Goal: Task Accomplishment & Management: Use online tool/utility

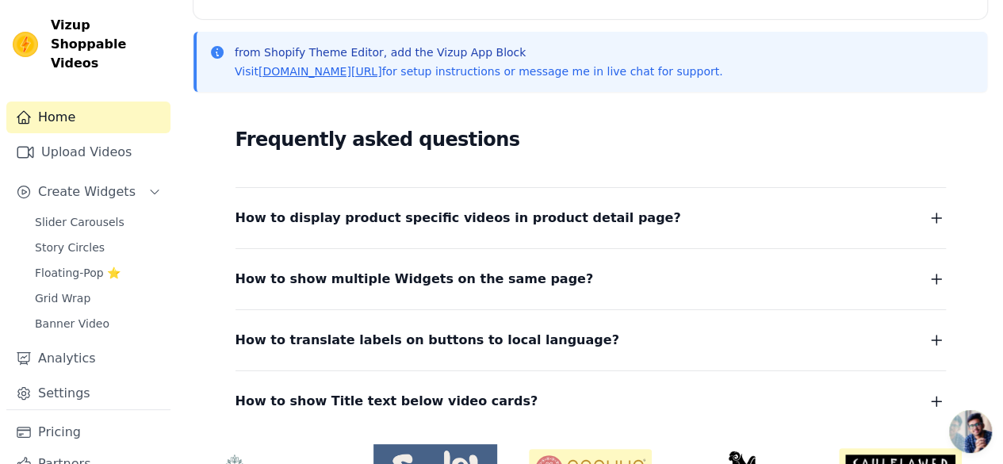
scroll to position [396, 0]
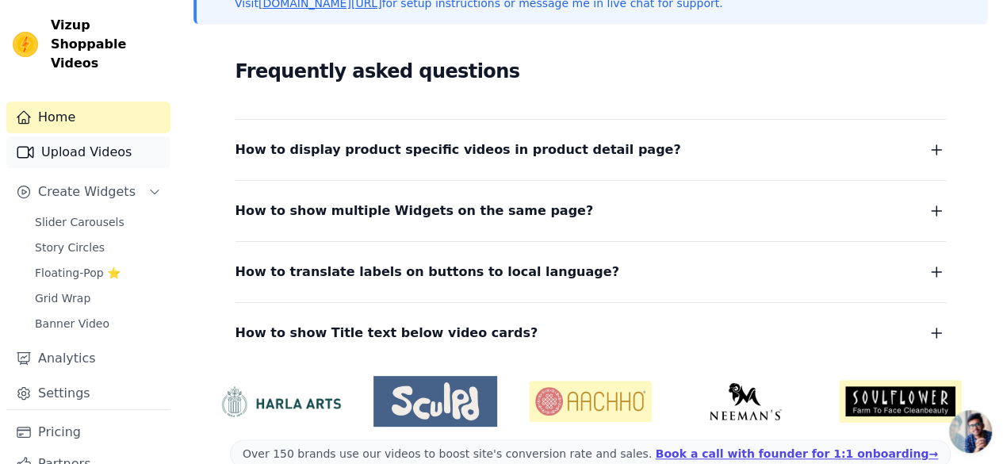
click at [107, 136] on link "Upload Videos" at bounding box center [88, 152] width 164 height 32
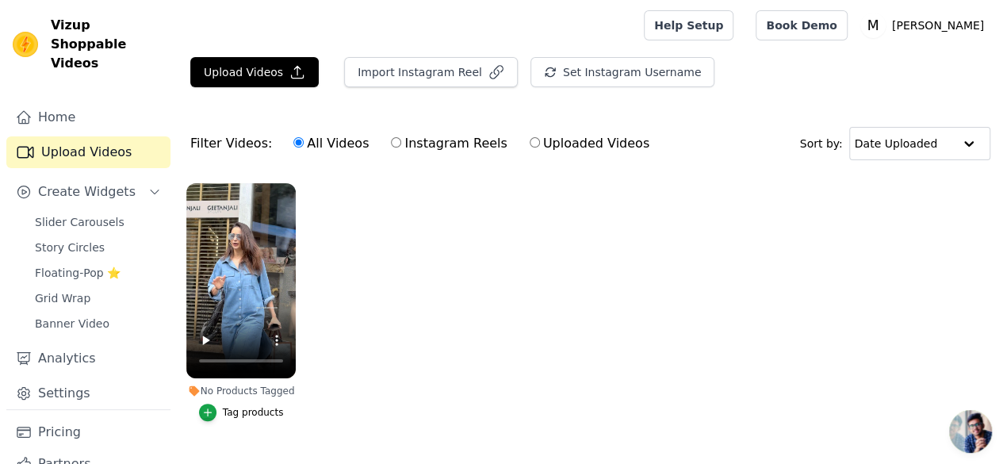
click at [266, 403] on button "Tag products" at bounding box center [241, 411] width 85 height 17
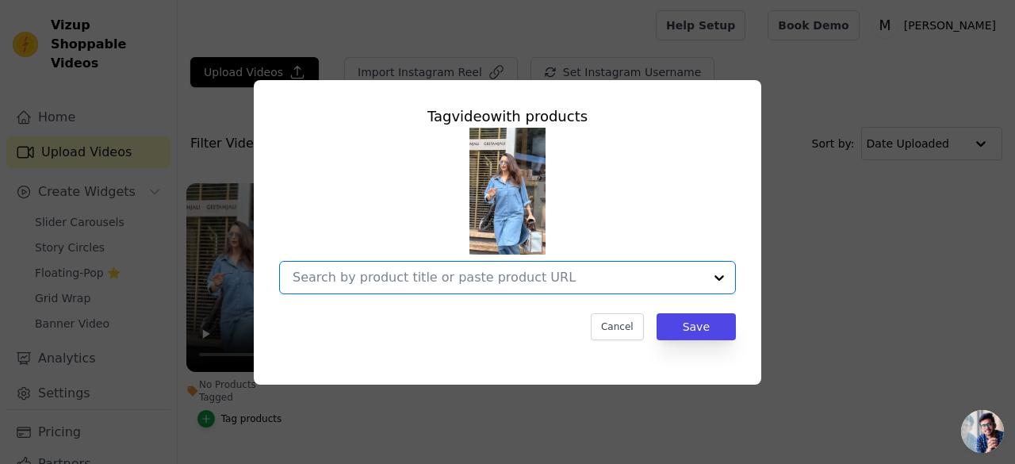
click at [438, 283] on input "No Products Tagged Tag video with products Option undefined, selected. Select i…" at bounding box center [498, 277] width 411 height 15
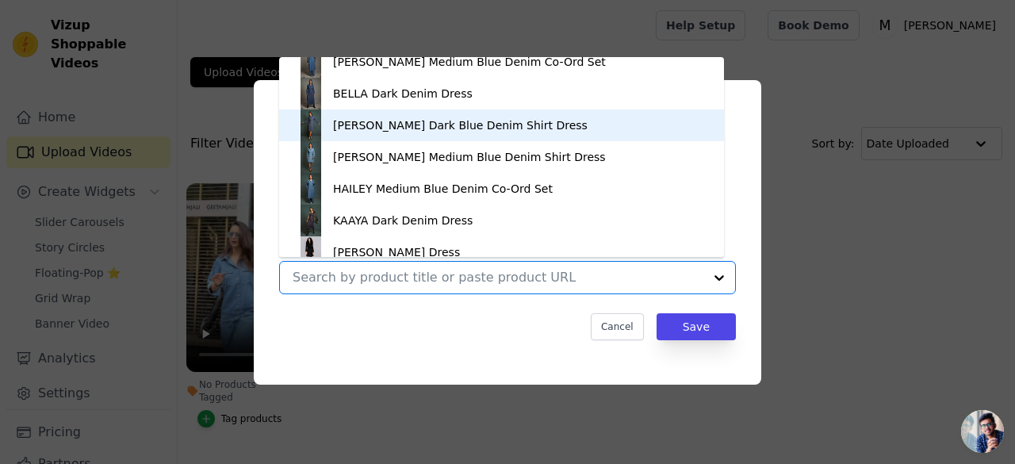
scroll to position [317, 0]
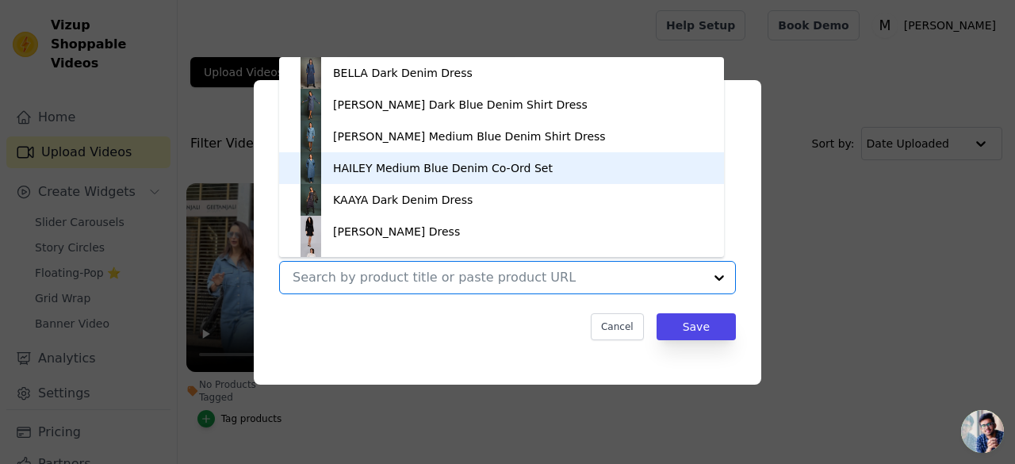
click at [398, 170] on div "HAILEY Medium Blue Denim Co-Ord Set" at bounding box center [443, 168] width 220 height 16
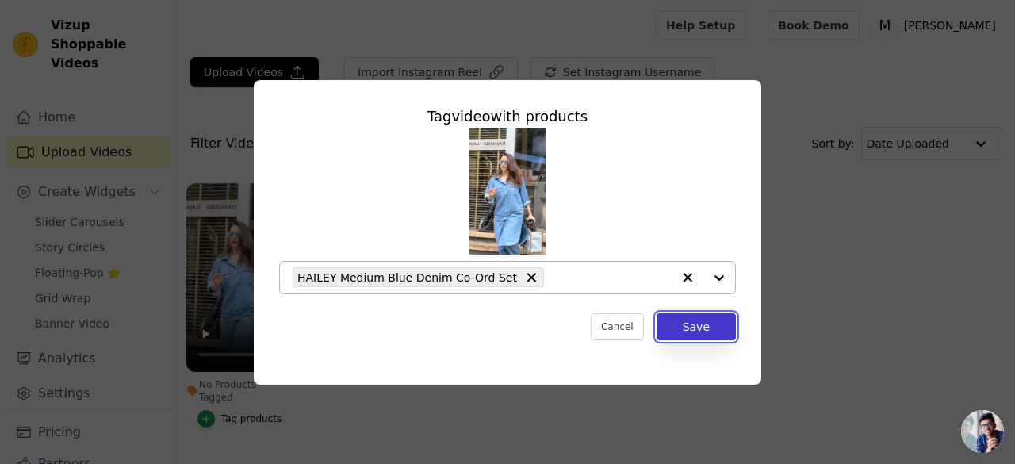
click at [716, 328] on button "Save" at bounding box center [695, 326] width 79 height 27
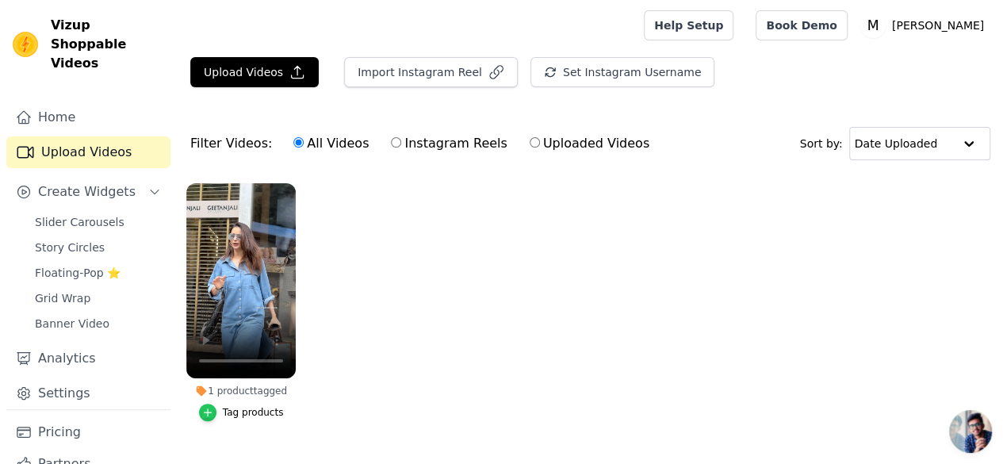
click at [209, 403] on div "button" at bounding box center [207, 411] width 17 height 17
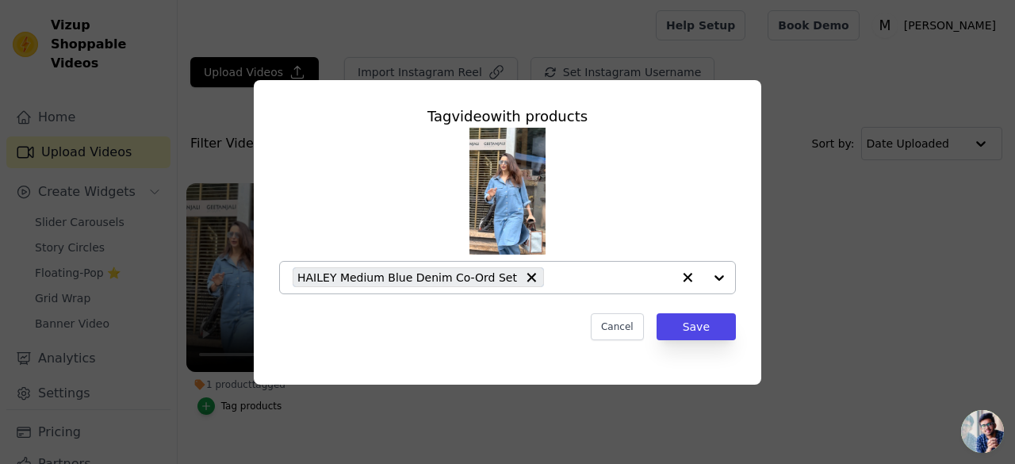
click at [717, 278] on div at bounding box center [702, 278] width 63 height 32
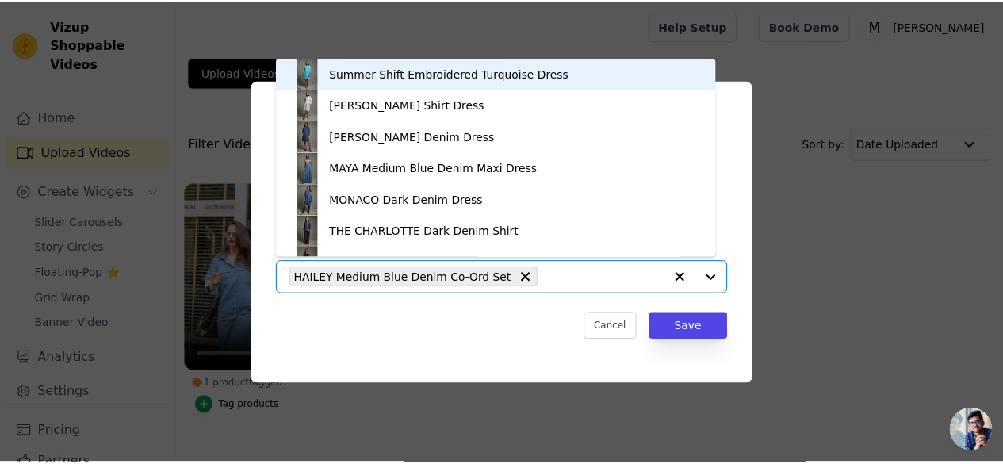
scroll to position [22, 0]
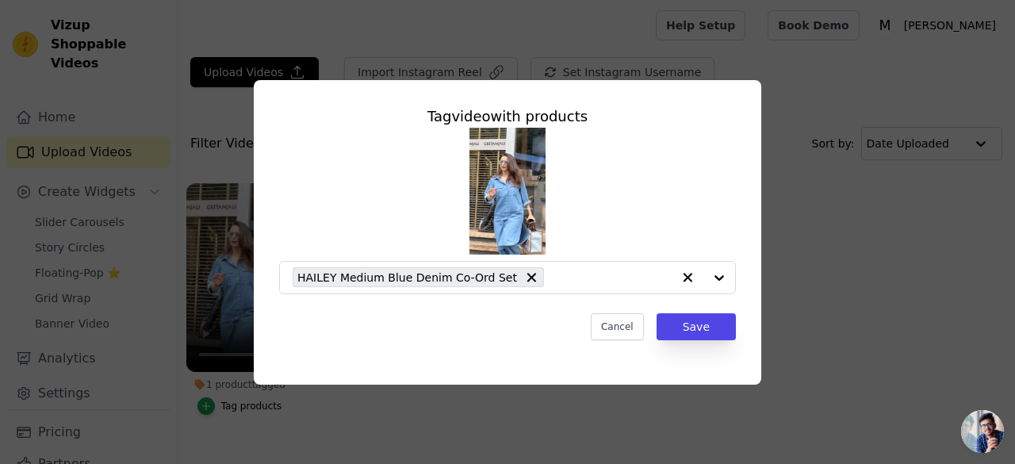
click at [774, 150] on div "Tag video with products HAILEY Medium Blue Denim Co-Ord Set Cancel Save" at bounding box center [507, 232] width 964 height 355
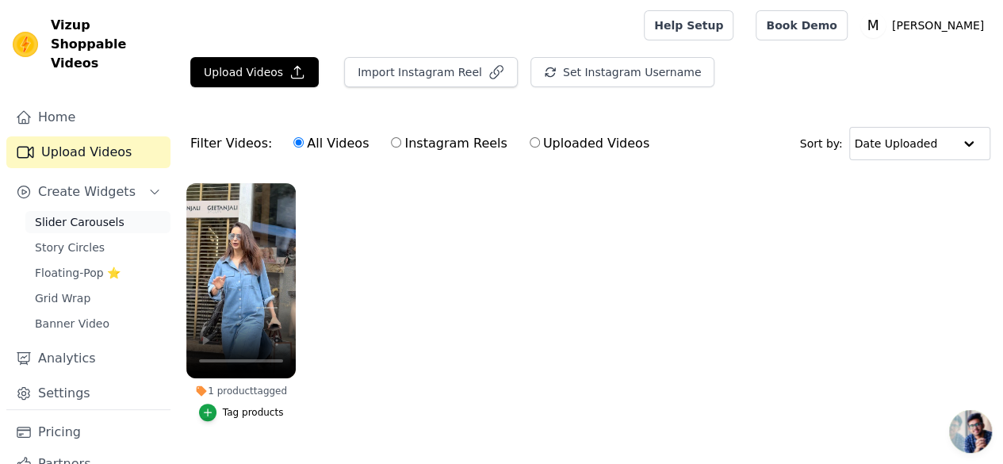
click at [81, 213] on link "Slider Carousels" at bounding box center [97, 222] width 145 height 22
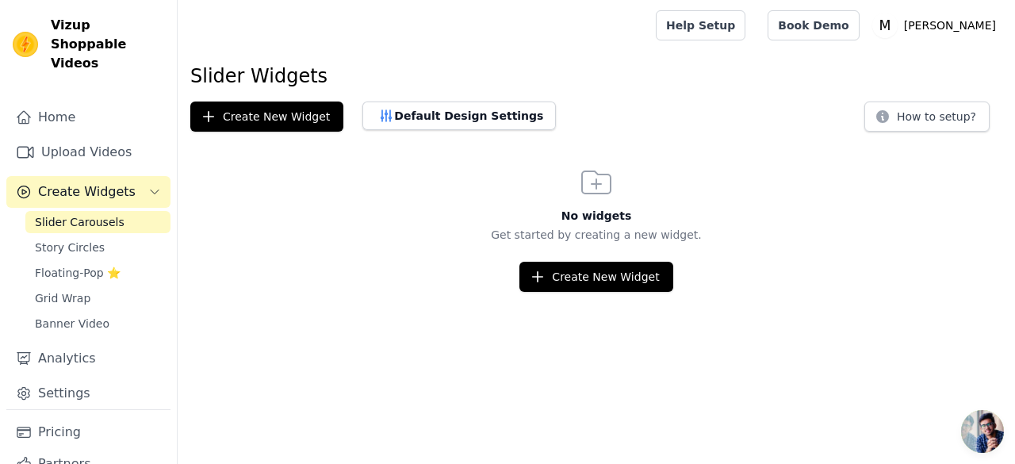
click at [90, 182] on span "Create Widgets" at bounding box center [87, 191] width 98 height 19
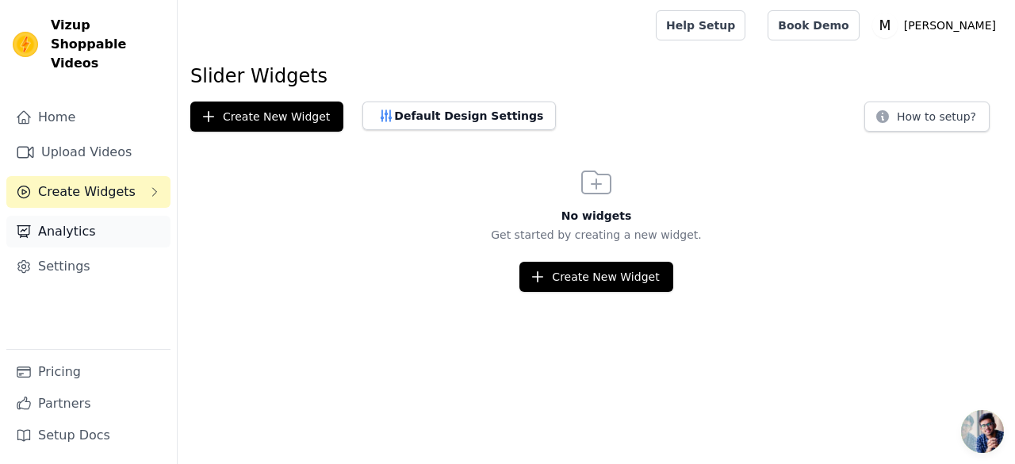
click at [78, 216] on link "Analytics" at bounding box center [88, 232] width 164 height 32
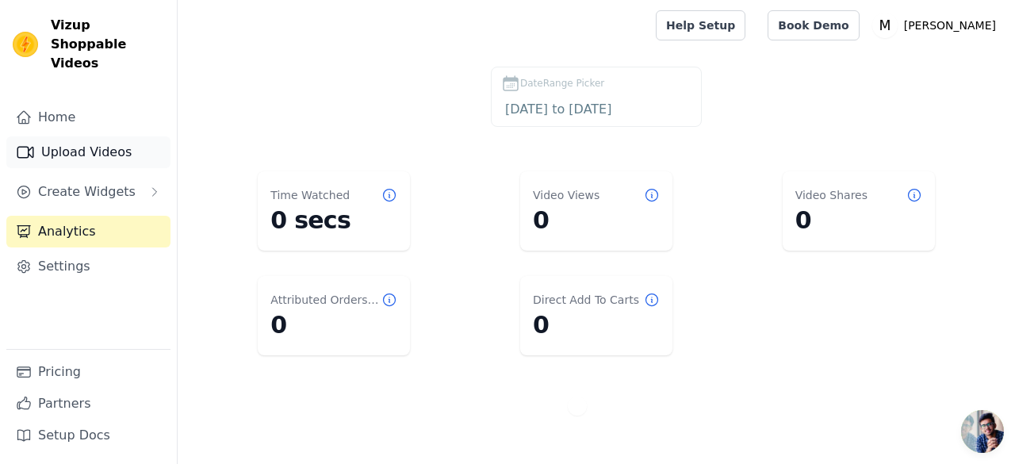
click at [95, 136] on link "Upload Videos" at bounding box center [88, 152] width 164 height 32
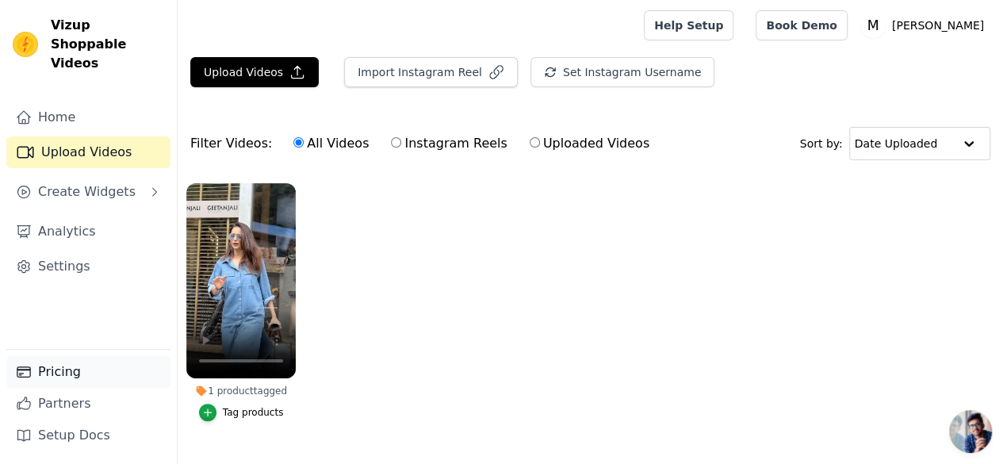
click at [76, 373] on link "Pricing" at bounding box center [88, 372] width 164 height 32
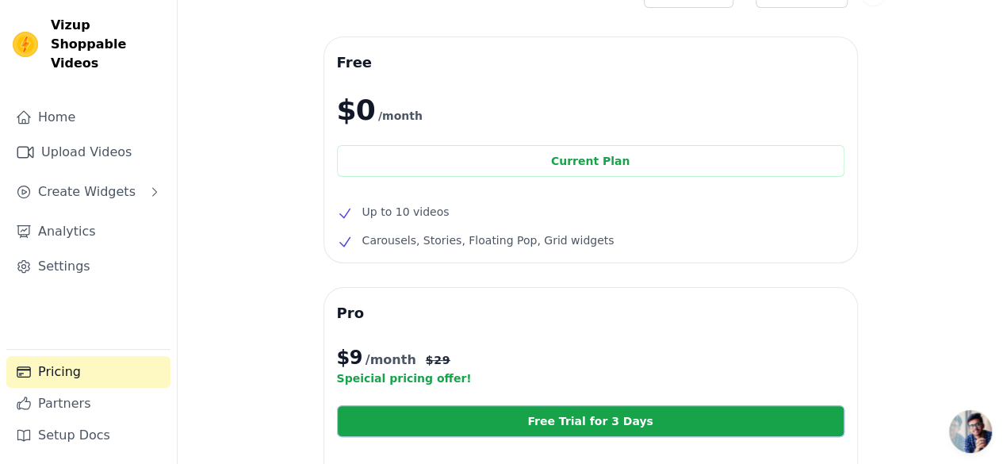
scroll to position [31, 0]
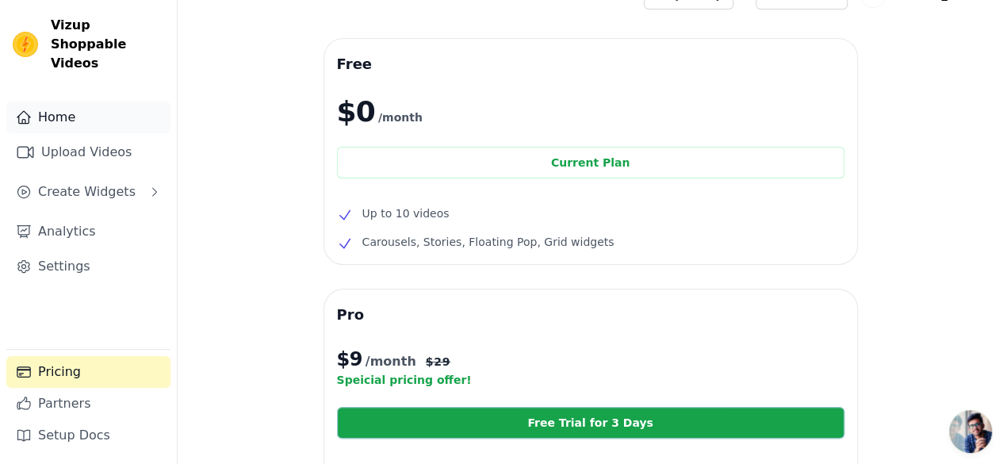
click at [103, 107] on link "Home" at bounding box center [88, 117] width 164 height 32
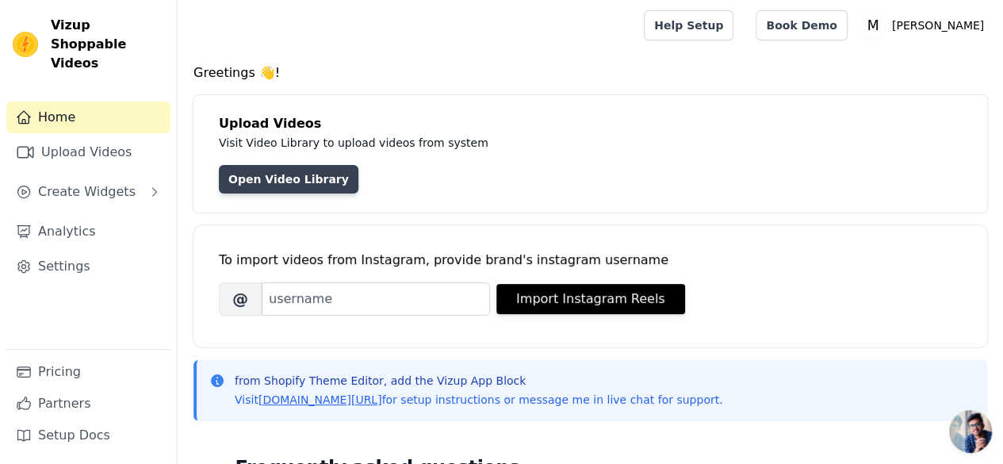
click at [288, 193] on link "Open Video Library" at bounding box center [289, 179] width 140 height 29
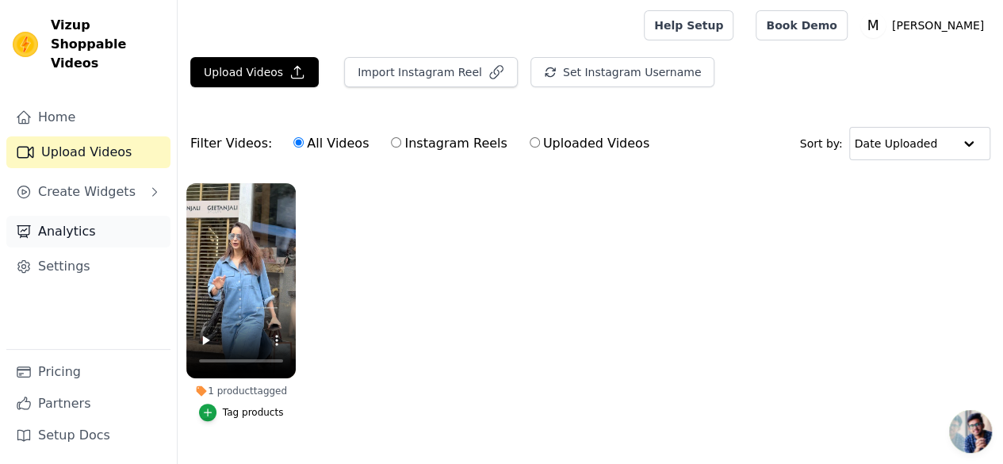
click at [105, 216] on link "Analytics" at bounding box center [88, 232] width 164 height 32
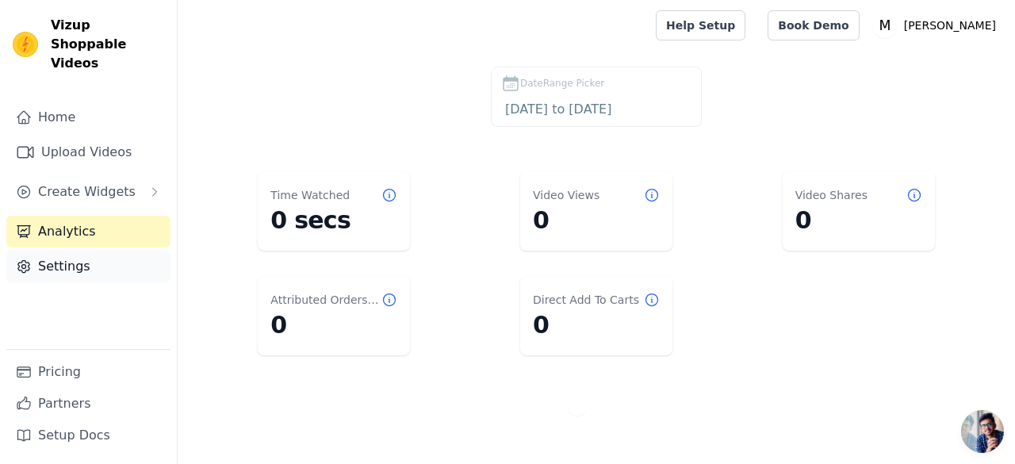
click at [105, 253] on link "Settings" at bounding box center [88, 267] width 164 height 32
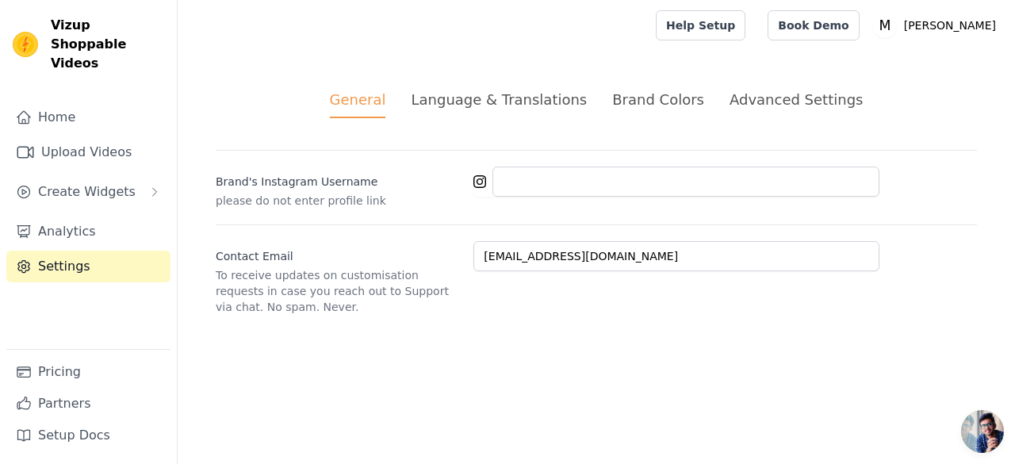
click at [119, 189] on div "Home Upload Videos Create Widgets Analytics Settings" at bounding box center [88, 224] width 164 height 247
click at [119, 183] on button "Create Widgets" at bounding box center [88, 192] width 164 height 32
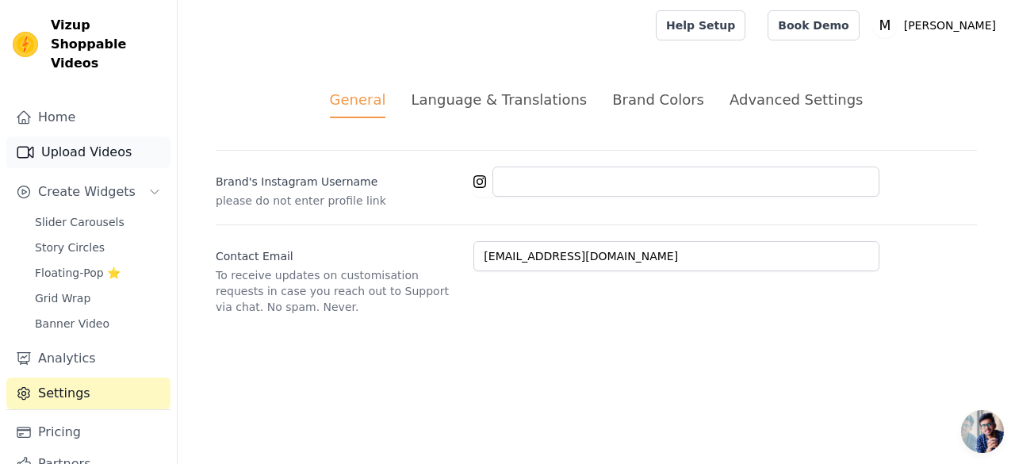
click at [113, 136] on link "Upload Videos" at bounding box center [88, 152] width 164 height 32
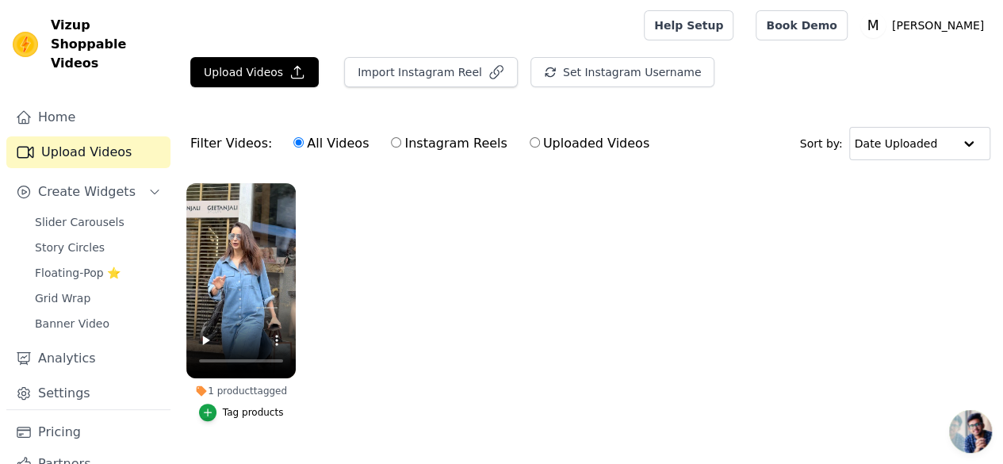
click at [108, 189] on div "Home Upload Videos Create Widgets Slider Carousels Story Circles Floating-Pop ⭐…" at bounding box center [88, 255] width 164 height 308
click at [122, 182] on span "Create Widgets" at bounding box center [87, 191] width 98 height 19
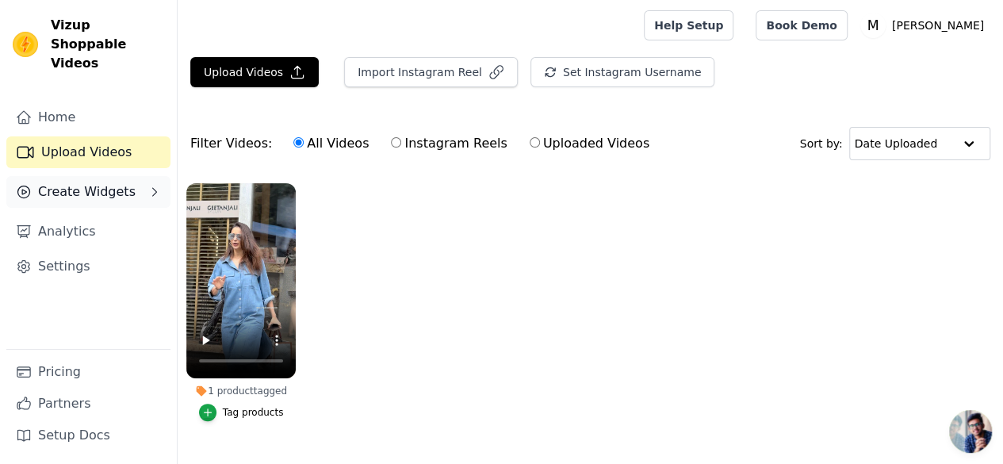
click at [115, 182] on span "Create Widgets" at bounding box center [87, 191] width 98 height 19
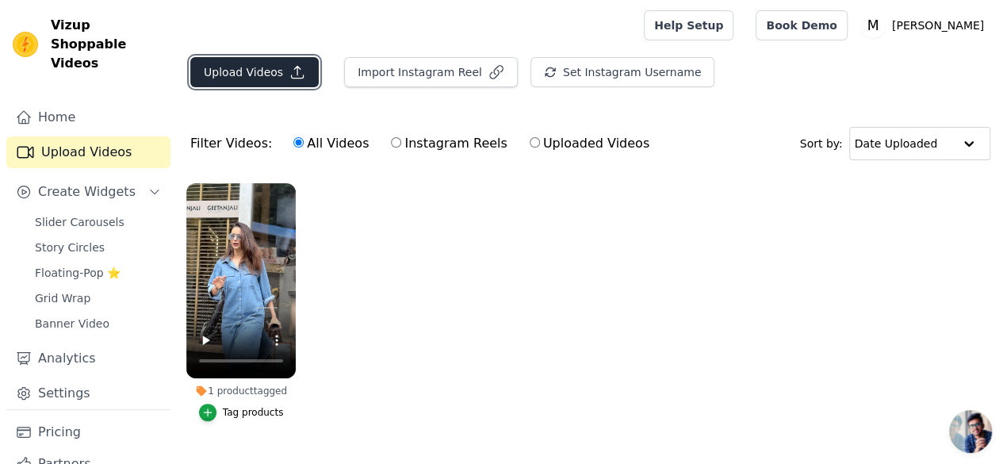
click at [239, 77] on button "Upload Videos" at bounding box center [254, 72] width 128 height 30
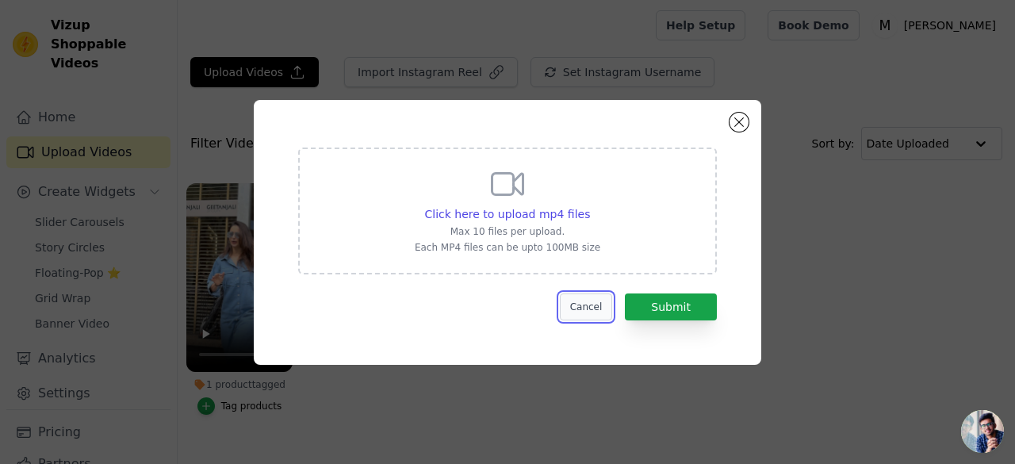
click at [596, 309] on button "Cancel" at bounding box center [586, 306] width 53 height 27
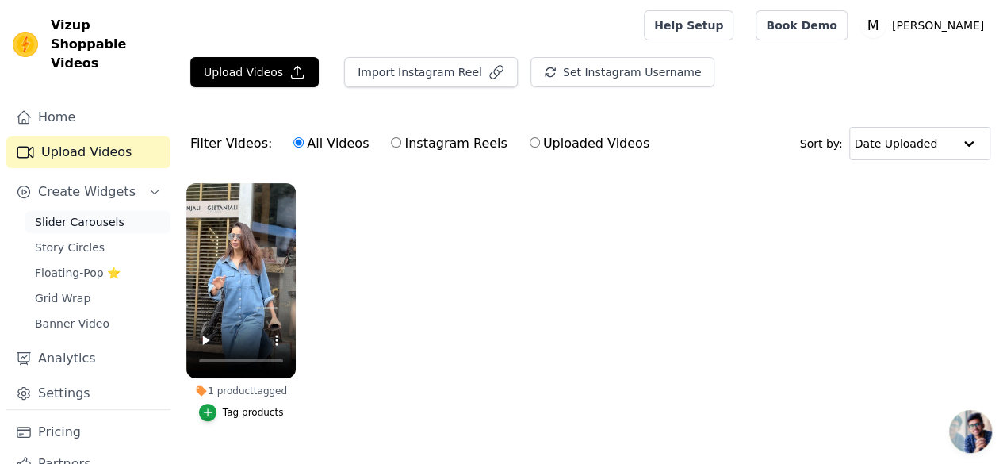
click at [98, 214] on span "Slider Carousels" at bounding box center [80, 222] width 90 height 16
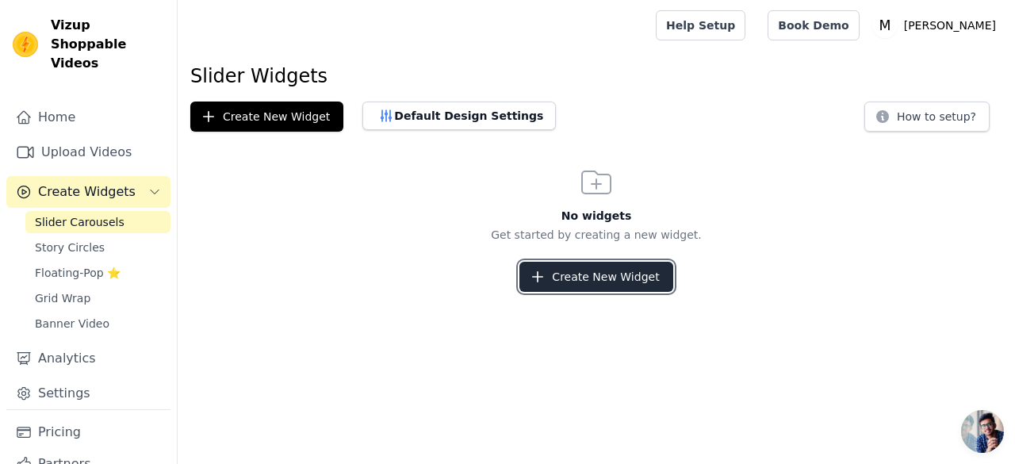
click at [537, 269] on icon "button" at bounding box center [538, 277] width 16 height 16
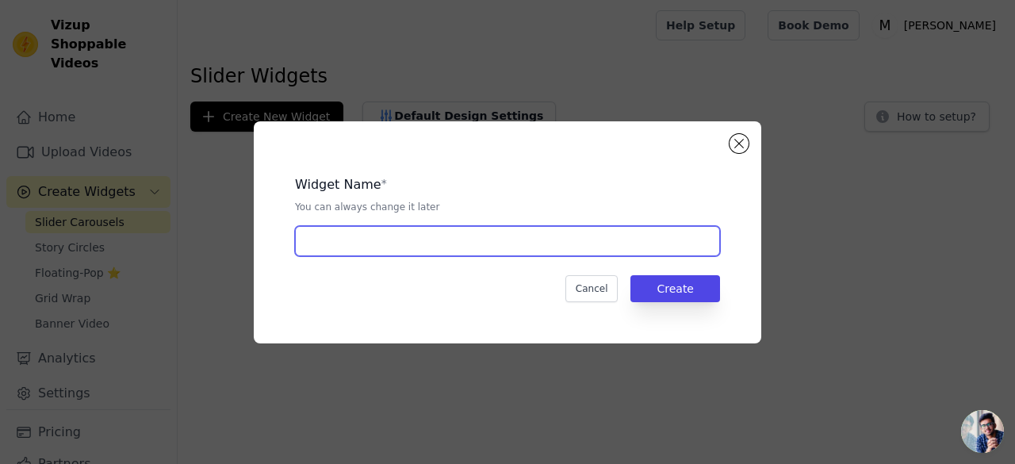
click at [428, 237] on input "text" at bounding box center [507, 241] width 425 height 30
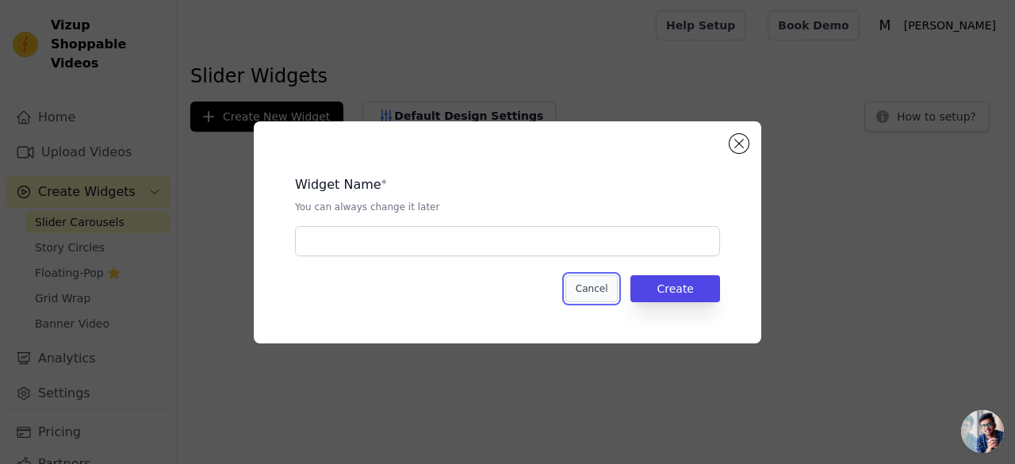
click at [599, 281] on button "Cancel" at bounding box center [591, 288] width 53 height 27
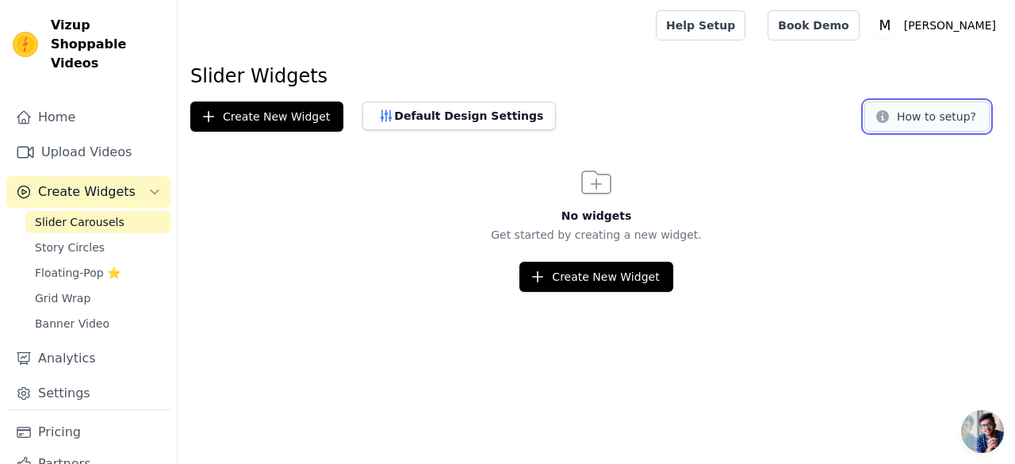
click at [942, 117] on button "How to setup?" at bounding box center [926, 116] width 125 height 30
click at [95, 236] on link "Story Circles" at bounding box center [97, 247] width 145 height 22
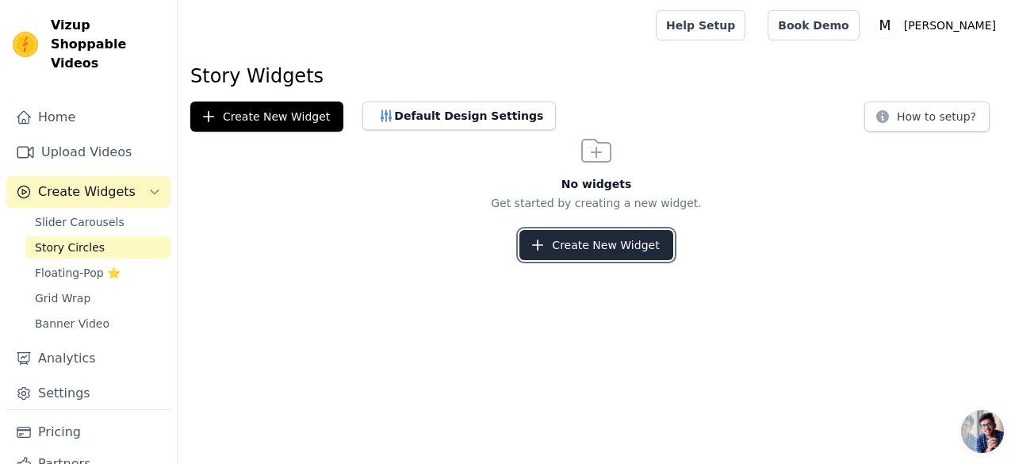
click at [553, 246] on button "Create New Widget" at bounding box center [595, 245] width 153 height 30
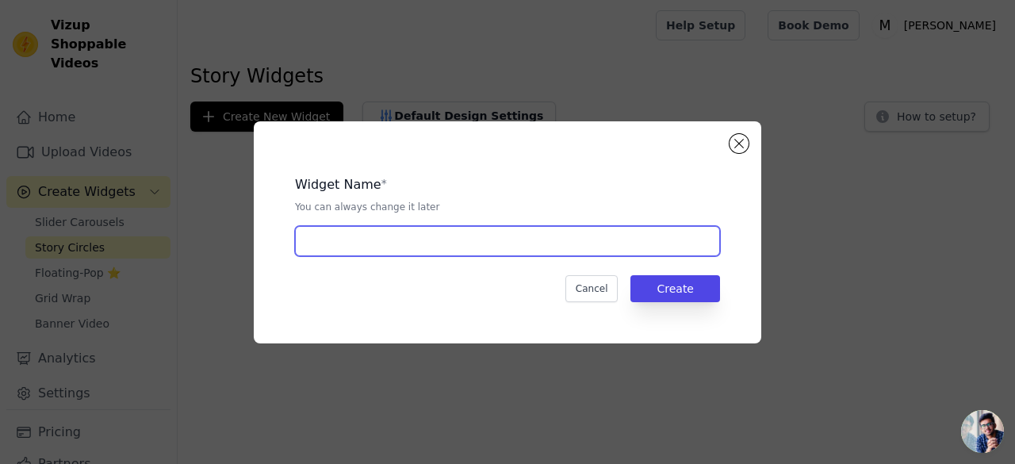
click at [389, 237] on input "text" at bounding box center [507, 241] width 425 height 30
type input "story circles"
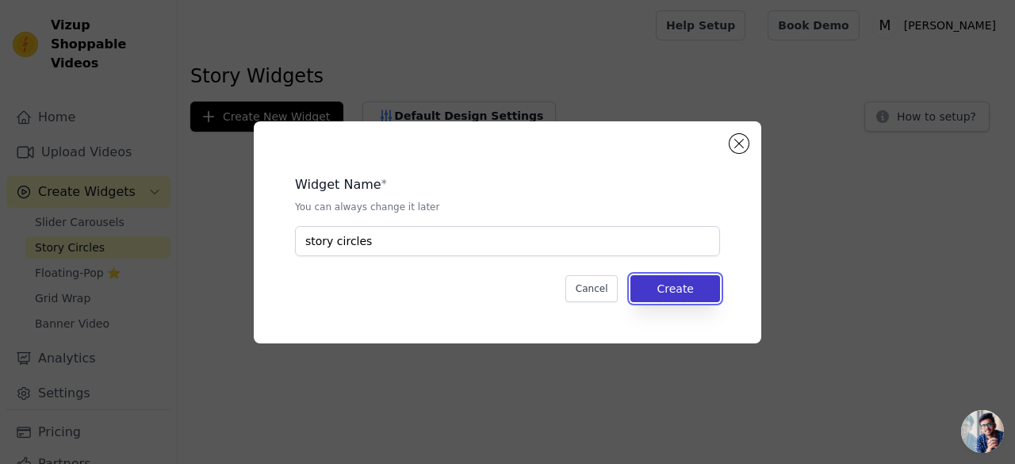
click at [704, 289] on button "Create" at bounding box center [675, 288] width 90 height 27
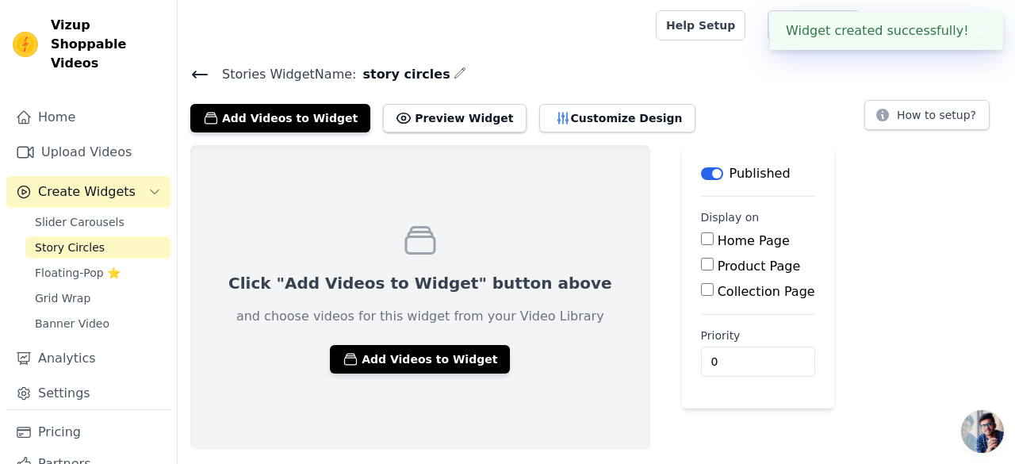
click at [717, 265] on label "Product Page" at bounding box center [758, 265] width 83 height 15
click at [701, 265] on input "Product Page" at bounding box center [707, 264] width 13 height 13
checkbox input "true"
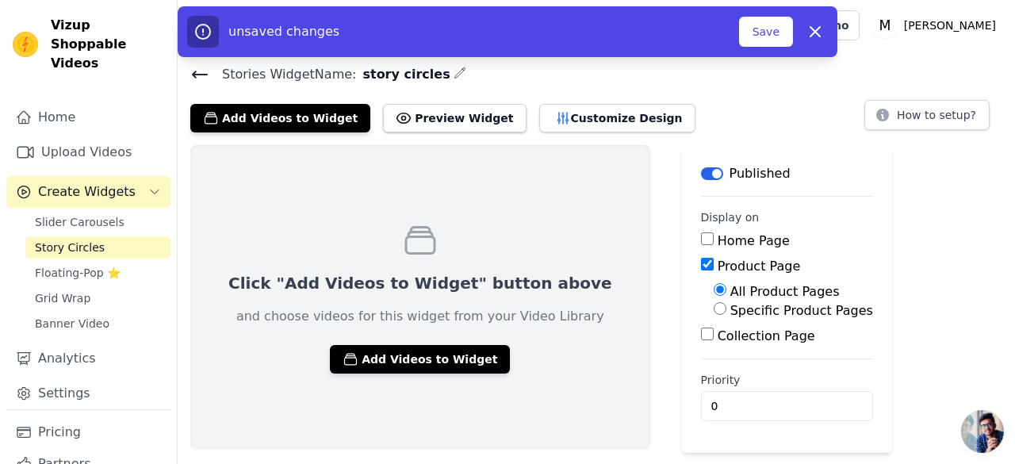
click at [701, 330] on input "Collection Page" at bounding box center [707, 333] width 13 height 13
checkbox input "true"
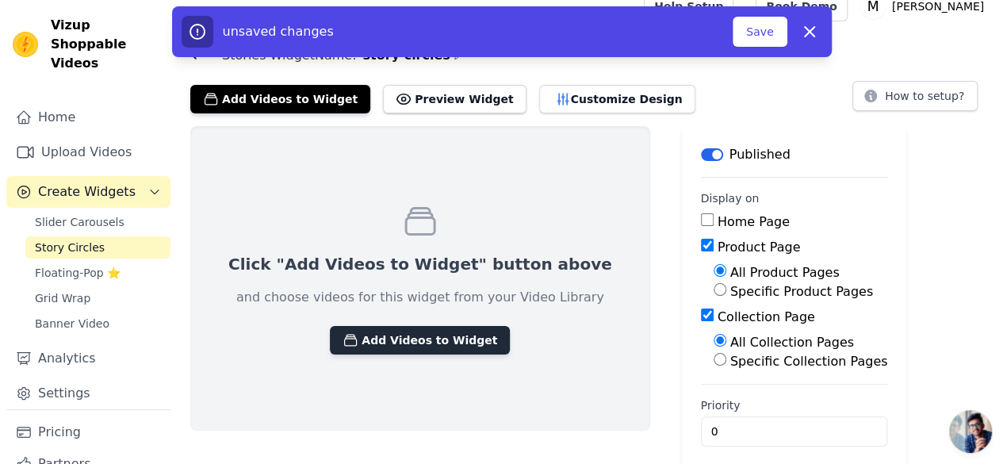
scroll to position [30, 0]
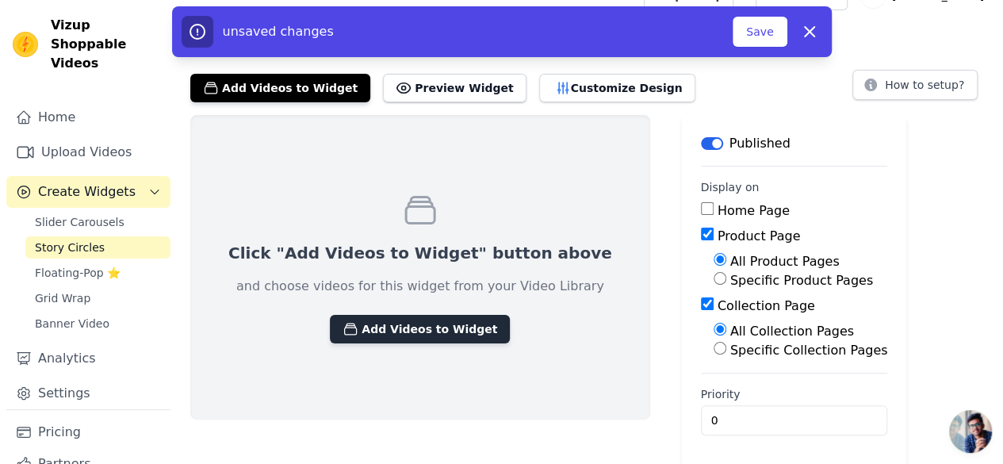
click at [386, 318] on button "Add Videos to Widget" at bounding box center [420, 329] width 180 height 29
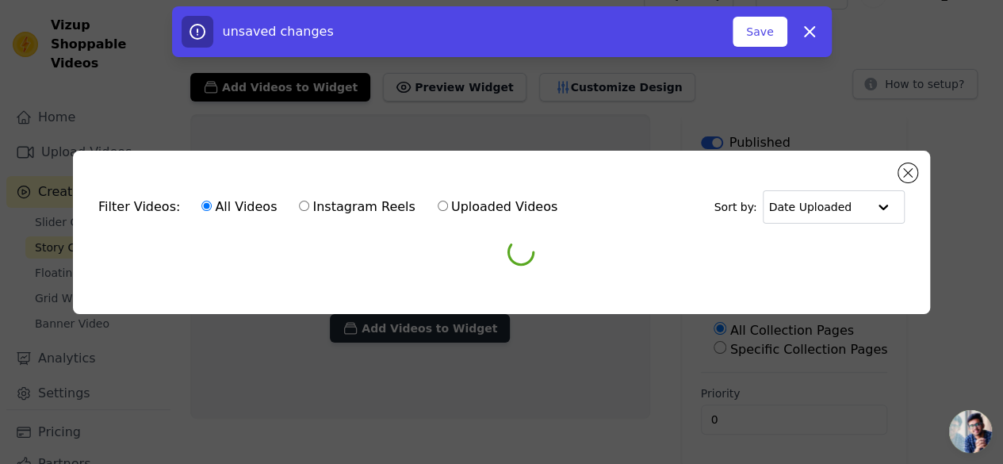
scroll to position [0, 0]
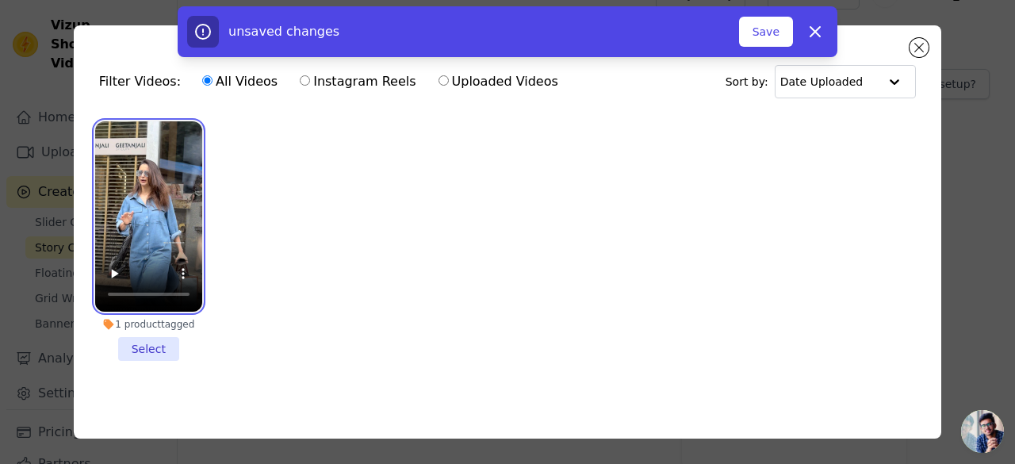
click at [147, 224] on video at bounding box center [148, 216] width 107 height 190
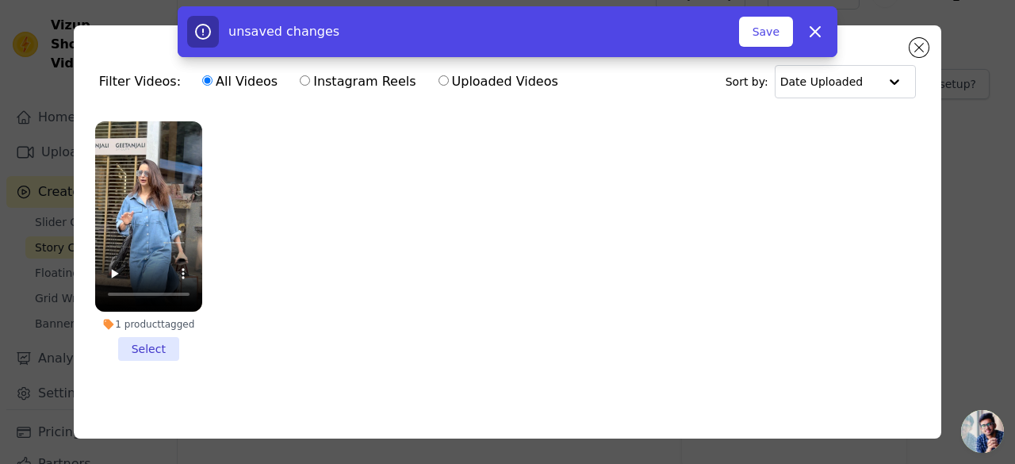
click at [153, 338] on li "1 product tagged Select" at bounding box center [148, 240] width 107 height 239
click at [0, 0] on input "1 product tagged Select" at bounding box center [0, 0] width 0 height 0
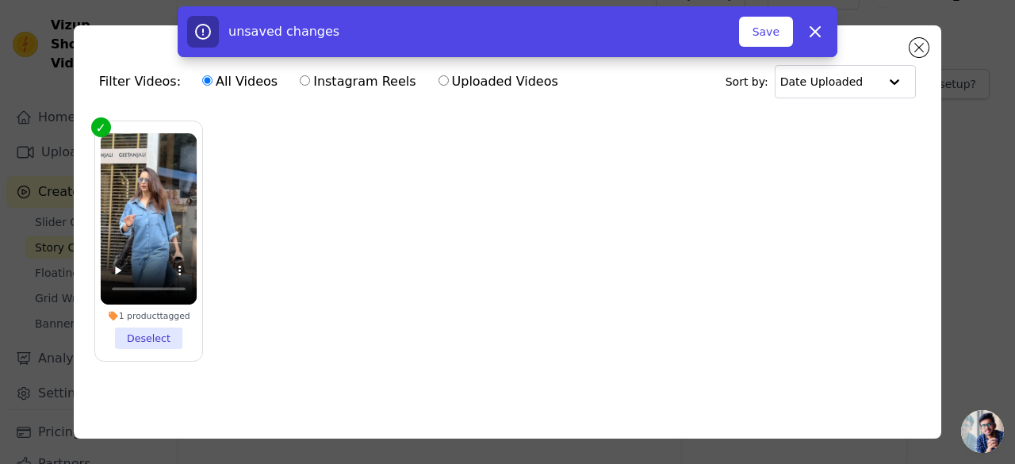
click at [153, 338] on li "1 product tagged Deselect" at bounding box center [149, 241] width 97 height 216
click at [0, 0] on input "1 product tagged Deselect" at bounding box center [0, 0] width 0 height 0
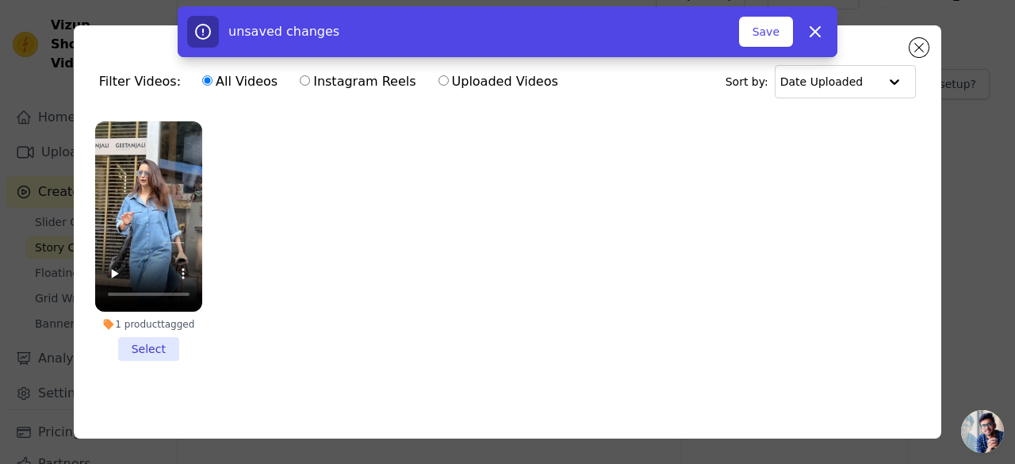
click at [342, 83] on label "Instagram Reels" at bounding box center [357, 81] width 117 height 21
click at [310, 83] on input "Instagram Reels" at bounding box center [305, 80] width 10 height 10
radio input "true"
click at [323, 83] on label "Instagram Reels" at bounding box center [357, 81] width 117 height 21
click at [310, 83] on input "Instagram Reels" at bounding box center [305, 80] width 10 height 10
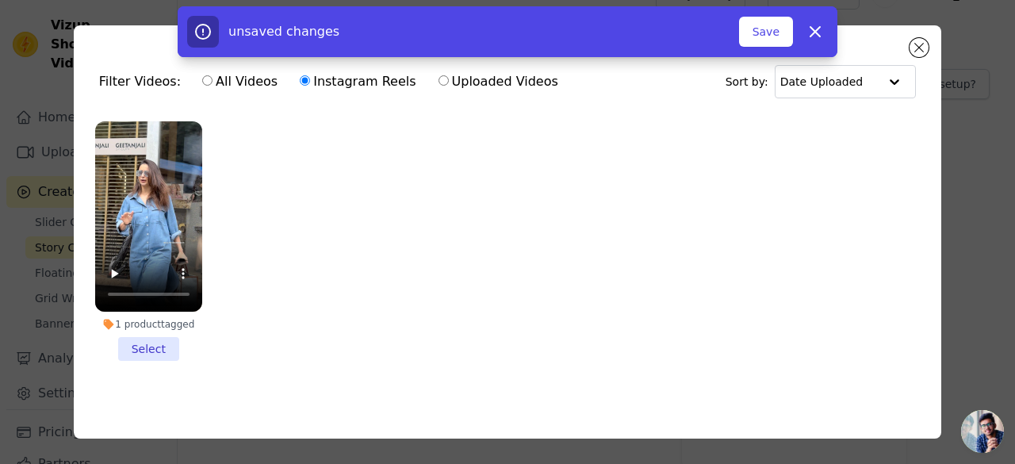
click at [224, 80] on label "All Videos" at bounding box center [239, 81] width 77 height 21
click at [212, 80] on input "All Videos" at bounding box center [207, 80] width 10 height 10
radio input "true"
click at [809, 23] on icon "button" at bounding box center [814, 31] width 19 height 19
checkbox input "false"
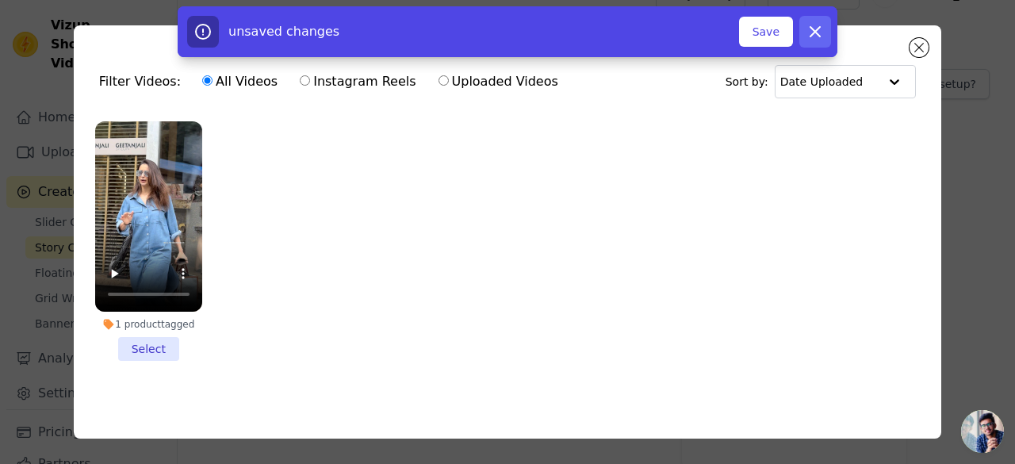
checkbox input "false"
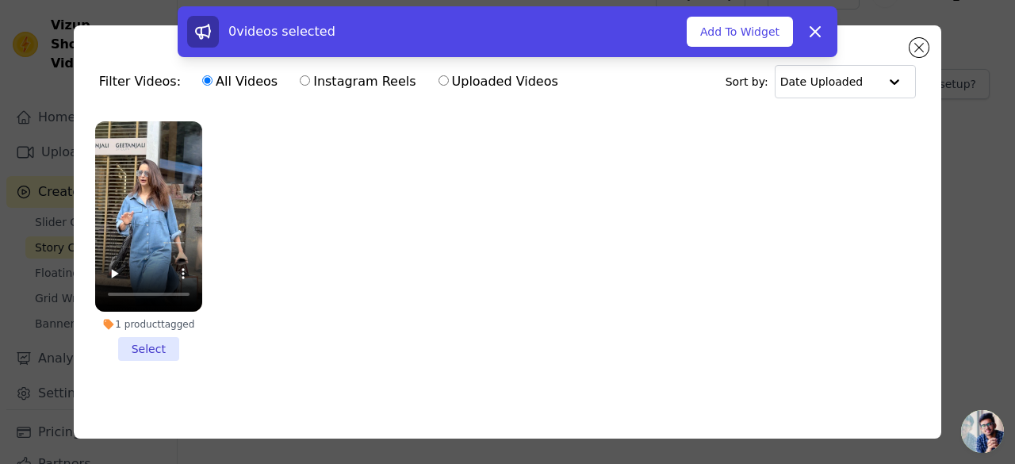
click at [928, 54] on div "0 videos selected Add To Widget Dismiss" at bounding box center [507, 34] width 1015 height 57
click at [916, 46] on div "0 videos selected Add To Widget Dismiss" at bounding box center [507, 34] width 1015 height 57
click at [917, 47] on div "0 videos selected Add To Widget Dismiss" at bounding box center [507, 34] width 1015 height 57
click at [818, 39] on icon at bounding box center [814, 31] width 19 height 19
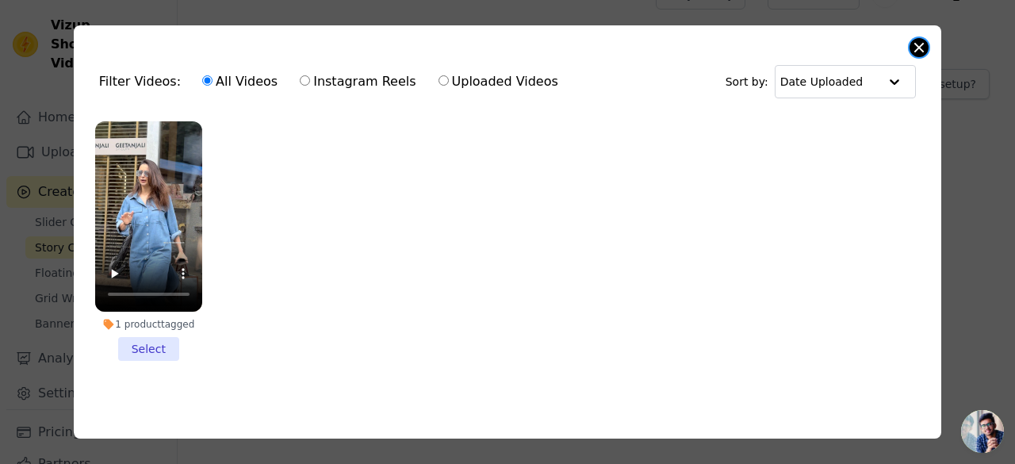
click at [916, 49] on button "Close modal" at bounding box center [918, 47] width 19 height 19
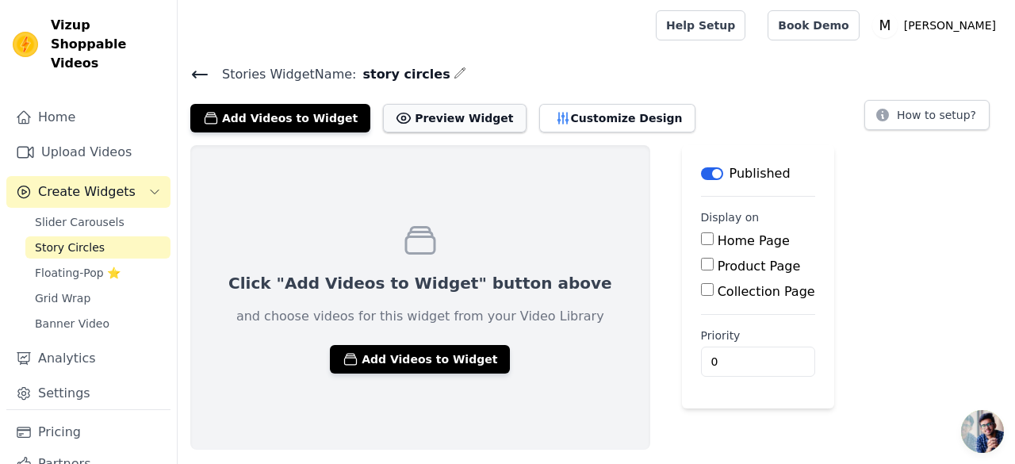
click at [454, 110] on button "Preview Widget" at bounding box center [454, 118] width 143 height 29
click at [82, 214] on span "Slider Carousels" at bounding box center [80, 222] width 90 height 16
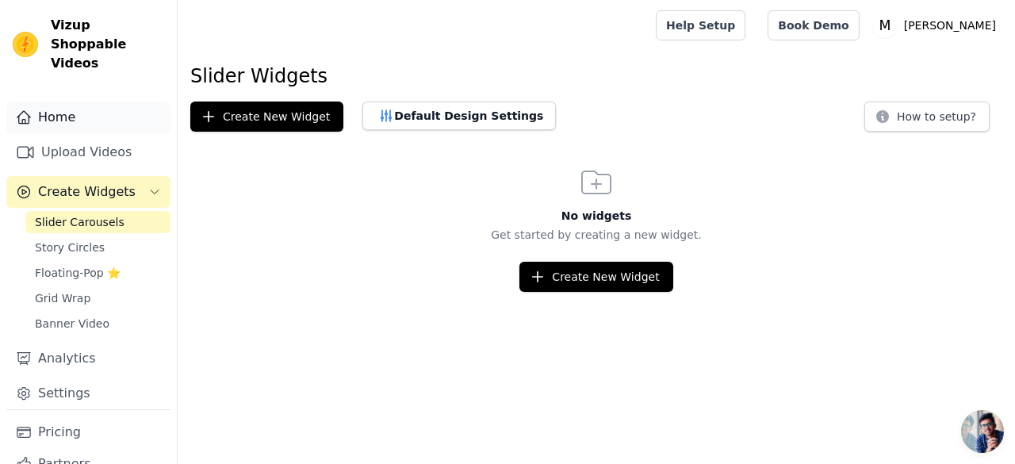
click at [62, 107] on link "Home" at bounding box center [88, 117] width 164 height 32
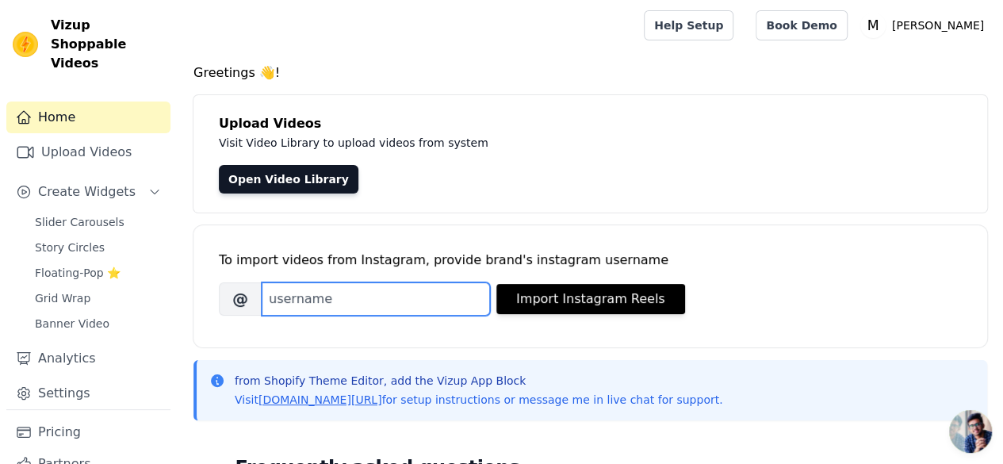
click at [358, 299] on input "Brand's Instagram Username" at bounding box center [376, 298] width 228 height 33
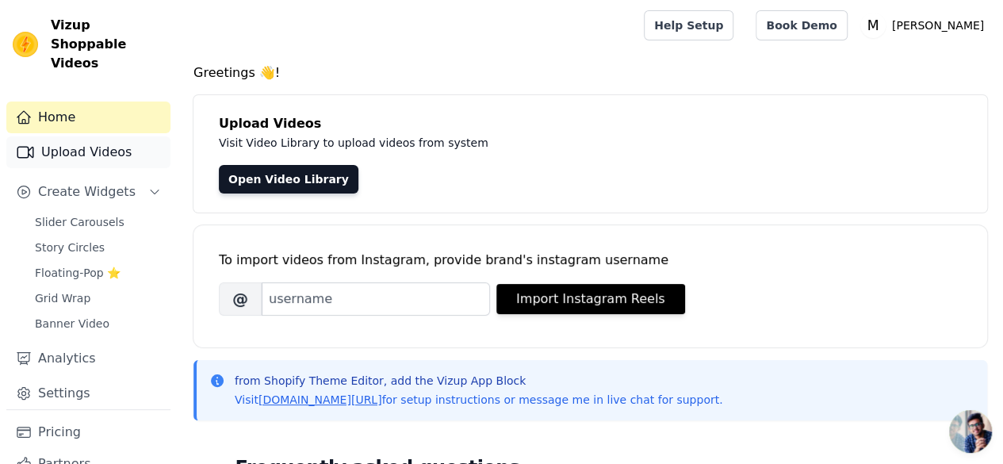
click at [85, 136] on link "Upload Videos" at bounding box center [88, 152] width 164 height 32
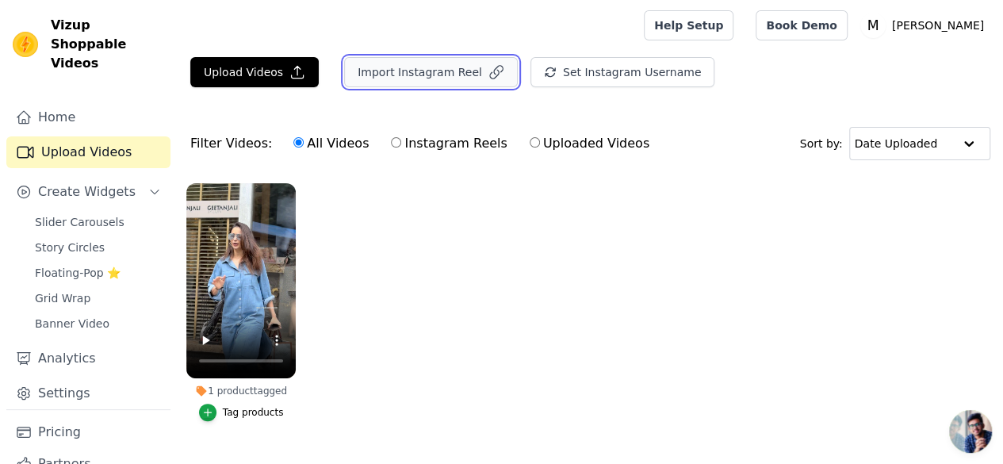
click at [409, 78] on button "Import Instagram Reel" at bounding box center [431, 72] width 174 height 30
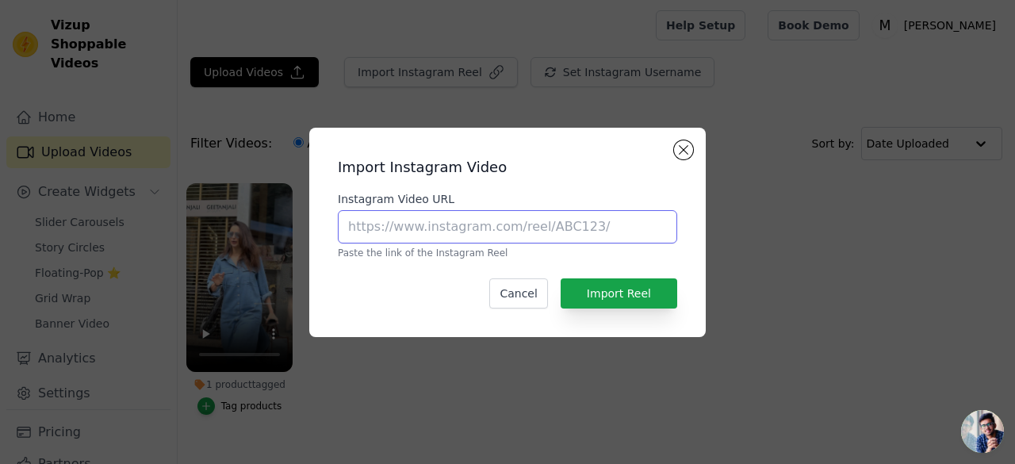
click at [500, 224] on input "Instagram Video URL" at bounding box center [507, 226] width 339 height 33
paste input "https://www.instagram.com/p/DOjCU5-k9Ap/?igsh=MXhteG5rdGVqcHVzZA=="
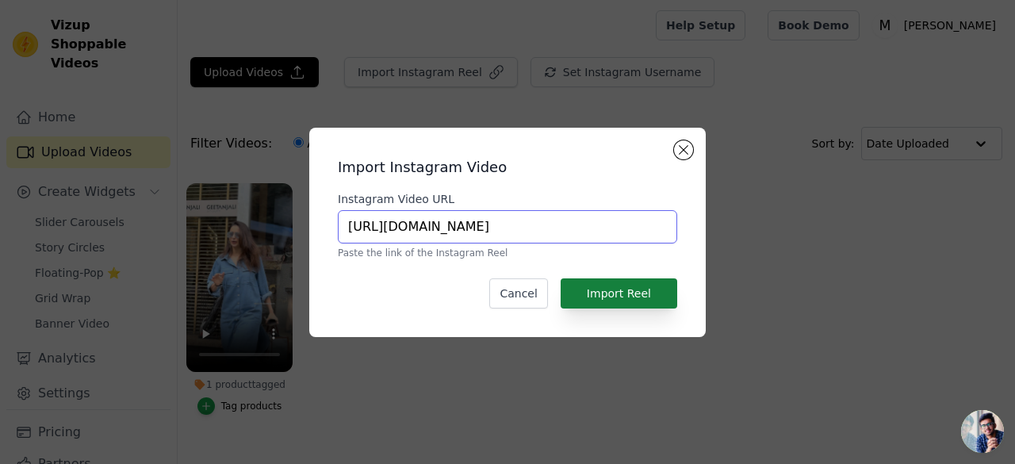
type input "https://www.instagram.com/p/DOjCU5-k9Ap/?igsh=MXhteG5rdGVqcHVzZA=="
click at [639, 290] on button "Import Reel" at bounding box center [618, 293] width 117 height 30
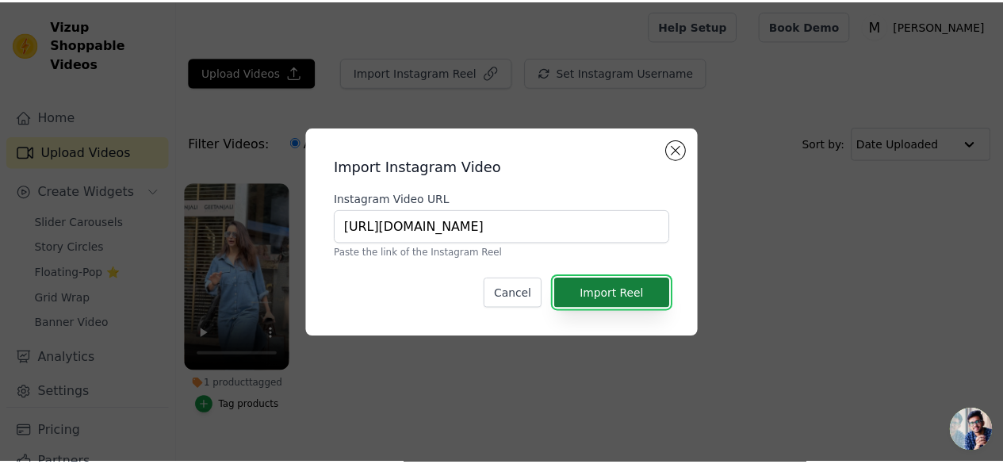
scroll to position [0, 0]
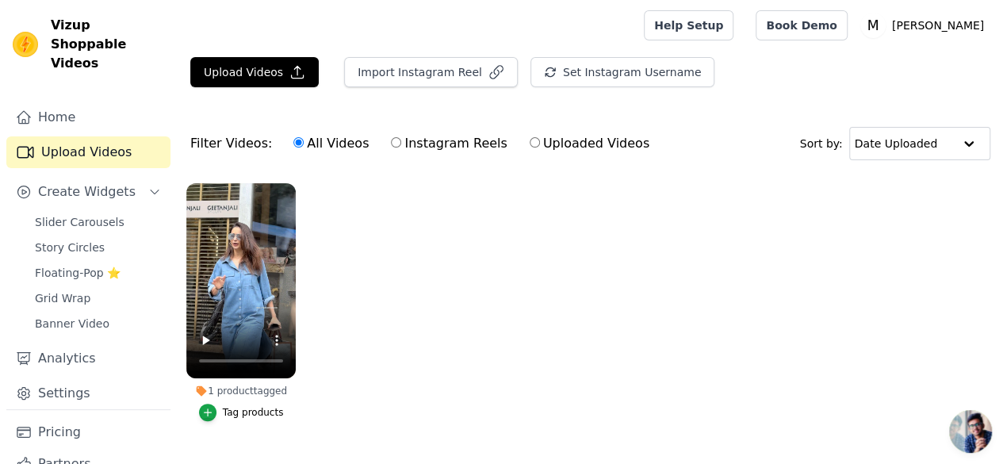
click at [438, 140] on label "Instagram Reels" at bounding box center [448, 143] width 117 height 21
click at [401, 140] on input "Instagram Reels" at bounding box center [396, 142] width 10 height 10
radio input "true"
click at [308, 140] on label "All Videos" at bounding box center [331, 143] width 77 height 21
click at [304, 140] on input "All Videos" at bounding box center [298, 142] width 10 height 10
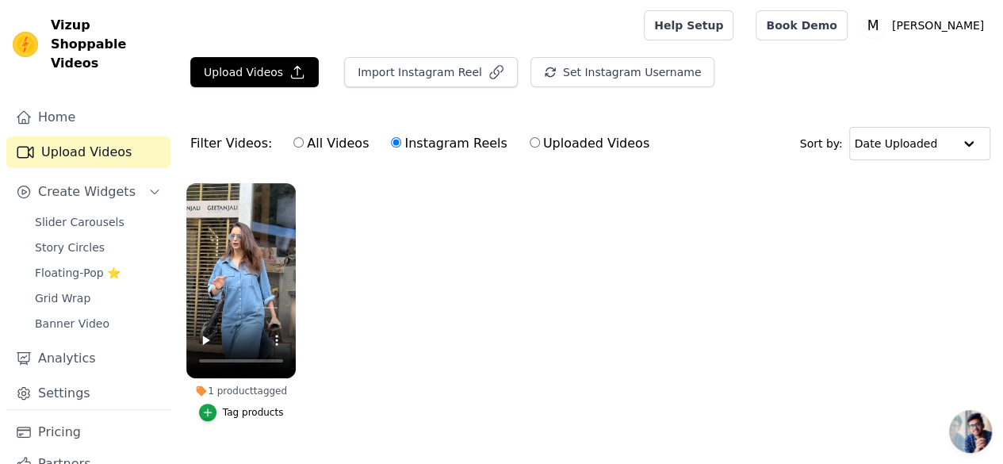
radio input "true"
click at [41, 105] on link "Home" at bounding box center [88, 117] width 164 height 32
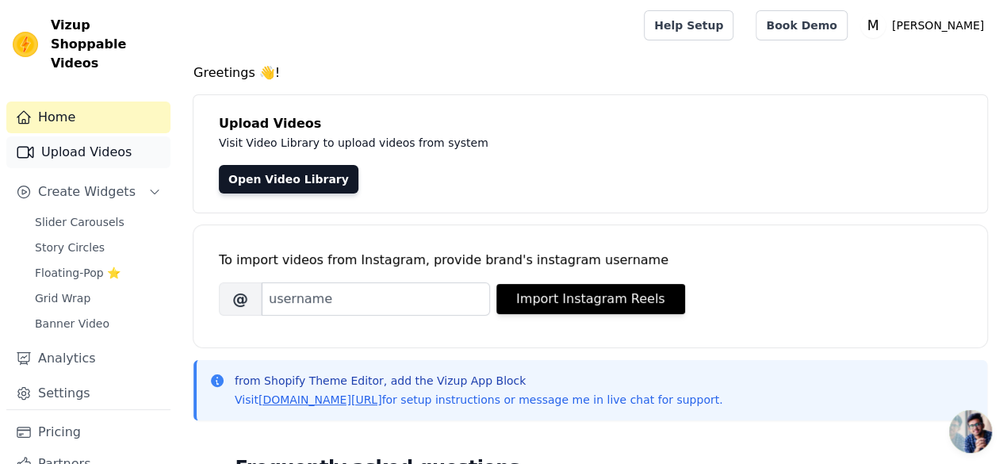
click at [78, 136] on link "Upload Videos" at bounding box center [88, 152] width 164 height 32
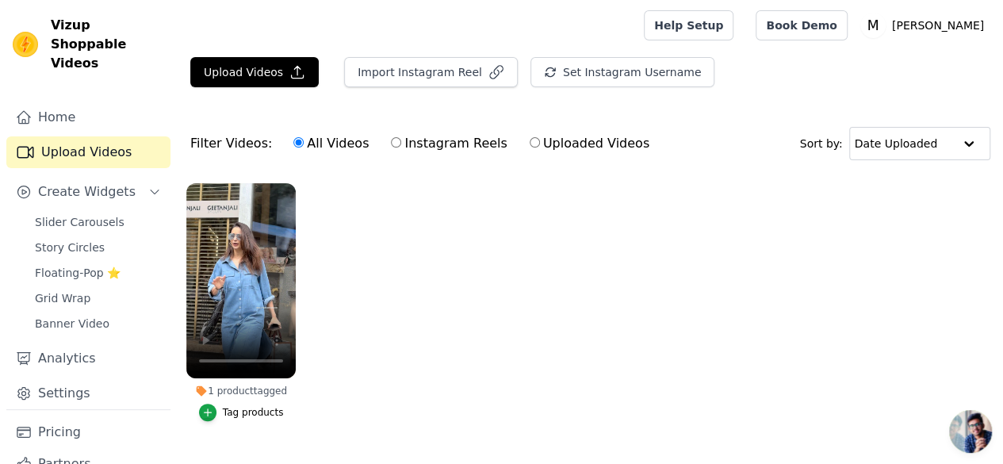
click at [566, 150] on label "Uploaded Videos" at bounding box center [589, 143] width 121 height 21
click at [540, 147] on input "Uploaded Videos" at bounding box center [535, 142] width 10 height 10
radio input "true"
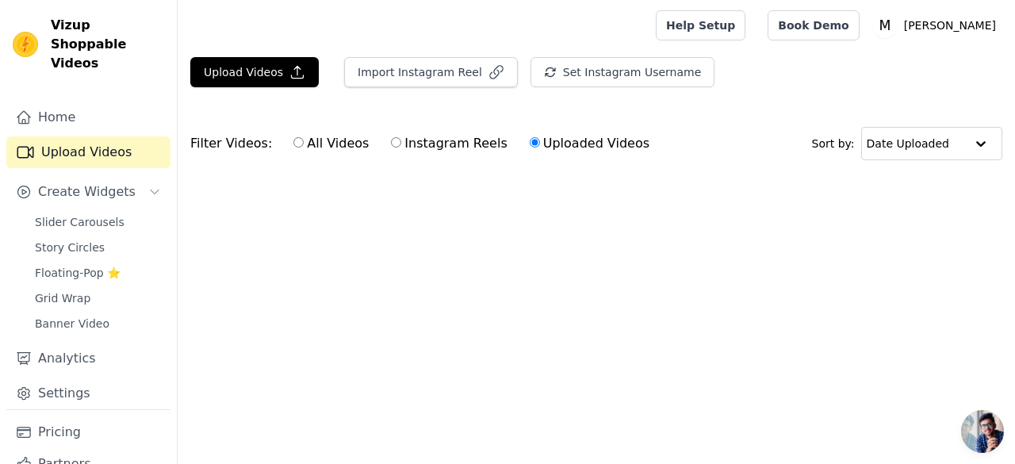
click at [442, 143] on label "Instagram Reels" at bounding box center [448, 143] width 117 height 21
click at [401, 143] on input "Instagram Reels" at bounding box center [396, 142] width 10 height 10
radio input "true"
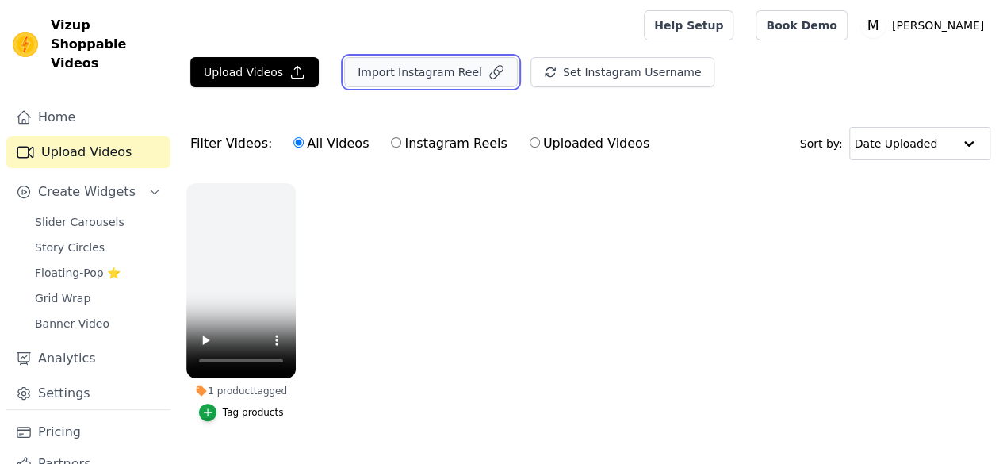
click at [453, 83] on button "Import Instagram Reel" at bounding box center [431, 72] width 174 height 30
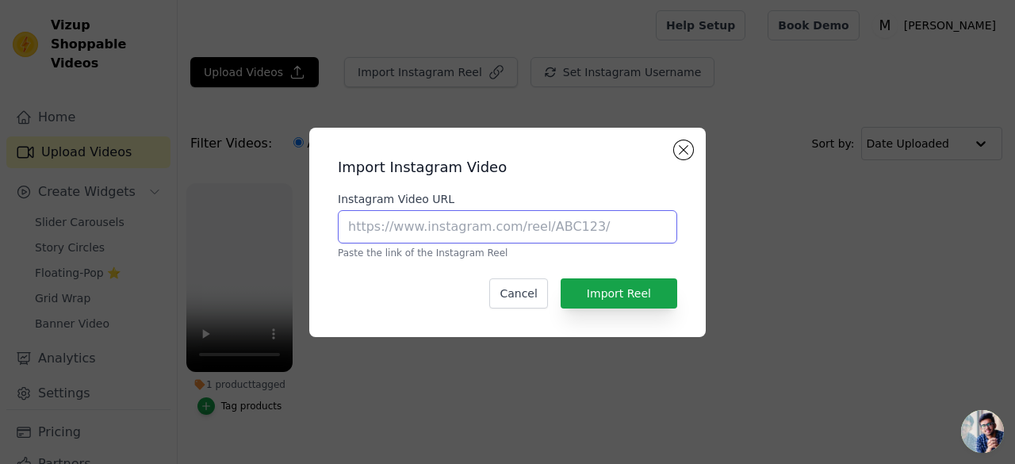
click at [469, 232] on input "Instagram Video URL" at bounding box center [507, 226] width 339 height 33
type input "[URL][DOMAIN_NAME]"
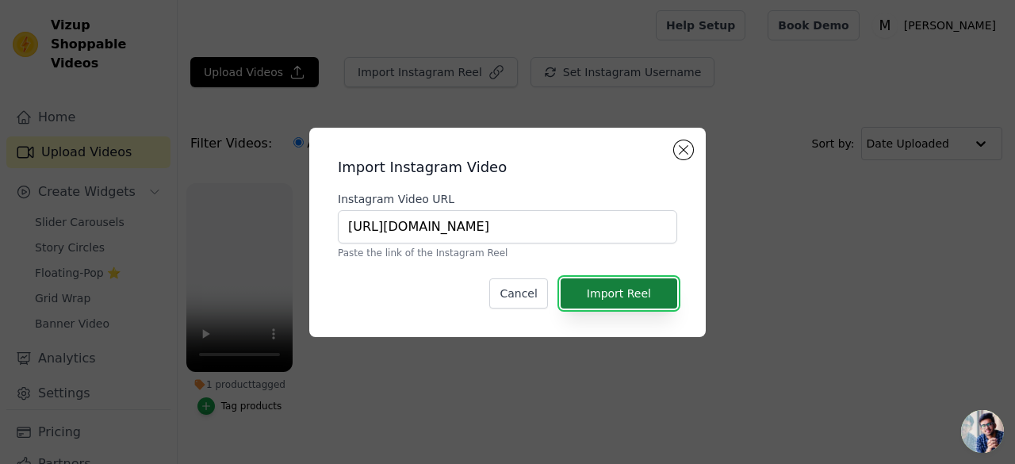
click at [587, 281] on button "Import Reel" at bounding box center [618, 293] width 117 height 30
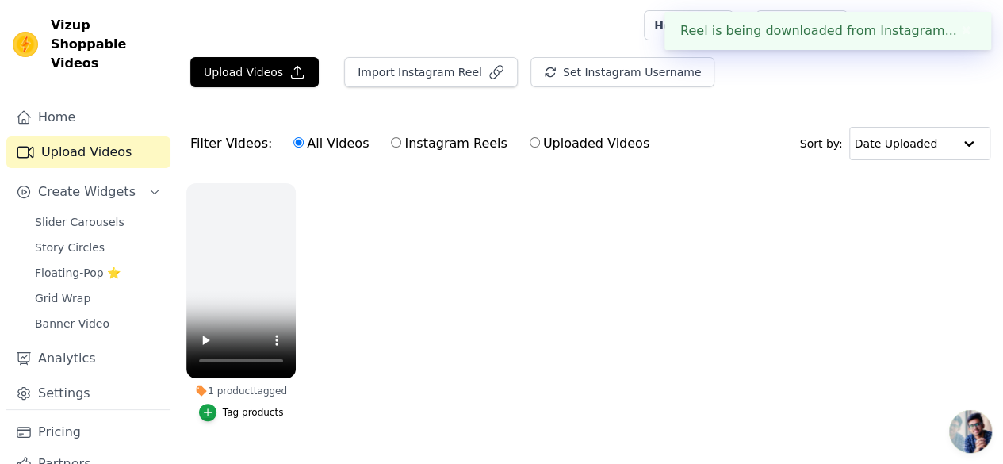
click at [879, 25] on div "Reel is being downloaded from Instagram... ✖" at bounding box center [827, 31] width 327 height 38
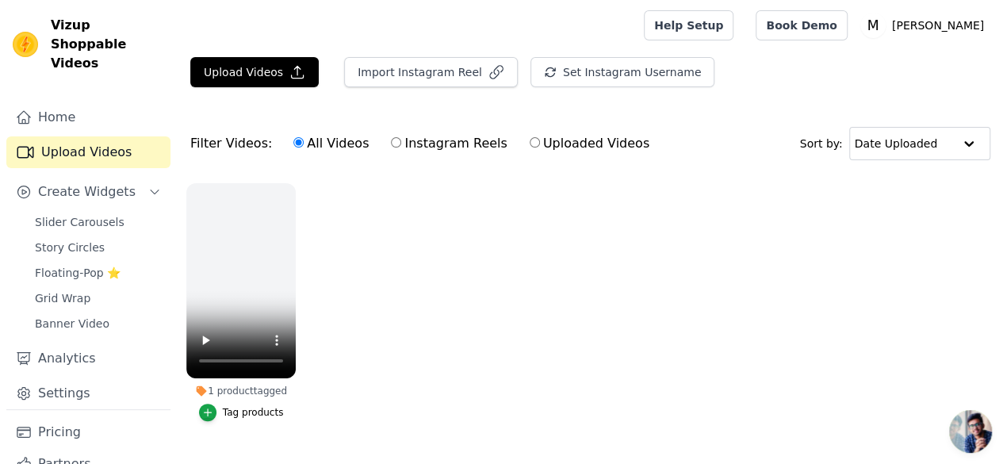
click at [423, 150] on label "Instagram Reels" at bounding box center [448, 143] width 117 height 21
click at [401, 147] on input "Instagram Reels" at bounding box center [396, 142] width 10 height 10
radio input "true"
click at [531, 140] on label "Uploaded Videos" at bounding box center [589, 143] width 121 height 21
click at [531, 140] on input "Uploaded Videos" at bounding box center [535, 142] width 10 height 10
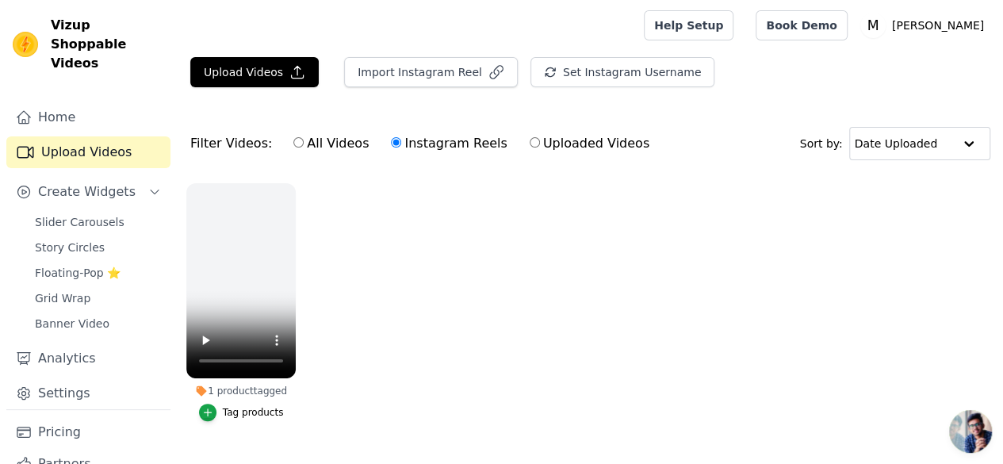
radio input "true"
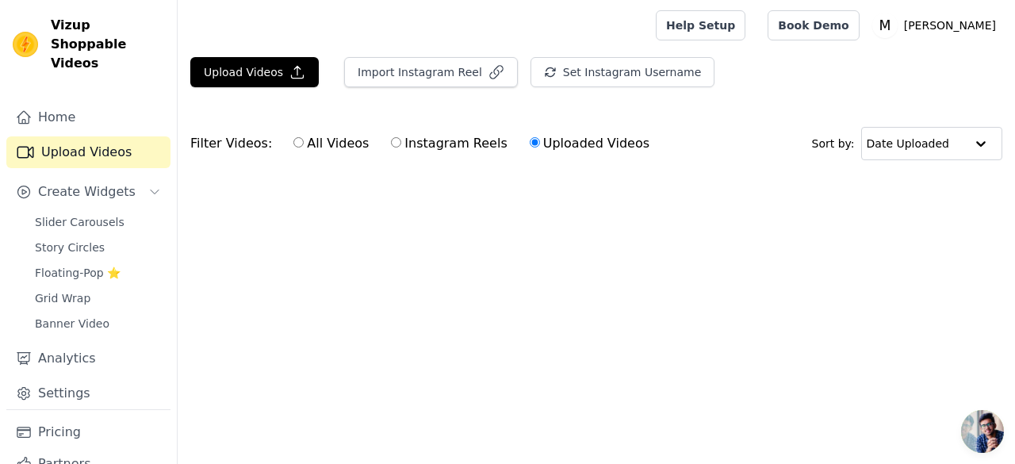
click at [390, 142] on label "Instagram Reels" at bounding box center [448, 143] width 117 height 21
click at [391, 142] on input "Instagram Reels" at bounding box center [396, 142] width 10 height 10
radio input "true"
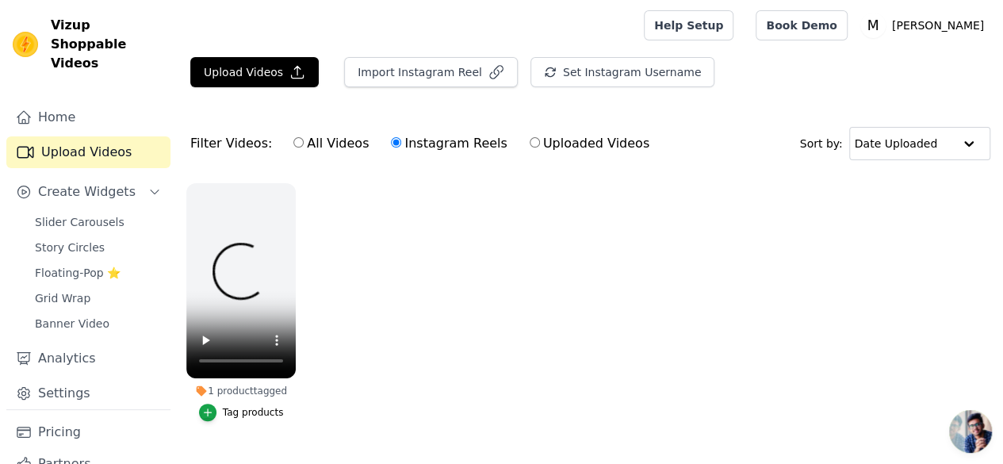
click at [348, 141] on label "All Videos" at bounding box center [331, 143] width 77 height 21
click at [304, 141] on input "All Videos" at bounding box center [298, 142] width 10 height 10
radio input "true"
click at [83, 106] on link "Home" at bounding box center [88, 117] width 164 height 32
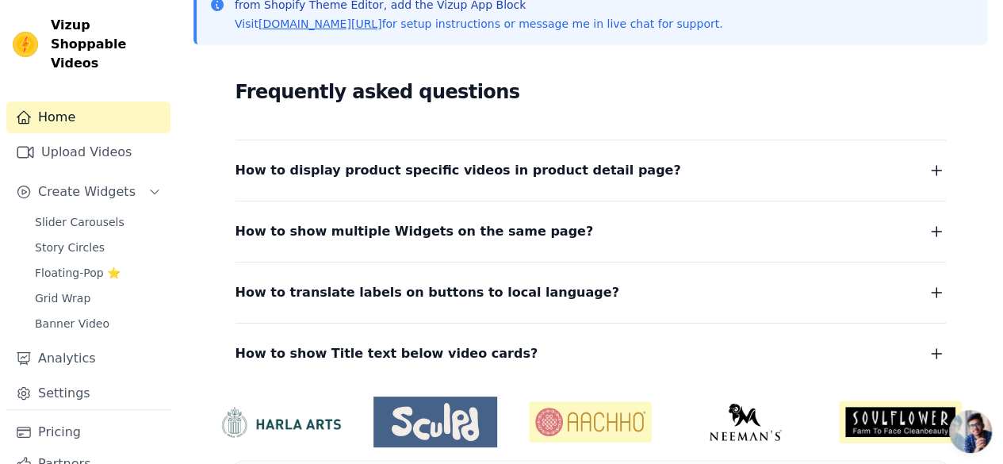
scroll to position [423, 0]
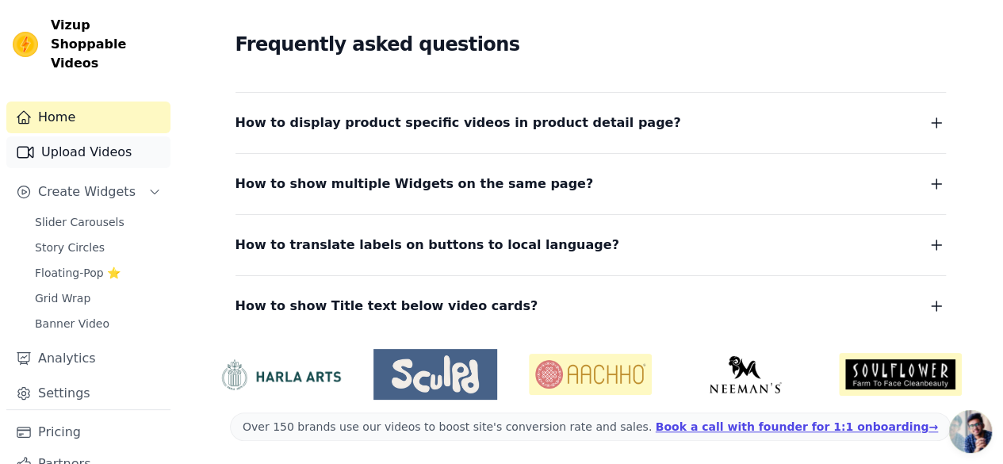
click at [83, 143] on link "Upload Videos" at bounding box center [88, 152] width 164 height 32
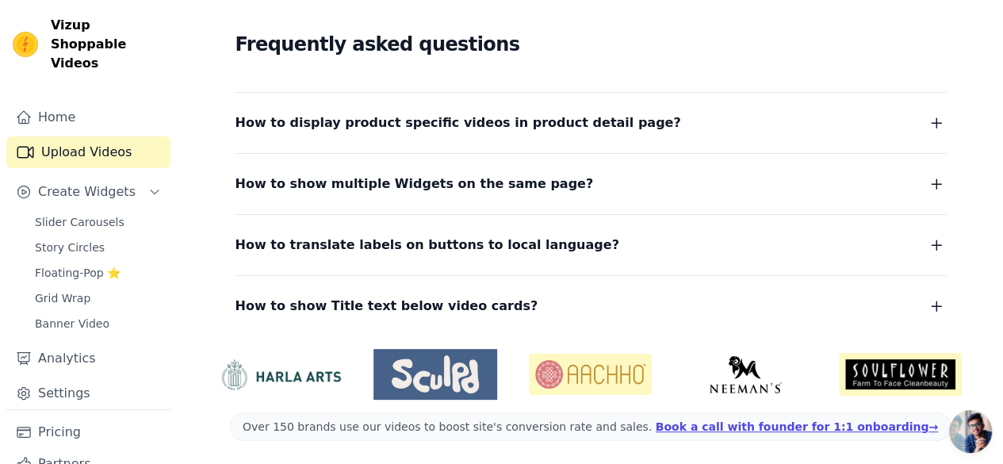
scroll to position [33, 0]
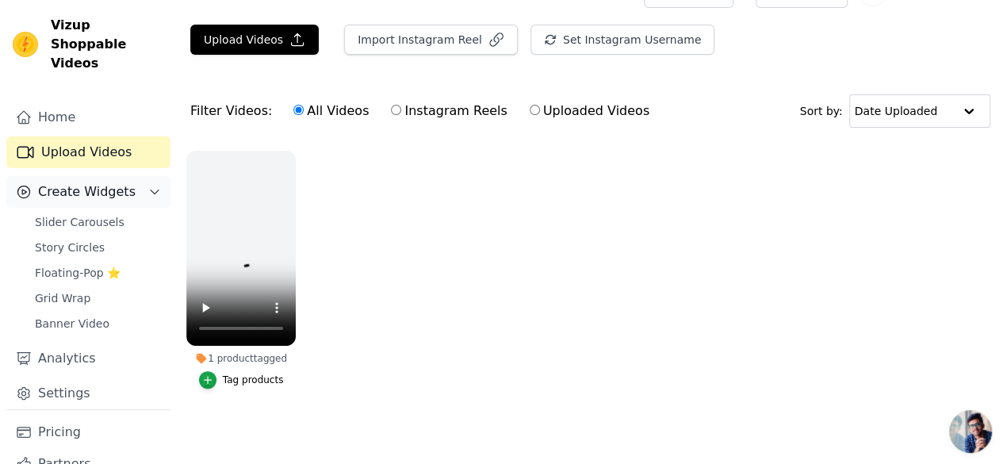
click at [89, 182] on span "Create Widgets" at bounding box center [87, 191] width 98 height 19
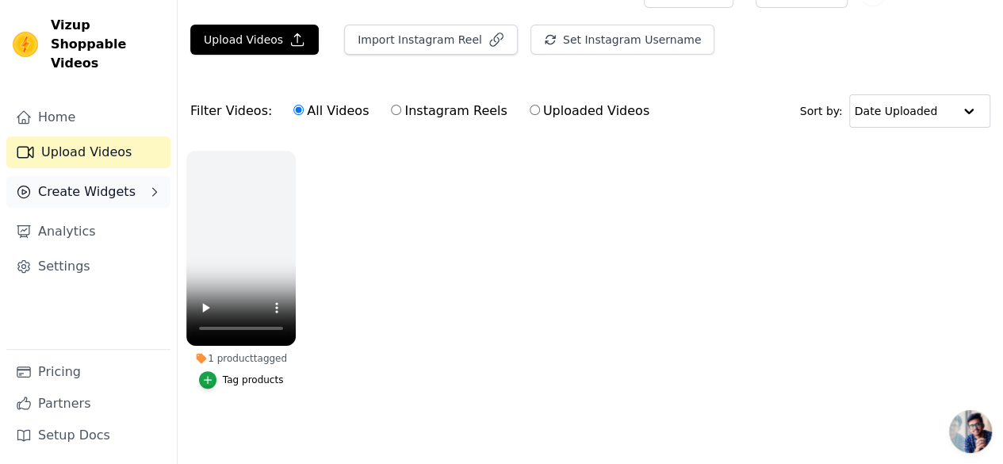
click at [89, 182] on span "Create Widgets" at bounding box center [87, 191] width 98 height 19
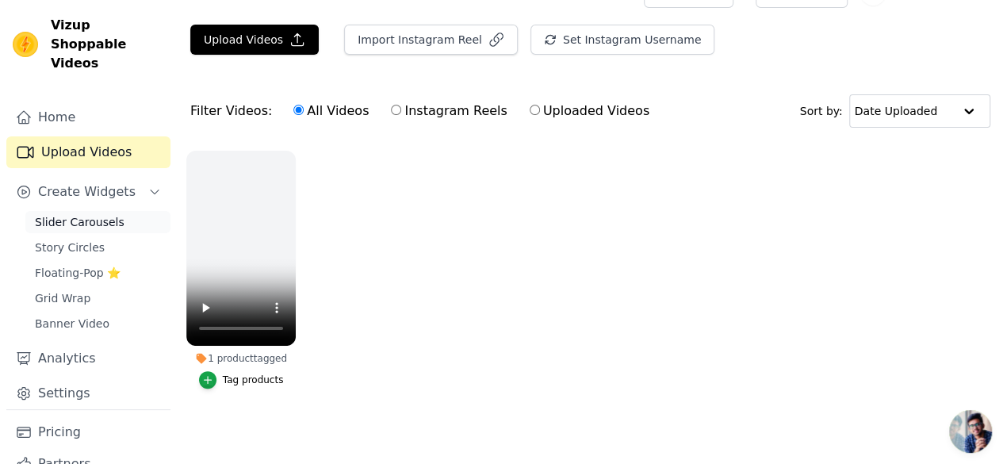
click at [83, 214] on span "Slider Carousels" at bounding box center [80, 222] width 90 height 16
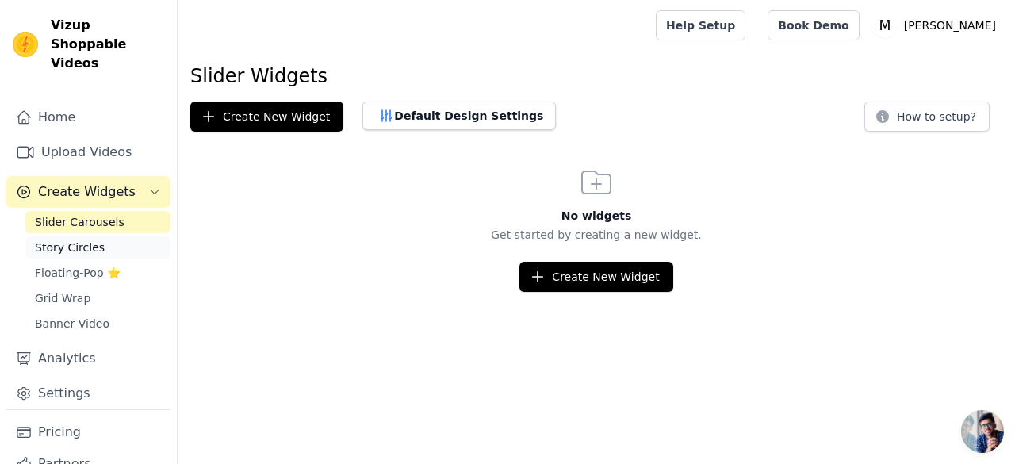
click at [124, 236] on link "Story Circles" at bounding box center [97, 247] width 145 height 22
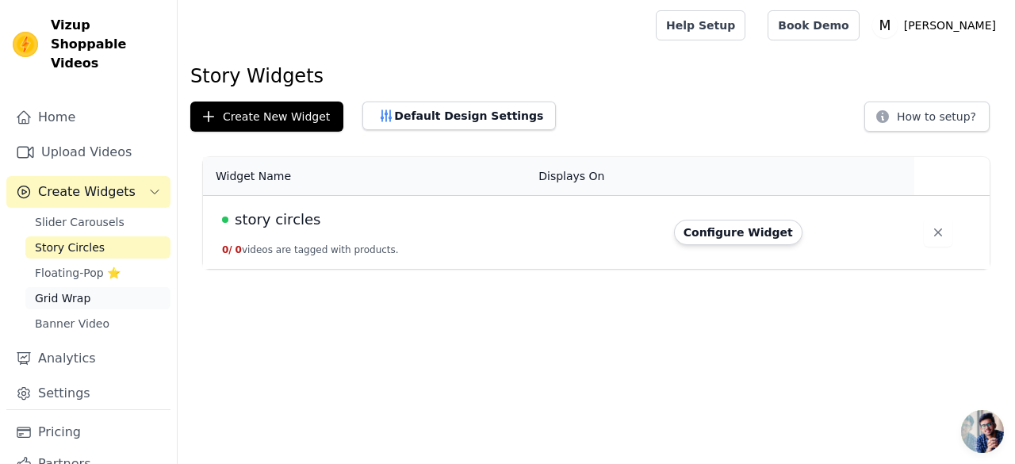
click at [111, 287] on link "Grid Wrap" at bounding box center [97, 298] width 145 height 22
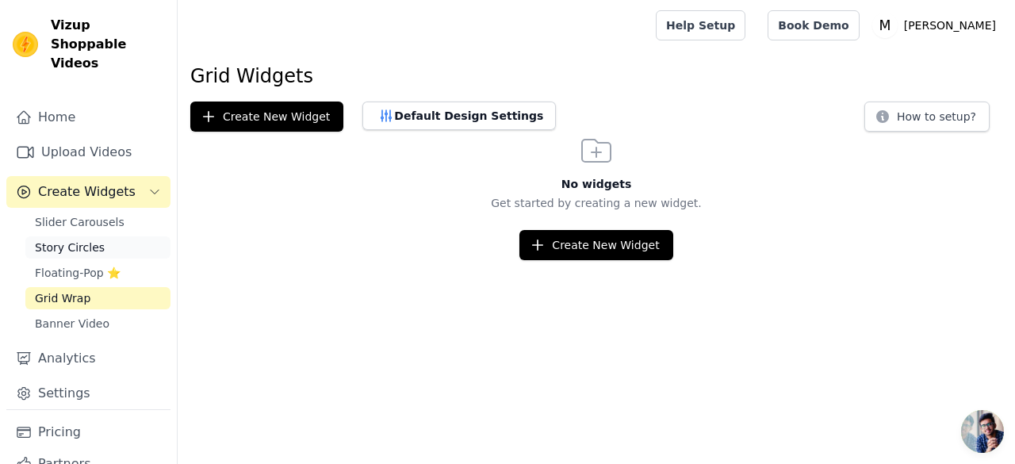
click at [117, 236] on link "Story Circles" at bounding box center [97, 247] width 145 height 22
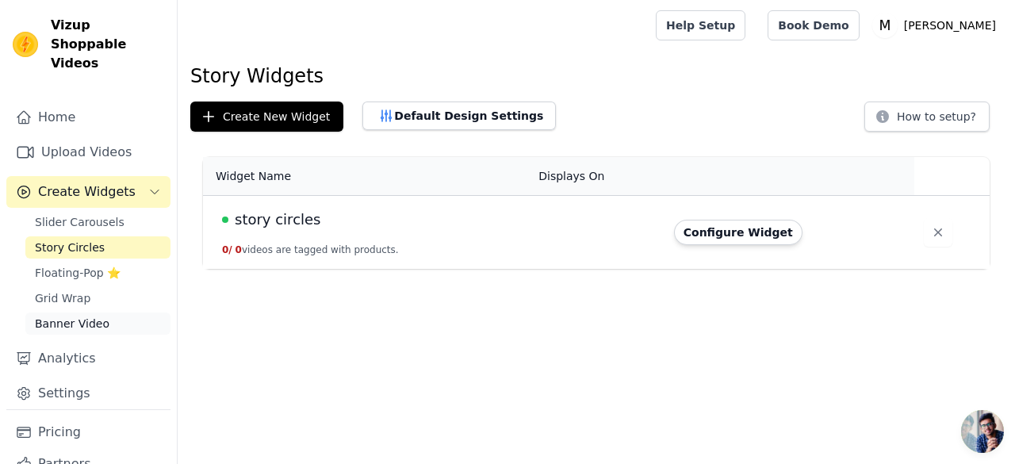
click at [129, 312] on link "Banner Video" at bounding box center [97, 323] width 145 height 22
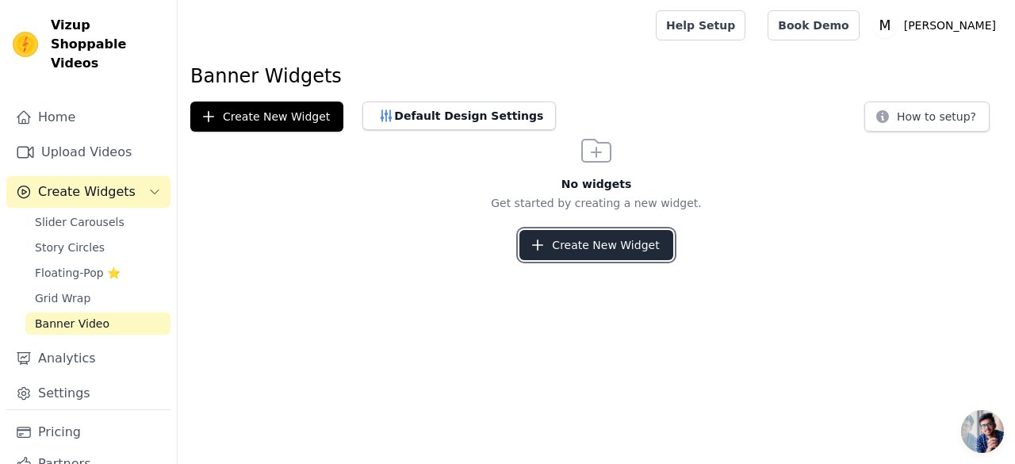
click at [596, 252] on button "Create New Widget" at bounding box center [595, 245] width 153 height 30
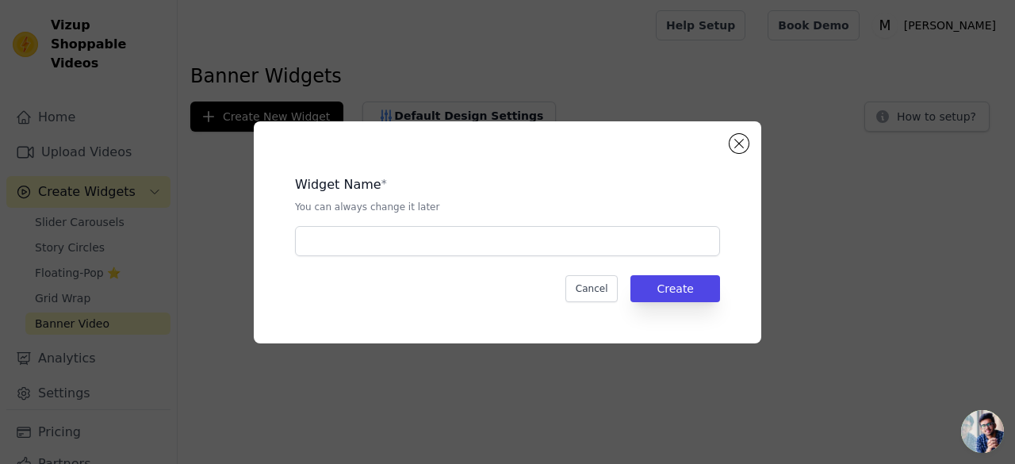
click at [726, 143] on div "Widget Name * You can always change it later Cancel Create" at bounding box center [507, 232] width 507 height 222
click at [736, 143] on button "Close modal" at bounding box center [738, 143] width 19 height 19
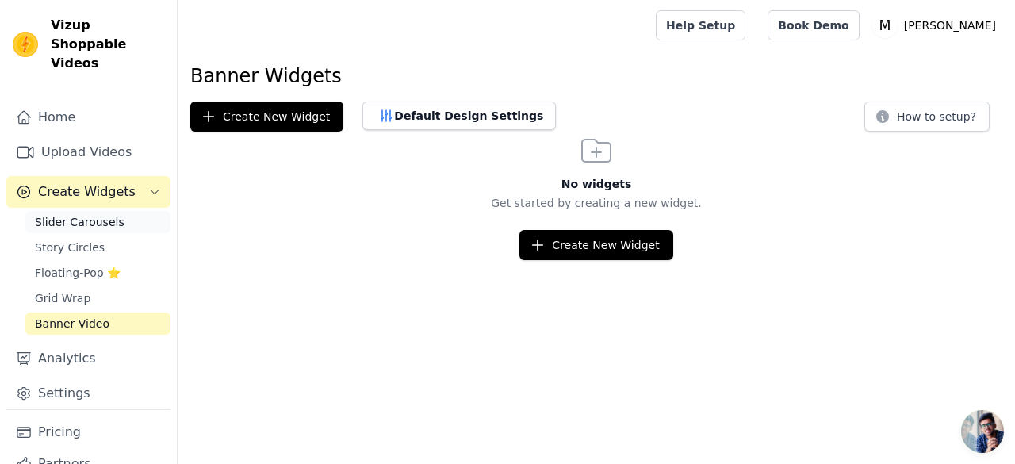
click at [115, 211] on link "Slider Carousels" at bounding box center [97, 222] width 145 height 22
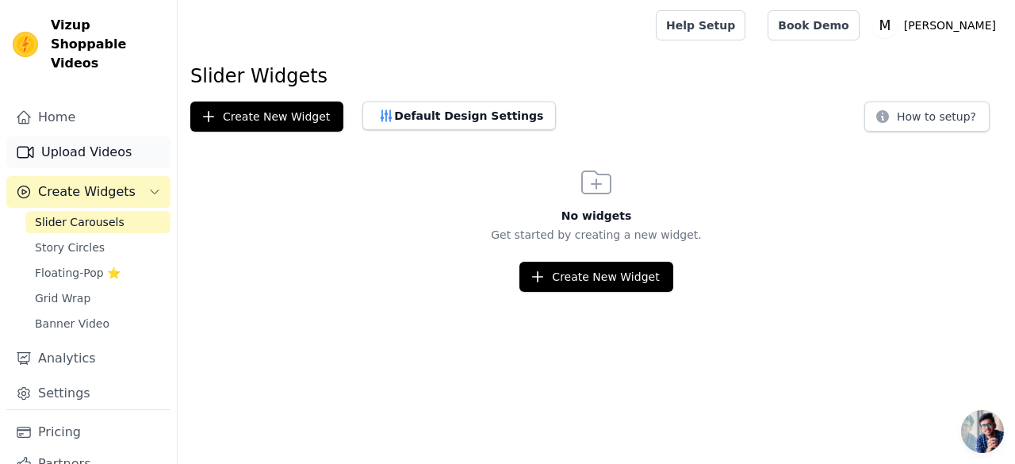
click at [78, 141] on link "Upload Videos" at bounding box center [88, 152] width 164 height 32
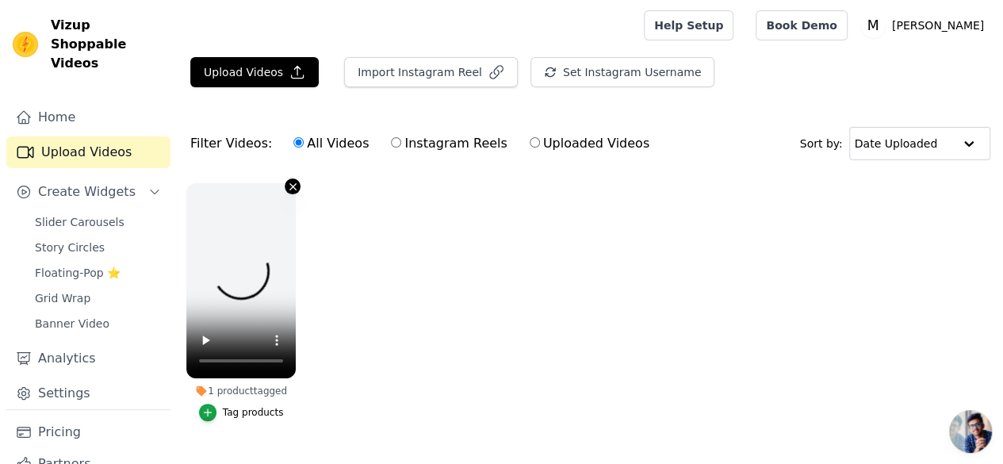
click at [288, 190] on icon "button" at bounding box center [293, 187] width 12 height 12
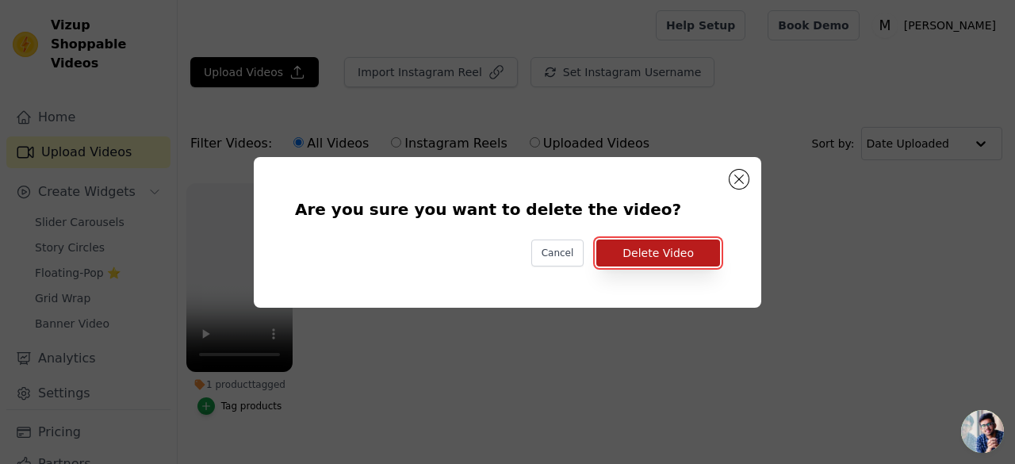
click at [616, 256] on button "Delete Video" at bounding box center [658, 252] width 124 height 27
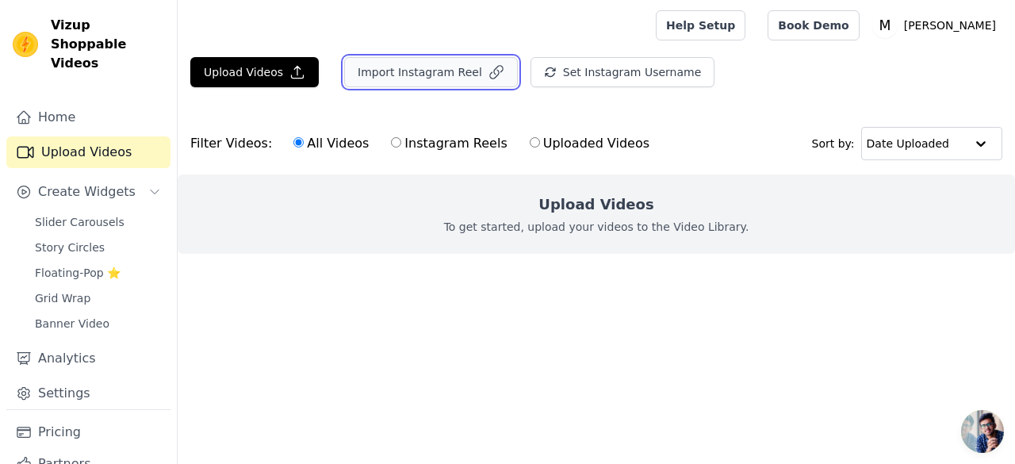
click at [396, 68] on button "Import Instagram Reel" at bounding box center [431, 72] width 174 height 30
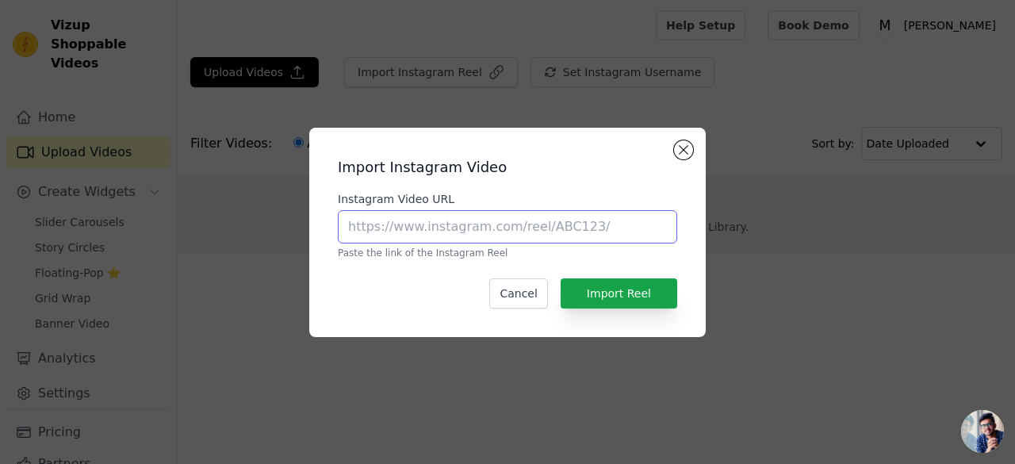
click at [480, 229] on input "Instagram Video URL" at bounding box center [507, 226] width 339 height 33
type input "https://www.instagram.com/p/DOjCU5-k9Ap/?igsh=MXhteG5rdGVqcHVzZA=="
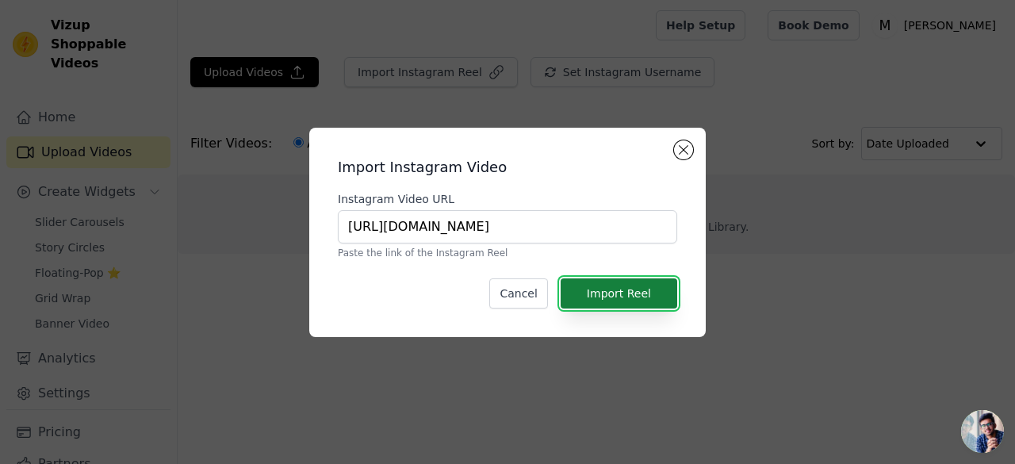
click at [615, 291] on button "Import Reel" at bounding box center [618, 293] width 117 height 30
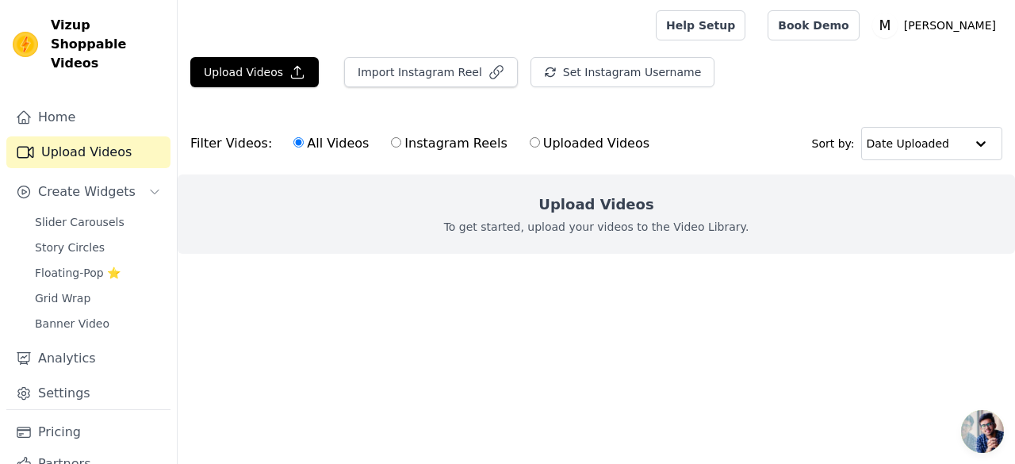
click at [531, 137] on label "Uploaded Videos" at bounding box center [589, 143] width 121 height 21
click at [531, 137] on input "Uploaded Videos" at bounding box center [535, 142] width 10 height 10
radio input "true"
click at [529, 147] on label "Uploaded Videos" at bounding box center [589, 143] width 121 height 21
click at [530, 147] on input "Uploaded Videos" at bounding box center [535, 142] width 10 height 10
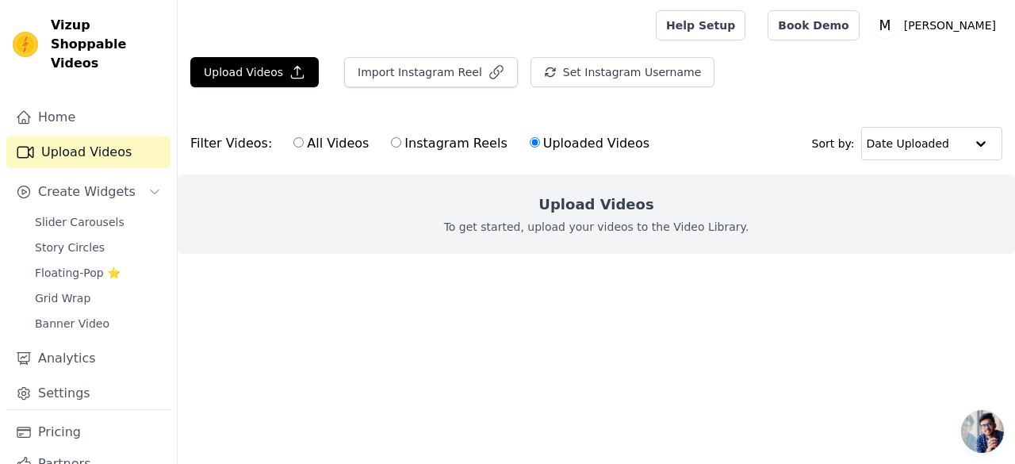
click at [442, 143] on label "Instagram Reels" at bounding box center [448, 143] width 117 height 21
click at [401, 143] on input "Instagram Reels" at bounding box center [396, 142] width 10 height 10
radio input "true"
click at [349, 153] on div "All Videos Instagram Reels Uploaded Videos" at bounding box center [471, 143] width 373 height 36
click at [339, 147] on label "All Videos" at bounding box center [331, 143] width 77 height 21
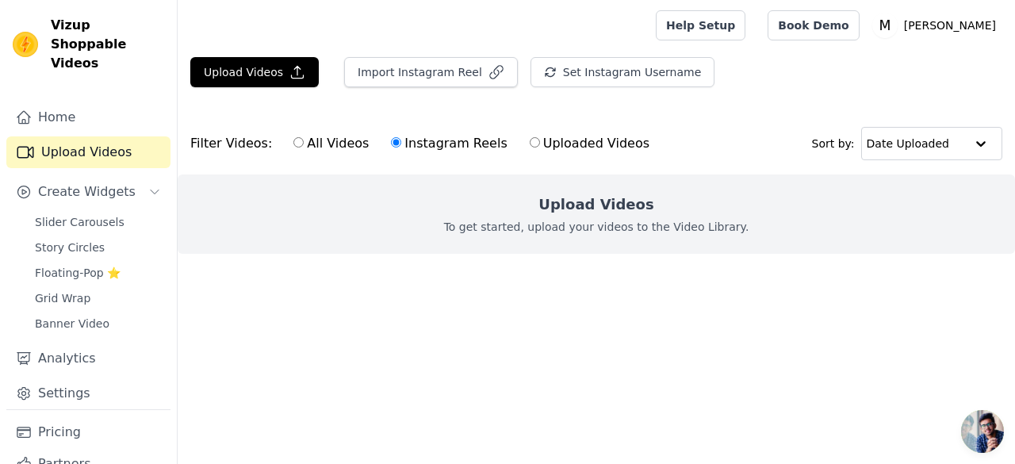
click at [304, 147] on input "All Videos" at bounding box center [298, 142] width 10 height 10
radio input "true"
click at [285, 86] on div "Upload Videos Import Instagram Reel Set Instagram Username Import Latest IG Ree…" at bounding box center [596, 78] width 837 height 43
click at [437, 69] on button "Import Instagram Reel" at bounding box center [431, 72] width 174 height 30
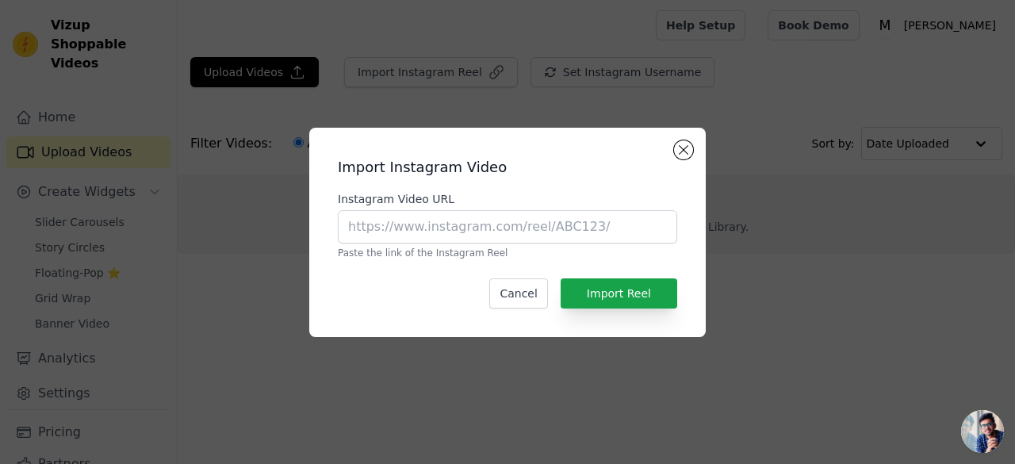
click at [503, 208] on div "Instagram Video URL Paste the link of the Instagram Reel" at bounding box center [507, 225] width 339 height 68
click at [498, 223] on input "Instagram Video URL" at bounding box center [507, 226] width 339 height 33
paste input "https://www.instagram.com/p/DOjCU5-k9Ap/?igsh=MXhteG5rdGVqcHVzZA=="
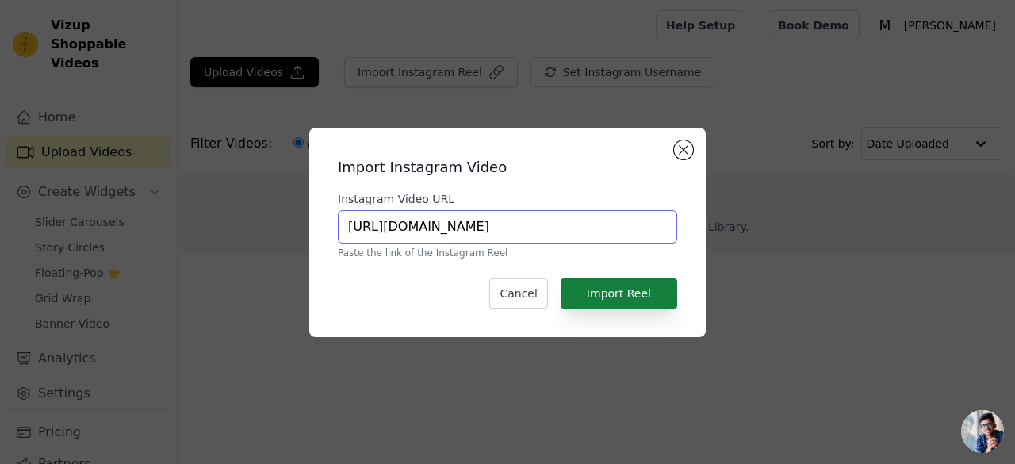
type input "https://www.instagram.com/p/DOjCU5-k9Ap/?igsh=MXhteG5rdGVqcHVzZA=="
click at [579, 278] on button "Import Reel" at bounding box center [618, 293] width 117 height 30
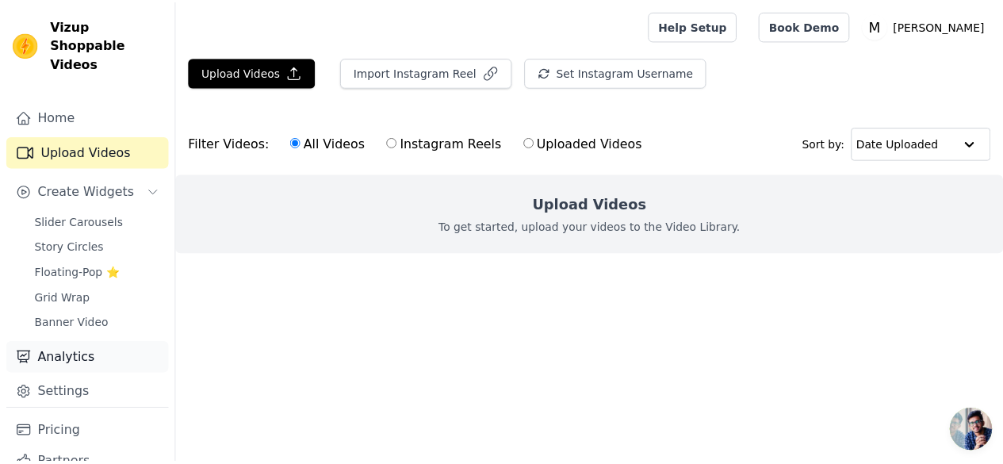
scroll to position [40, 0]
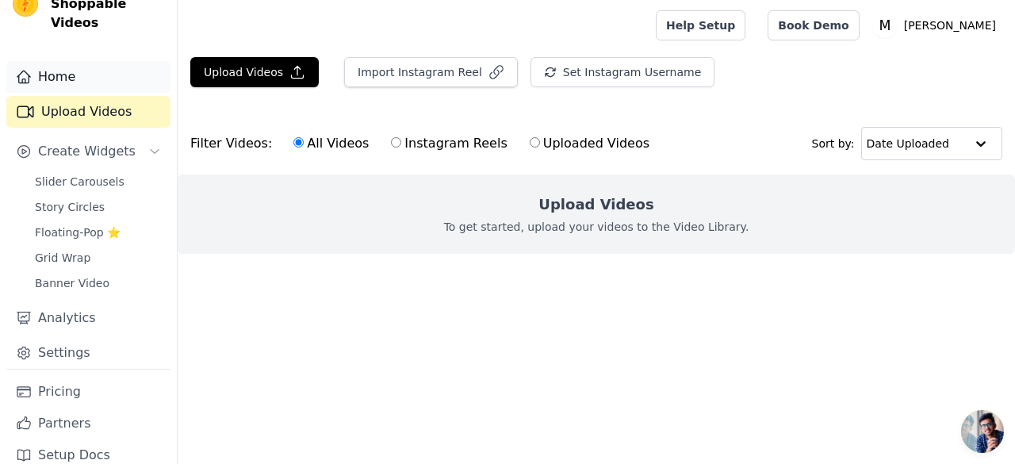
click at [73, 70] on link "Home" at bounding box center [88, 77] width 164 height 32
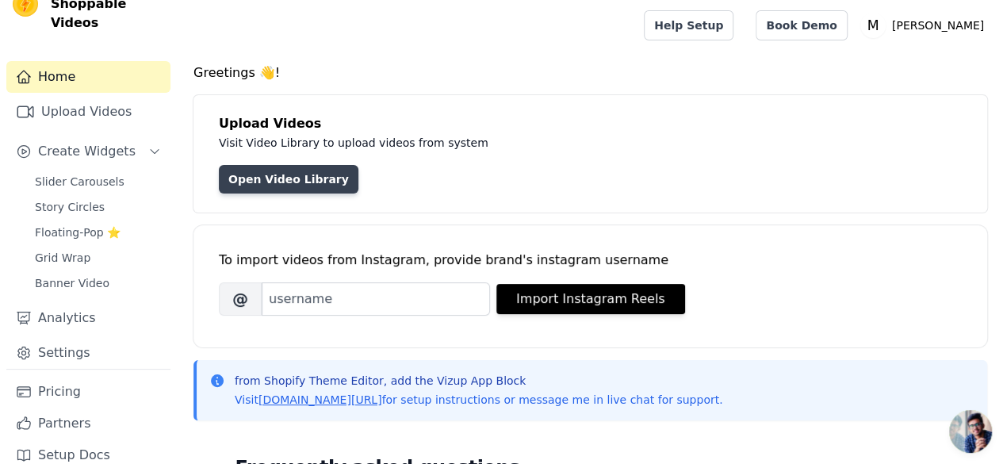
click at [296, 186] on link "Open Video Library" at bounding box center [289, 179] width 140 height 29
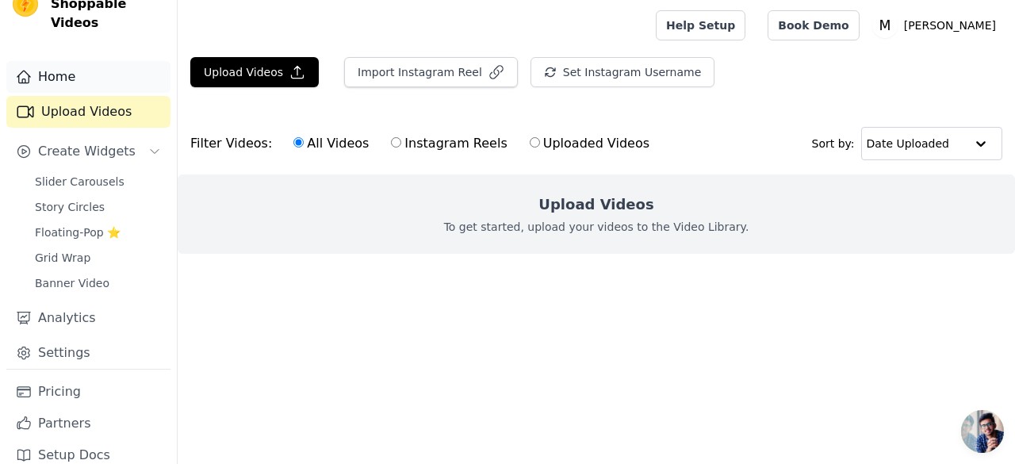
click at [87, 61] on link "Home" at bounding box center [88, 77] width 164 height 32
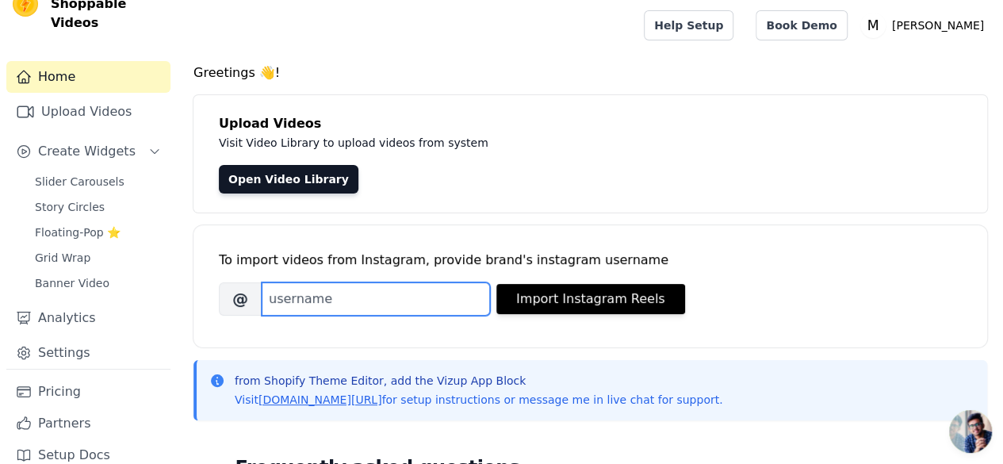
click at [331, 289] on input "Brand's Instagram Username" at bounding box center [376, 298] width 228 height 33
paste input "[URL][DOMAIN_NAME]"
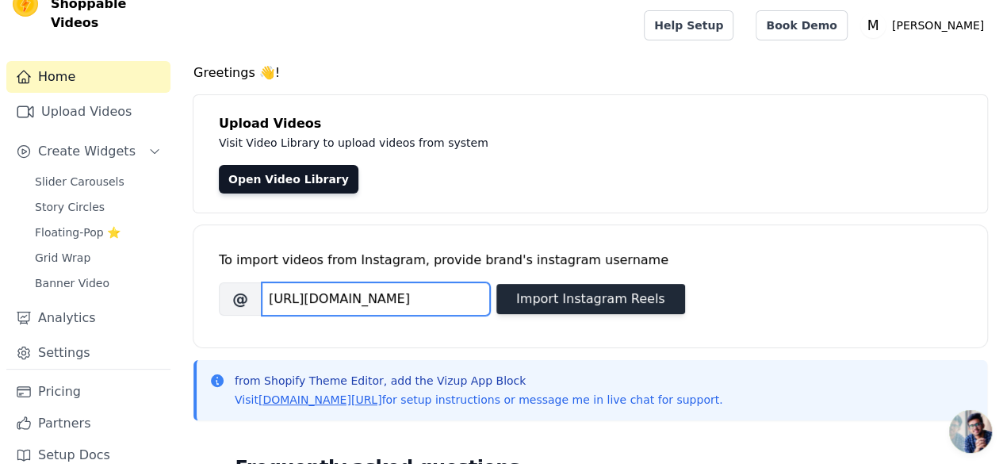
type input "[URL][DOMAIN_NAME]"
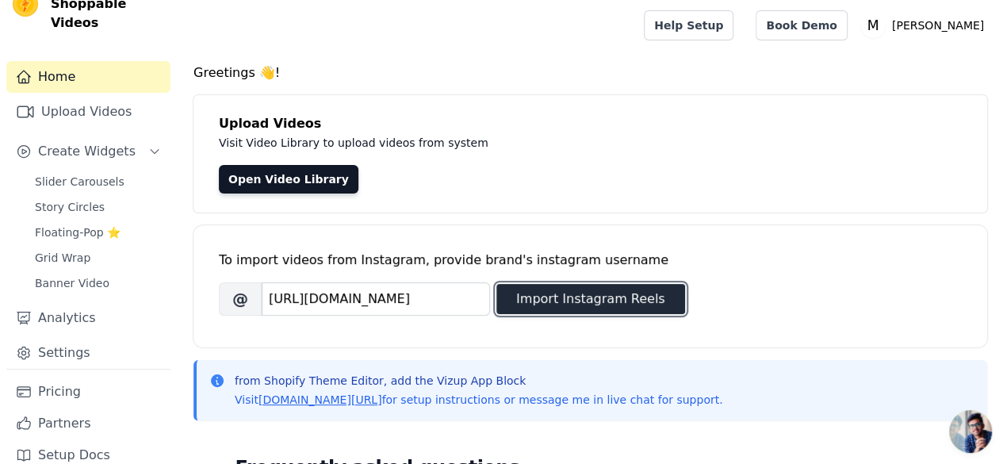
scroll to position [0, 0]
click at [541, 294] on button "Import Instagram Reels" at bounding box center [590, 299] width 189 height 30
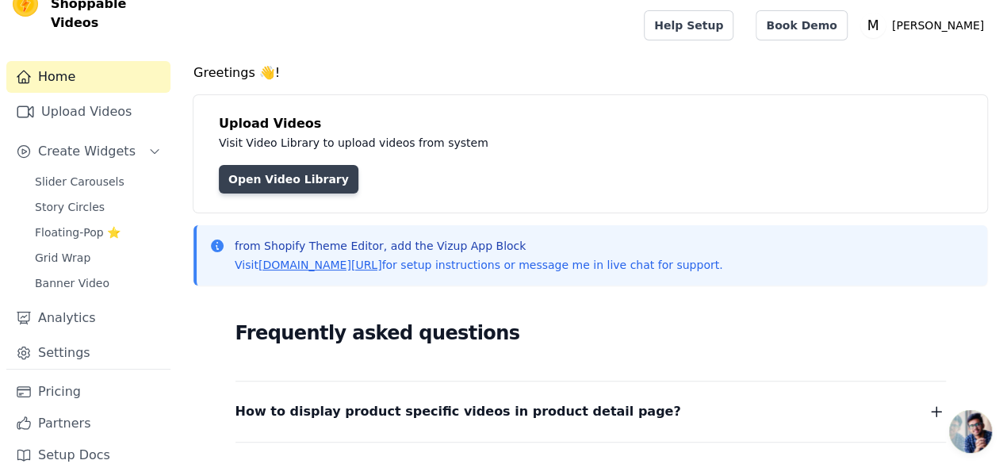
click at [312, 189] on link "Open Video Library" at bounding box center [289, 179] width 140 height 29
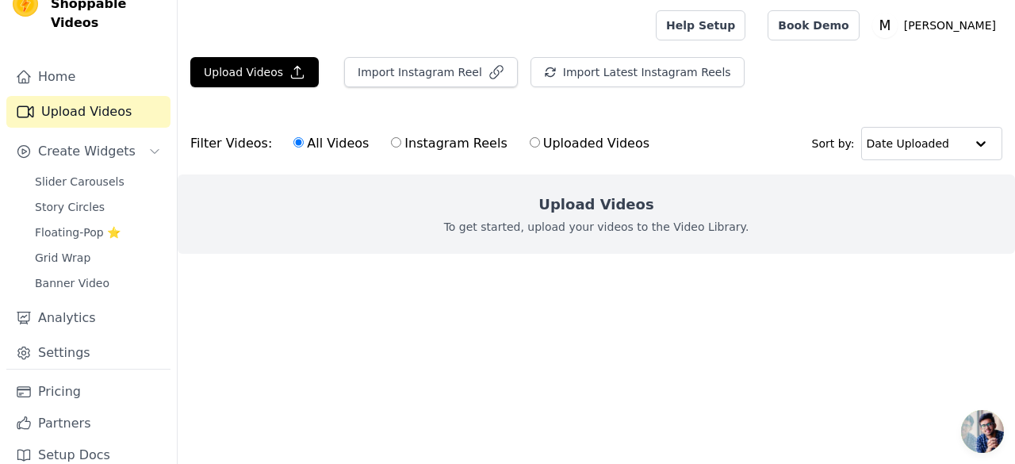
click at [419, 148] on label "Instagram Reels" at bounding box center [448, 143] width 117 height 21
click at [401, 147] on input "Instagram Reels" at bounding box center [396, 142] width 10 height 10
radio input "true"
click at [430, 147] on label "Instagram Reels" at bounding box center [448, 143] width 117 height 21
click at [401, 147] on input "Instagram Reels" at bounding box center [396, 142] width 10 height 10
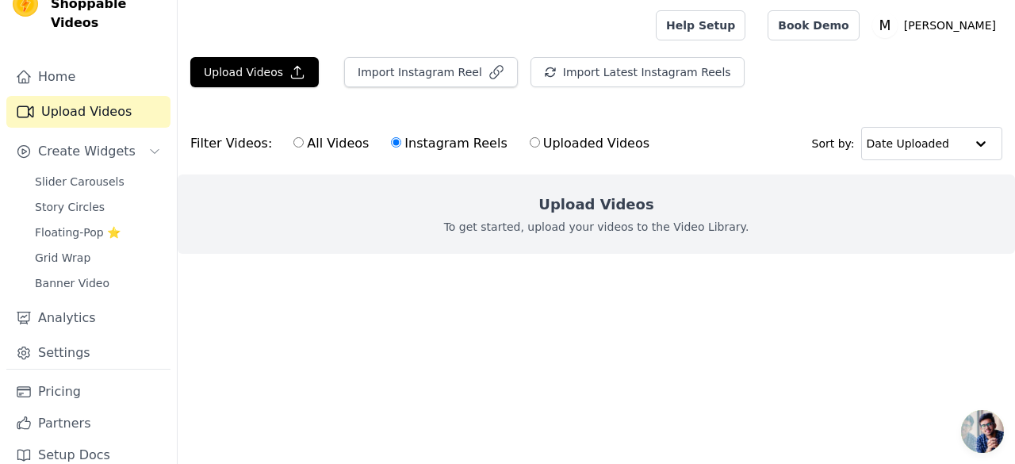
click at [430, 147] on label "Instagram Reels" at bounding box center [448, 143] width 117 height 21
click at [401, 147] on input "Instagram Reels" at bounding box center [396, 142] width 10 height 10
click at [944, 154] on input "text" at bounding box center [915, 144] width 98 height 32
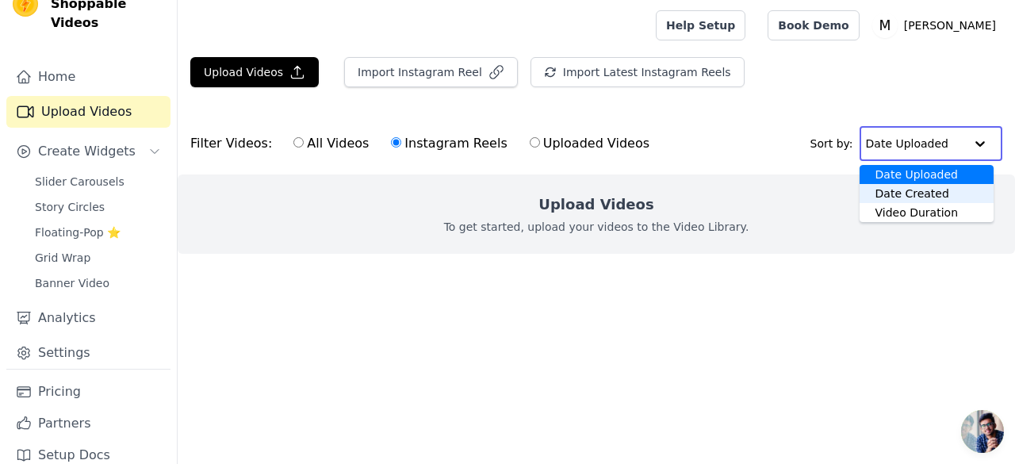
click at [935, 191] on div "Date Created" at bounding box center [926, 193] width 134 height 19
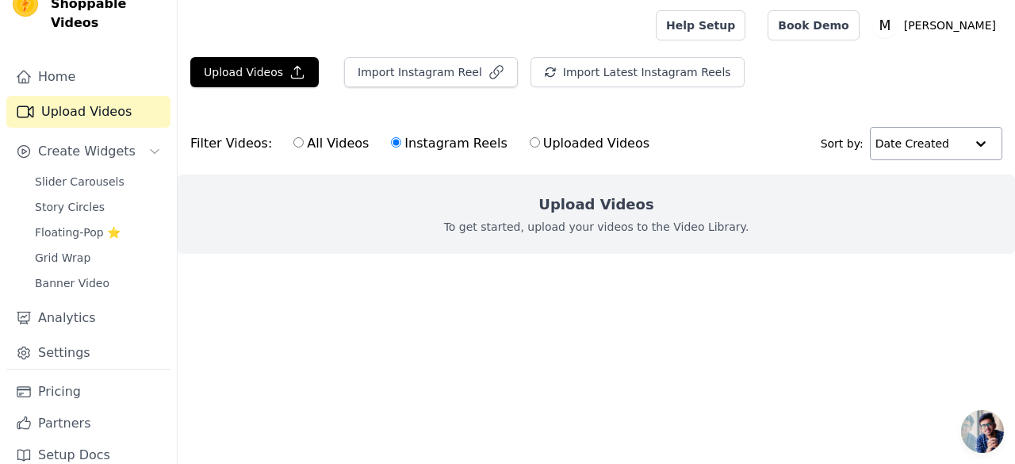
click at [935, 157] on input "text" at bounding box center [920, 144] width 90 height 32
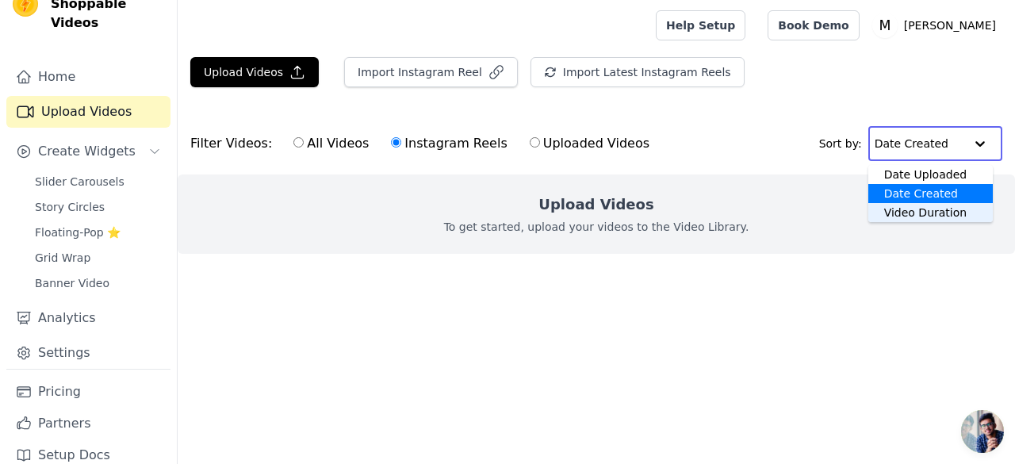
click at [927, 208] on div "Video Duration" at bounding box center [930, 212] width 124 height 19
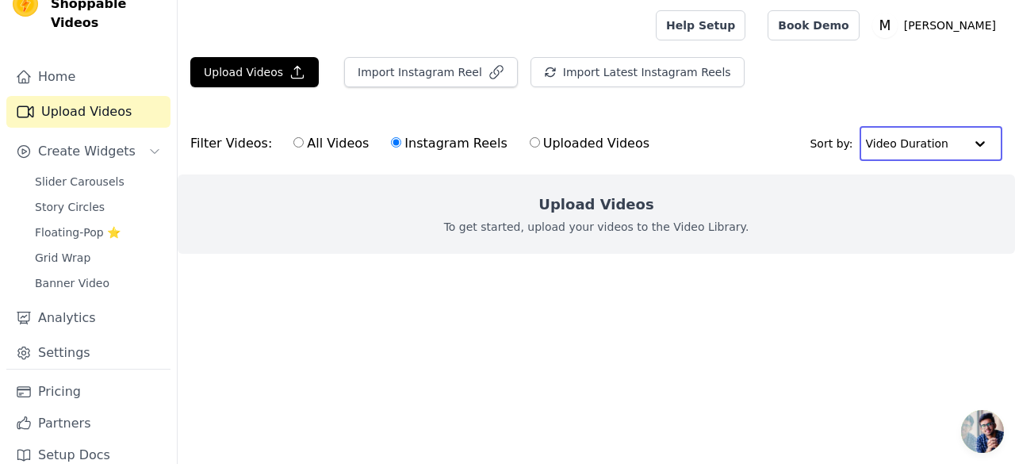
click at [927, 143] on input "text" at bounding box center [915, 144] width 98 height 32
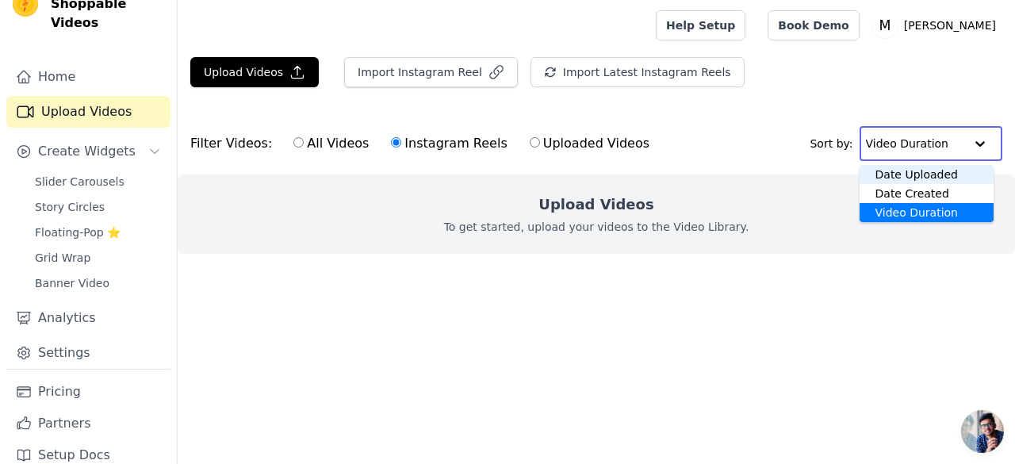
click at [915, 170] on div "Date Uploaded" at bounding box center [926, 174] width 135 height 19
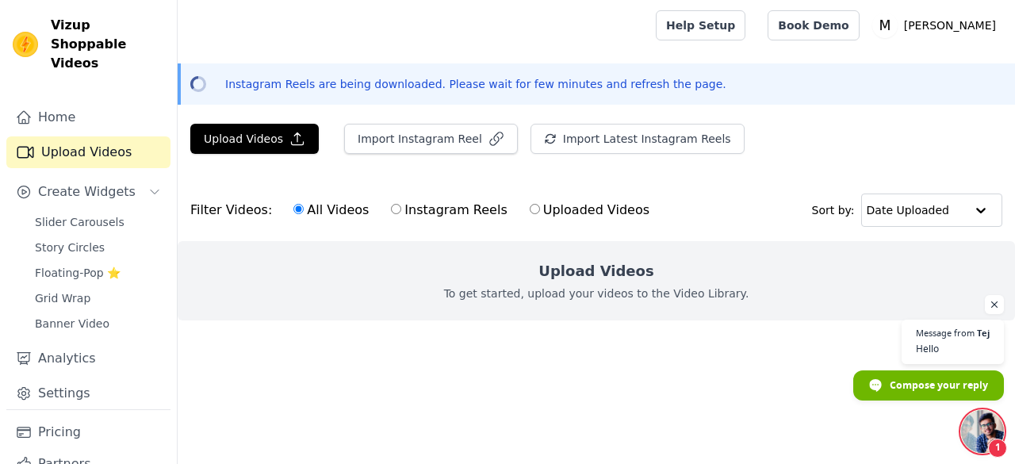
click at [978, 416] on span "Open chat" at bounding box center [982, 431] width 43 height 43
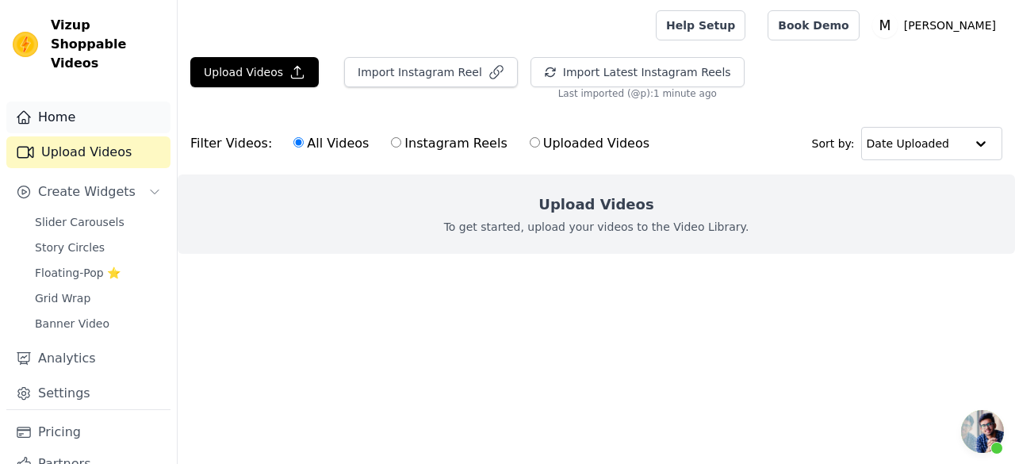
click at [82, 101] on link "Home" at bounding box center [88, 117] width 164 height 32
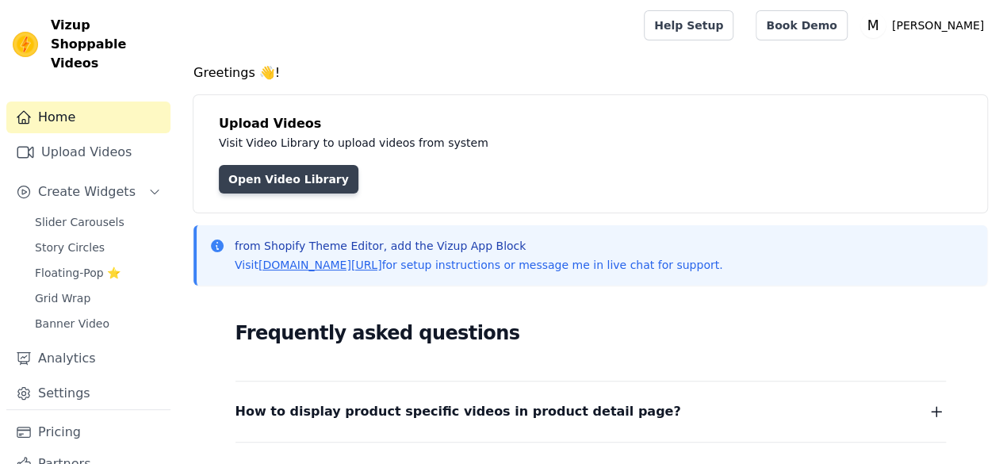
click at [292, 178] on link "Open Video Library" at bounding box center [289, 179] width 140 height 29
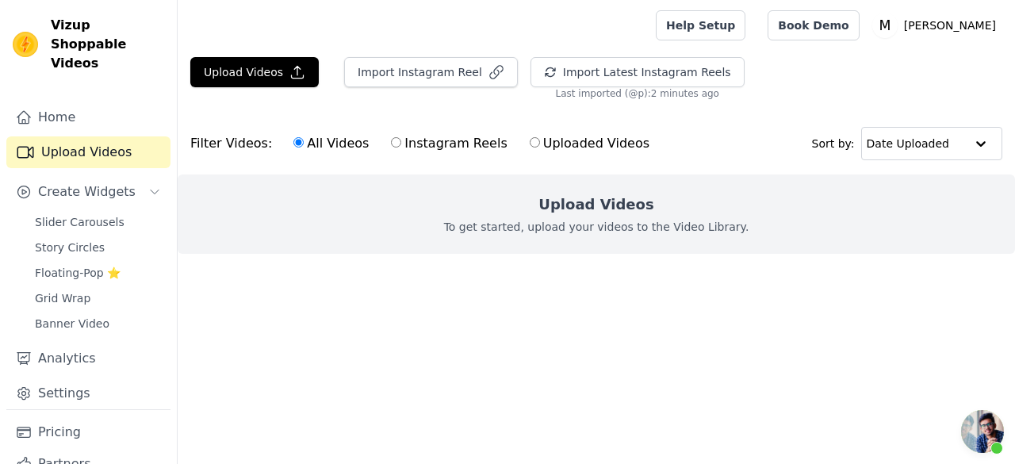
click at [404, 96] on div "Import Instagram Reel" at bounding box center [424, 78] width 186 height 43
click at [681, 75] on button "Import Latest Instagram Reels" at bounding box center [637, 72] width 214 height 30
click at [681, 75] on div "Upload Videos Import Instagram Reel Import Latest Instagram Reels Import Latest…" at bounding box center [596, 78] width 837 height 43
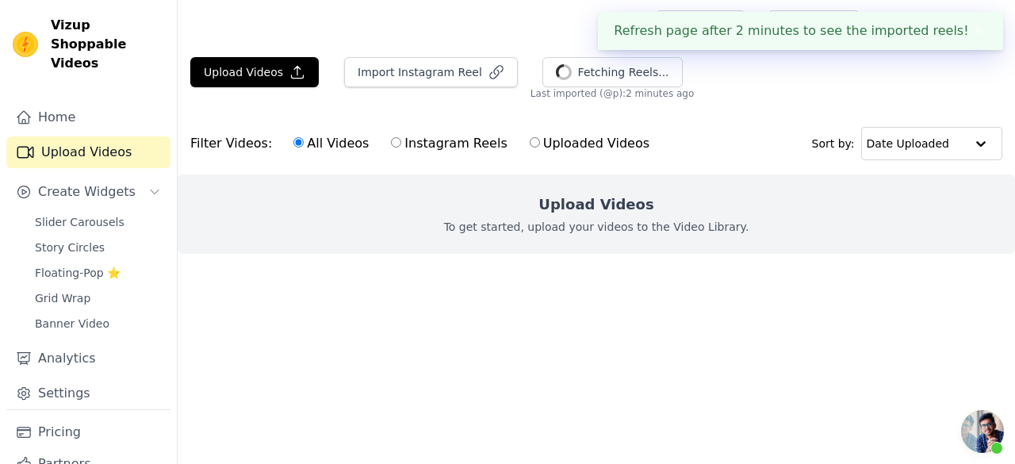
click at [969, 29] on button "✖" at bounding box center [978, 30] width 18 height 19
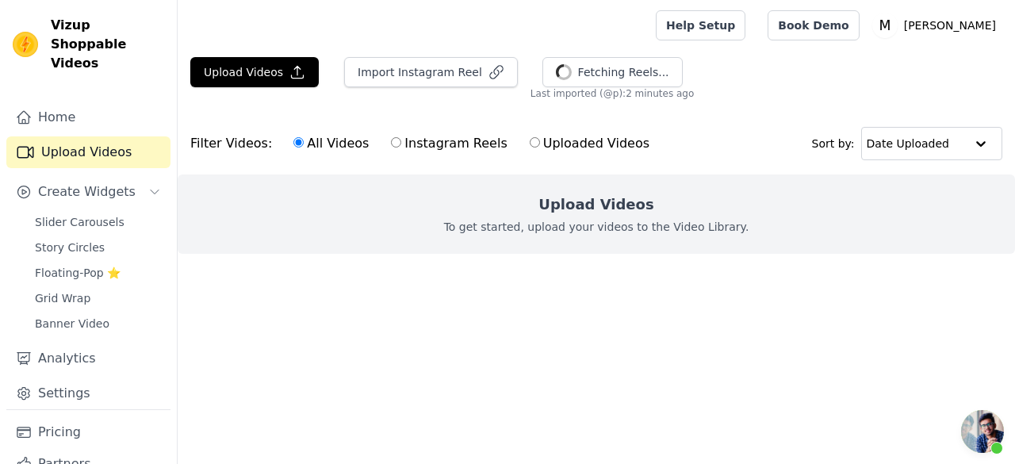
click at [983, 436] on span "Open chat" at bounding box center [982, 431] width 43 height 43
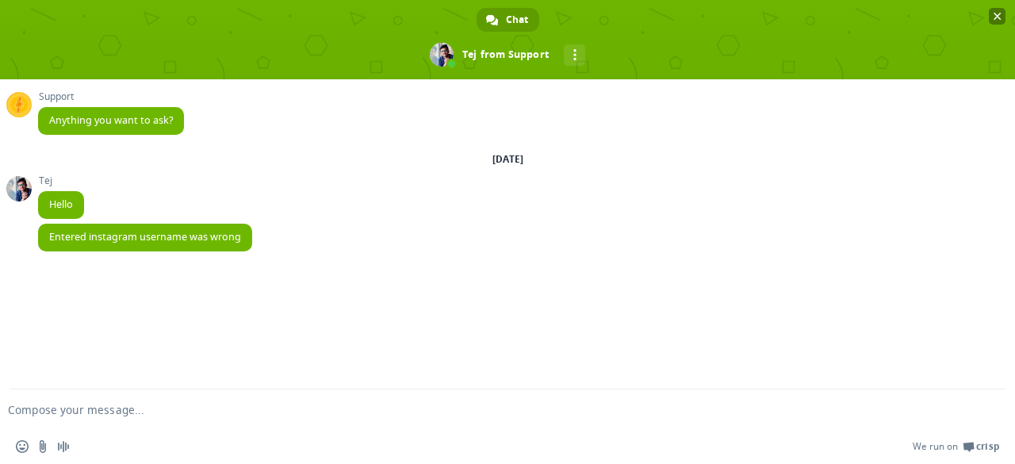
click at [987, 13] on span at bounding box center [507, 39] width 1015 height 79
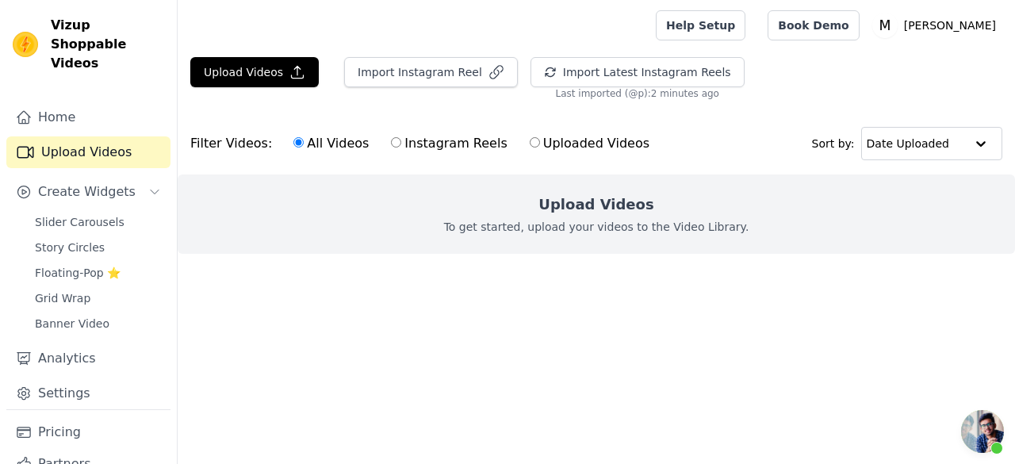
click at [459, 155] on div "All Videos Instagram Reels Uploaded Videos" at bounding box center [471, 143] width 373 height 36
click at [461, 143] on label "Instagram Reels" at bounding box center [448, 143] width 117 height 21
click at [401, 143] on input "Instagram Reels" at bounding box center [396, 142] width 10 height 10
radio input "true"
click at [436, 84] on button "Import Instagram Reel" at bounding box center [431, 72] width 174 height 30
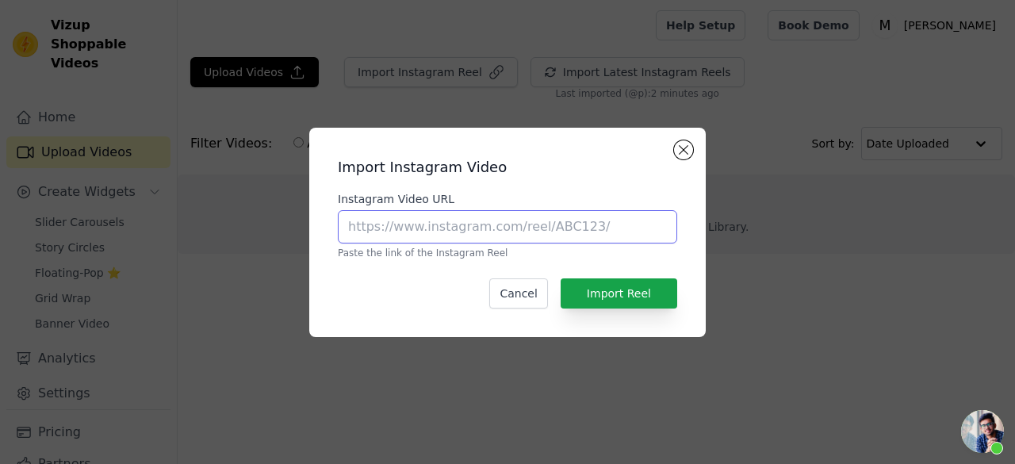
click at [450, 232] on input "Instagram Video URL" at bounding box center [507, 226] width 339 height 33
type input "https://www.instagram.com/p/DOjCU5-k9Ap/?igsh=MXhteG5rdGVqcHVzZA=="
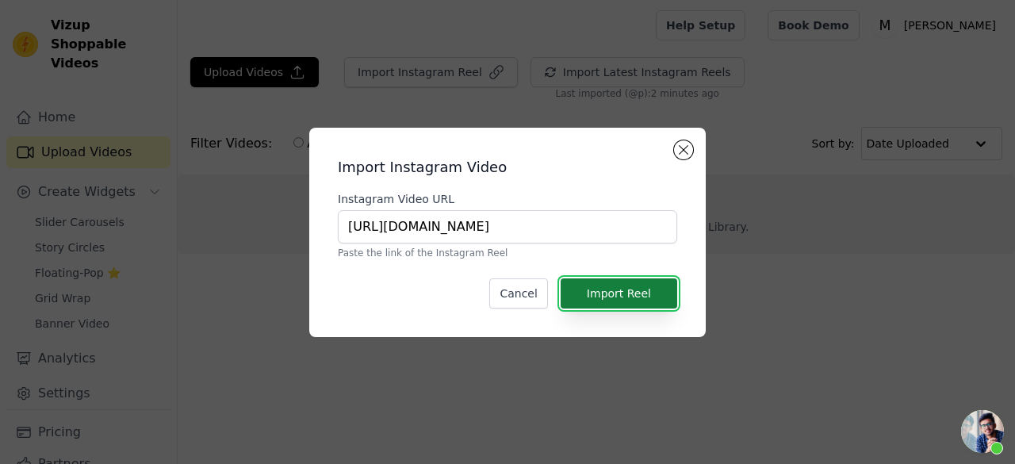
click at [642, 302] on button "Import Reel" at bounding box center [618, 293] width 117 height 30
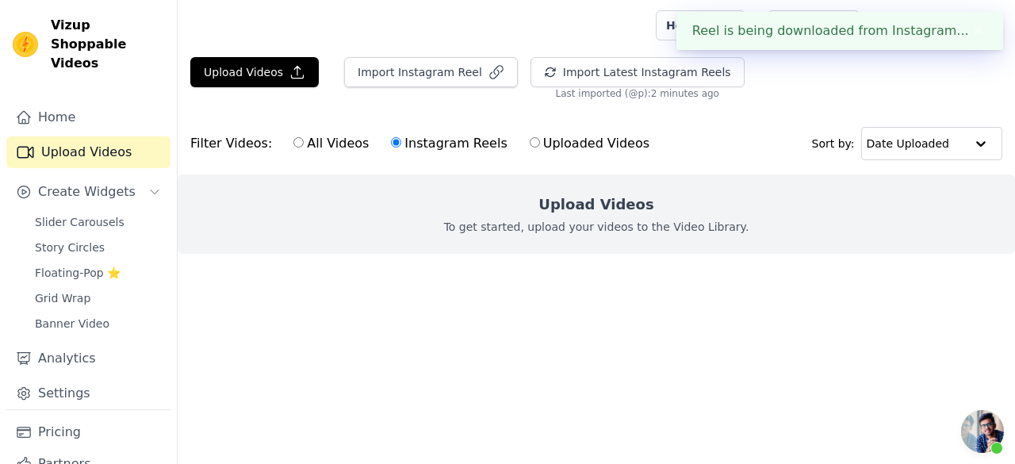
click at [984, 428] on span "Open chat" at bounding box center [982, 431] width 43 height 43
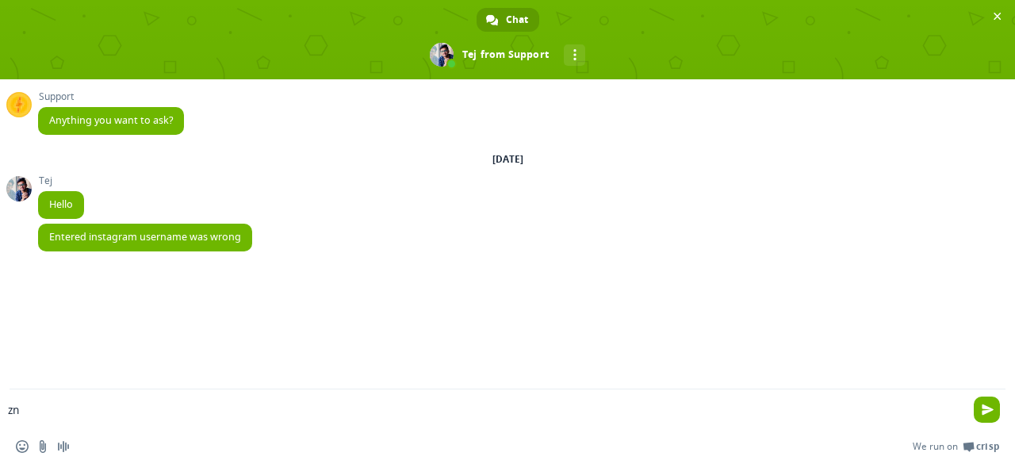
type textarea "z"
type textarea "and url of video??"
click at [1000, 23] on span "Close chat" at bounding box center [997, 16] width 17 height 17
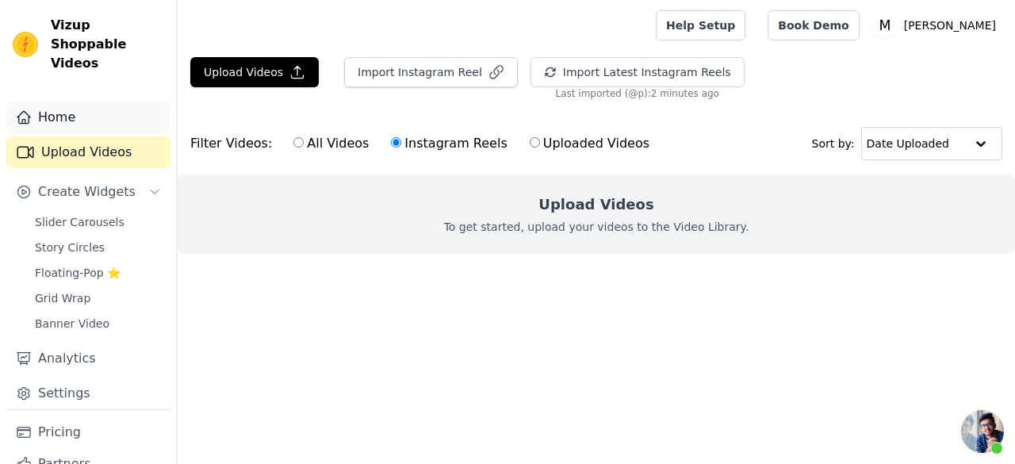
click at [81, 106] on link "Home" at bounding box center [88, 117] width 164 height 32
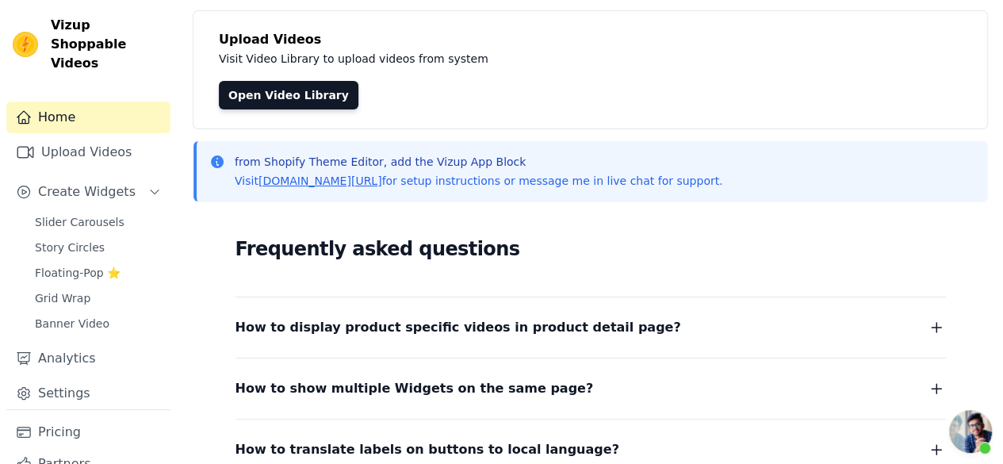
scroll to position [238, 0]
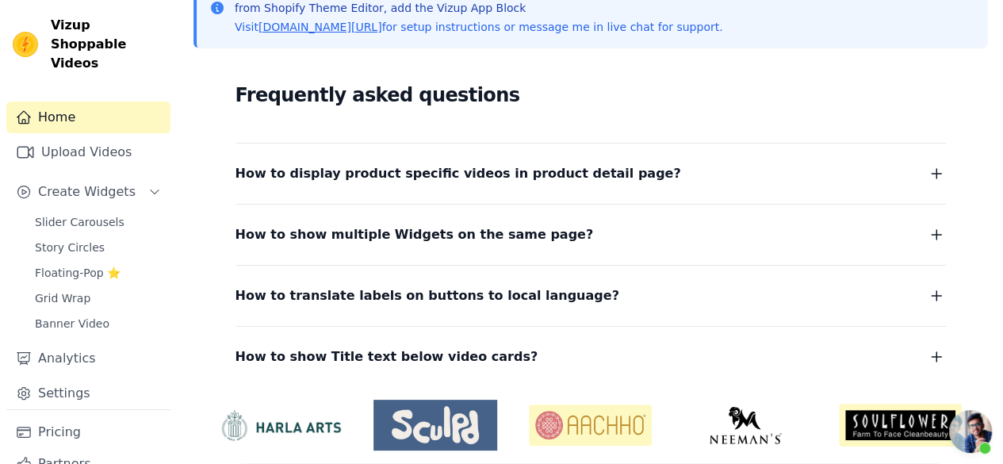
click at [488, 178] on span "How to display product specific videos in product detail page?" at bounding box center [458, 174] width 446 height 22
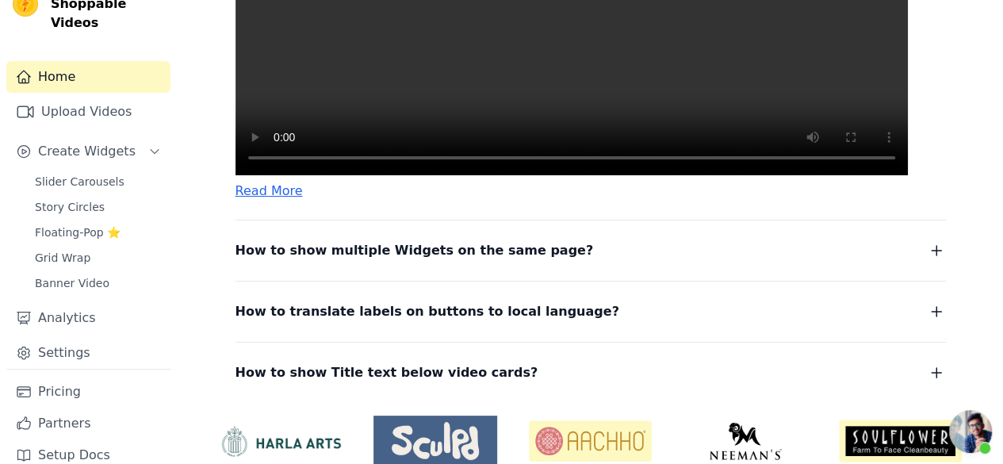
scroll to position [713, 0]
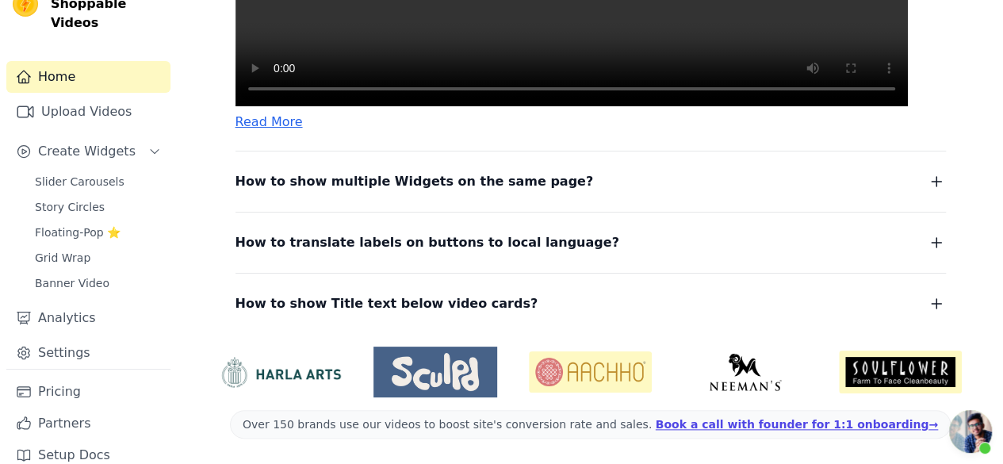
click at [602, 193] on button "How to show multiple Widgets on the same page?" at bounding box center [590, 181] width 710 height 22
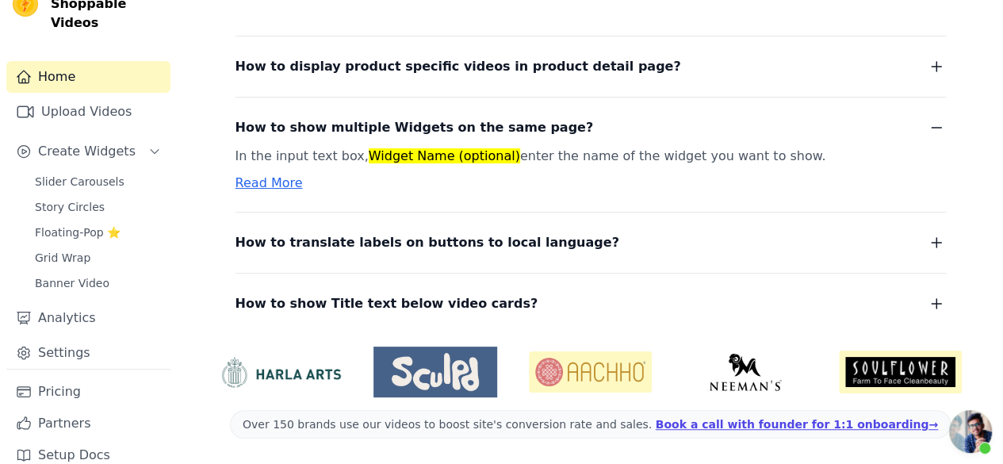
scroll to position [343, 0]
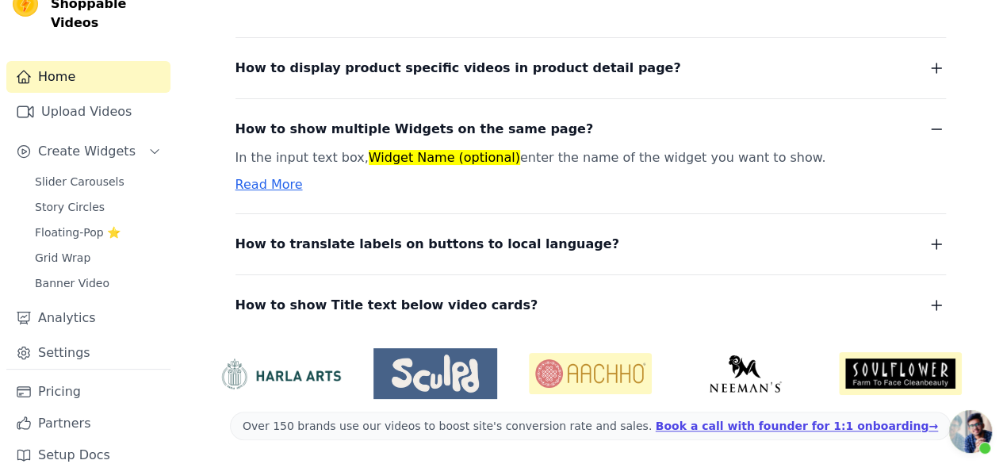
click at [476, 280] on div "How to show Title text below video cards? To tag your videos with a title and c…" at bounding box center [590, 295] width 710 height 42
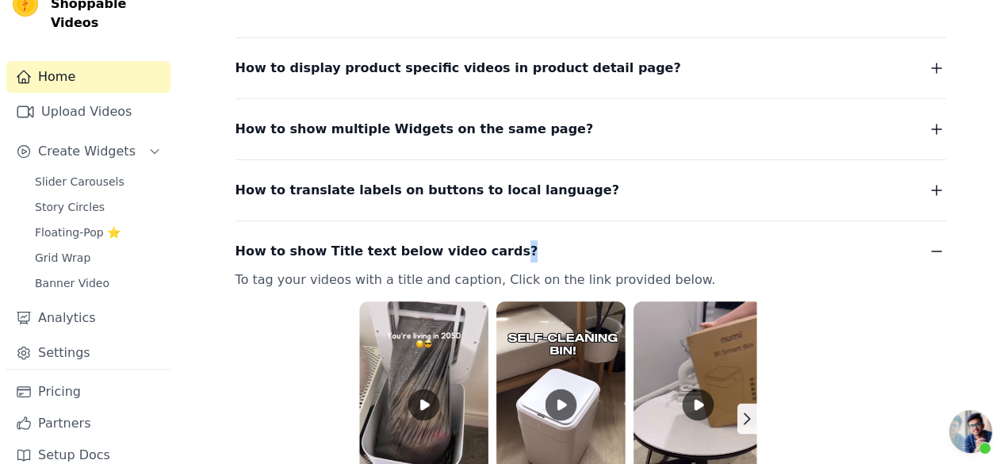
scroll to position [502, 0]
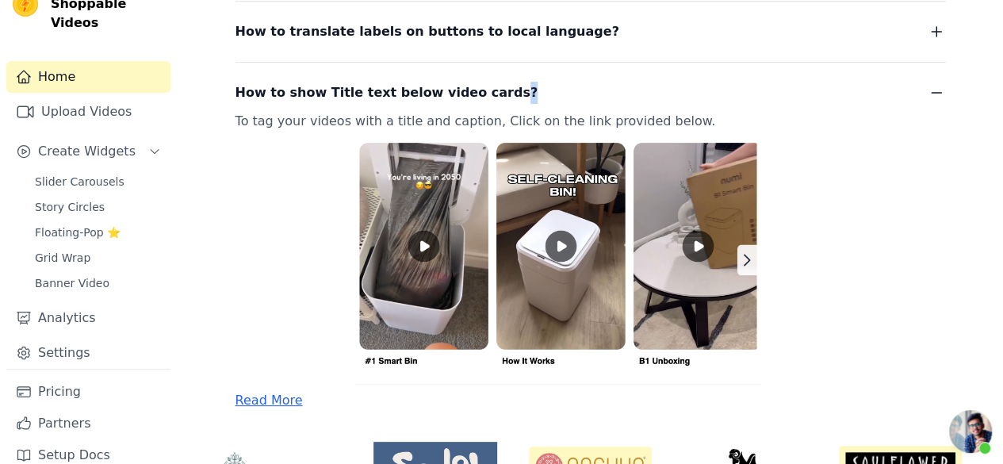
click at [438, 231] on img at bounding box center [571, 258] width 672 height 252
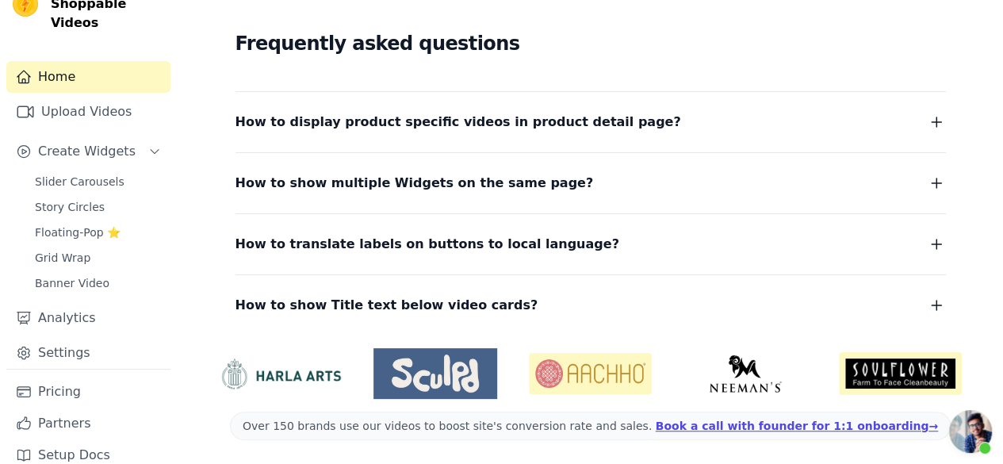
click at [92, 75] on div "Home Upload Videos Create Widgets Slider Carousels Story Circles Floating-Pop ⭐…" at bounding box center [88, 215] width 164 height 308
click at [90, 96] on link "Upload Videos" at bounding box center [88, 112] width 164 height 32
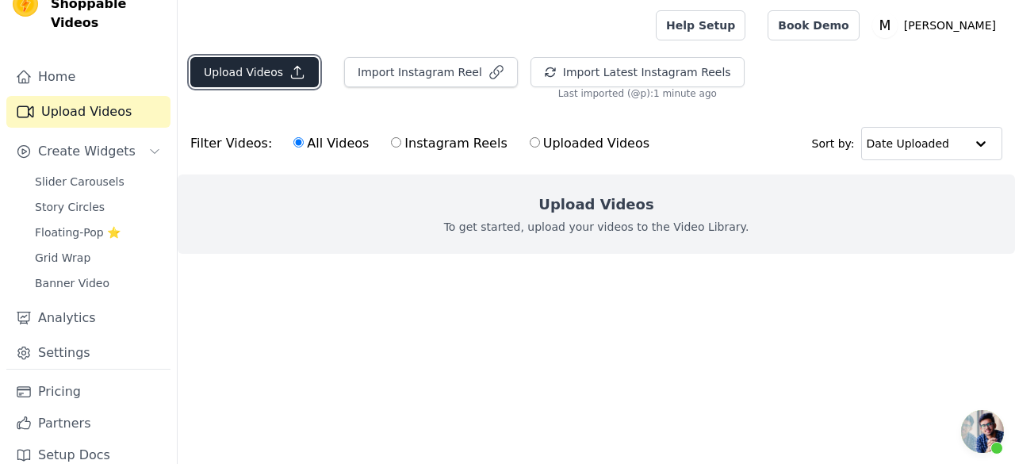
click at [289, 72] on icon "button" at bounding box center [297, 72] width 16 height 16
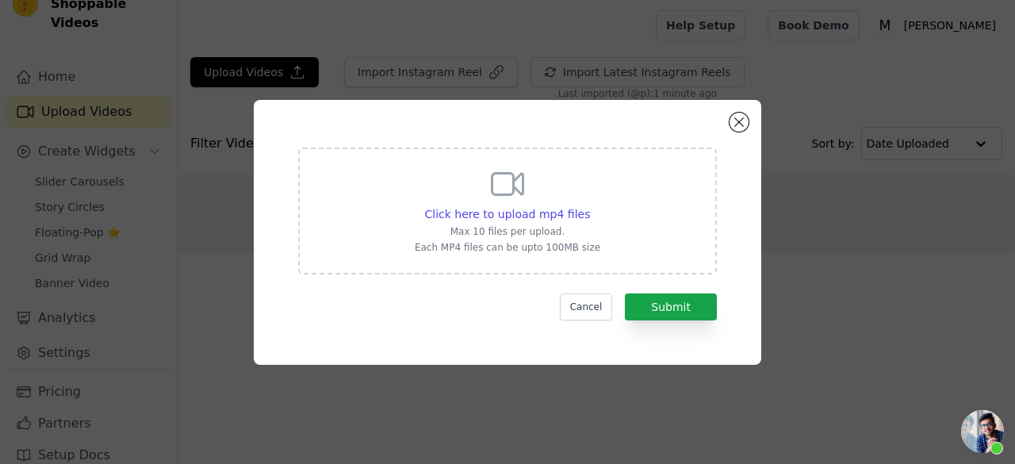
click at [495, 182] on icon at bounding box center [507, 184] width 38 height 38
click at [589, 205] on input "Click here to upload mp4 files Max 10 files per upload. Each MP4 files can be u…" at bounding box center [589, 205] width 1 height 1
click at [738, 126] on button "Close modal" at bounding box center [738, 122] width 19 height 19
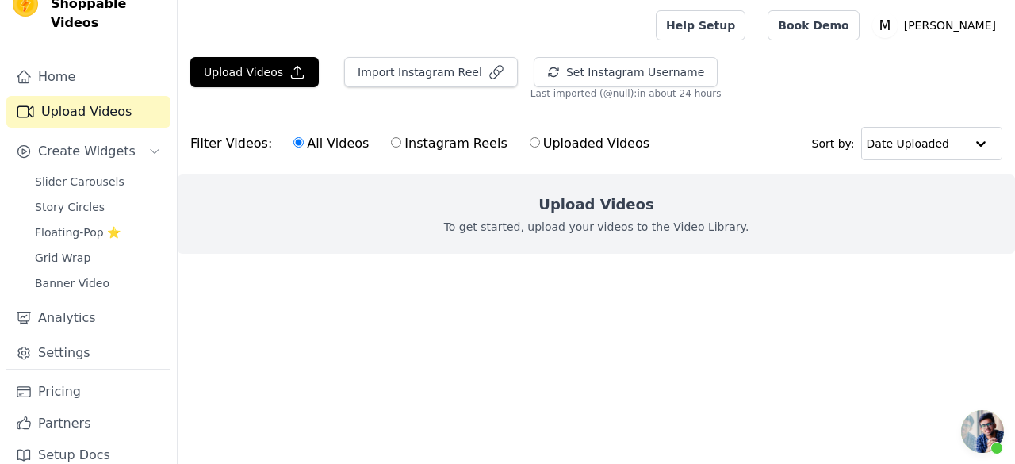
click at [455, 140] on label "Instagram Reels" at bounding box center [448, 143] width 117 height 21
click at [401, 140] on input "Instagram Reels" at bounding box center [396, 142] width 10 height 10
radio input "true"
click at [456, 142] on label "Instagram Reels" at bounding box center [448, 143] width 117 height 21
click at [401, 142] on input "Instagram Reels" at bounding box center [396, 142] width 10 height 10
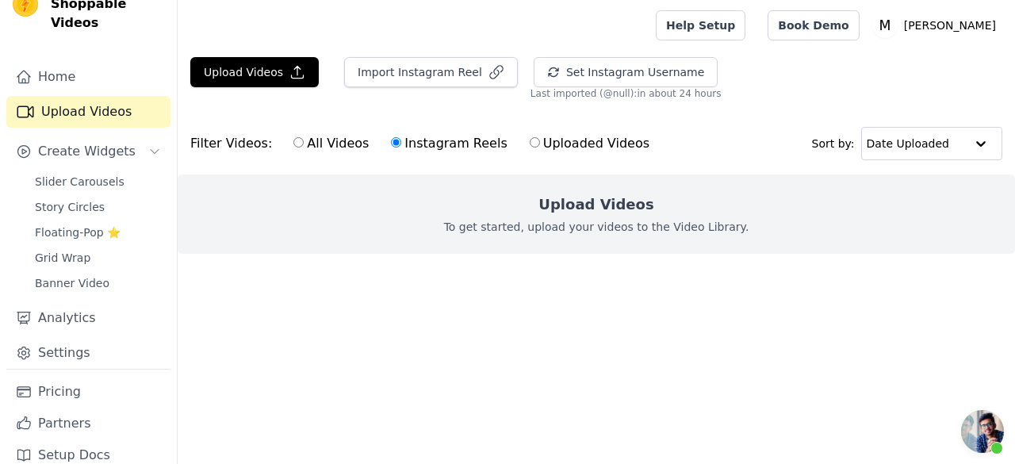
click at [446, 86] on div "Import Instagram Reel" at bounding box center [424, 78] width 186 height 43
click at [455, 74] on button "Import Instagram Reel" at bounding box center [431, 72] width 174 height 30
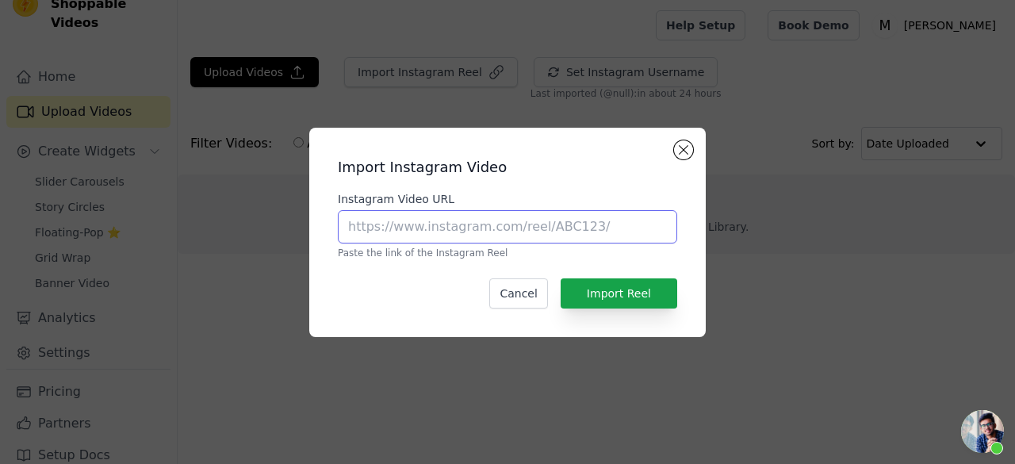
click at [449, 242] on input "Instagram Video URL" at bounding box center [507, 226] width 339 height 33
type input "https://www.instagram.com/p/DOjCU5-k9Ap/?igsh=MXhteG5rdGVqcHVzZA=="
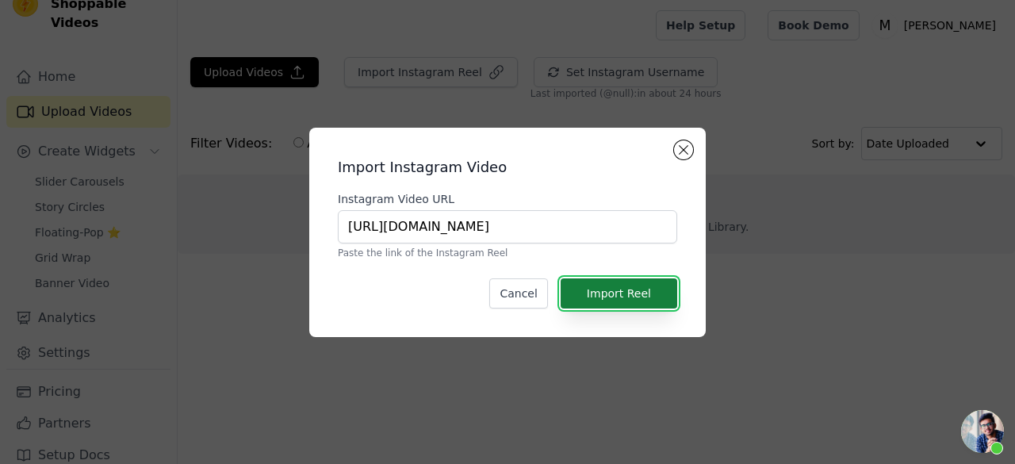
click at [633, 291] on button "Import Reel" at bounding box center [618, 293] width 117 height 30
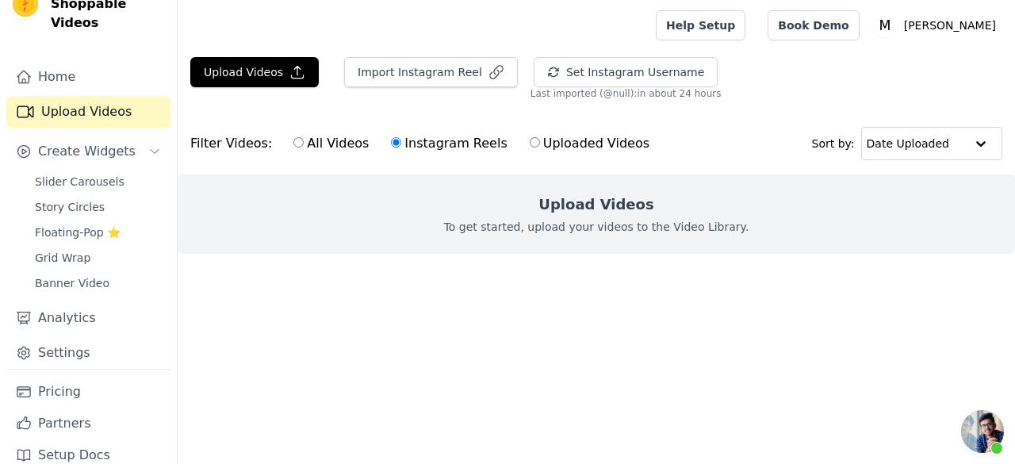
click at [437, 90] on div "Import Instagram Reel" at bounding box center [424, 78] width 186 height 43
click at [439, 87] on div "Import Instagram Reel" at bounding box center [424, 78] width 186 height 43
click at [443, 86] on button "Import Instagram Reel" at bounding box center [431, 72] width 174 height 30
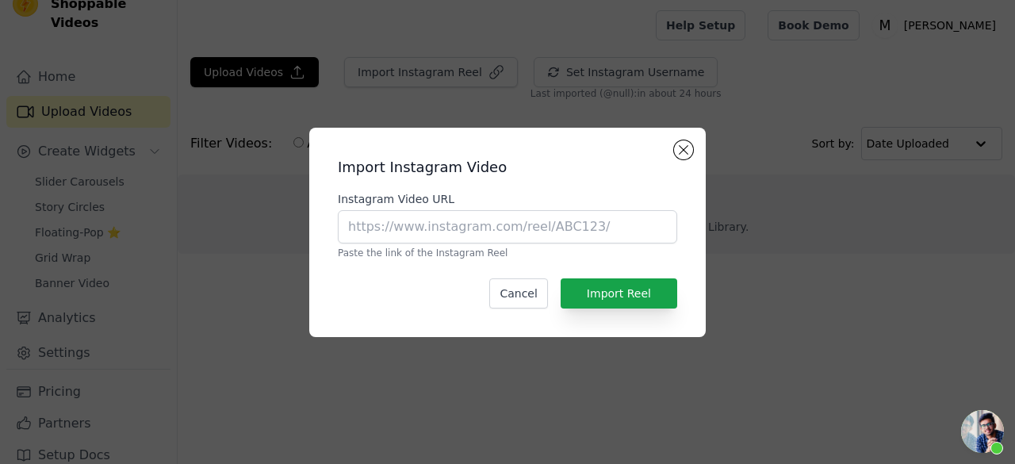
click at [468, 243] on div "Instagram Video URL Paste the link of the Instagram Reel" at bounding box center [507, 225] width 339 height 68
click at [469, 240] on input "Instagram Video URL" at bounding box center [507, 226] width 339 height 33
type input "https://www.instagram.com/p/DOjCU5-k9Ap/?igsh=MXhteG5rdGVqcHVzZA=="
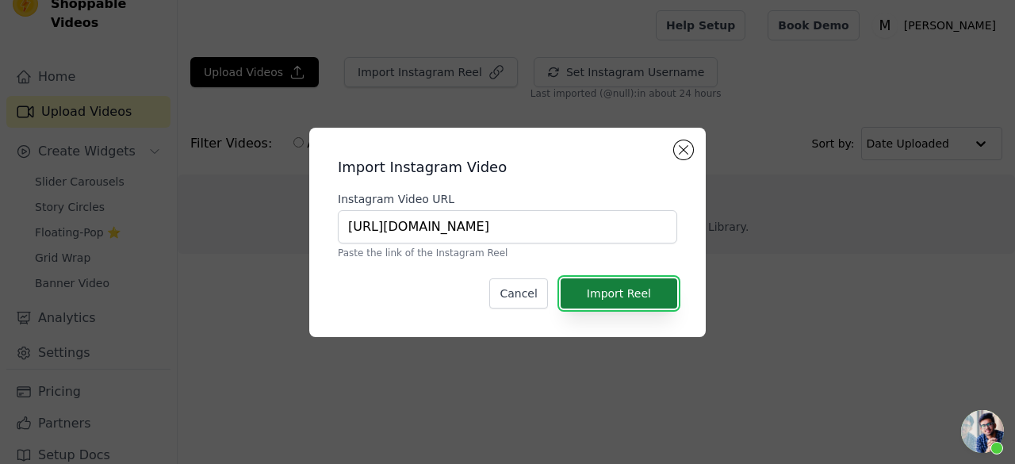
click at [631, 296] on button "Import Reel" at bounding box center [618, 293] width 117 height 30
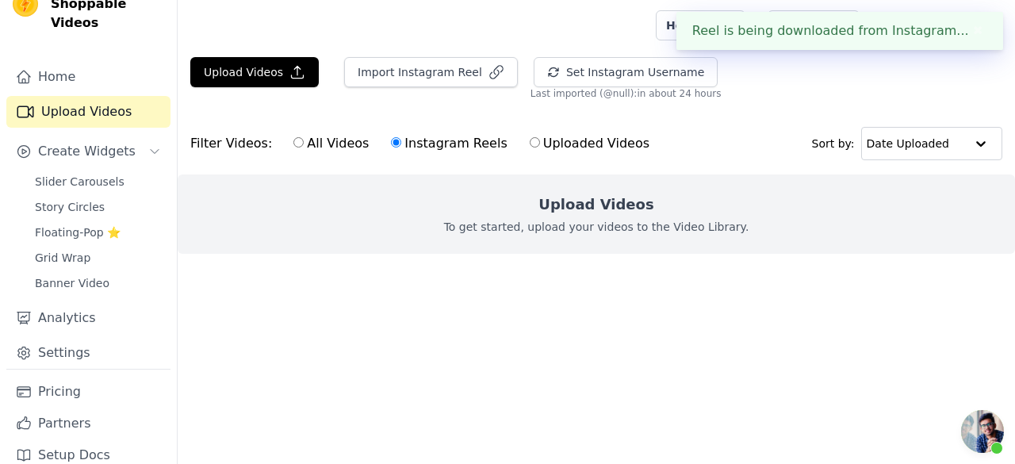
click at [569, 138] on label "Uploaded Videos" at bounding box center [589, 143] width 121 height 21
click at [540, 138] on input "Uploaded Videos" at bounding box center [535, 142] width 10 height 10
radio input "true"
click at [311, 137] on label "All Videos" at bounding box center [331, 143] width 77 height 21
click at [304, 137] on input "All Videos" at bounding box center [298, 142] width 10 height 10
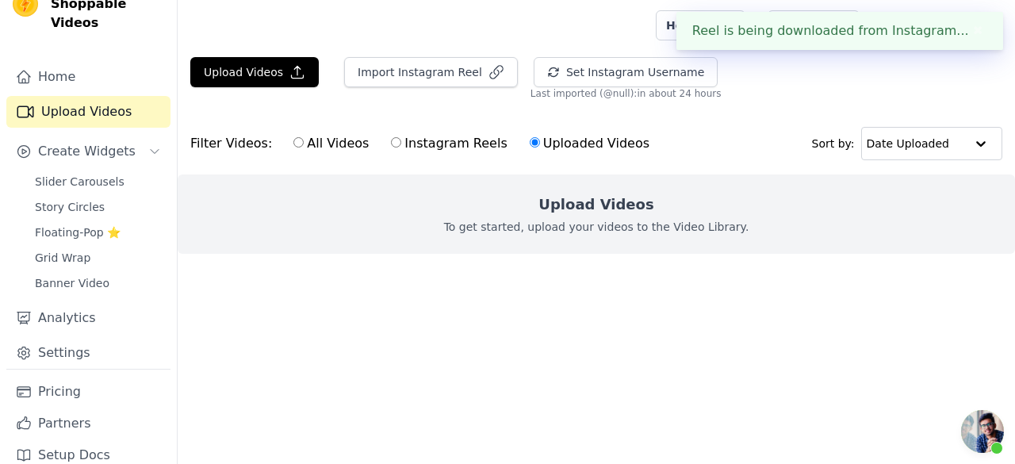
radio input "true"
click at [292, 67] on icon "button" at bounding box center [297, 72] width 16 height 16
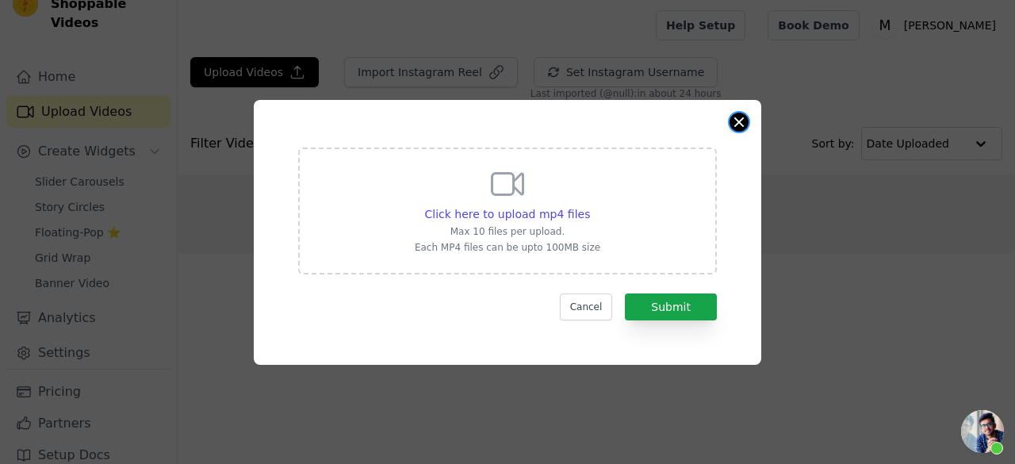
click at [739, 118] on button "Close modal" at bounding box center [738, 122] width 19 height 19
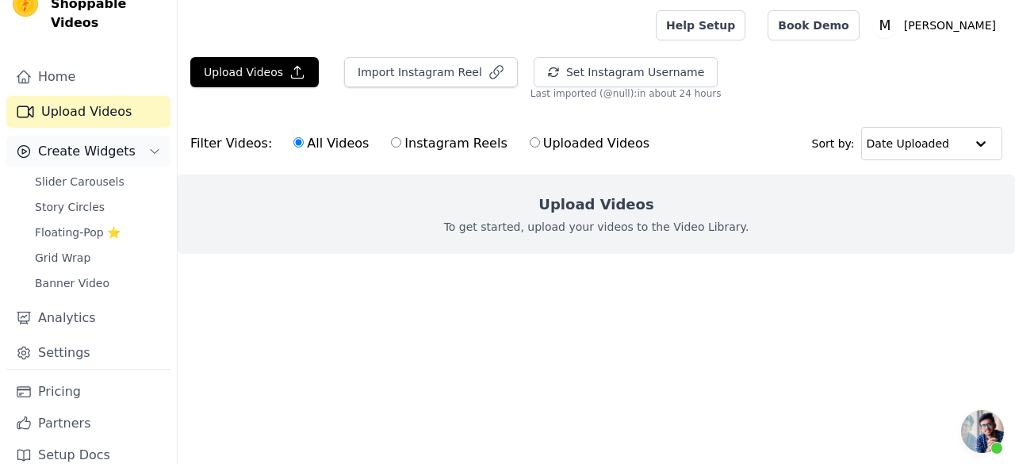
click at [96, 142] on span "Create Widgets" at bounding box center [87, 151] width 98 height 19
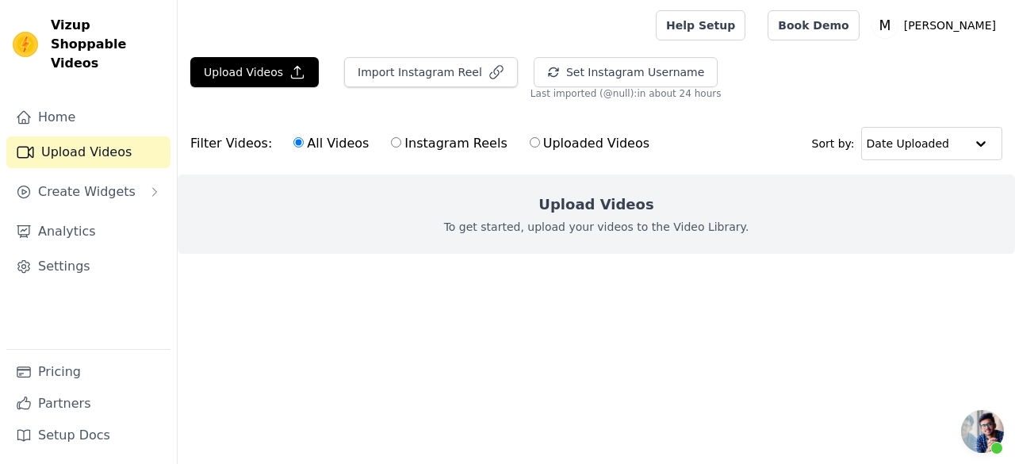
click at [990, 317] on html "Vizup Shoppable Videos Home Upload Videos Create Widgets Analytics Settings Pri…" at bounding box center [507, 158] width 1015 height 317
click at [996, 427] on span "Open chat" at bounding box center [982, 431] width 43 height 43
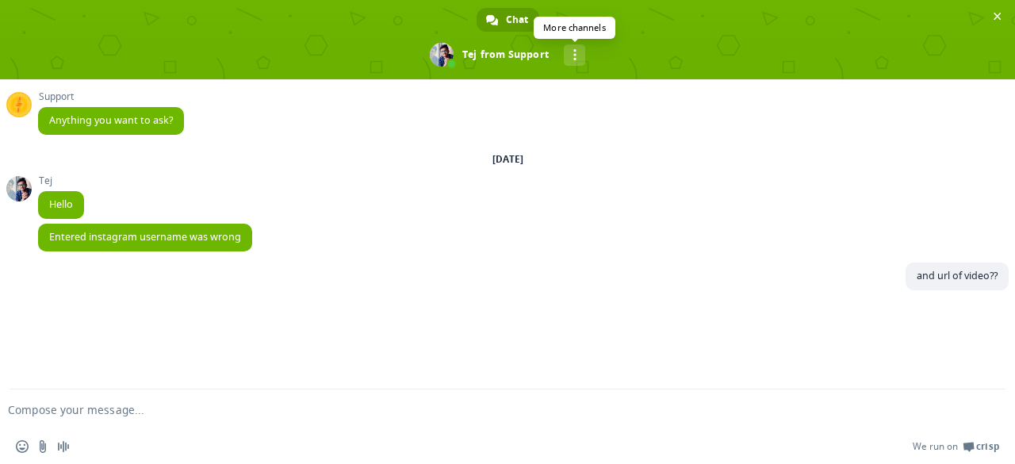
click at [574, 50] on span "More channels" at bounding box center [574, 54] width 3 height 11
click at [990, 19] on span "Close chat" at bounding box center [997, 16] width 17 height 17
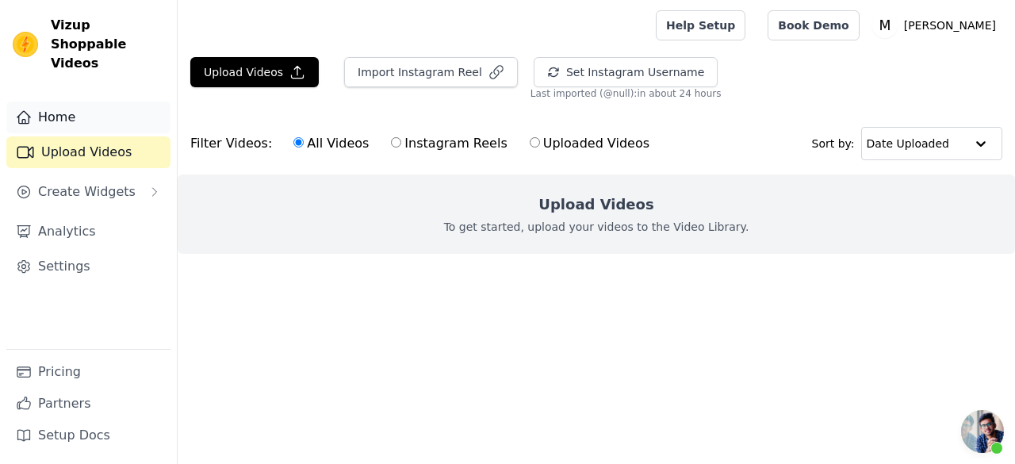
click at [98, 101] on link "Home" at bounding box center [88, 117] width 164 height 32
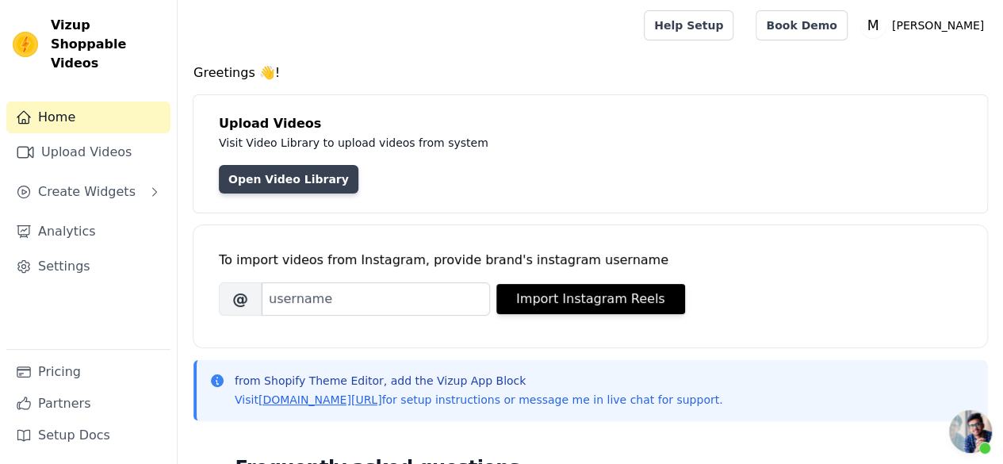
click at [244, 172] on link "Open Video Library" at bounding box center [289, 179] width 140 height 29
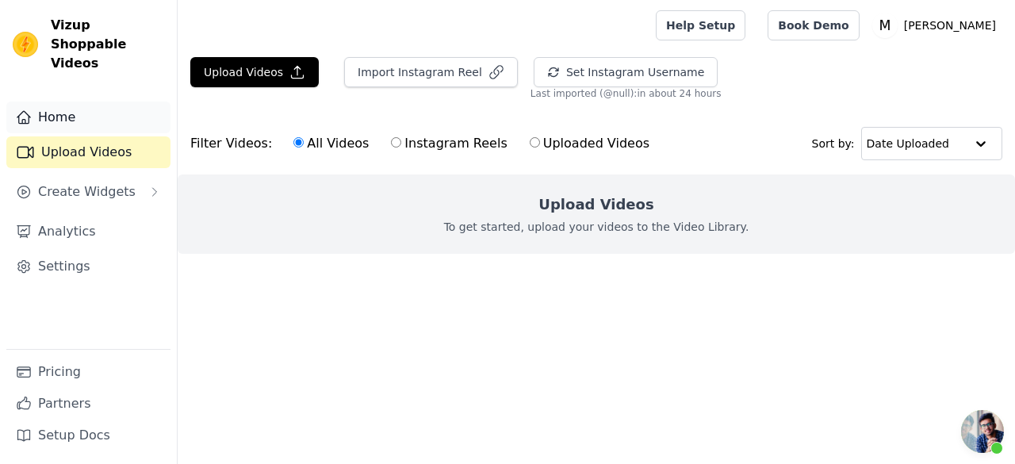
click at [59, 102] on link "Home" at bounding box center [88, 117] width 164 height 32
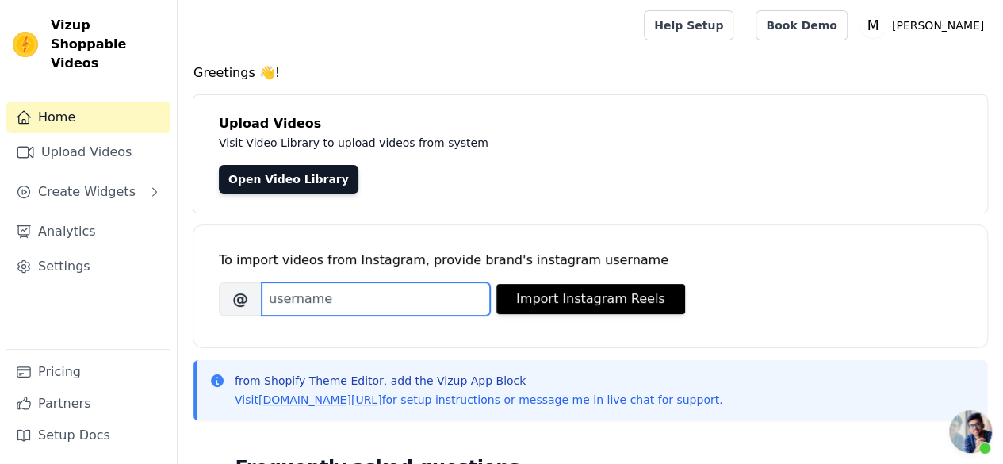
click at [339, 293] on input "Brand's Instagram Username" at bounding box center [376, 298] width 228 height 33
type input "decodingcloset"
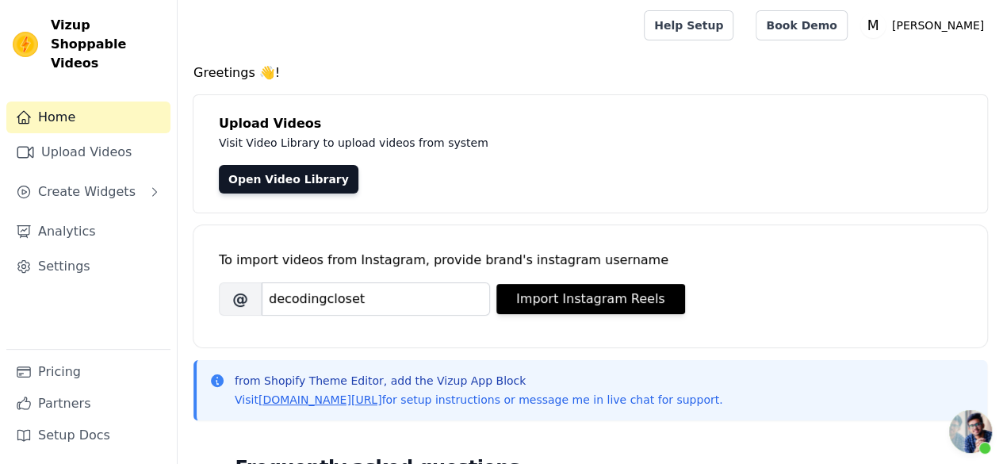
click at [499, 321] on div "To import videos from Instagram, provide brand's instagram username Brand's Ins…" at bounding box center [590, 273] width 743 height 97
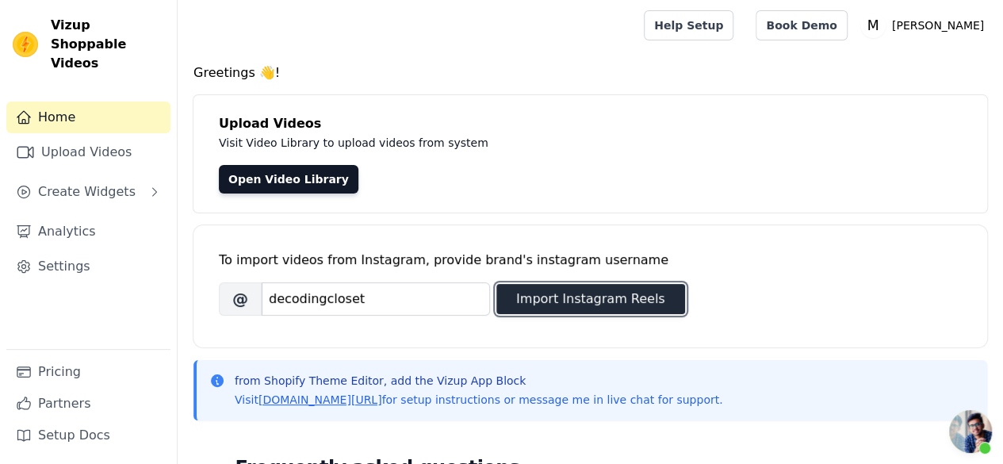
click at [520, 306] on button "Import Instagram Reels" at bounding box center [590, 299] width 189 height 30
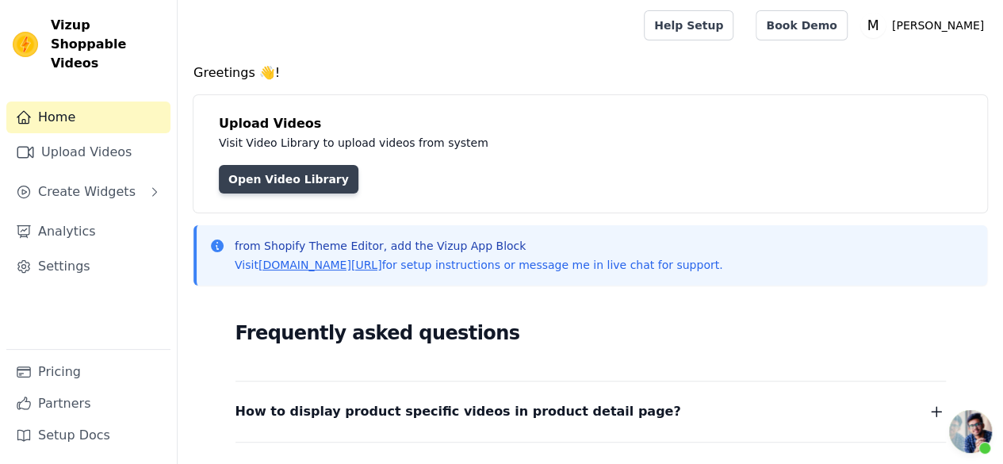
click at [236, 177] on link "Open Video Library" at bounding box center [289, 179] width 140 height 29
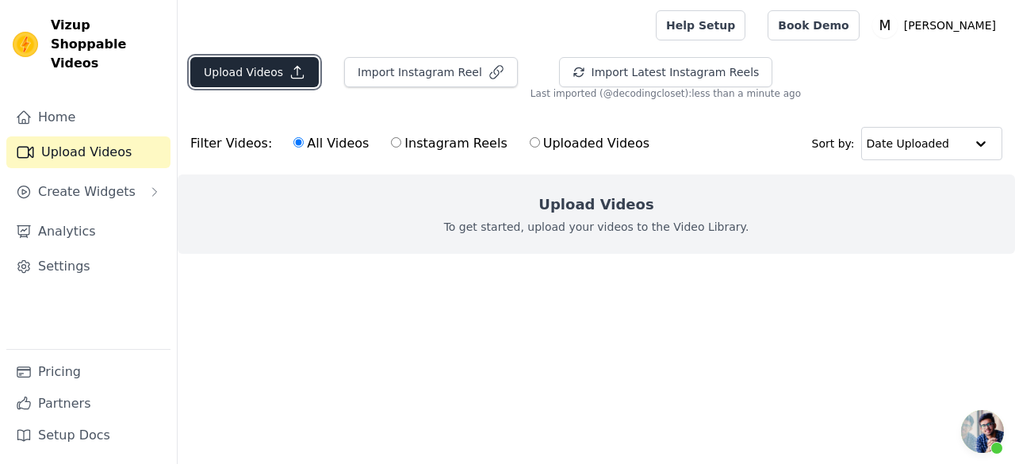
click at [292, 65] on icon "button" at bounding box center [297, 72] width 16 height 16
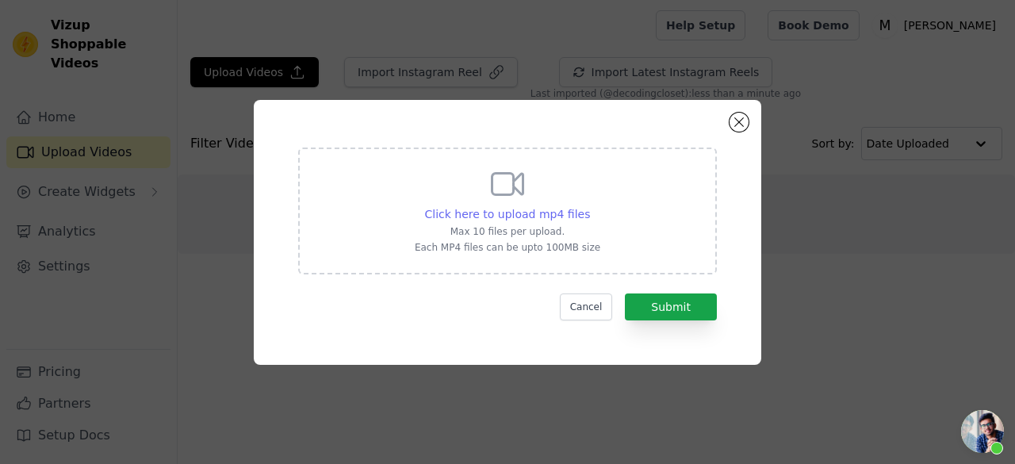
click at [563, 208] on span "Click here to upload mp4 files" at bounding box center [508, 214] width 166 height 13
click at [589, 206] on input "Click here to upload mp4 files Max 10 files per upload. Each MP4 files can be u…" at bounding box center [589, 205] width 1 height 1
click at [737, 121] on button "Close modal" at bounding box center [738, 122] width 19 height 19
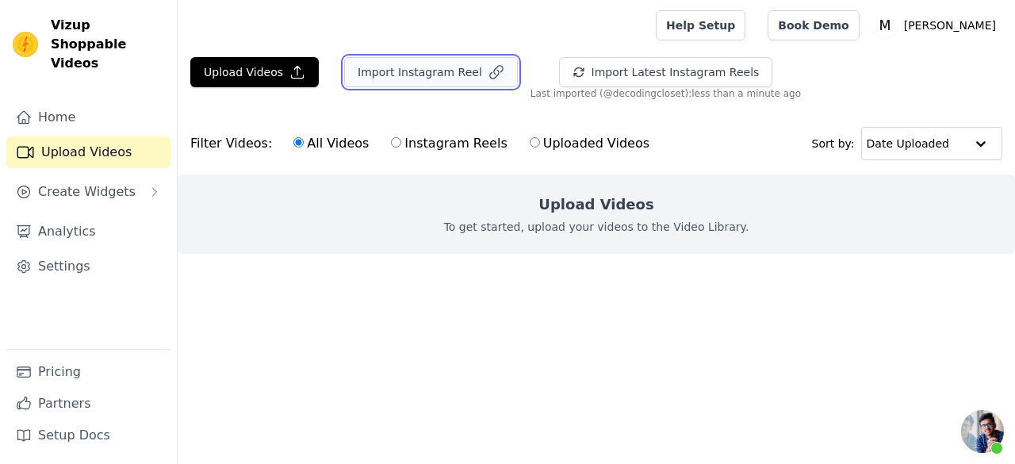
click at [466, 68] on button "Import Instagram Reel" at bounding box center [431, 72] width 174 height 30
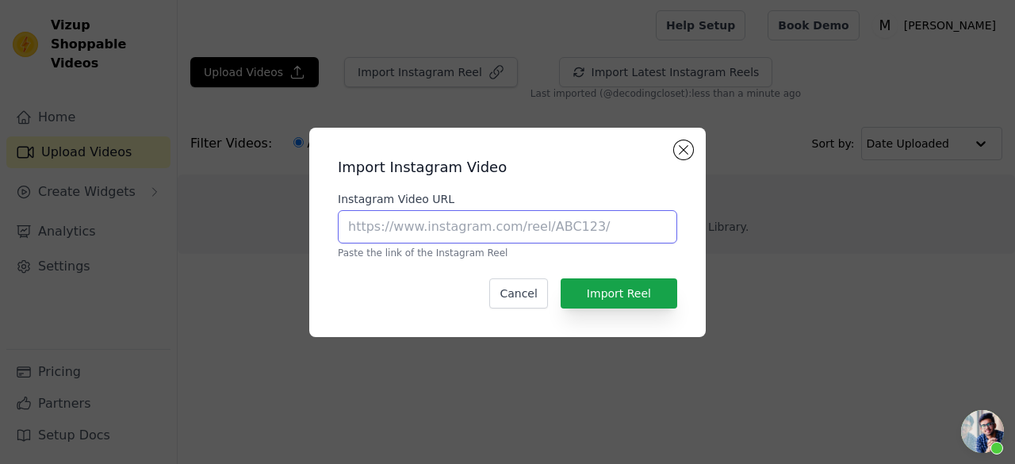
click at [457, 218] on input "Instagram Video URL" at bounding box center [507, 226] width 339 height 33
click at [518, 228] on input "Instagram Video URL" at bounding box center [507, 226] width 339 height 33
paste input "https://www.instagram.com/p/DOjCU5-k9Ap/?igsh=MXhteG5rdGVqcHVzZA=="
type input "h"
paste input "https://www.instagram.com/reel/DOibodCiNDB/?igsh=MTE0aXNoMTRqdWVxag=="
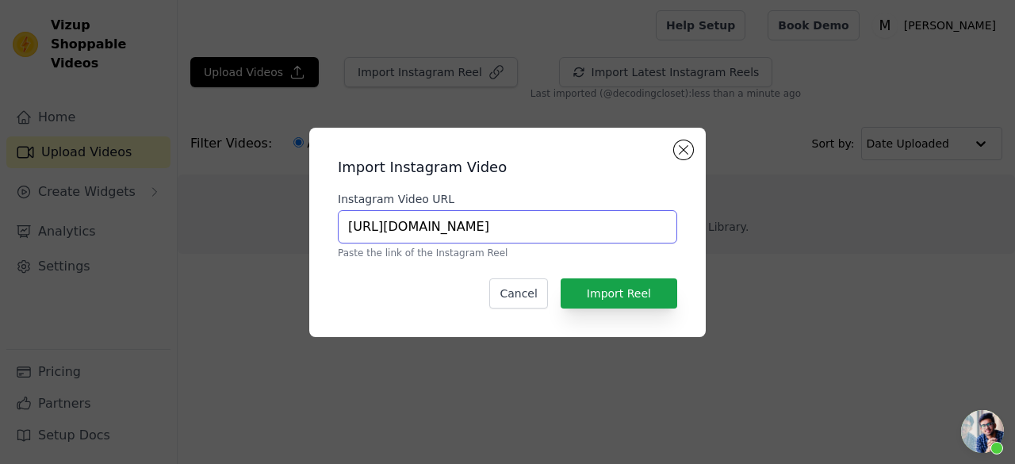
scroll to position [0, 147]
type input "https://www.instagram.com/reel/DOibodCiNDB/?igsh=MTE0aXNoMTRqdWVxag=="
click at [591, 308] on div "Import Instagram Video Instagram Video URL https://www.instagram.com/reel/DOibo…" at bounding box center [507, 232] width 371 height 184
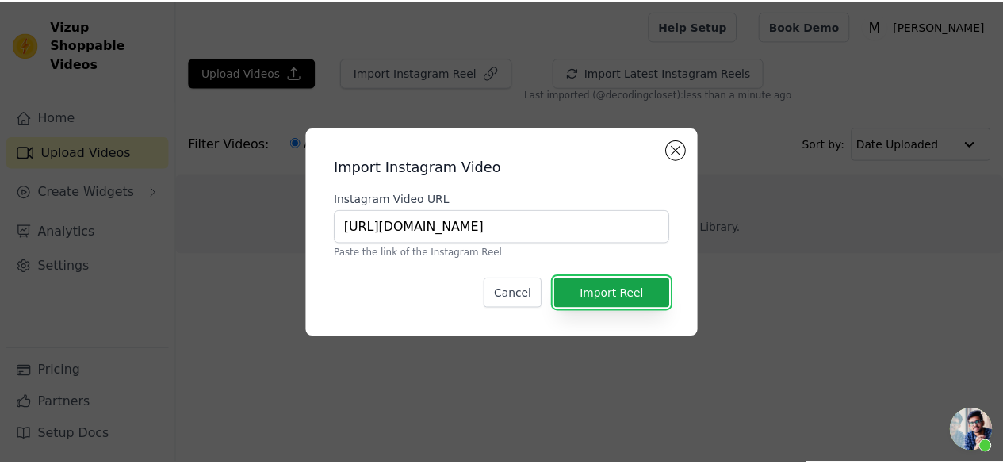
scroll to position [0, 0]
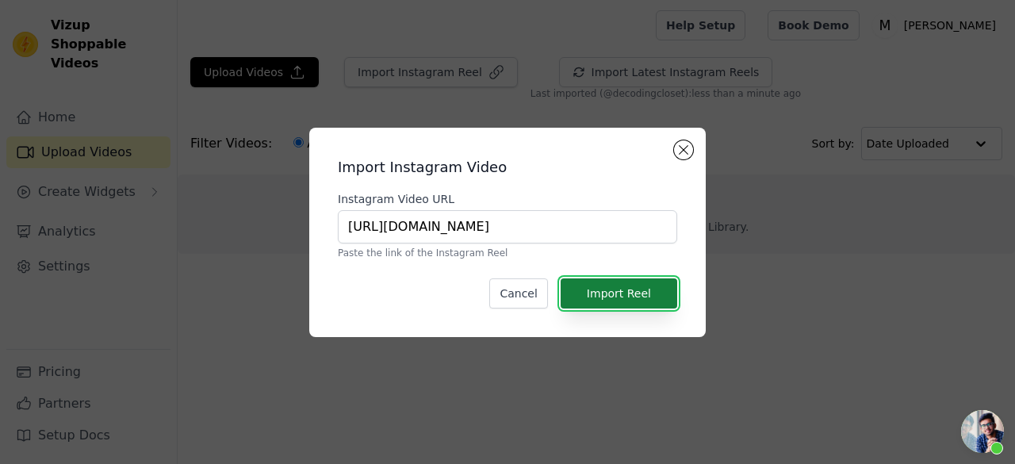
click at [600, 293] on button "Import Reel" at bounding box center [618, 293] width 117 height 30
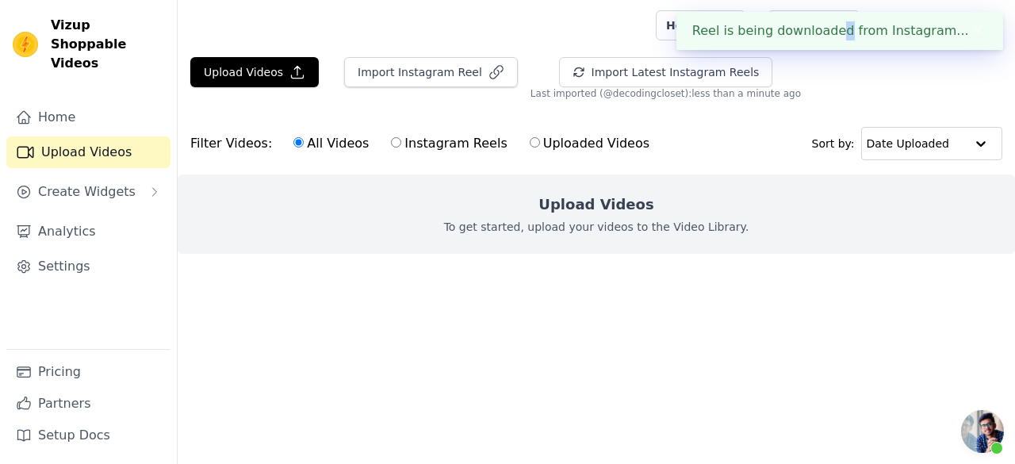
click at [863, 31] on div "Reel is being downloaded from Instagram... ✖" at bounding box center [839, 31] width 327 height 38
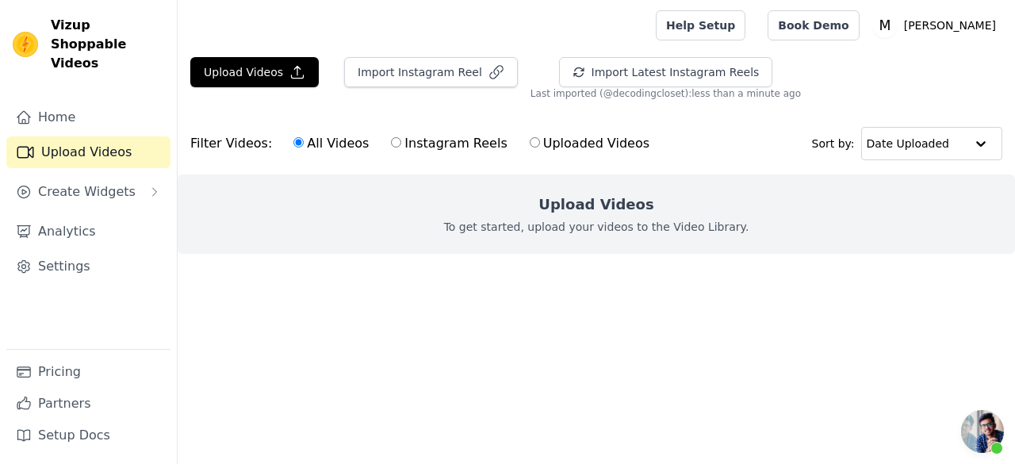
click at [566, 143] on label "Uploaded Videos" at bounding box center [589, 143] width 121 height 21
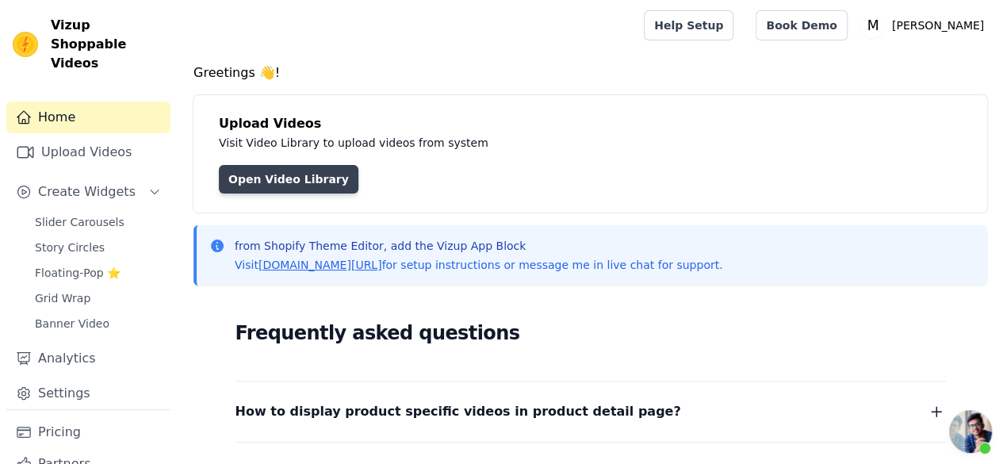
click at [263, 168] on link "Open Video Library" at bounding box center [289, 179] width 140 height 29
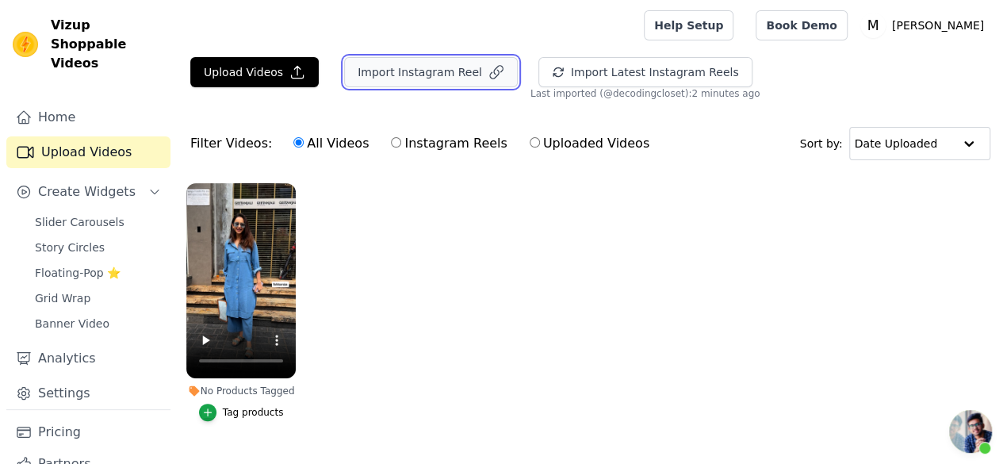
click at [430, 75] on button "Import Instagram Reel" at bounding box center [431, 72] width 174 height 30
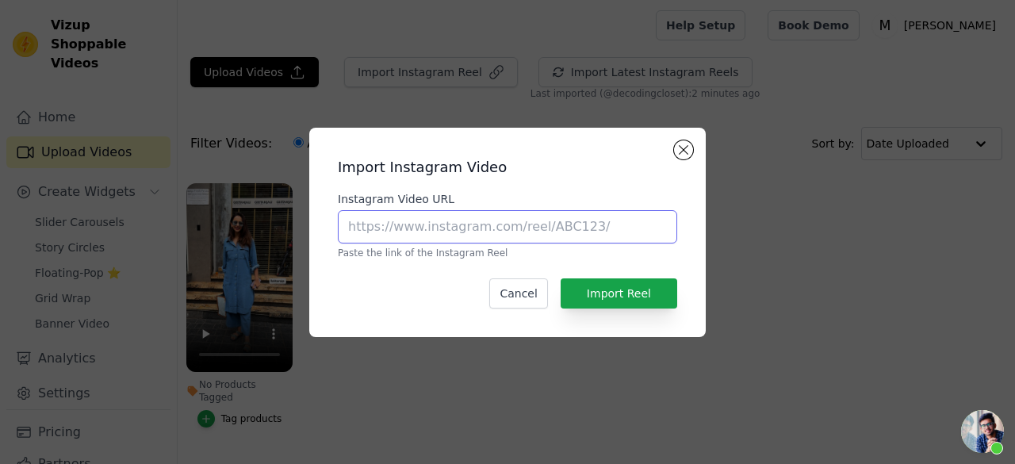
click at [461, 221] on input "Instagram Video URL" at bounding box center [507, 226] width 339 height 33
type input "[URL][DOMAIN_NAME]"
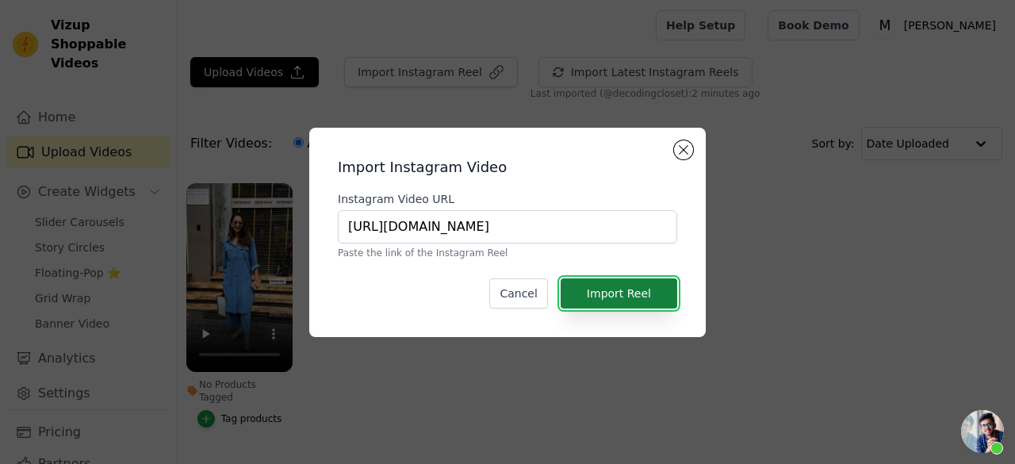
click at [622, 286] on button "Import Reel" at bounding box center [618, 293] width 117 height 30
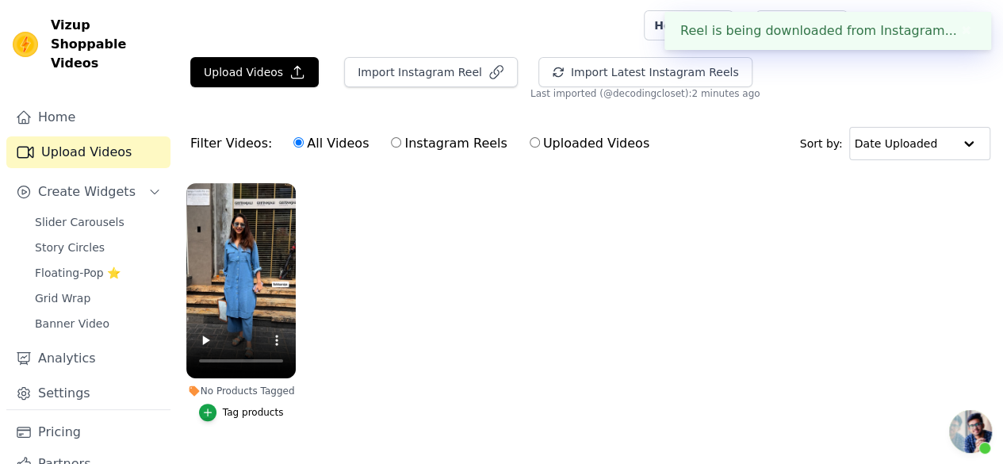
click at [416, 142] on label "Instagram Reels" at bounding box center [448, 143] width 117 height 21
click at [401, 142] on input "Instagram Reels" at bounding box center [396, 142] width 10 height 10
radio input "true"
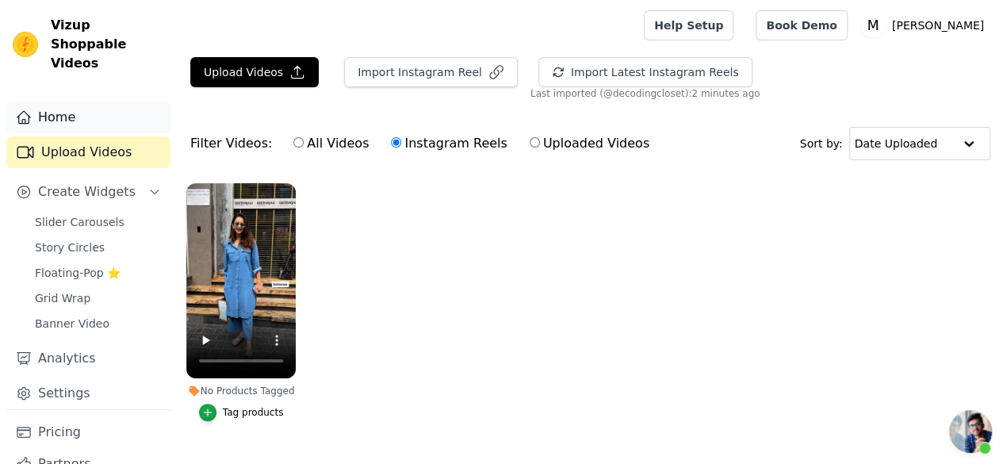
click at [94, 107] on link "Home" at bounding box center [88, 117] width 164 height 32
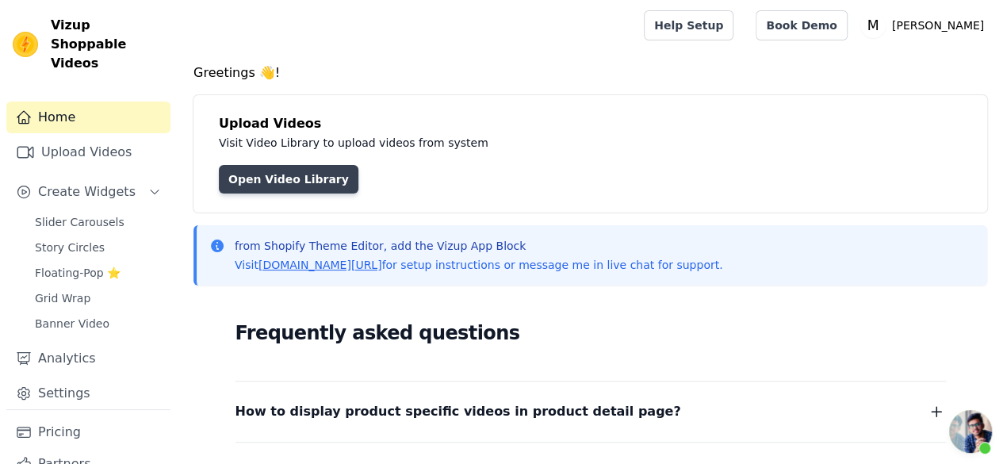
click at [287, 192] on link "Open Video Library" at bounding box center [289, 179] width 140 height 29
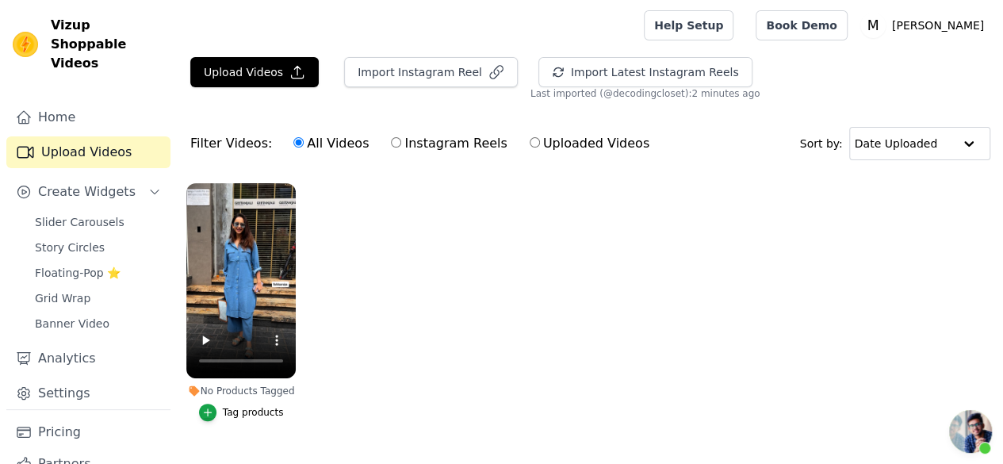
click at [247, 410] on button "Tag products" at bounding box center [241, 411] width 85 height 17
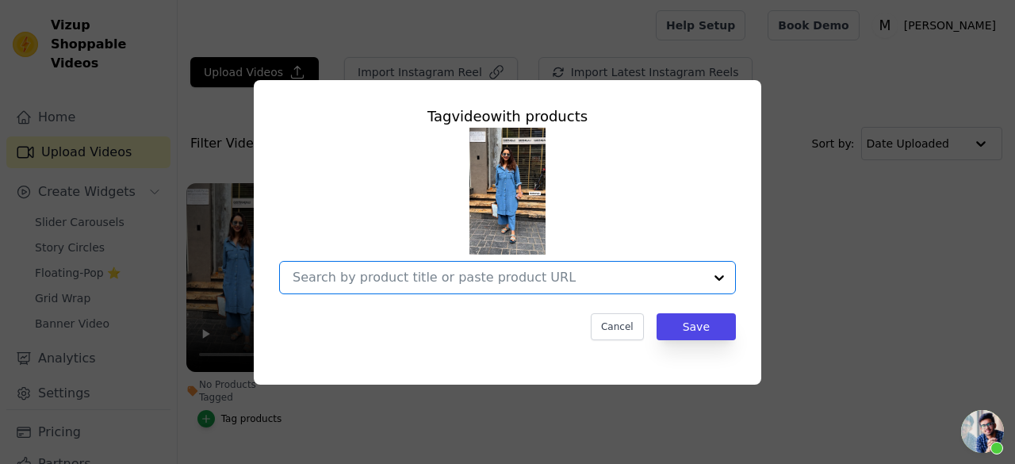
click at [465, 277] on input "No Products Tagged Tag video with products Option undefined, selected. Select i…" at bounding box center [498, 277] width 411 height 15
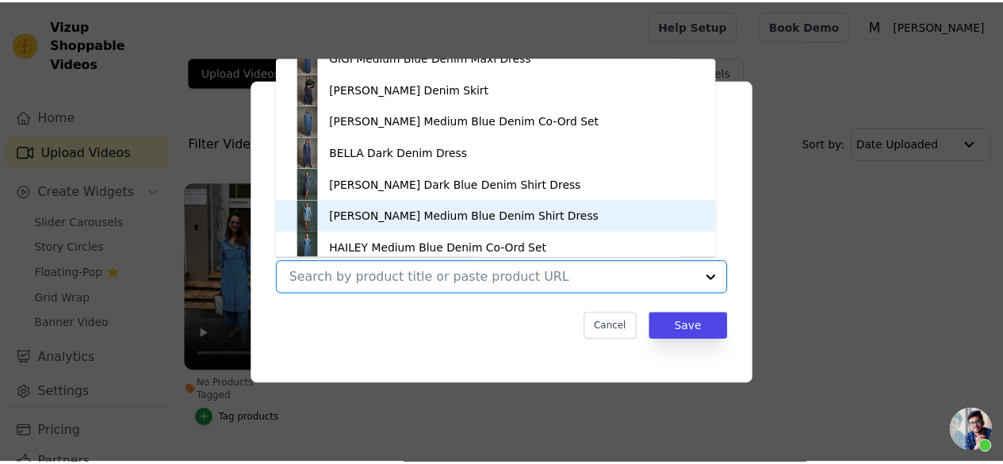
scroll to position [244, 0]
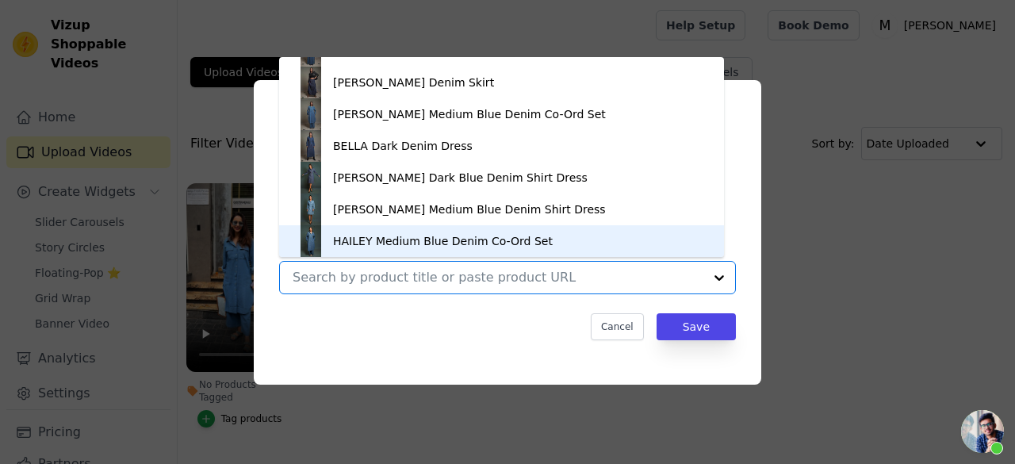
click at [388, 226] on div "HAILEY Medium Blue Denim Co-Ord Set" at bounding box center [501, 241] width 413 height 32
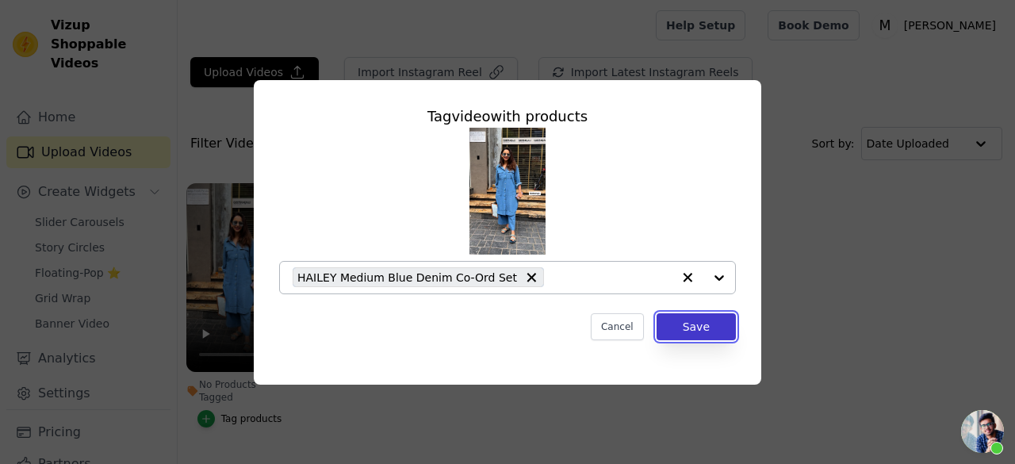
click at [697, 324] on button "Save" at bounding box center [695, 326] width 79 height 27
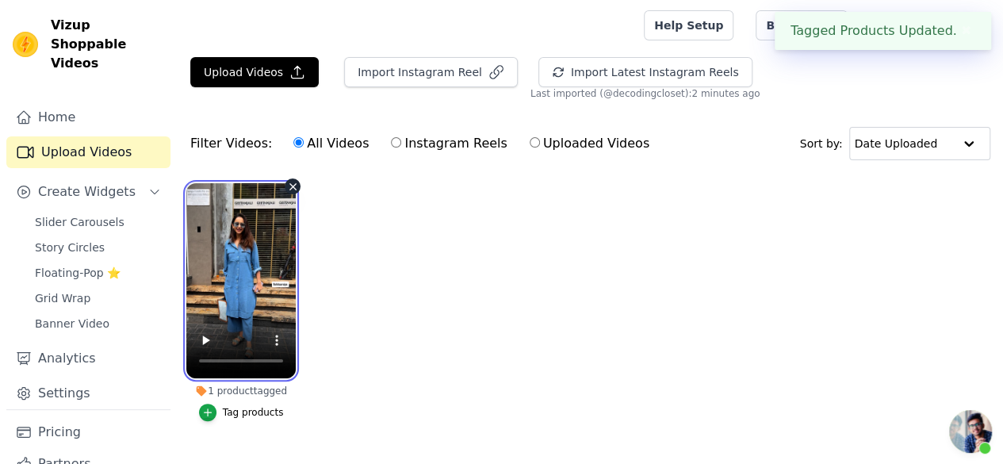
click at [238, 273] on video at bounding box center [240, 280] width 109 height 195
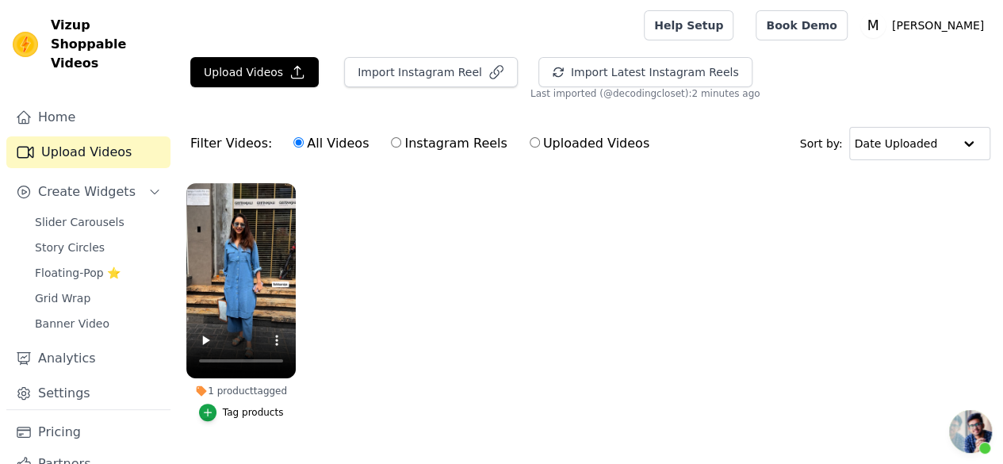
click at [358, 236] on ul "1 product tagged Tag products" at bounding box center [590, 317] width 825 height 287
click at [583, 69] on button "Import Latest Instagram Reels" at bounding box center [645, 72] width 214 height 30
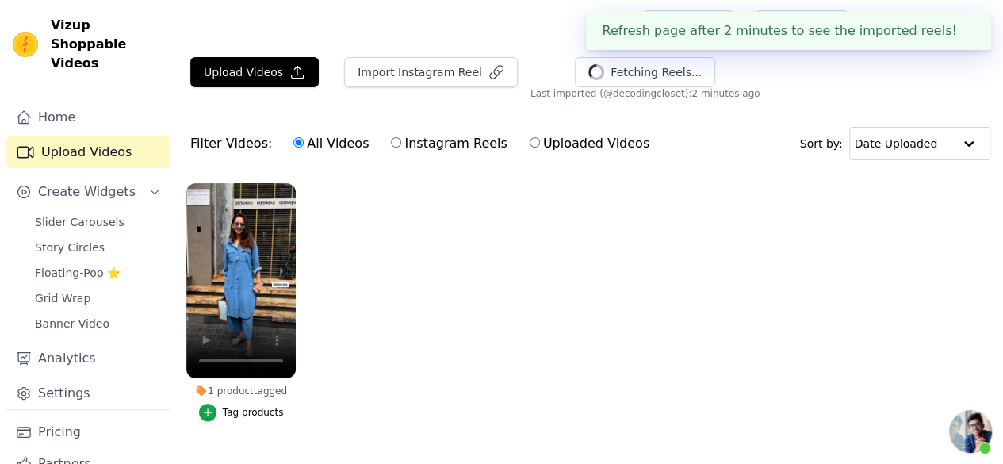
click at [429, 145] on label "Instagram Reels" at bounding box center [448, 143] width 117 height 21
click at [401, 145] on input "Instagram Reels" at bounding box center [396, 142] width 10 height 10
radio input "true"
click at [539, 128] on div "All Videos Instagram Reels Uploaded Videos" at bounding box center [471, 143] width 373 height 36
click at [537, 145] on label "Uploaded Videos" at bounding box center [589, 143] width 121 height 21
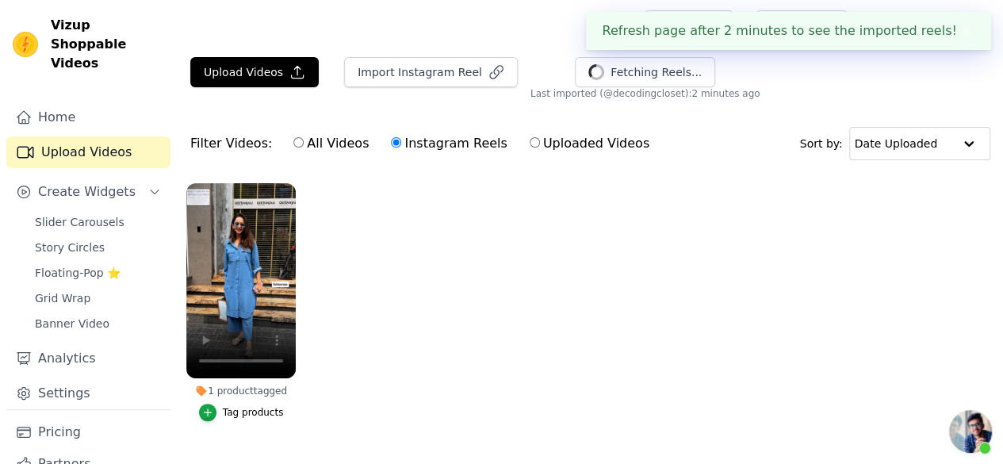
click at [537, 145] on input "Uploaded Videos" at bounding box center [535, 142] width 10 height 10
radio input "true"
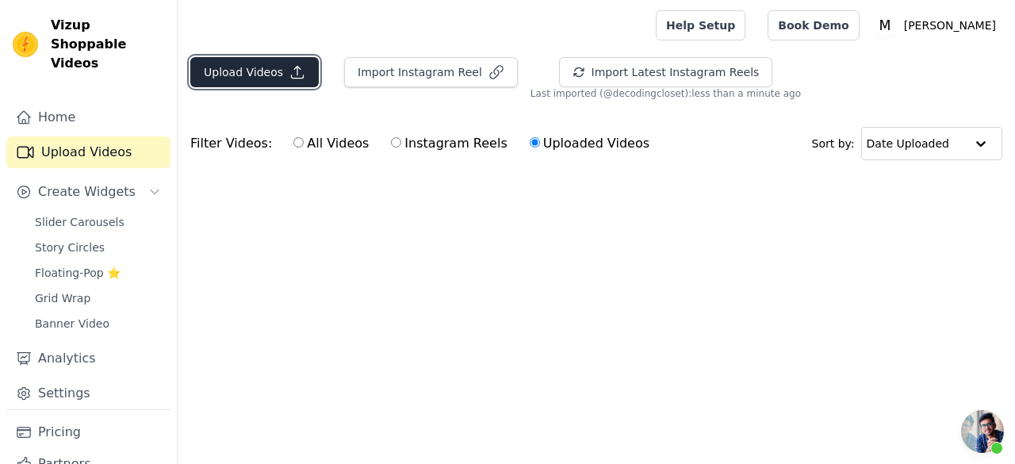
click at [276, 72] on button "Upload Videos" at bounding box center [254, 72] width 128 height 30
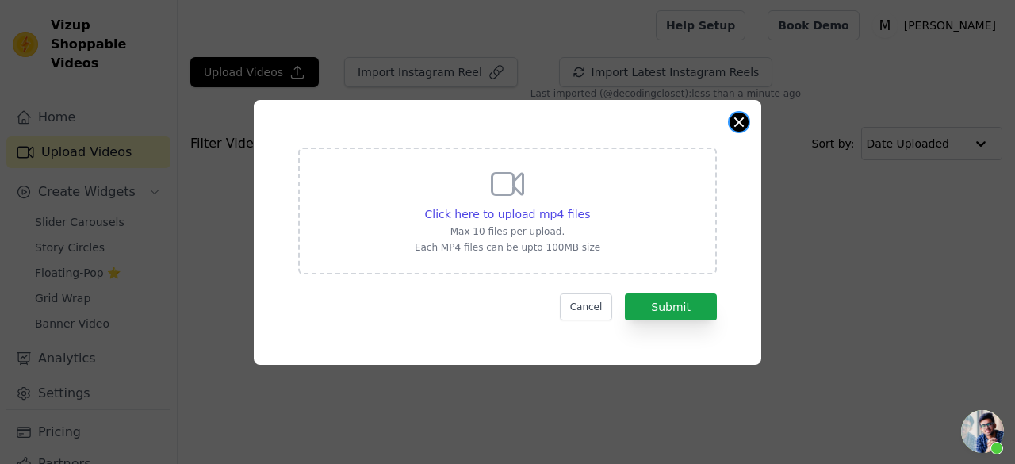
click at [739, 121] on button "Close modal" at bounding box center [738, 122] width 19 height 19
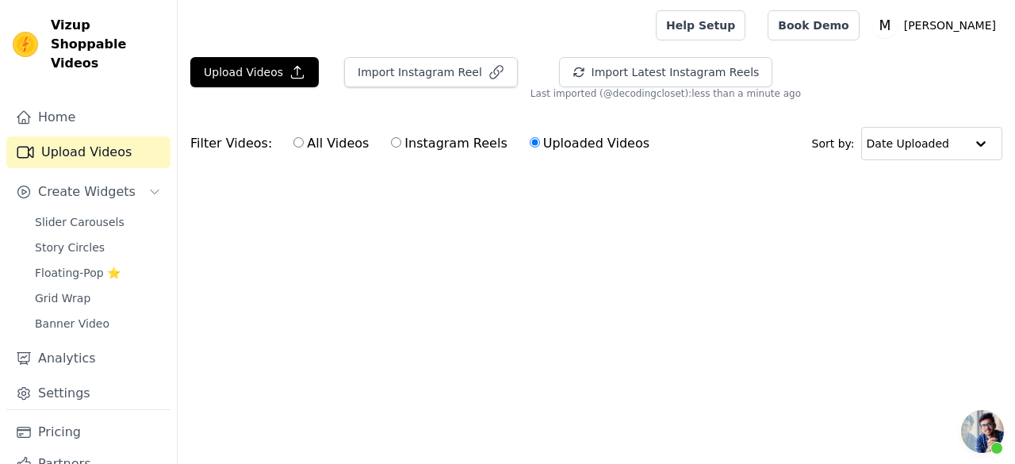
click at [334, 148] on label "All Videos" at bounding box center [331, 143] width 77 height 21
click at [304, 147] on input "All Videos" at bounding box center [298, 142] width 10 height 10
radio input "true"
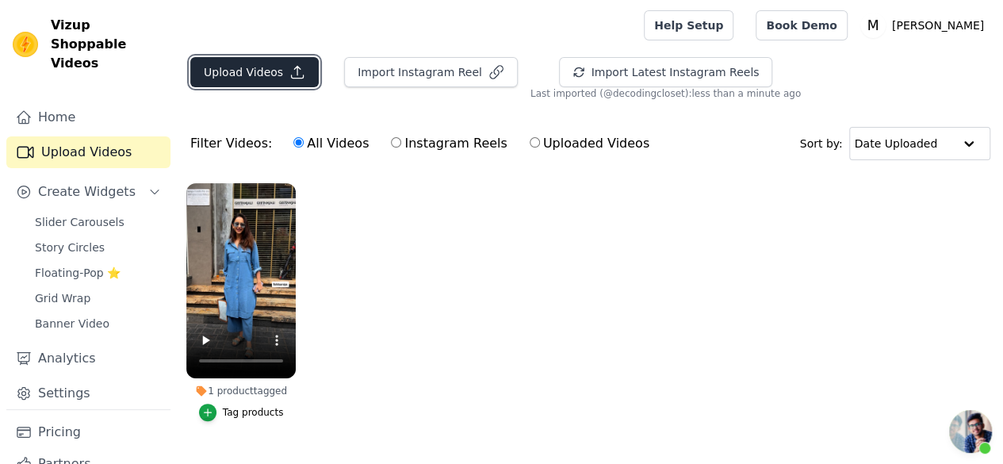
click at [276, 72] on button "Upload Videos" at bounding box center [254, 72] width 128 height 30
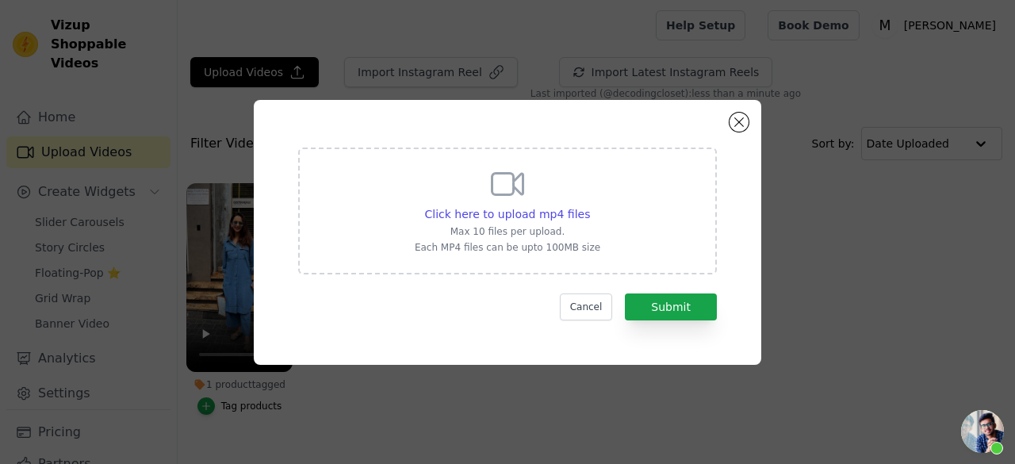
click at [526, 193] on icon at bounding box center [507, 184] width 38 height 38
click at [589, 205] on input "Click here to upload mp4 files Max 10 files per upload. Each MP4 files can be u…" at bounding box center [589, 205] width 1 height 1
type input "C:\fakepath\snapsave-app_3720827804994239261.mp4"
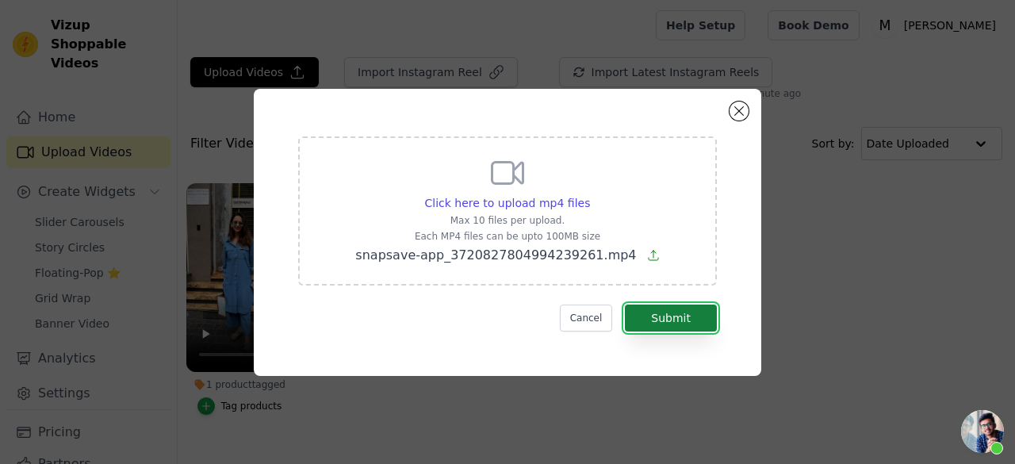
click at [660, 312] on button "Submit" at bounding box center [671, 317] width 92 height 27
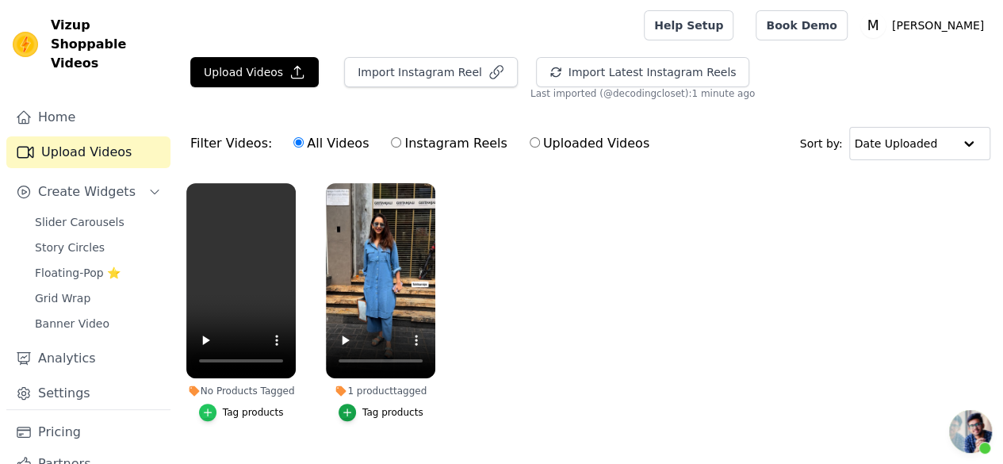
click at [210, 409] on div "button" at bounding box center [207, 411] width 17 height 17
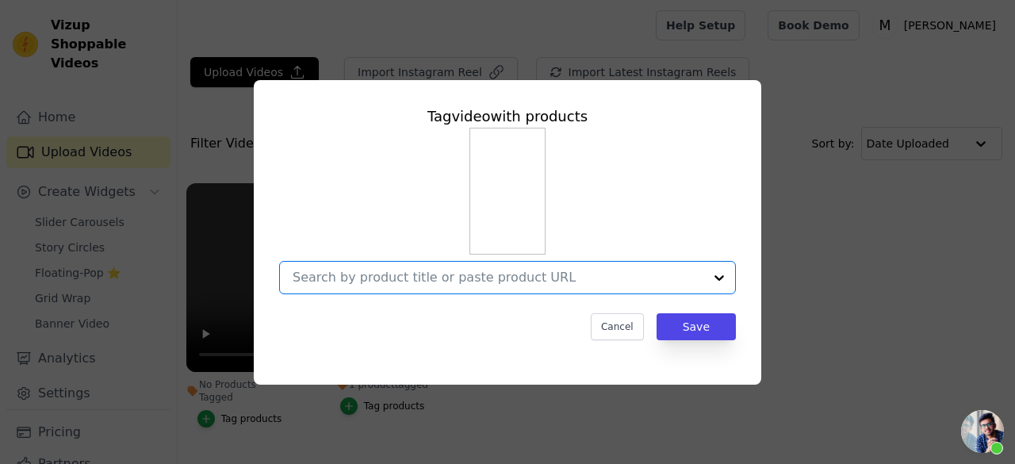
click at [467, 281] on input "No Products Tagged Tag video with products Option undefined, selected. Select i…" at bounding box center [498, 277] width 411 height 15
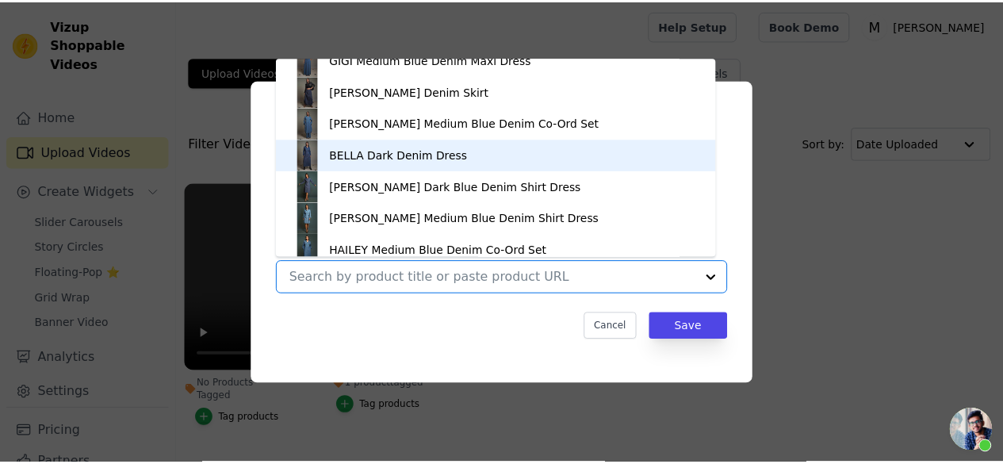
scroll to position [260, 0]
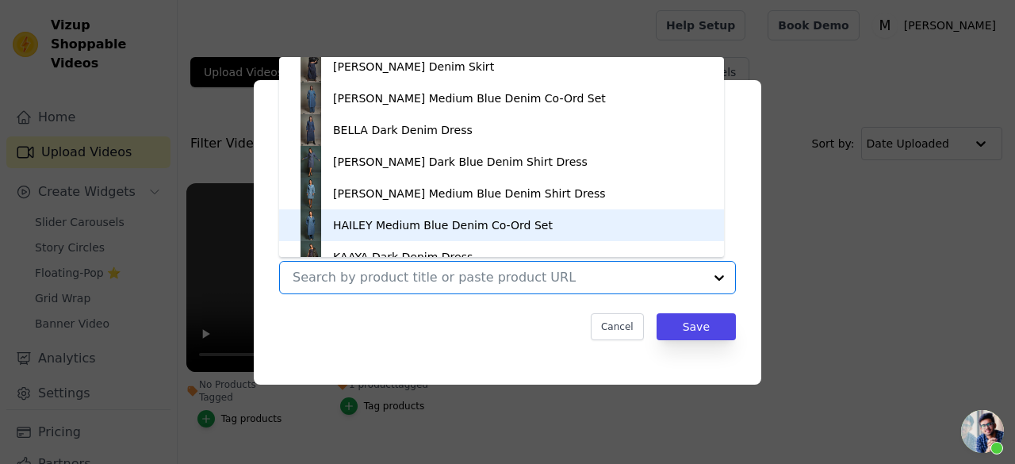
click at [388, 217] on div "HAILEY Medium Blue Denim Co-Ord Set" at bounding box center [443, 225] width 220 height 16
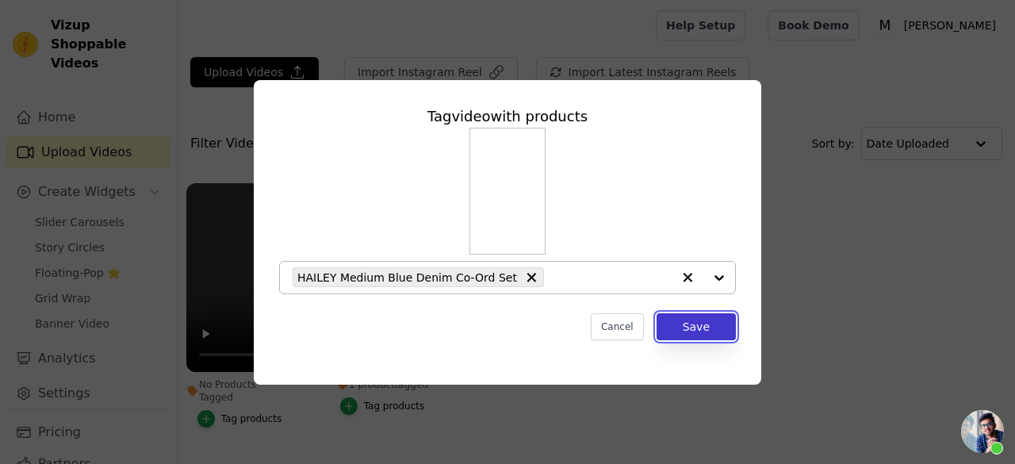
click at [693, 329] on button "Save" at bounding box center [695, 326] width 79 height 27
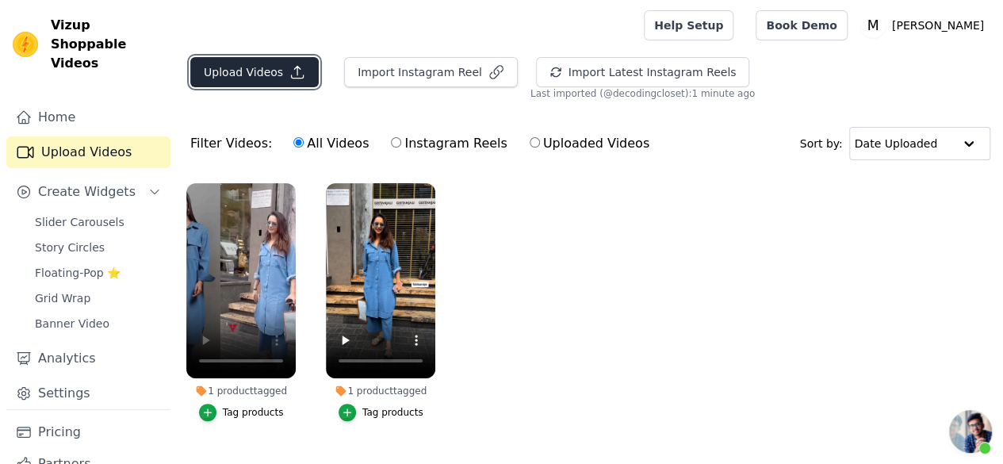
click at [257, 66] on button "Upload Videos" at bounding box center [254, 72] width 128 height 30
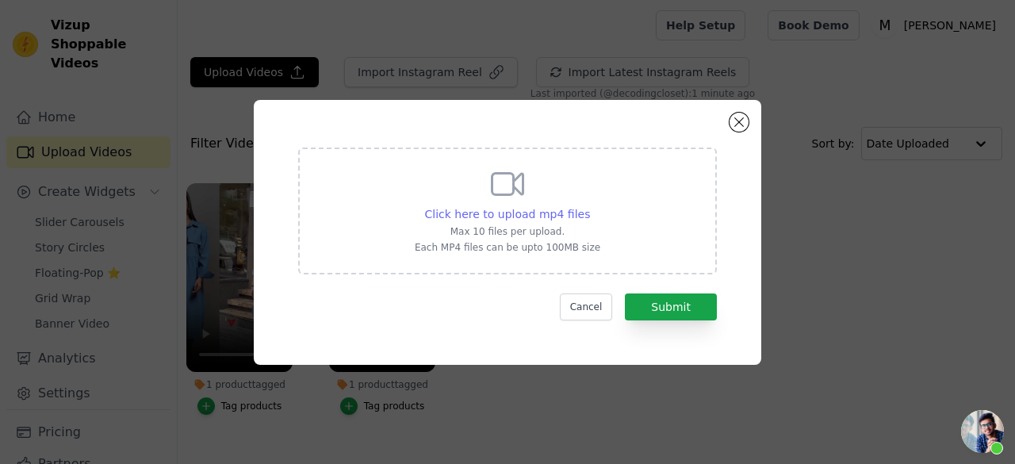
click at [537, 213] on span "Click here to upload mp4 files" at bounding box center [508, 214] width 166 height 13
click at [589, 206] on input "Click here to upload mp4 files Max 10 files per upload. Each MP4 files can be u…" at bounding box center [589, 205] width 1 height 1
click at [856, 15] on div "Click here to upload mp4 files Max 10 files per upload. Each MP4 files can be u…" at bounding box center [507, 232] width 1015 height 464
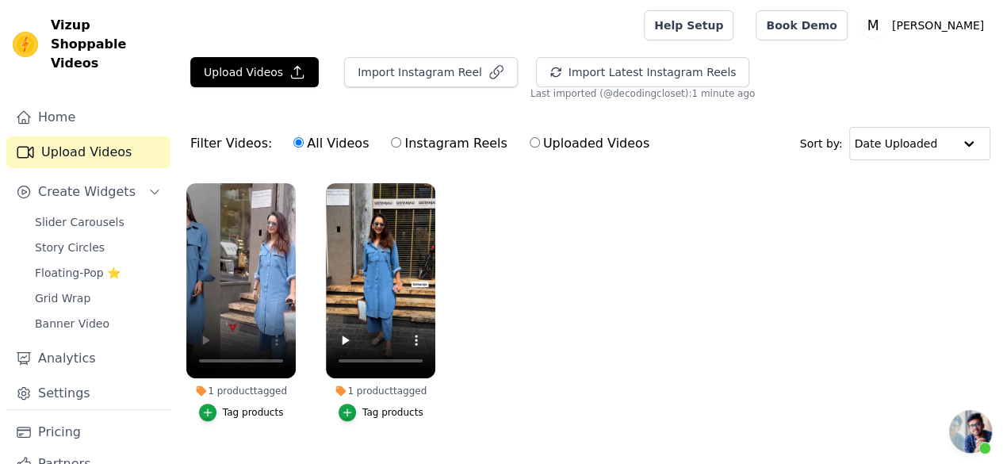
click at [419, 140] on label "Instagram Reels" at bounding box center [448, 143] width 117 height 21
click at [401, 140] on input "Instagram Reels" at bounding box center [396, 142] width 10 height 10
radio input "true"
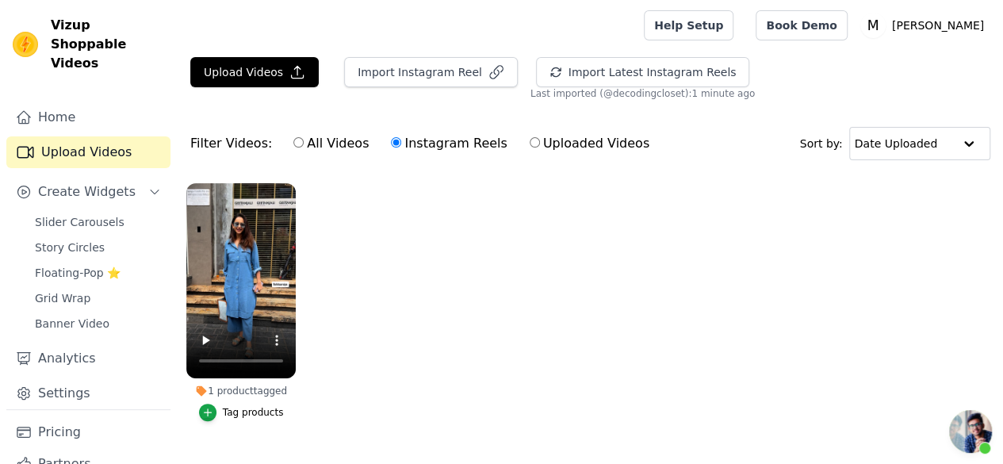
click at [529, 151] on label "Uploaded Videos" at bounding box center [589, 143] width 121 height 21
click at [530, 147] on input "Uploaded Videos" at bounding box center [535, 142] width 10 height 10
radio input "true"
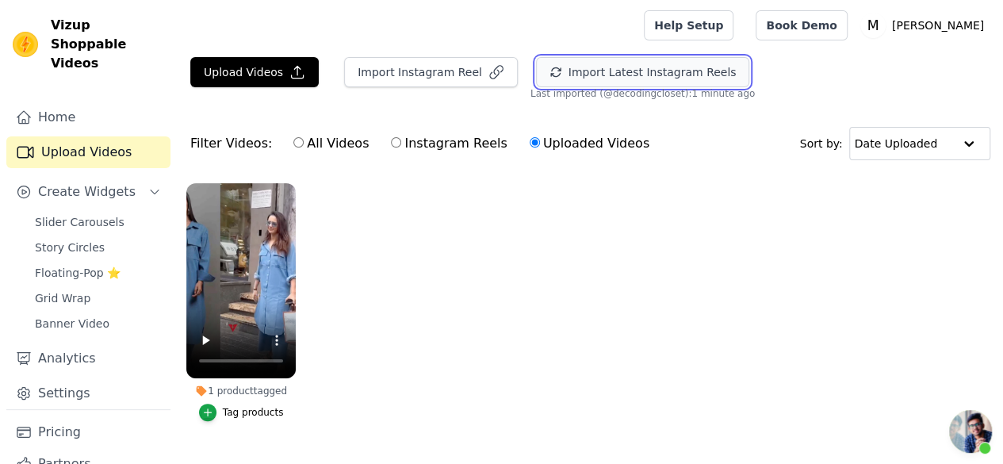
click at [618, 78] on button "Import Latest Instagram Reels" at bounding box center [643, 72] width 214 height 30
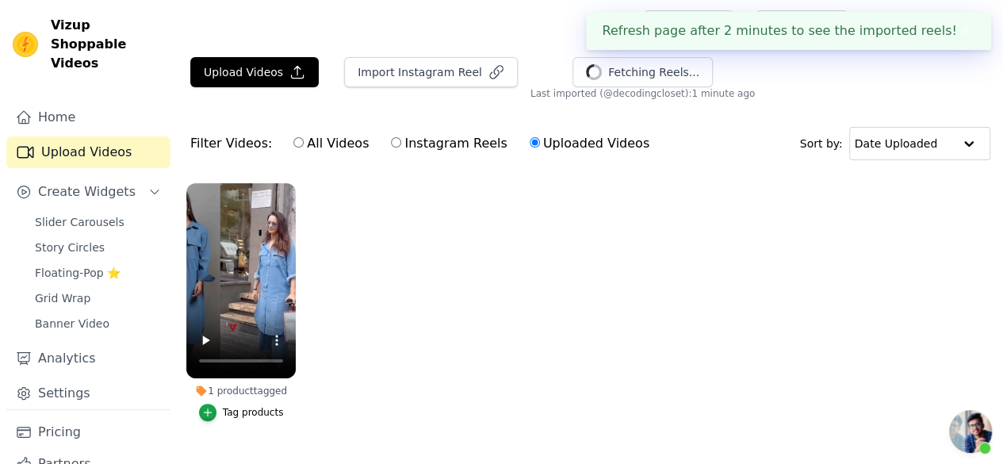
click at [308, 143] on label "All Videos" at bounding box center [331, 143] width 77 height 21
click at [304, 143] on input "All Videos" at bounding box center [298, 142] width 10 height 10
radio input "true"
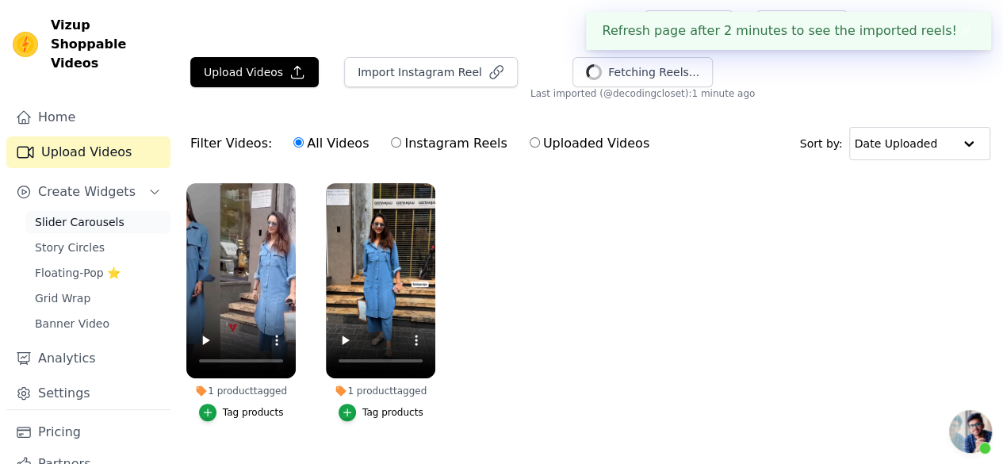
click at [115, 211] on link "Slider Carousels" at bounding box center [97, 222] width 145 height 22
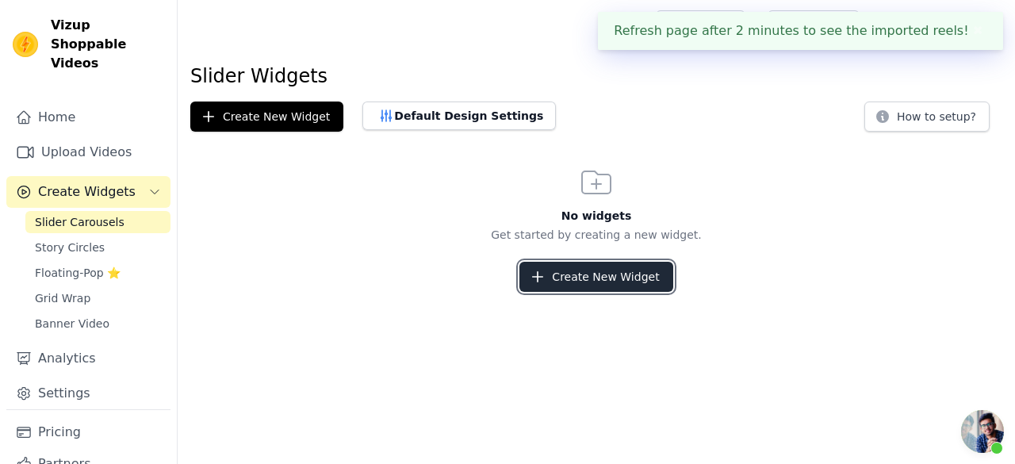
click at [568, 267] on button "Create New Widget" at bounding box center [595, 277] width 153 height 30
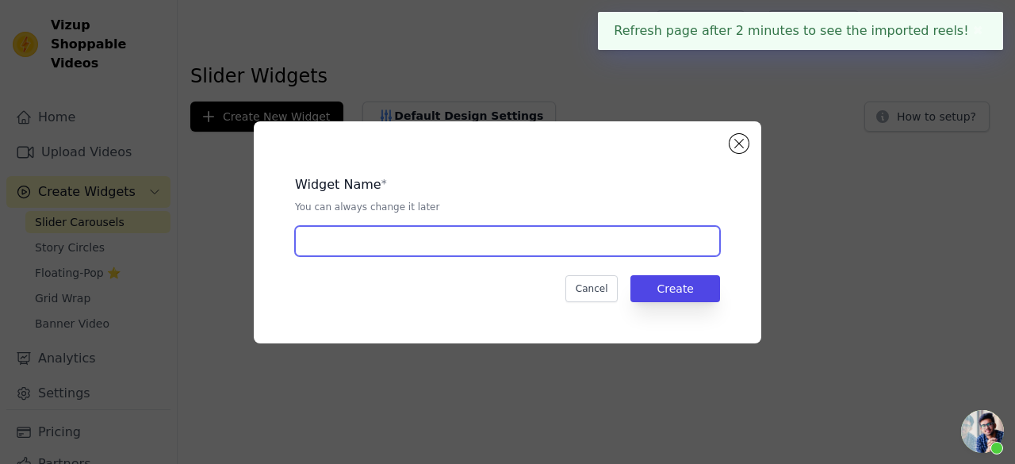
click at [442, 251] on input "text" at bounding box center [507, 241] width 425 height 30
type input "story circles"
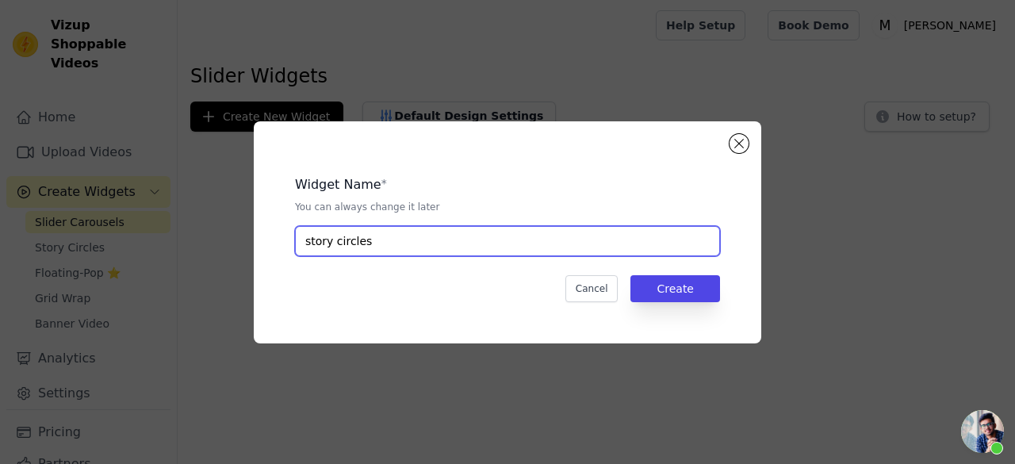
drag, startPoint x: 409, startPoint y: 245, endPoint x: 206, endPoint y: 228, distance: 203.7
click at [206, 228] on div "Widget Name * You can always change it later story circles Cancel Create" at bounding box center [507, 232] width 964 height 273
type input "Hailey"
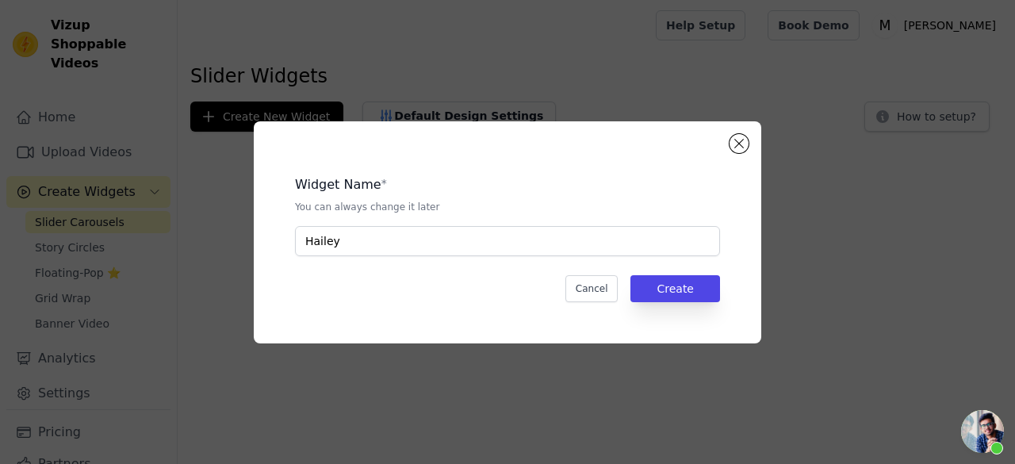
click at [711, 301] on div "Widget Name * You can always change it later Hailey Cancel Create" at bounding box center [507, 232] width 457 height 171
click at [707, 297] on button "Create" at bounding box center [675, 288] width 90 height 27
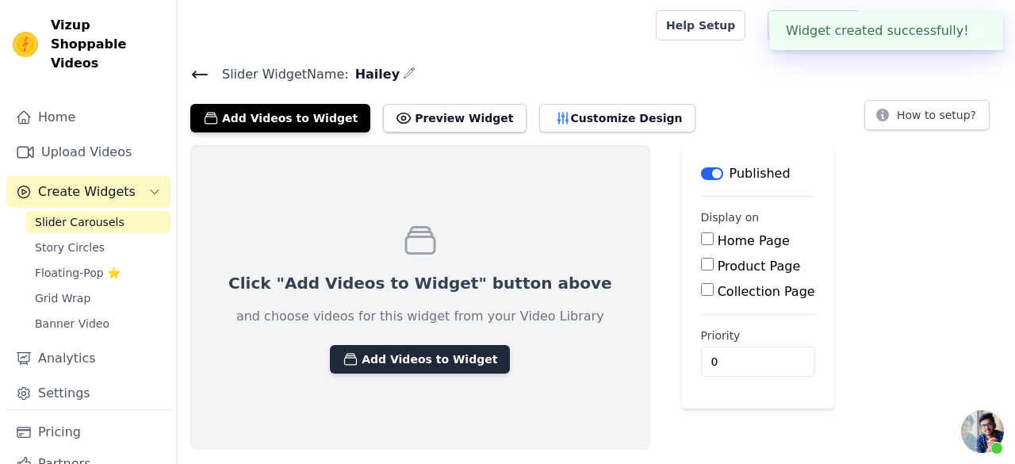
click at [441, 359] on button "Add Videos to Widget" at bounding box center [420, 359] width 180 height 29
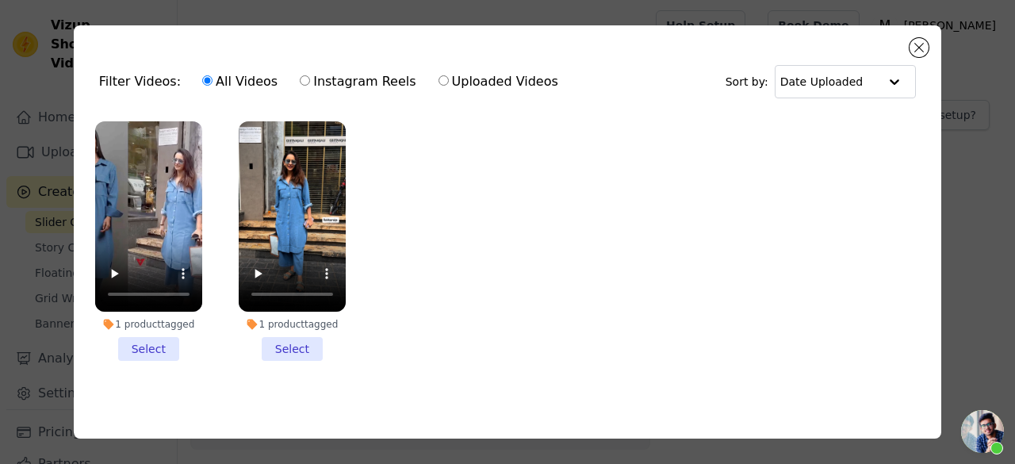
click at [132, 342] on li "1 product tagged Select" at bounding box center [148, 240] width 107 height 239
click at [0, 0] on input "1 product tagged Select" at bounding box center [0, 0] width 0 height 0
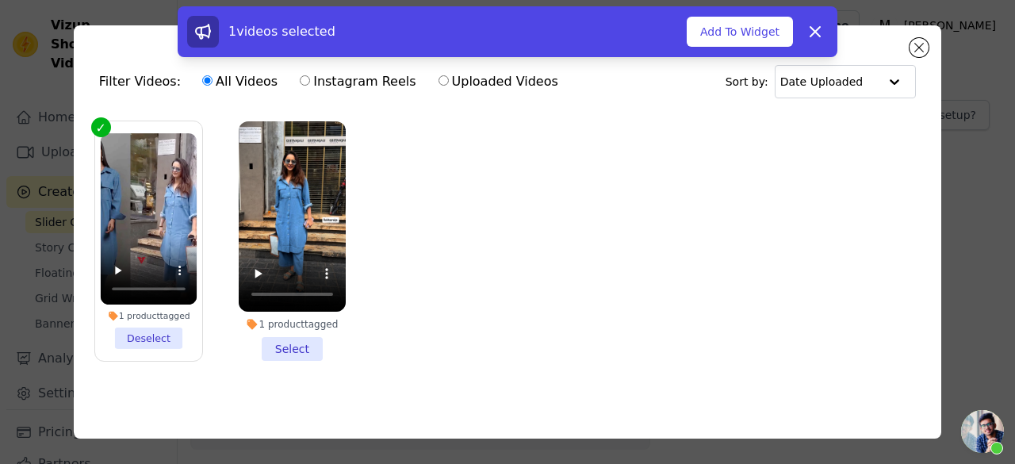
click at [277, 335] on li "1 product tagged Select" at bounding box center [292, 240] width 107 height 239
click at [0, 0] on input "1 product tagged Select" at bounding box center [0, 0] width 0 height 0
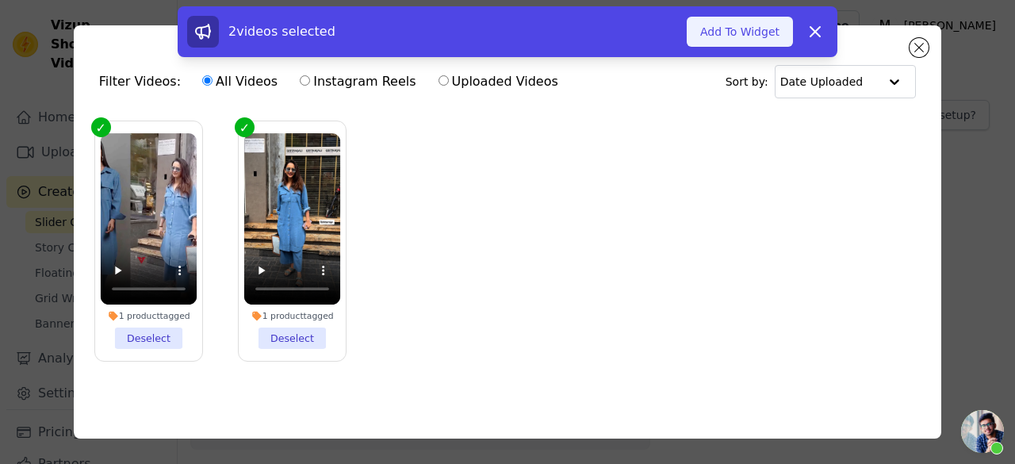
click at [774, 29] on button "Add To Widget" at bounding box center [740, 32] width 106 height 30
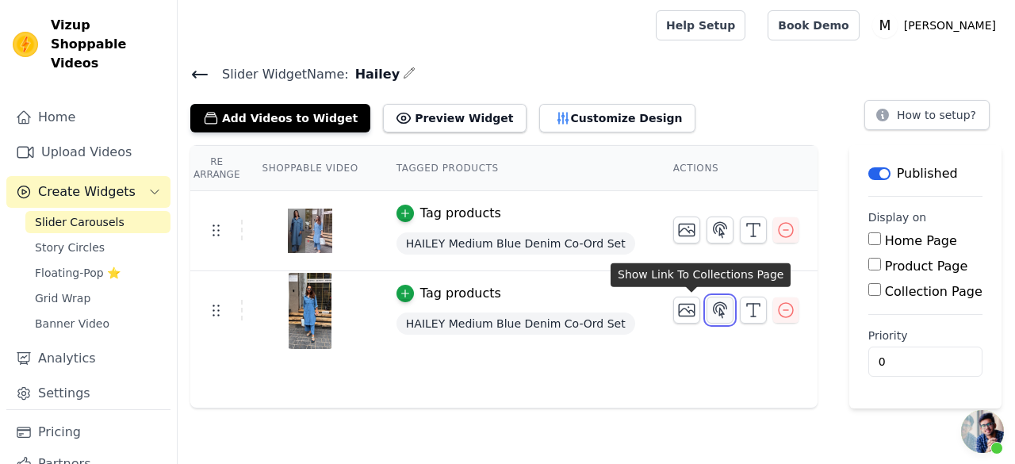
click at [713, 315] on icon "button" at bounding box center [719, 309] width 13 height 15
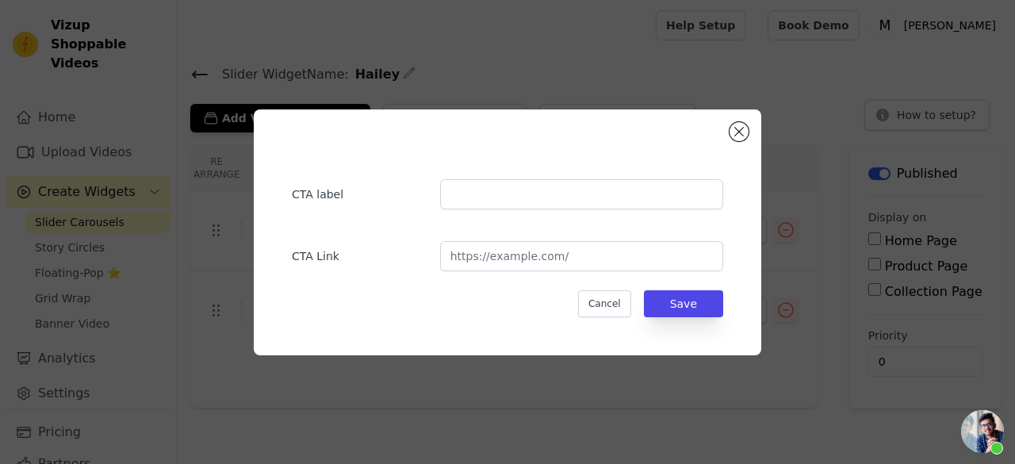
click at [736, 144] on div "CTA label CTA Link Cancel Save" at bounding box center [507, 232] width 507 height 246
click at [736, 139] on button "Close modal" at bounding box center [738, 131] width 19 height 19
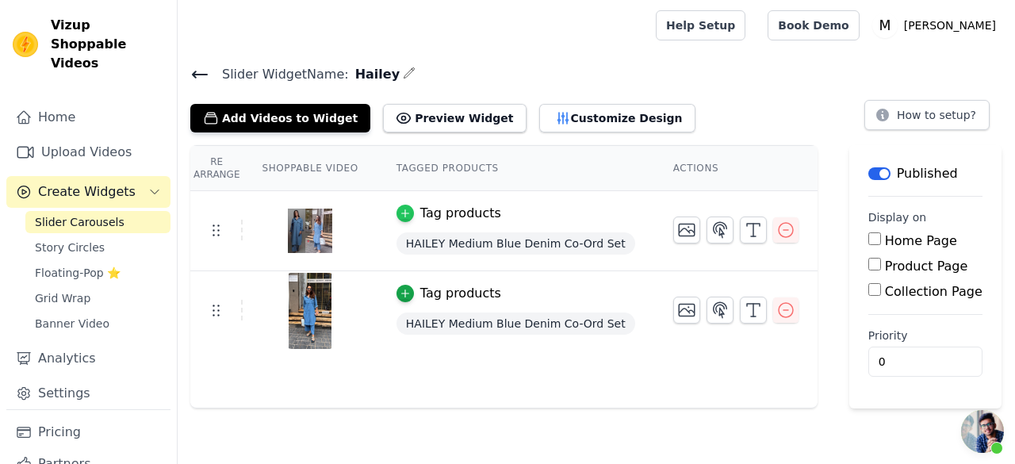
click at [400, 208] on icon "button" at bounding box center [405, 213] width 11 height 11
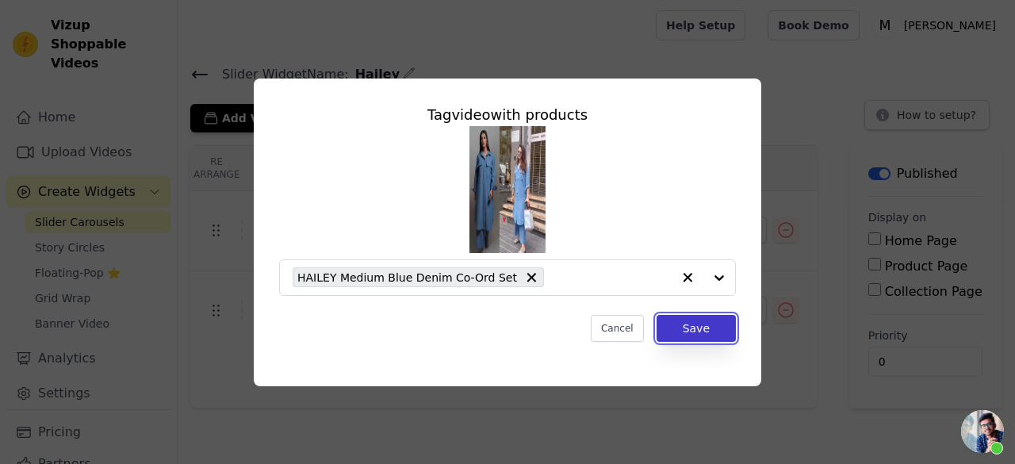
click at [695, 322] on button "Save" at bounding box center [695, 328] width 79 height 27
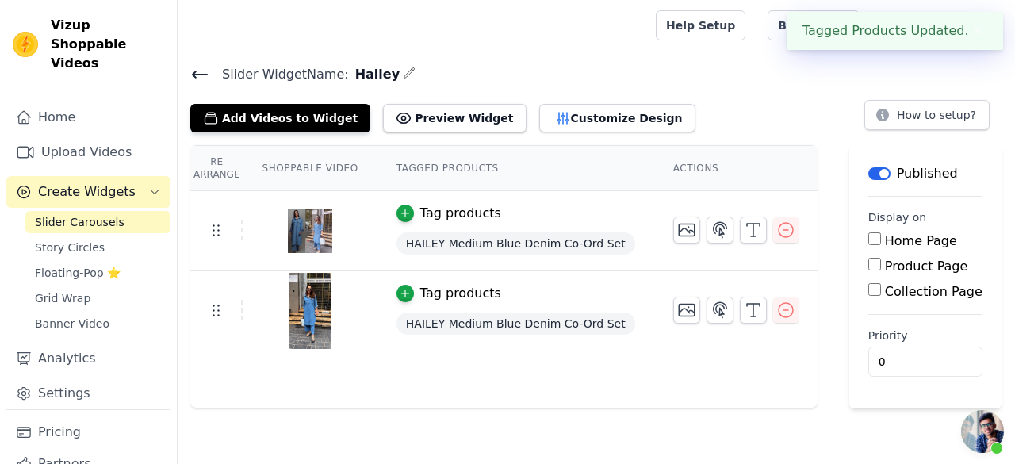
click at [886, 264] on label "Product Page" at bounding box center [926, 265] width 83 height 15
click at [881, 264] on input "Product Page" at bounding box center [874, 264] width 13 height 13
checkbox input "true"
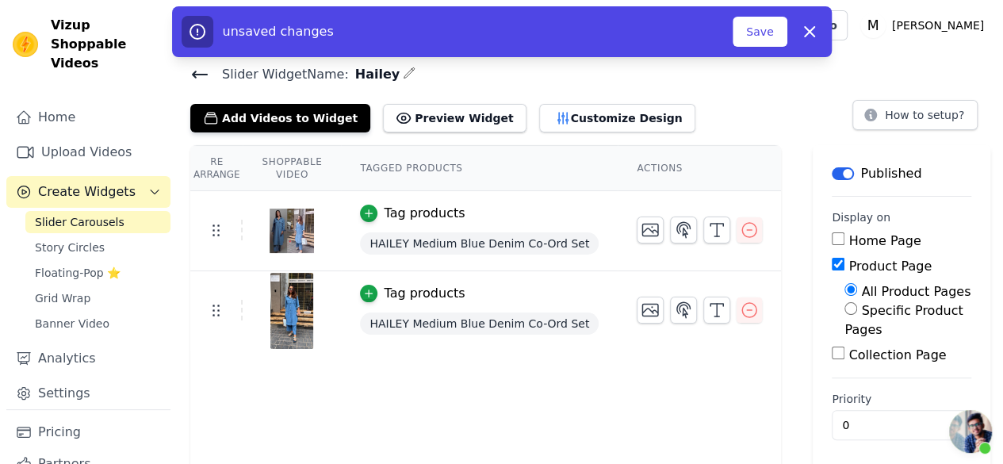
click at [874, 315] on label "Specific Product Pages" at bounding box center [903, 320] width 118 height 34
click at [857, 315] on input "Specific Product Pages" at bounding box center [850, 308] width 13 height 13
radio input "true"
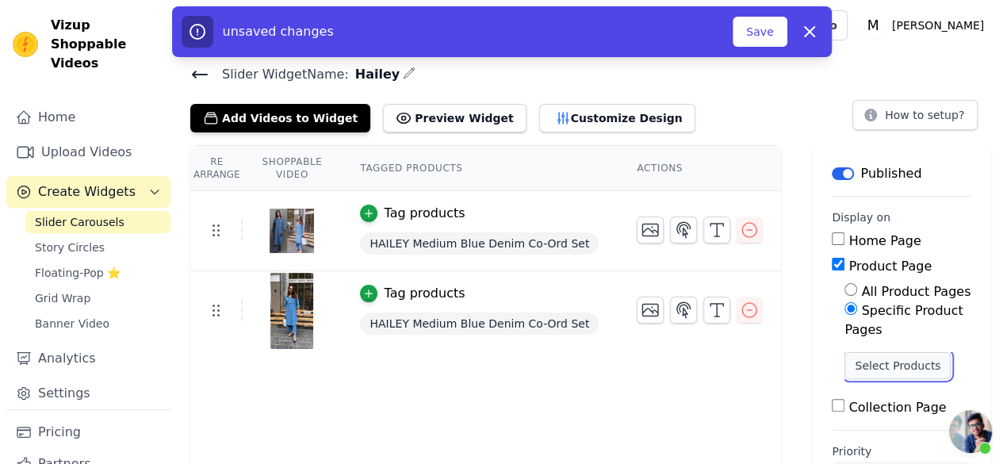
click at [872, 362] on button "Select Products" at bounding box center [897, 365] width 106 height 27
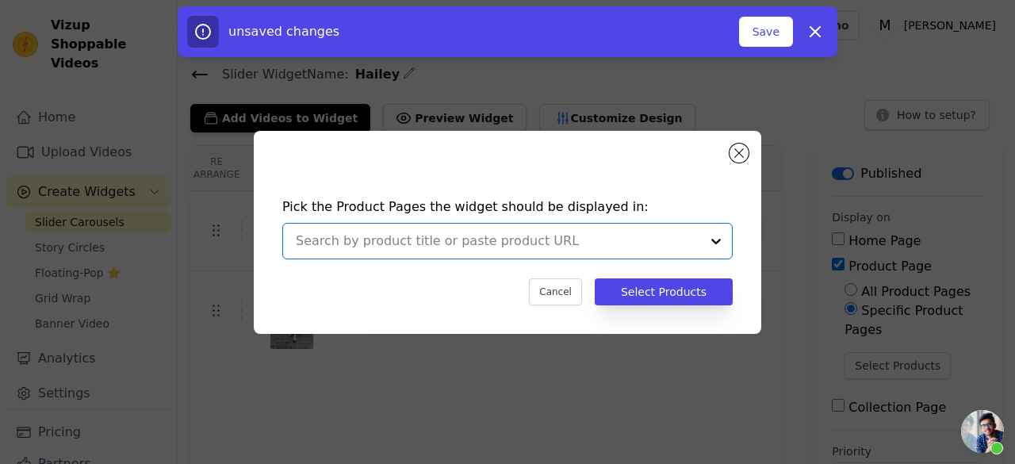
click at [470, 234] on input "text" at bounding box center [498, 240] width 404 height 19
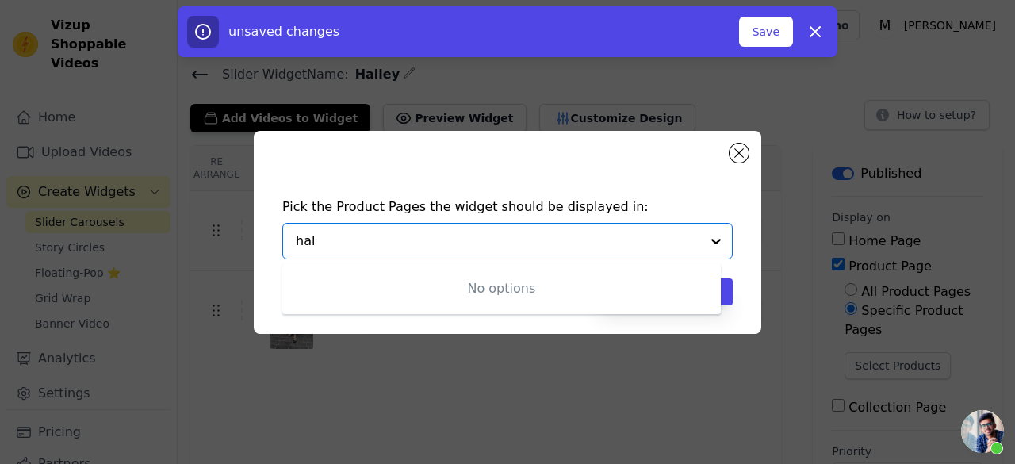
type input "ha"
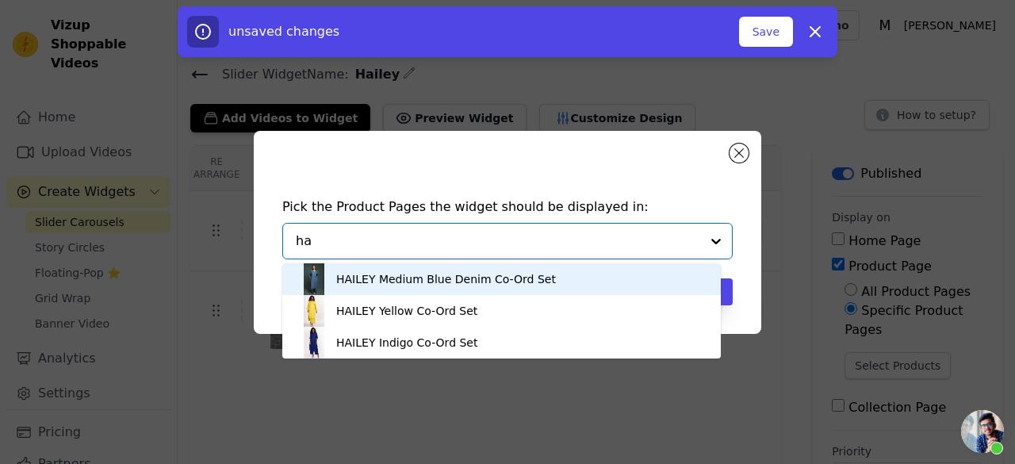
click at [420, 276] on div "HAILEY Medium Blue Denim Co-Ord Set" at bounding box center [446, 279] width 220 height 16
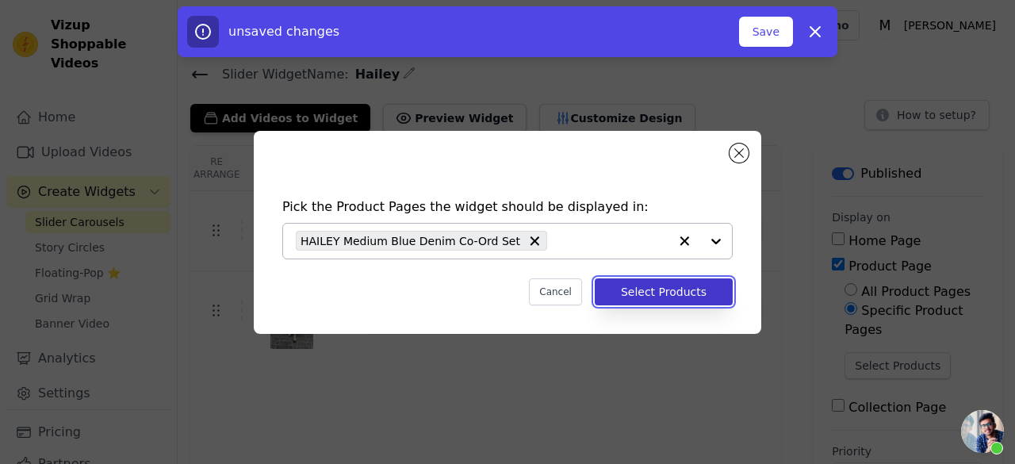
click at [655, 288] on button "Select Products" at bounding box center [664, 291] width 138 height 27
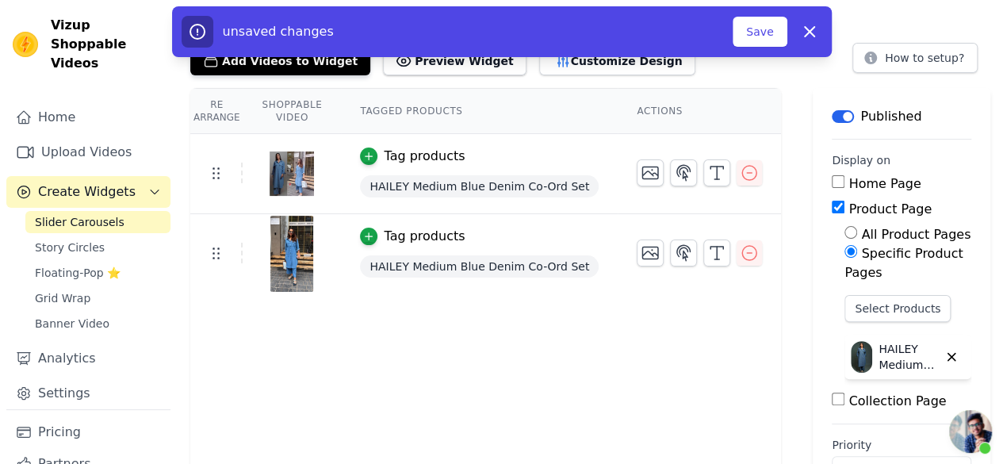
scroll to position [79, 0]
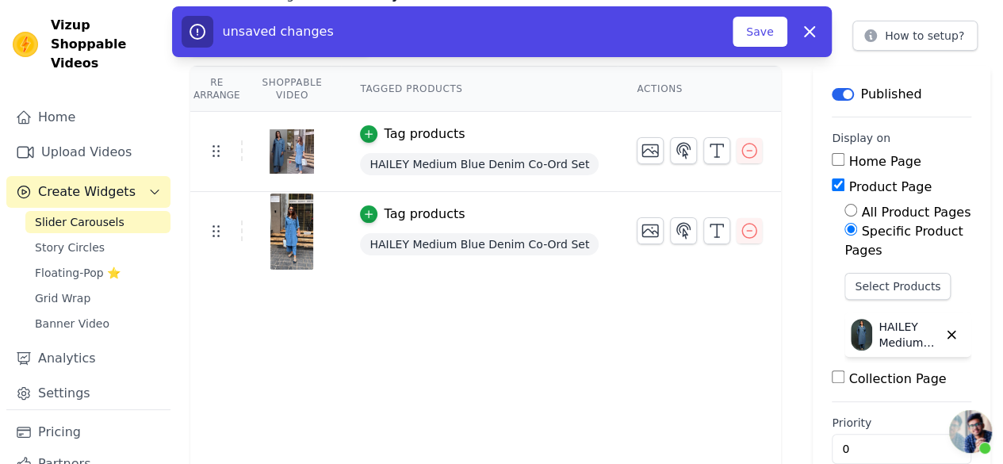
click at [848, 371] on label "Collection Page" at bounding box center [897, 378] width 98 height 15
click at [832, 370] on input "Collection Page" at bounding box center [838, 376] width 13 height 13
checkbox input "true"
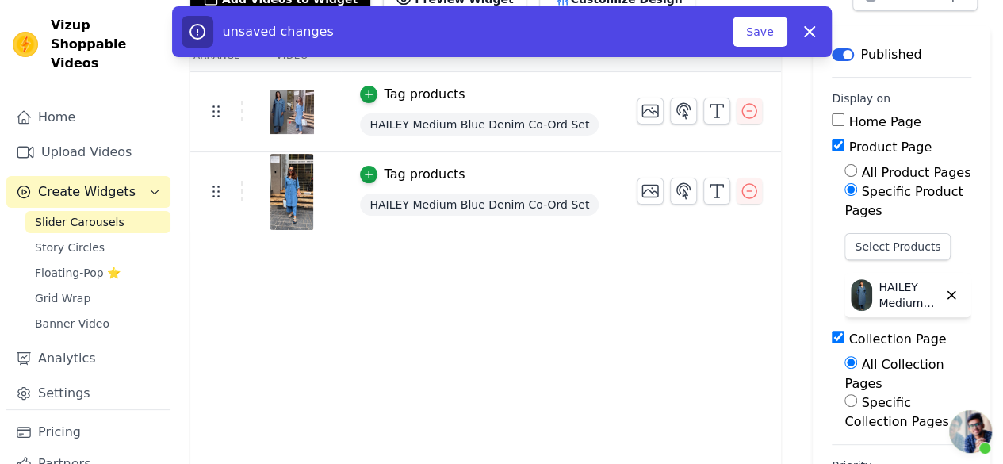
scroll to position [152, 0]
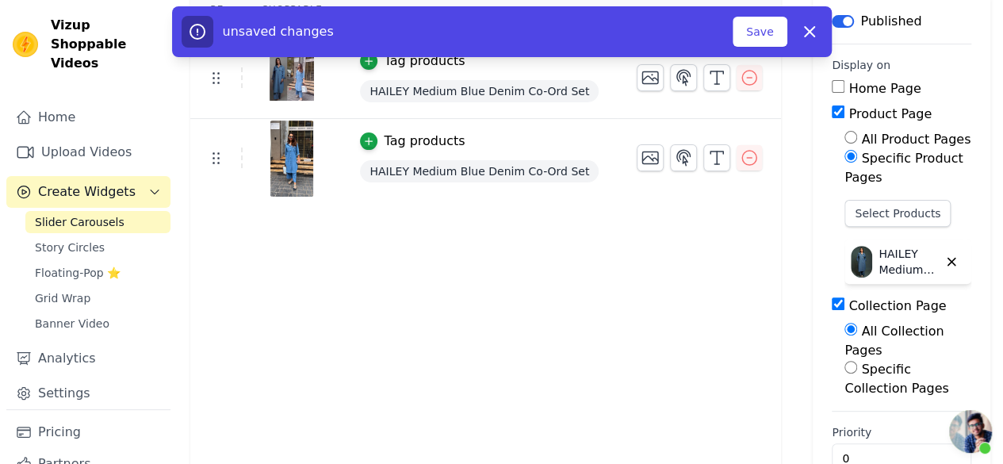
click at [846, 361] on label "Specific Collection Pages" at bounding box center [896, 378] width 104 height 34
click at [846, 361] on input "Specific Collection Pages" at bounding box center [850, 367] width 13 height 13
radio input "true"
click at [862, 411] on button "Select Collection Pages" at bounding box center [907, 431] width 127 height 40
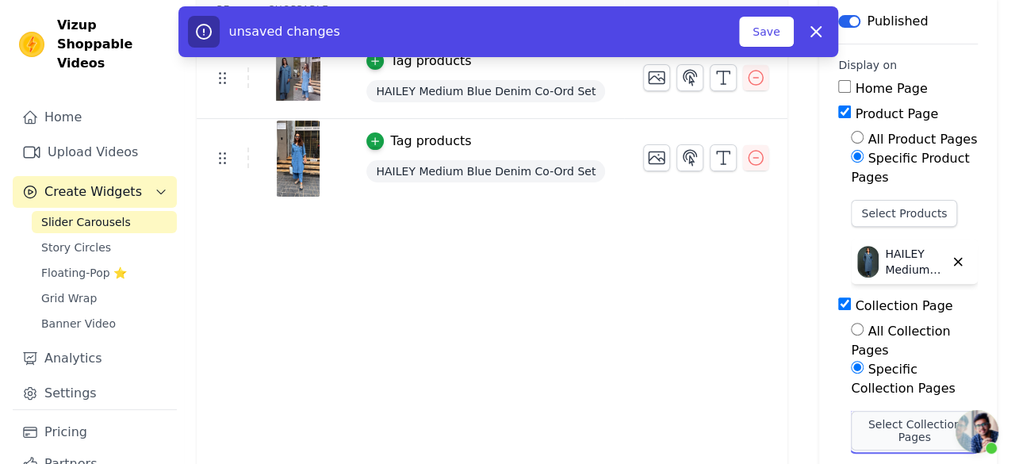
scroll to position [0, 0]
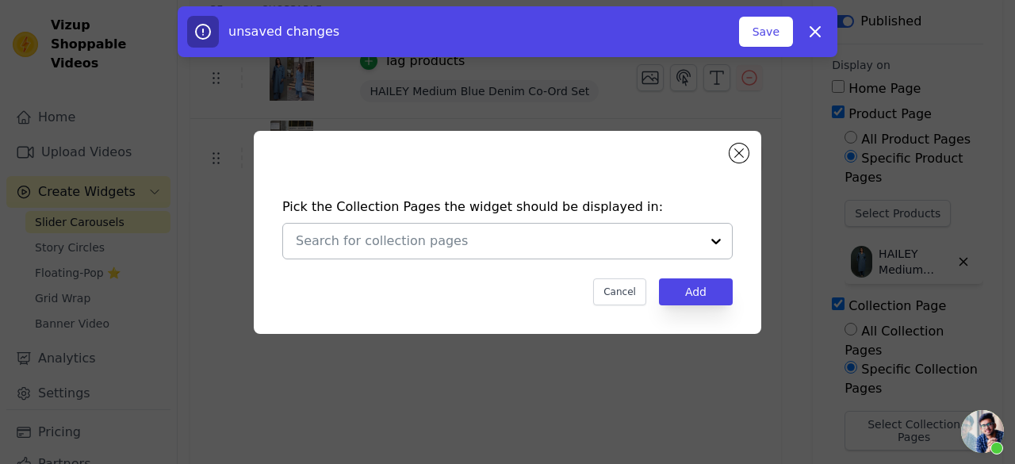
click at [438, 240] on input "text" at bounding box center [498, 240] width 404 height 19
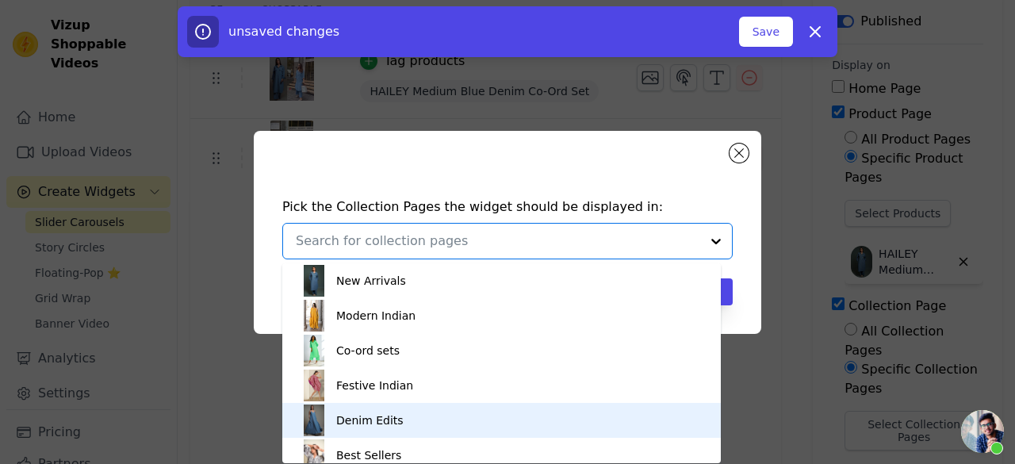
scroll to position [2, 0]
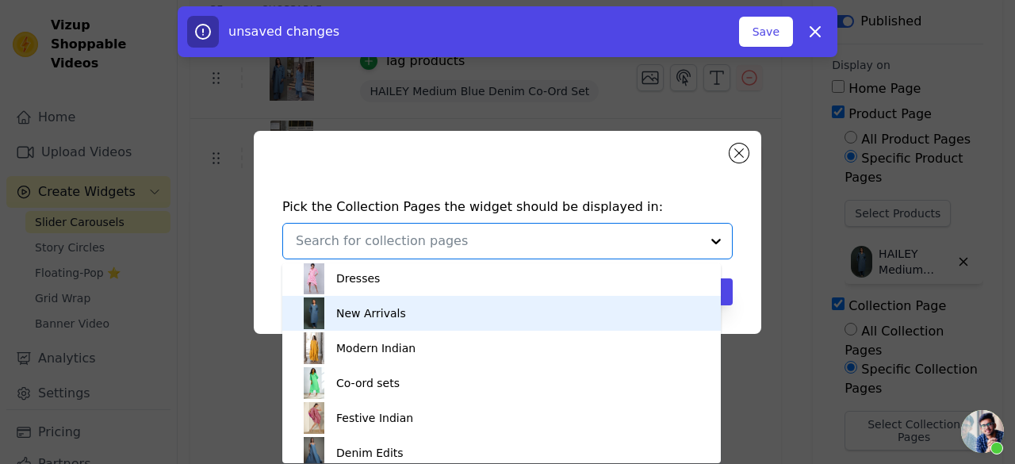
click at [410, 324] on div "New Arrivals" at bounding box center [501, 313] width 407 height 35
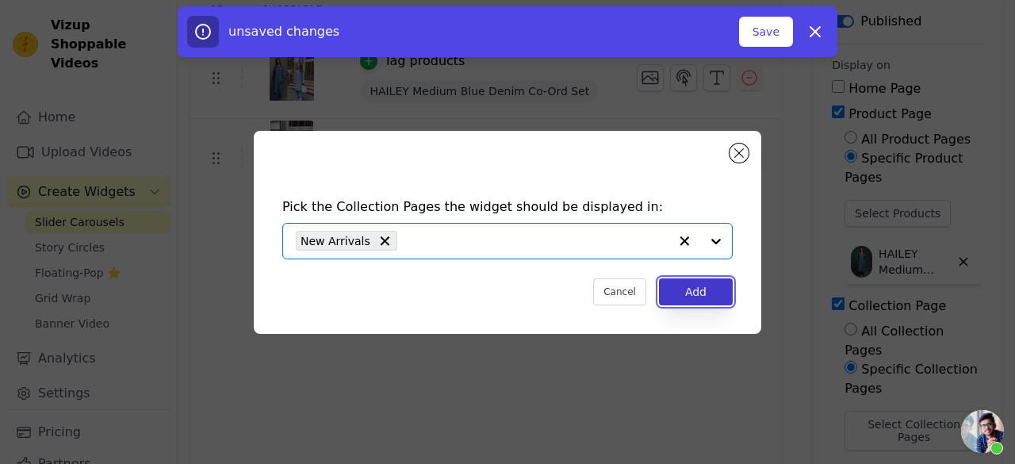
click at [668, 288] on button "Add" at bounding box center [696, 291] width 74 height 27
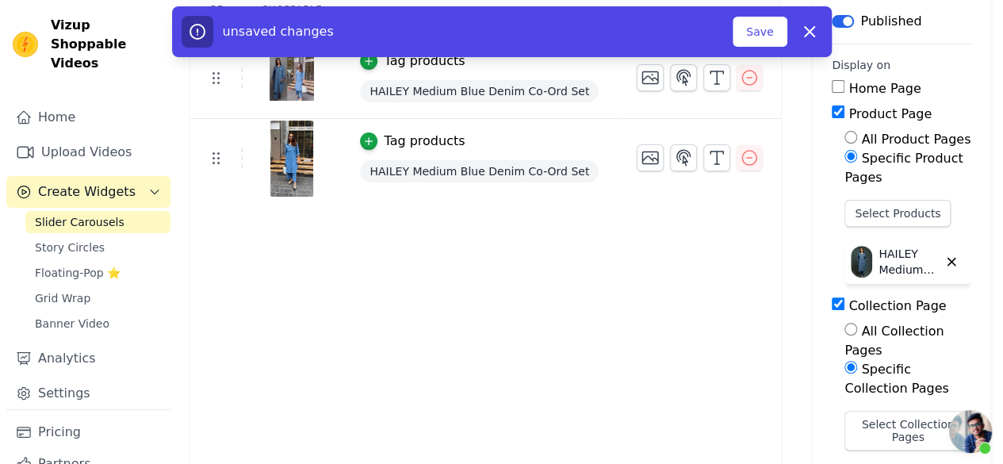
scroll to position [231, 0]
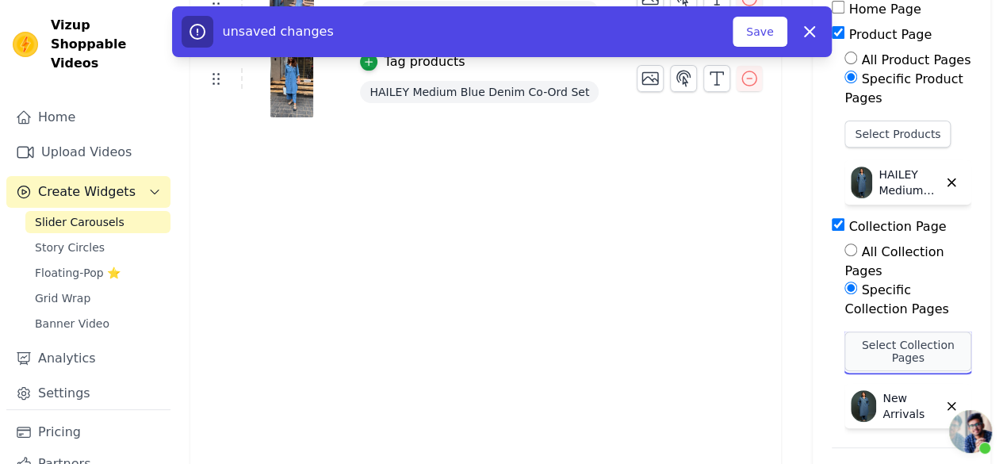
click at [891, 331] on button "Select Collection Pages" at bounding box center [907, 351] width 127 height 40
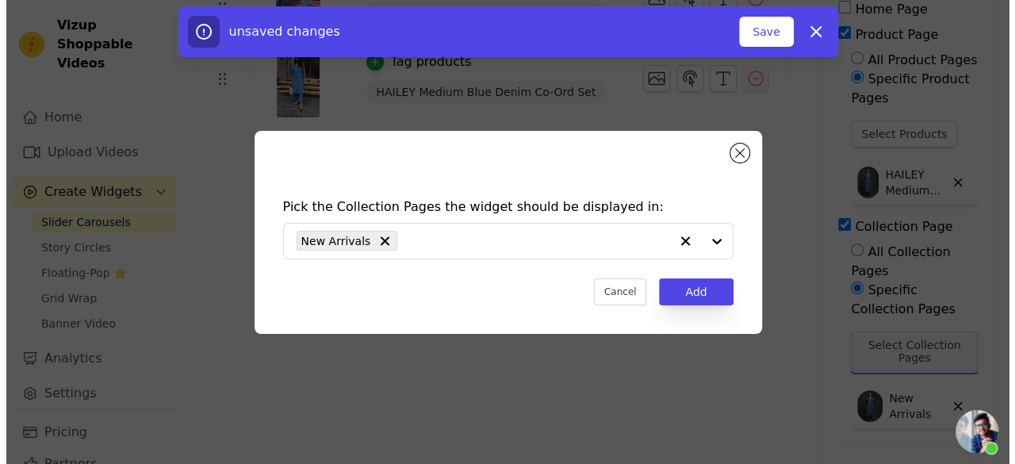
scroll to position [0, 0]
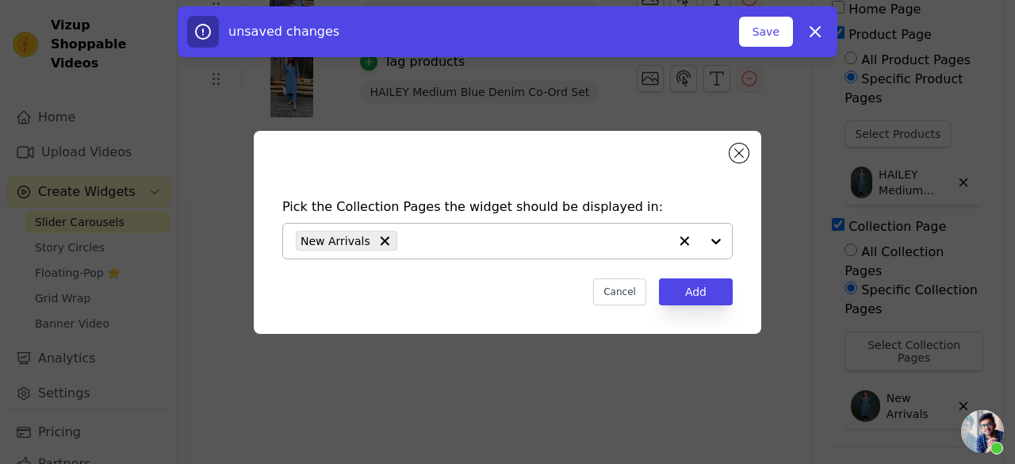
click at [536, 231] on input "text" at bounding box center [536, 240] width 263 height 19
click at [591, 237] on input "text" at bounding box center [536, 240] width 263 height 19
click at [445, 253] on div "New Arrivals" at bounding box center [482, 241] width 373 height 35
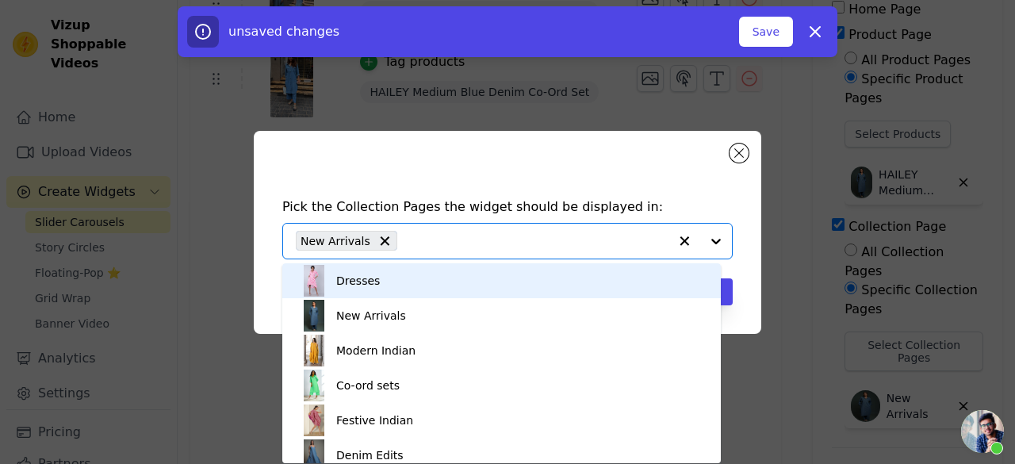
click at [447, 251] on div "New Arrivals" at bounding box center [482, 241] width 373 height 35
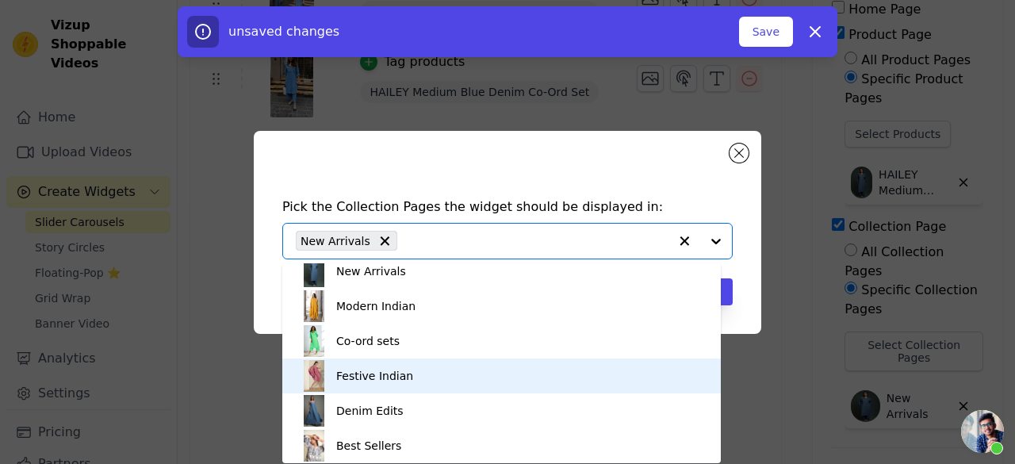
scroll to position [82, 0]
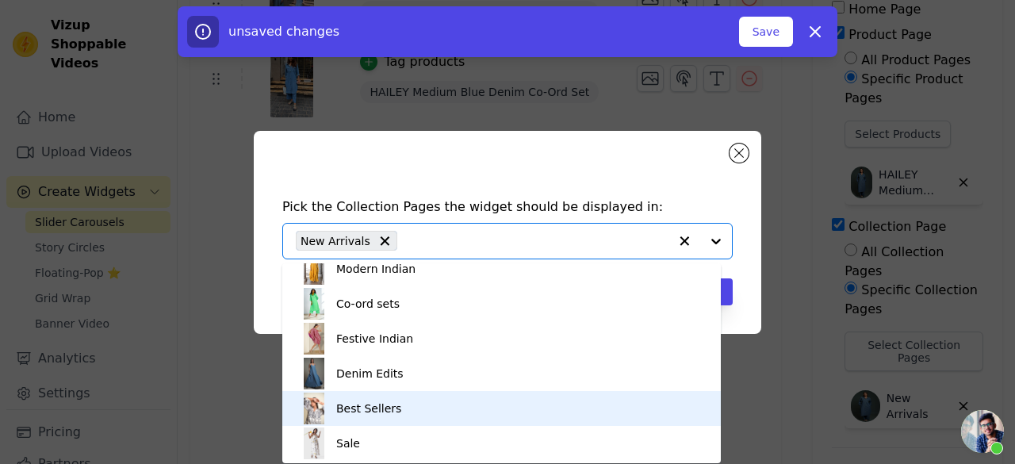
click at [408, 405] on div "Best Sellers" at bounding box center [501, 408] width 407 height 35
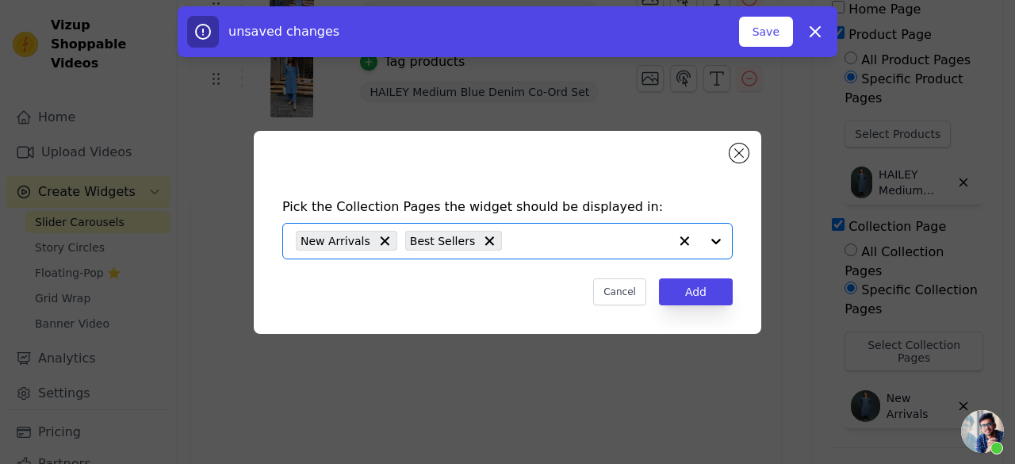
click at [542, 236] on input "text" at bounding box center [589, 240] width 159 height 19
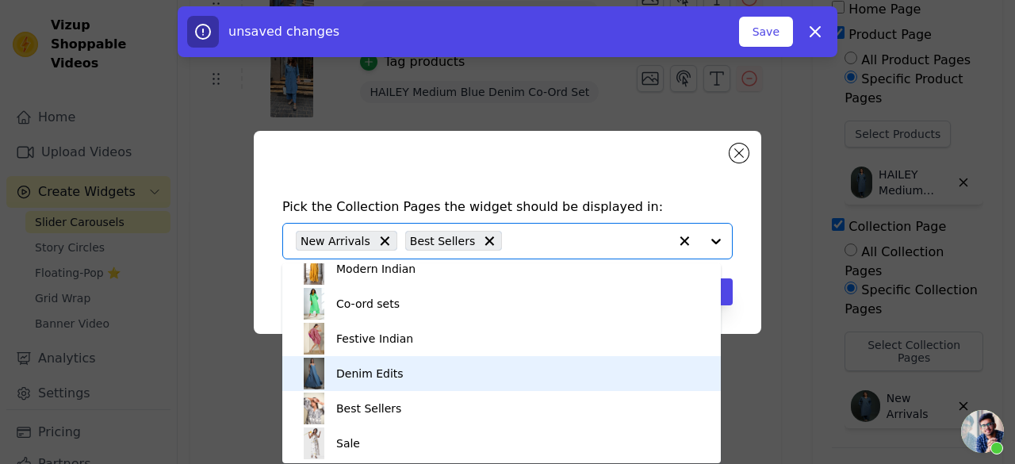
click at [394, 377] on div "Denim Edits" at bounding box center [369, 373] width 67 height 35
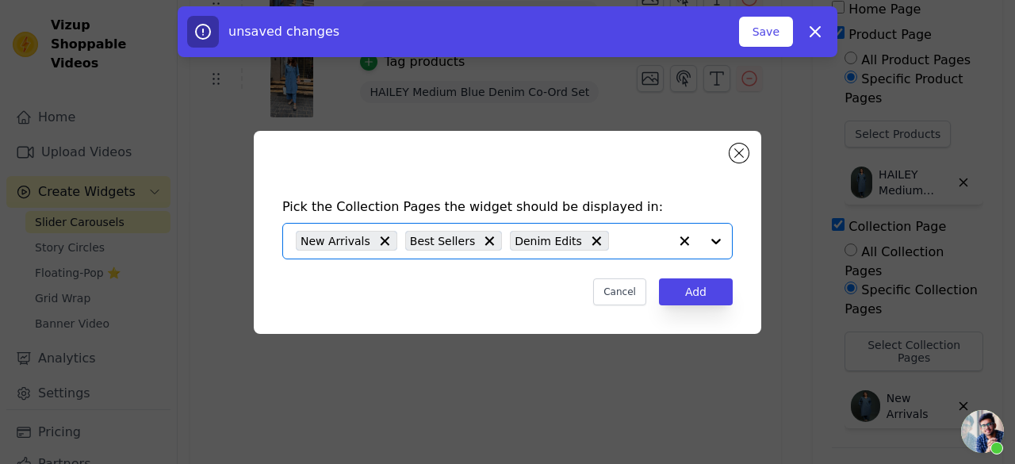
click at [625, 240] on input "text" at bounding box center [643, 240] width 52 height 19
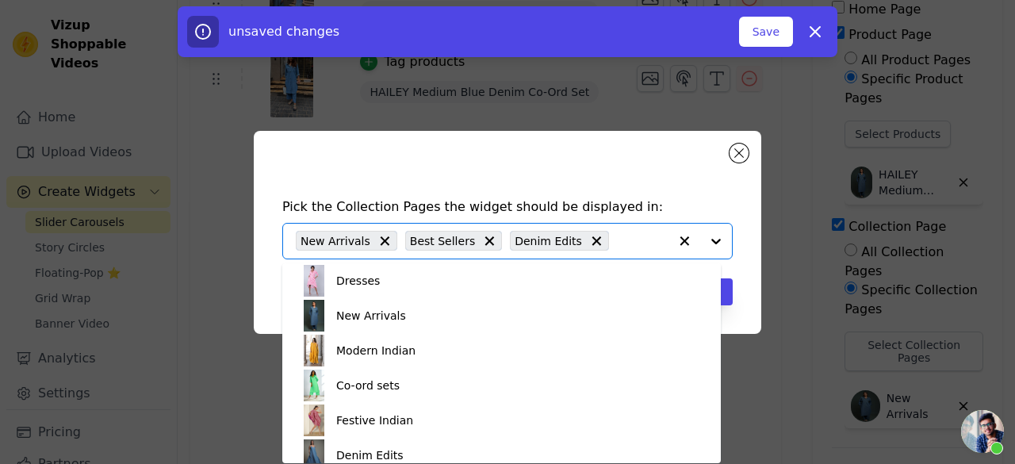
scroll to position [0, 0]
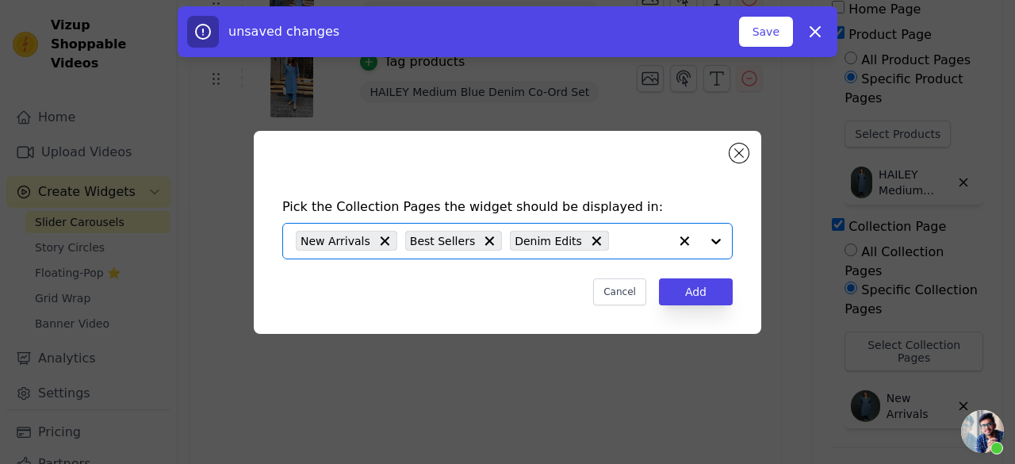
click at [617, 243] on input "text" at bounding box center [643, 240] width 52 height 19
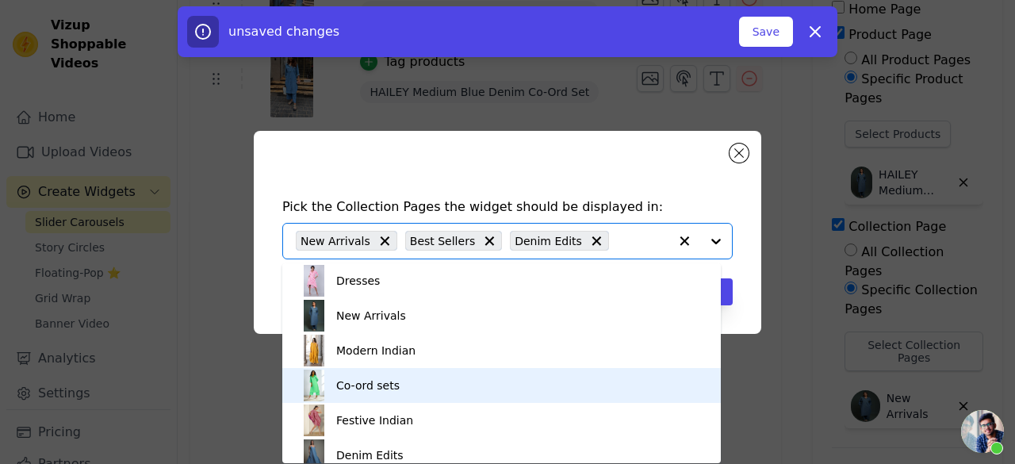
click at [419, 389] on div "Co-ord sets" at bounding box center [501, 385] width 407 height 35
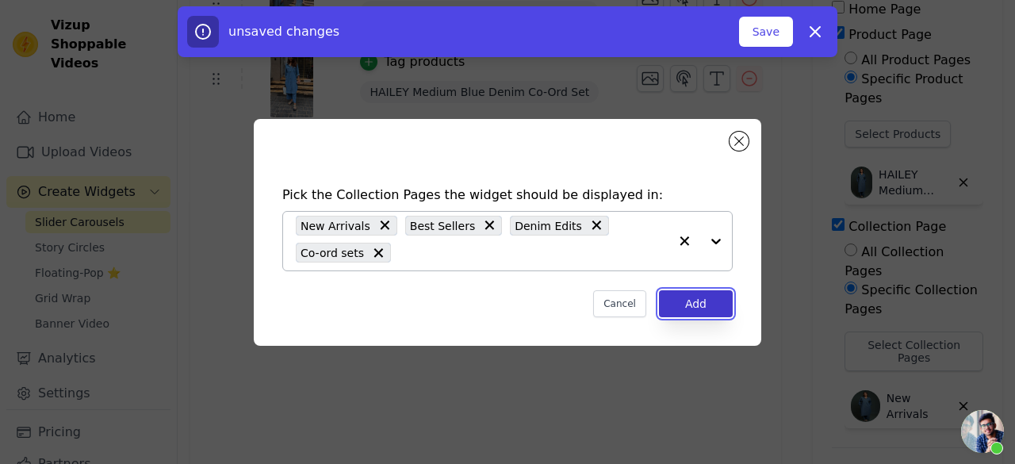
click at [664, 307] on button "Add" at bounding box center [696, 303] width 74 height 27
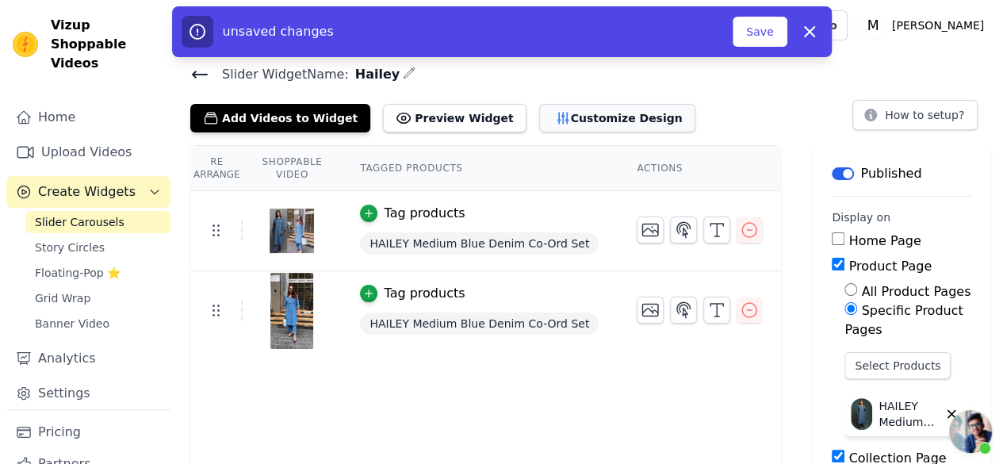
click at [590, 124] on button "Customize Design" at bounding box center [617, 118] width 156 height 29
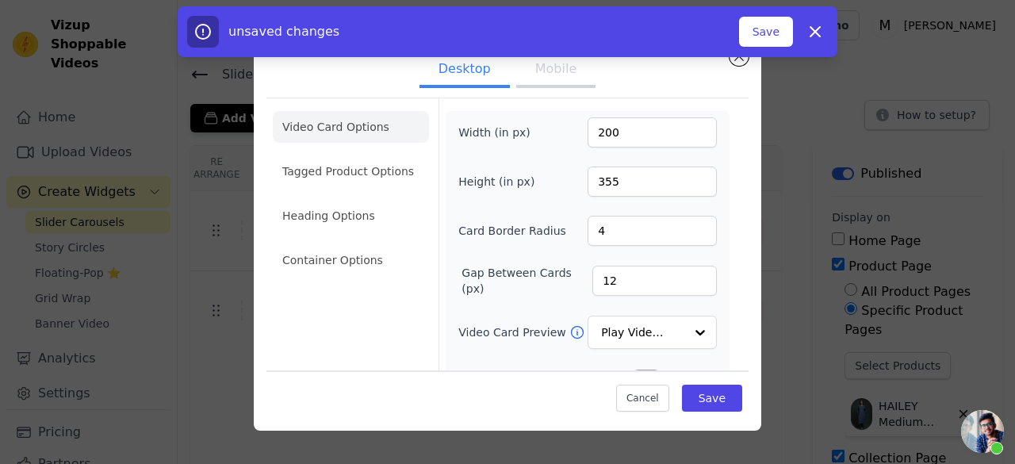
click at [556, 77] on button "Mobile" at bounding box center [555, 70] width 79 height 35
click at [482, 75] on button "Desktop" at bounding box center [464, 70] width 90 height 35
click at [406, 165] on li "Tagged Product Options" at bounding box center [351, 171] width 156 height 32
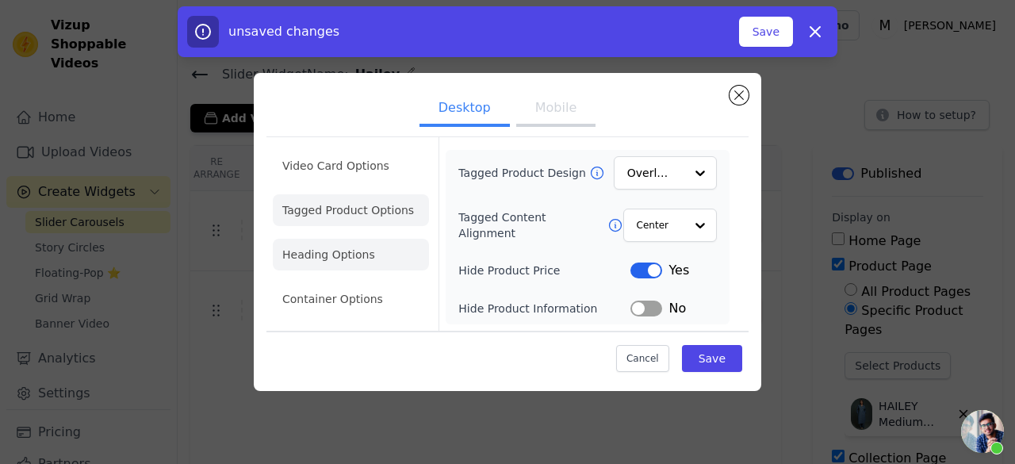
click at [281, 253] on li "Heading Options" at bounding box center [351, 255] width 156 height 32
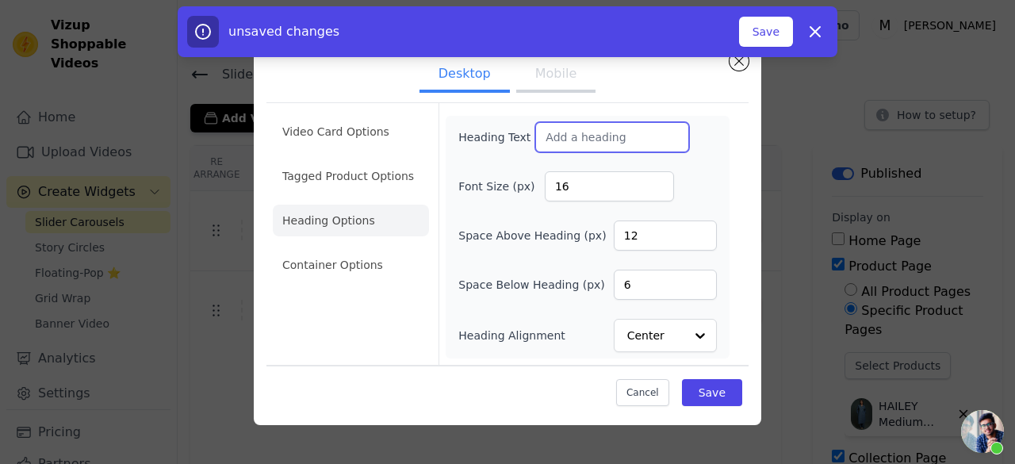
click at [547, 141] on input "Heading Text" at bounding box center [612, 137] width 154 height 30
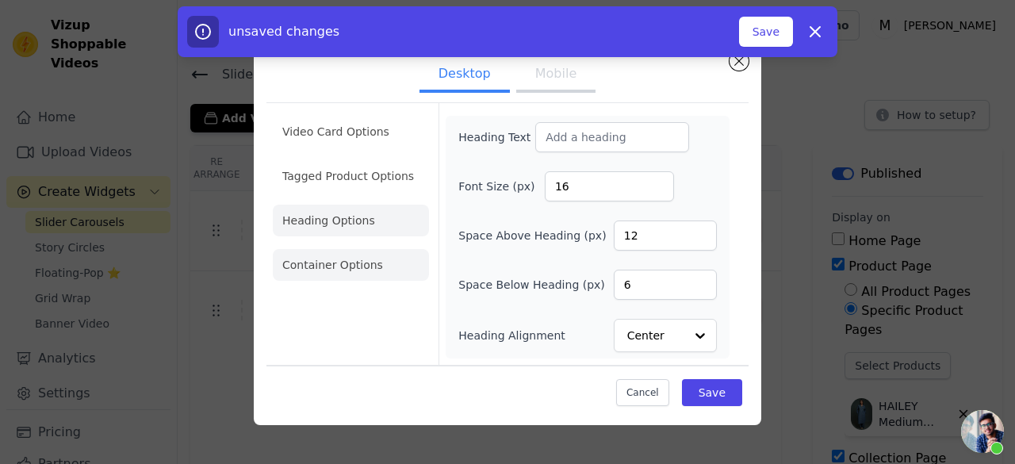
click at [328, 271] on li "Container Options" at bounding box center [351, 265] width 156 height 32
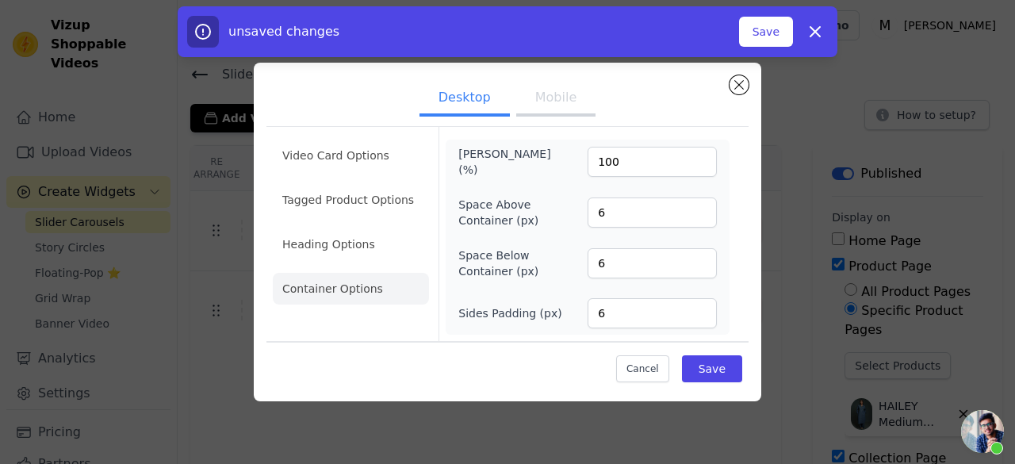
click at [574, 109] on button "Mobile" at bounding box center [555, 99] width 79 height 35
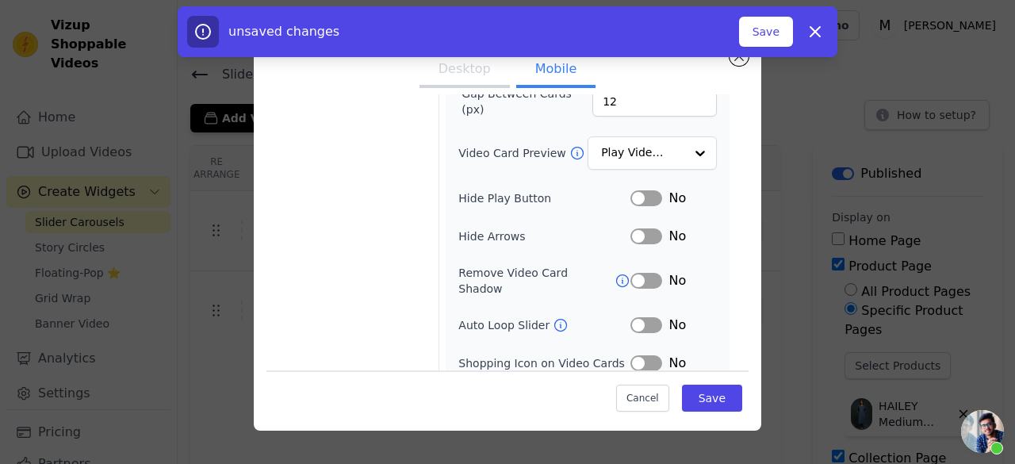
scroll to position [253, 0]
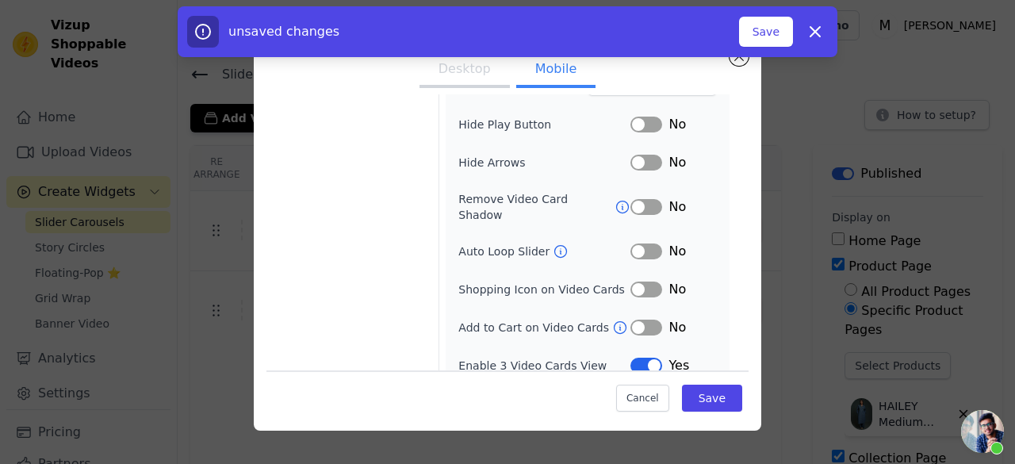
click at [639, 319] on button "Label" at bounding box center [646, 327] width 32 height 16
click at [630, 281] on button "Label" at bounding box center [646, 289] width 32 height 16
click at [633, 243] on button "Label" at bounding box center [646, 251] width 32 height 16
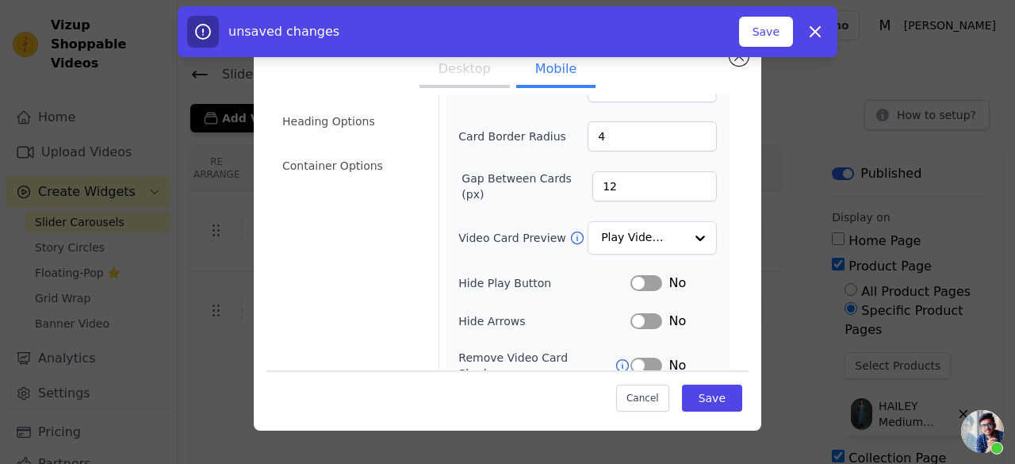
scroll to position [15, 0]
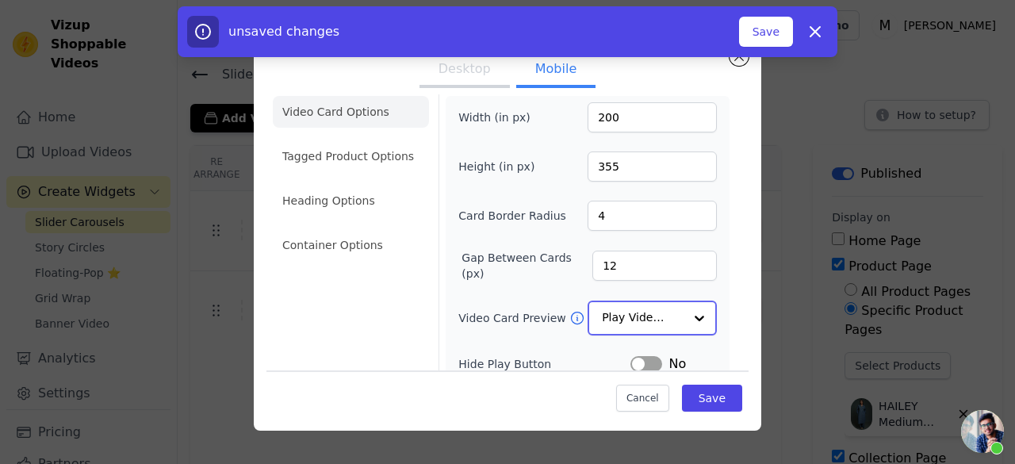
click at [683, 321] on div at bounding box center [699, 318] width 32 height 32
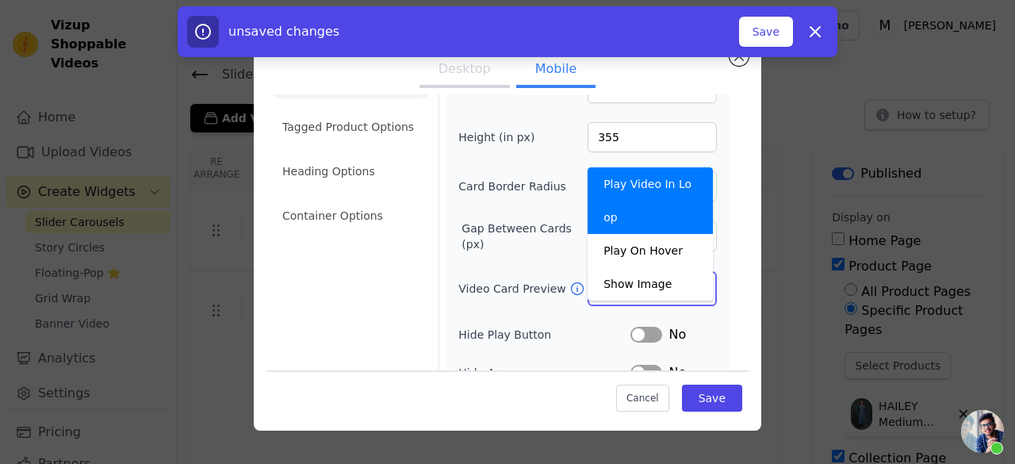
scroll to position [0, 0]
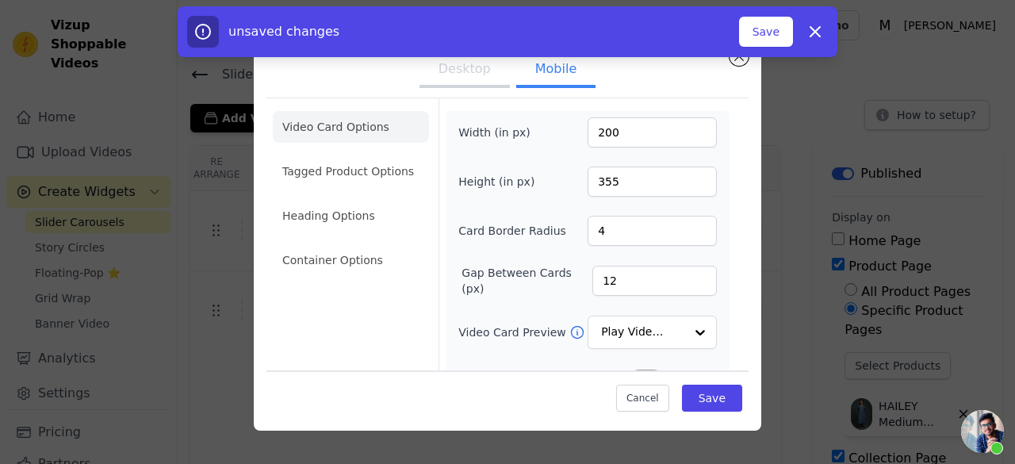
click at [473, 64] on button "Desktop" at bounding box center [464, 70] width 90 height 35
click at [474, 71] on button "Desktop" at bounding box center [464, 70] width 90 height 35
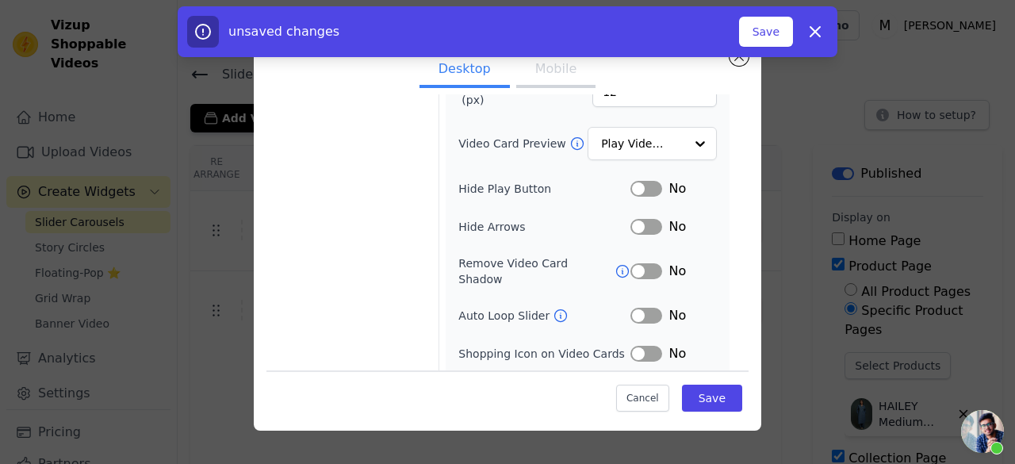
scroll to position [215, 0]
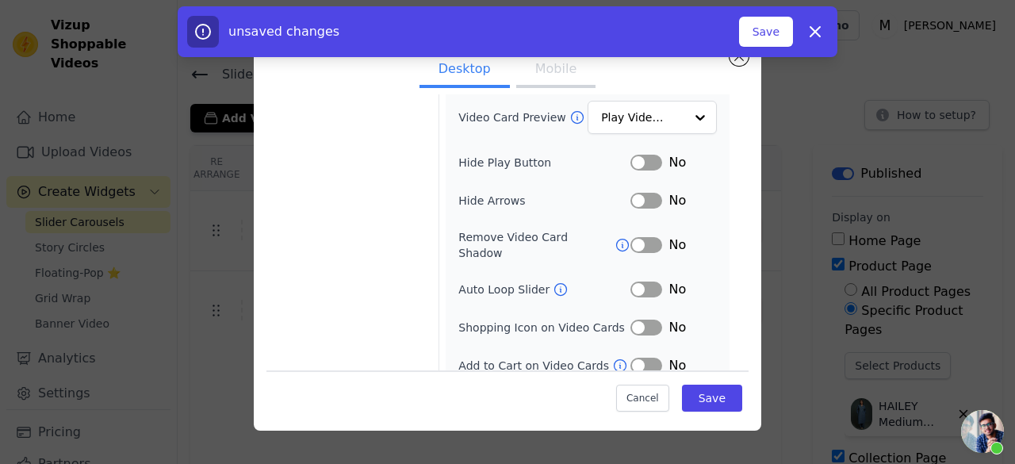
click at [643, 358] on button "Label" at bounding box center [646, 366] width 32 height 16
click at [642, 319] on button "Label" at bounding box center [646, 327] width 32 height 16
click at [646, 281] on button "Label" at bounding box center [646, 289] width 32 height 16
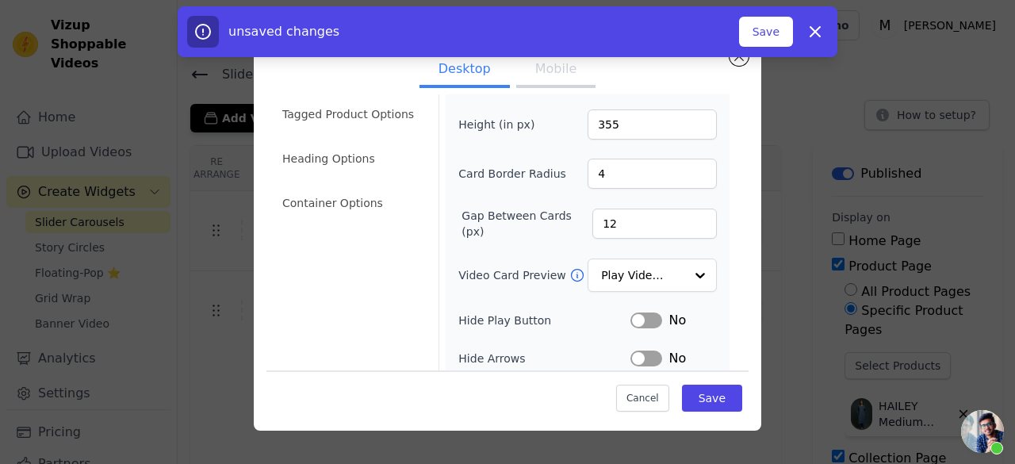
scroll to position [56, 0]
click at [390, 163] on li "Heading Options" at bounding box center [351, 159] width 156 height 32
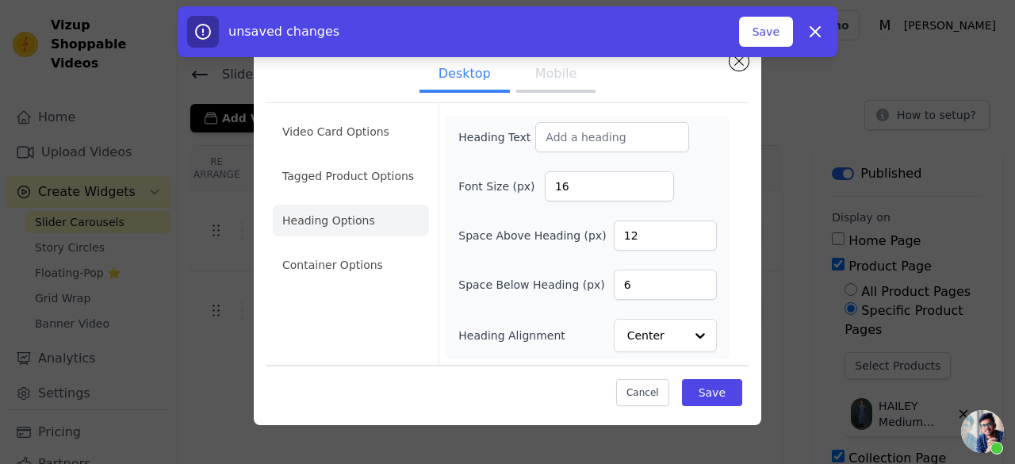
scroll to position [0, 0]
click at [371, 274] on li "Container Options" at bounding box center [351, 265] width 156 height 32
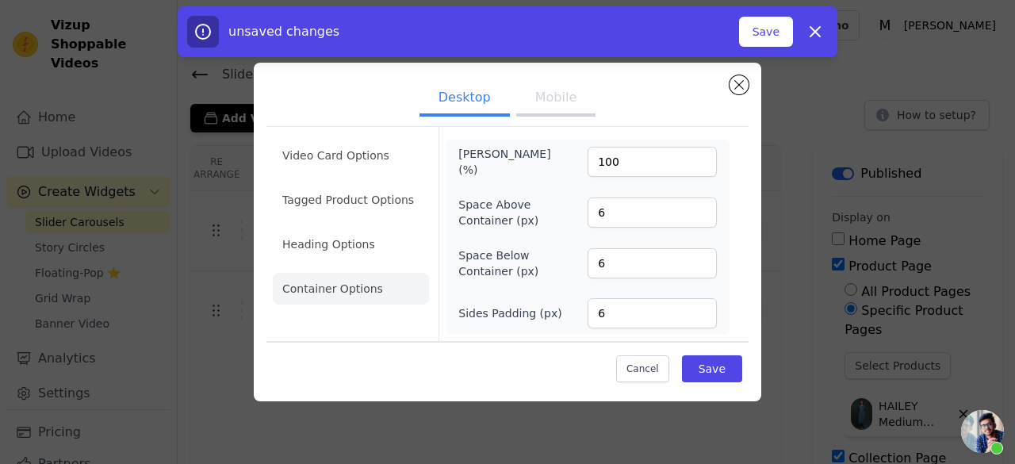
click at [347, 227] on ul "Video Card Options Tagged Product Options Heading Options Container Options" at bounding box center [351, 222] width 156 height 178
click at [346, 235] on li "Heading Options" at bounding box center [351, 244] width 156 height 32
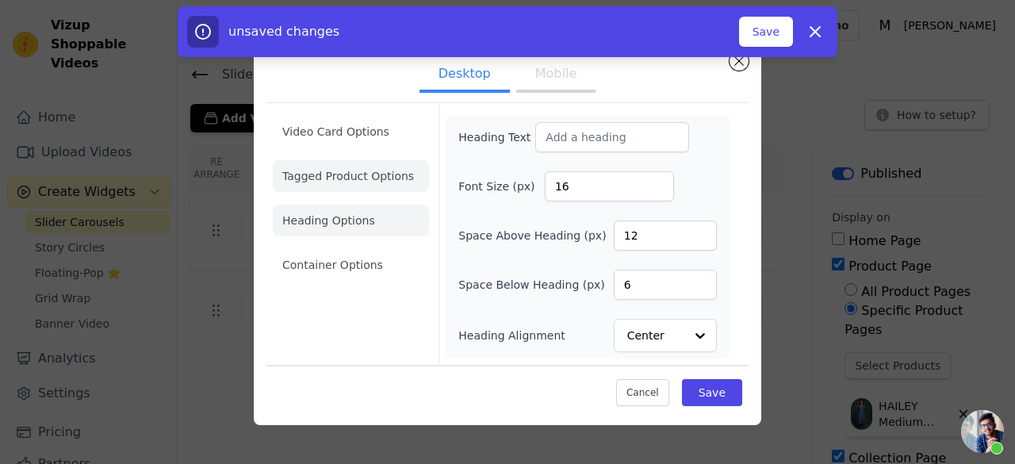
click at [398, 187] on li "Tagged Product Options" at bounding box center [351, 176] width 156 height 32
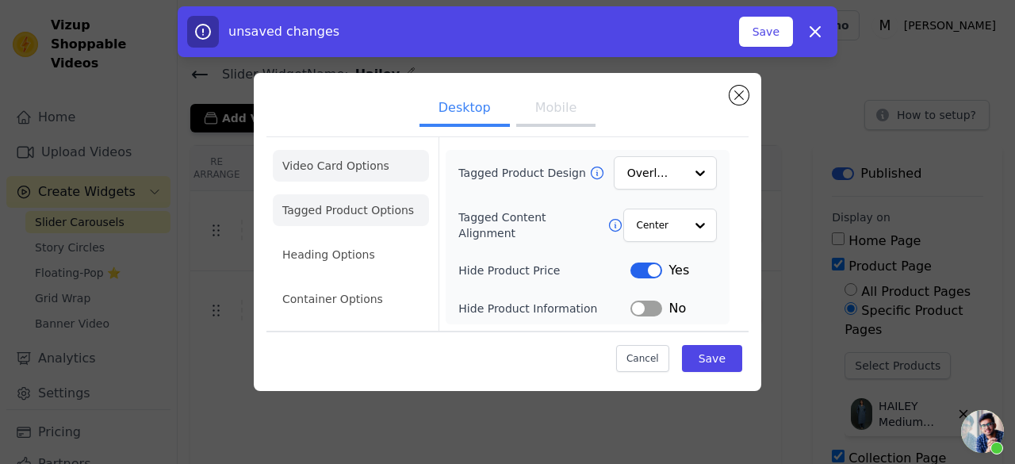
click at [388, 174] on li "Video Card Options" at bounding box center [351, 166] width 156 height 32
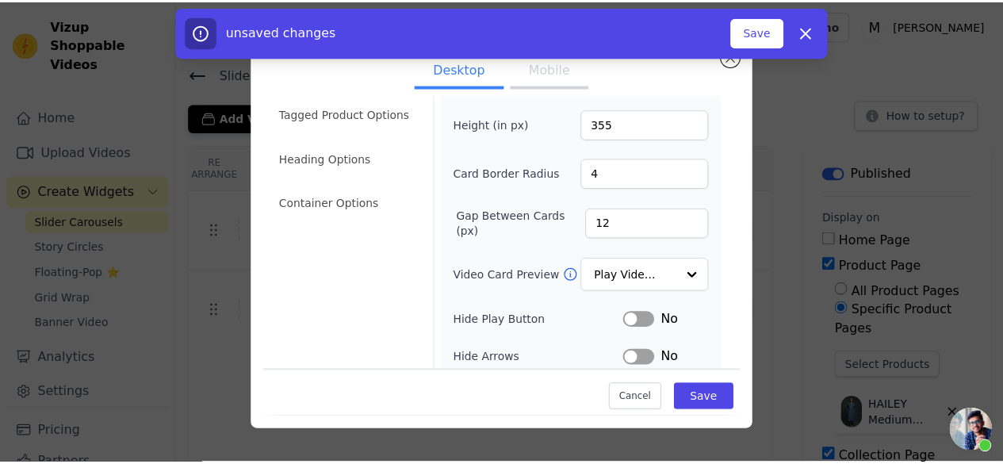
scroll to position [215, 0]
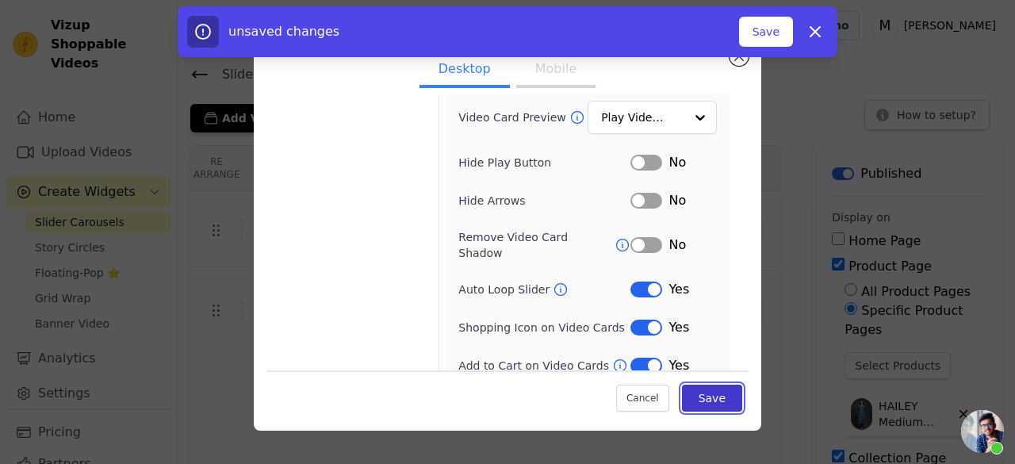
click at [693, 392] on button "Save" at bounding box center [712, 397] width 60 height 27
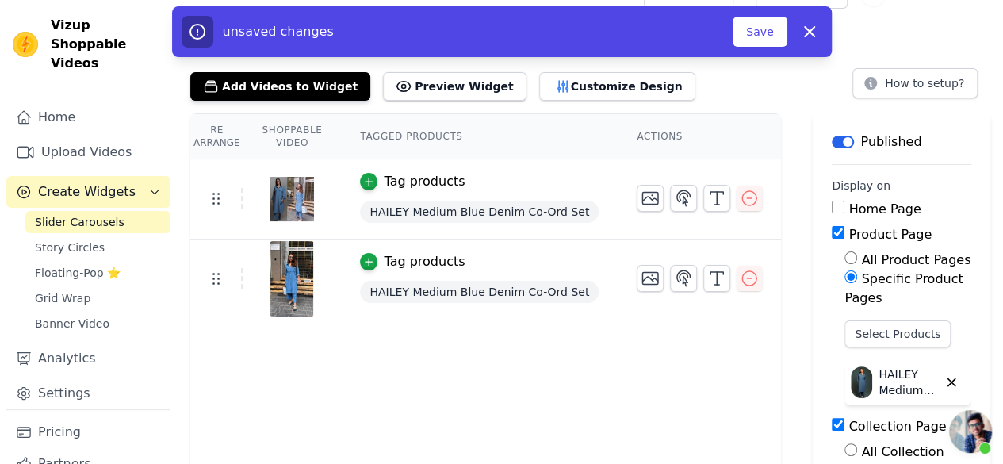
scroll to position [0, 0]
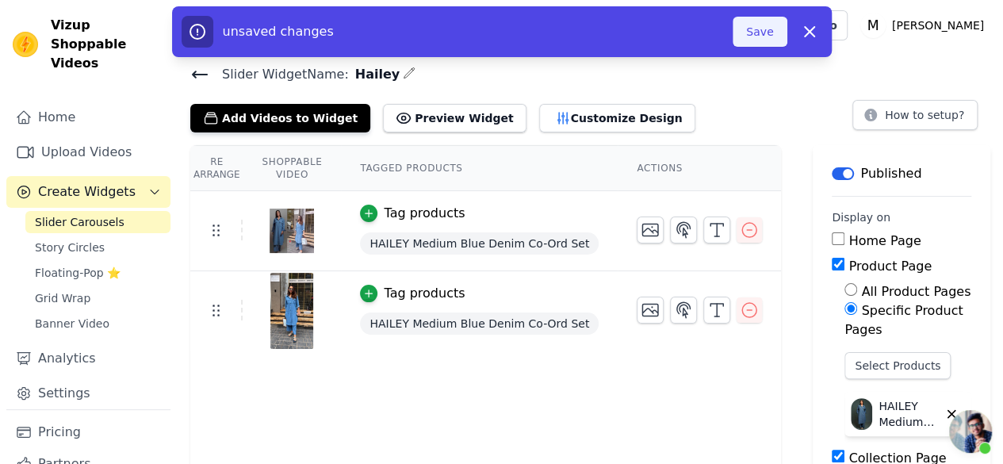
click at [771, 29] on button "Save" at bounding box center [759, 32] width 54 height 30
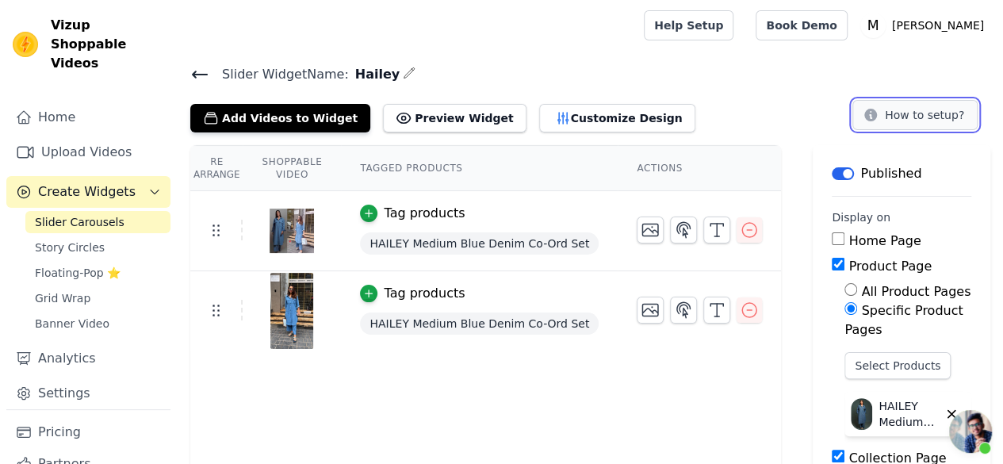
click at [903, 119] on button "How to setup?" at bounding box center [914, 115] width 125 height 30
click at [472, 121] on button "Preview Widget" at bounding box center [454, 118] width 143 height 29
click at [641, 231] on icon "button" at bounding box center [650, 229] width 19 height 19
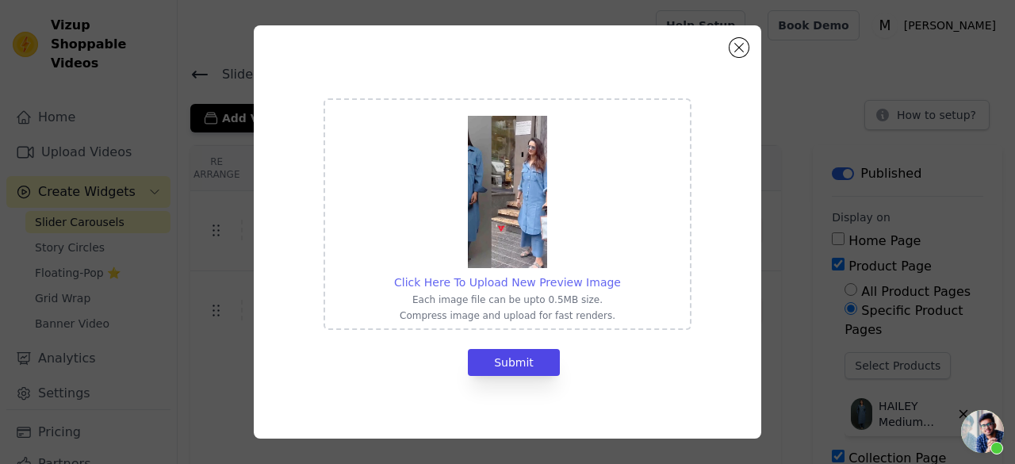
click at [516, 279] on span "Click Here To Upload New Preview Image" at bounding box center [507, 282] width 227 height 13
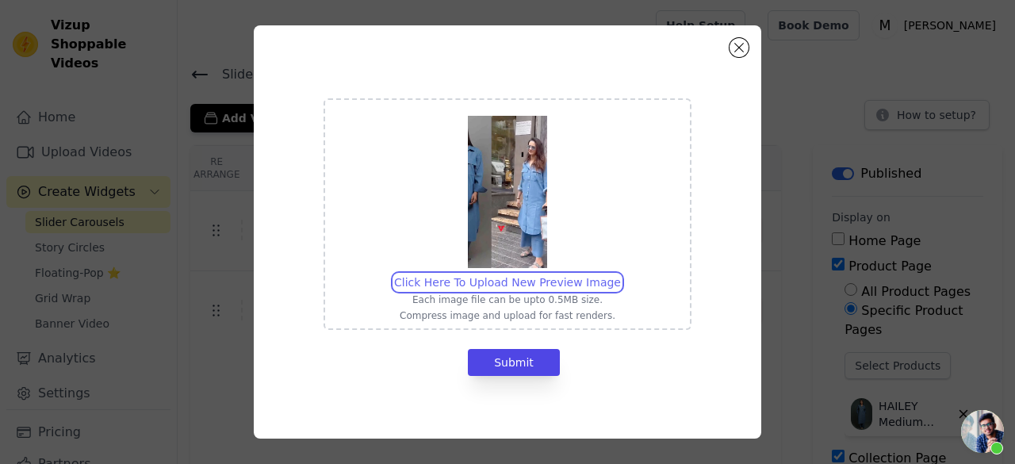
click at [620, 274] on input "Click Here To Upload New Preview Image Each image file can be upto 0.5MB size. …" at bounding box center [620, 273] width 1 height 1
type input "C:\fakepath\snapsave-app_3720827943716650735.jpg"
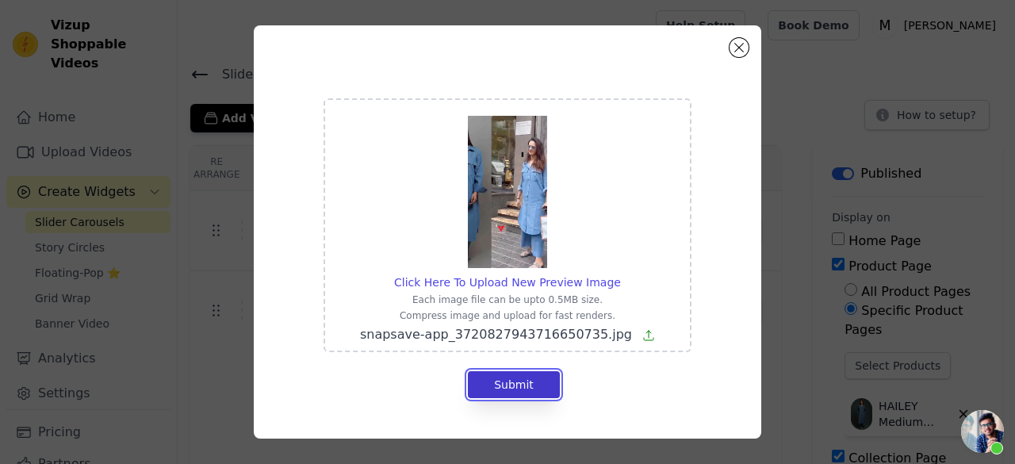
click at [530, 396] on button "Submit" at bounding box center [514, 384] width 92 height 27
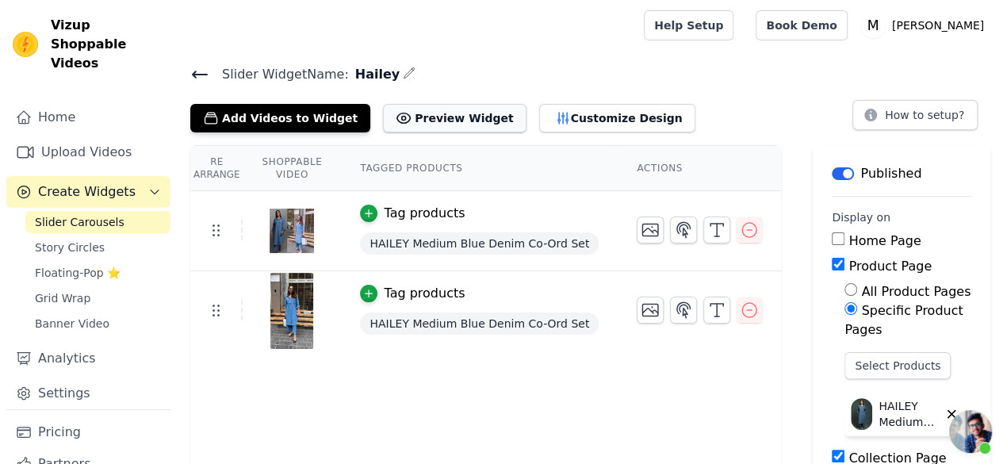
click at [444, 126] on button "Preview Widget" at bounding box center [454, 118] width 143 height 29
click at [590, 120] on button "Customize Design" at bounding box center [617, 118] width 156 height 29
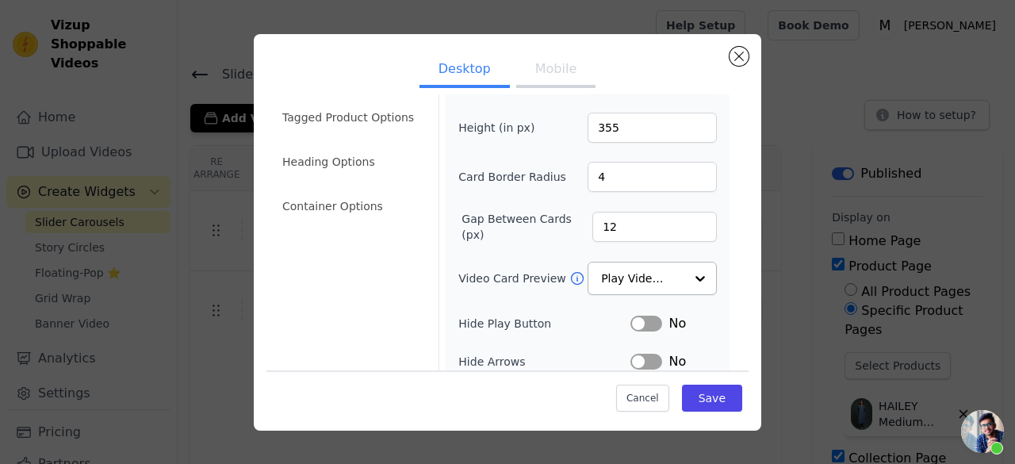
scroll to position [79, 0]
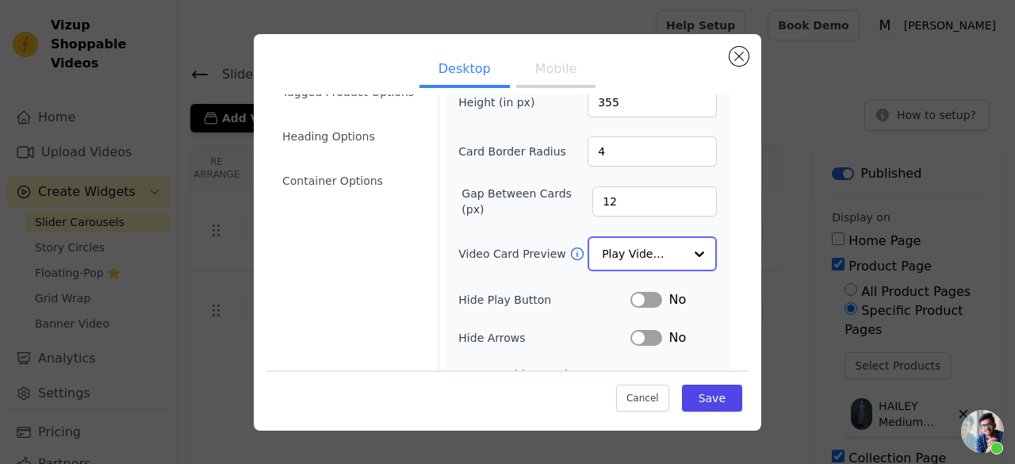
click at [648, 252] on input "Video Card Preview" at bounding box center [643, 254] width 82 height 32
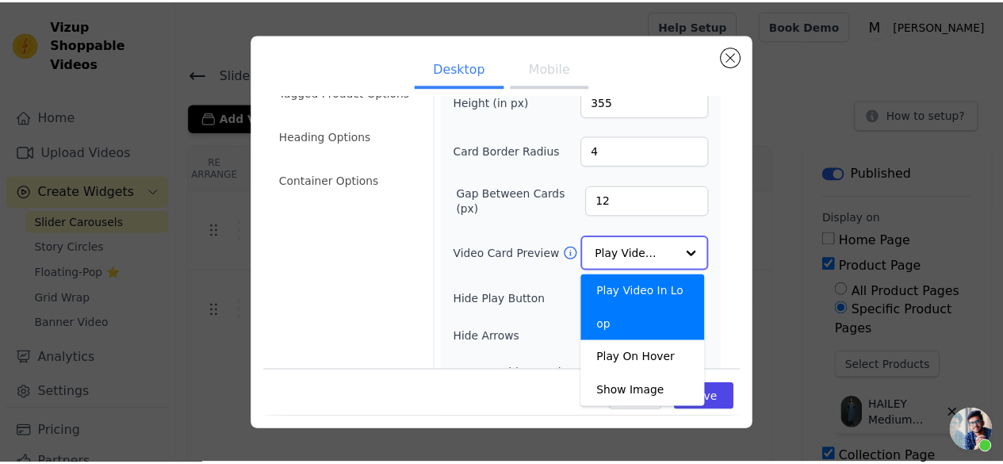
scroll to position [159, 0]
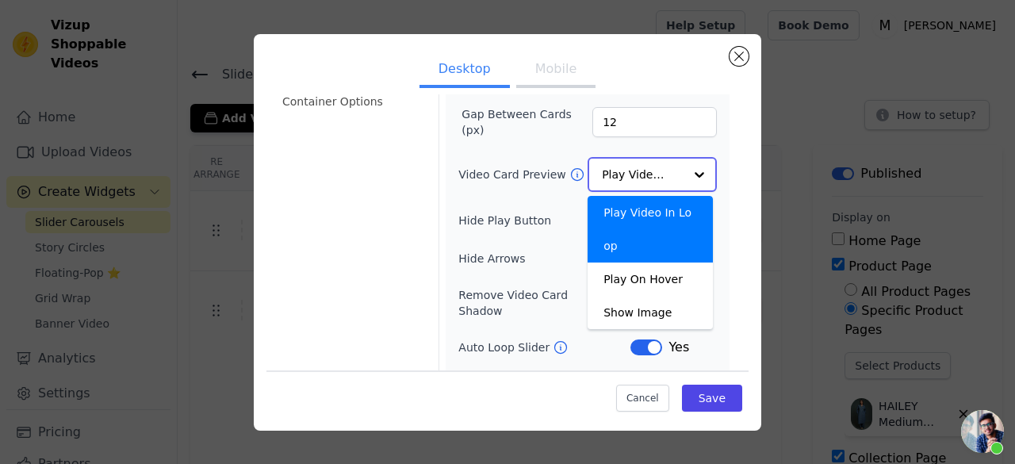
click at [684, 174] on div at bounding box center [699, 175] width 32 height 32
click at [331, 211] on div "Video Card Options Tagged Product Options Heading Options Container Options" at bounding box center [351, 192] width 156 height 504
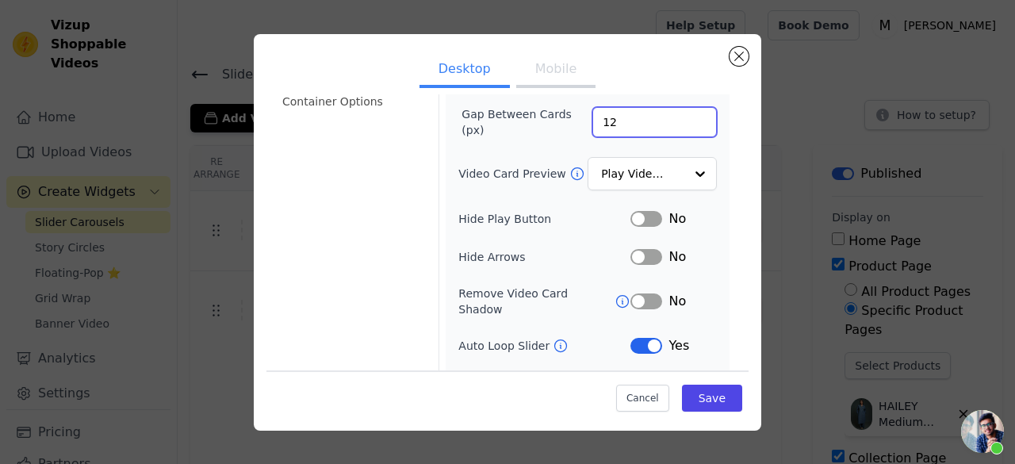
click at [637, 124] on input "12" at bounding box center [654, 122] width 124 height 30
type input "15"
click at [711, 386] on button "Save" at bounding box center [712, 397] width 60 height 27
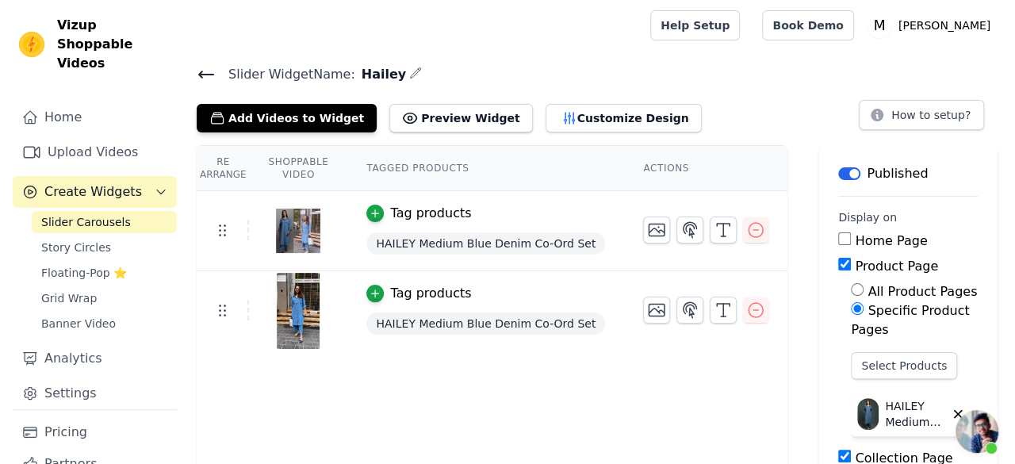
scroll to position [0, 0]
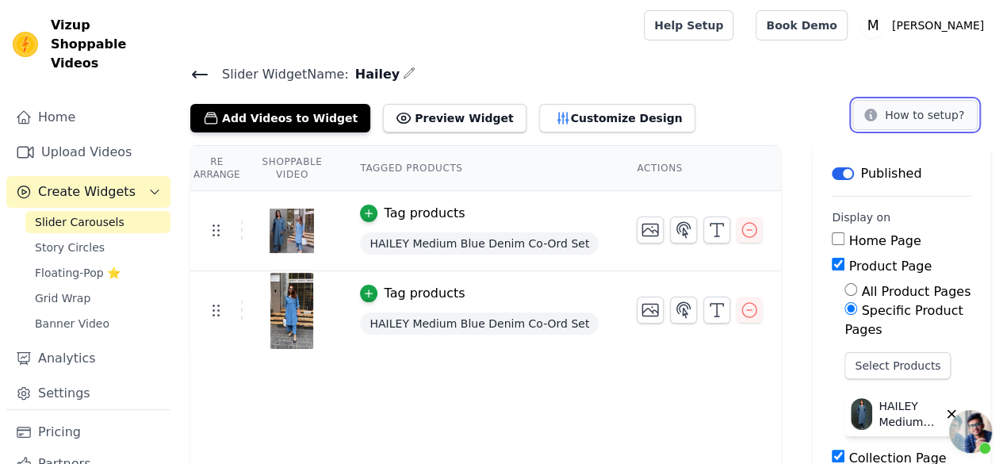
click at [891, 117] on button "How to setup?" at bounding box center [914, 115] width 125 height 30
click at [539, 104] on button "Customize Design" at bounding box center [617, 118] width 156 height 29
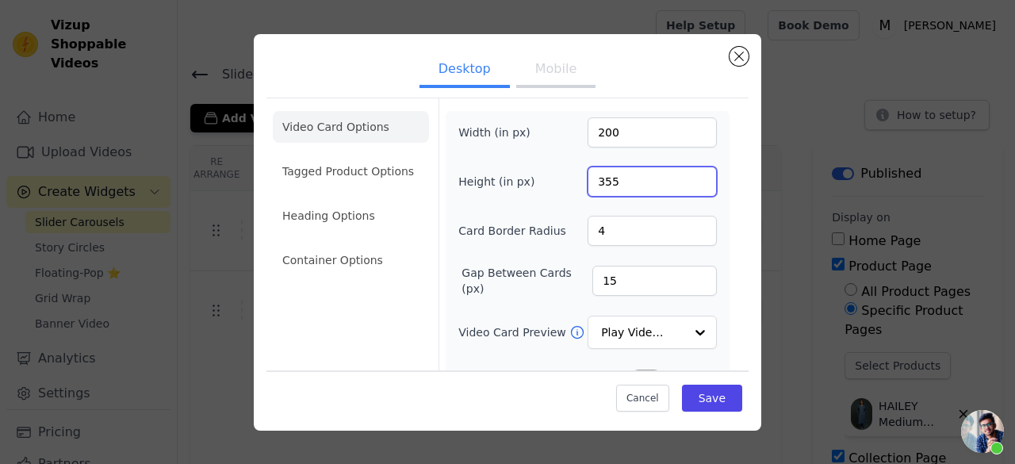
click at [609, 183] on input "355" at bounding box center [651, 181] width 129 height 30
type input "480"
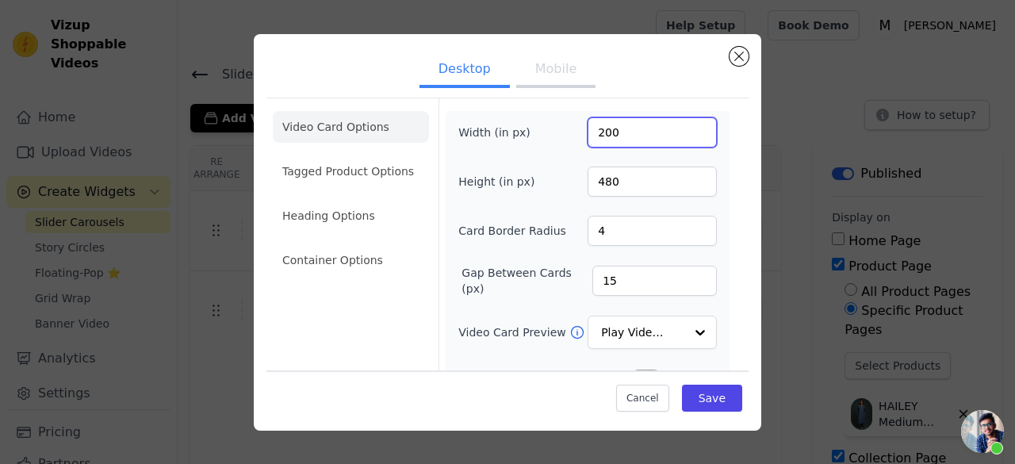
click at [638, 140] on input "200" at bounding box center [651, 132] width 129 height 30
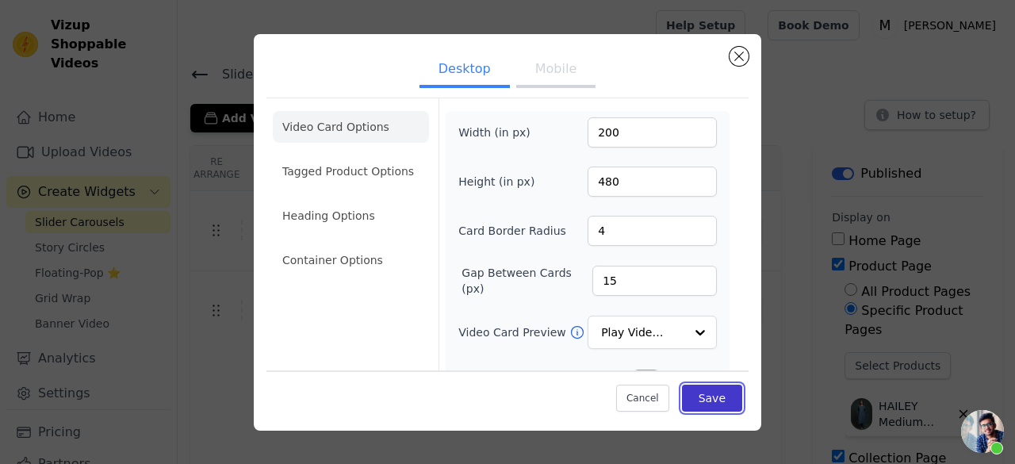
click at [685, 393] on button "Save" at bounding box center [712, 397] width 60 height 27
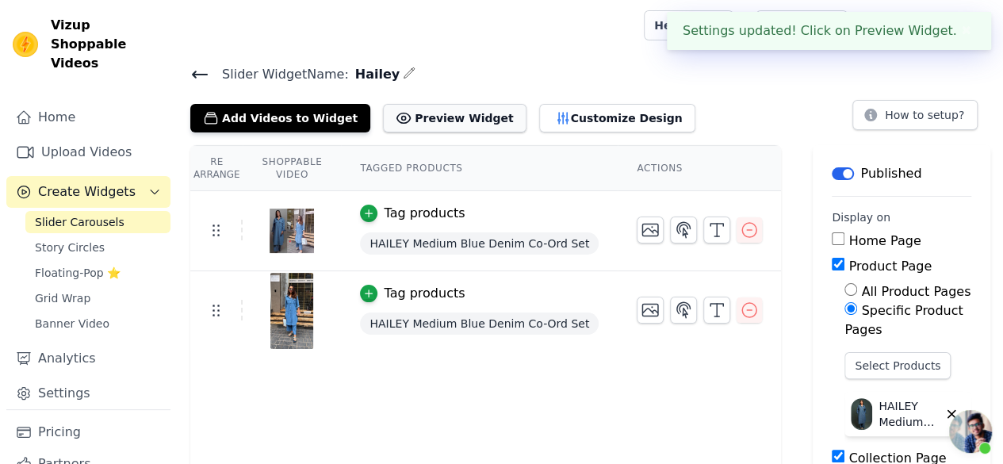
click at [437, 111] on button "Preview Widget" at bounding box center [454, 118] width 143 height 29
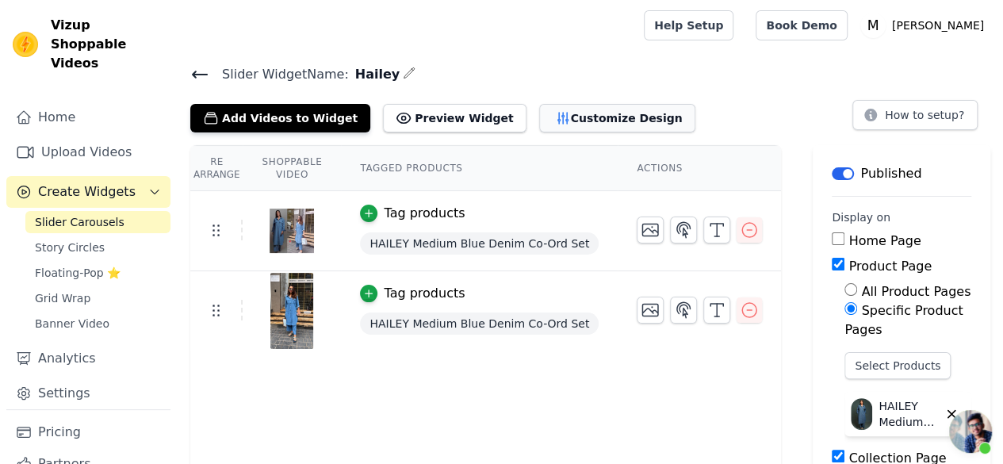
click at [555, 110] on icon "button" at bounding box center [563, 118] width 16 height 16
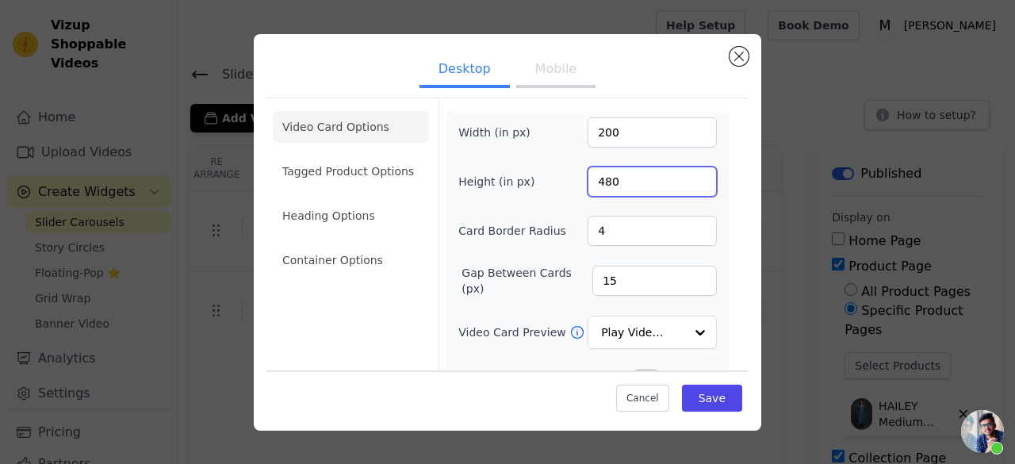
click at [626, 185] on input "480" at bounding box center [651, 181] width 129 height 30
type input "480"
click at [734, 59] on button "Close modal" at bounding box center [738, 56] width 19 height 19
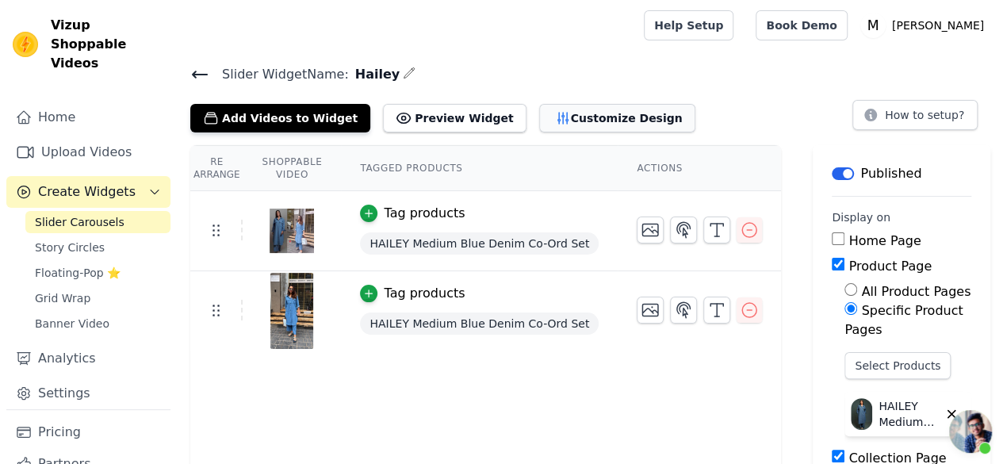
click at [555, 120] on icon "button" at bounding box center [563, 118] width 16 height 16
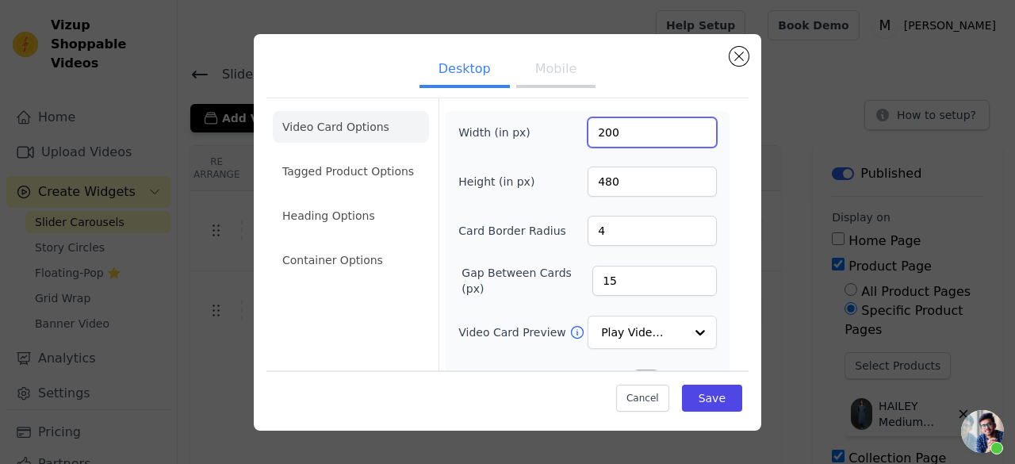
click at [628, 138] on input "200" at bounding box center [651, 132] width 129 height 30
click at [688, 128] on input "201" at bounding box center [651, 132] width 129 height 30
click at [688, 128] on input "202" at bounding box center [651, 132] width 129 height 30
click at [688, 128] on input "203" at bounding box center [651, 132] width 129 height 30
click at [688, 128] on input "204" at bounding box center [651, 132] width 129 height 30
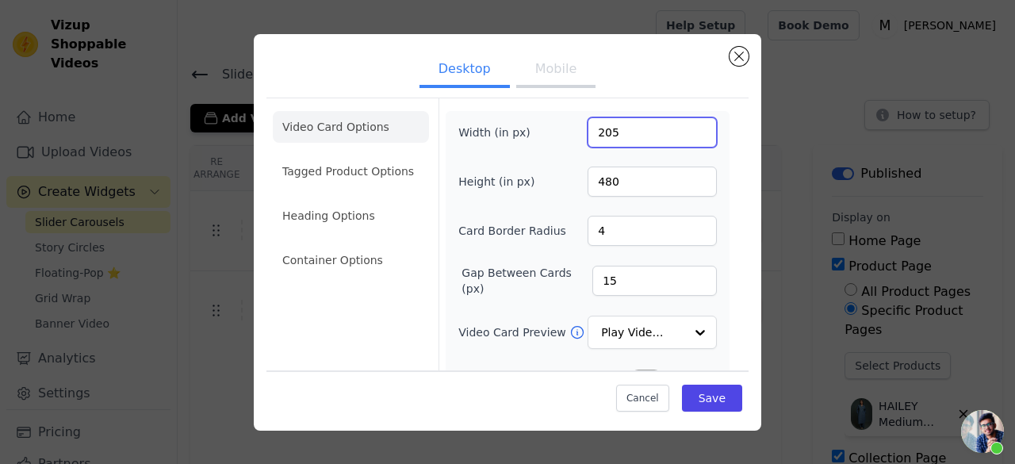
click at [688, 128] on input "205" at bounding box center [651, 132] width 129 height 30
click at [688, 128] on input "206" at bounding box center [651, 132] width 129 height 30
click at [688, 128] on input "207" at bounding box center [651, 132] width 129 height 30
click at [688, 128] on input "208" at bounding box center [651, 132] width 129 height 30
click at [688, 128] on input "209" at bounding box center [651, 132] width 129 height 30
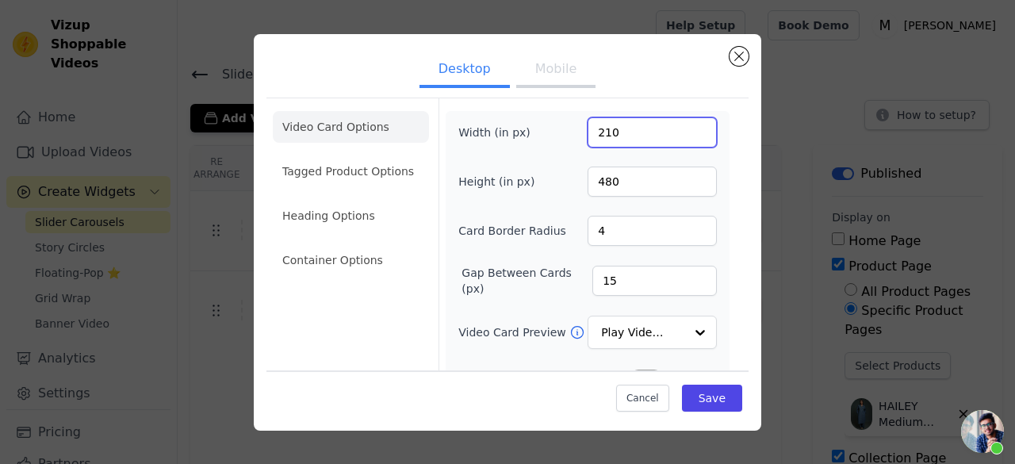
click at [688, 128] on input "210" at bounding box center [651, 132] width 129 height 30
click at [688, 128] on input "211" at bounding box center [651, 132] width 129 height 30
click at [688, 128] on input "212" at bounding box center [651, 132] width 129 height 30
click at [688, 128] on input "213" at bounding box center [651, 132] width 129 height 30
click at [688, 128] on input "214" at bounding box center [651, 132] width 129 height 30
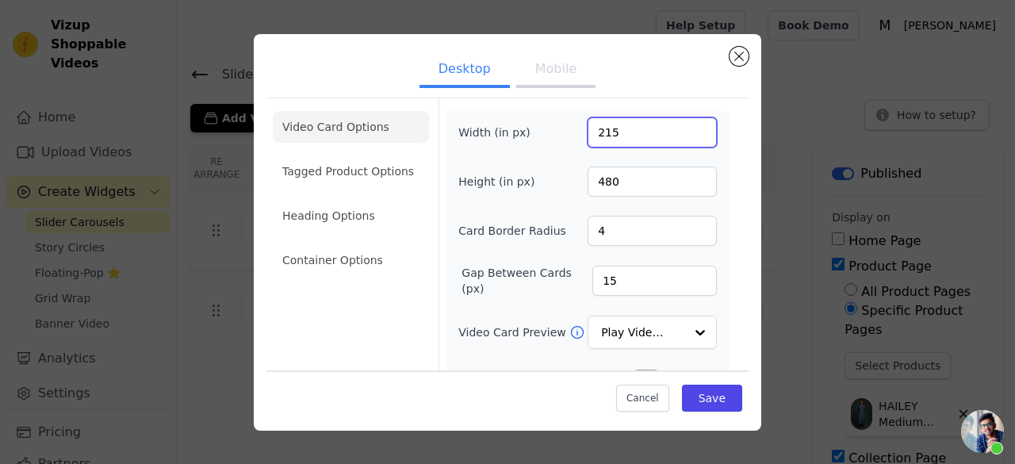
click at [688, 128] on input "215" at bounding box center [651, 132] width 129 height 30
click at [688, 128] on input "216" at bounding box center [651, 132] width 129 height 30
click at [688, 128] on input "217" at bounding box center [651, 132] width 129 height 30
click at [688, 128] on input "218" at bounding box center [651, 132] width 129 height 30
click at [688, 128] on input "219" at bounding box center [651, 132] width 129 height 30
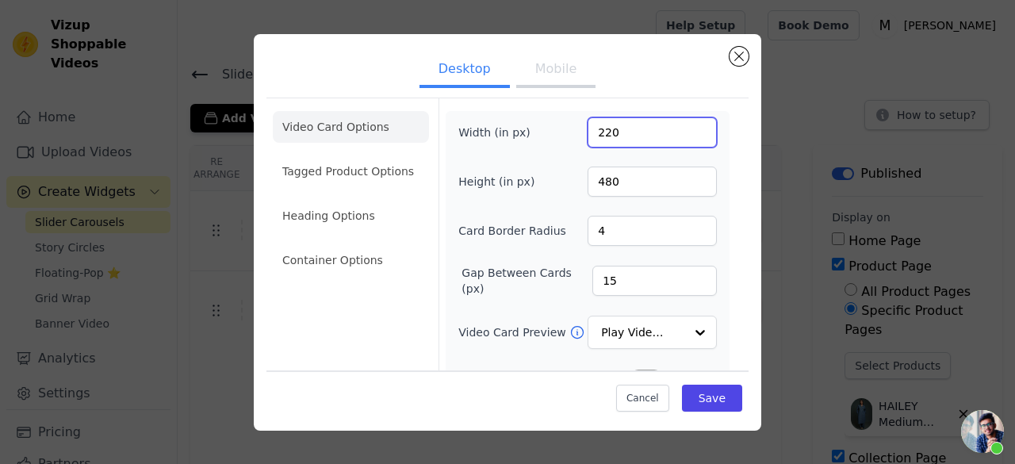
click at [688, 128] on input "220" at bounding box center [651, 132] width 129 height 30
click at [688, 128] on input "221" at bounding box center [651, 132] width 129 height 30
click at [688, 128] on input "222" at bounding box center [651, 132] width 129 height 30
click at [688, 128] on input "223" at bounding box center [651, 132] width 129 height 30
click at [688, 128] on input "224" at bounding box center [651, 132] width 129 height 30
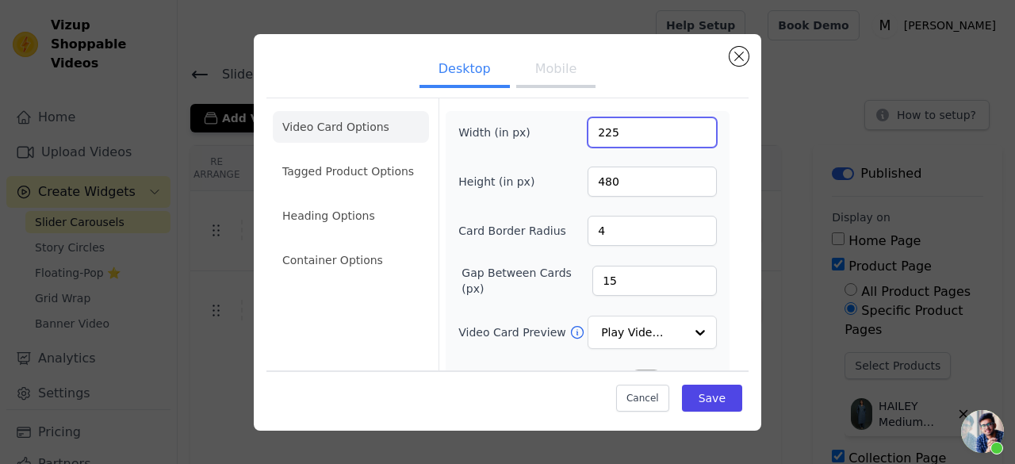
click at [688, 128] on input "225" at bounding box center [651, 132] width 129 height 30
click at [688, 128] on input "226" at bounding box center [651, 132] width 129 height 30
click at [688, 128] on input "227" at bounding box center [651, 132] width 129 height 30
click at [688, 128] on input "228" at bounding box center [651, 132] width 129 height 30
click at [688, 128] on input "229" at bounding box center [651, 132] width 129 height 30
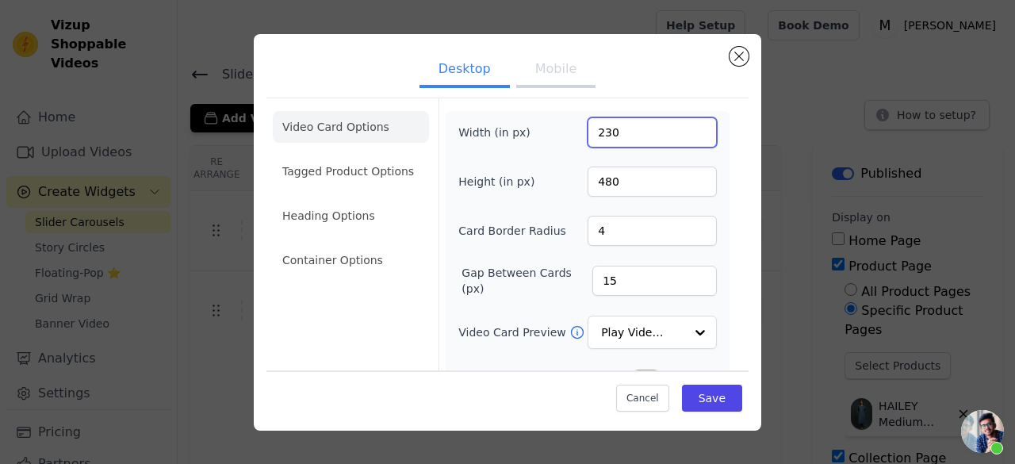
type input "230"
click at [688, 128] on input "230" at bounding box center [651, 132] width 129 height 30
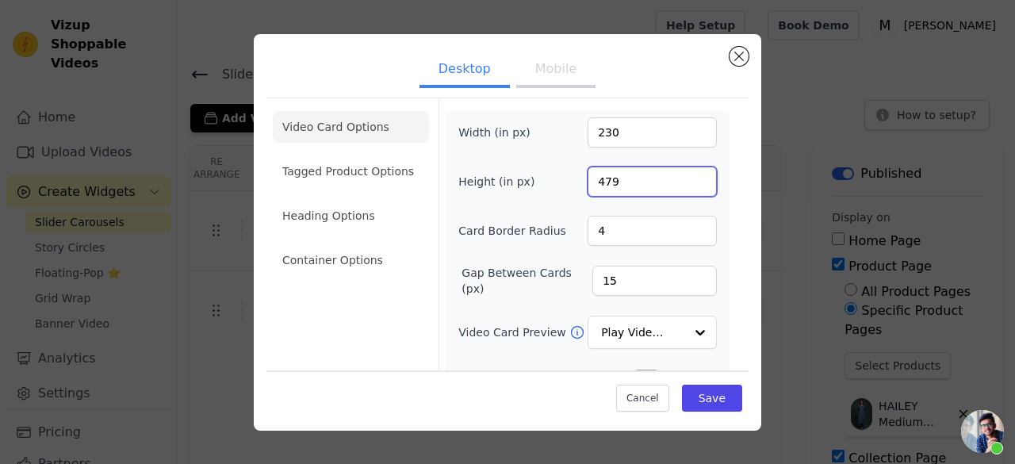
click at [686, 185] on input "479" at bounding box center [651, 181] width 129 height 30
click at [686, 185] on input "478" at bounding box center [651, 181] width 129 height 30
click at [686, 185] on input "477" at bounding box center [651, 181] width 129 height 30
click at [686, 185] on input "476" at bounding box center [651, 181] width 129 height 30
click at [686, 185] on input "475" at bounding box center [651, 181] width 129 height 30
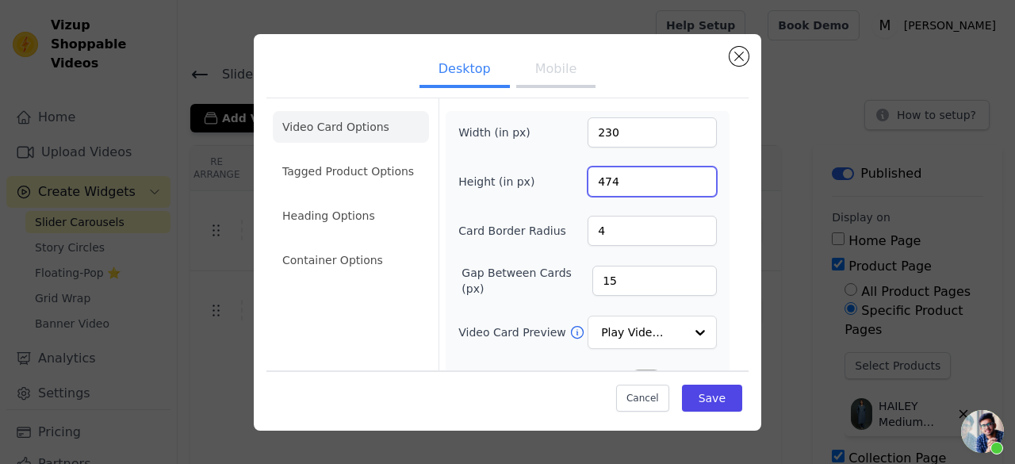
click at [686, 185] on input "474" at bounding box center [651, 181] width 129 height 30
click at [686, 185] on input "473" at bounding box center [651, 181] width 129 height 30
click at [686, 185] on input "472" at bounding box center [651, 181] width 129 height 30
click at [686, 185] on input "471" at bounding box center [651, 181] width 129 height 30
click at [686, 185] on input "470" at bounding box center [651, 181] width 129 height 30
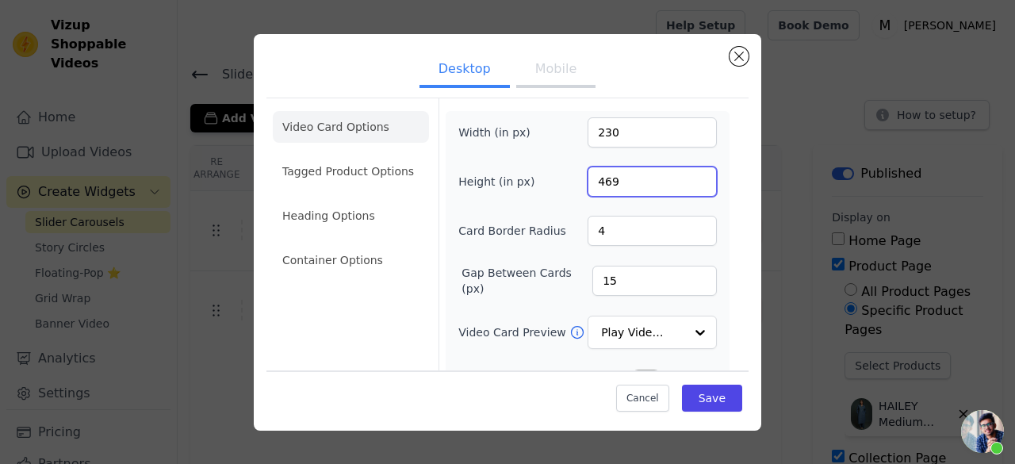
click at [686, 185] on input "469" at bounding box center [651, 181] width 129 height 30
click at [686, 185] on input "468" at bounding box center [651, 181] width 129 height 30
click at [686, 185] on input "467" at bounding box center [651, 181] width 129 height 30
click at [686, 185] on input "466" at bounding box center [651, 181] width 129 height 30
click at [686, 185] on input "465" at bounding box center [651, 181] width 129 height 30
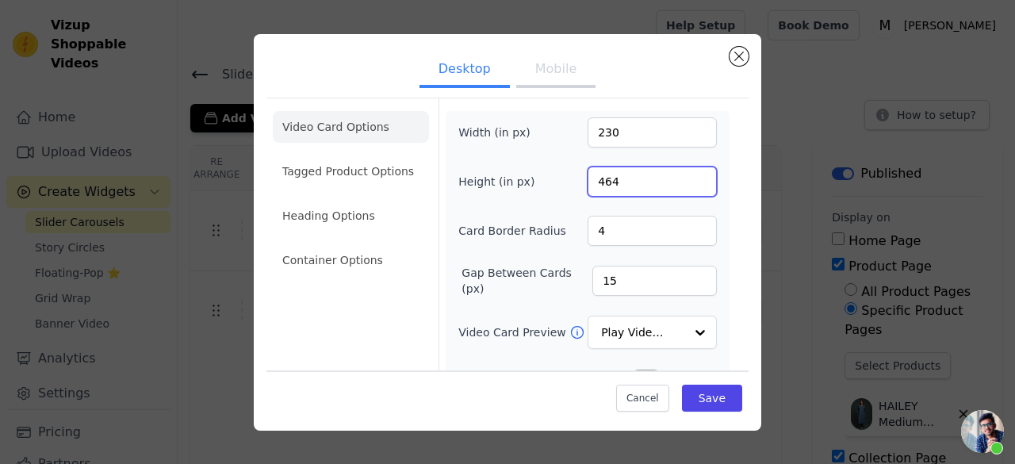
click at [686, 185] on input "464" at bounding box center [651, 181] width 129 height 30
click at [686, 185] on input "463" at bounding box center [651, 181] width 129 height 30
click at [686, 185] on input "462" at bounding box center [651, 181] width 129 height 30
click at [686, 185] on input "461" at bounding box center [651, 181] width 129 height 30
type input "460"
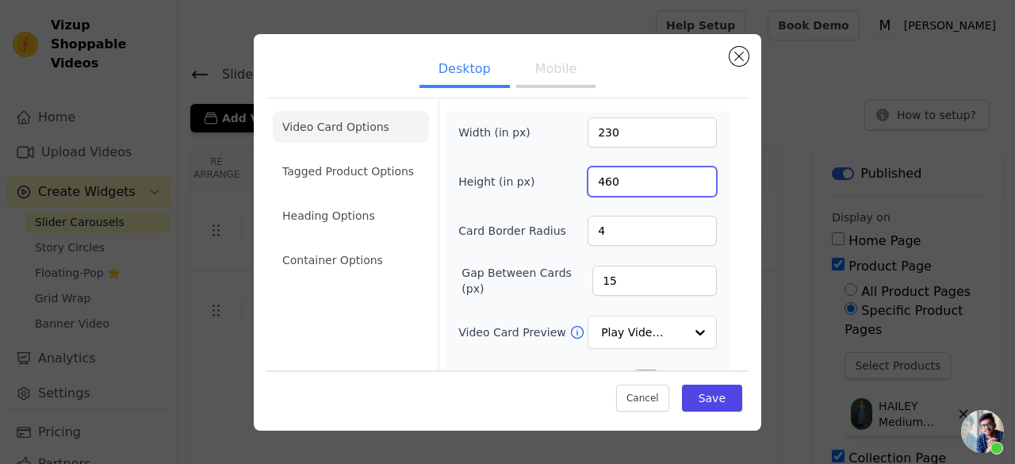
click at [686, 185] on input "460" at bounding box center [651, 181] width 129 height 30
click at [696, 399] on button "Save" at bounding box center [712, 397] width 60 height 27
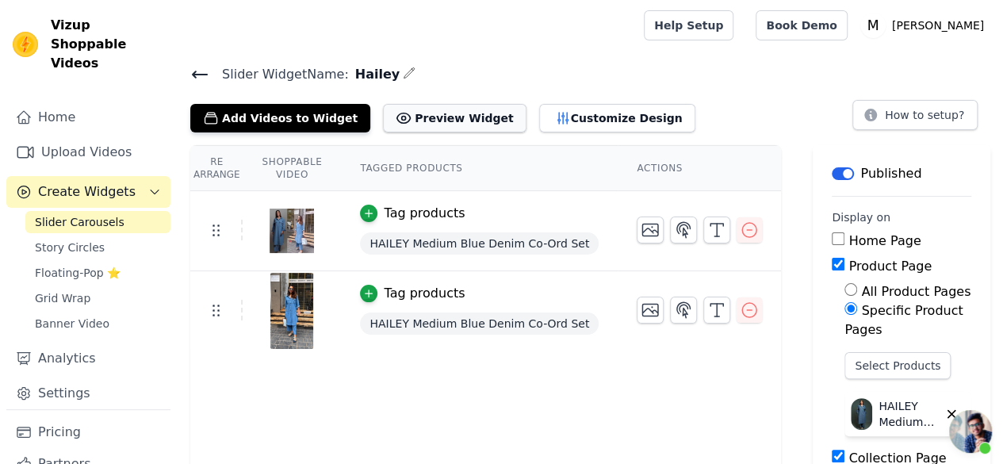
click at [456, 121] on button "Preview Widget" at bounding box center [454, 118] width 143 height 29
click at [557, 120] on icon "button" at bounding box center [562, 118] width 10 height 11
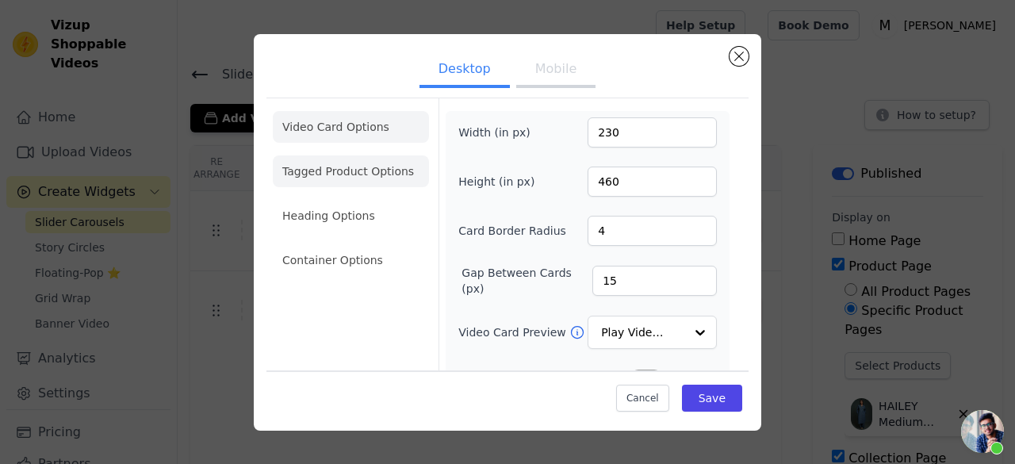
click at [390, 182] on li "Tagged Product Options" at bounding box center [351, 171] width 156 height 32
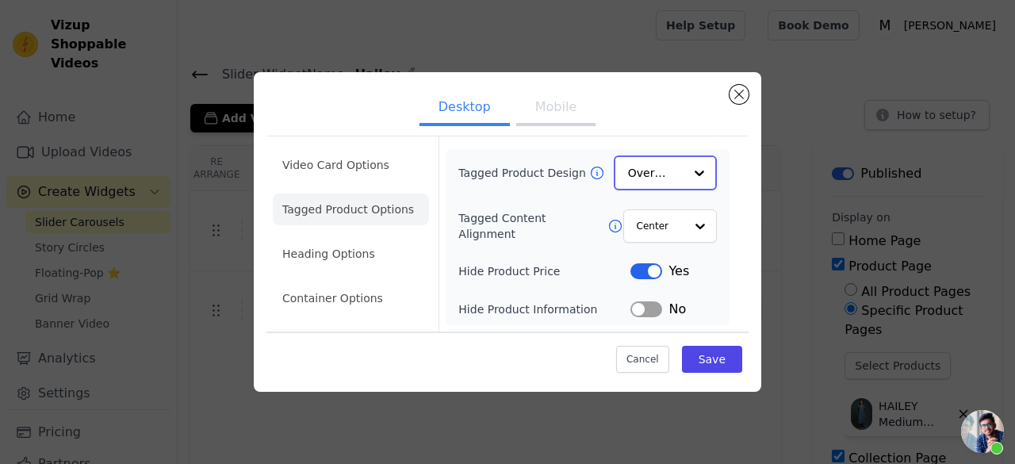
click at [662, 175] on input "Tagged Product Design" at bounding box center [655, 173] width 55 height 32
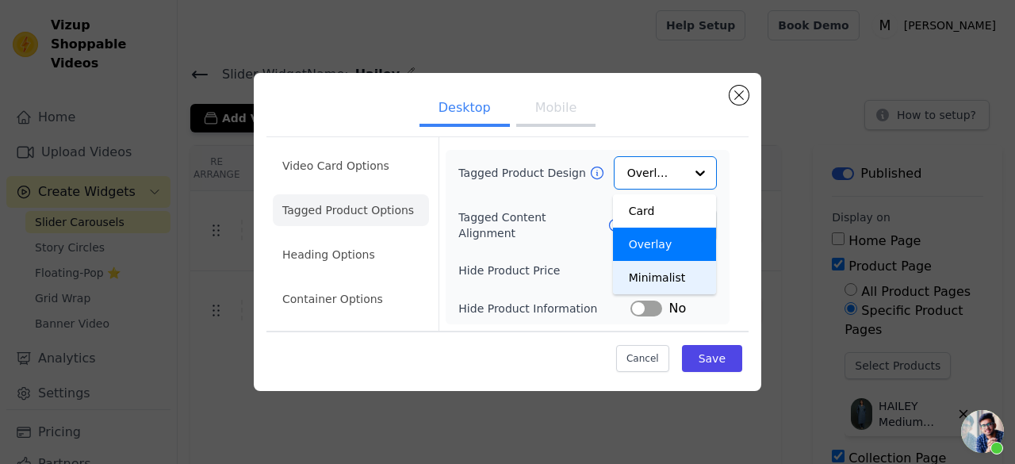
click at [660, 294] on div "Tagged Product Design Card Overlay Minimalist Option Overlay, selected. You are…" at bounding box center [587, 237] width 258 height 162
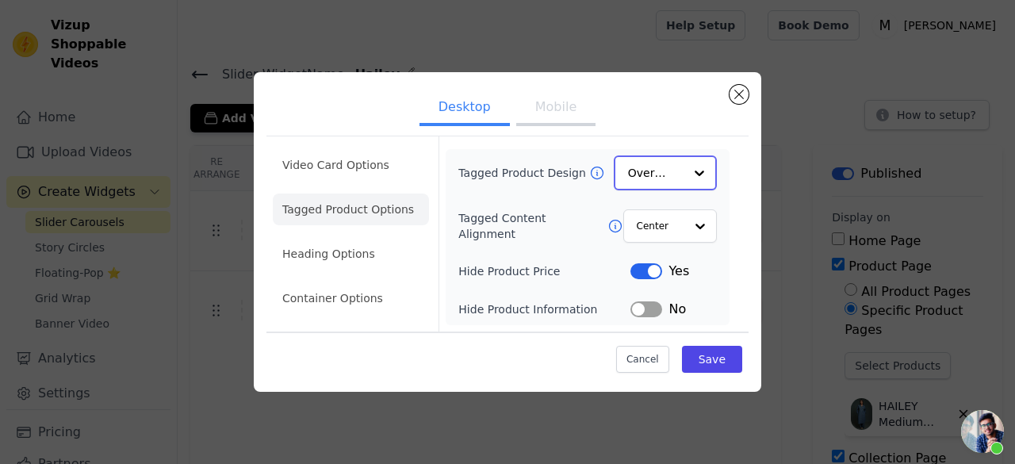
click at [670, 164] on input "Tagged Product Design" at bounding box center [655, 173] width 55 height 32
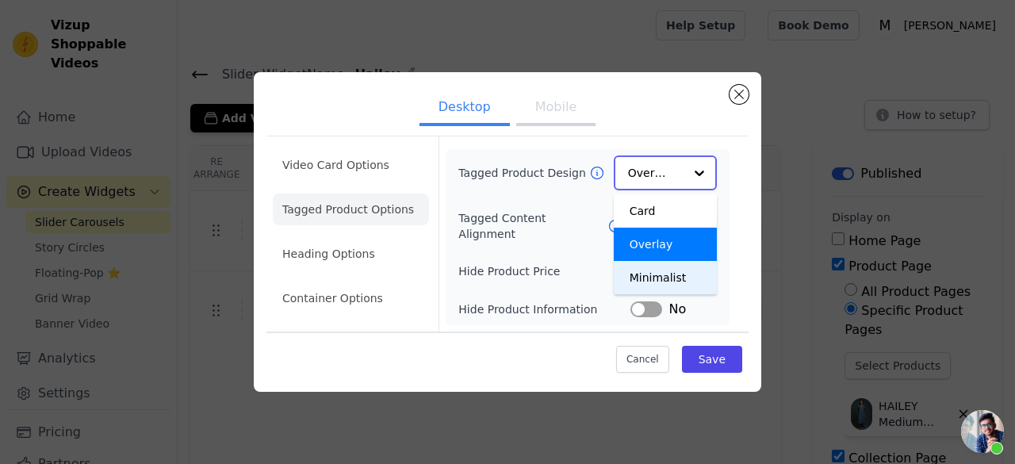
click at [661, 270] on div "Minimalist" at bounding box center [665, 277] width 103 height 33
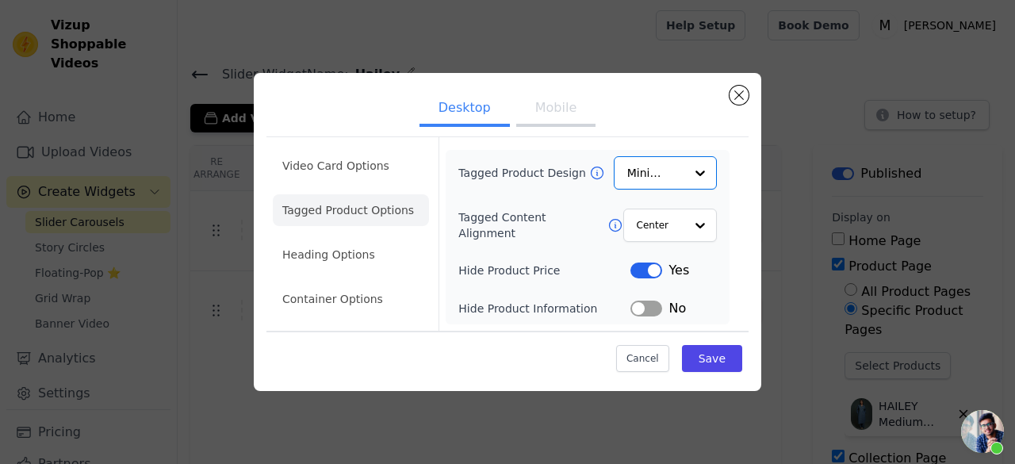
click at [572, 105] on button "Mobile" at bounding box center [555, 109] width 79 height 35
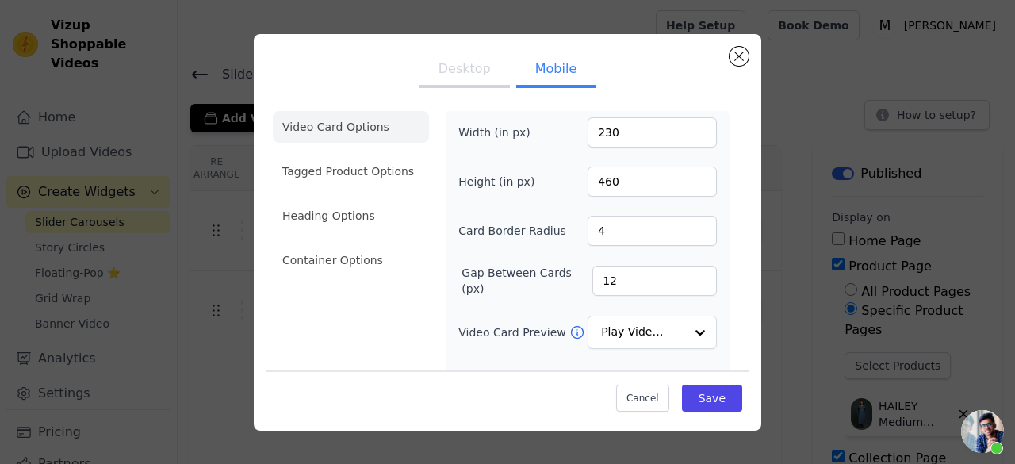
click at [439, 70] on button "Desktop" at bounding box center [464, 70] width 90 height 35
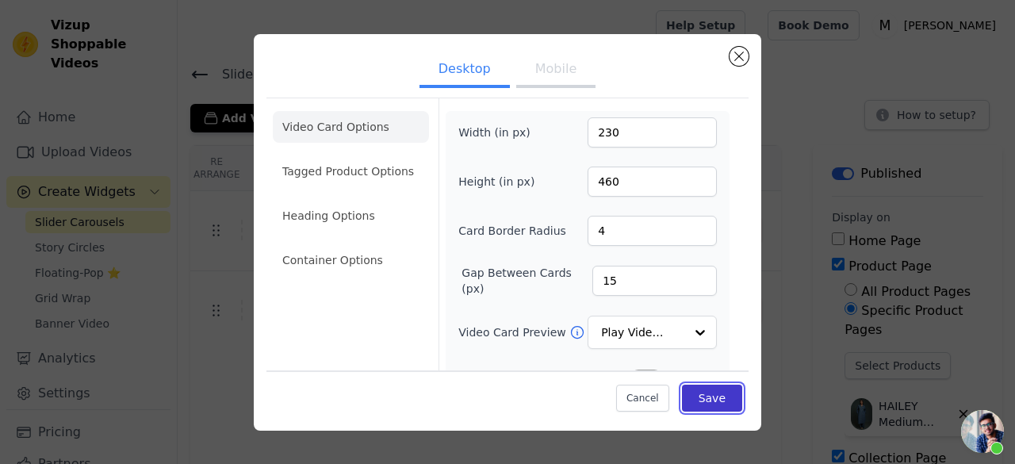
click at [693, 388] on button "Save" at bounding box center [712, 397] width 60 height 27
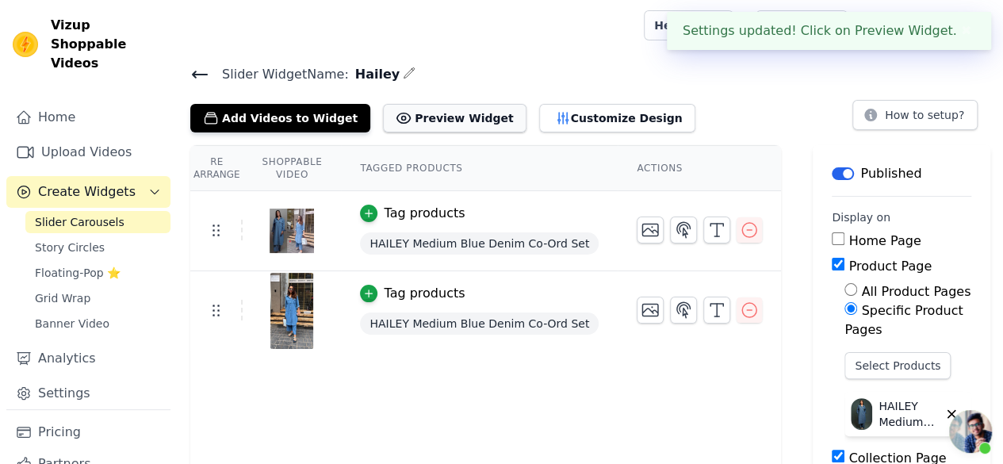
click at [431, 120] on button "Preview Widget" at bounding box center [454, 118] width 143 height 29
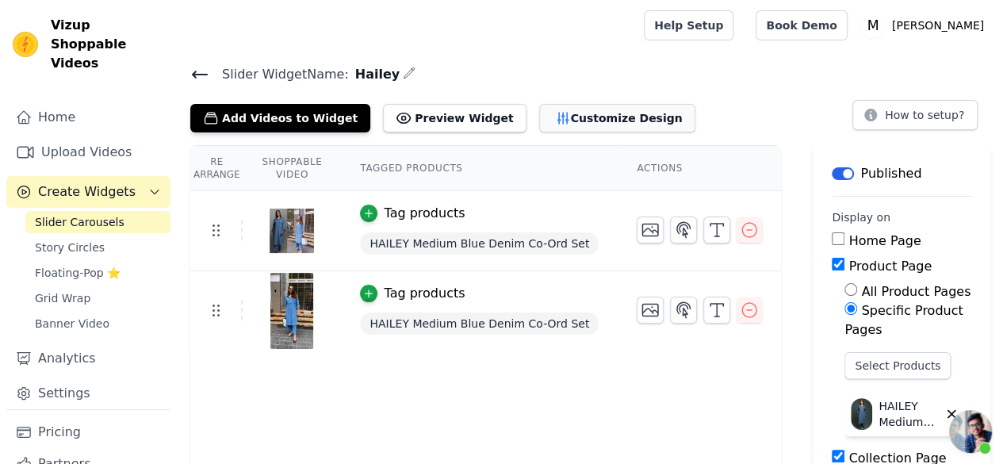
click at [539, 120] on button "Customize Design" at bounding box center [617, 118] width 156 height 29
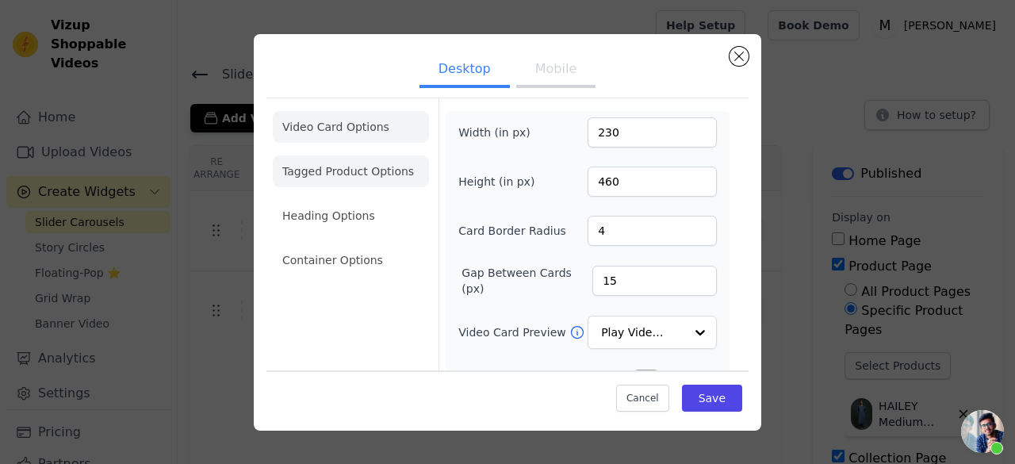
click at [360, 175] on li "Tagged Product Options" at bounding box center [351, 171] width 156 height 32
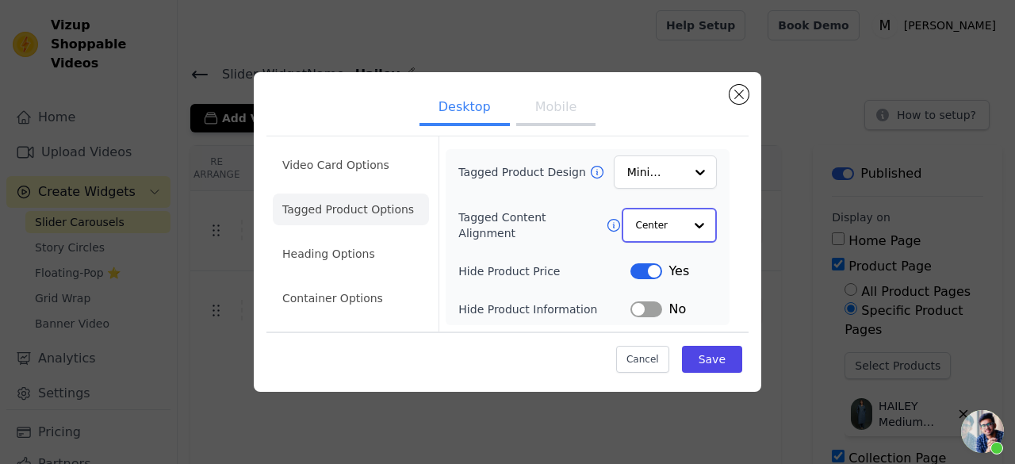
click at [644, 215] on input "Tagged Content Alignment" at bounding box center [660, 225] width 48 height 32
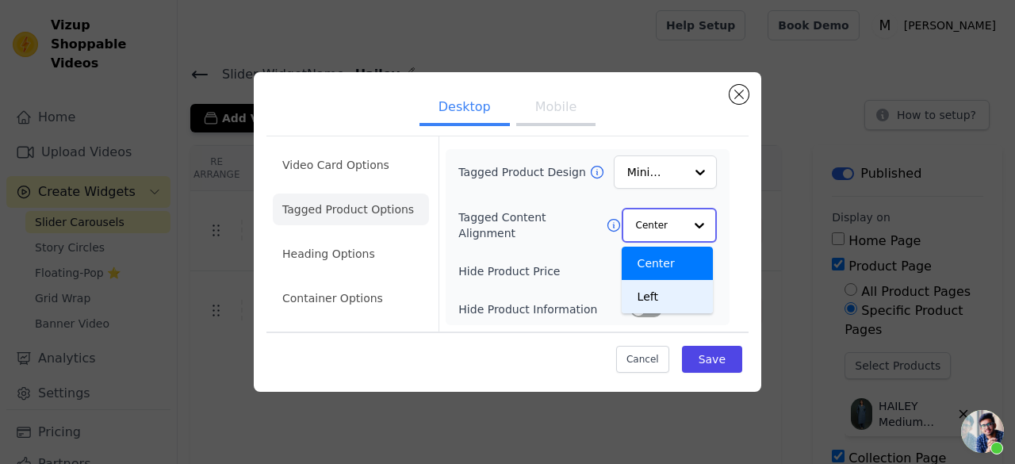
click at [669, 297] on div "Left" at bounding box center [667, 296] width 91 height 33
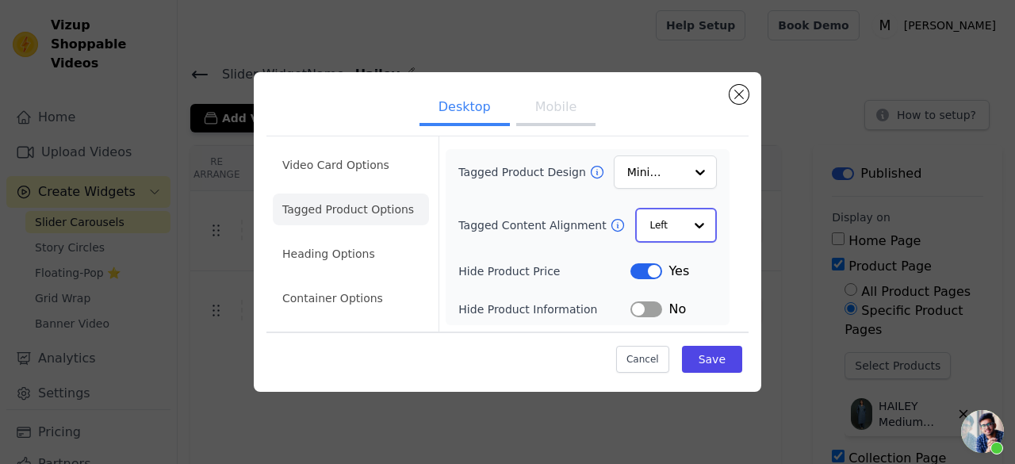
click at [655, 235] on input "Tagged Content Alignment" at bounding box center [666, 225] width 34 height 32
click at [660, 272] on div "Center" at bounding box center [674, 263] width 79 height 33
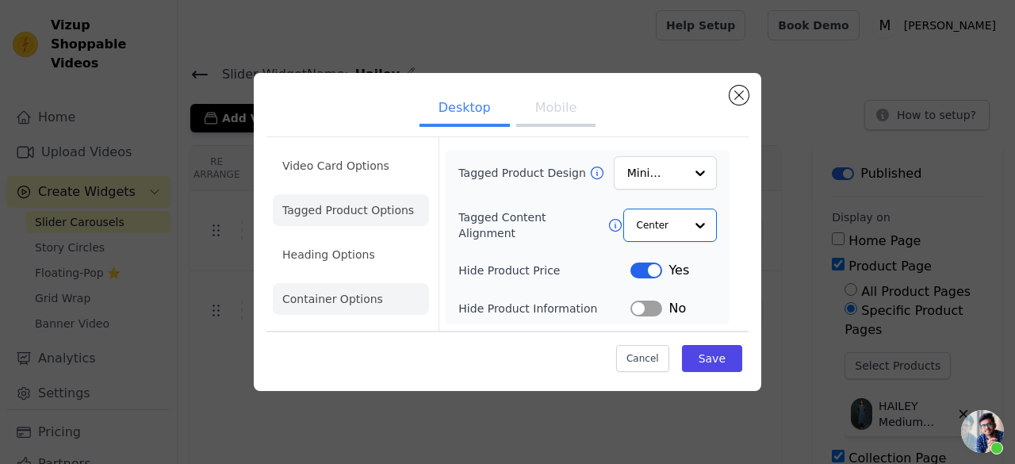
click at [364, 296] on li "Container Options" at bounding box center [351, 299] width 156 height 32
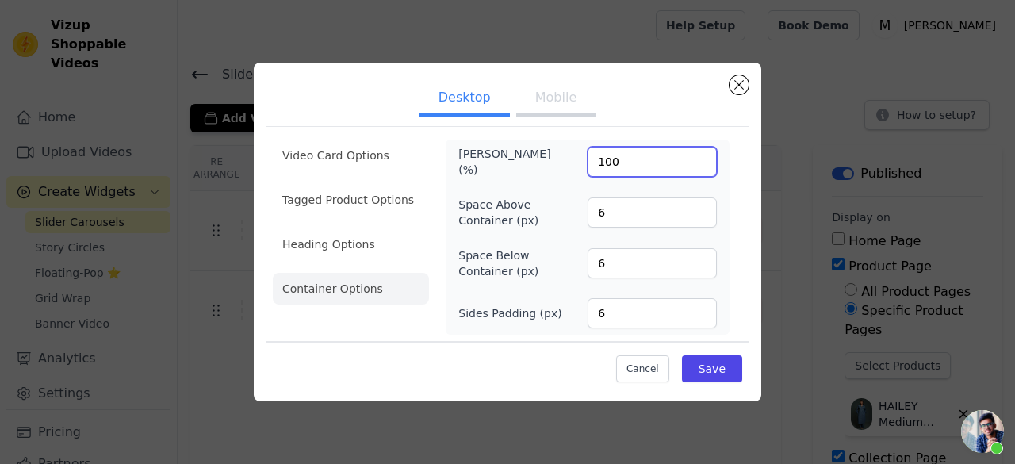
click at [644, 166] on input "100" at bounding box center [651, 162] width 129 height 30
click at [698, 158] on input "100" at bounding box center [651, 162] width 129 height 30
click at [699, 154] on input "100" at bounding box center [651, 162] width 129 height 30
click at [699, 155] on input "100" at bounding box center [651, 162] width 129 height 30
click at [699, 163] on input "99" at bounding box center [651, 162] width 129 height 30
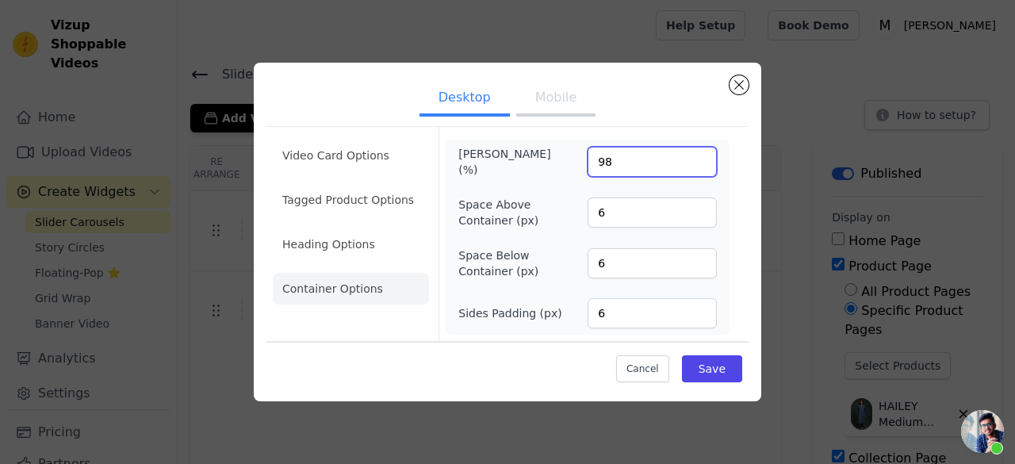
click at [699, 163] on input "98" at bounding box center [651, 162] width 129 height 30
click at [700, 155] on input "99" at bounding box center [651, 162] width 129 height 30
type input "100"
click at [700, 155] on input "100" at bounding box center [651, 162] width 129 height 30
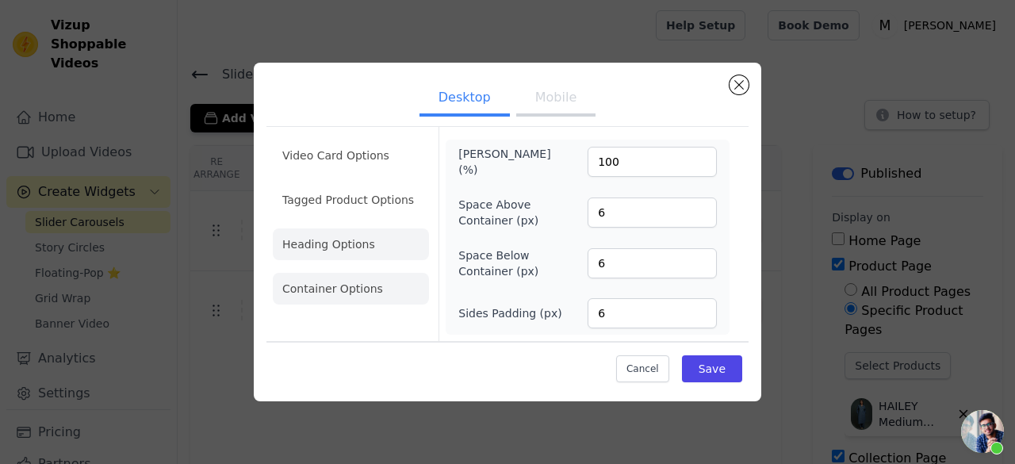
click at [366, 250] on li "Heading Options" at bounding box center [351, 244] width 156 height 32
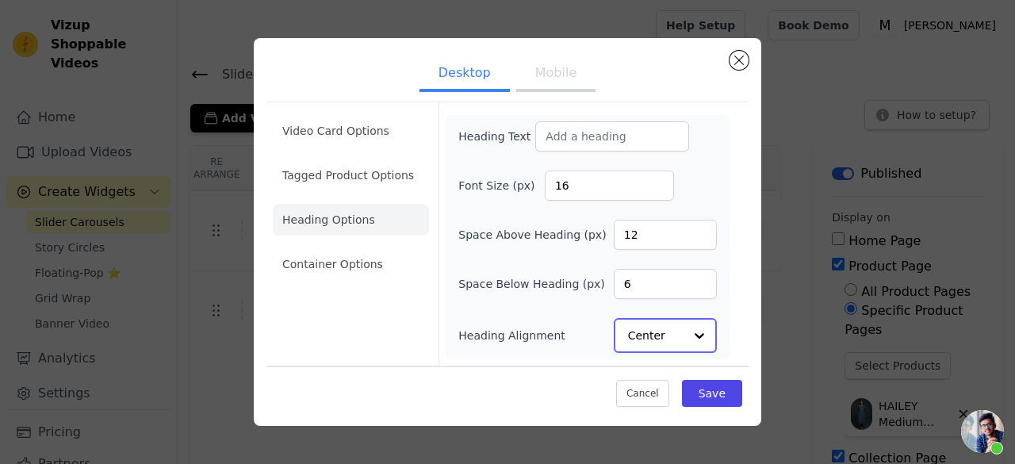
click at [679, 331] on input "Heading Alignment" at bounding box center [655, 335] width 55 height 32
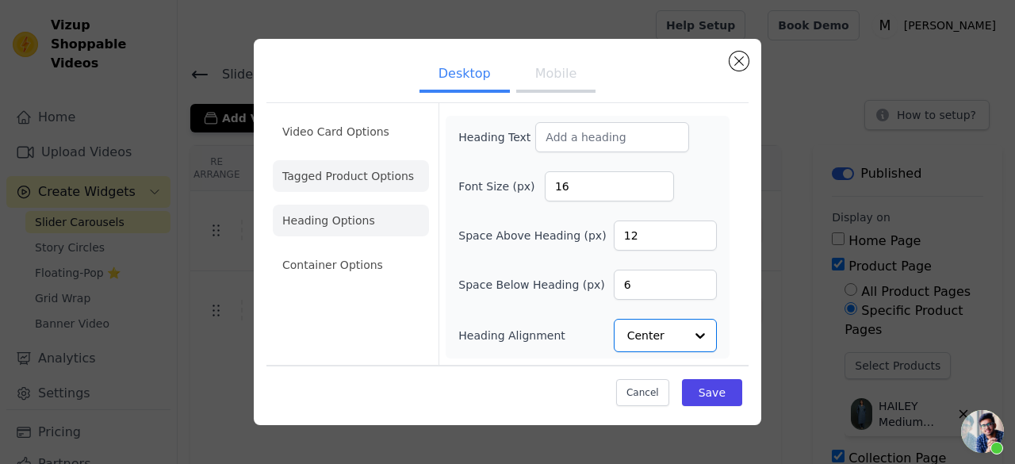
click at [388, 175] on li "Tagged Product Options" at bounding box center [351, 176] width 156 height 32
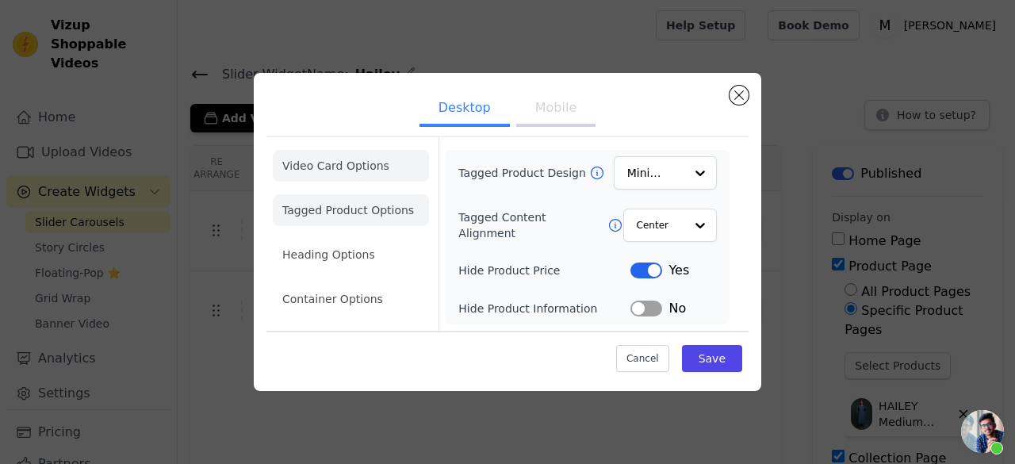
click at [346, 159] on li "Video Card Options" at bounding box center [351, 166] width 156 height 32
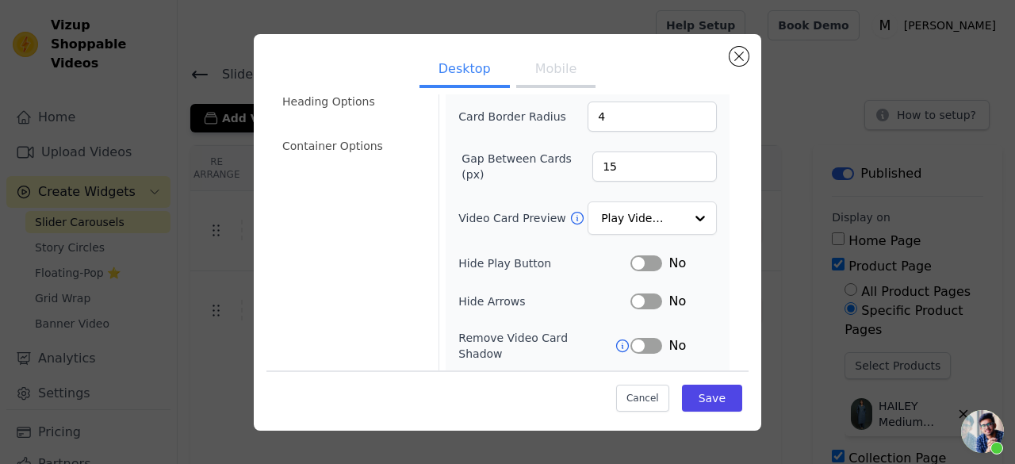
scroll to position [215, 0]
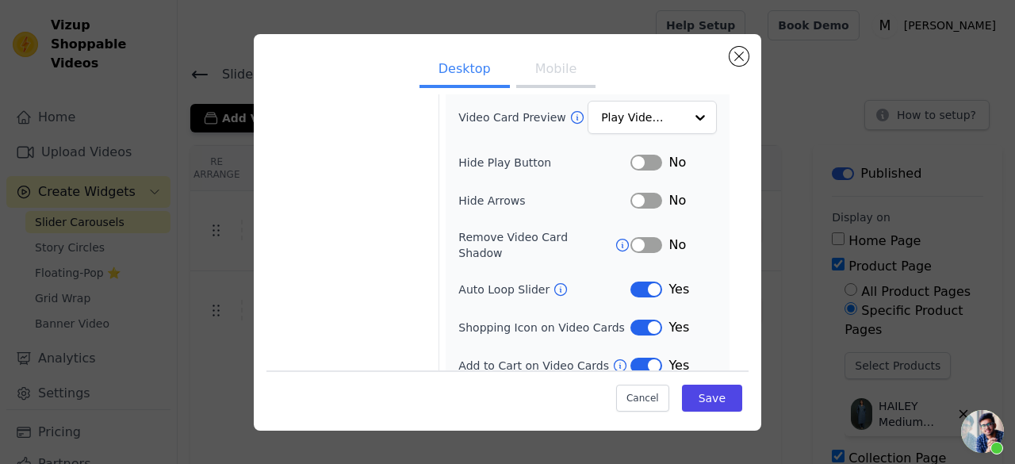
click at [656, 237] on div "No" at bounding box center [673, 244] width 86 height 19
click at [652, 237] on button "Label" at bounding box center [646, 245] width 32 height 16
click at [641, 239] on button "Label" at bounding box center [646, 245] width 32 height 16
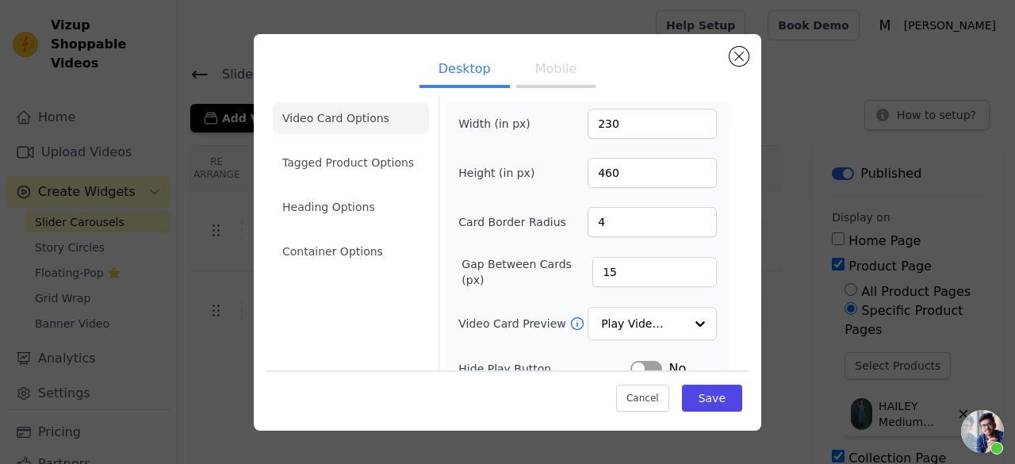
scroll to position [0, 0]
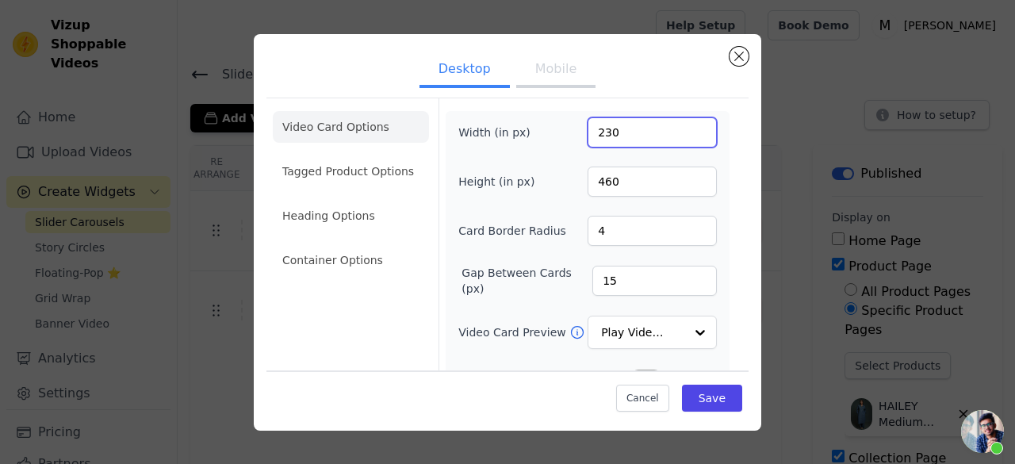
click at [635, 137] on input "230" at bounding box center [651, 132] width 129 height 30
click at [690, 136] on input "2" at bounding box center [651, 132] width 129 height 30
click at [690, 127] on input "100" at bounding box center [651, 132] width 129 height 30
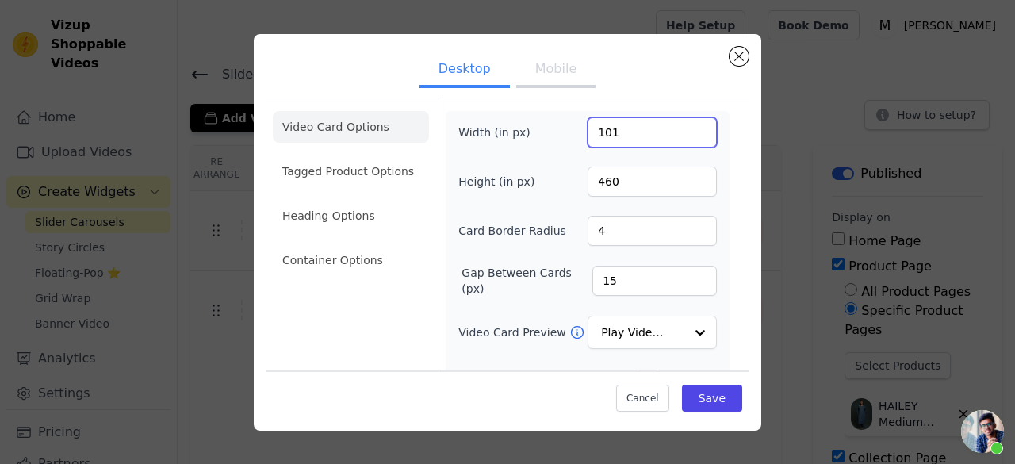
click at [690, 127] on input "101" at bounding box center [651, 132] width 129 height 30
click at [690, 127] on input "102" at bounding box center [651, 132] width 129 height 30
type input "510"
click at [690, 127] on input "510" at bounding box center [651, 132] width 129 height 30
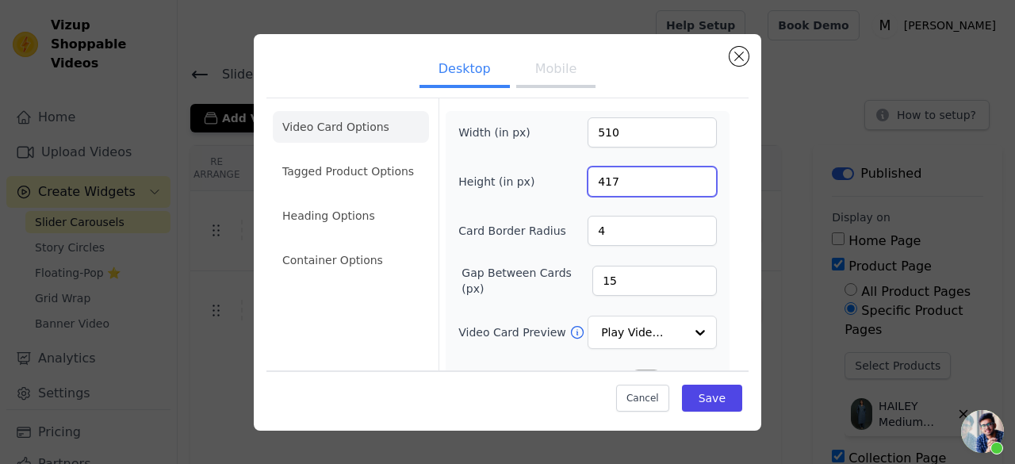
click at [688, 185] on input "417" at bounding box center [651, 181] width 129 height 30
click at [687, 185] on input "405" at bounding box center [651, 181] width 129 height 30
click at [687, 185] on input "404" at bounding box center [651, 181] width 129 height 30
click at [687, 185] on input "403" at bounding box center [651, 181] width 129 height 30
click at [687, 185] on input "402" at bounding box center [651, 181] width 129 height 30
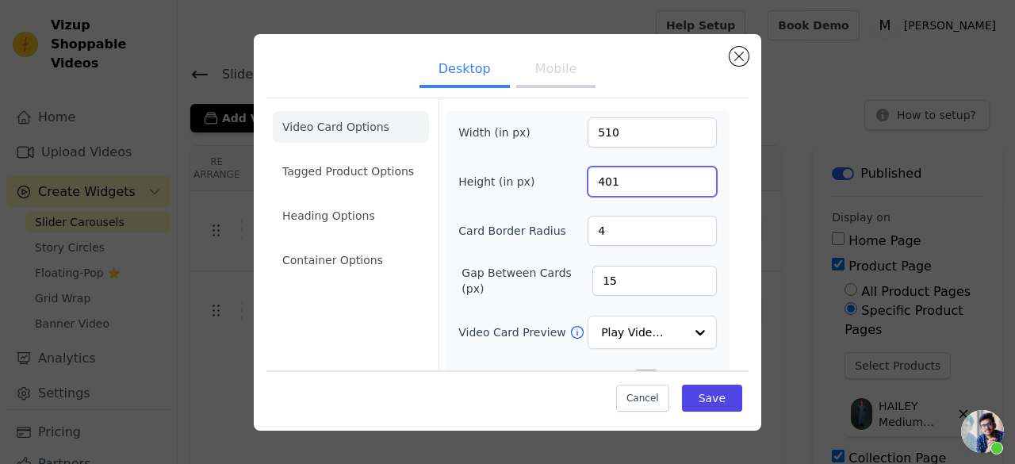
click at [687, 185] on input "401" at bounding box center [651, 181] width 129 height 30
type input "400"
click at [687, 185] on input "400" at bounding box center [651, 181] width 129 height 30
click at [706, 388] on button "Save" at bounding box center [712, 397] width 60 height 27
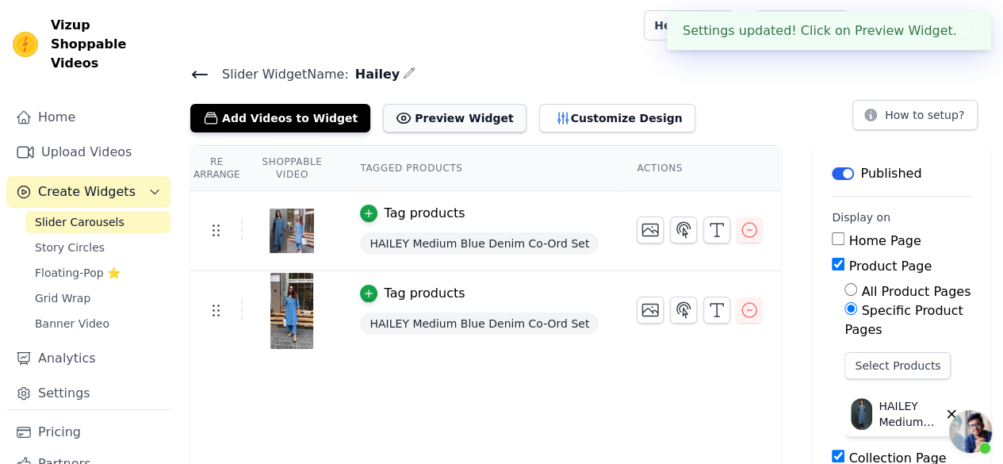
click at [434, 121] on button "Preview Widget" at bounding box center [454, 118] width 143 height 29
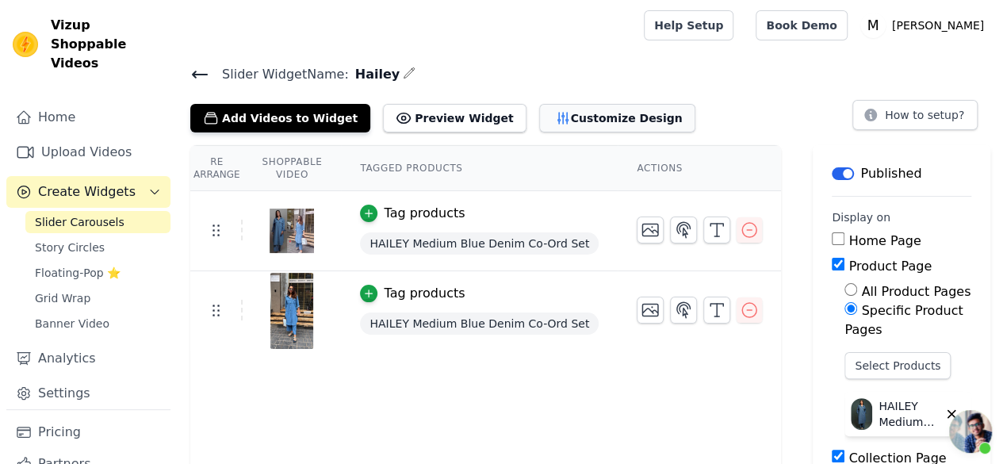
click at [539, 126] on button "Customize Design" at bounding box center [617, 118] width 156 height 29
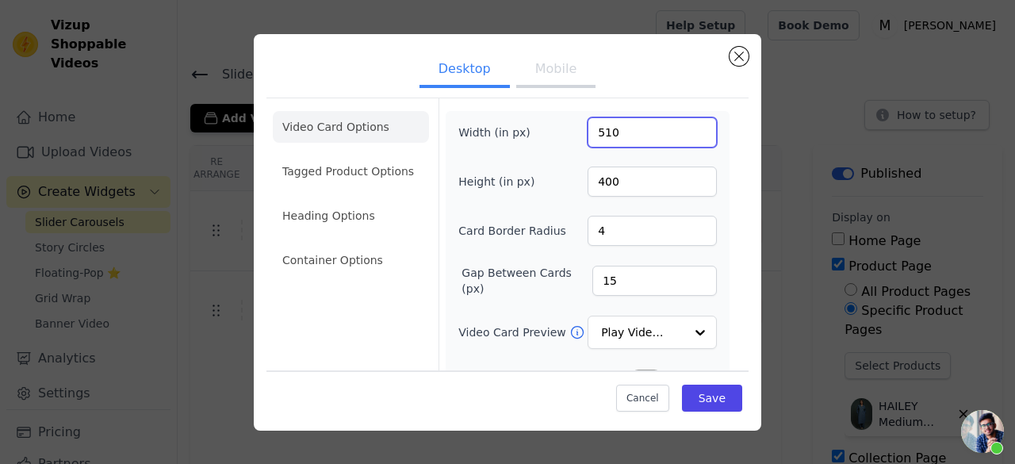
click at [609, 134] on input "510" at bounding box center [651, 132] width 129 height 30
click at [689, 127] on input "519" at bounding box center [651, 132] width 129 height 30
click at [687, 139] on input "287" at bounding box center [651, 132] width 129 height 30
click at [687, 139] on input "276" at bounding box center [651, 132] width 129 height 30
click at [687, 139] on input "260" at bounding box center [651, 132] width 129 height 30
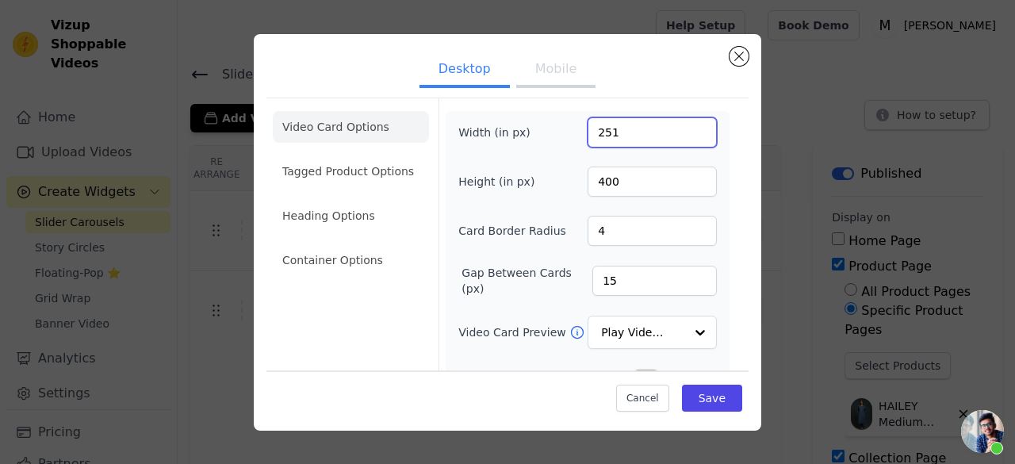
click at [687, 139] on input "251" at bounding box center [651, 132] width 129 height 30
type input "250"
click at [687, 139] on input "250" at bounding box center [651, 132] width 129 height 30
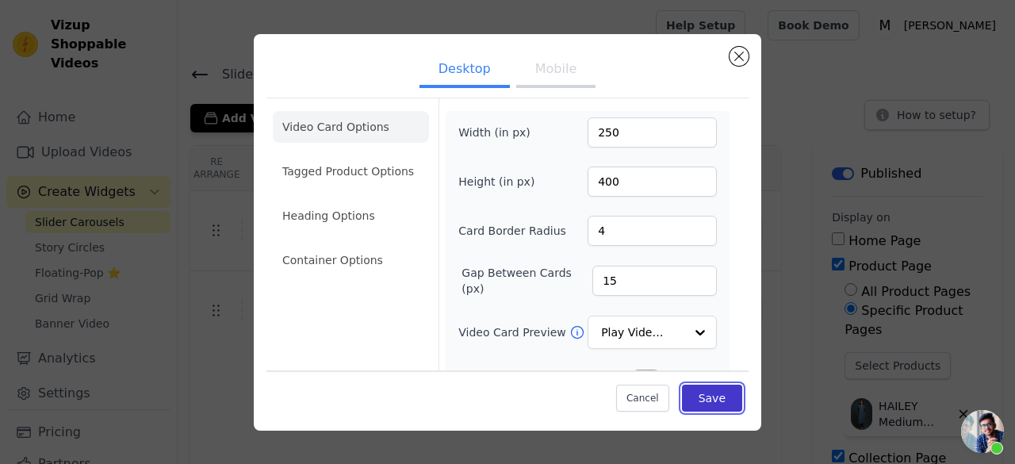
click at [687, 388] on button "Save" at bounding box center [712, 397] width 60 height 27
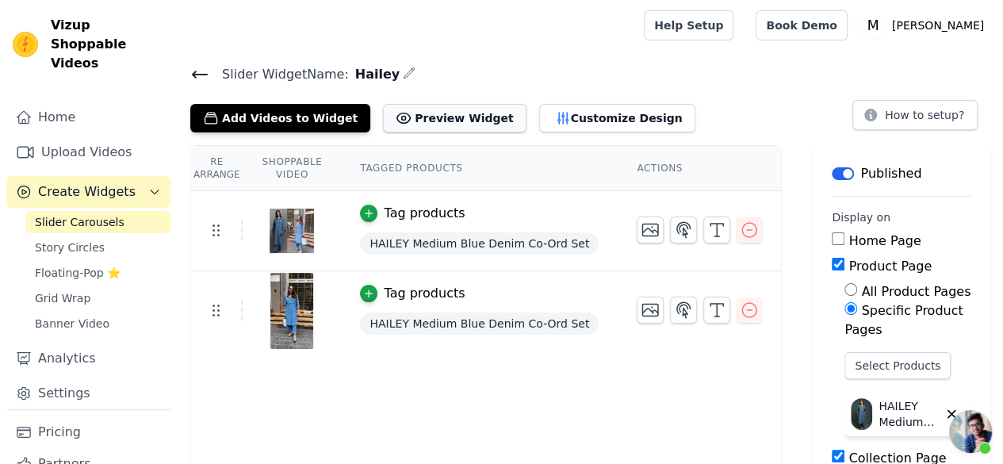
click at [447, 117] on button "Preview Widget" at bounding box center [454, 118] width 143 height 29
click at [674, 231] on icon "button" at bounding box center [683, 229] width 19 height 19
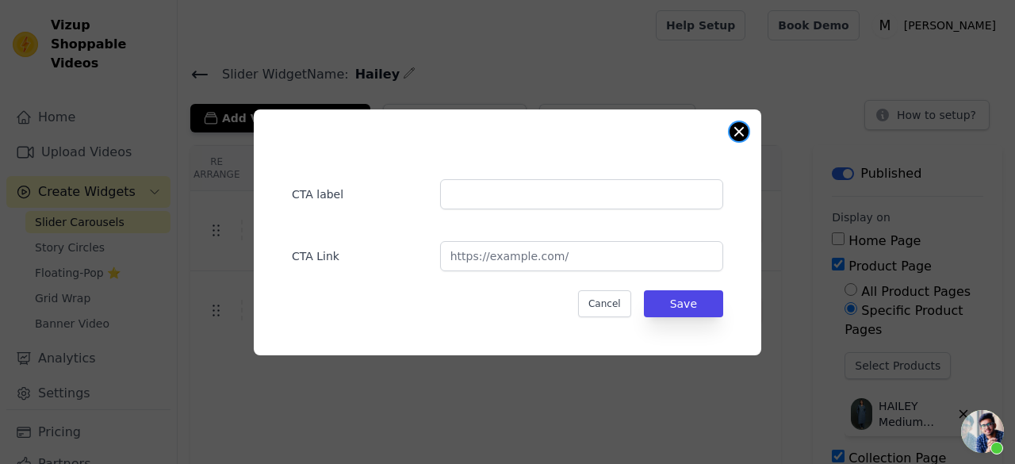
click at [737, 137] on button "Close modal" at bounding box center [738, 131] width 19 height 19
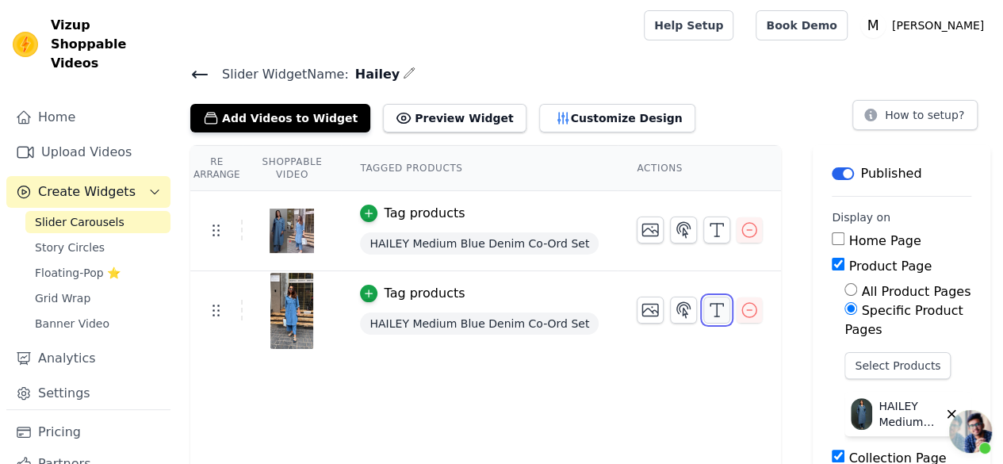
click at [710, 304] on polyline "button" at bounding box center [716, 305] width 13 height 2
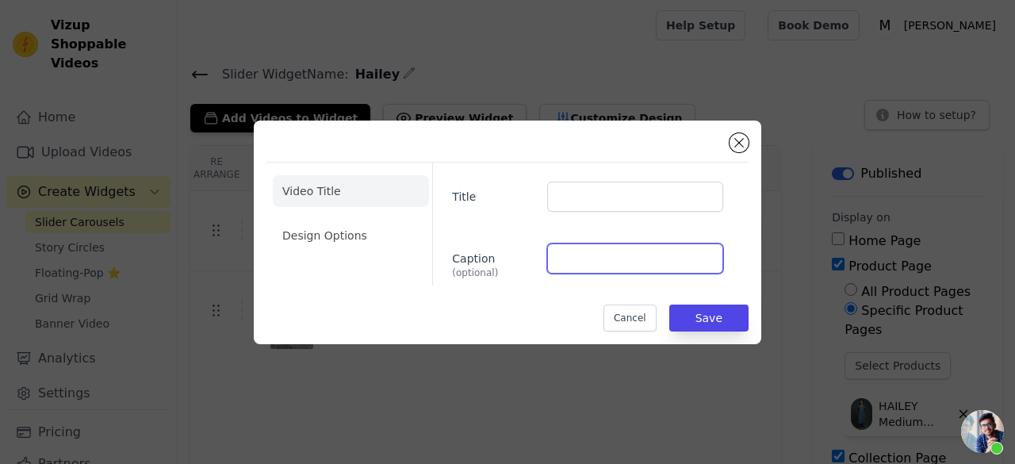
click at [654, 254] on input "Caption (optional)" at bounding box center [635, 258] width 176 height 30
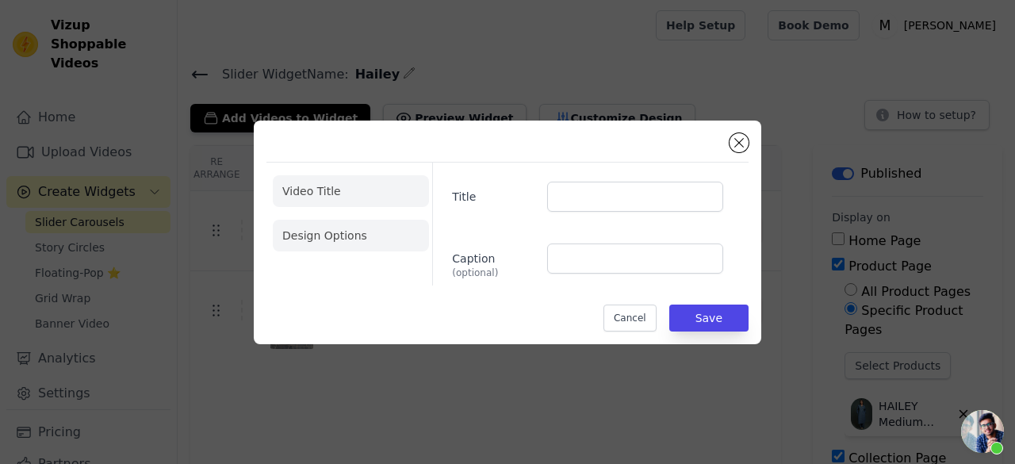
click at [325, 239] on li "Design Options" at bounding box center [351, 236] width 156 height 32
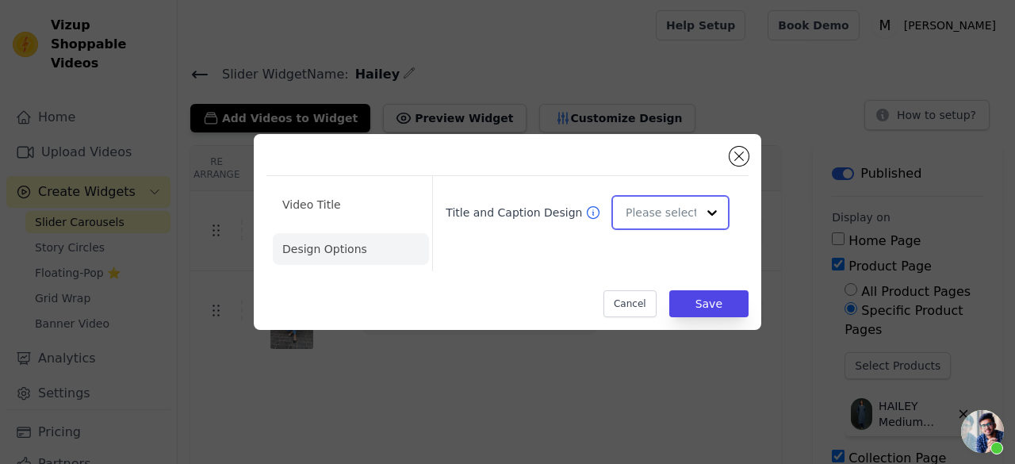
click at [709, 210] on div at bounding box center [712, 213] width 32 height 32
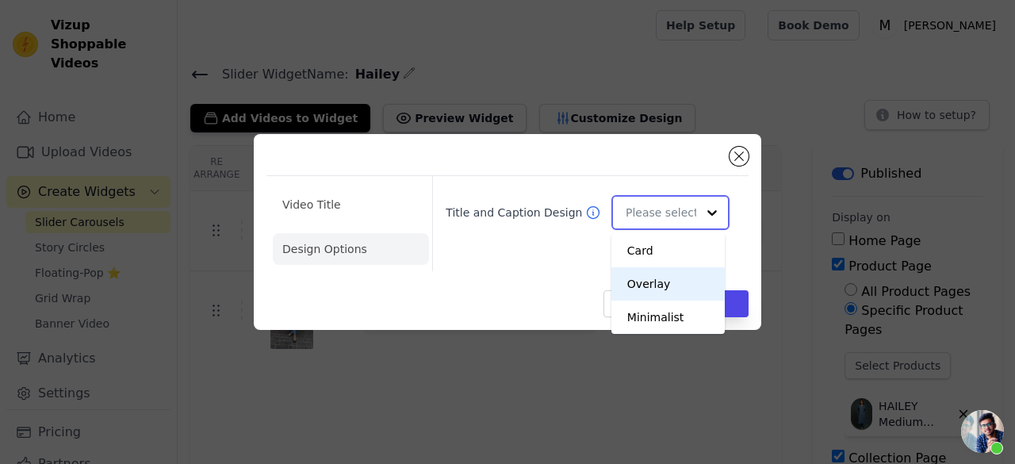
click at [667, 288] on div "Overlay" at bounding box center [667, 283] width 113 height 33
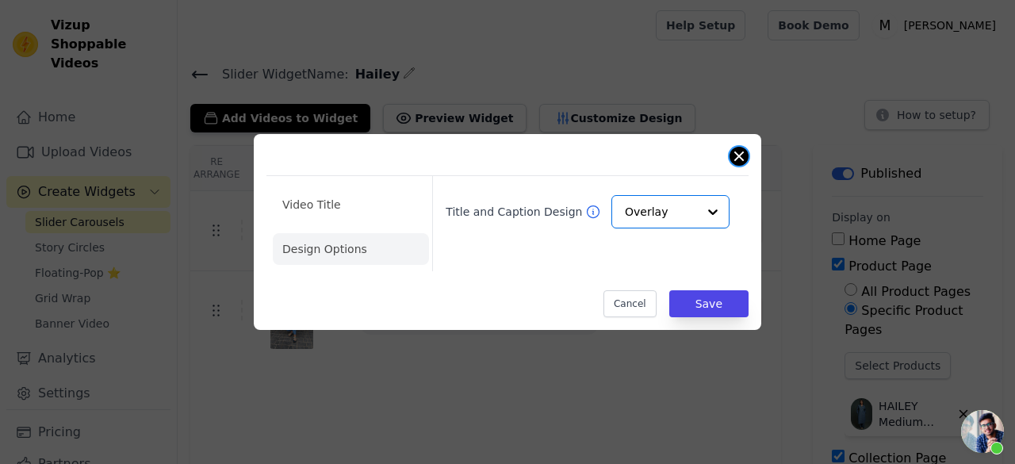
click at [740, 156] on button "Close modal" at bounding box center [738, 156] width 19 height 19
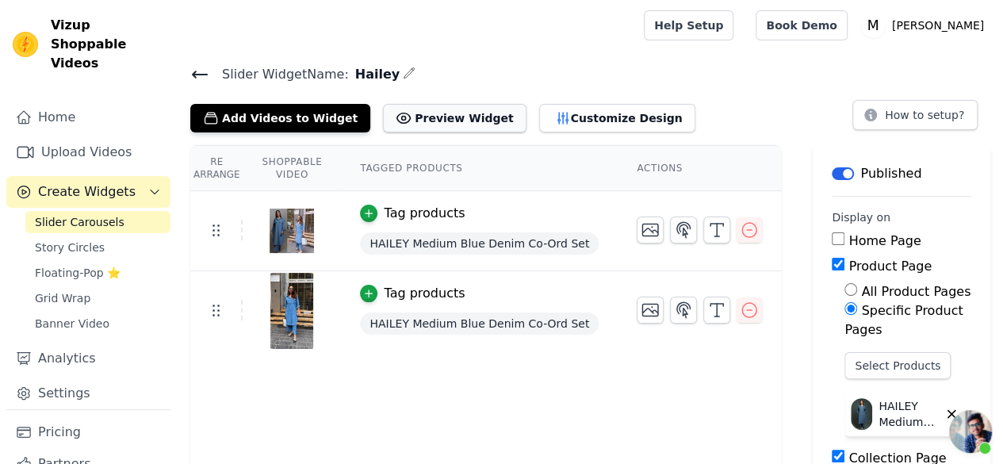
click at [418, 121] on button "Preview Widget" at bounding box center [454, 118] width 143 height 29
click at [553, 115] on button "Customize Design" at bounding box center [617, 118] width 156 height 29
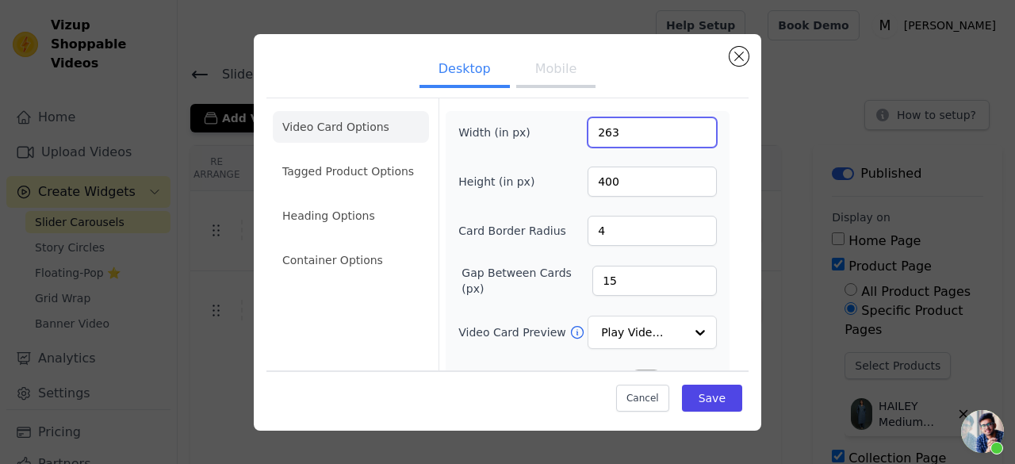
click at [688, 130] on input "263" at bounding box center [651, 132] width 129 height 30
click at [688, 132] on input "219" at bounding box center [651, 132] width 129 height 30
click at [688, 132] on input "218" at bounding box center [651, 132] width 129 height 30
click at [688, 132] on input "196" at bounding box center [651, 132] width 129 height 30
click at [688, 132] on input "181" at bounding box center [651, 132] width 129 height 30
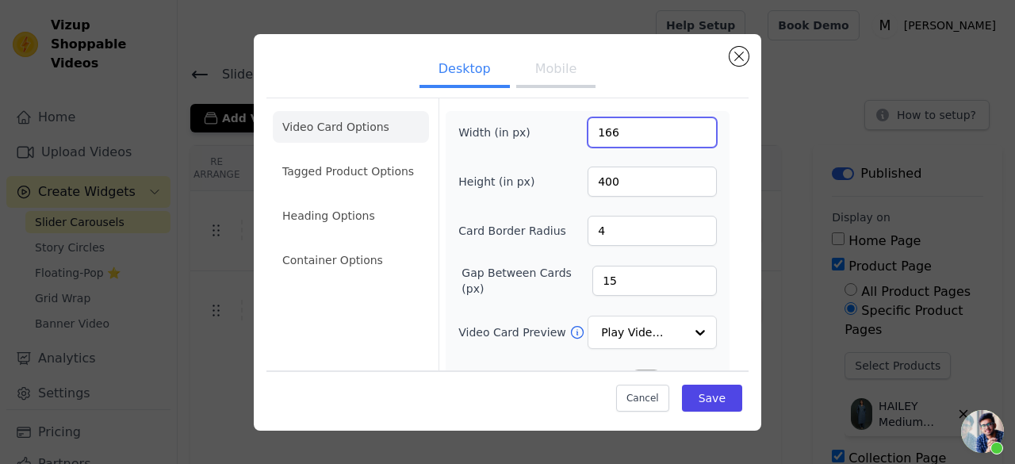
click at [688, 132] on input "166" at bounding box center [651, 132] width 129 height 30
click at [688, 128] on input "167" at bounding box center [651, 132] width 129 height 30
click at [688, 128] on input "168" at bounding box center [651, 132] width 129 height 30
click at [688, 128] on input "169" at bounding box center [651, 132] width 129 height 30
type input "170"
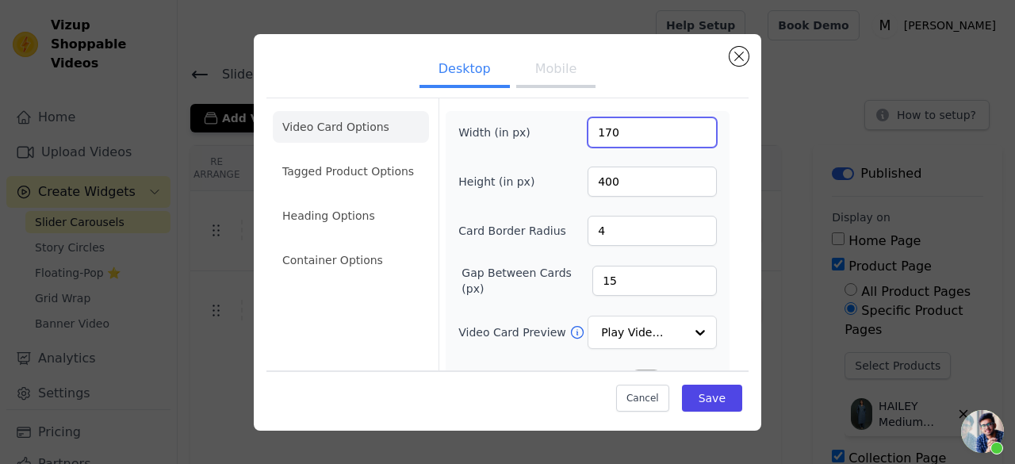
click at [694, 128] on input "170" at bounding box center [651, 132] width 129 height 30
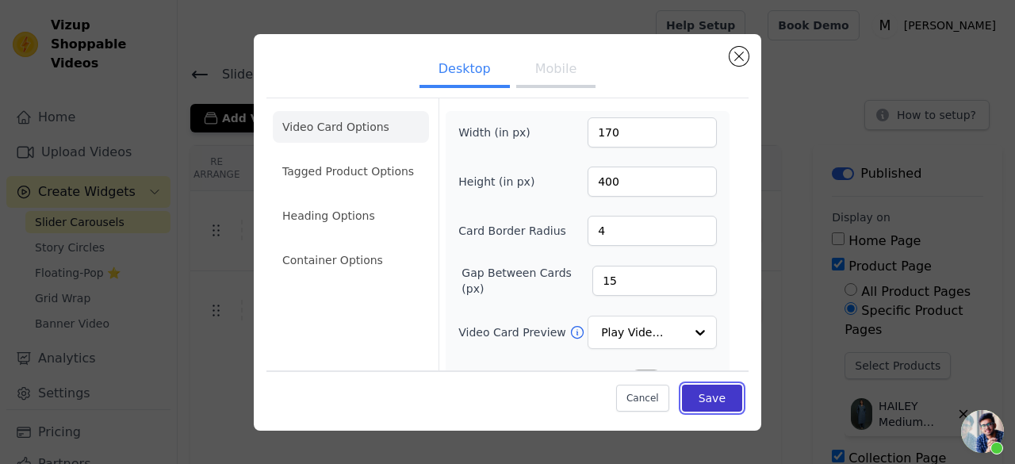
click at [685, 391] on button "Save" at bounding box center [712, 397] width 60 height 27
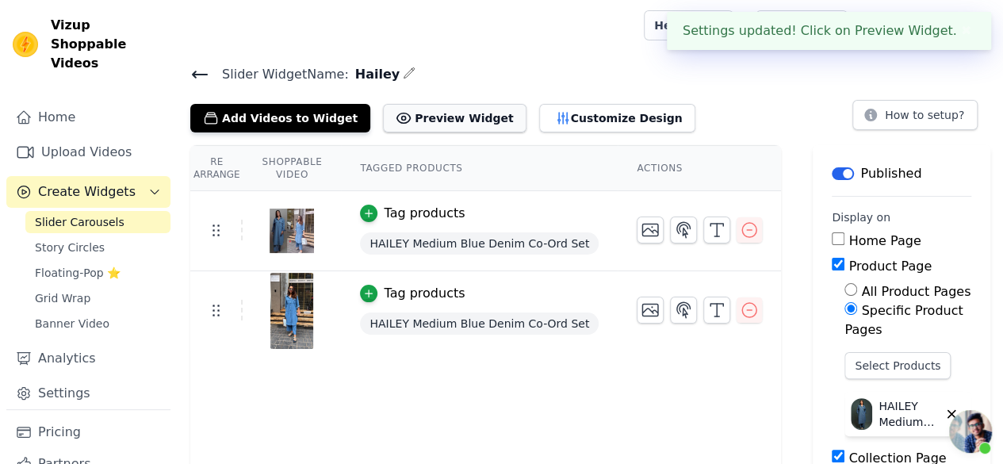
click at [438, 122] on button "Preview Widget" at bounding box center [454, 118] width 143 height 29
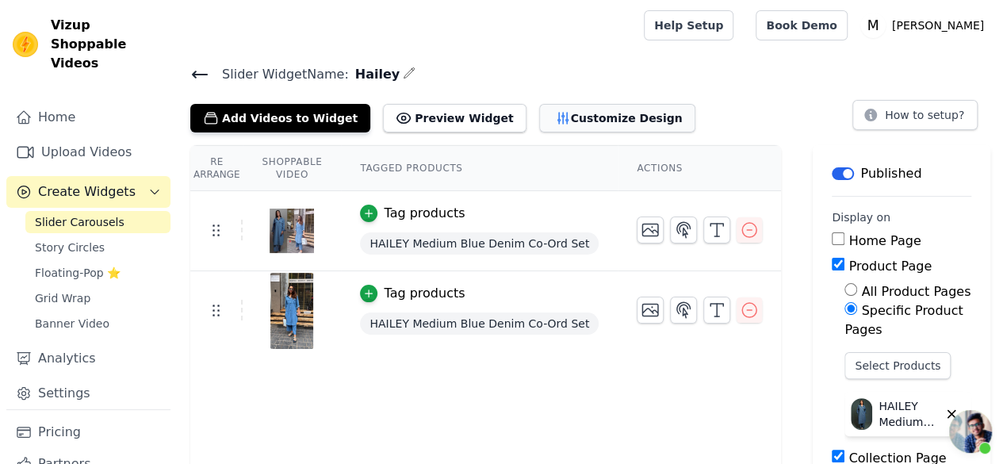
click at [539, 108] on button "Customize Design" at bounding box center [617, 118] width 156 height 29
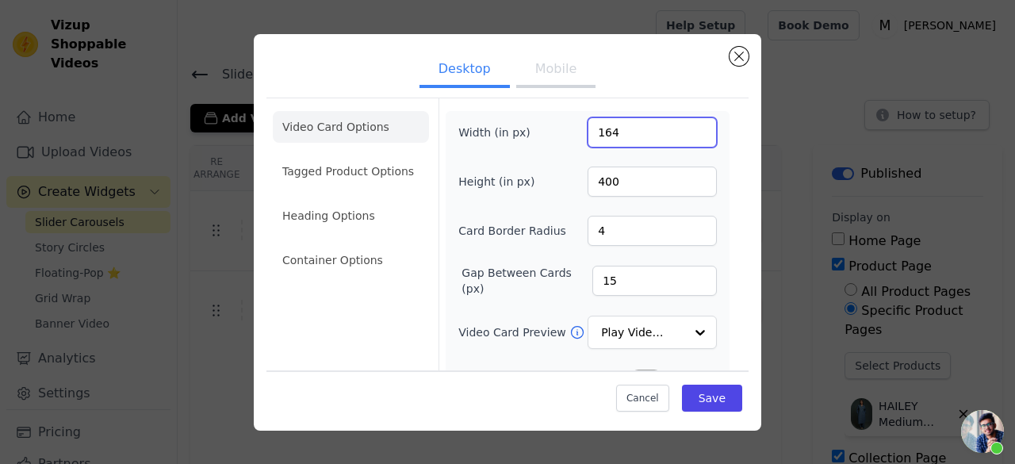
click at [687, 137] on input "164" at bounding box center [651, 132] width 129 height 30
click at [690, 125] on input "226" at bounding box center [651, 132] width 129 height 30
click at [690, 125] on input "242" at bounding box center [651, 132] width 129 height 30
click at [690, 125] on input "254" at bounding box center [651, 132] width 129 height 30
click at [690, 125] on input "261" at bounding box center [651, 132] width 129 height 30
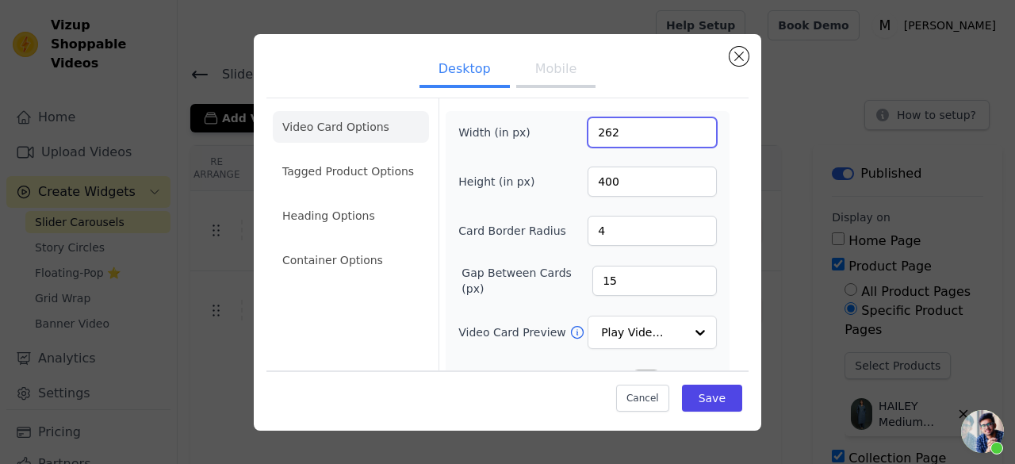
type input "262"
click at [690, 130] on input "262" at bounding box center [651, 132] width 129 height 30
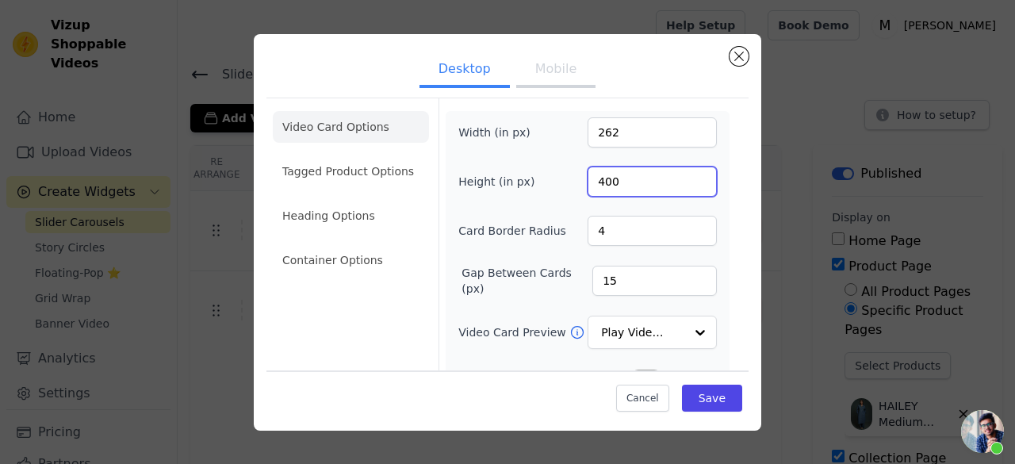
click at [652, 193] on input "400" at bounding box center [651, 181] width 129 height 30
click at [688, 175] on input "421" at bounding box center [651, 181] width 129 height 30
click at [688, 175] on input "432" at bounding box center [651, 181] width 129 height 30
click at [688, 175] on input "452" at bounding box center [651, 181] width 129 height 30
type input "460"
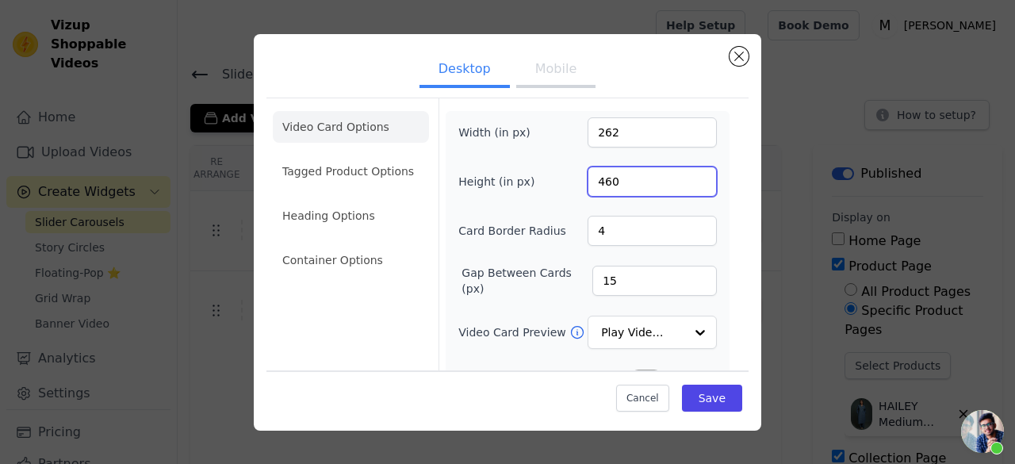
click at [688, 175] on input "460" at bounding box center [651, 181] width 129 height 30
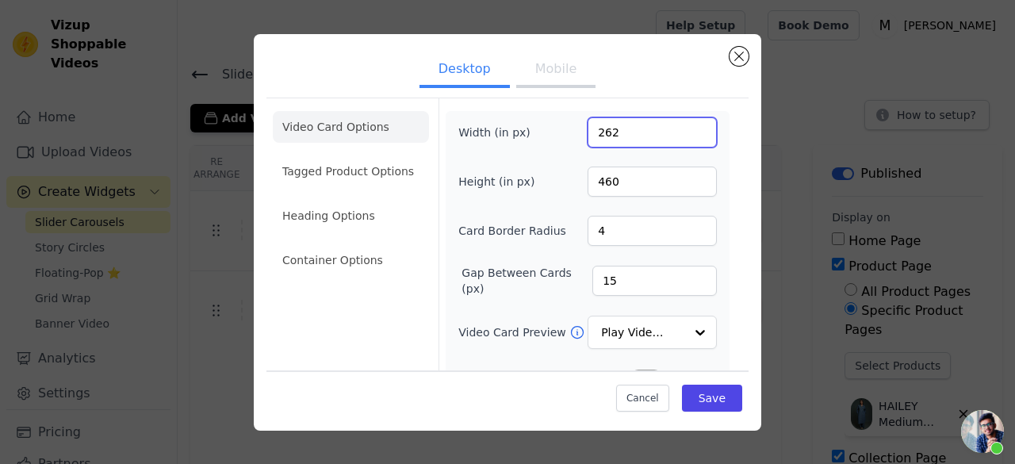
click at [629, 137] on input "262" at bounding box center [651, 132] width 129 height 30
click at [690, 137] on input "261" at bounding box center [651, 132] width 129 height 30
type input "260"
click at [690, 137] on input "260" at bounding box center [651, 132] width 129 height 30
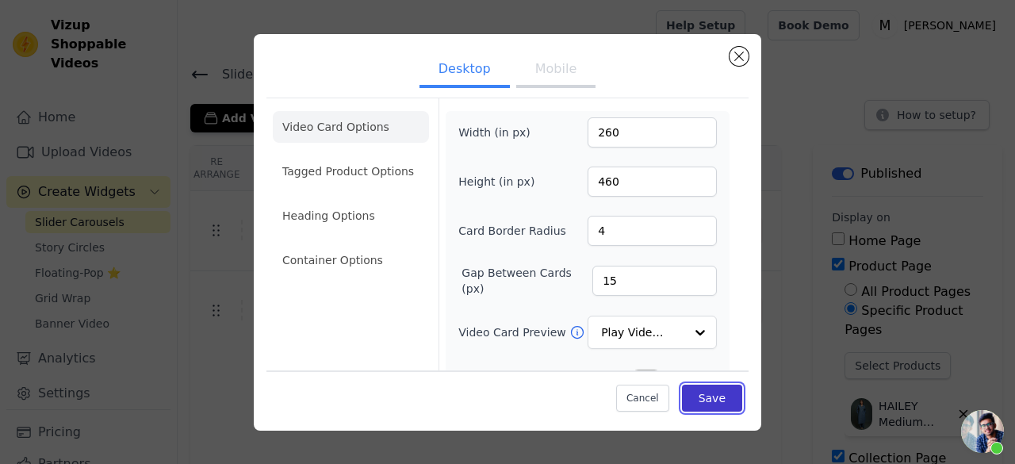
click at [691, 404] on button "Save" at bounding box center [712, 397] width 60 height 27
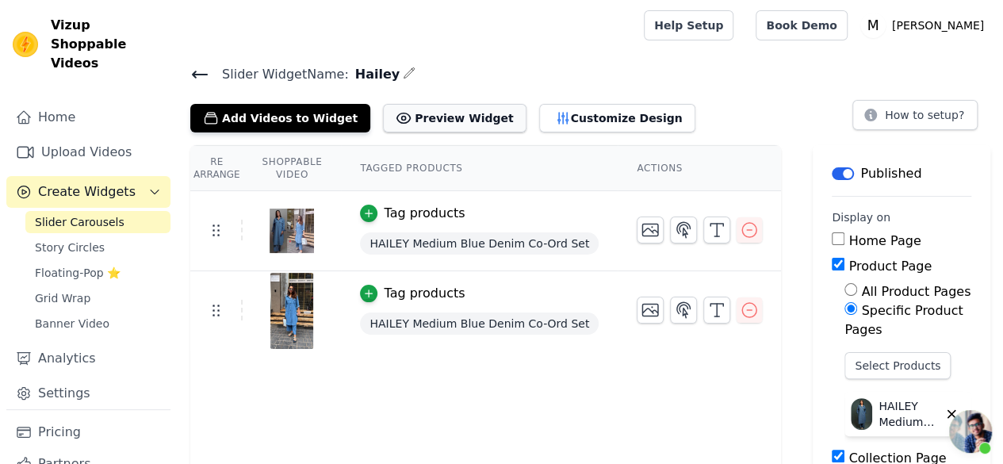
click at [431, 122] on button "Preview Widget" at bounding box center [454, 118] width 143 height 29
click at [555, 118] on icon "button" at bounding box center [563, 118] width 16 height 16
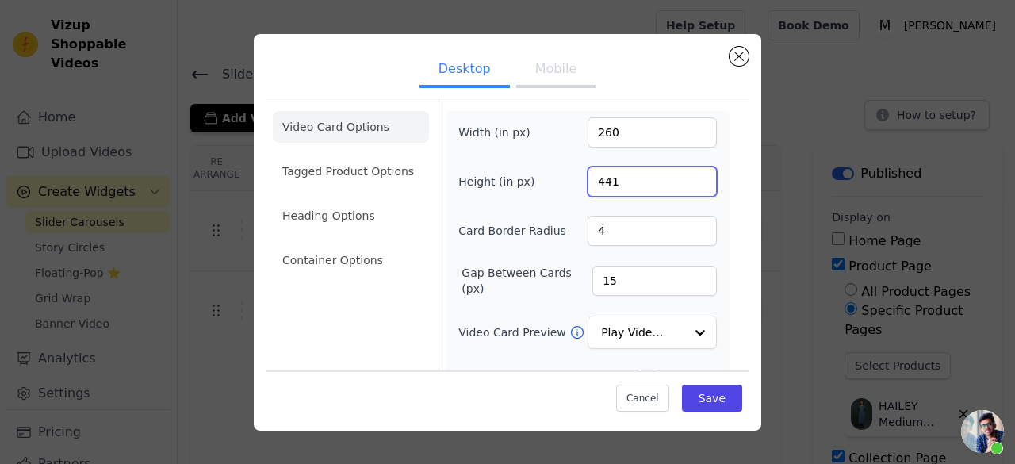
click at [690, 184] on input "441" at bounding box center [651, 181] width 129 height 30
click at [688, 182] on input "344" at bounding box center [651, 181] width 129 height 30
click at [688, 182] on input "323" at bounding box center [651, 181] width 129 height 30
click at [688, 182] on input "316" at bounding box center [651, 181] width 129 height 30
click at [688, 182] on input "315" at bounding box center [651, 181] width 129 height 30
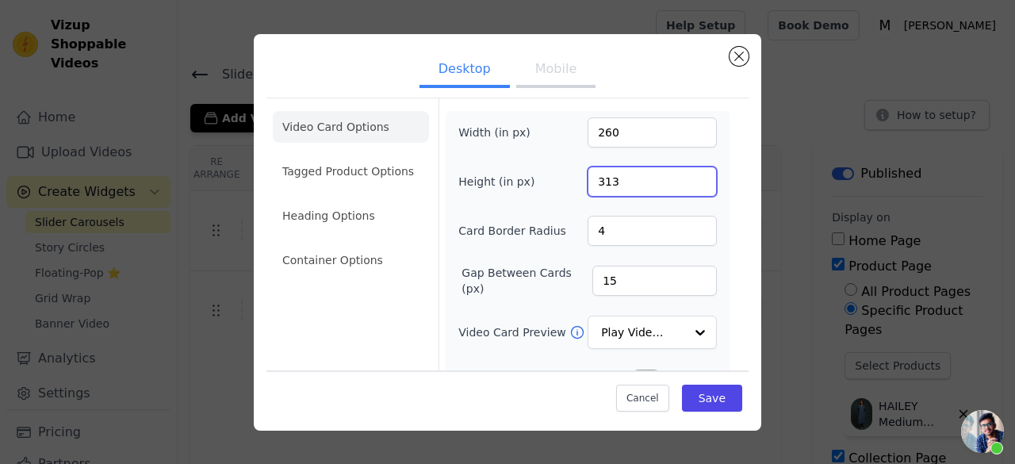
click at [688, 182] on input "313" at bounding box center [651, 181] width 129 height 30
click at [688, 182] on input "312" at bounding box center [651, 181] width 129 height 30
click at [688, 182] on input "311" at bounding box center [651, 181] width 129 height 30
click at [688, 182] on input "310" at bounding box center [651, 181] width 129 height 30
click at [688, 182] on input "309" at bounding box center [651, 181] width 129 height 30
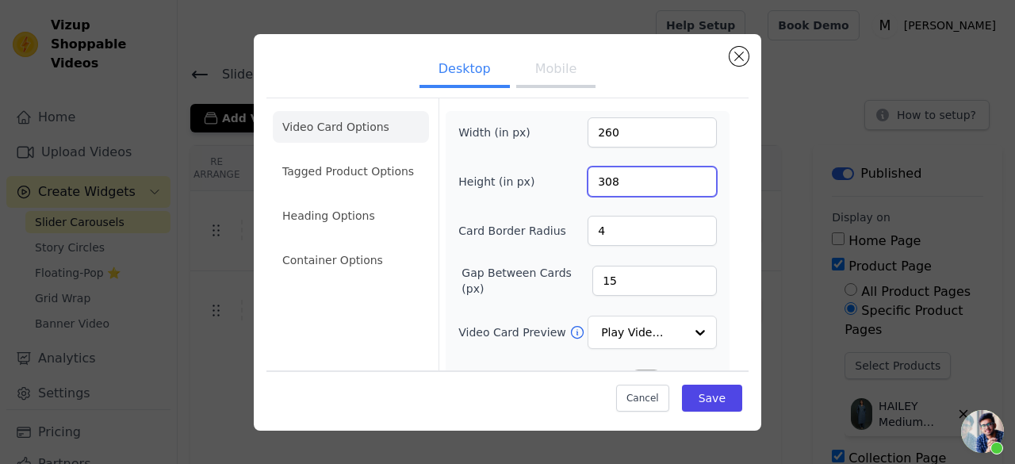
click at [688, 182] on input "308" at bounding box center [651, 181] width 129 height 30
click at [688, 182] on input "307" at bounding box center [651, 181] width 129 height 30
click at [688, 182] on input "305" at bounding box center [651, 181] width 129 height 30
click at [688, 182] on input "304" at bounding box center [651, 181] width 129 height 30
click at [688, 182] on input "303" at bounding box center [651, 181] width 129 height 30
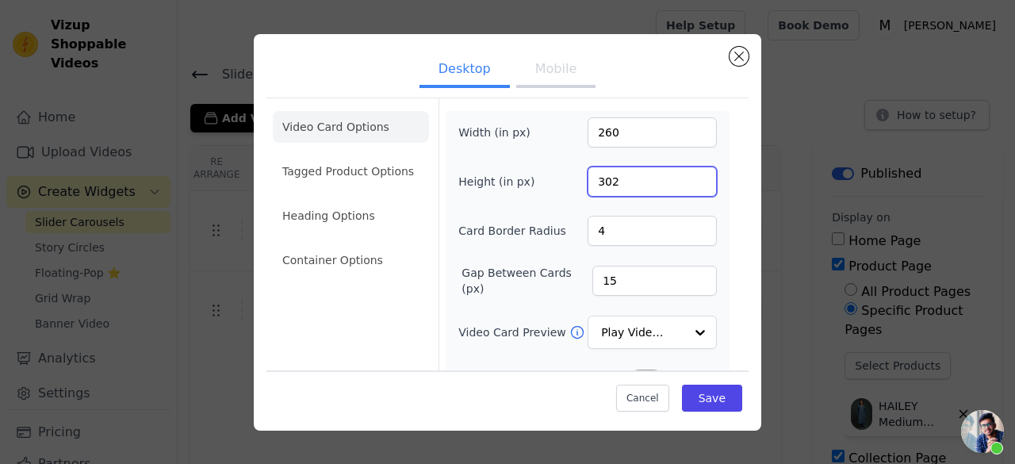
click at [688, 182] on input "302" at bounding box center [651, 181] width 129 height 30
click at [688, 182] on input "301" at bounding box center [651, 181] width 129 height 30
type input "300"
click at [688, 182] on input "300" at bounding box center [651, 181] width 129 height 30
click at [704, 389] on button "Save" at bounding box center [712, 397] width 60 height 27
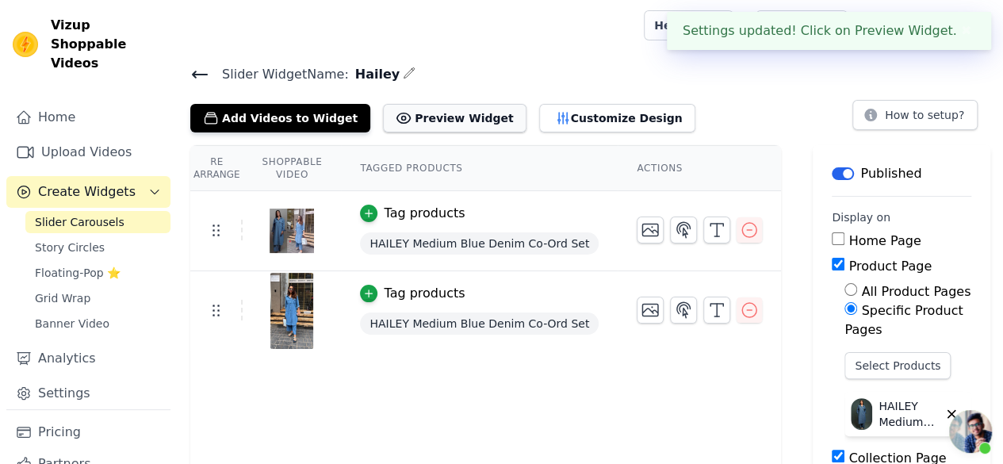
click at [396, 120] on button "Preview Widget" at bounding box center [454, 118] width 143 height 29
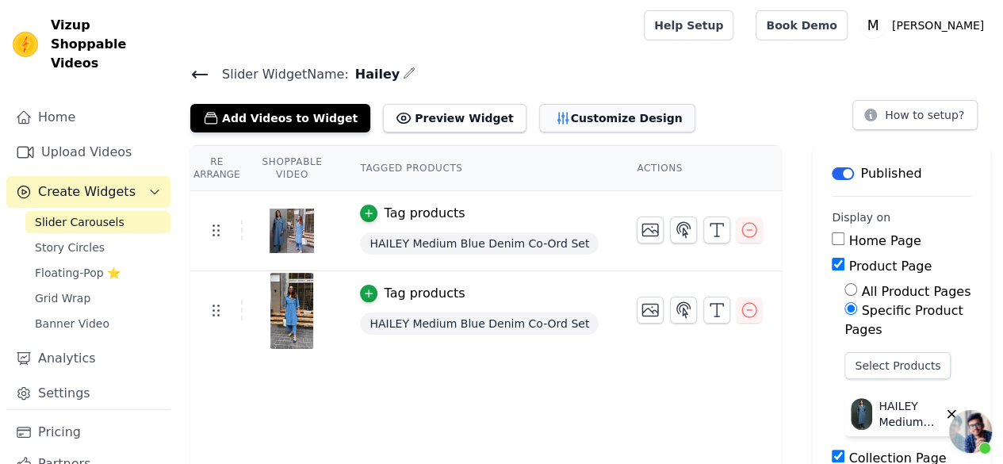
click at [610, 124] on button "Customize Design" at bounding box center [617, 118] width 156 height 29
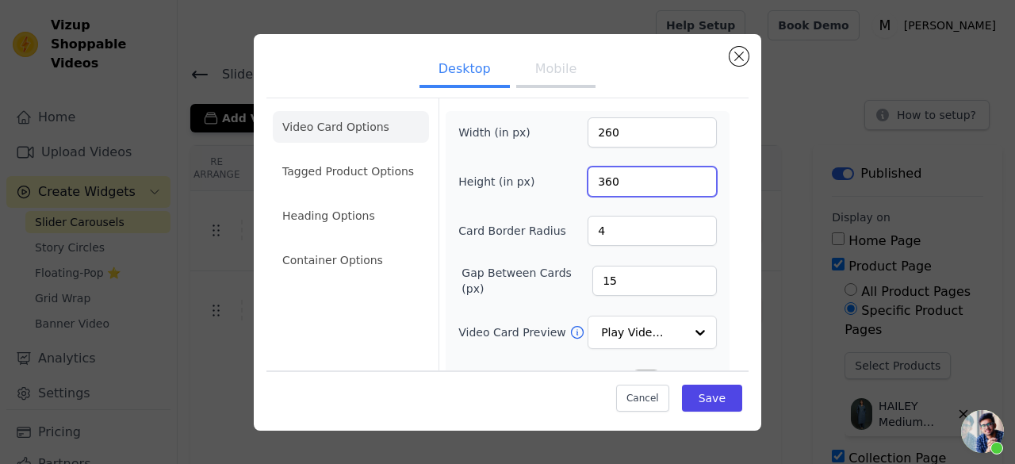
click at [691, 173] on input "360" at bounding box center [651, 181] width 129 height 30
click at [690, 175] on input "475" at bounding box center [651, 181] width 129 height 30
click at [690, 175] on input "486" at bounding box center [651, 181] width 129 height 30
click at [690, 175] on input "499" at bounding box center [651, 181] width 129 height 30
type input "500"
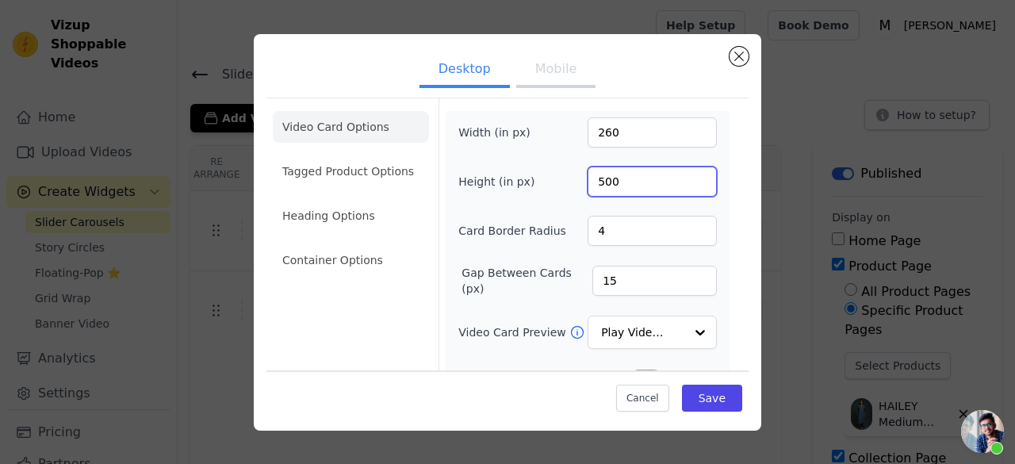
click at [690, 175] on input "500" at bounding box center [651, 181] width 129 height 30
click at [707, 405] on button "Save" at bounding box center [712, 397] width 60 height 27
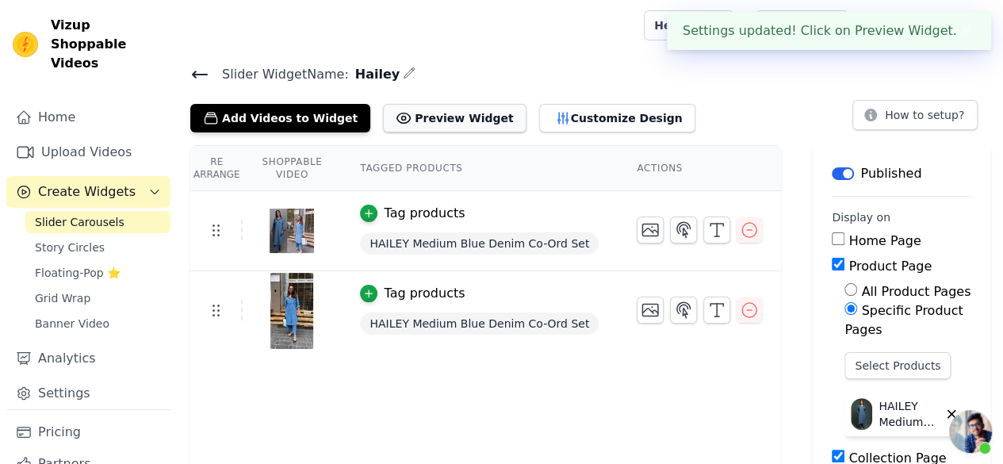
click at [406, 104] on button "Preview Widget" at bounding box center [454, 118] width 143 height 29
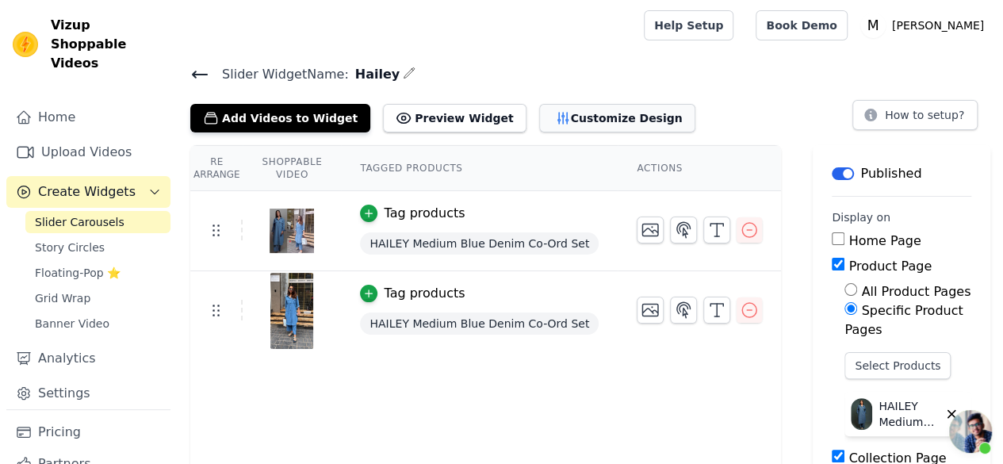
click at [540, 117] on button "Customize Design" at bounding box center [617, 118] width 156 height 29
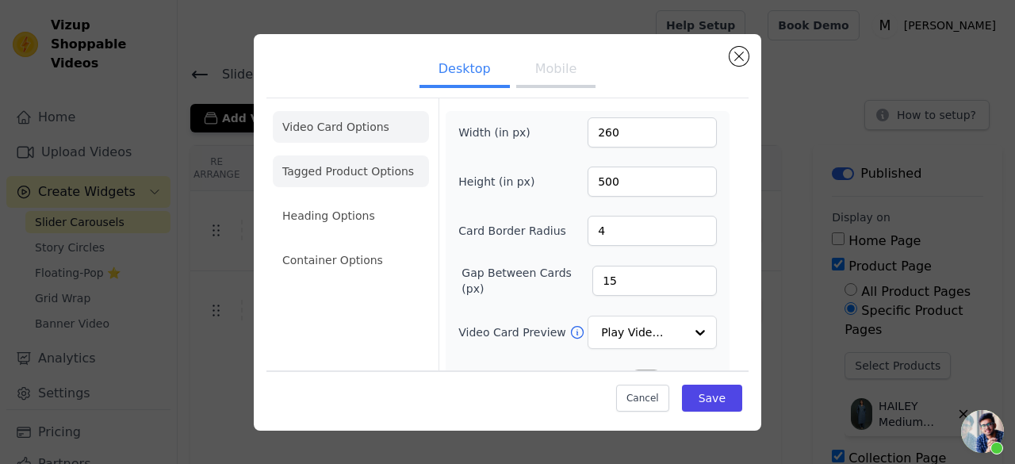
click at [373, 165] on li "Tagged Product Options" at bounding box center [351, 171] width 156 height 32
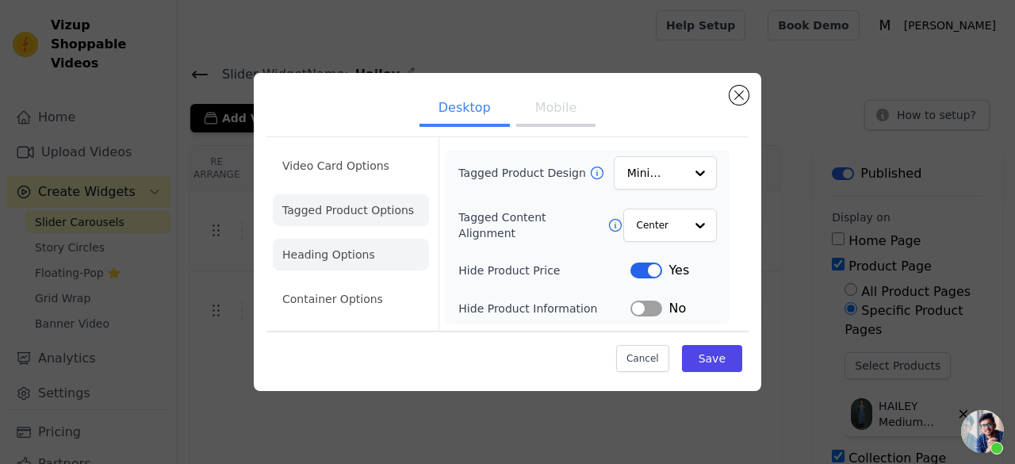
click at [305, 263] on li "Heading Options" at bounding box center [351, 255] width 156 height 32
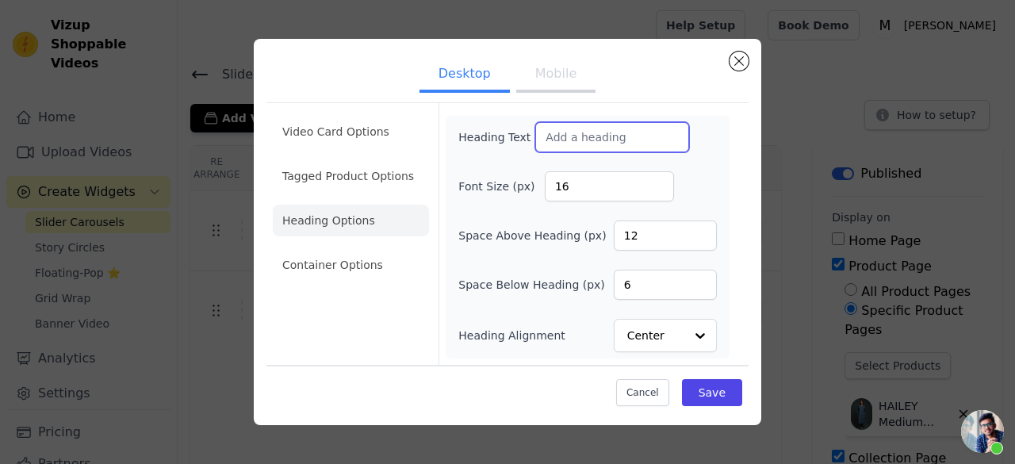
click at [593, 142] on input "Heading Text" at bounding box center [612, 137] width 154 height 30
click at [358, 266] on li "Container Options" at bounding box center [351, 265] width 156 height 32
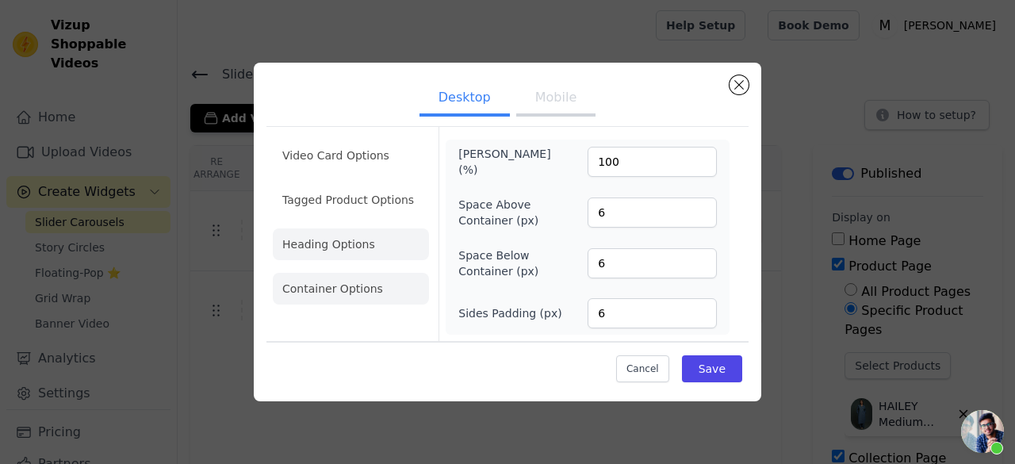
click at [320, 243] on li "Heading Options" at bounding box center [351, 244] width 156 height 32
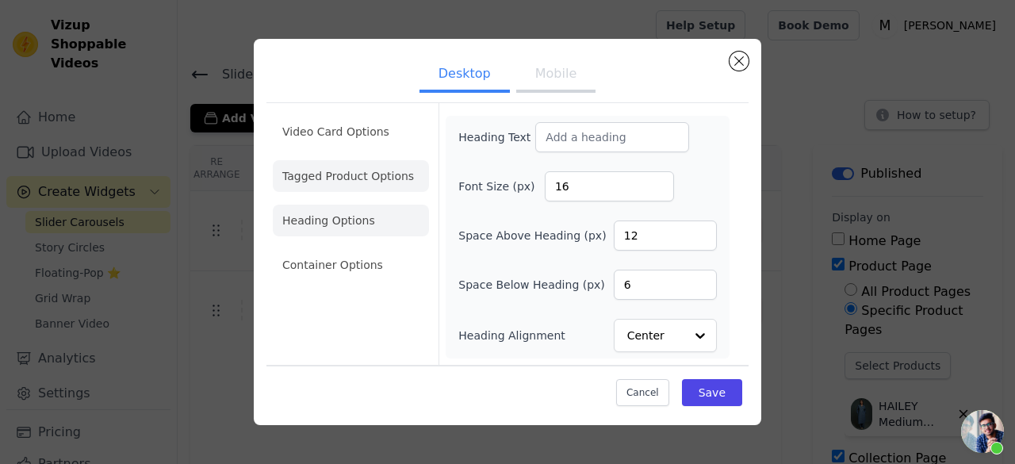
click at [401, 170] on li "Tagged Product Options" at bounding box center [351, 176] width 156 height 32
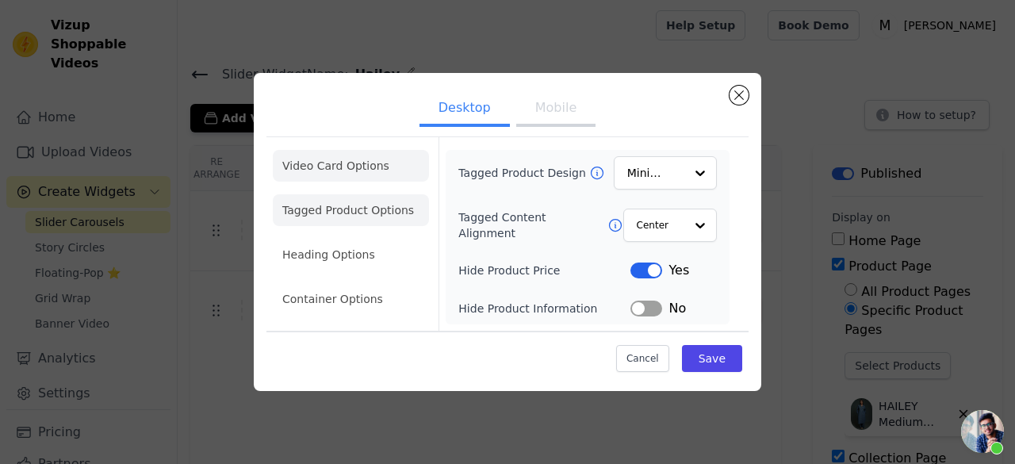
click at [348, 172] on li "Video Card Options" at bounding box center [351, 166] width 156 height 32
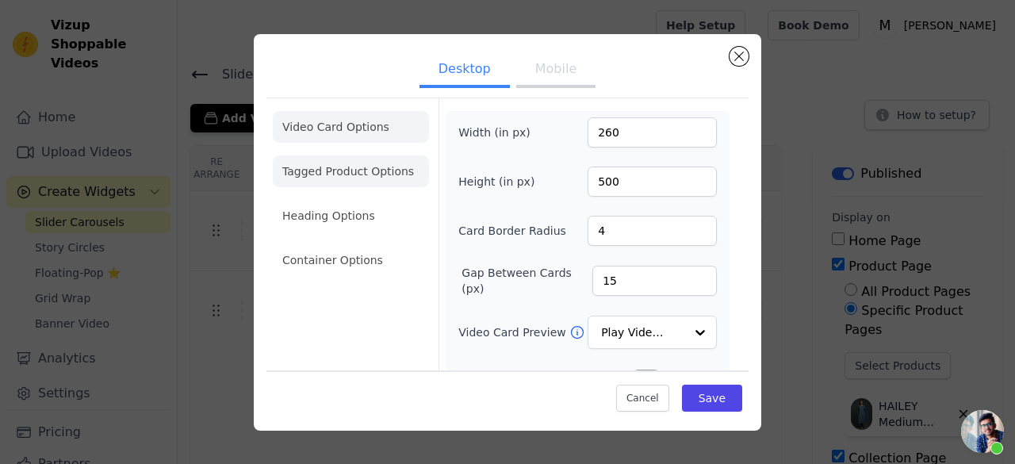
click at [408, 182] on li "Tagged Product Options" at bounding box center [351, 171] width 156 height 32
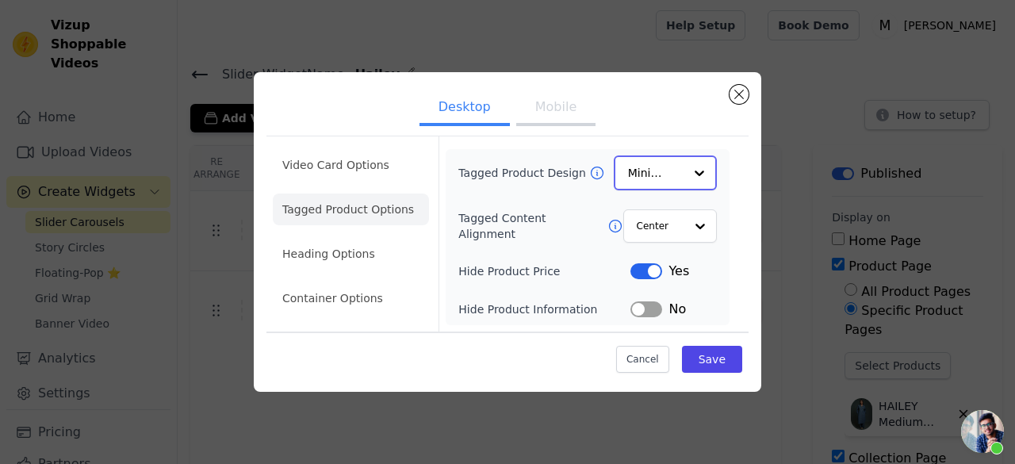
click at [655, 175] on input "Tagged Product Design" at bounding box center [655, 173] width 55 height 32
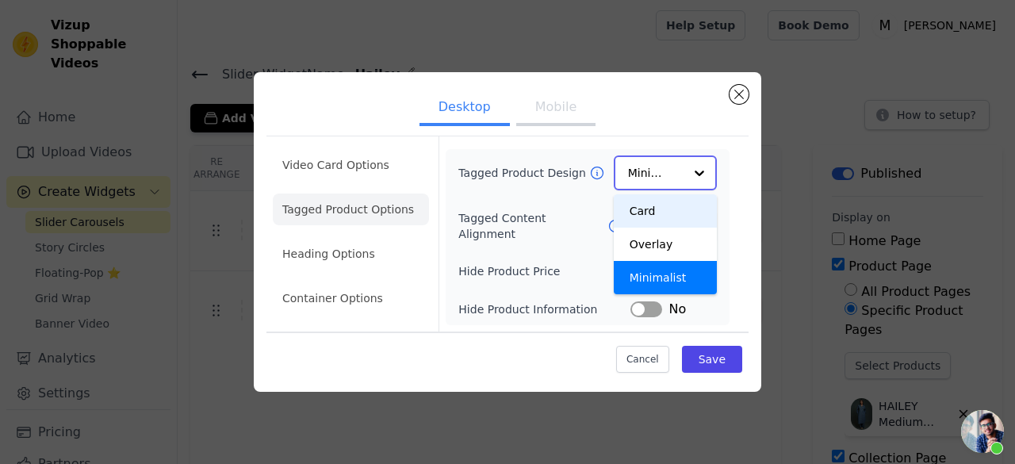
click at [666, 211] on div "Card" at bounding box center [665, 210] width 103 height 33
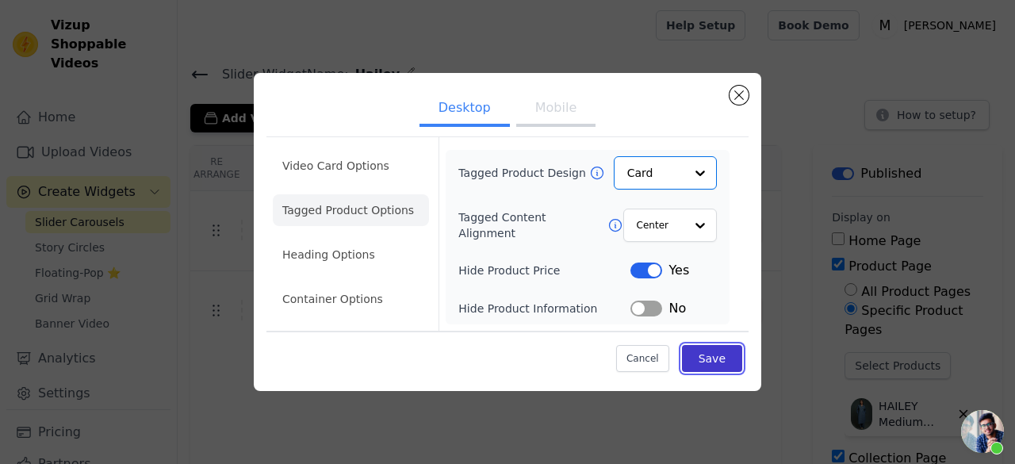
click at [708, 359] on button "Save" at bounding box center [712, 358] width 60 height 27
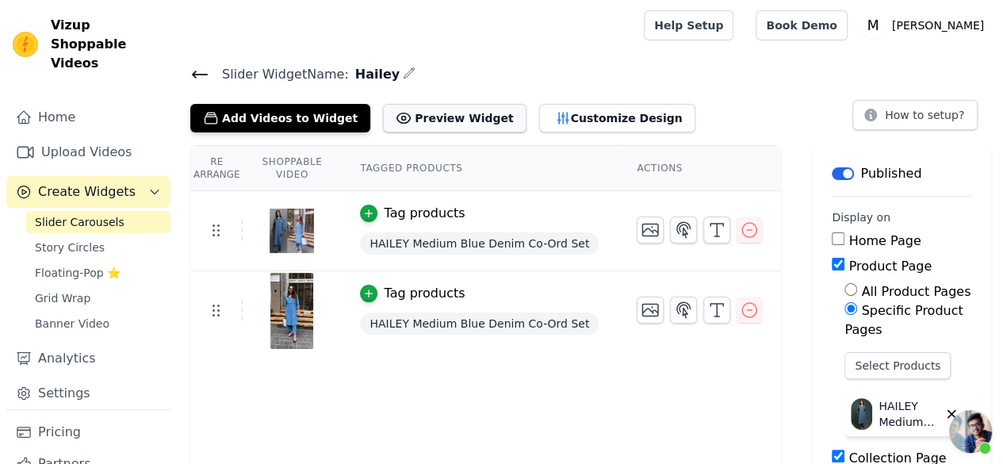
click at [443, 117] on button "Preview Widget" at bounding box center [454, 118] width 143 height 29
click at [617, 122] on button "Customize Design" at bounding box center [617, 118] width 156 height 29
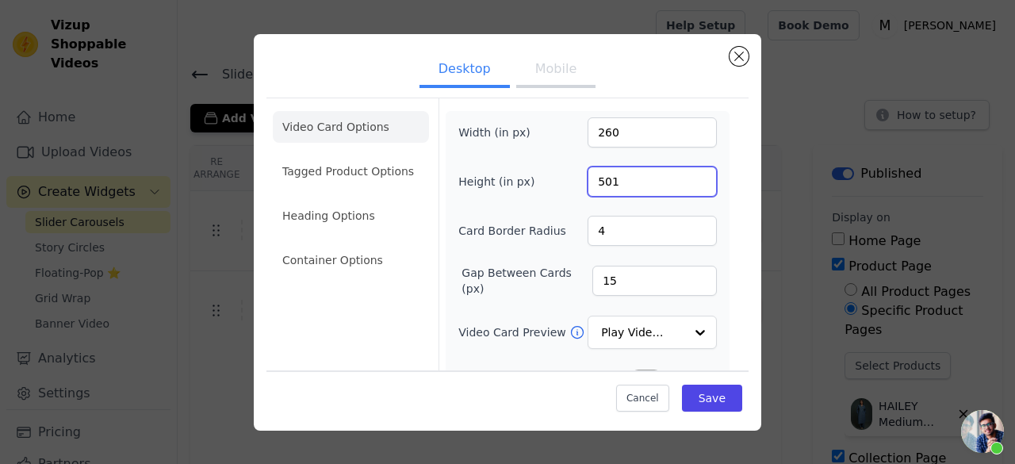
click at [689, 174] on input "501" at bounding box center [651, 181] width 129 height 30
click at [689, 174] on input "555" at bounding box center [651, 181] width 129 height 30
click at [689, 174] on input "586" at bounding box center [651, 181] width 129 height 30
click at [689, 174] on input "599" at bounding box center [651, 181] width 129 height 30
type input "600"
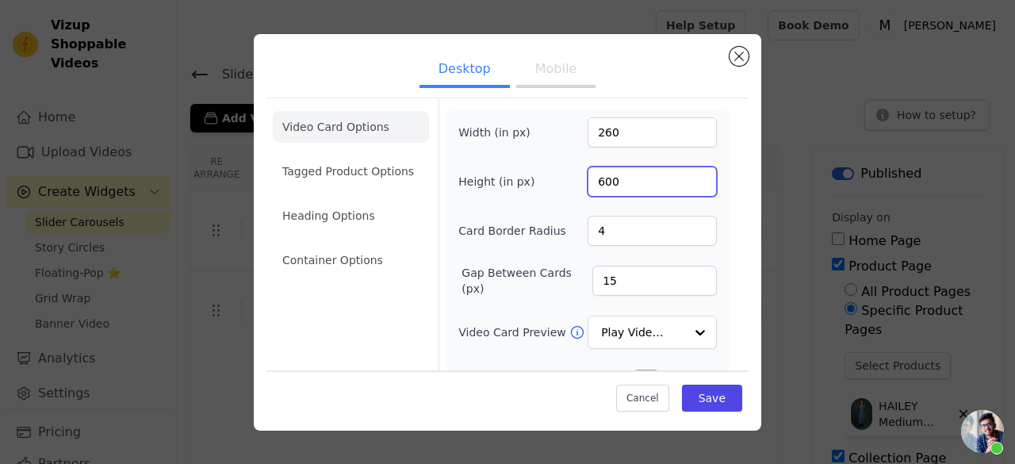
click at [689, 174] on input "600" at bounding box center [651, 181] width 129 height 30
click at [704, 402] on button "Save" at bounding box center [712, 397] width 60 height 27
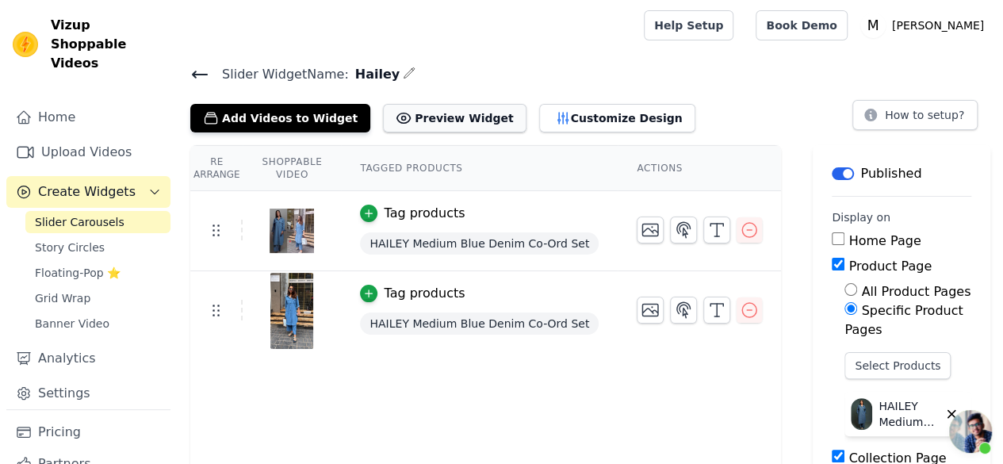
click at [426, 129] on button "Preview Widget" at bounding box center [454, 118] width 143 height 29
click at [552, 120] on button "Customize Design" at bounding box center [617, 118] width 156 height 29
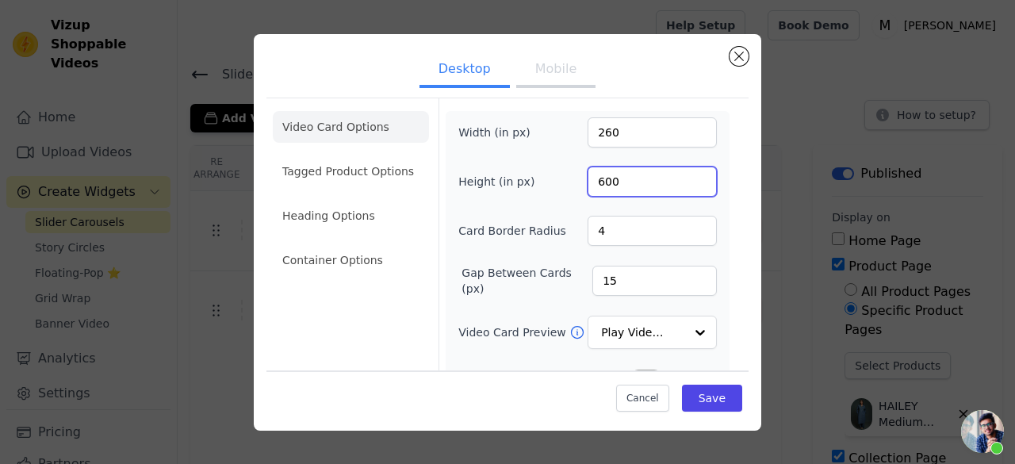
click at [615, 181] on input "600" at bounding box center [651, 181] width 129 height 30
click at [685, 174] on input "601" at bounding box center [651, 181] width 129 height 30
click at [683, 184] on input "544" at bounding box center [651, 181] width 129 height 30
click at [683, 184] on input "524" at bounding box center [651, 181] width 129 height 30
click at [683, 184] on input "508" at bounding box center [651, 181] width 129 height 30
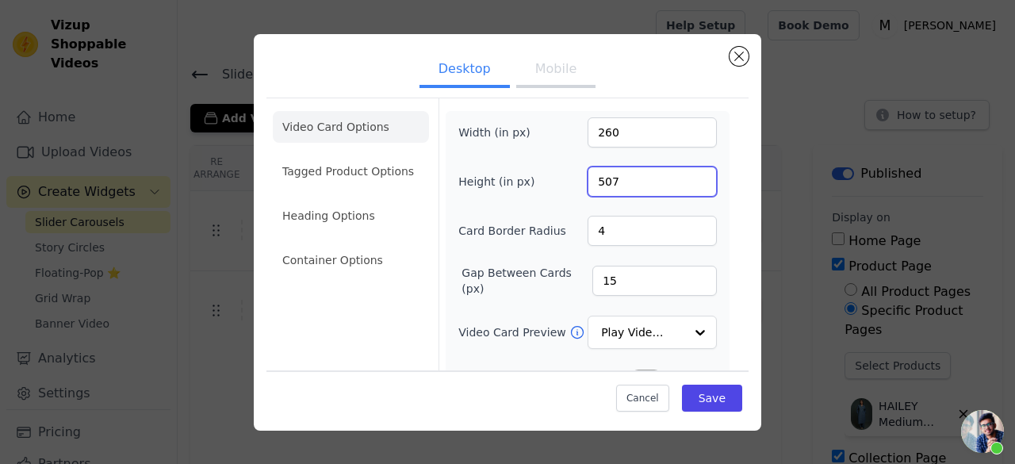
click at [683, 184] on input "507" at bounding box center [651, 181] width 129 height 30
click at [683, 184] on input "506" at bounding box center [651, 181] width 129 height 30
click at [683, 184] on input "505" at bounding box center [651, 181] width 129 height 30
click at [683, 184] on input "504" at bounding box center [651, 181] width 129 height 30
click at [683, 184] on input "503" at bounding box center [651, 181] width 129 height 30
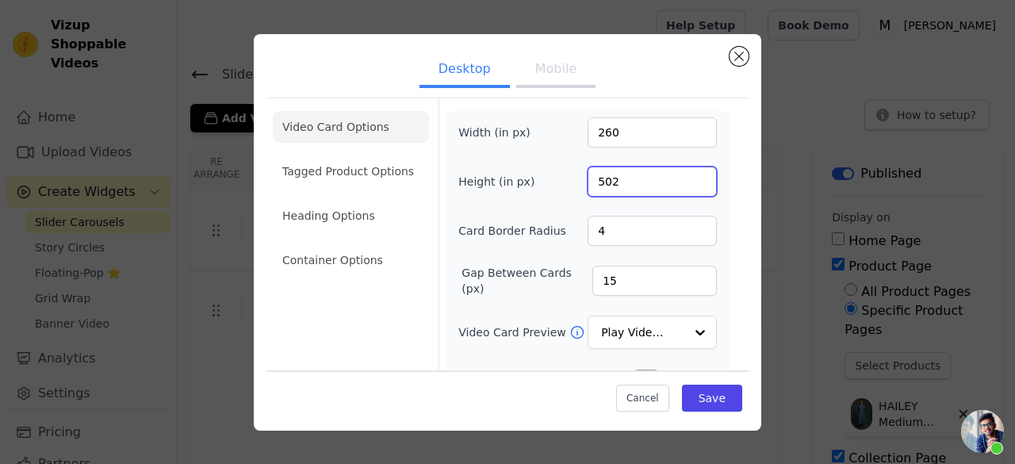
click at [683, 184] on input "502" at bounding box center [651, 181] width 129 height 30
click at [683, 184] on input "501" at bounding box center [651, 181] width 129 height 30
type input "500"
click at [683, 184] on input "500" at bounding box center [651, 181] width 129 height 30
click at [691, 226] on input "5" at bounding box center [651, 231] width 129 height 30
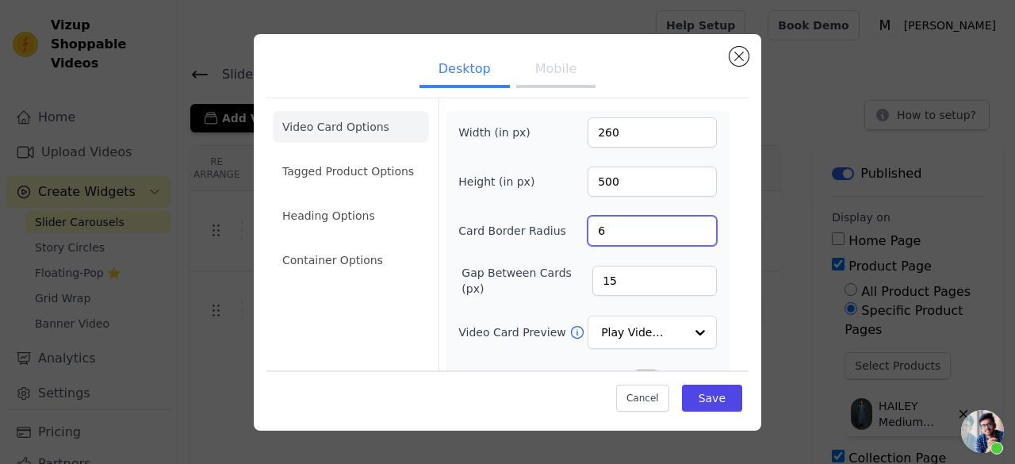
click at [691, 226] on input "6" at bounding box center [651, 231] width 129 height 30
type input "20"
click at [691, 226] on input "20" at bounding box center [651, 231] width 129 height 30
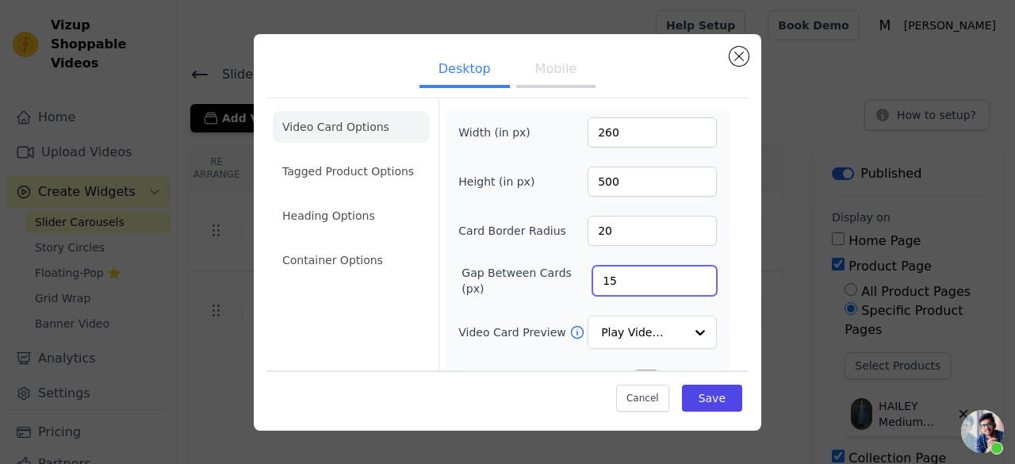
click at [636, 273] on input "15" at bounding box center [654, 281] width 124 height 30
click at [688, 272] on input "23" at bounding box center [654, 281] width 124 height 30
click at [688, 272] on input "24" at bounding box center [654, 281] width 124 height 30
type input "25"
click at [688, 272] on input "25" at bounding box center [654, 281] width 124 height 30
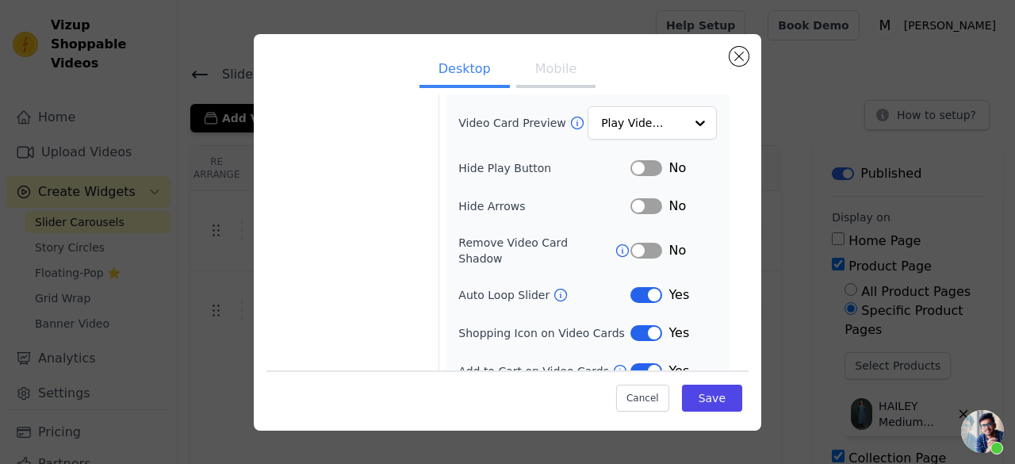
scroll to position [215, 0]
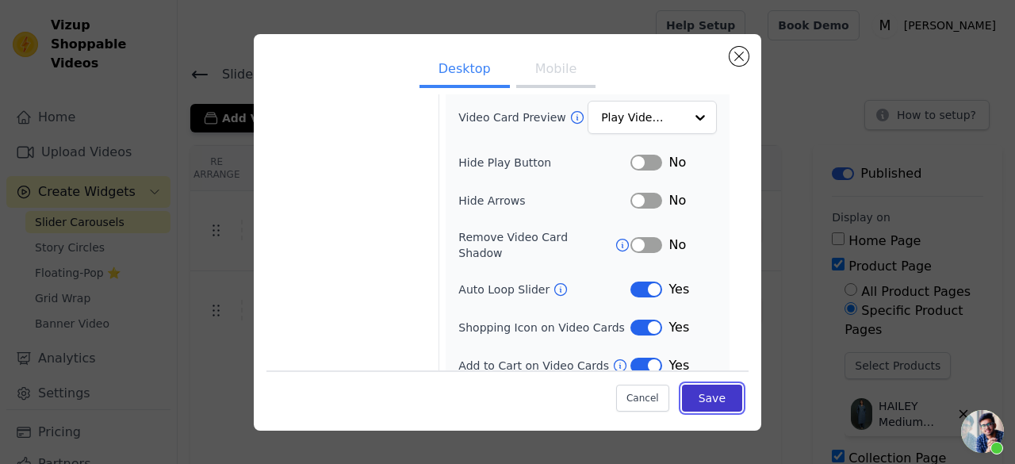
click at [707, 397] on button "Save" at bounding box center [712, 397] width 60 height 27
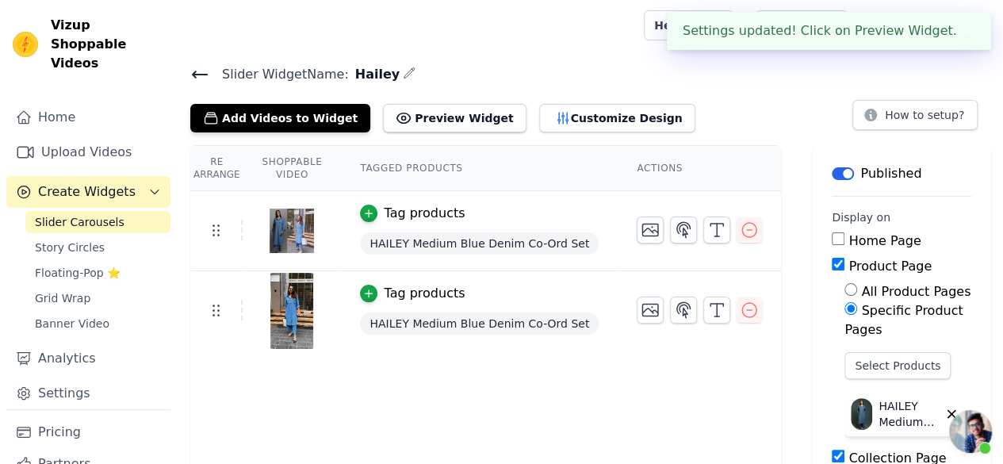
click at [555, 74] on h4 "Slider Widget Name: Hailey" at bounding box center [590, 73] width 800 height 21
click at [447, 122] on button "Preview Widget" at bounding box center [454, 118] width 143 height 29
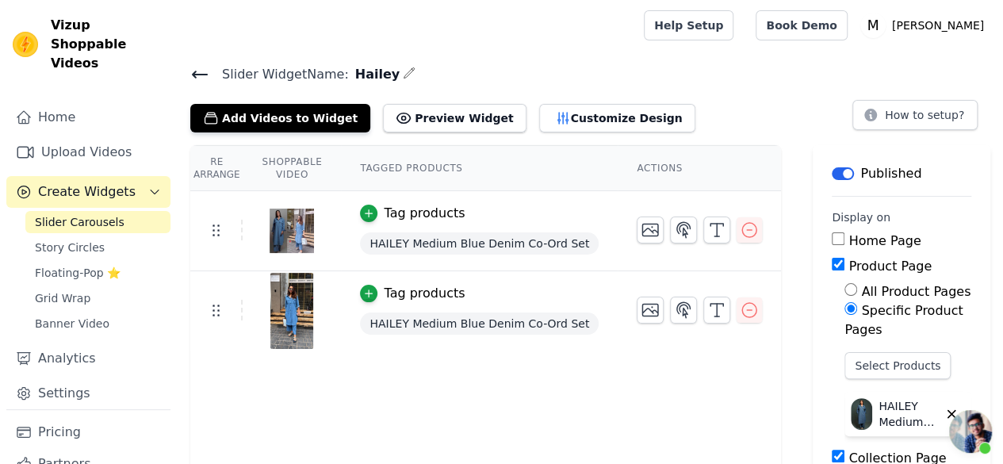
click at [284, 223] on img at bounding box center [292, 231] width 44 height 76
click at [641, 232] on icon "button" at bounding box center [650, 229] width 19 height 19
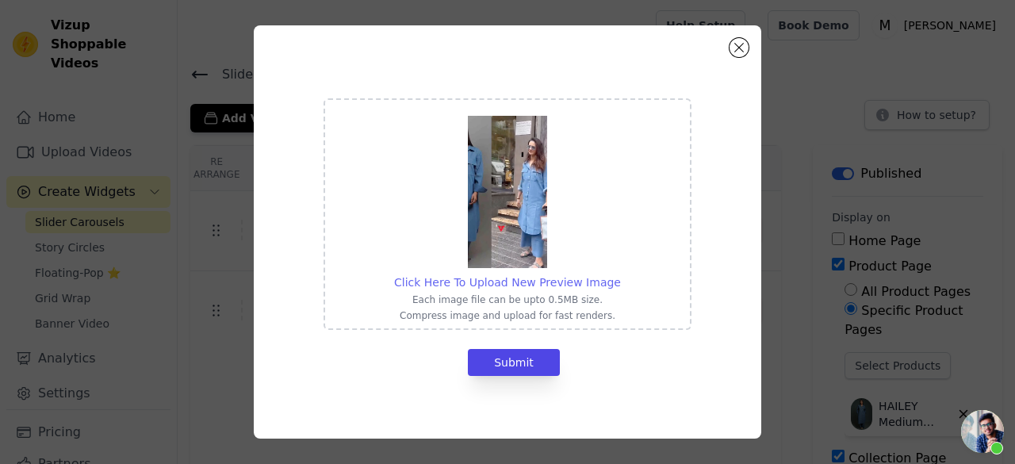
click at [480, 280] on span "Click Here To Upload New Preview Image" at bounding box center [507, 282] width 227 height 13
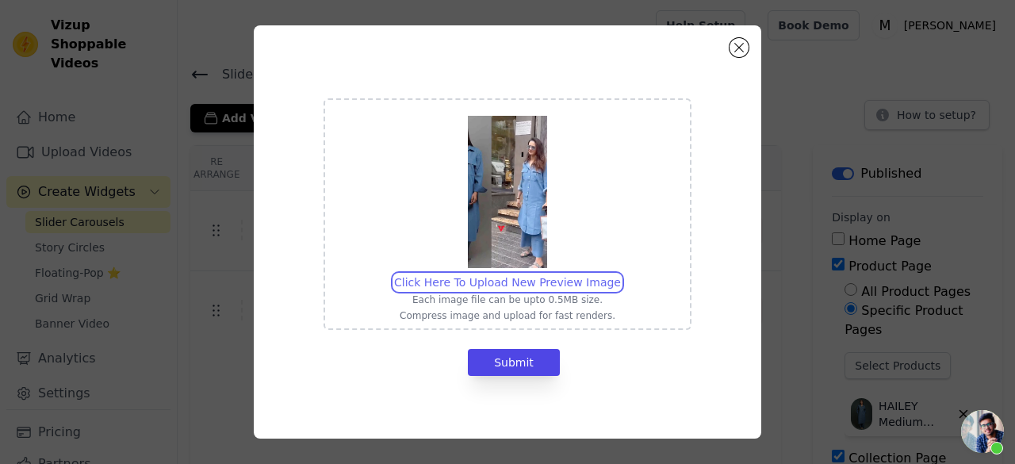
click at [620, 274] on input "Click Here To Upload New Preview Image Each image file can be upto 0.5MB size. …" at bounding box center [620, 273] width 1 height 1
type input "C:\fakepath\snapsave-app_3720827943716650735 (1).jpg"
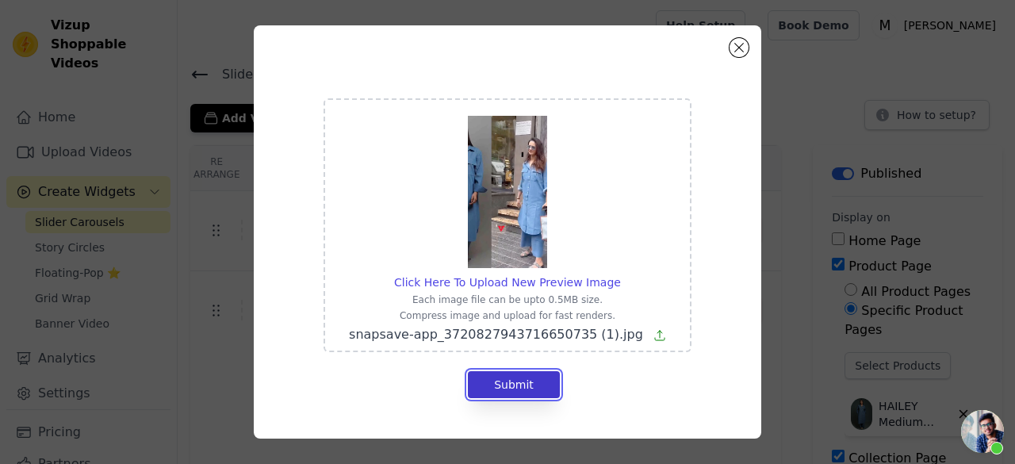
click at [520, 377] on button "Submit" at bounding box center [514, 384] width 92 height 27
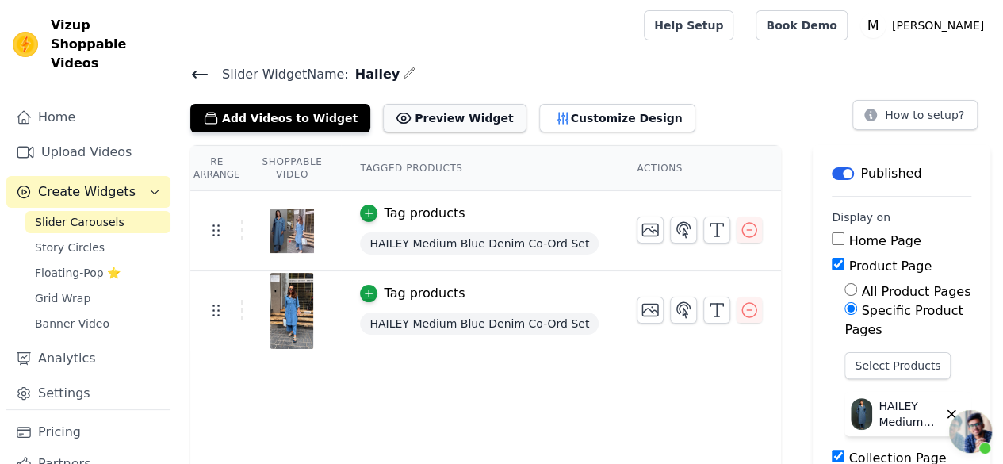
click at [433, 120] on button "Preview Widget" at bounding box center [454, 118] width 143 height 29
click at [555, 113] on button "Customize Design" at bounding box center [617, 118] width 156 height 29
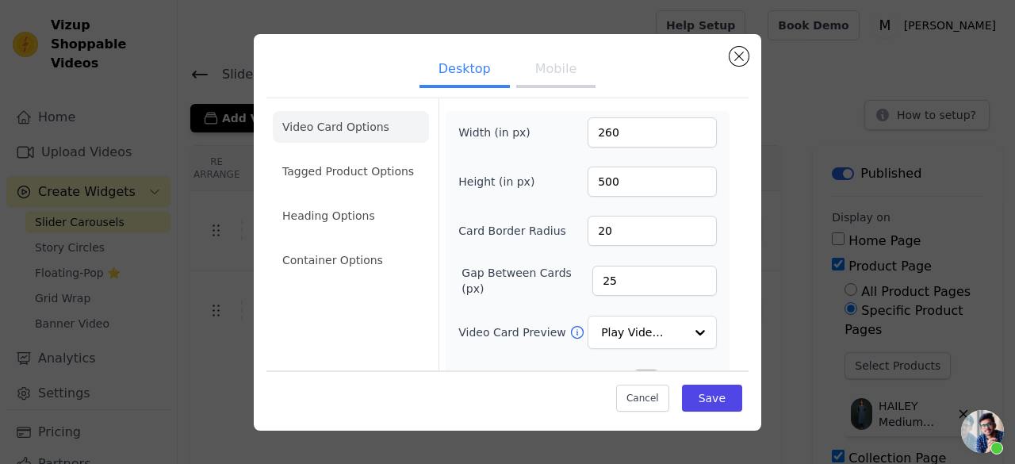
click at [537, 73] on button "Mobile" at bounding box center [555, 70] width 79 height 35
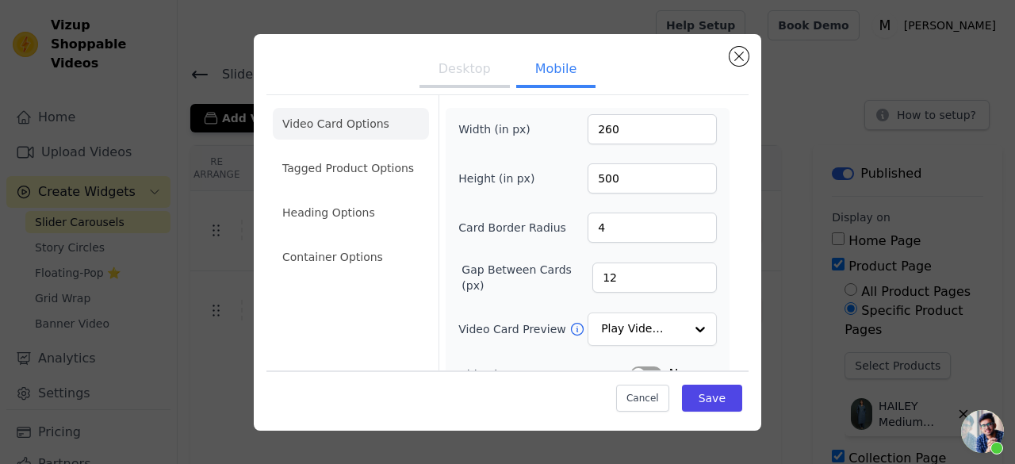
scroll to position [0, 0]
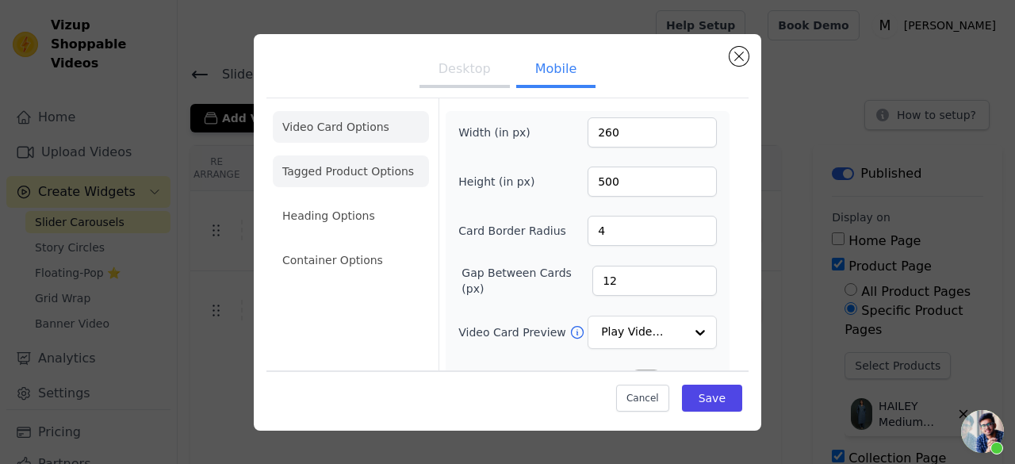
click at [368, 176] on li "Tagged Product Options" at bounding box center [351, 171] width 156 height 32
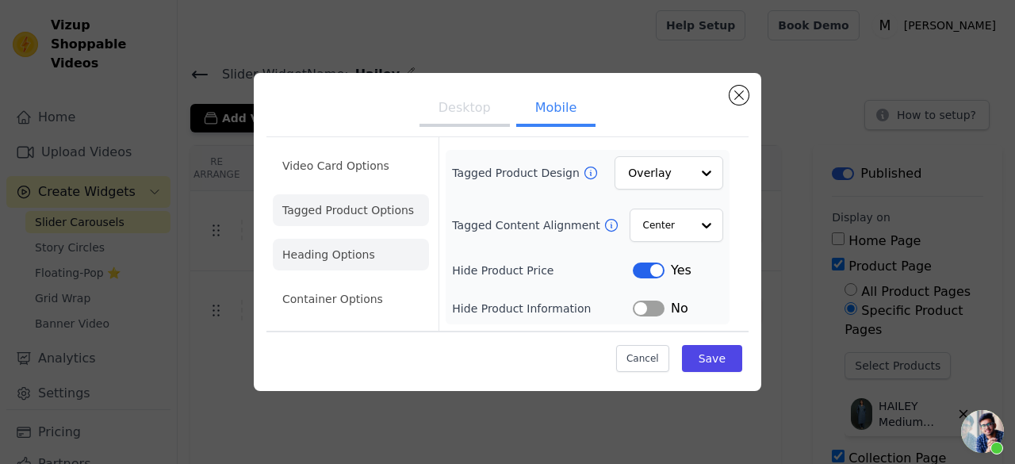
click at [349, 248] on li "Heading Options" at bounding box center [351, 255] width 156 height 32
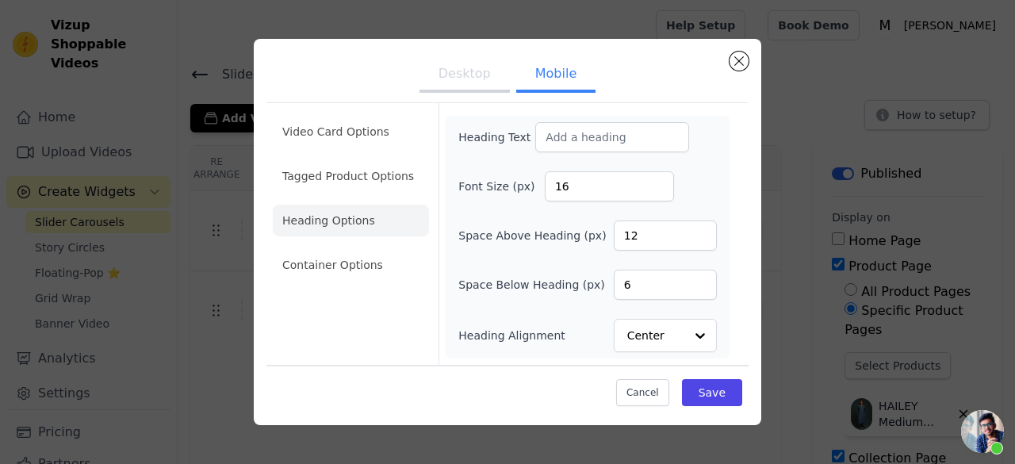
click at [350, 210] on li "Heading Options" at bounding box center [351, 221] width 156 height 32
click at [353, 185] on li "Tagged Product Options" at bounding box center [351, 176] width 156 height 32
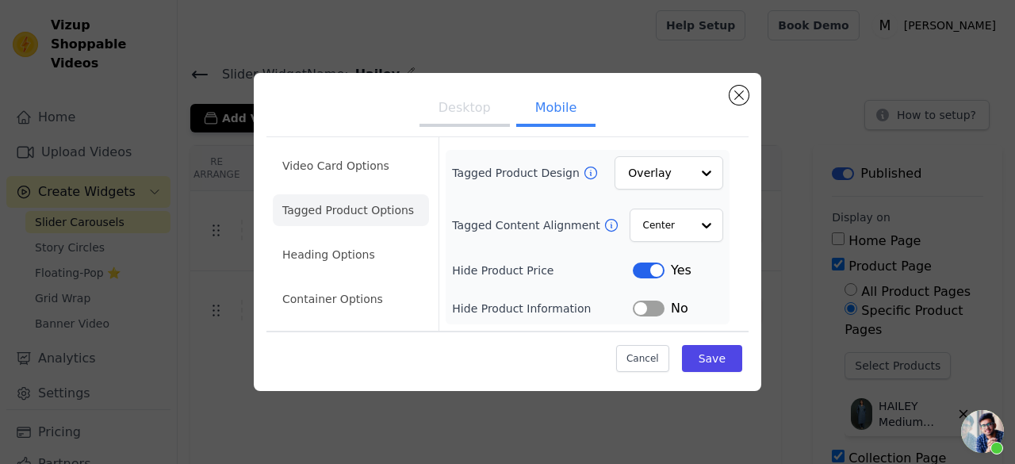
click at [371, 124] on ul "Desktop Mobile" at bounding box center [507, 110] width 482 height 48
click at [374, 163] on li "Video Card Options" at bounding box center [351, 166] width 156 height 32
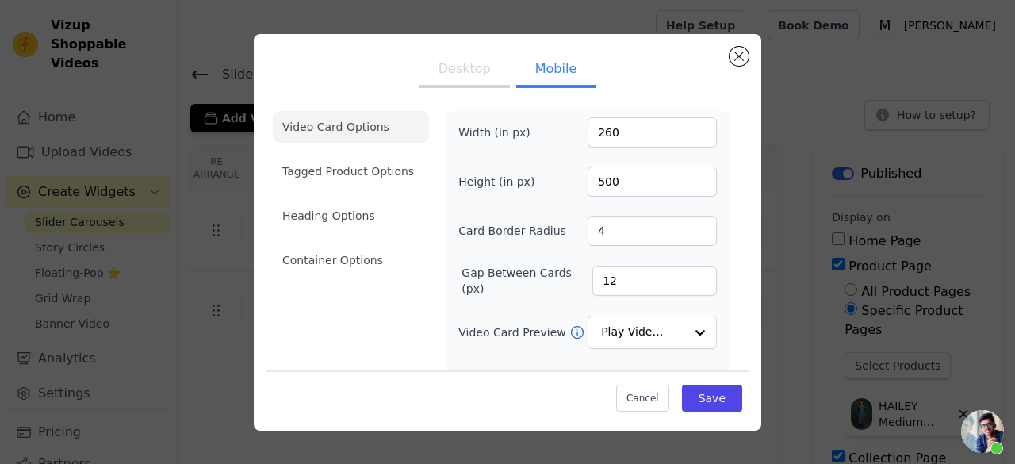
click at [468, 84] on button "Desktop" at bounding box center [464, 70] width 90 height 35
click at [569, 62] on button "Mobile" at bounding box center [555, 70] width 79 height 35
click at [463, 62] on button "Desktop" at bounding box center [464, 70] width 90 height 35
click at [505, 63] on ul "Desktop Mobile" at bounding box center [507, 71] width 482 height 48
click at [516, 69] on button "Mobile" at bounding box center [555, 70] width 79 height 35
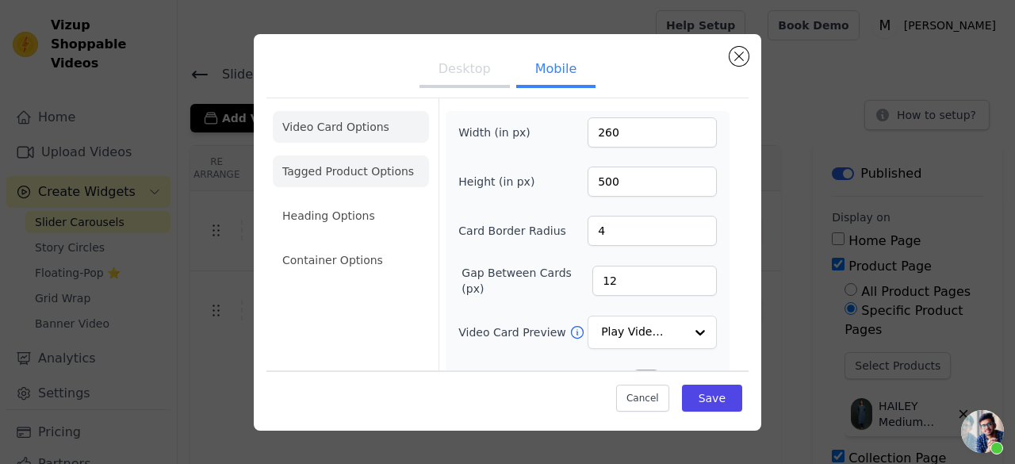
click at [334, 169] on li "Tagged Product Options" at bounding box center [351, 171] width 156 height 32
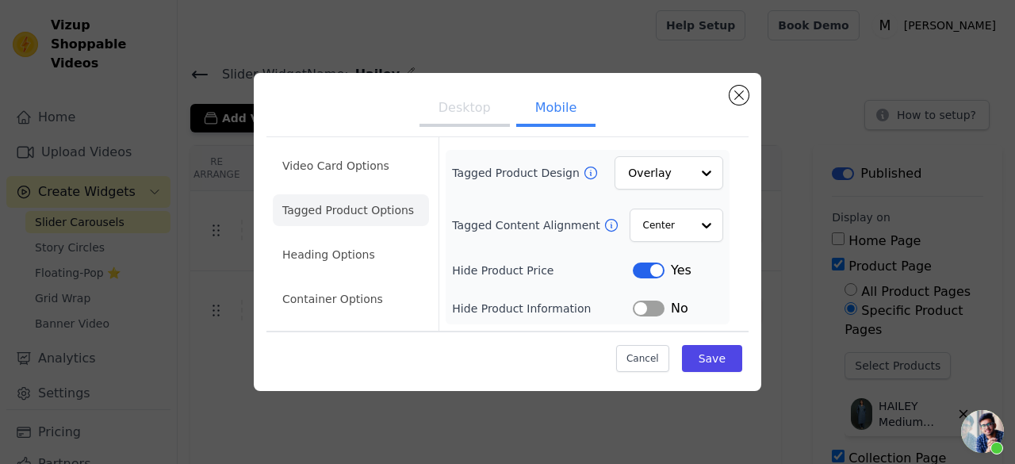
click at [341, 229] on ul "Video Card Options Tagged Product Options Heading Options Container Options" at bounding box center [351, 232] width 156 height 178
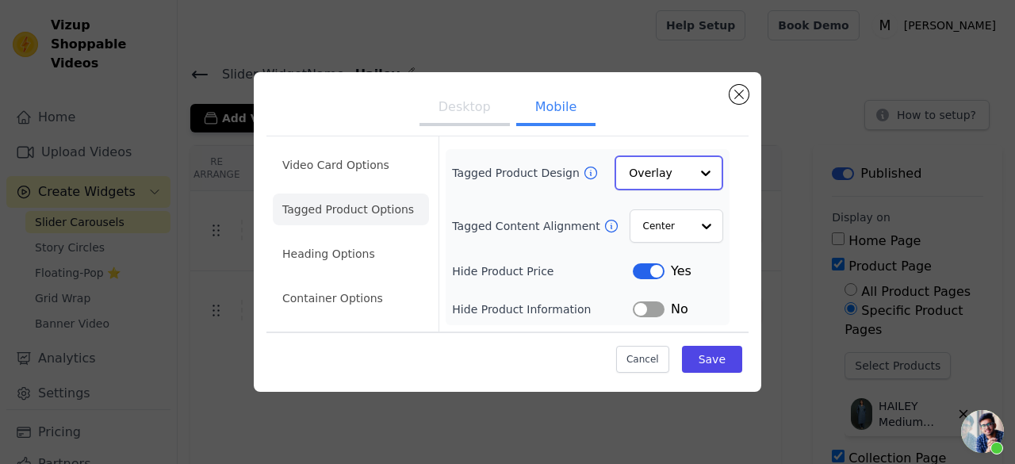
click at [717, 161] on div at bounding box center [706, 173] width 32 height 32
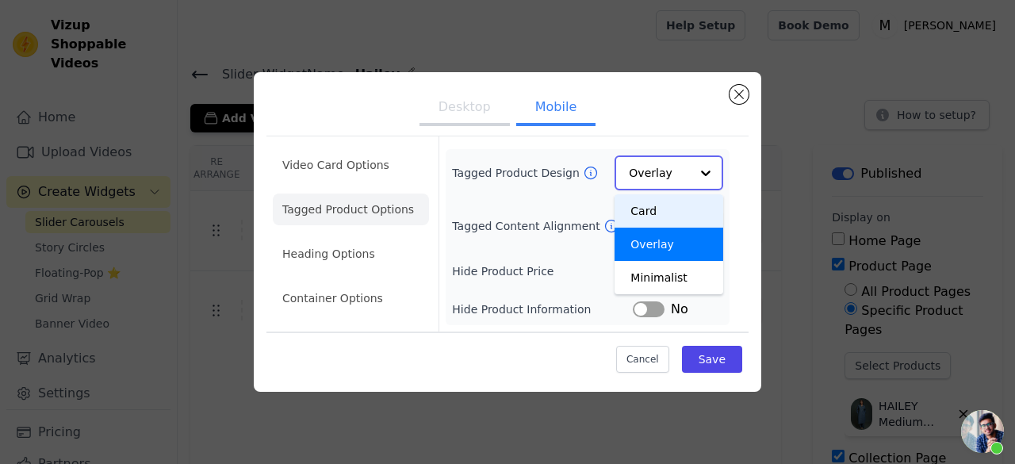
click at [658, 212] on div "Card" at bounding box center [668, 210] width 109 height 33
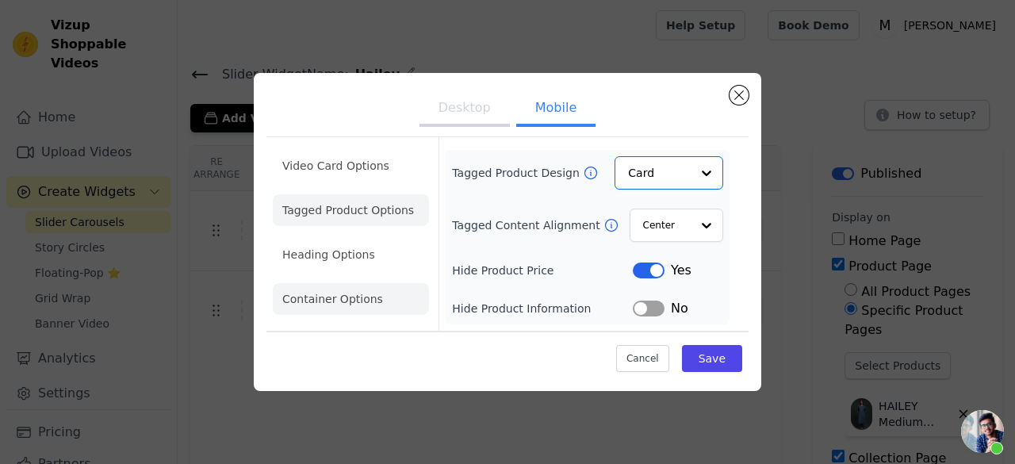
click at [331, 266] on li "Heading Options" at bounding box center [351, 255] width 156 height 32
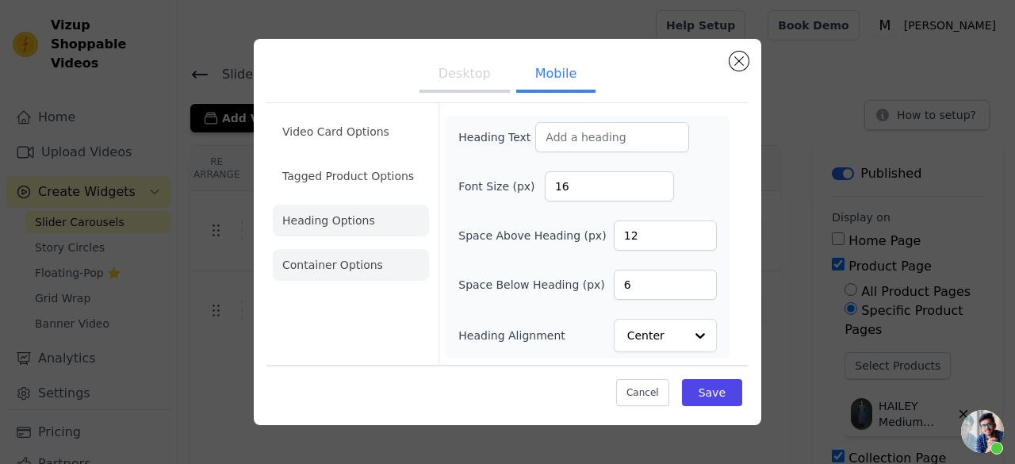
click at [366, 258] on li "Container Options" at bounding box center [351, 265] width 156 height 32
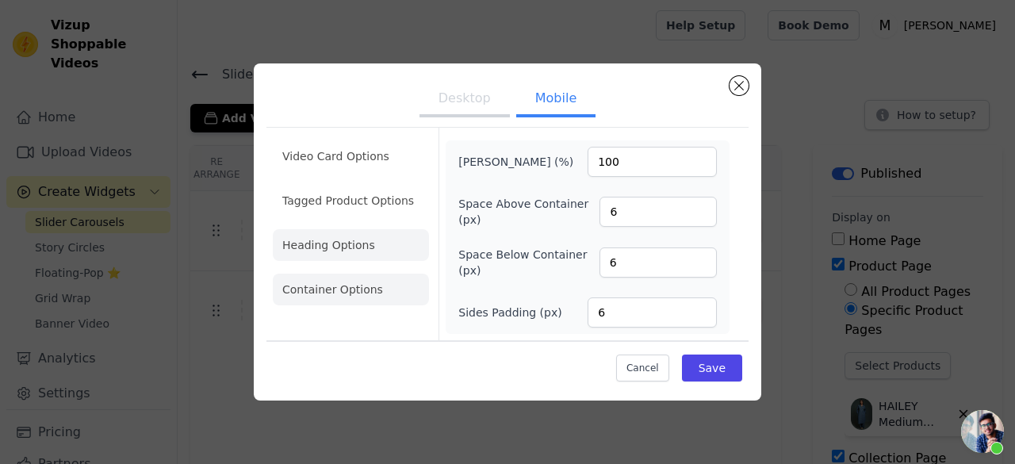
click at [366, 242] on li "Heading Options" at bounding box center [351, 245] width 156 height 32
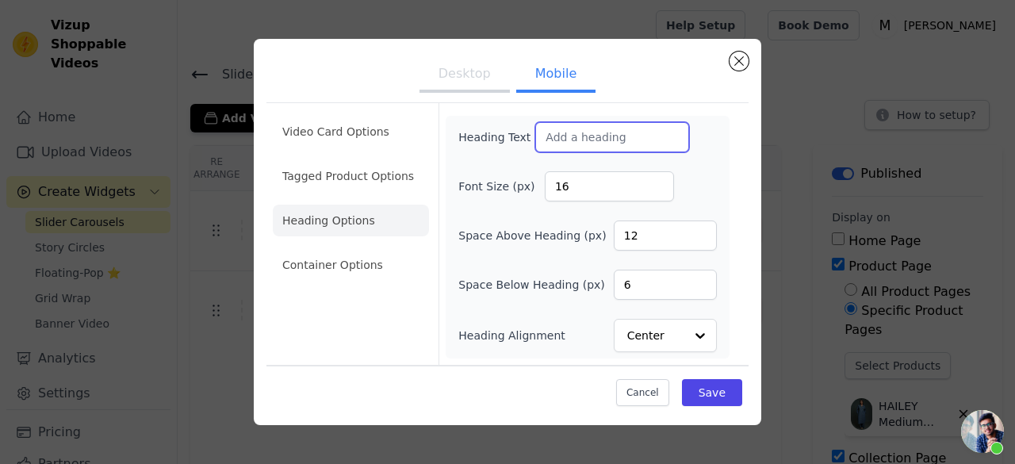
click at [599, 151] on input "Heading Text" at bounding box center [612, 137] width 154 height 30
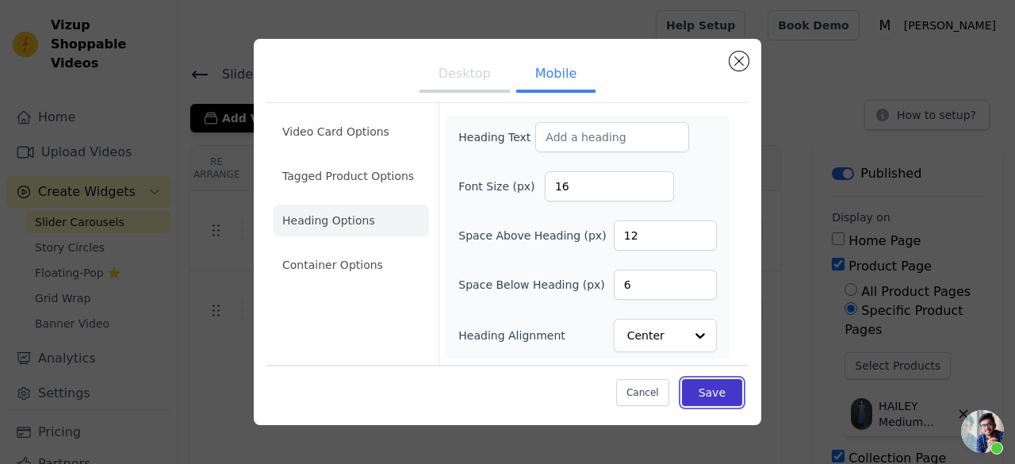
click at [707, 380] on button "Save" at bounding box center [712, 392] width 60 height 27
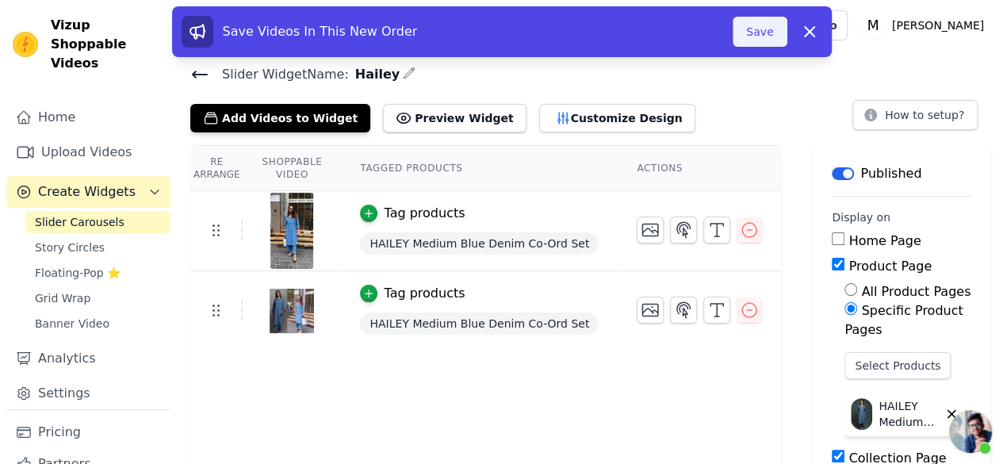
click at [755, 37] on button "Save" at bounding box center [759, 32] width 54 height 30
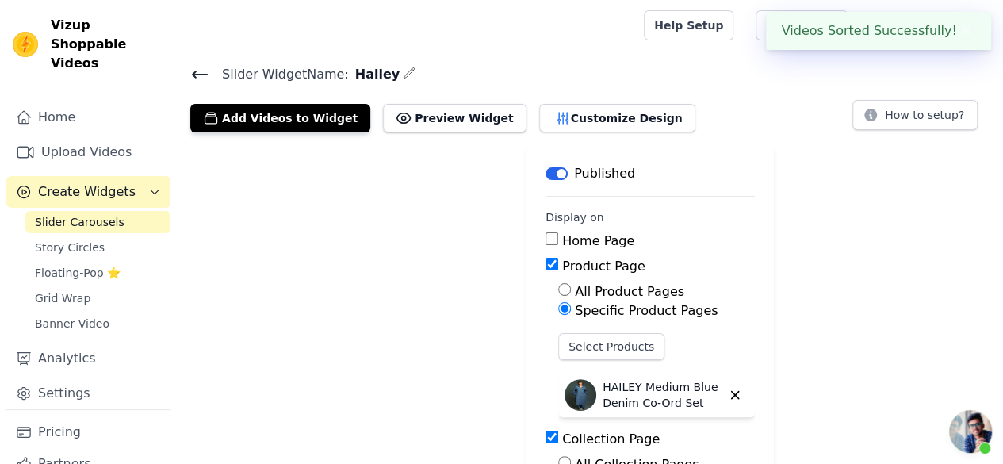
click at [733, 26] on link "Help Setup" at bounding box center [689, 25] width 90 height 30
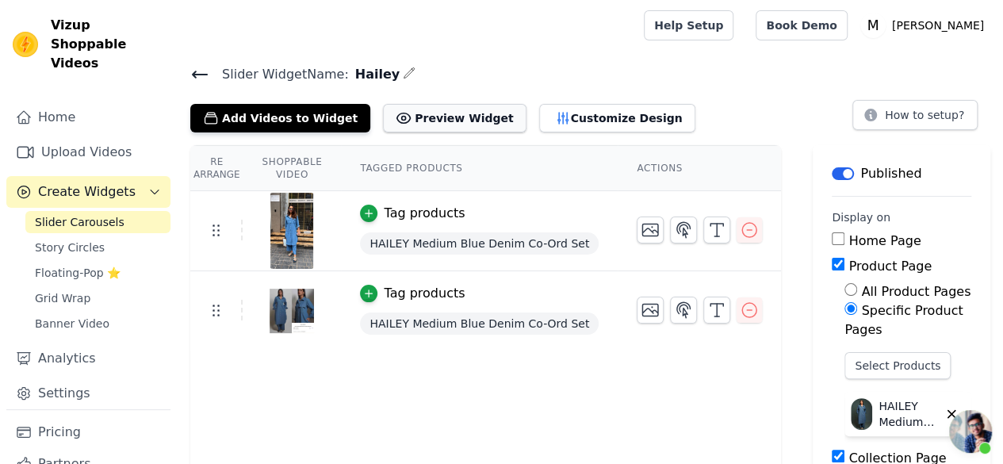
click at [476, 117] on button "Preview Widget" at bounding box center [454, 118] width 143 height 29
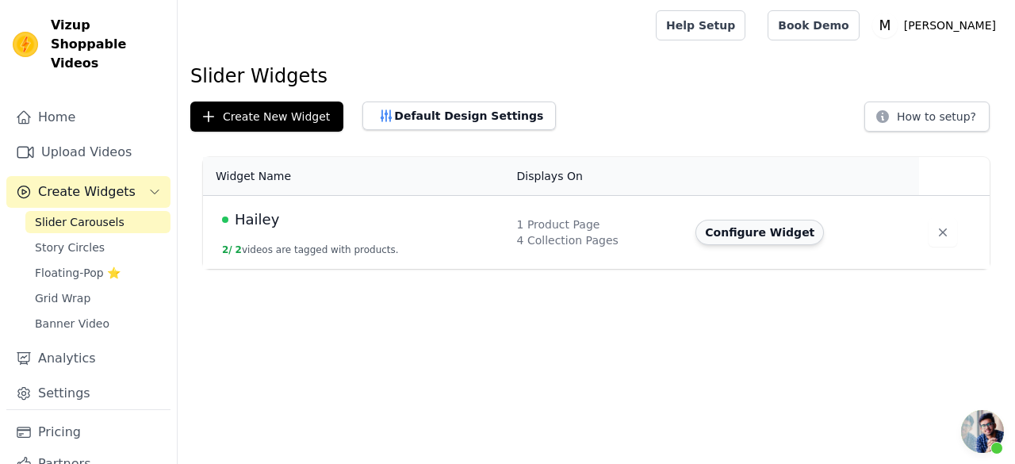
click at [720, 225] on button "Configure Widget" at bounding box center [759, 232] width 128 height 25
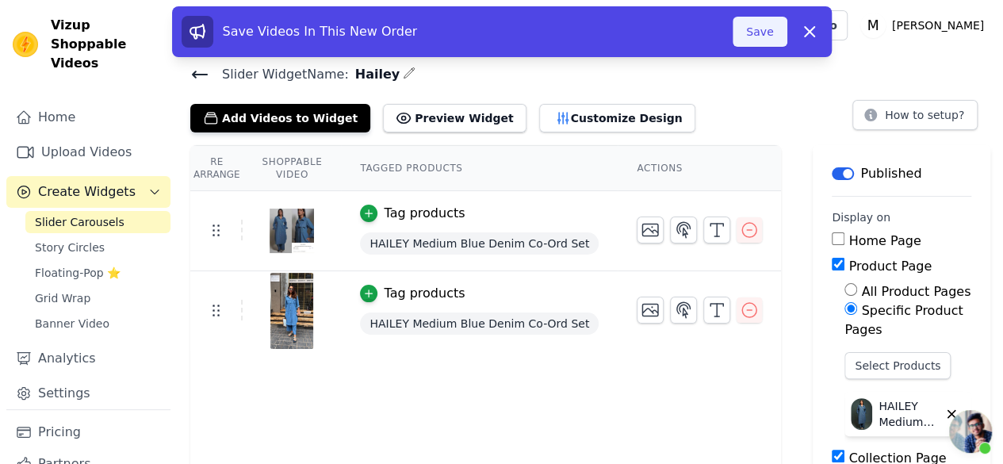
click at [742, 25] on button "Save" at bounding box center [759, 32] width 54 height 30
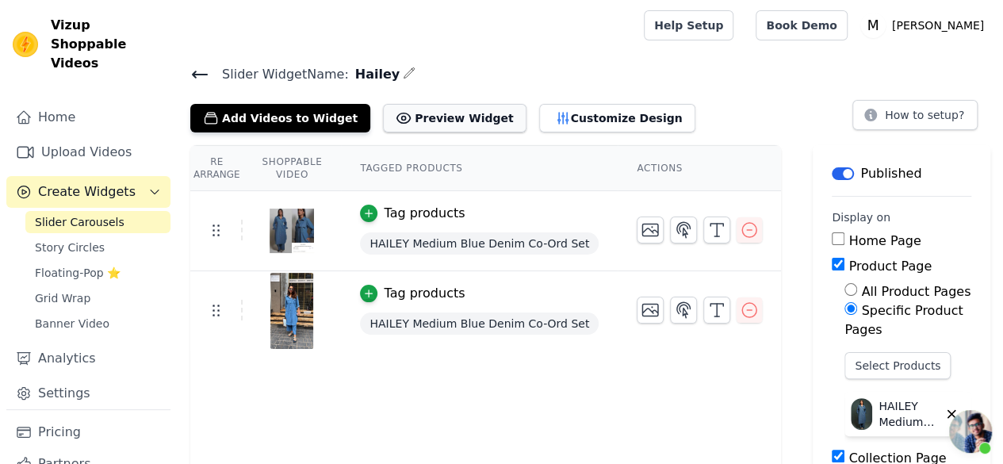
click at [446, 123] on button "Preview Widget" at bounding box center [454, 118] width 143 height 29
click at [550, 123] on button "Customize Design" at bounding box center [617, 118] width 156 height 29
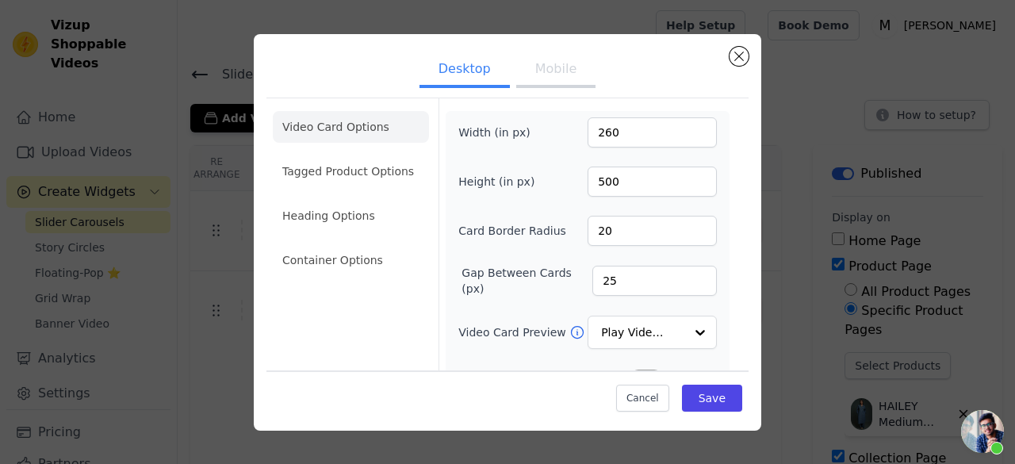
click at [568, 59] on button "Mobile" at bounding box center [555, 70] width 79 height 35
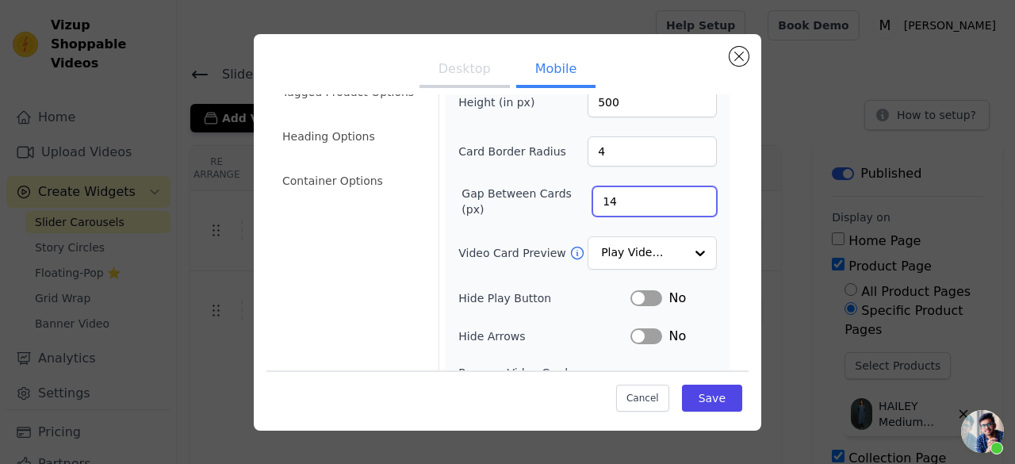
click at [690, 192] on input "14" at bounding box center [654, 201] width 124 height 30
click at [690, 192] on input "15" at bounding box center [654, 201] width 124 height 30
click at [690, 192] on input "16" at bounding box center [654, 201] width 124 height 30
click at [690, 192] on input "17" at bounding box center [654, 201] width 124 height 30
click at [690, 192] on input "18" at bounding box center [654, 201] width 124 height 30
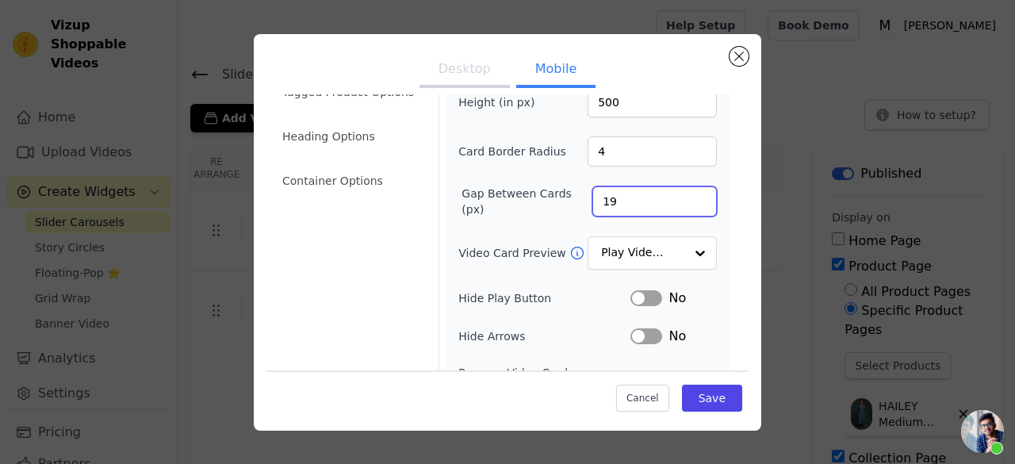
click at [690, 192] on input "19" at bounding box center [654, 201] width 124 height 30
type input "20"
click at [690, 192] on input "20" at bounding box center [654, 201] width 124 height 30
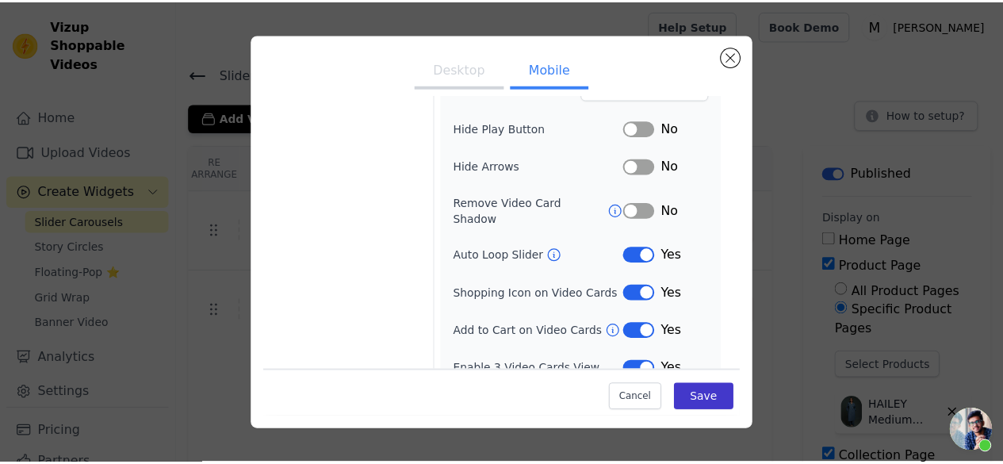
scroll to position [253, 0]
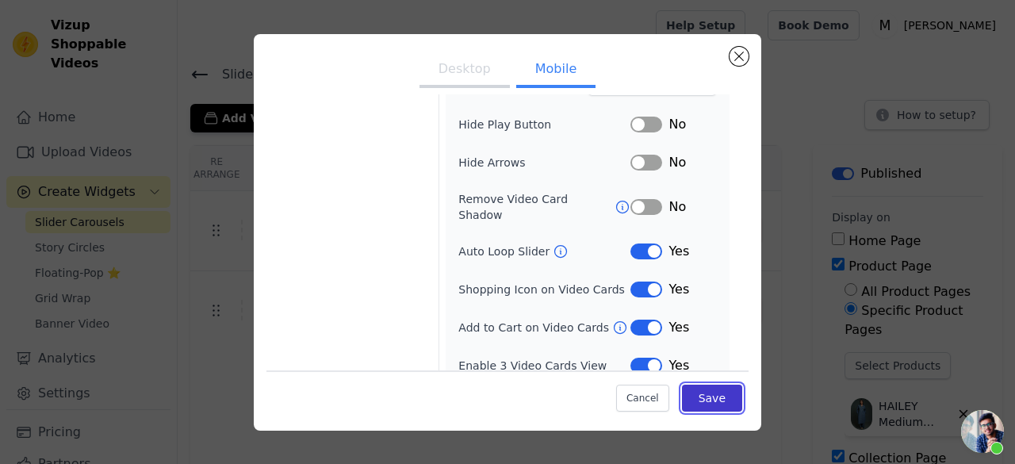
click at [714, 399] on button "Save" at bounding box center [712, 397] width 60 height 27
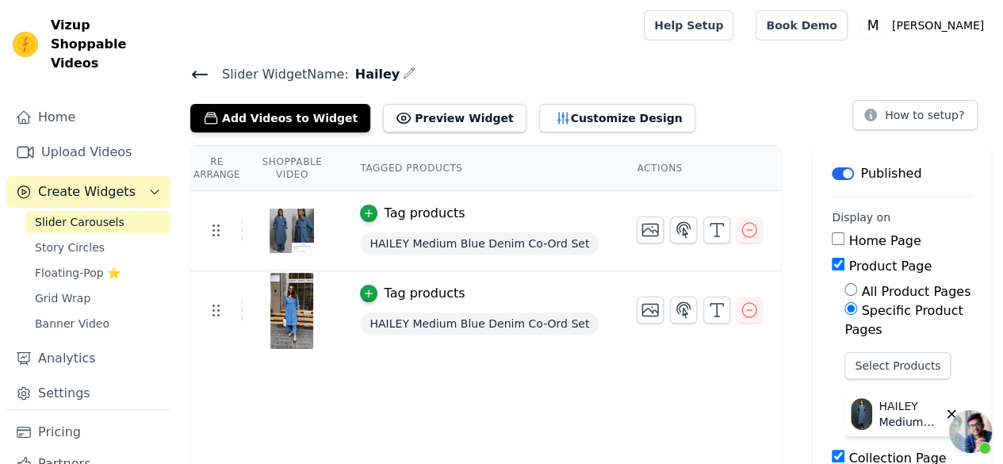
click at [701, 67] on h4 "Slider Widget Name: Hailey" at bounding box center [590, 73] width 800 height 21
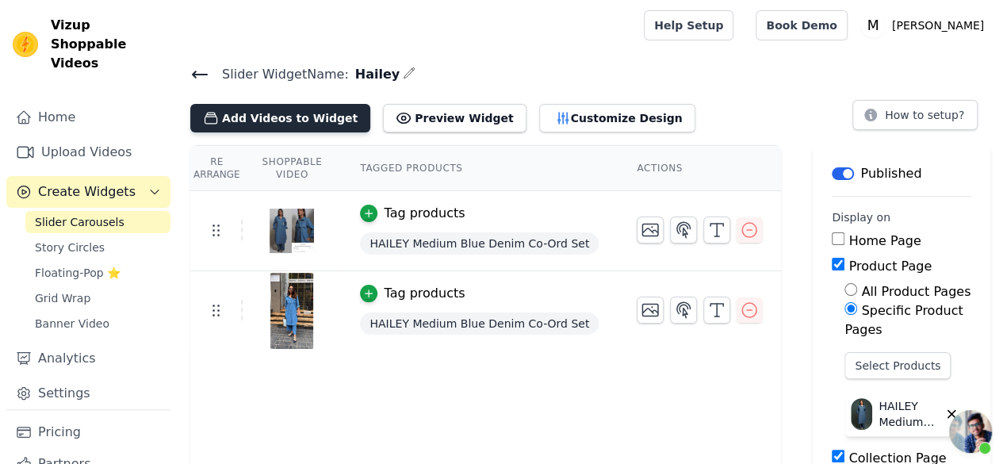
click at [254, 120] on button "Add Videos to Widget" at bounding box center [280, 118] width 180 height 29
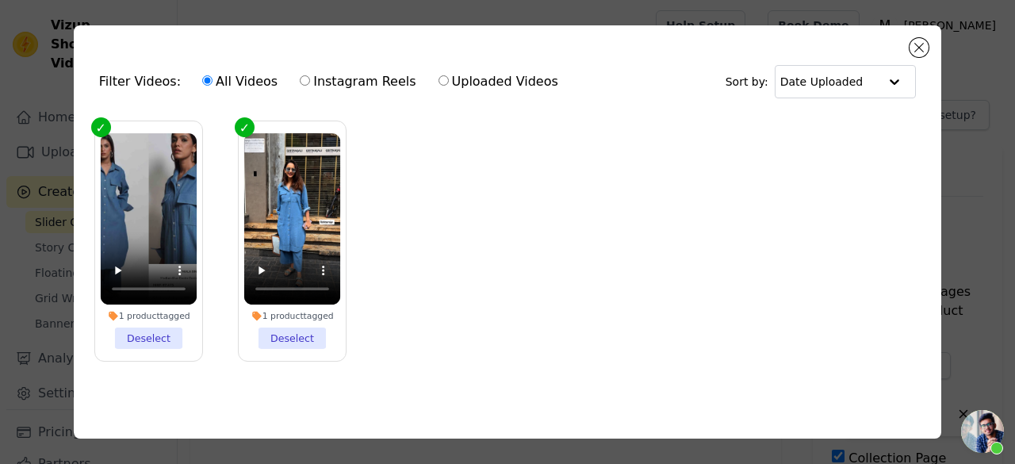
click at [491, 80] on label "Uploaded Videos" at bounding box center [498, 81] width 121 height 21
click at [449, 80] on input "Uploaded Videos" at bounding box center [443, 80] width 10 height 10
radio input "true"
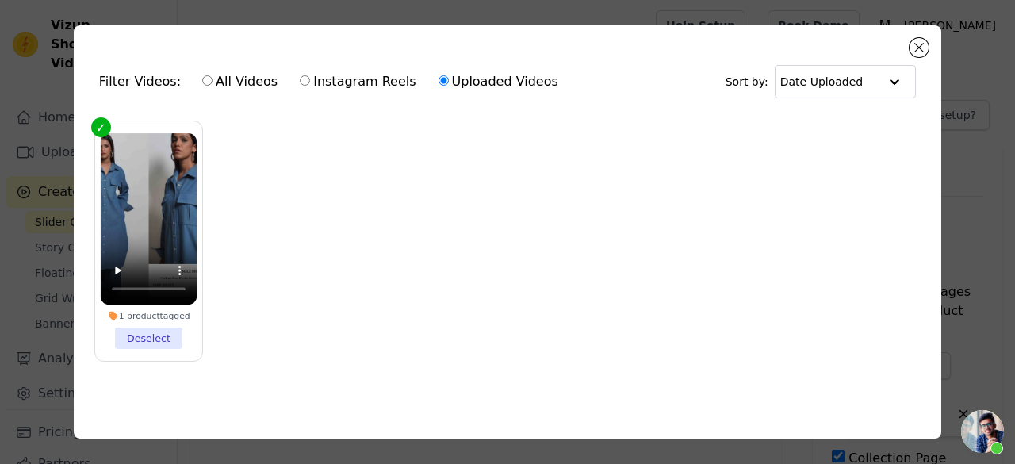
click at [217, 80] on label "All Videos" at bounding box center [239, 81] width 77 height 21
click at [212, 80] on input "All Videos" at bounding box center [207, 80] width 10 height 10
radio input "true"
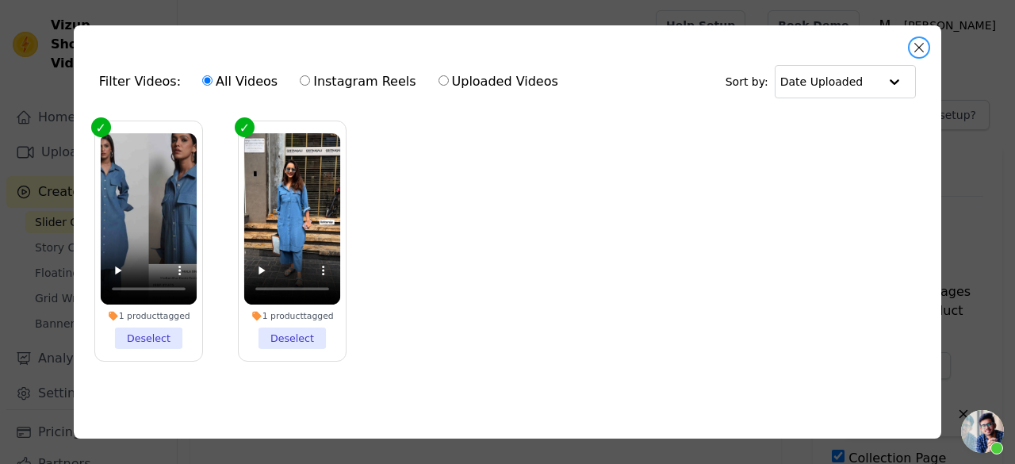
click at [919, 47] on button "Close modal" at bounding box center [918, 47] width 19 height 19
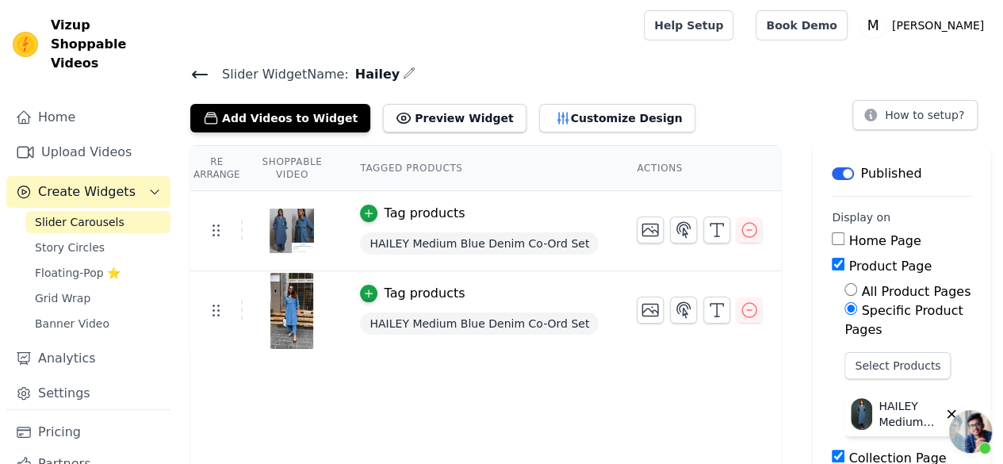
click at [203, 72] on icon at bounding box center [199, 74] width 19 height 19
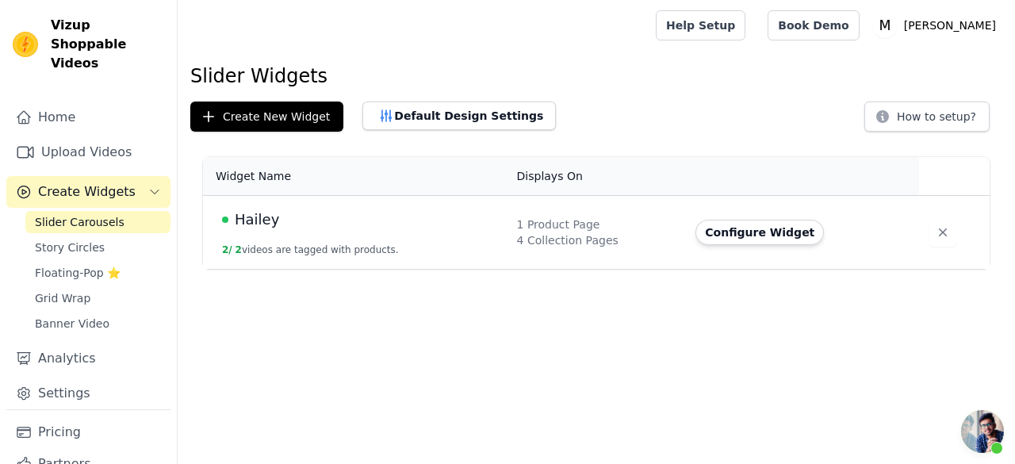
click at [720, 228] on button "Configure Widget" at bounding box center [759, 232] width 128 height 25
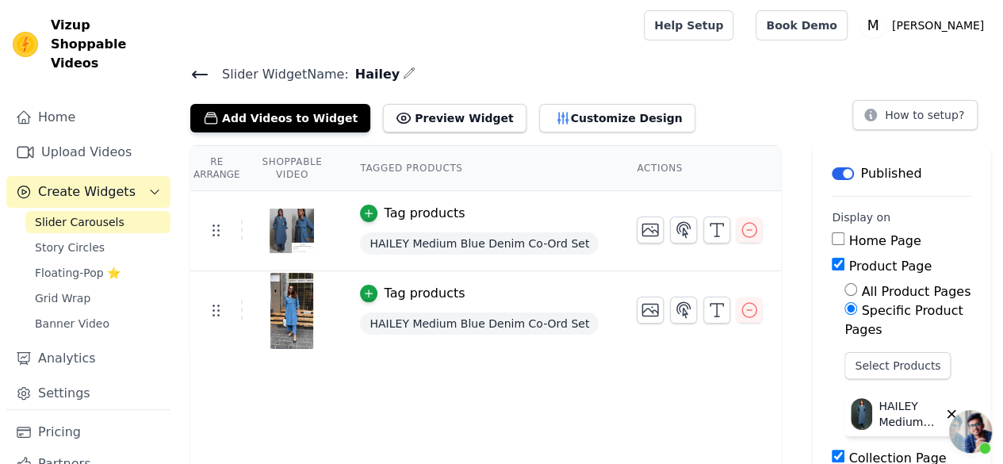
click at [832, 172] on button "Label" at bounding box center [843, 173] width 22 height 13
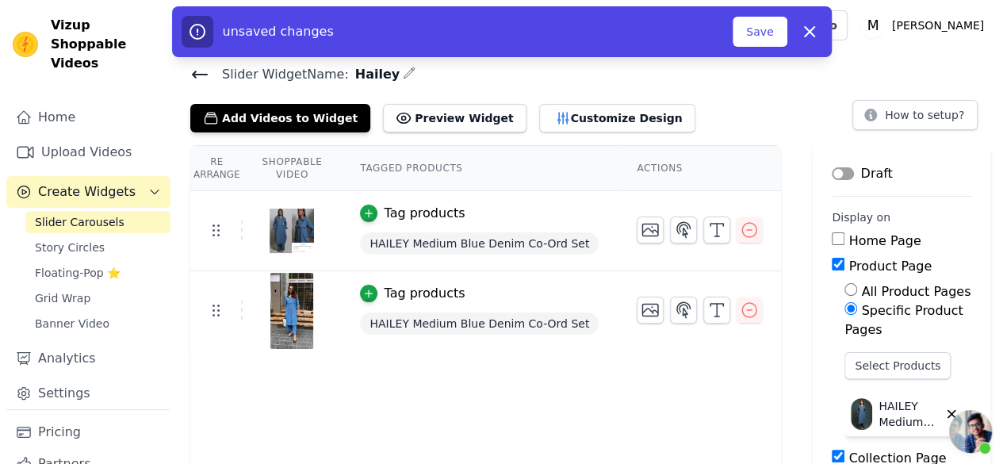
click at [832, 172] on button "Label" at bounding box center [843, 173] width 22 height 13
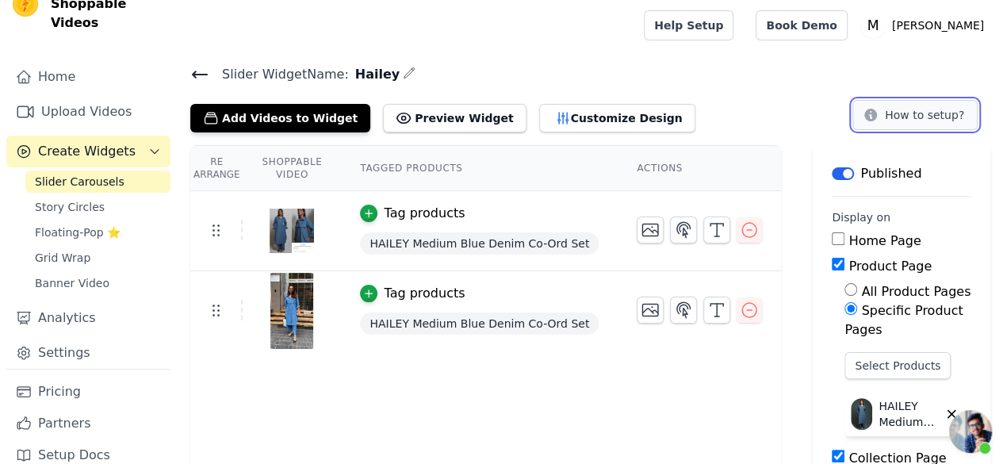
click at [943, 112] on button "How to setup?" at bounding box center [914, 115] width 125 height 30
click at [574, 113] on button "Customize Design" at bounding box center [617, 118] width 156 height 29
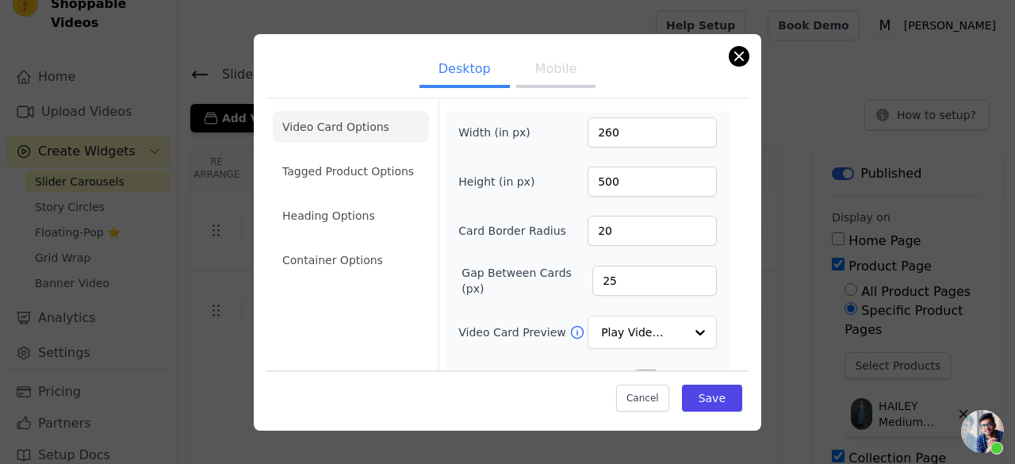
click at [744, 44] on div "Desktop Mobile Video Card Options Tagged Product Options Heading Options Contai…" at bounding box center [507, 232] width 507 height 396
click at [739, 55] on button "Close modal" at bounding box center [738, 56] width 19 height 19
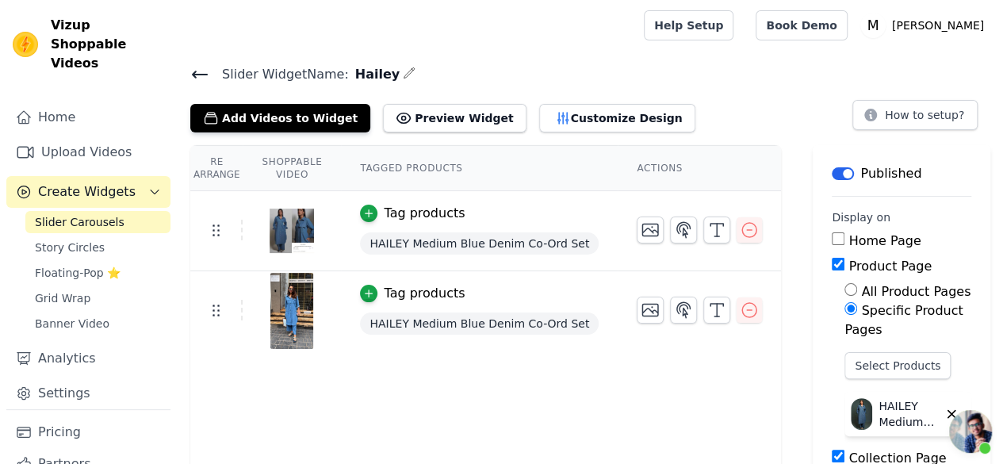
click at [556, 135] on div "Slider Widget Name: Hailey Add Videos to Widget Preview Widget Customize Design…" at bounding box center [590, 467] width 825 height 809
click at [560, 124] on button "Customize Design" at bounding box center [617, 118] width 156 height 29
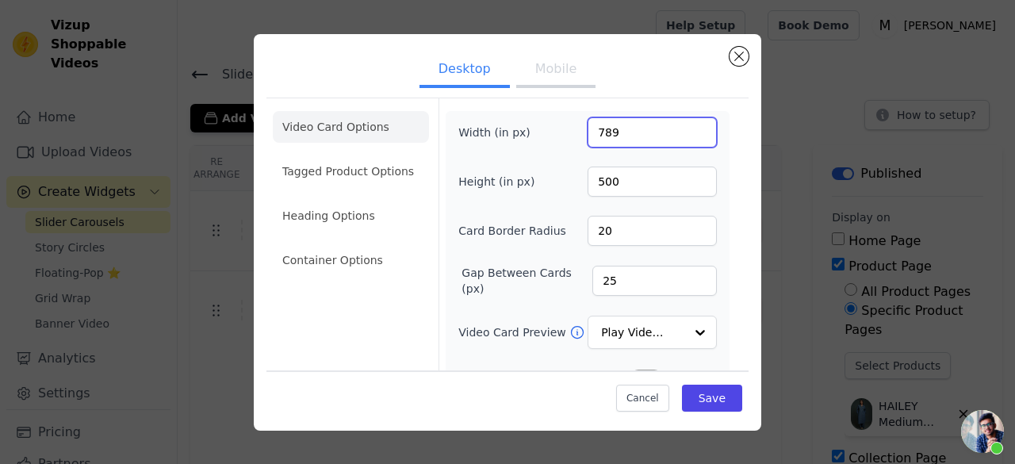
type input "789"
click at [691, 129] on input "789" at bounding box center [651, 132] width 129 height 30
click at [559, 67] on button "Mobile" at bounding box center [555, 70] width 79 height 35
drag, startPoint x: 637, startPoint y: 130, endPoint x: 585, endPoint y: 128, distance: 52.4
click at [587, 128] on input "789" at bounding box center [651, 132] width 129 height 30
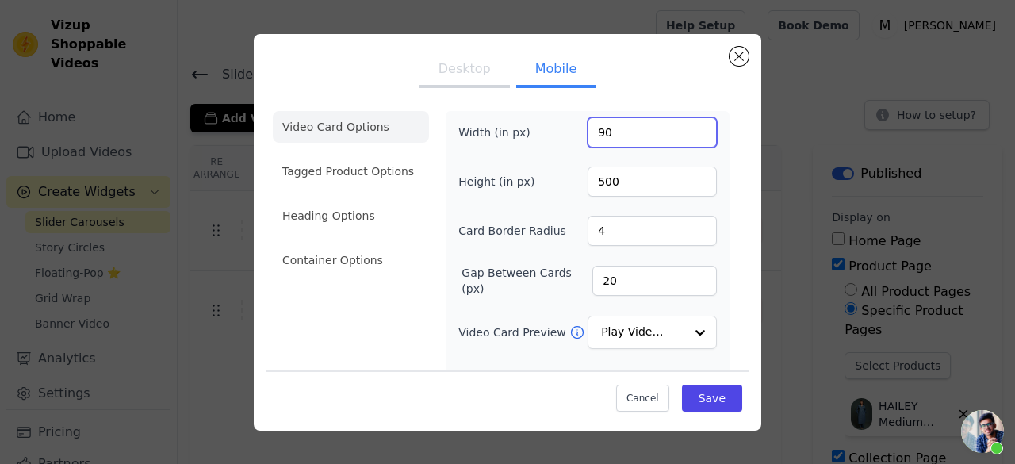
drag, startPoint x: 609, startPoint y: 128, endPoint x: 583, endPoint y: 128, distance: 25.4
click at [587, 128] on input "90" at bounding box center [651, 132] width 129 height 30
type input "1080"
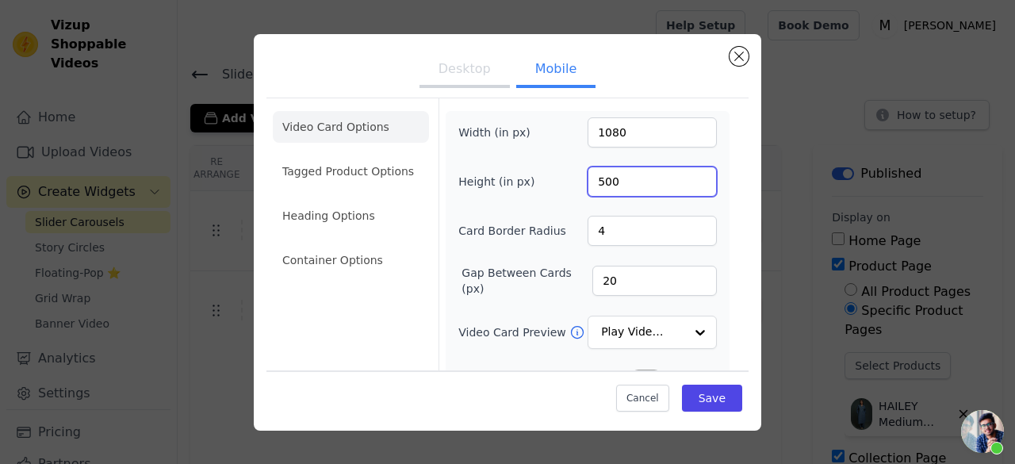
drag, startPoint x: 628, startPoint y: 183, endPoint x: 555, endPoint y: 178, distance: 73.1
click at [555, 178] on div "Height (in px) 500" at bounding box center [587, 181] width 258 height 30
type input "1920"
click at [710, 399] on button "Save" at bounding box center [712, 397] width 60 height 27
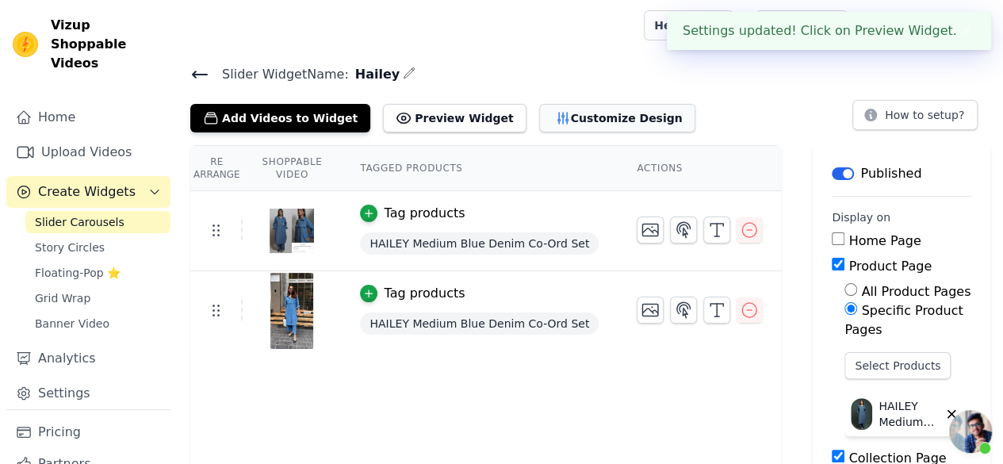
click at [570, 118] on button "Customize Design" at bounding box center [617, 118] width 156 height 29
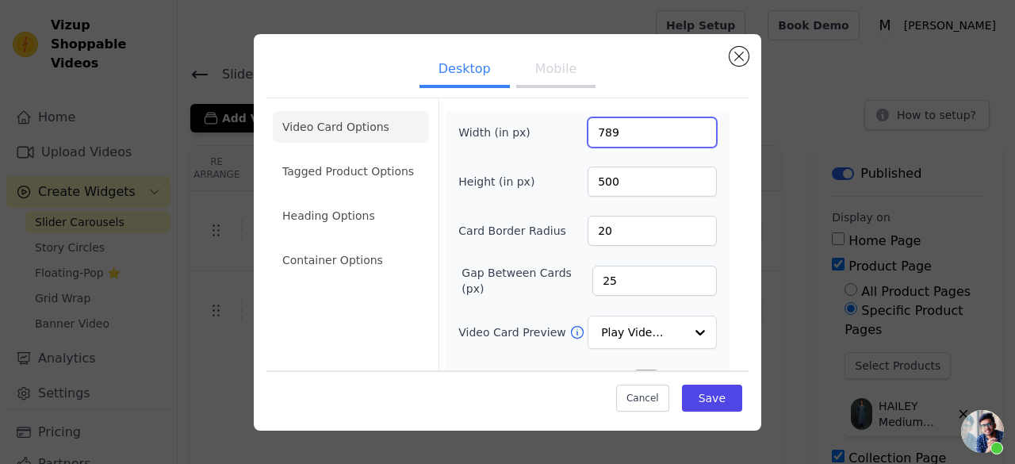
drag, startPoint x: 622, startPoint y: 134, endPoint x: 518, endPoint y: 129, distance: 103.2
click at [518, 129] on div "Width (in px) 789" at bounding box center [587, 132] width 258 height 30
type input "1080"
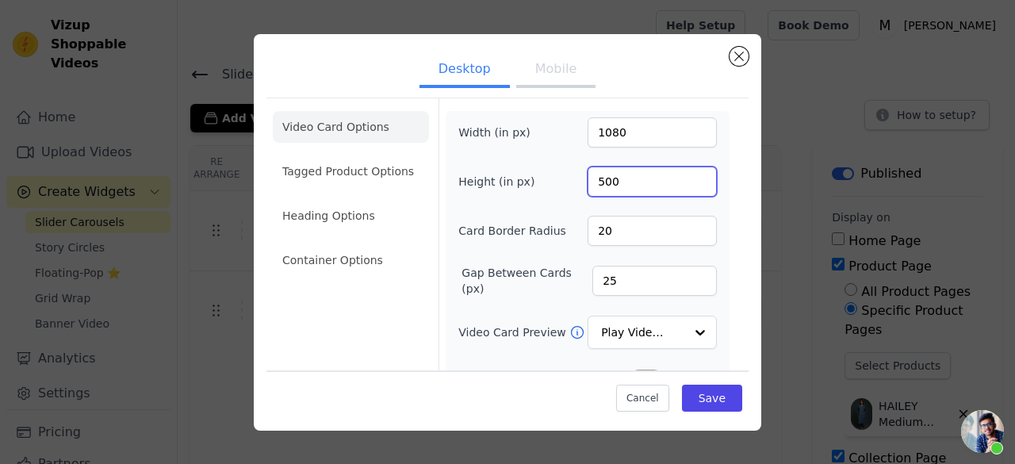
drag, startPoint x: 629, startPoint y: 179, endPoint x: 578, endPoint y: 175, distance: 51.7
click at [578, 175] on div "Height (in px) 500" at bounding box center [587, 181] width 258 height 30
type input "1080"
click at [687, 397] on button "Save" at bounding box center [712, 397] width 60 height 27
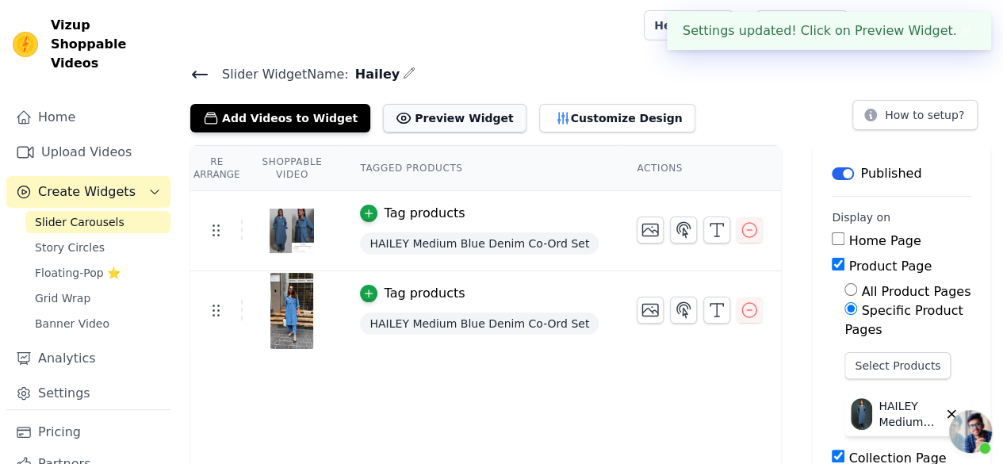
click at [396, 115] on button "Preview Widget" at bounding box center [454, 118] width 143 height 29
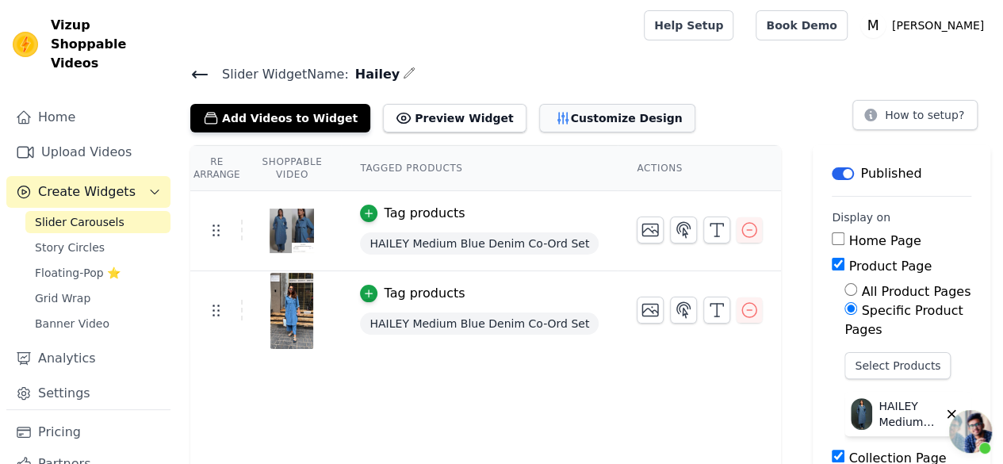
click at [567, 120] on button "Customize Design" at bounding box center [617, 118] width 156 height 29
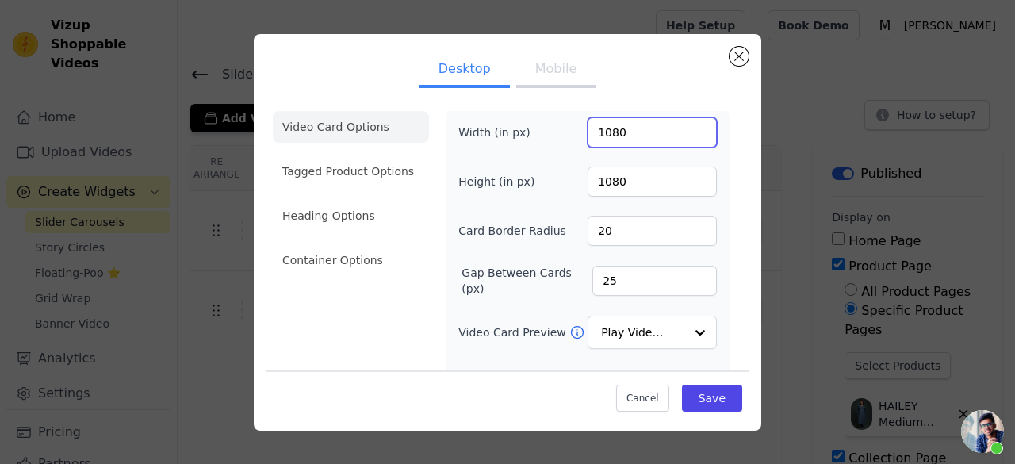
drag, startPoint x: 637, startPoint y: 133, endPoint x: 568, endPoint y: 132, distance: 69.0
click at [568, 132] on div "Width (in px) 1080" at bounding box center [587, 132] width 258 height 30
drag, startPoint x: 634, startPoint y: 143, endPoint x: 583, endPoint y: 147, distance: 50.9
click at [583, 147] on div "Width (in px) 270 Height (in px) 1080 Card Border Radius 20 Gap Between Cards (…" at bounding box center [587, 353] width 258 height 472
type input "170"
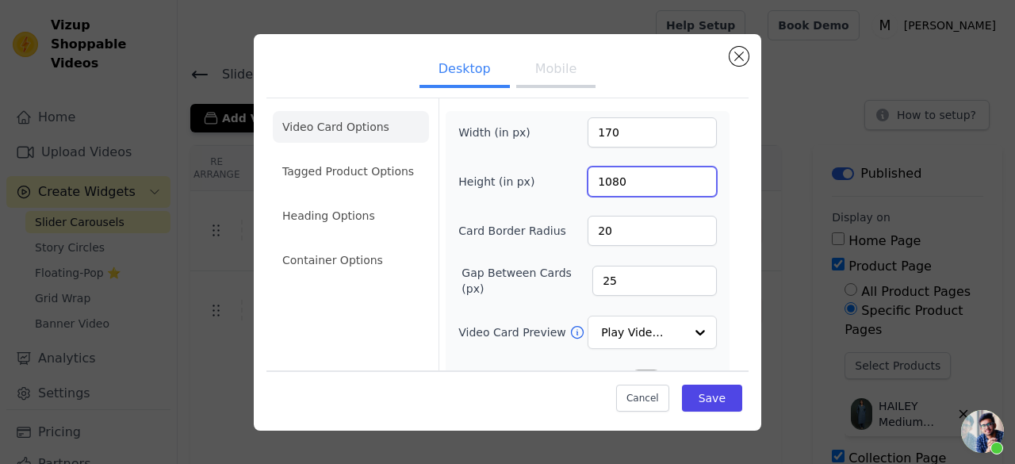
drag, startPoint x: 647, startPoint y: 182, endPoint x: 523, endPoint y: 180, distance: 123.7
click at [523, 180] on div "Height (in px) 1080" at bounding box center [587, 181] width 258 height 30
type input "480"
click at [697, 403] on button "Save" at bounding box center [712, 397] width 60 height 27
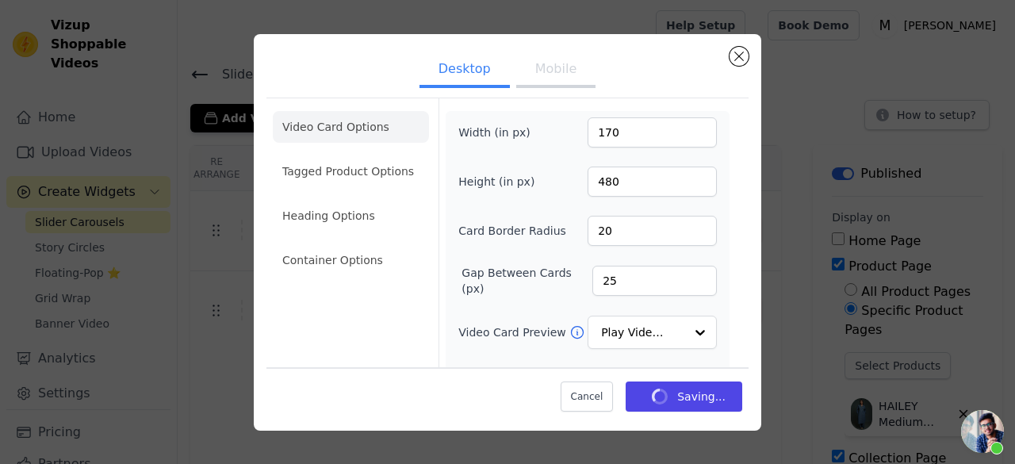
click at [539, 67] on button "Mobile" at bounding box center [555, 70] width 79 height 35
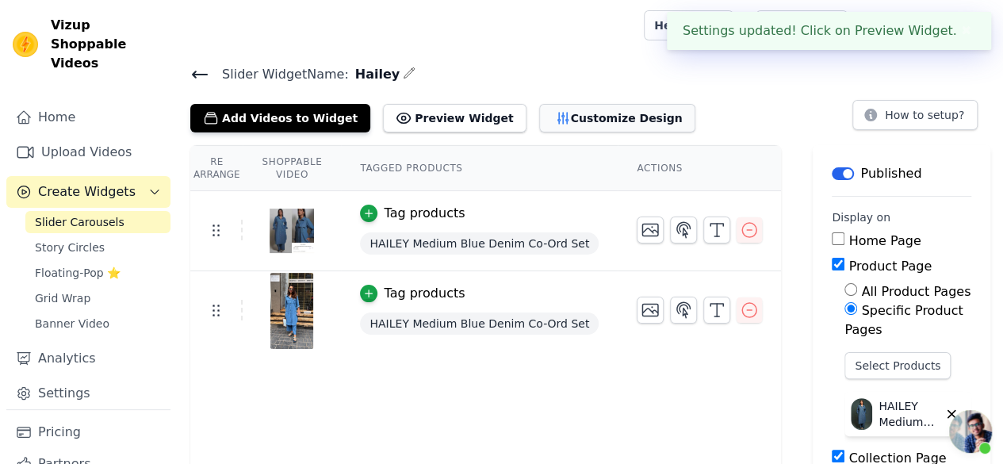
click at [558, 109] on button "Customize Design" at bounding box center [617, 118] width 156 height 29
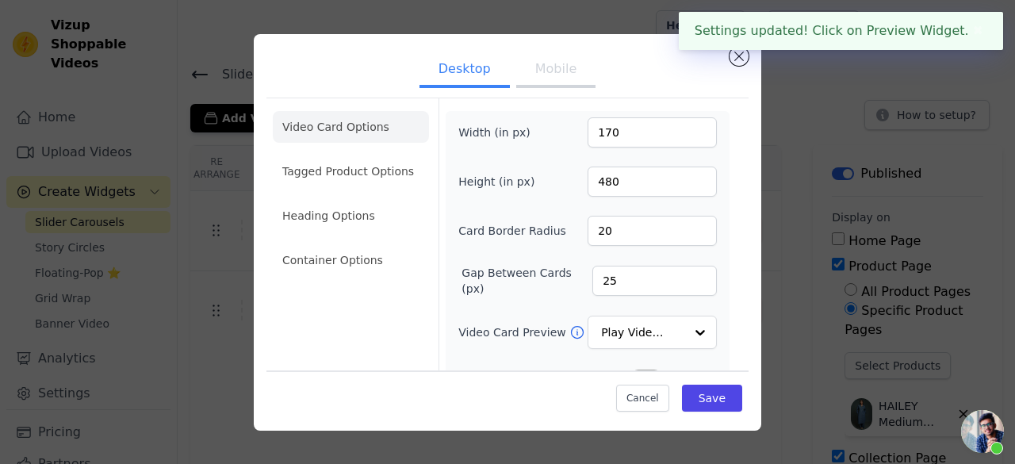
click at [558, 77] on button "Mobile" at bounding box center [555, 70] width 79 height 35
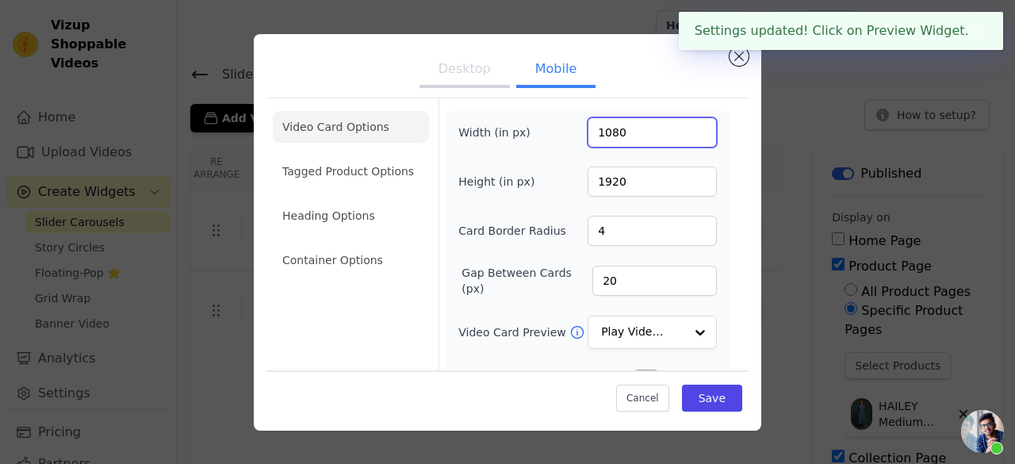
drag, startPoint x: 642, startPoint y: 132, endPoint x: 514, endPoint y: 128, distance: 128.5
click at [514, 128] on div "Width (in px) 1080" at bounding box center [587, 132] width 258 height 30
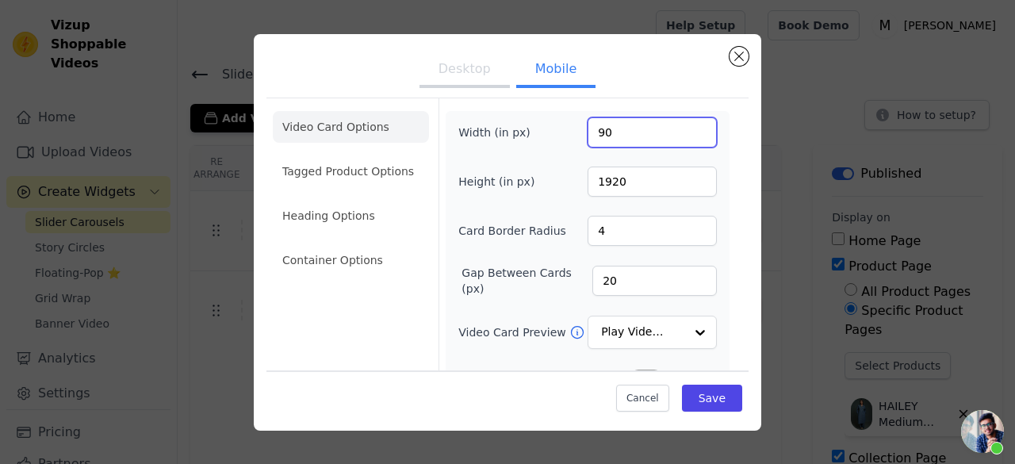
type input "90"
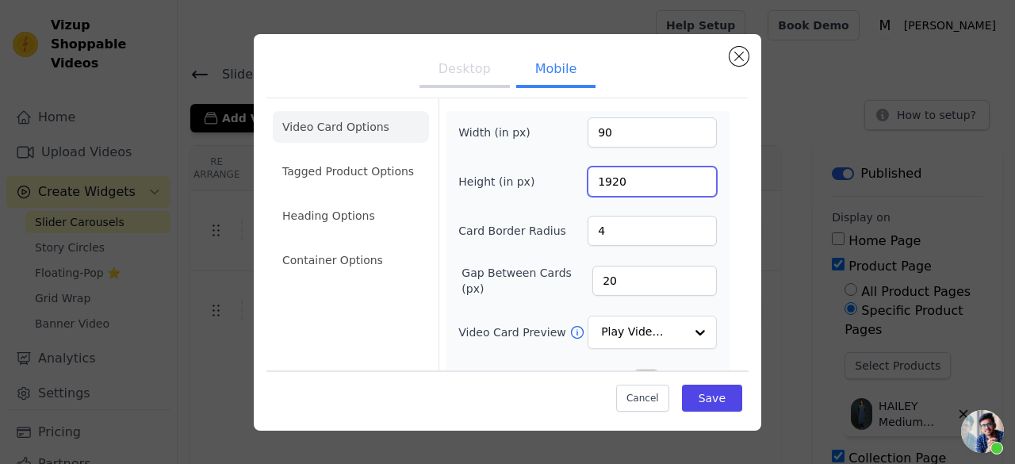
drag, startPoint x: 626, startPoint y: 186, endPoint x: 483, endPoint y: 163, distance: 145.4
click at [519, 182] on div "Height (in px) 1920" at bounding box center [587, 181] width 258 height 30
type input "160"
click at [685, 398] on button "Save" at bounding box center [712, 397] width 60 height 27
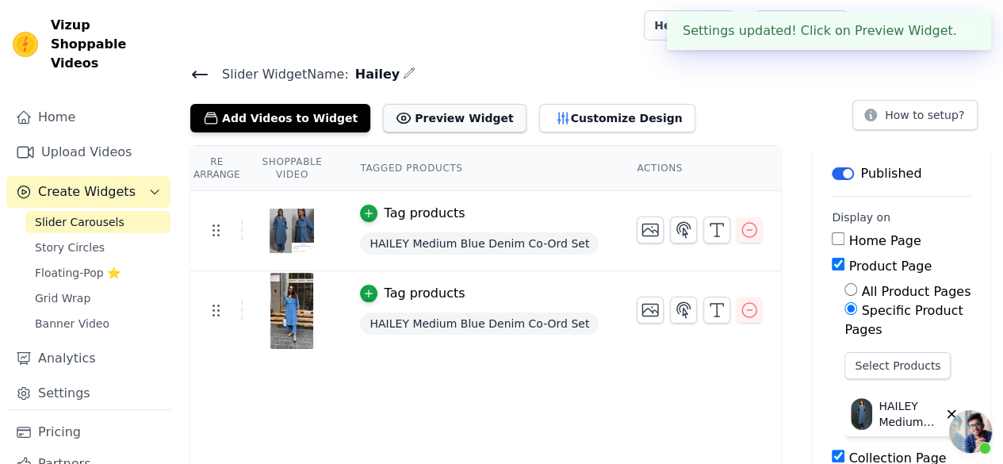
click at [418, 121] on button "Preview Widget" at bounding box center [454, 118] width 143 height 29
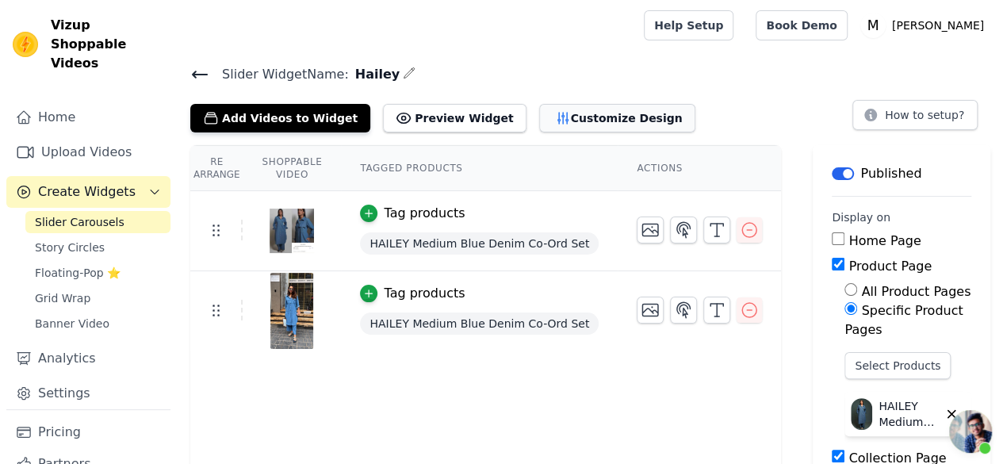
click at [539, 116] on button "Customize Design" at bounding box center [617, 118] width 156 height 29
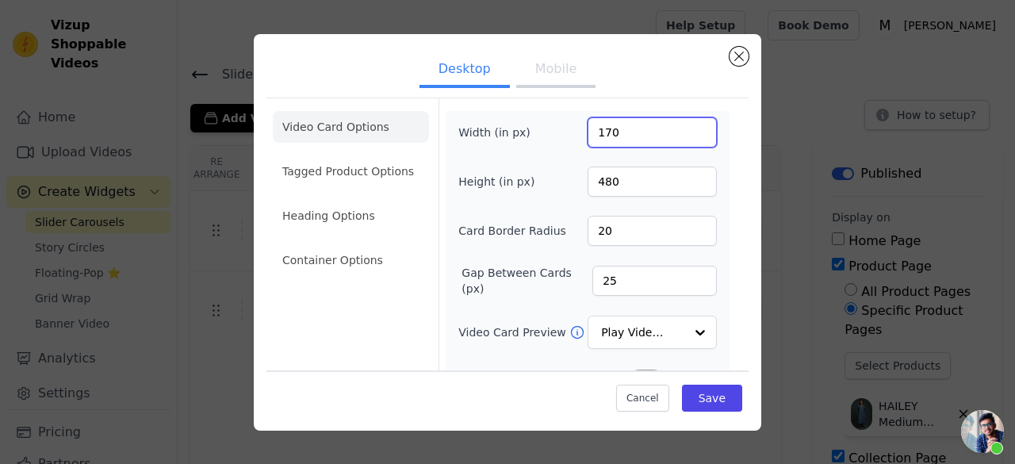
click at [606, 135] on input "170" at bounding box center [651, 132] width 129 height 30
click at [687, 129] on input "265" at bounding box center [651, 132] width 129 height 30
click at [687, 129] on input "266" at bounding box center [651, 132] width 129 height 30
click at [687, 129] on input "267" at bounding box center [651, 132] width 129 height 30
click at [687, 129] on input "268" at bounding box center [651, 132] width 129 height 30
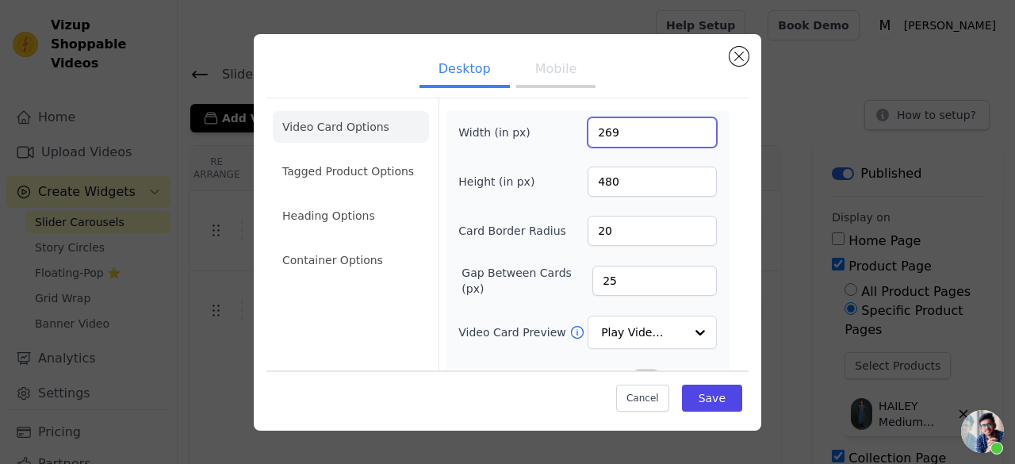
click at [687, 129] on input "269" at bounding box center [651, 132] width 129 height 30
type input "270"
click at [687, 129] on input "270" at bounding box center [651, 132] width 129 height 30
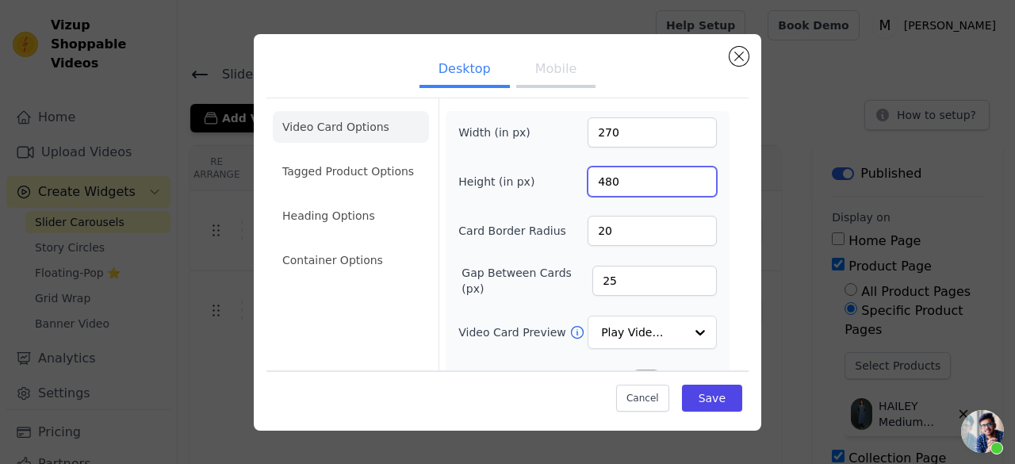
click at [626, 177] on input "480" at bounding box center [651, 181] width 129 height 30
click at [687, 399] on button "Save" at bounding box center [712, 397] width 60 height 27
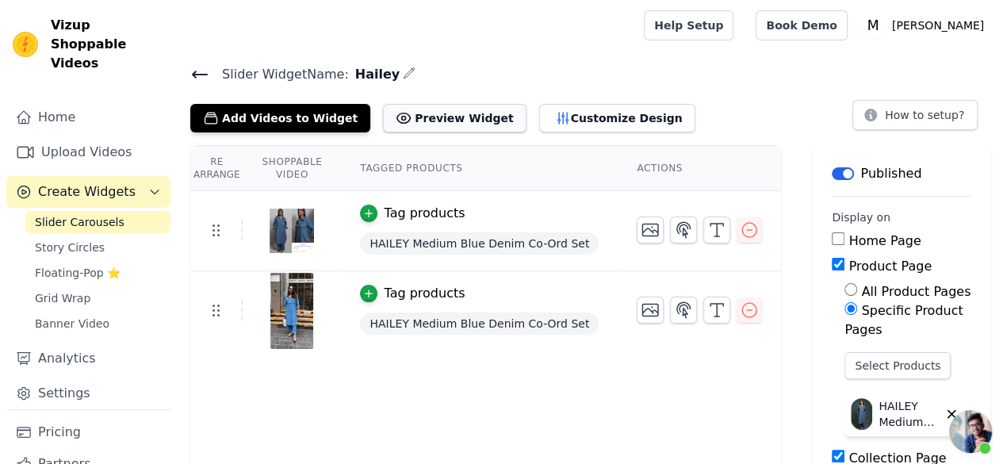
click at [434, 124] on button "Preview Widget" at bounding box center [454, 118] width 143 height 29
click at [539, 120] on button "Customize Design" at bounding box center [617, 118] width 156 height 29
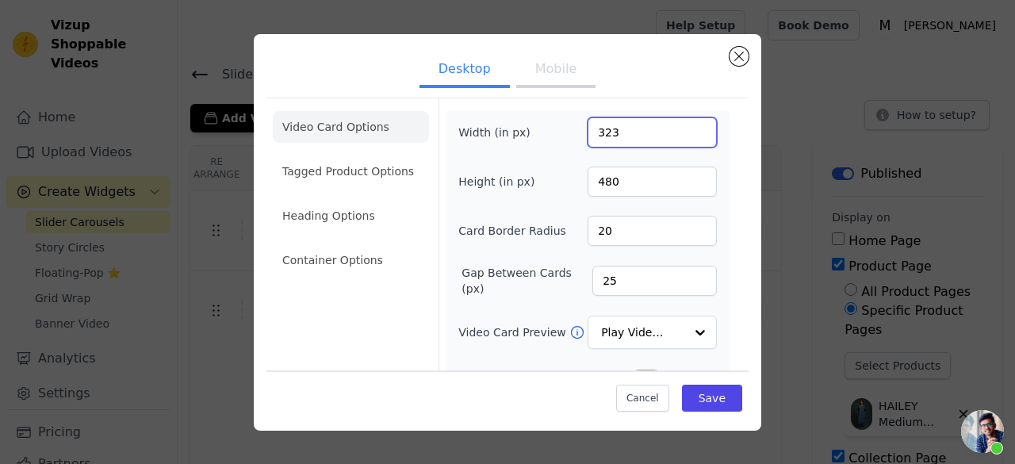
click at [691, 130] on input "323" at bounding box center [651, 132] width 129 height 30
click at [691, 130] on input "337" at bounding box center [651, 132] width 129 height 30
click at [691, 130] on input "347" at bounding box center [651, 132] width 129 height 30
click at [691, 130] on input "348" at bounding box center [651, 132] width 129 height 30
click at [691, 130] on input "349" at bounding box center [651, 132] width 129 height 30
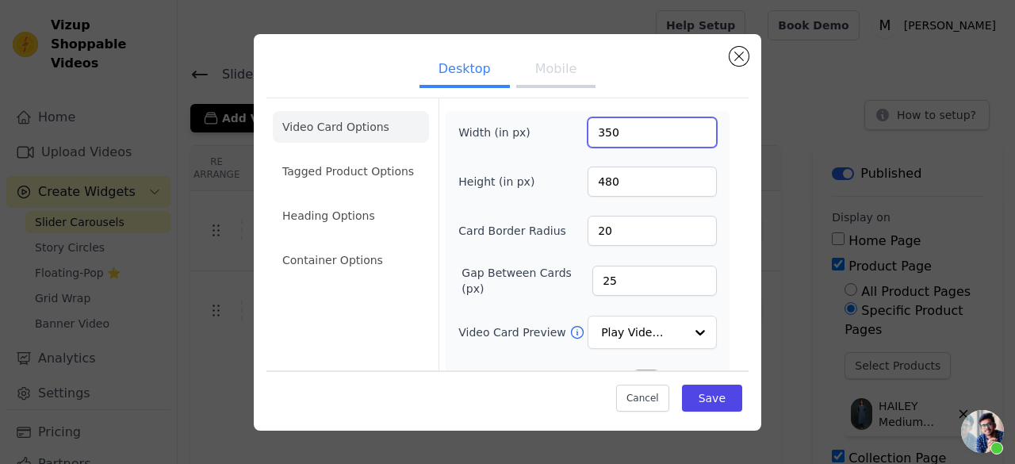
type input "350"
click at [691, 130] on input "350" at bounding box center [651, 132] width 129 height 30
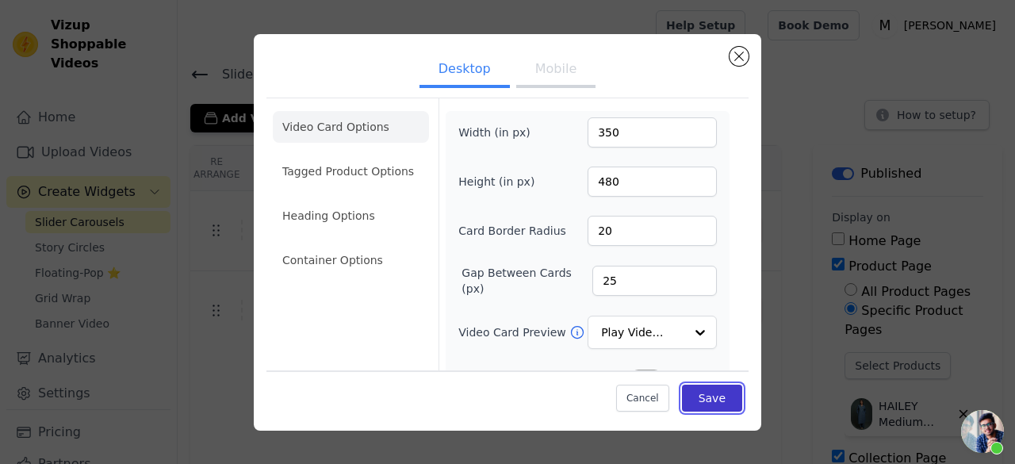
click at [699, 388] on button "Save" at bounding box center [712, 397] width 60 height 27
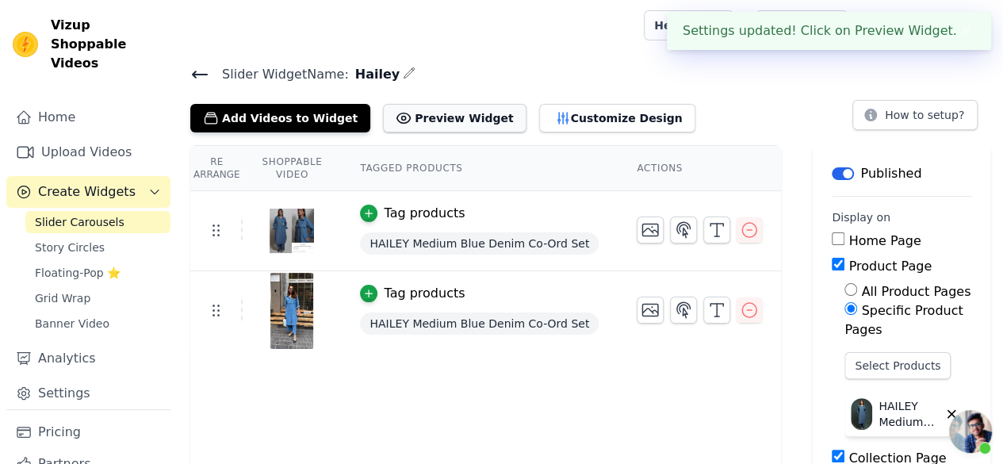
click at [435, 113] on button "Preview Widget" at bounding box center [454, 118] width 143 height 29
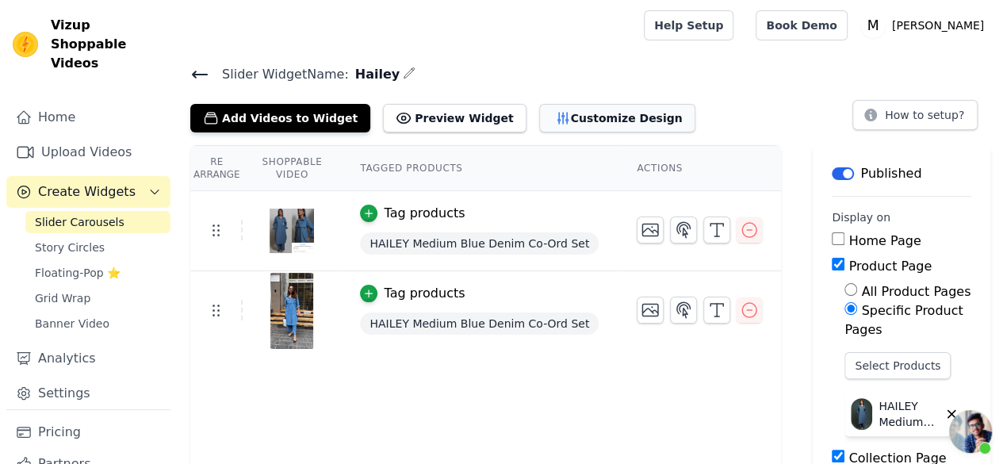
click at [544, 117] on button "Customize Design" at bounding box center [617, 118] width 156 height 29
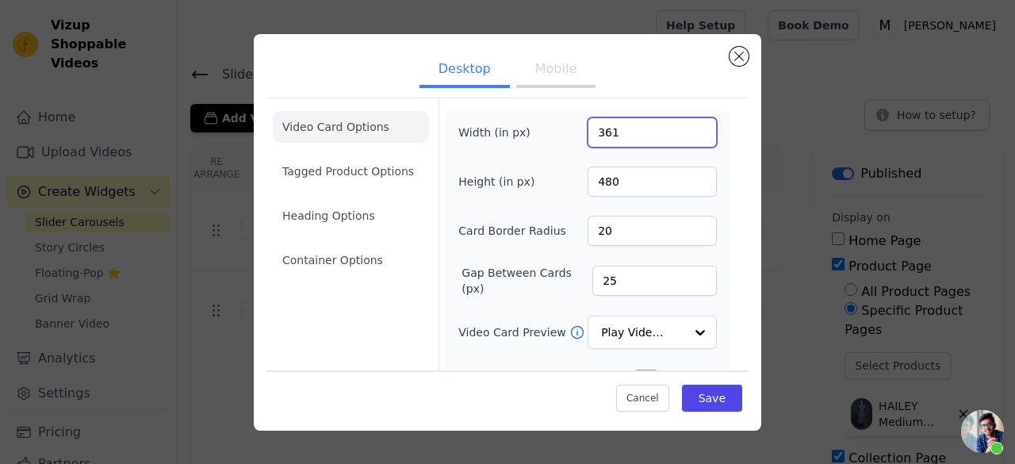
click at [691, 128] on input "361" at bounding box center [651, 132] width 129 height 30
click at [691, 128] on input "373" at bounding box center [651, 132] width 129 height 30
click at [690, 128] on input "374" at bounding box center [651, 132] width 129 height 30
click at [690, 128] on input "375" at bounding box center [651, 132] width 129 height 30
click at [690, 128] on input "376" at bounding box center [651, 132] width 129 height 30
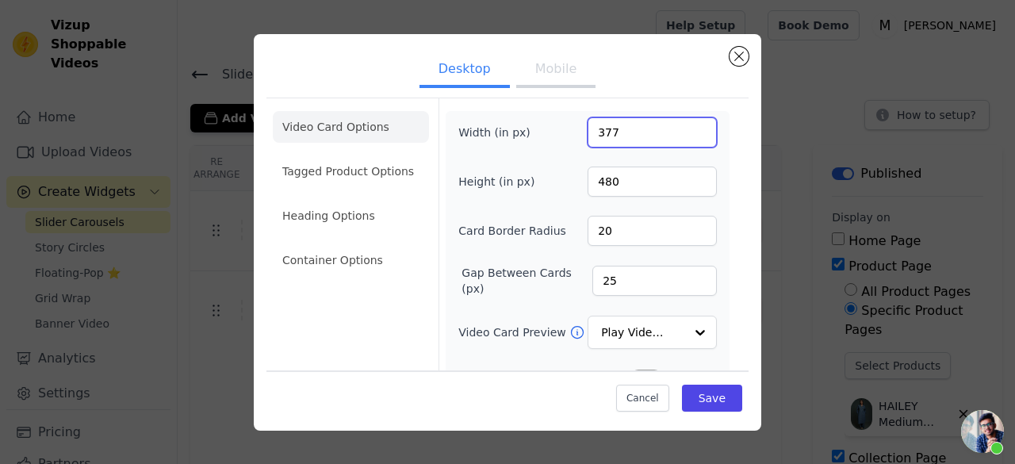
click at [690, 128] on input "377" at bounding box center [651, 132] width 129 height 30
click at [690, 128] on input "378" at bounding box center [651, 132] width 129 height 30
click at [690, 128] on input "379" at bounding box center [651, 132] width 129 height 30
type input "380"
click at [690, 128] on input "380" at bounding box center [651, 132] width 129 height 30
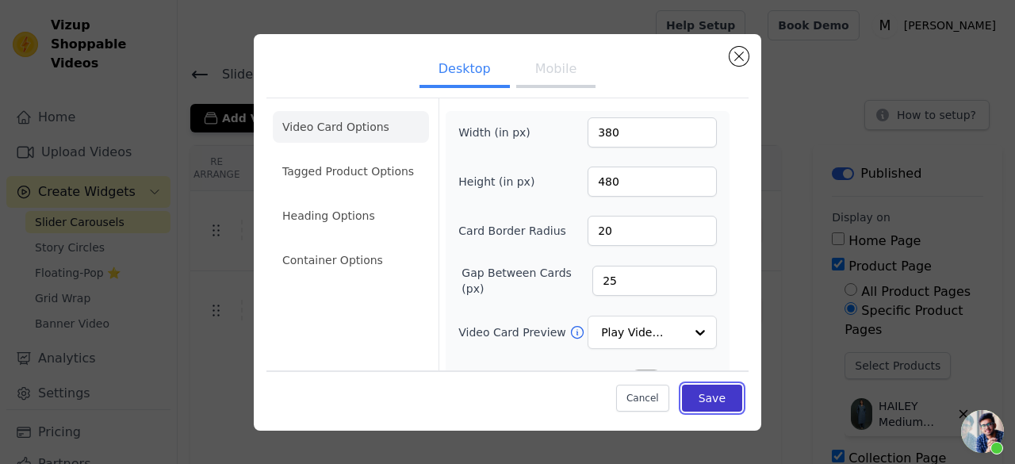
click at [698, 396] on button "Save" at bounding box center [712, 397] width 60 height 27
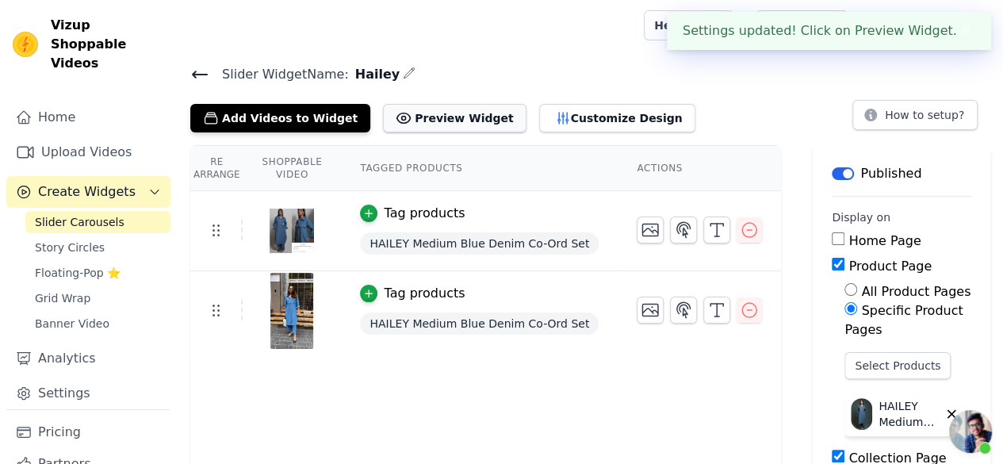
click at [472, 118] on button "Preview Widget" at bounding box center [454, 118] width 143 height 29
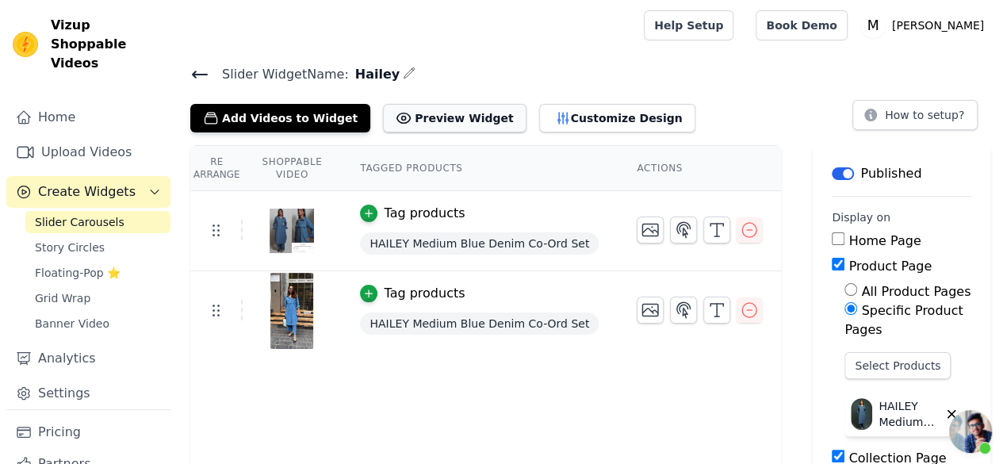
click at [461, 115] on button "Preview Widget" at bounding box center [454, 118] width 143 height 29
click at [555, 114] on icon "button" at bounding box center [563, 118] width 16 height 16
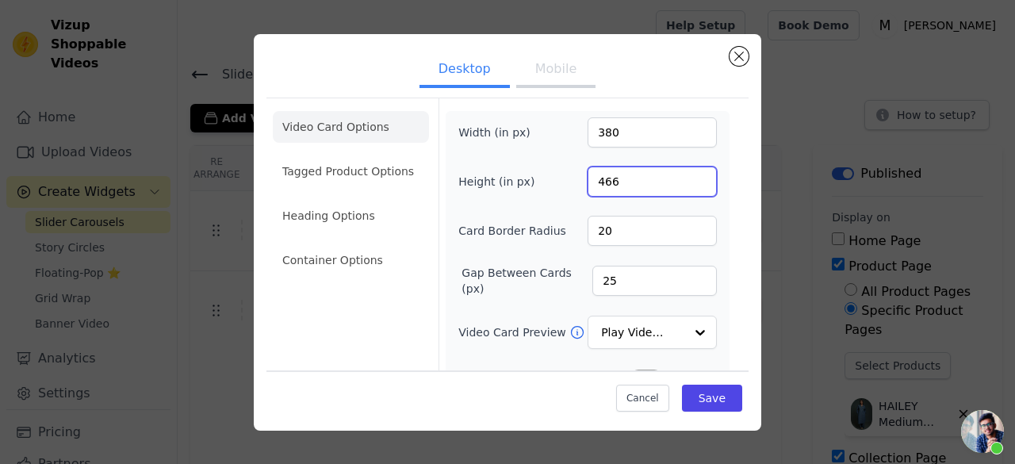
click at [689, 187] on input "466" at bounding box center [651, 181] width 129 height 30
click at [689, 187] on input "454" at bounding box center [651, 181] width 129 height 30
click at [689, 187] on input "446" at bounding box center [651, 181] width 129 height 30
click at [689, 187] on input "435" at bounding box center [651, 181] width 129 height 30
click at [689, 187] on input "425" at bounding box center [651, 181] width 129 height 30
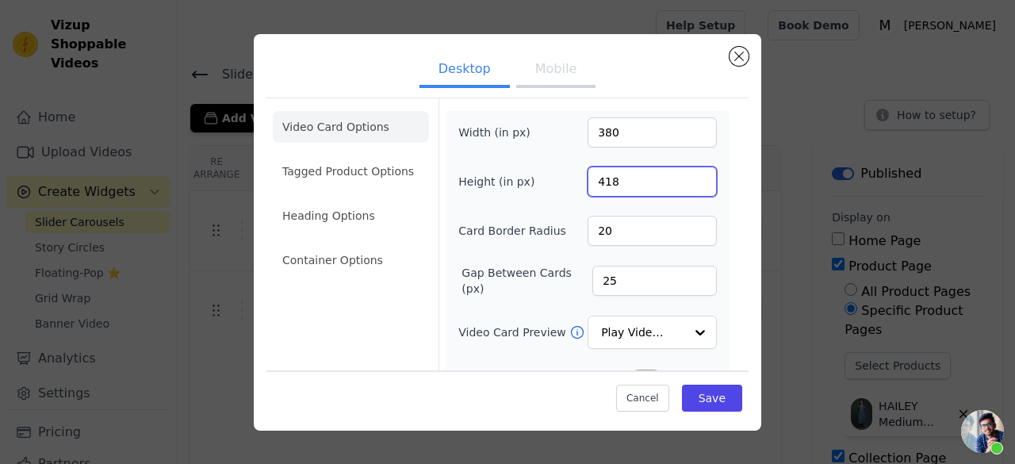
click at [689, 187] on input "418" at bounding box center [651, 181] width 129 height 30
click at [692, 178] on input "419" at bounding box center [651, 181] width 129 height 30
type input "420"
click at [692, 178] on input "420" at bounding box center [651, 181] width 129 height 30
click at [726, 399] on button "Save" at bounding box center [712, 397] width 60 height 27
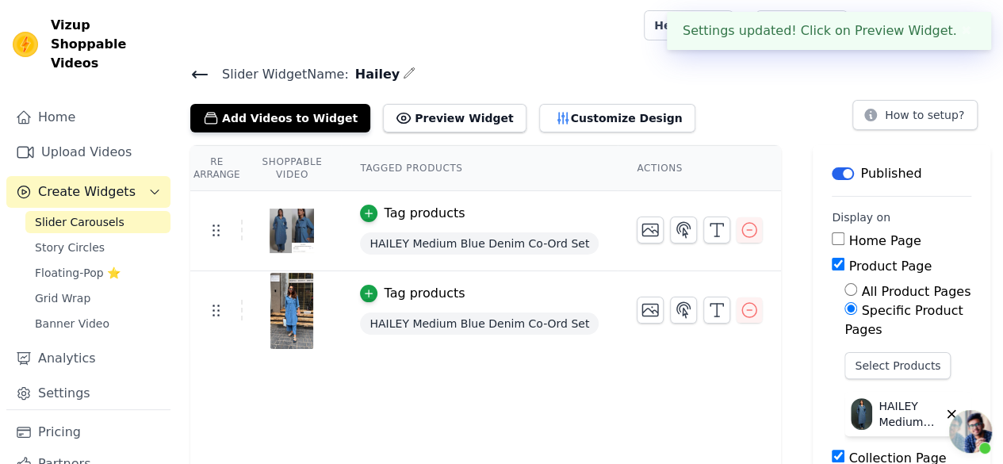
click at [450, 134] on div "Slider Widget Name: Hailey Add Videos to Widget Preview Widget Customize Design…" at bounding box center [590, 467] width 825 height 809
click at [453, 120] on button "Preview Widget" at bounding box center [454, 118] width 143 height 29
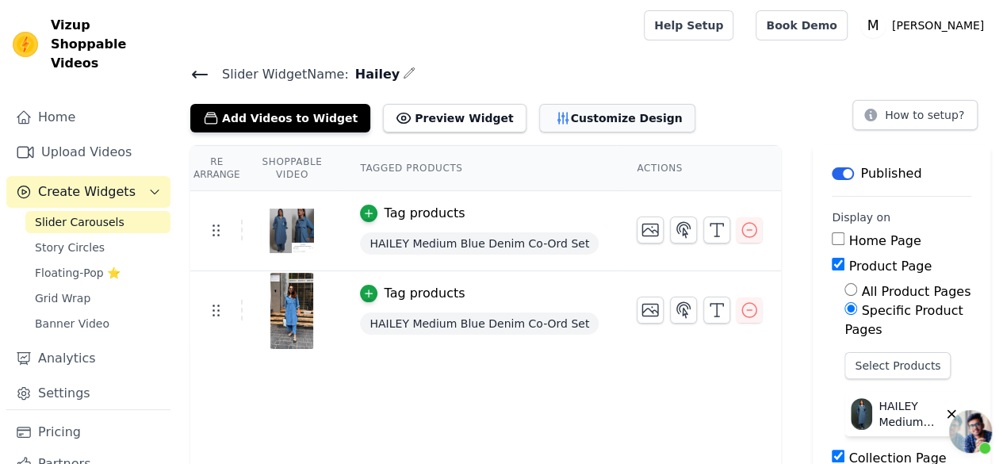
click at [560, 129] on button "Customize Design" at bounding box center [617, 118] width 156 height 29
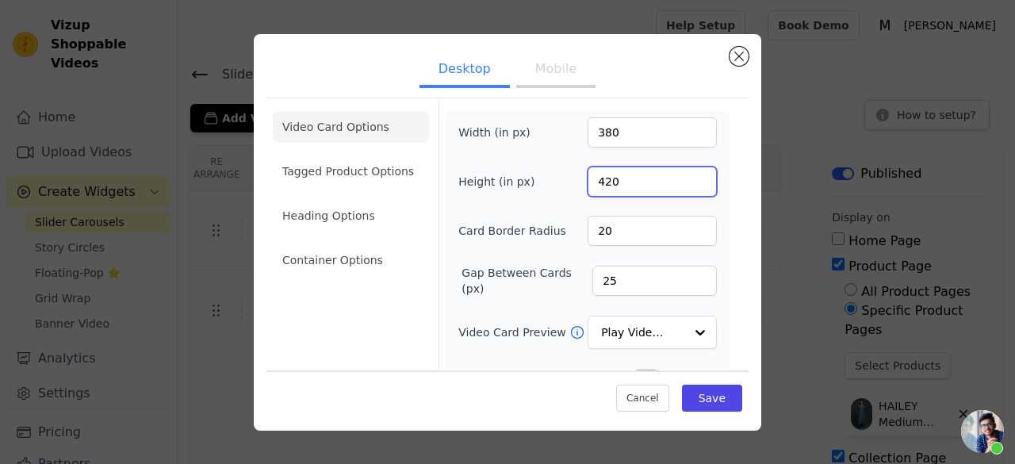
click at [671, 185] on input "420" at bounding box center [651, 181] width 129 height 30
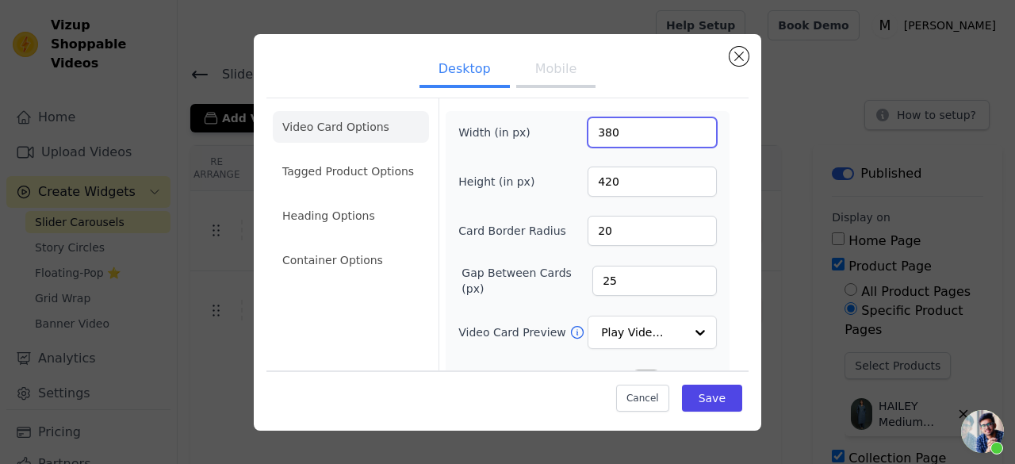
click at [672, 132] on input "380" at bounding box center [651, 132] width 129 height 30
click at [687, 137] on input "379" at bounding box center [651, 132] width 129 height 30
click at [687, 137] on input "378" at bounding box center [651, 132] width 129 height 30
click at [687, 137] on input "377" at bounding box center [651, 132] width 129 height 30
click at [687, 137] on input "376" at bounding box center [651, 132] width 129 height 30
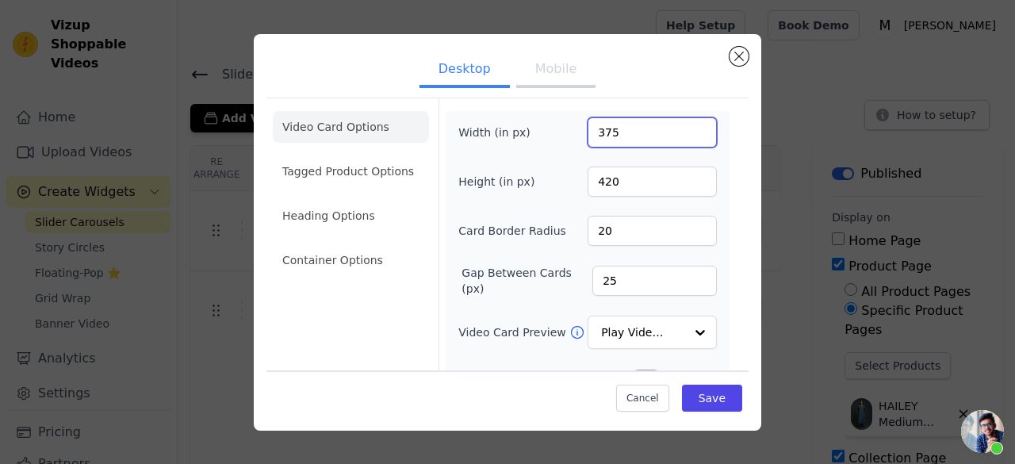
click at [687, 137] on input "375" at bounding box center [651, 132] width 129 height 30
click at [687, 137] on input "374" at bounding box center [651, 132] width 129 height 30
click at [687, 137] on input "373" at bounding box center [651, 132] width 129 height 30
click at [687, 137] on input "372" at bounding box center [651, 132] width 129 height 30
click at [687, 137] on input "371" at bounding box center [651, 132] width 129 height 30
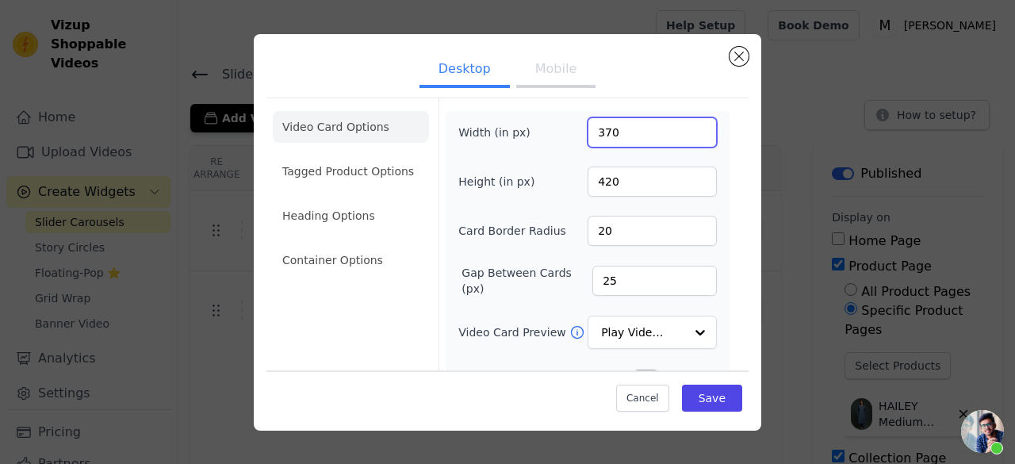
click at [687, 137] on input "370" at bounding box center [651, 132] width 129 height 30
click at [687, 137] on input "369" at bounding box center [651, 132] width 129 height 30
click at [687, 137] on input "368" at bounding box center [651, 132] width 129 height 30
click at [687, 137] on input "367" at bounding box center [651, 132] width 129 height 30
click at [687, 137] on input "366" at bounding box center [651, 132] width 129 height 30
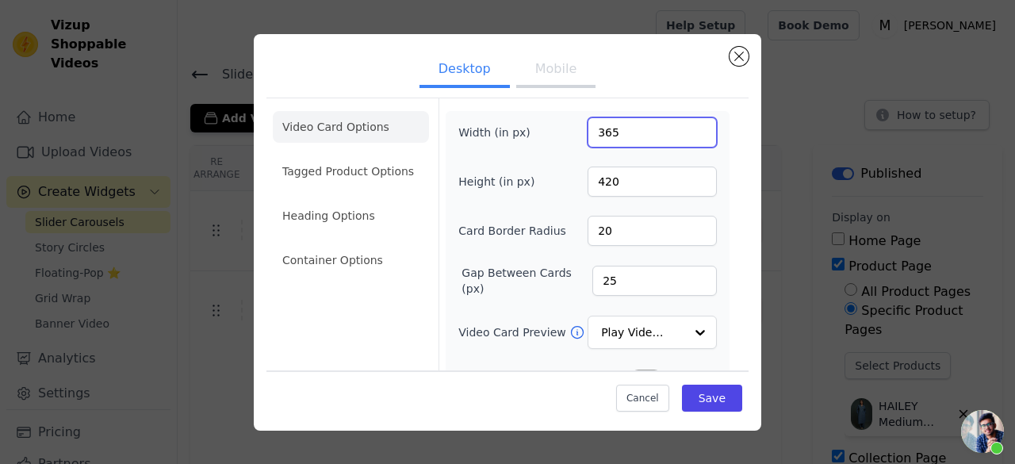
click at [687, 137] on input "365" at bounding box center [651, 132] width 129 height 30
click at [687, 137] on input "364" at bounding box center [651, 132] width 129 height 30
click at [687, 137] on input "363" at bounding box center [651, 132] width 129 height 30
click at [687, 137] on input "362" at bounding box center [651, 132] width 129 height 30
click at [687, 137] on input "361" at bounding box center [651, 132] width 129 height 30
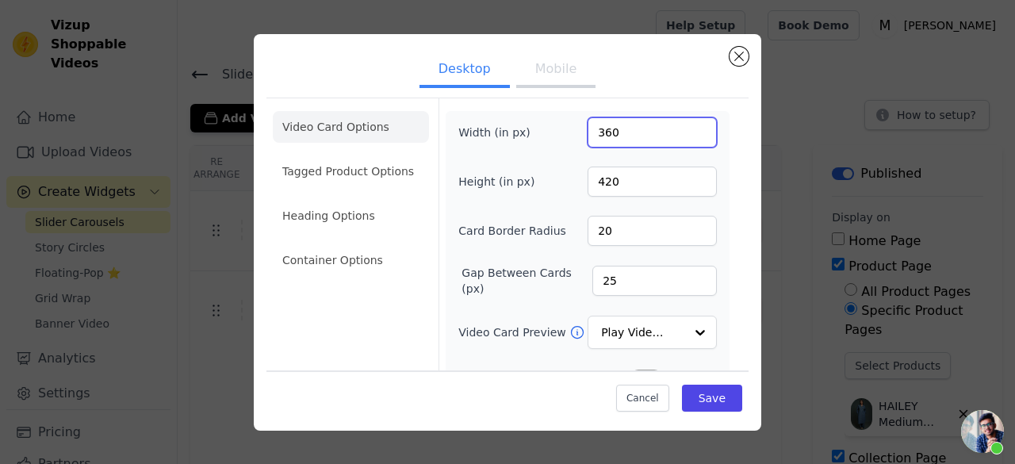
type input "360"
click at [687, 137] on input "360" at bounding box center [651, 132] width 129 height 30
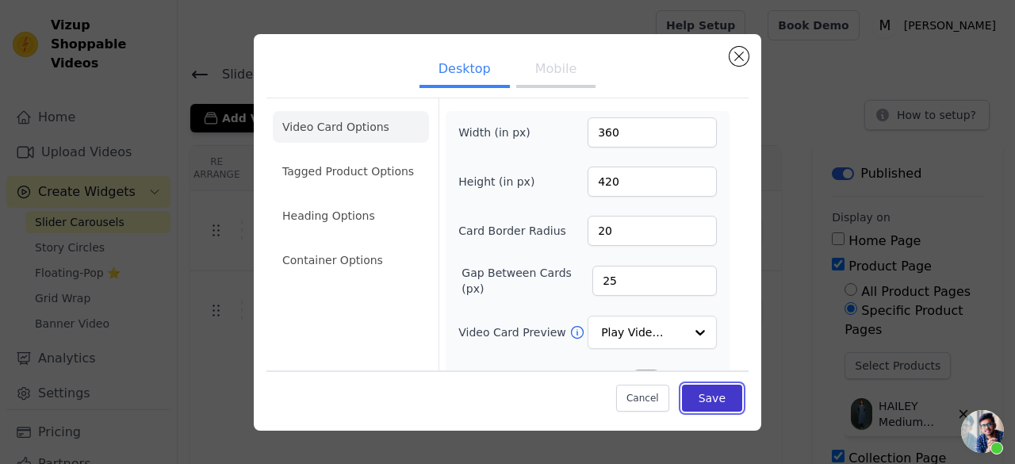
click at [692, 391] on button "Save" at bounding box center [712, 397] width 60 height 27
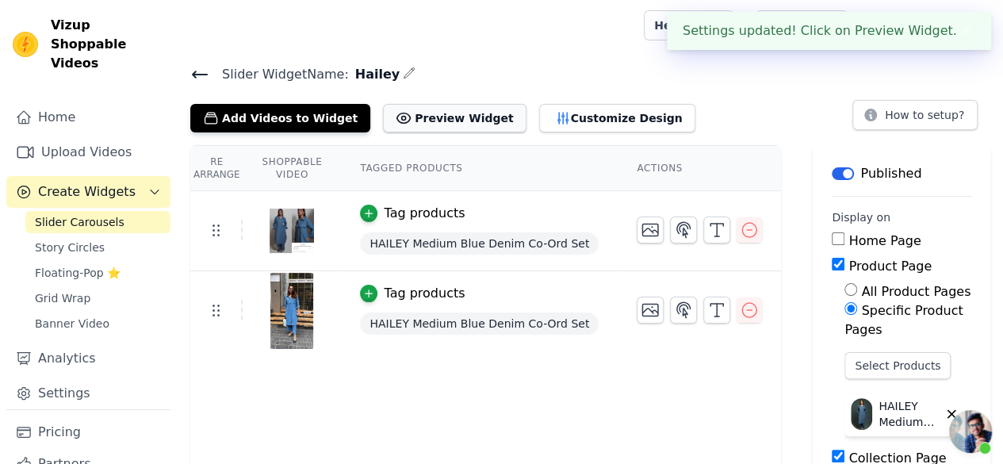
click at [434, 109] on button "Preview Widget" at bounding box center [454, 118] width 143 height 29
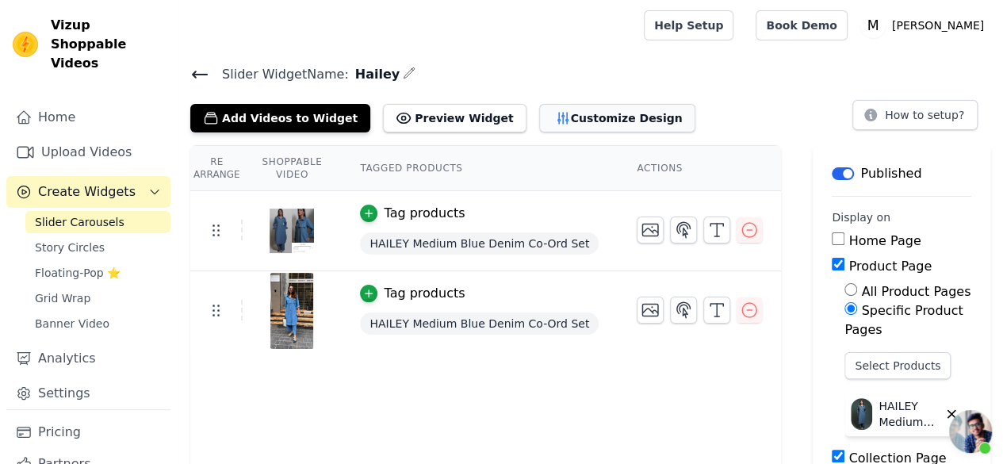
click at [557, 111] on button "Customize Design" at bounding box center [617, 118] width 156 height 29
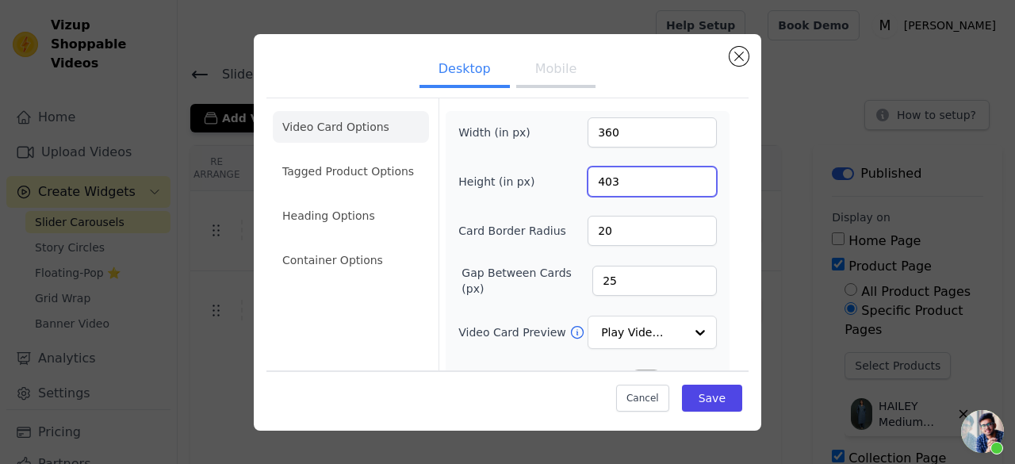
click at [687, 187] on input "403" at bounding box center [651, 181] width 129 height 30
click at [687, 187] on input "395" at bounding box center [651, 181] width 129 height 30
click at [687, 187] on input "394" at bounding box center [651, 181] width 129 height 30
click at [687, 187] on input "393" at bounding box center [651, 181] width 129 height 30
click at [687, 187] on input "392" at bounding box center [651, 181] width 129 height 30
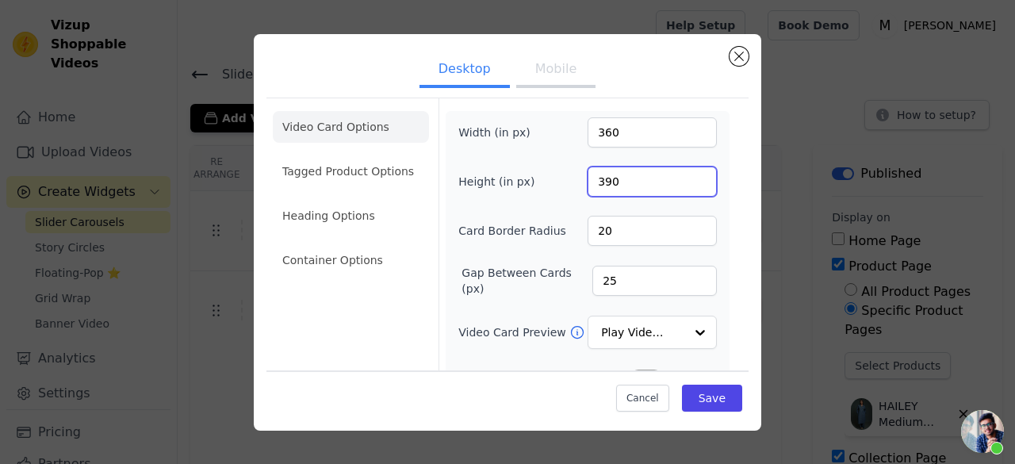
click at [687, 187] on input "390" at bounding box center [651, 181] width 129 height 30
click at [687, 187] on input "389" at bounding box center [651, 181] width 129 height 30
click at [687, 187] on input "388" at bounding box center [651, 181] width 129 height 30
click at [687, 187] on input "387" at bounding box center [651, 181] width 129 height 30
click at [687, 187] on input "386" at bounding box center [651, 181] width 129 height 30
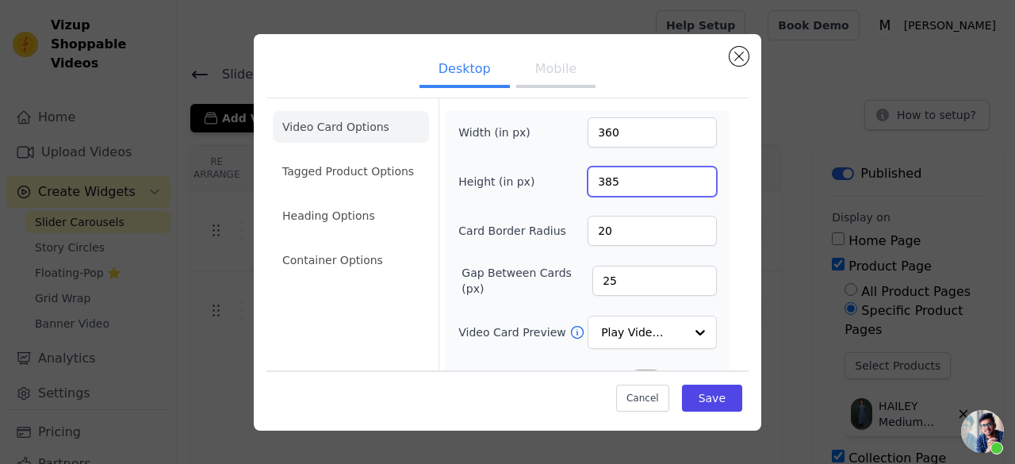
click at [687, 187] on input "385" at bounding box center [651, 181] width 129 height 30
click at [687, 187] on input "384" at bounding box center [651, 181] width 129 height 30
click at [687, 187] on input "383" at bounding box center [651, 181] width 129 height 30
click at [687, 187] on input "382" at bounding box center [651, 181] width 129 height 30
click at [687, 187] on input "381" at bounding box center [651, 181] width 129 height 30
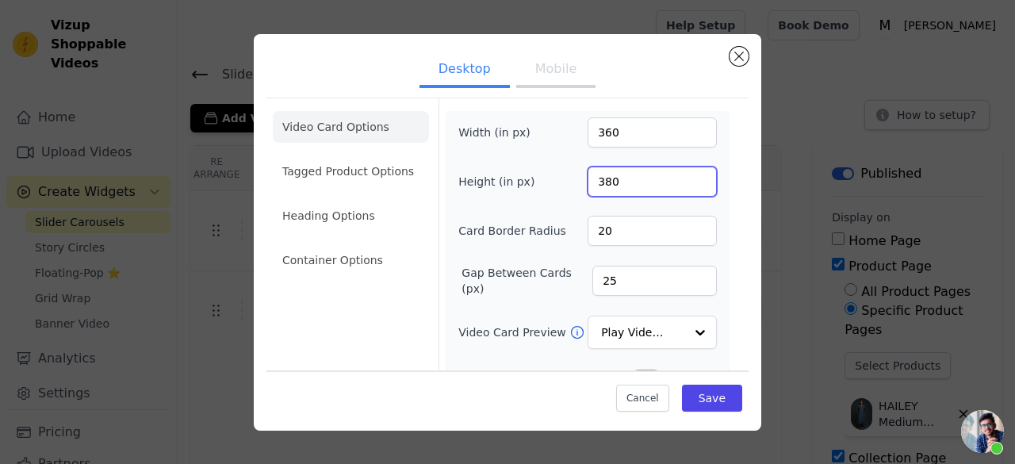
type input "380"
click at [687, 187] on input "380" at bounding box center [651, 181] width 129 height 30
click at [699, 400] on button "Save" at bounding box center [712, 397] width 60 height 27
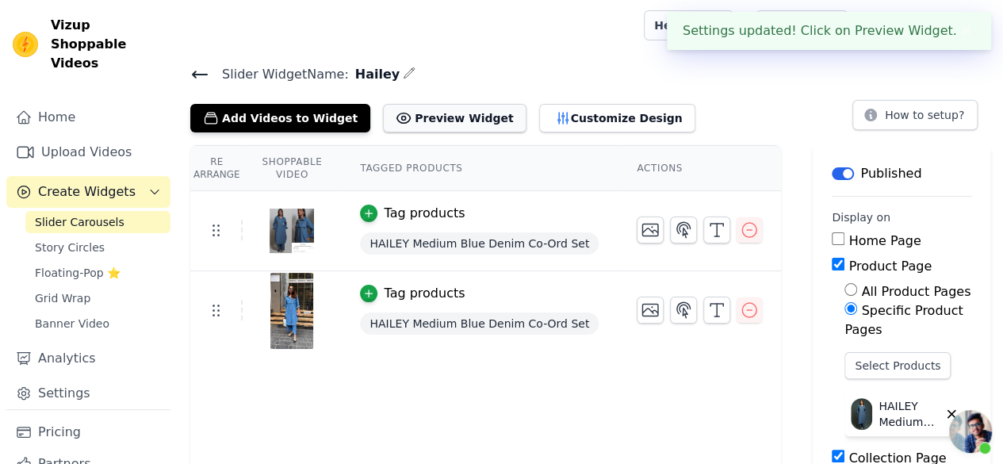
click at [421, 112] on button "Preview Widget" at bounding box center [454, 118] width 143 height 29
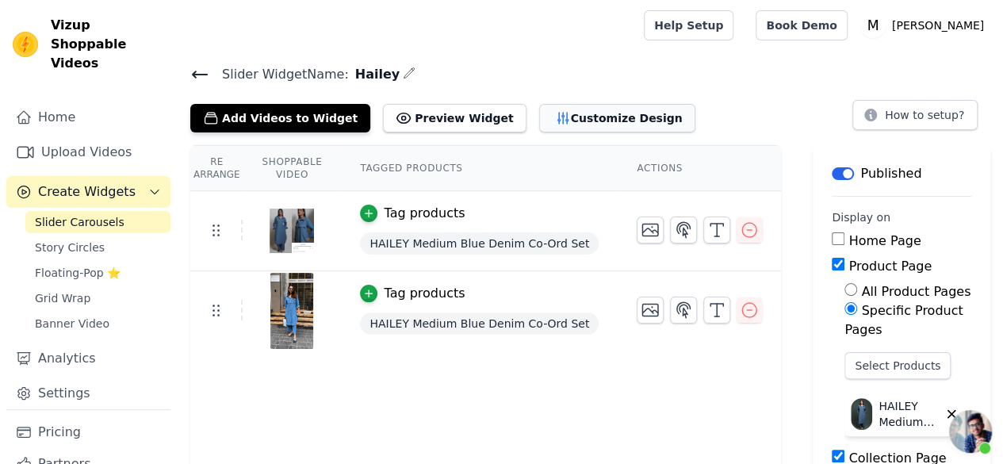
click at [541, 115] on button "Customize Design" at bounding box center [617, 118] width 156 height 29
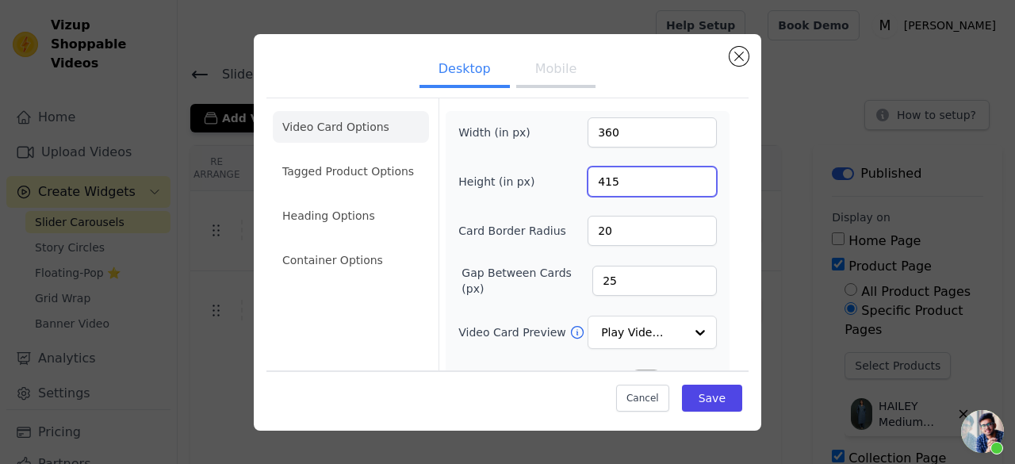
click at [691, 174] on input "415" at bounding box center [651, 181] width 129 height 30
click at [691, 174] on input "427" at bounding box center [651, 181] width 129 height 30
click at [691, 174] on input "428" at bounding box center [651, 181] width 129 height 30
click at [691, 174] on input "429" at bounding box center [651, 181] width 129 height 30
click at [691, 174] on input "430" at bounding box center [651, 181] width 129 height 30
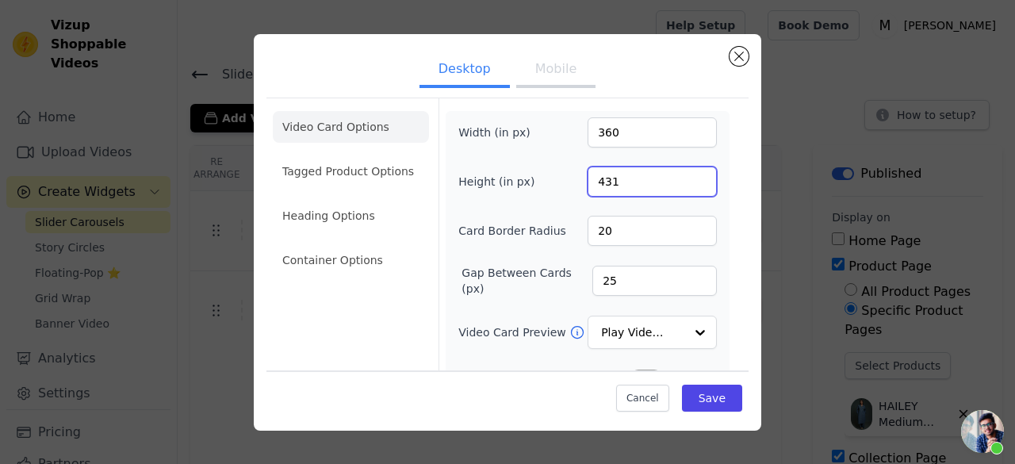
click at [691, 174] on input "431" at bounding box center [651, 181] width 129 height 30
type input "450"
click at [691, 174] on input "450" at bounding box center [651, 181] width 129 height 30
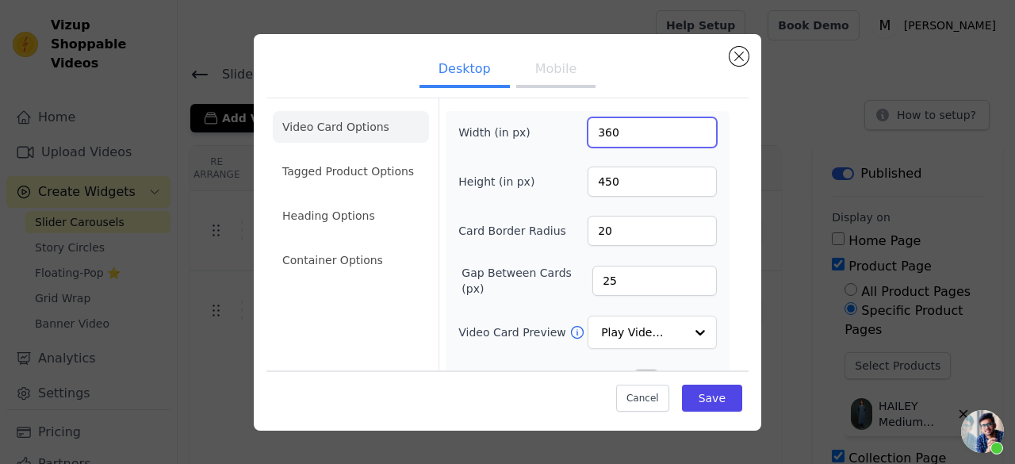
click at [648, 132] on input "360" at bounding box center [651, 132] width 129 height 30
click at [687, 128] on input "374" at bounding box center [651, 132] width 129 height 30
type input "380"
click at [687, 128] on input "380" at bounding box center [651, 132] width 129 height 30
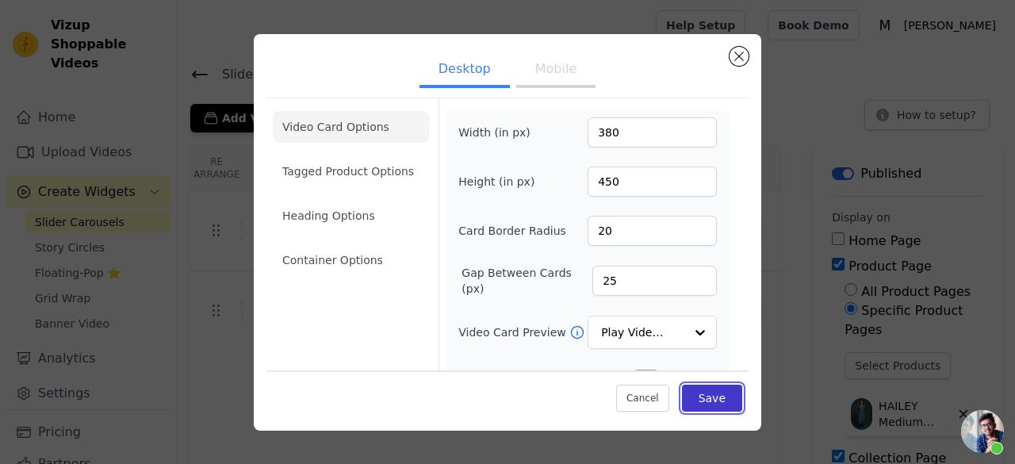
click at [720, 399] on button "Save" at bounding box center [712, 397] width 60 height 27
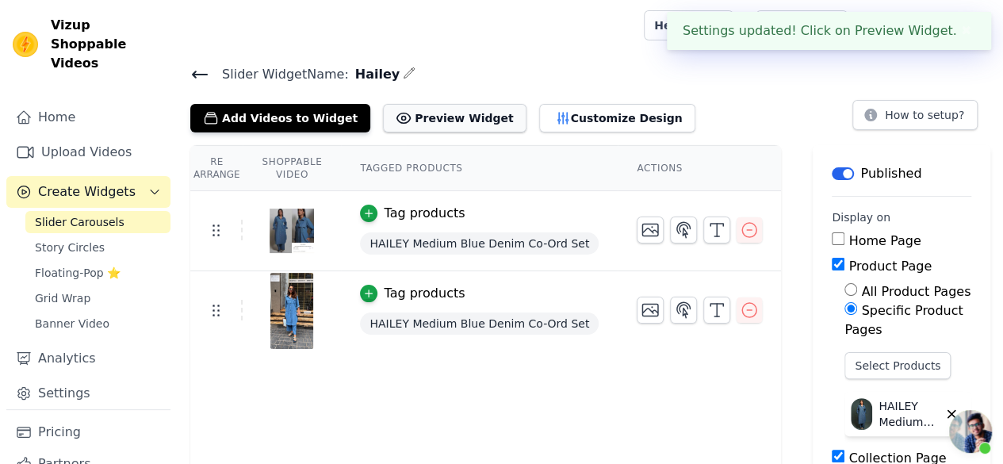
click at [458, 114] on button "Preview Widget" at bounding box center [454, 118] width 143 height 29
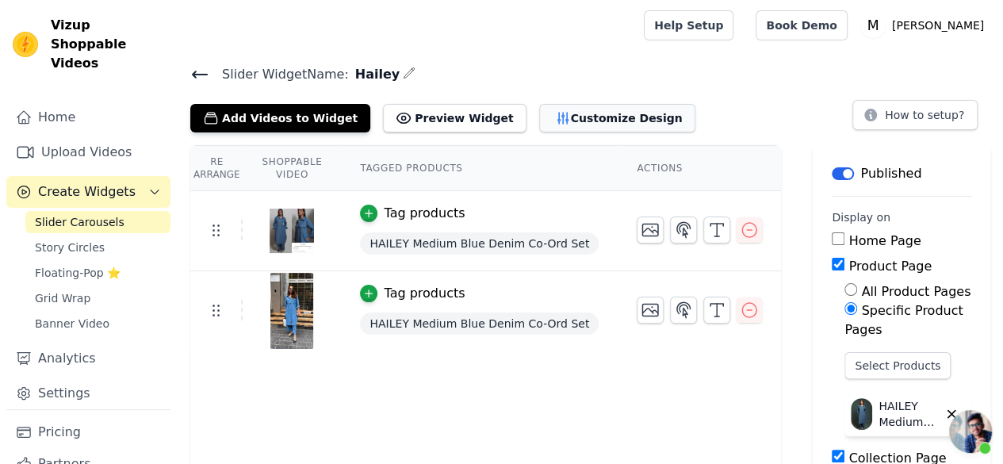
click at [550, 117] on button "Customize Design" at bounding box center [617, 118] width 156 height 29
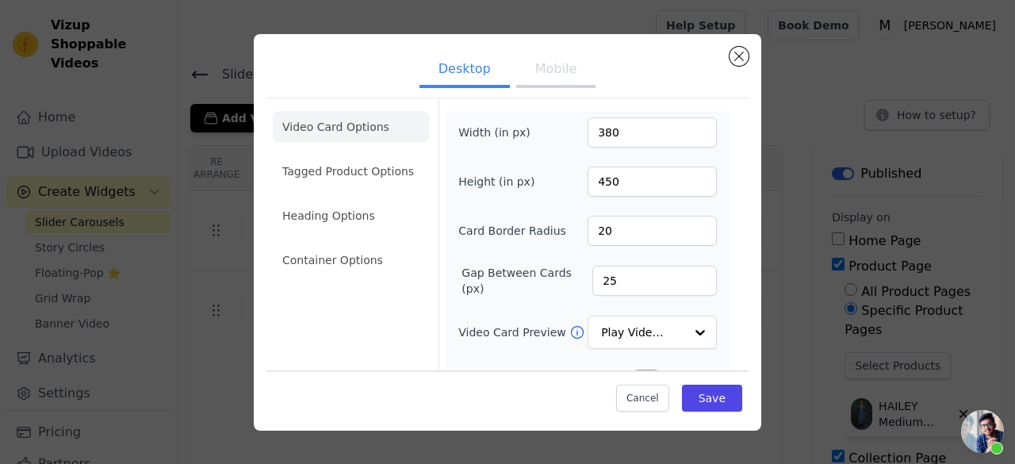
click at [543, 72] on button "Mobile" at bounding box center [555, 70] width 79 height 35
click at [453, 71] on button "Desktop" at bounding box center [464, 70] width 90 height 35
click at [687, 128] on input "387" at bounding box center [651, 132] width 129 height 30
click at [692, 136] on input "332" at bounding box center [651, 132] width 129 height 30
click at [692, 136] on input "331" at bounding box center [651, 132] width 129 height 30
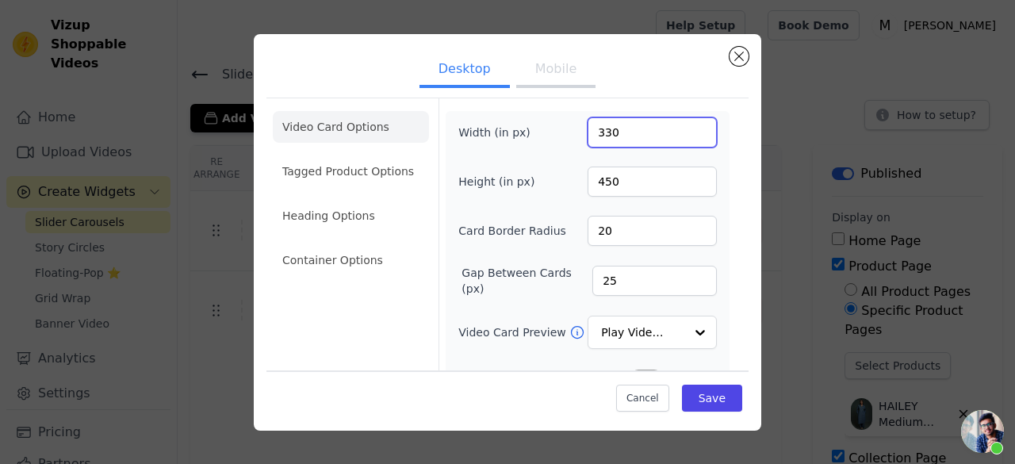
type input "330"
click at [692, 136] on input "330" at bounding box center [651, 132] width 129 height 30
click at [691, 412] on div "Cancel Save" at bounding box center [507, 394] width 482 height 48
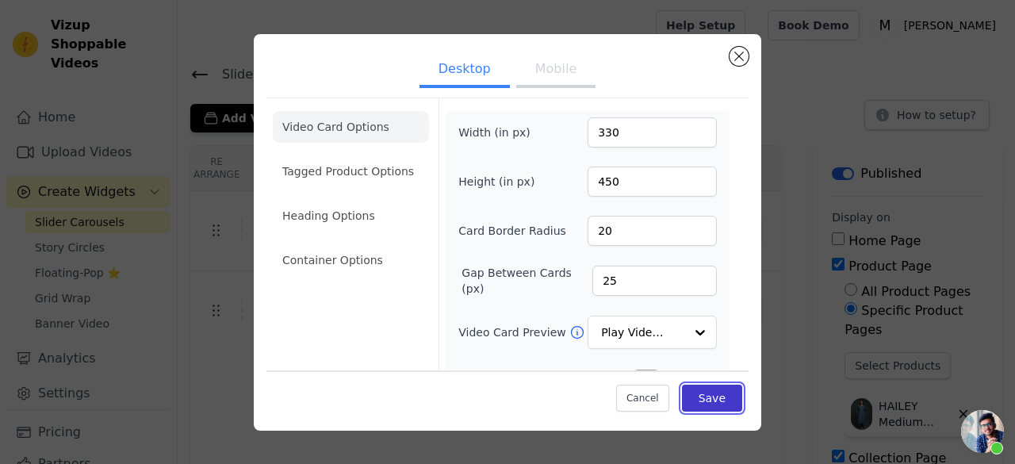
click at [692, 411] on button "Save" at bounding box center [712, 397] width 60 height 27
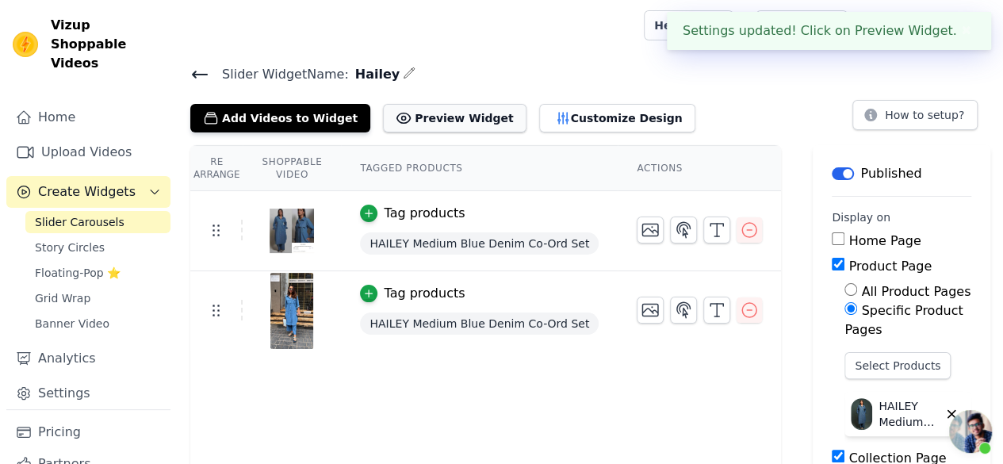
click at [431, 126] on button "Preview Widget" at bounding box center [454, 118] width 143 height 29
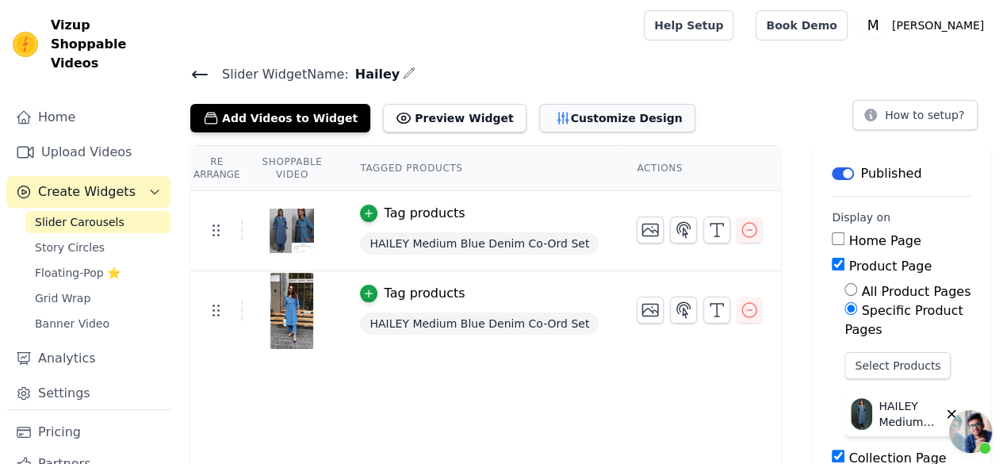
click at [539, 124] on button "Customize Design" at bounding box center [617, 118] width 156 height 29
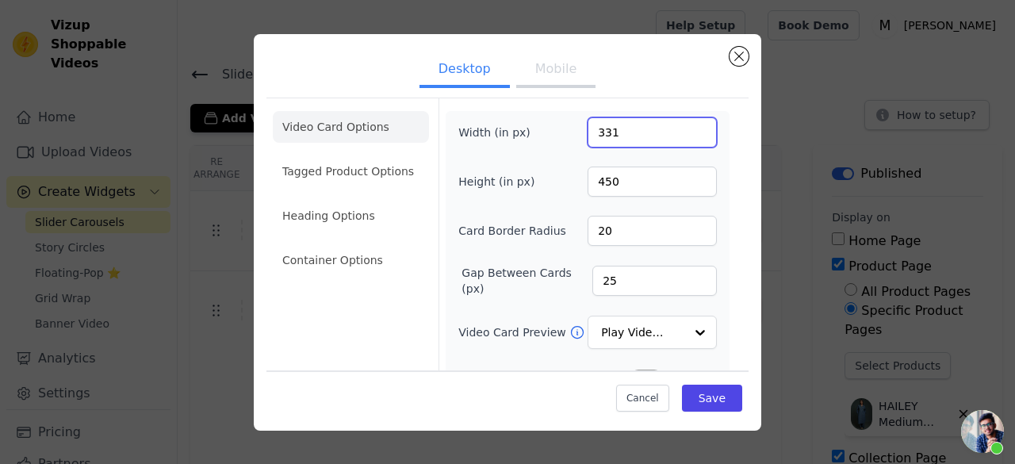
click at [688, 128] on input "331" at bounding box center [651, 132] width 129 height 30
click at [688, 137] on input "315" at bounding box center [651, 132] width 129 height 30
click at [688, 137] on input "299" at bounding box center [651, 132] width 129 height 30
type input "300"
click at [688, 130] on input "300" at bounding box center [651, 132] width 129 height 30
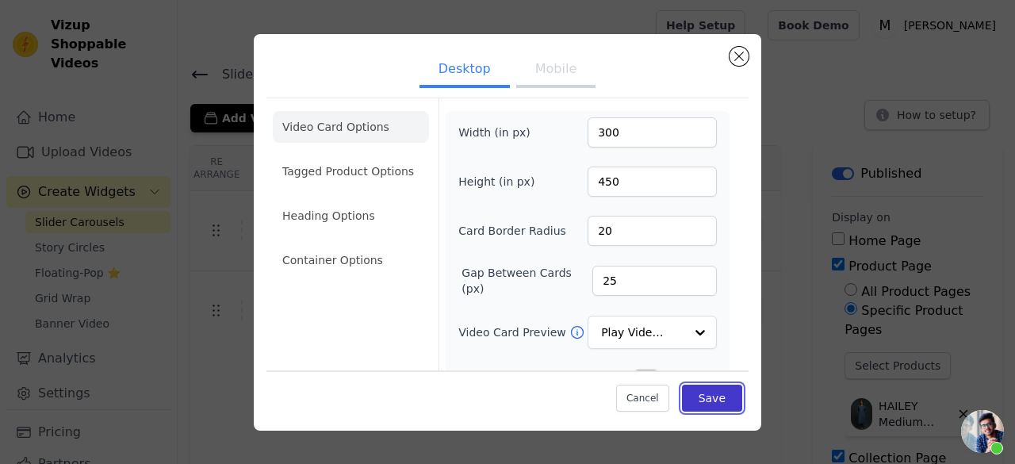
click at [712, 396] on button "Save" at bounding box center [712, 397] width 60 height 27
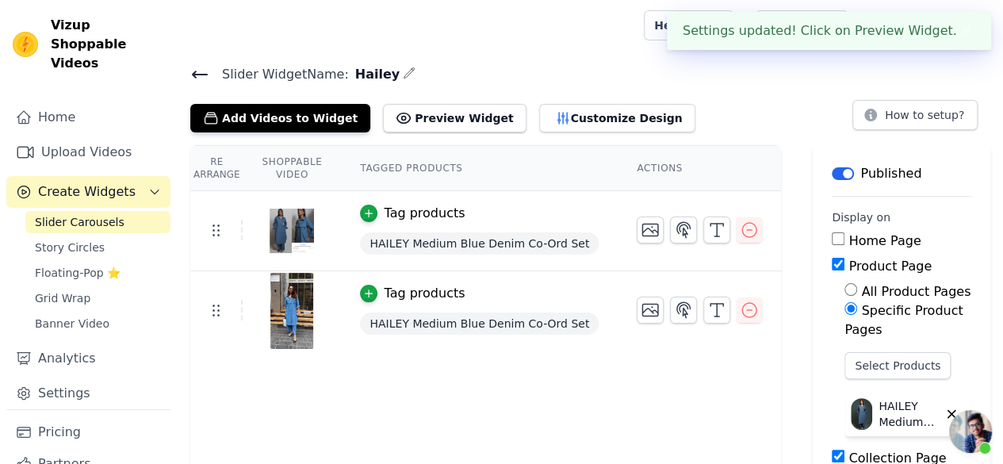
click at [747, 56] on main "Slider Widget Name: Hailey Add Videos to Widget Preview Widget Customize Design…" at bounding box center [590, 462] width 825 height 822
click at [436, 120] on button "Preview Widget" at bounding box center [454, 118] width 143 height 29
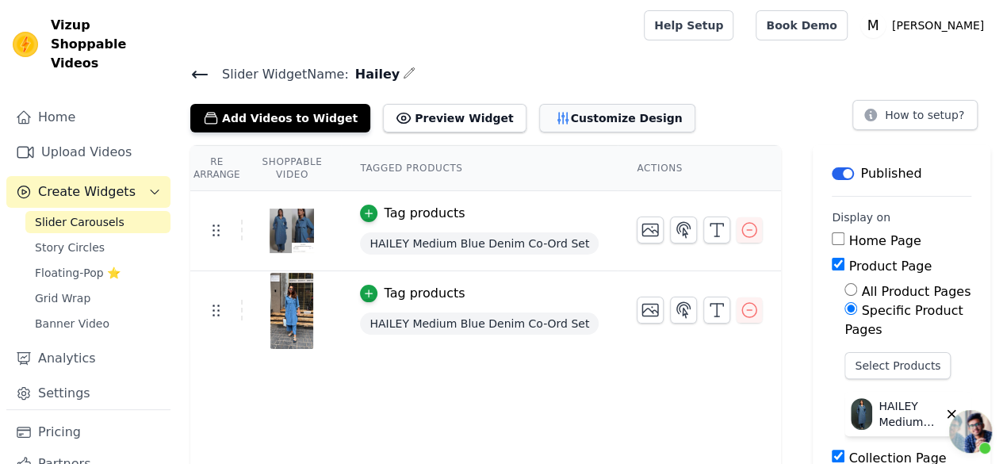
click at [588, 124] on button "Customize Design" at bounding box center [617, 118] width 156 height 29
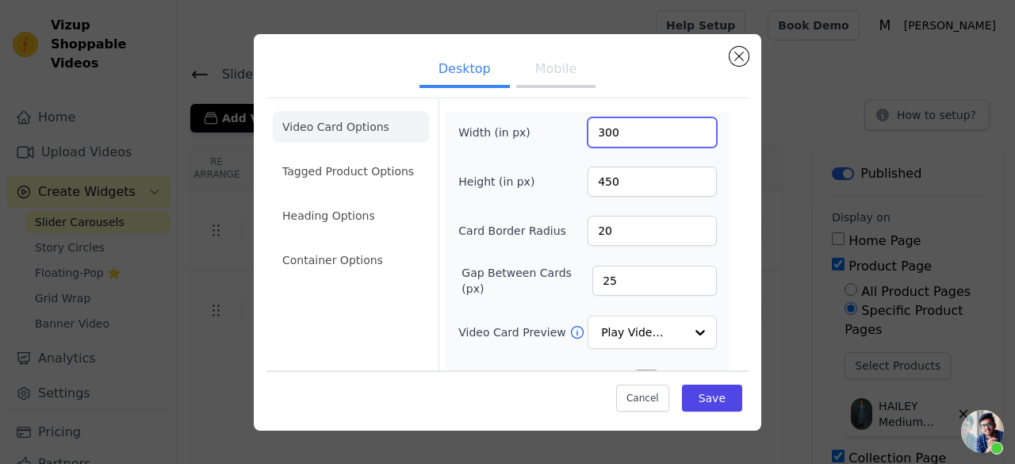
click at [685, 122] on input "300" at bounding box center [651, 132] width 129 height 30
click at [687, 126] on input "302" at bounding box center [651, 132] width 129 height 30
click at [687, 126] on input "303" at bounding box center [651, 132] width 129 height 30
click at [687, 126] on input "304" at bounding box center [651, 132] width 129 height 30
click at [687, 126] on input "305" at bounding box center [651, 132] width 129 height 30
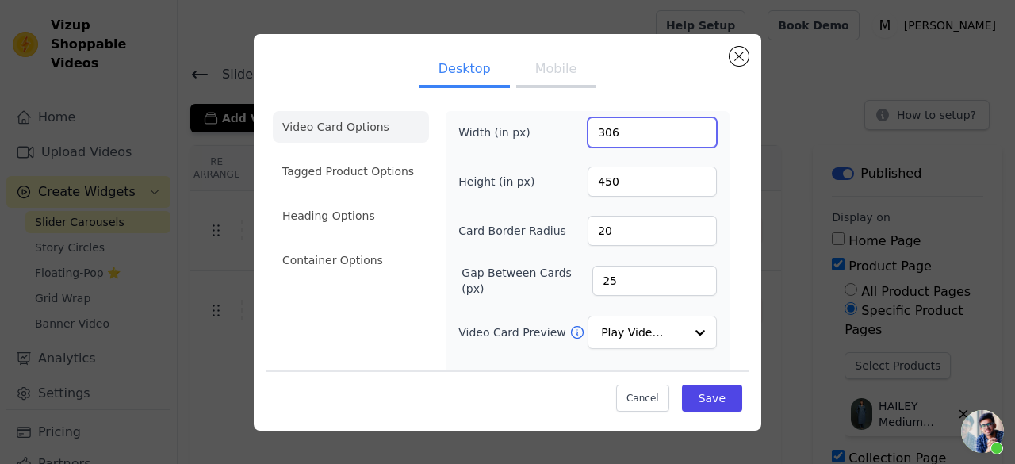
click at [687, 126] on input "306" at bounding box center [651, 132] width 129 height 30
click at [687, 126] on input "307" at bounding box center [651, 132] width 129 height 30
click at [687, 126] on input "308" at bounding box center [651, 132] width 129 height 30
click at [687, 126] on input "309" at bounding box center [651, 132] width 129 height 30
type input "310"
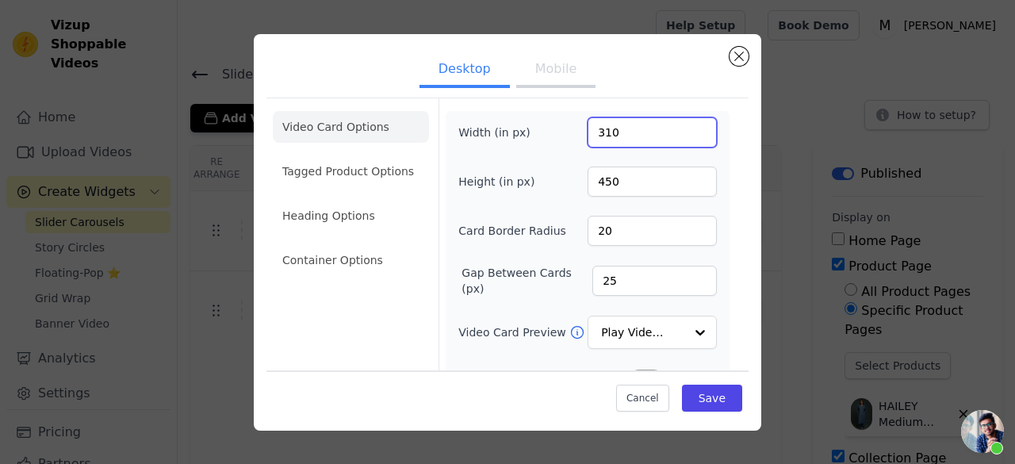
click at [687, 128] on input "310" at bounding box center [651, 132] width 129 height 30
click at [538, 67] on button "Mobile" at bounding box center [555, 70] width 79 height 35
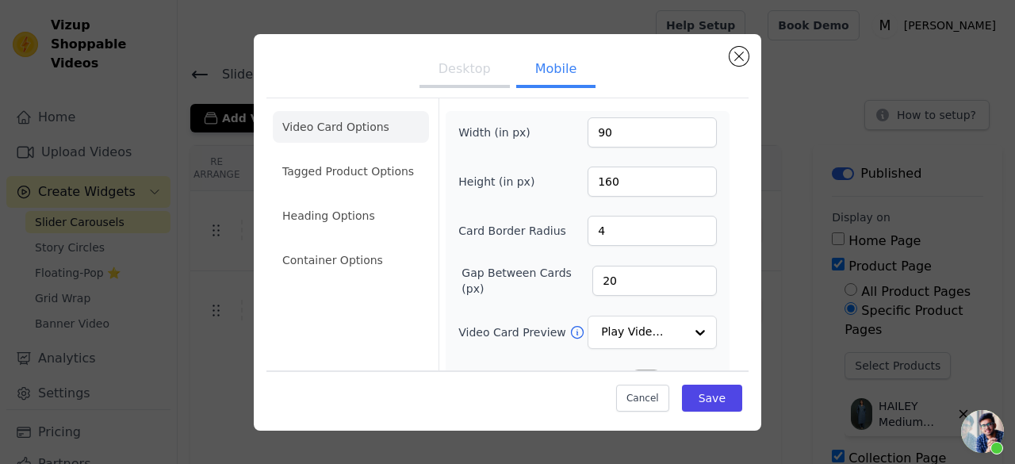
click at [479, 71] on button "Desktop" at bounding box center [464, 70] width 90 height 35
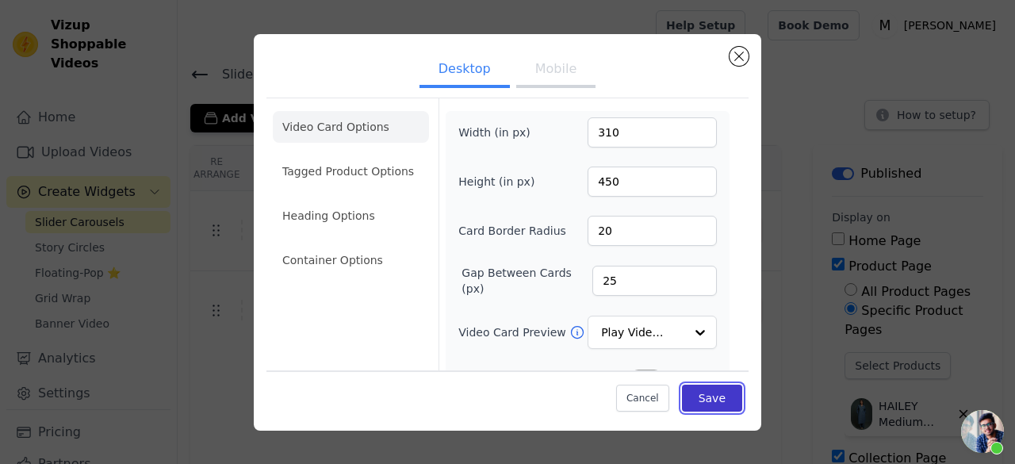
click at [709, 396] on button "Save" at bounding box center [712, 397] width 60 height 27
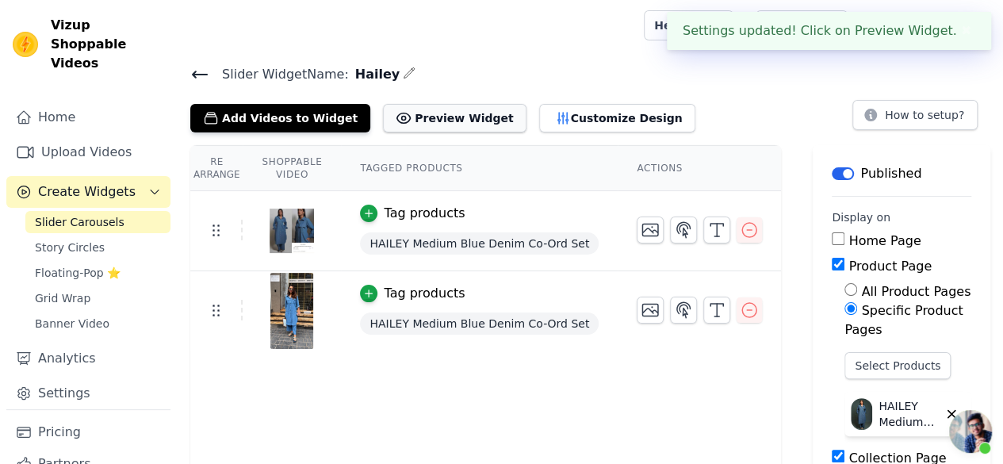
click at [447, 121] on button "Preview Widget" at bounding box center [454, 118] width 143 height 29
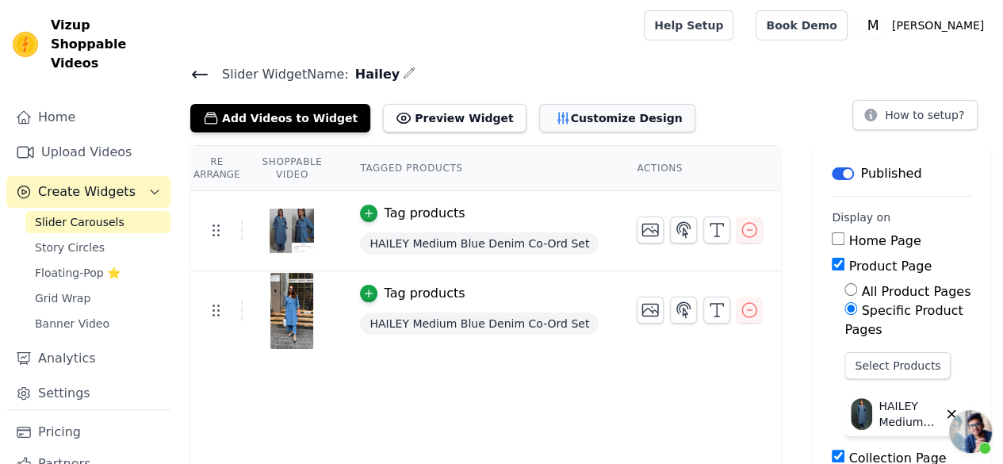
click at [542, 112] on button "Customize Design" at bounding box center [617, 118] width 156 height 29
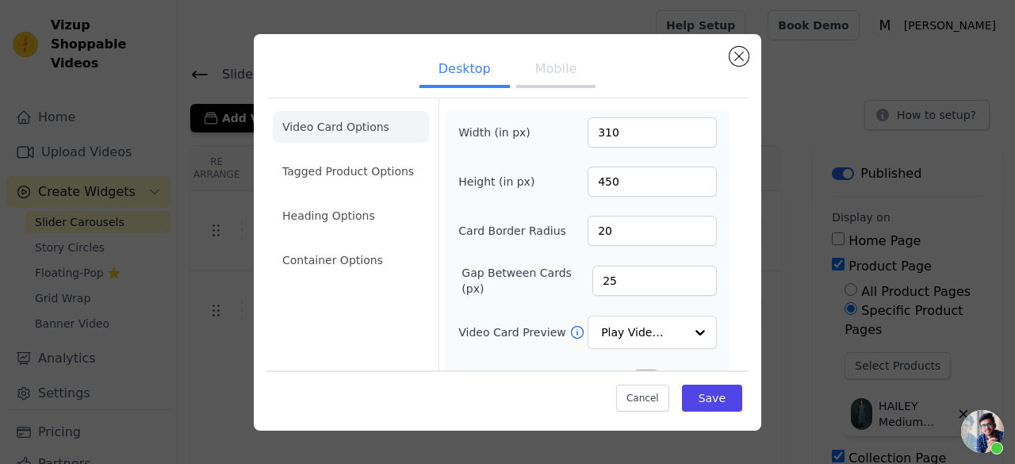
click at [555, 67] on button "Mobile" at bounding box center [555, 70] width 79 height 35
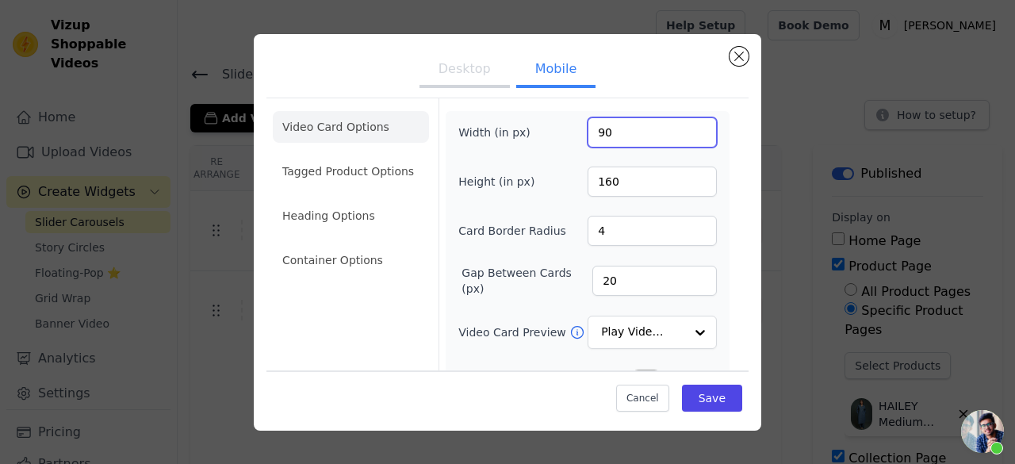
click at [614, 126] on input "90" at bounding box center [651, 132] width 129 height 30
type input "360"
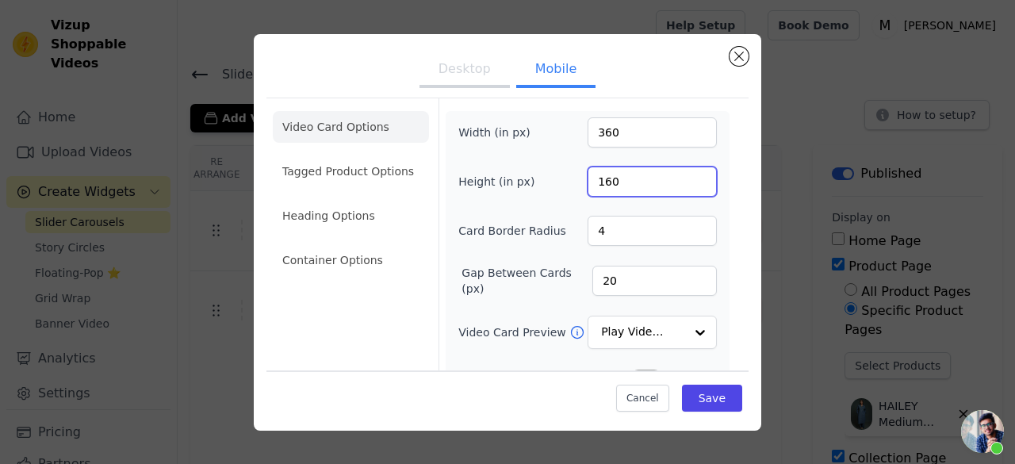
click at [618, 179] on input "160" at bounding box center [651, 181] width 129 height 30
click at [622, 178] on input "160" at bounding box center [651, 181] width 129 height 30
click at [622, 185] on input "160" at bounding box center [651, 181] width 129 height 30
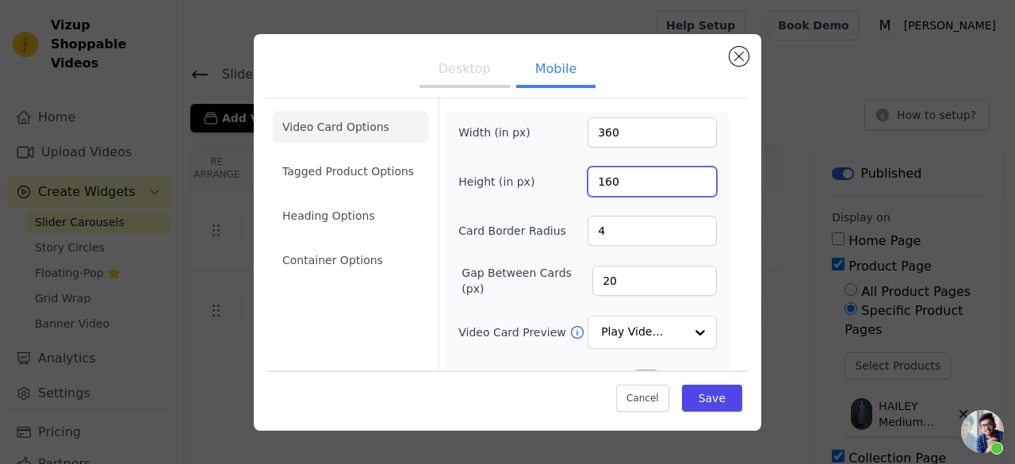
click at [622, 185] on input "160" at bounding box center [651, 181] width 129 height 30
type input "480"
click at [706, 403] on button "Save" at bounding box center [712, 397] width 60 height 27
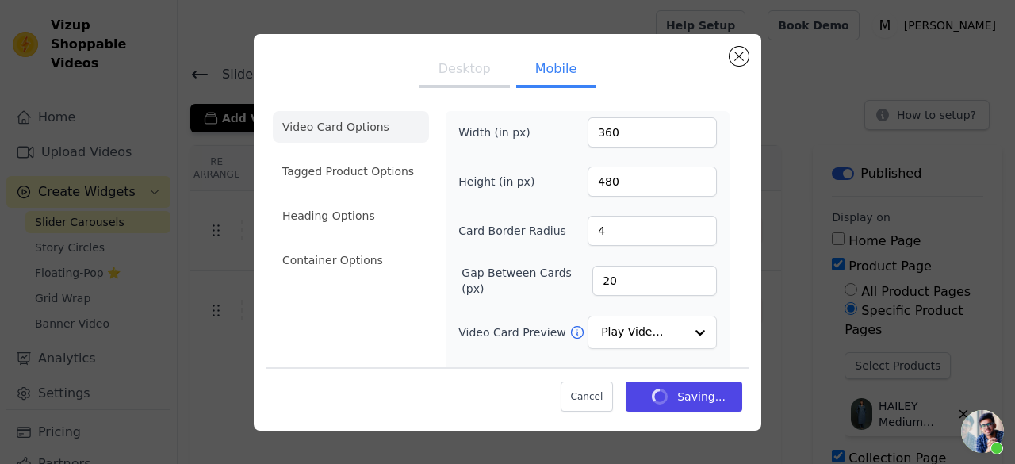
click at [451, 69] on button "Desktop" at bounding box center [464, 70] width 90 height 35
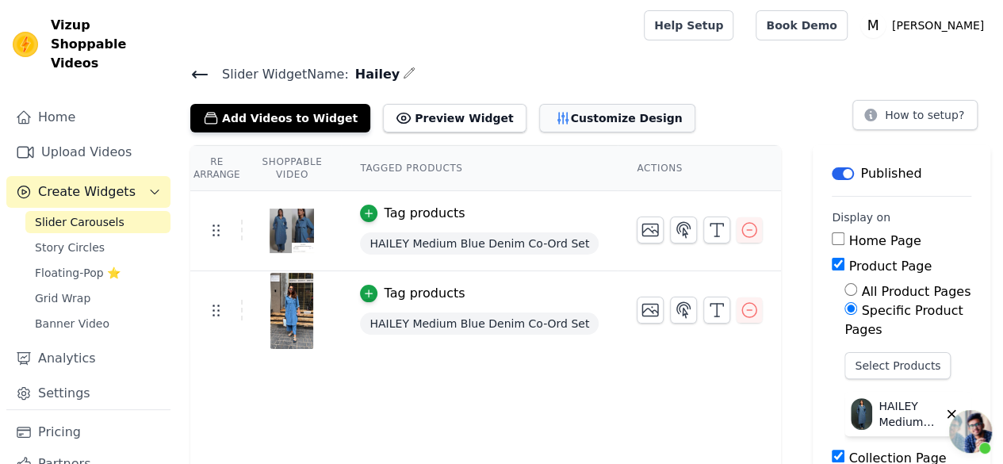
click at [551, 118] on button "Customize Design" at bounding box center [617, 118] width 156 height 29
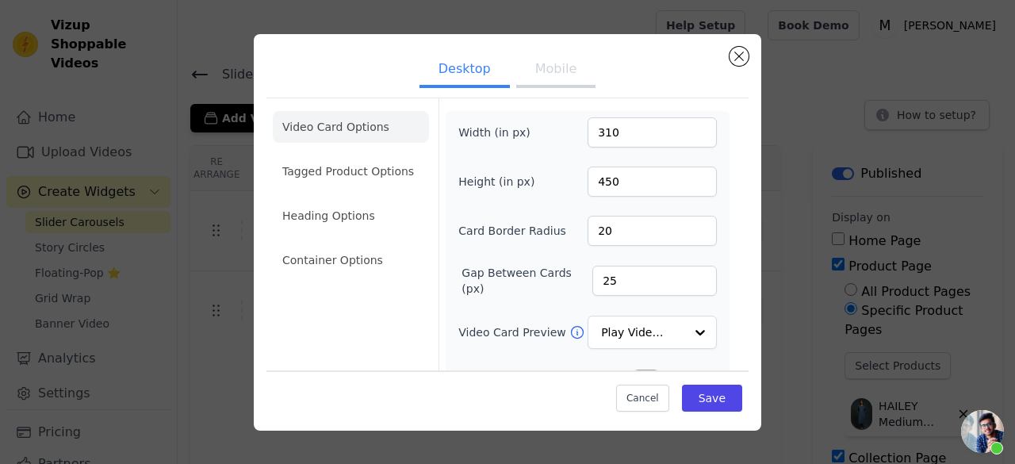
click at [537, 74] on button "Mobile" at bounding box center [555, 70] width 79 height 35
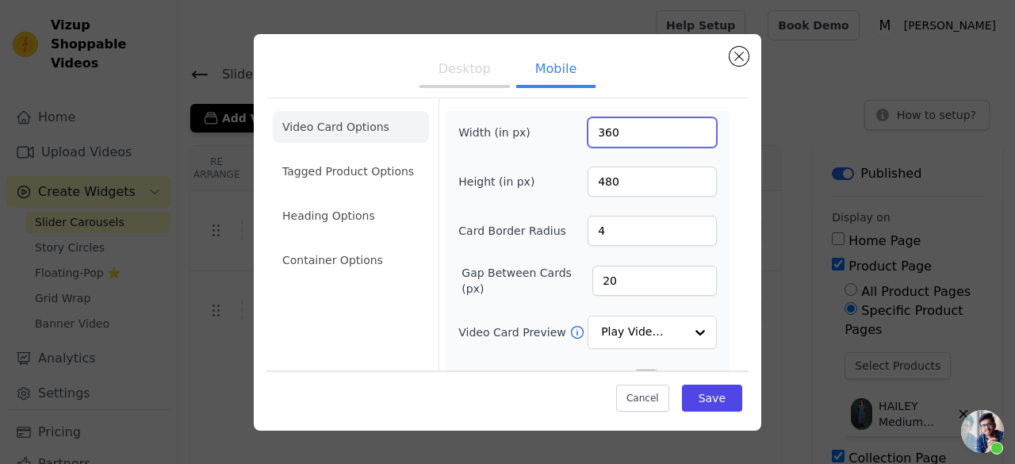
click at [633, 135] on input "360" at bounding box center [651, 132] width 129 height 30
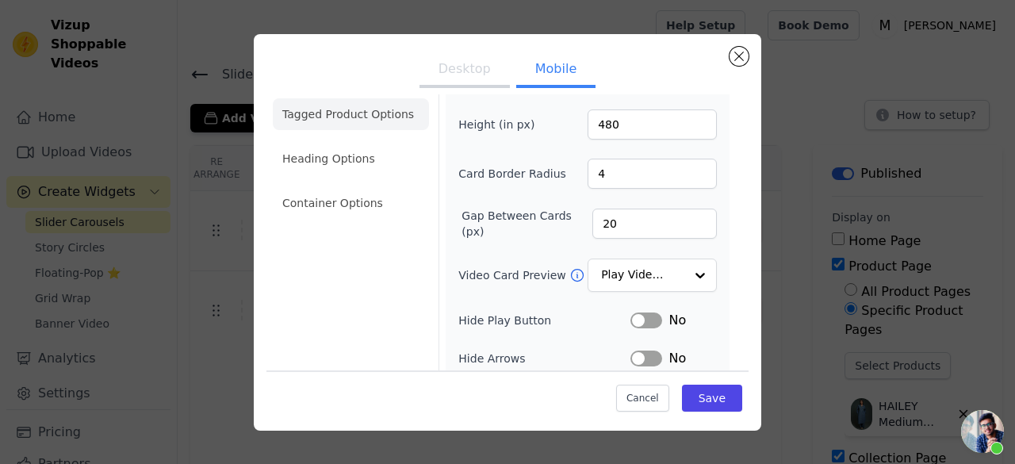
scroll to position [79, 0]
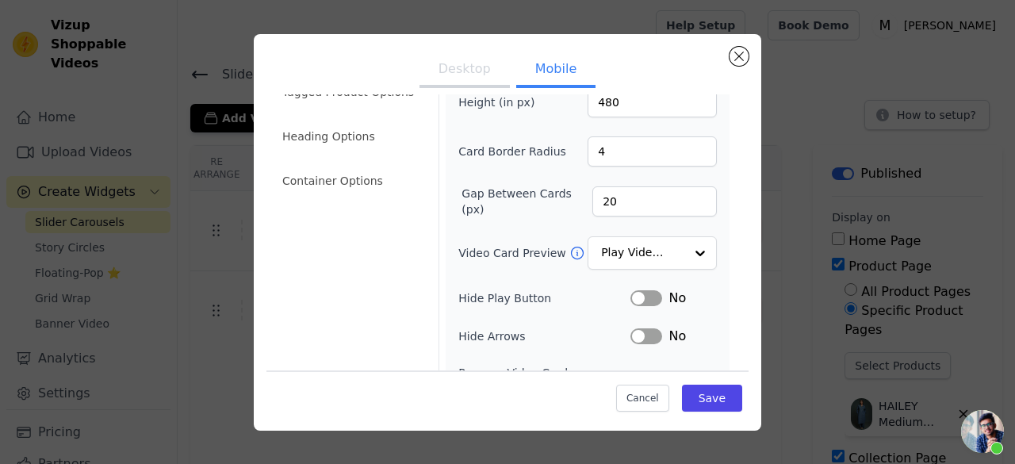
click at [464, 75] on button "Desktop" at bounding box center [464, 70] width 90 height 35
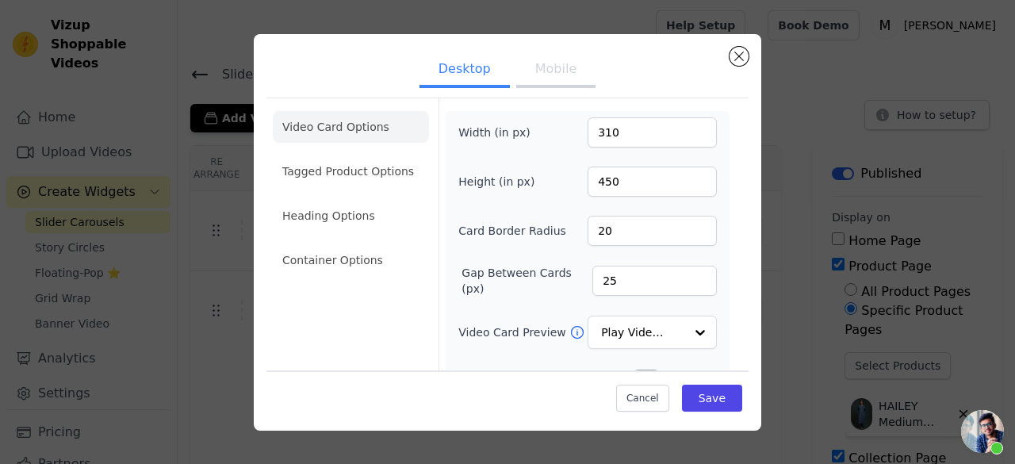
click at [523, 64] on button "Mobile" at bounding box center [555, 70] width 79 height 35
click at [495, 75] on button "Desktop" at bounding box center [464, 70] width 90 height 35
click at [563, 82] on button "Mobile" at bounding box center [555, 70] width 79 height 35
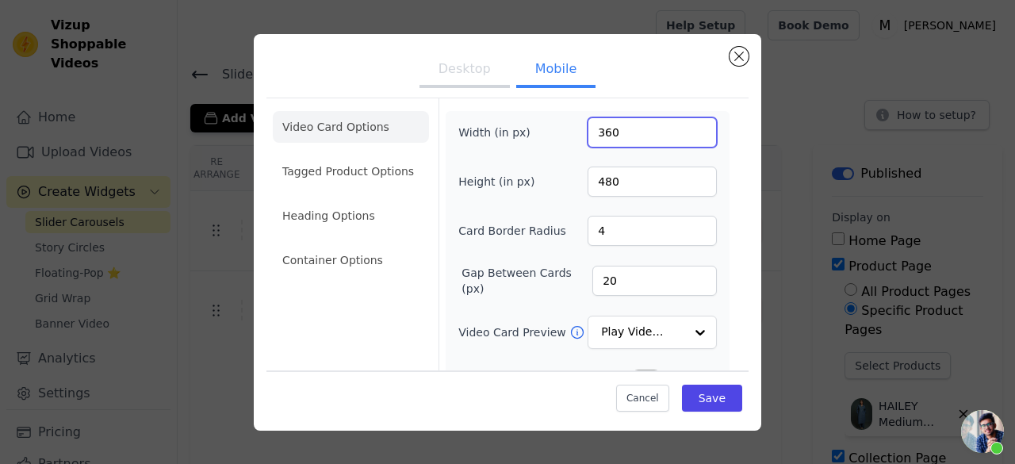
drag, startPoint x: 626, startPoint y: 132, endPoint x: 568, endPoint y: 139, distance: 59.0
click at [572, 139] on div "Width (in px) 360" at bounding box center [587, 132] width 258 height 30
click at [469, 75] on button "Desktop" at bounding box center [464, 70] width 90 height 35
drag, startPoint x: 622, startPoint y: 136, endPoint x: 556, endPoint y: 136, distance: 65.8
click at [560, 137] on div "Width (in px) 310" at bounding box center [587, 132] width 258 height 30
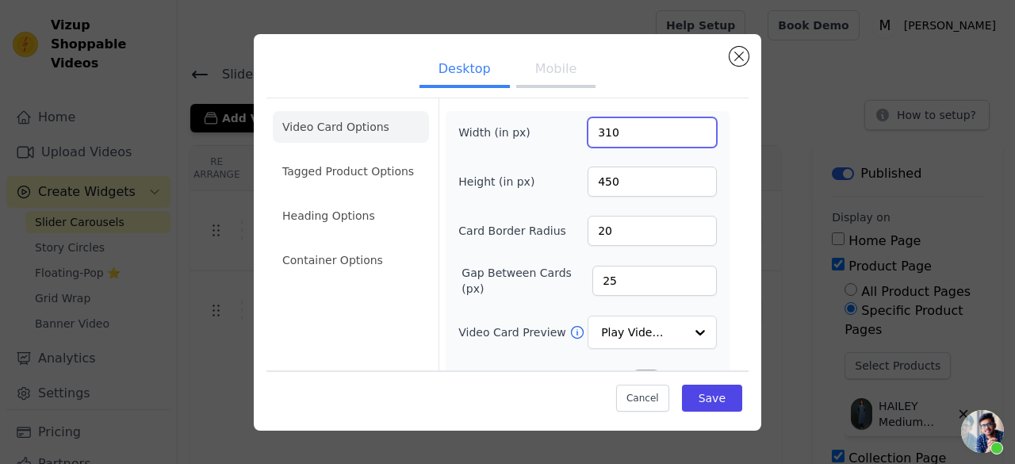
paste input "6"
drag, startPoint x: 618, startPoint y: 137, endPoint x: 576, endPoint y: 138, distance: 41.2
click at [577, 137] on div "Width (in px) 360" at bounding box center [587, 132] width 258 height 30
type input "360"
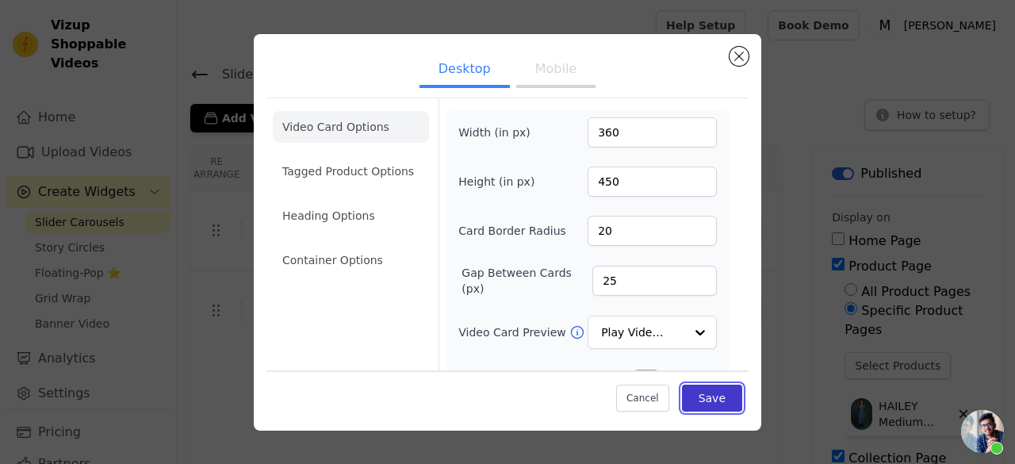
click at [705, 393] on button "Save" at bounding box center [712, 397] width 60 height 27
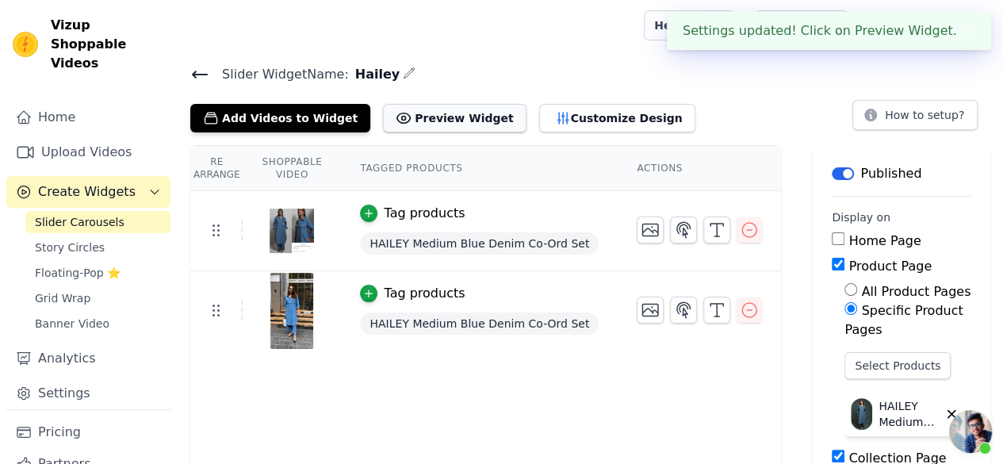
click at [442, 115] on button "Preview Widget" at bounding box center [454, 118] width 143 height 29
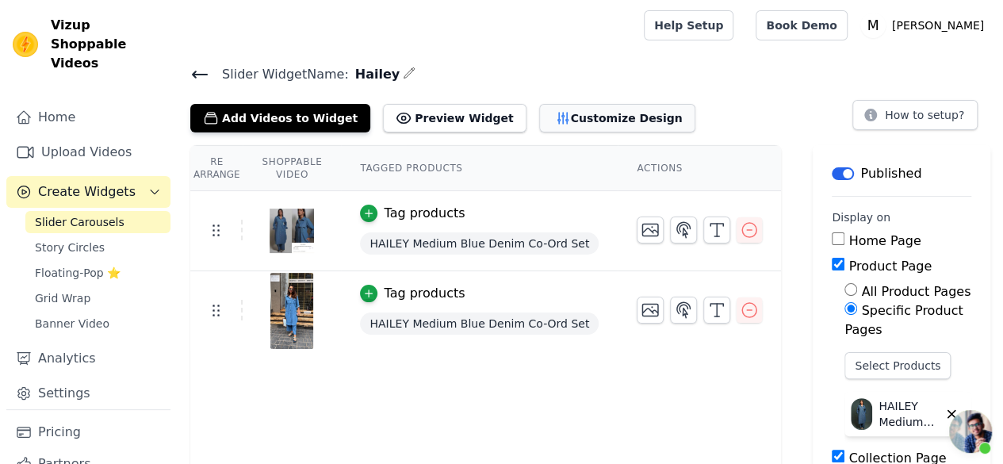
click at [539, 125] on button "Customize Design" at bounding box center [617, 118] width 156 height 29
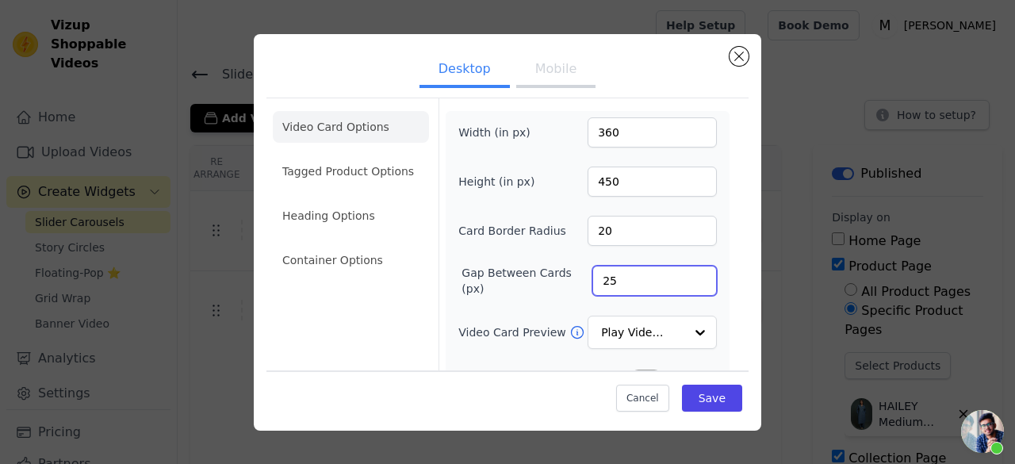
click at [693, 286] on input "25" at bounding box center [654, 281] width 124 height 30
click at [686, 281] on input "24" at bounding box center [654, 281] width 124 height 30
click at [693, 286] on input "24" at bounding box center [654, 281] width 124 height 30
click at [689, 283] on input "23" at bounding box center [654, 281] width 124 height 30
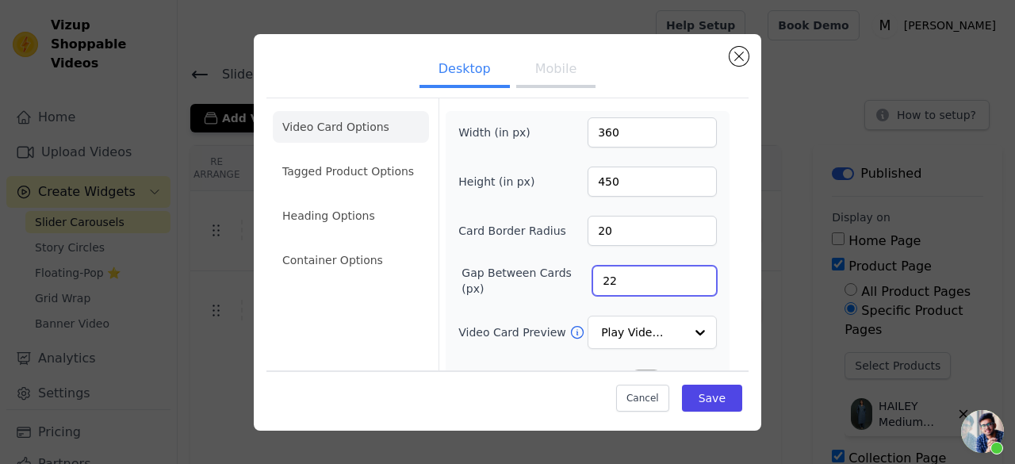
click at [690, 283] on input "22" at bounding box center [654, 281] width 124 height 30
click at [690, 284] on input "21" at bounding box center [654, 281] width 124 height 30
type input "20"
click at [690, 284] on input "20" at bounding box center [654, 281] width 124 height 30
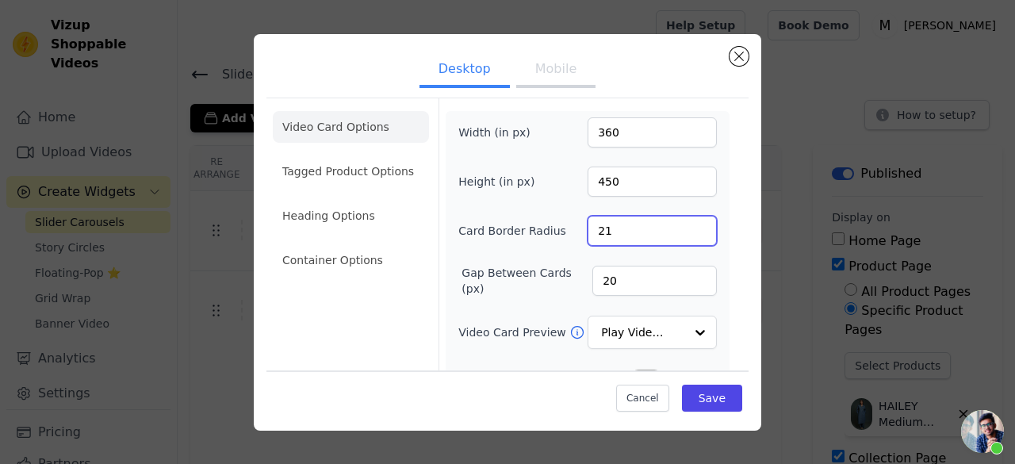
click at [692, 225] on input "21" at bounding box center [651, 231] width 129 height 30
click at [690, 224] on input "22" at bounding box center [651, 231] width 129 height 30
click at [688, 234] on input "21" at bounding box center [651, 231] width 129 height 30
click at [688, 234] on input "20" at bounding box center [651, 231] width 129 height 30
click at [688, 234] on input "18" at bounding box center [651, 231] width 129 height 30
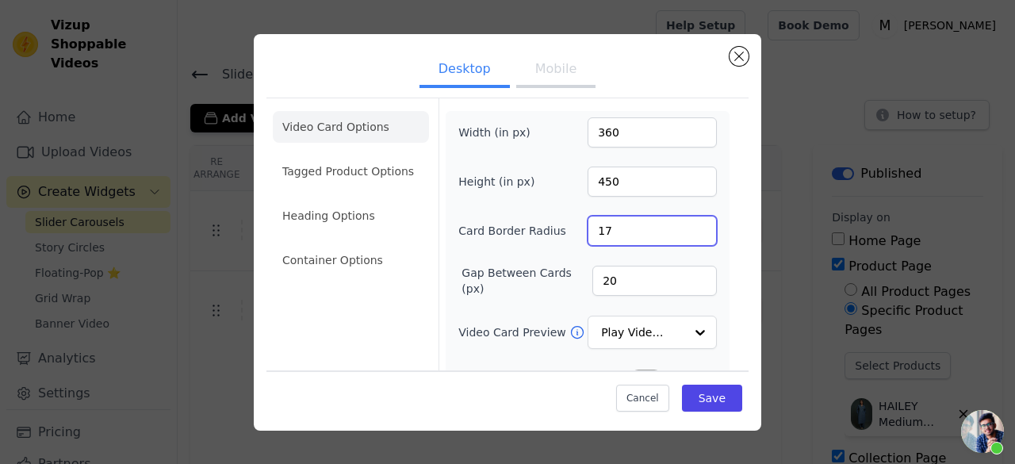
click at [688, 234] on input "17" at bounding box center [651, 231] width 129 height 30
click at [688, 234] on input "16" at bounding box center [651, 231] width 129 height 30
click at [688, 234] on input "15" at bounding box center [651, 231] width 129 height 30
click at [688, 234] on input "14" at bounding box center [651, 231] width 129 height 30
click at [688, 234] on input "13" at bounding box center [651, 231] width 129 height 30
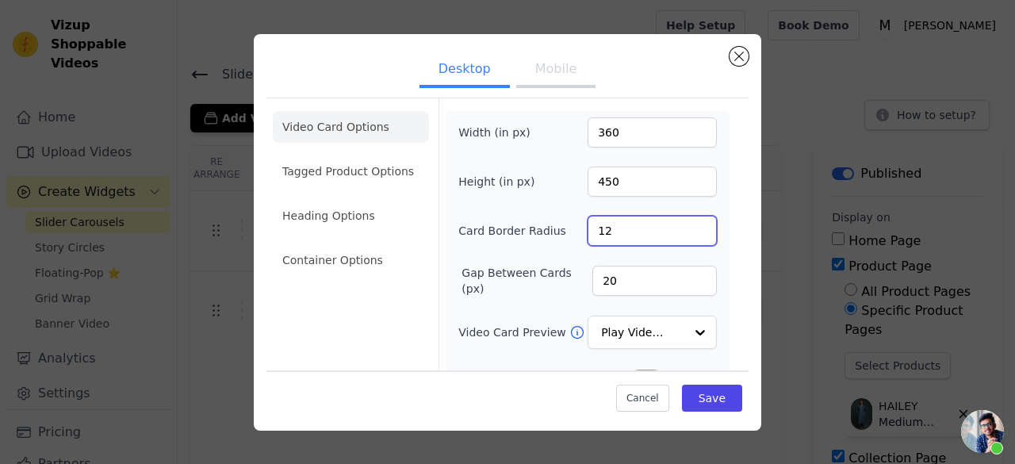
click at [688, 234] on input "12" at bounding box center [651, 231] width 129 height 30
click at [688, 234] on input "11" at bounding box center [651, 231] width 129 height 30
click at [687, 229] on input "10" at bounding box center [651, 231] width 129 height 30
click at [691, 226] on input "11" at bounding box center [651, 231] width 129 height 30
type input "12"
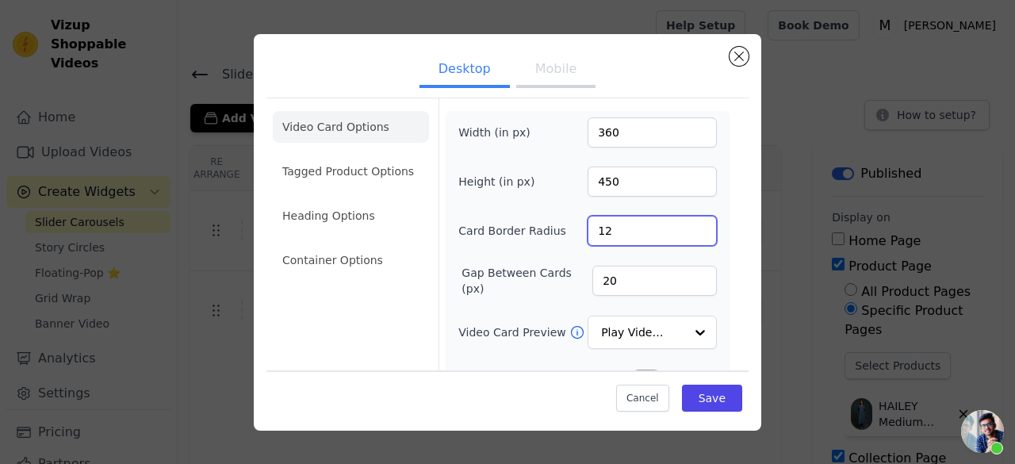
click at [691, 226] on input "12" at bounding box center [651, 231] width 129 height 30
click at [706, 388] on button "Save" at bounding box center [712, 397] width 60 height 27
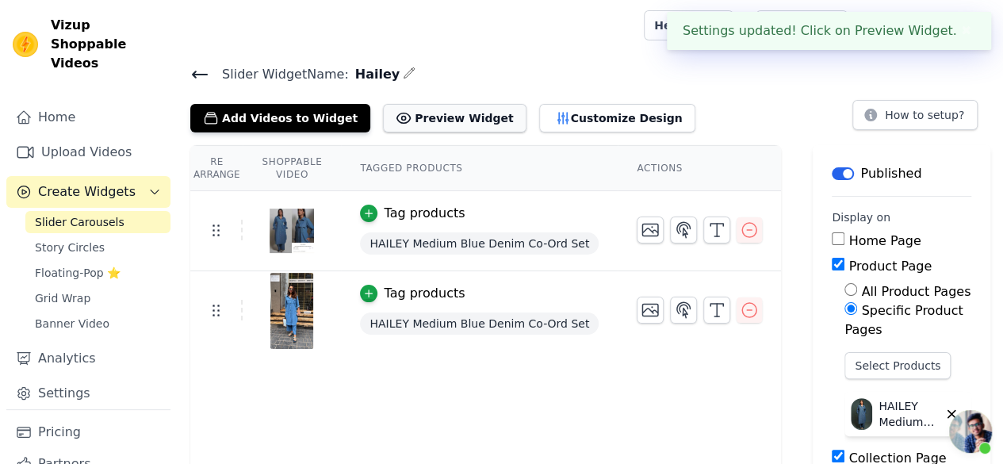
click at [413, 117] on button "Preview Widget" at bounding box center [454, 118] width 143 height 29
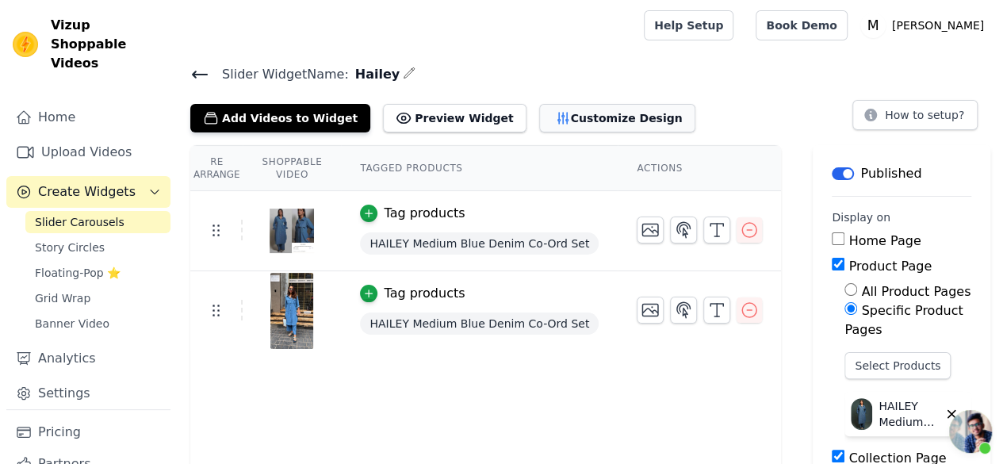
click at [553, 110] on button "Customize Design" at bounding box center [617, 118] width 156 height 29
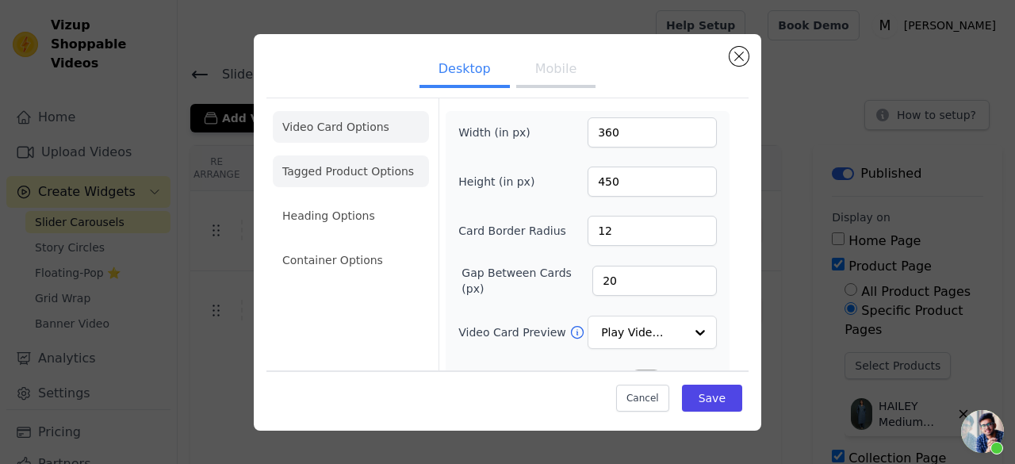
click at [335, 176] on li "Tagged Product Options" at bounding box center [351, 171] width 156 height 32
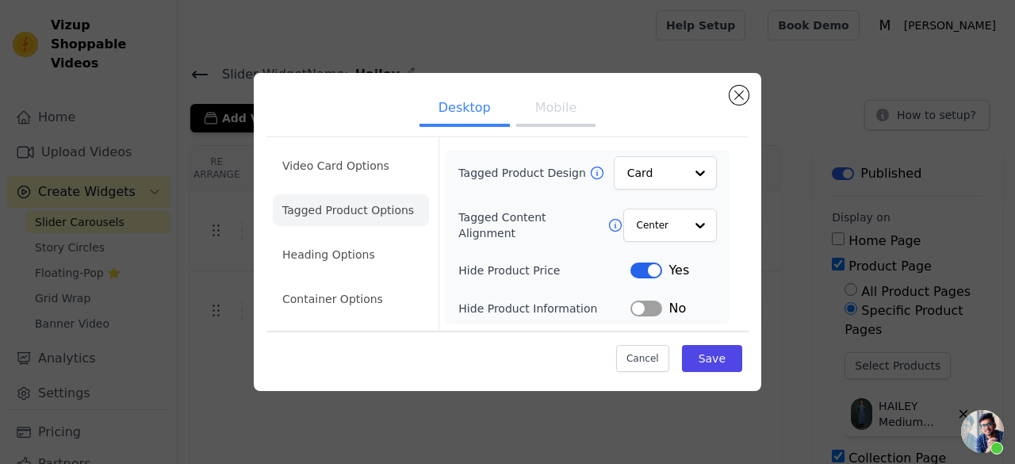
click at [336, 203] on li "Tagged Product Options" at bounding box center [351, 210] width 156 height 32
click at [337, 236] on ul "Video Card Options Tagged Product Options Heading Options Container Options" at bounding box center [351, 232] width 156 height 178
click at [344, 259] on li "Heading Options" at bounding box center [351, 255] width 156 height 32
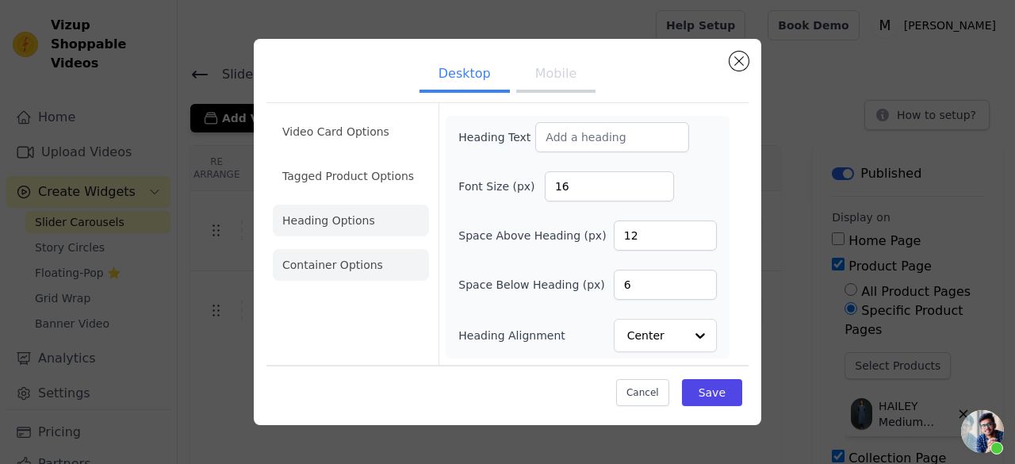
click at [354, 267] on li "Container Options" at bounding box center [351, 265] width 156 height 32
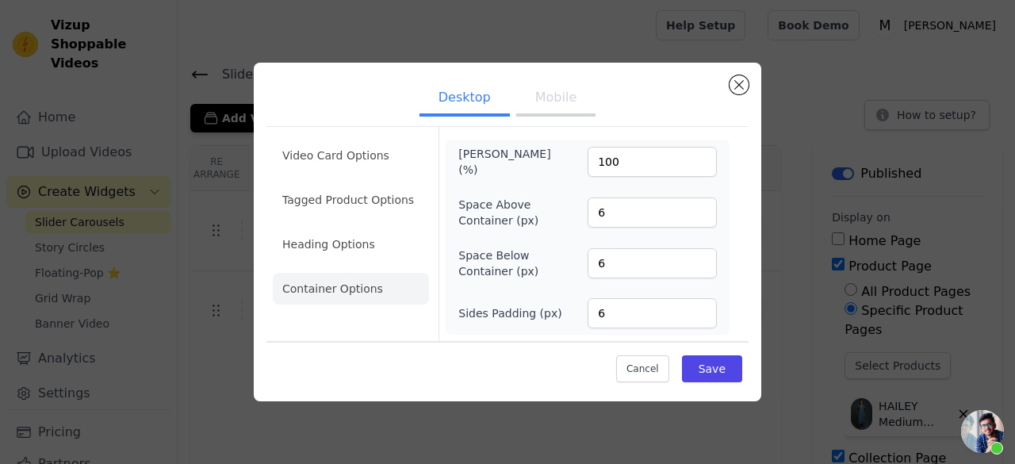
click at [526, 96] on button "Mobile" at bounding box center [555, 99] width 79 height 35
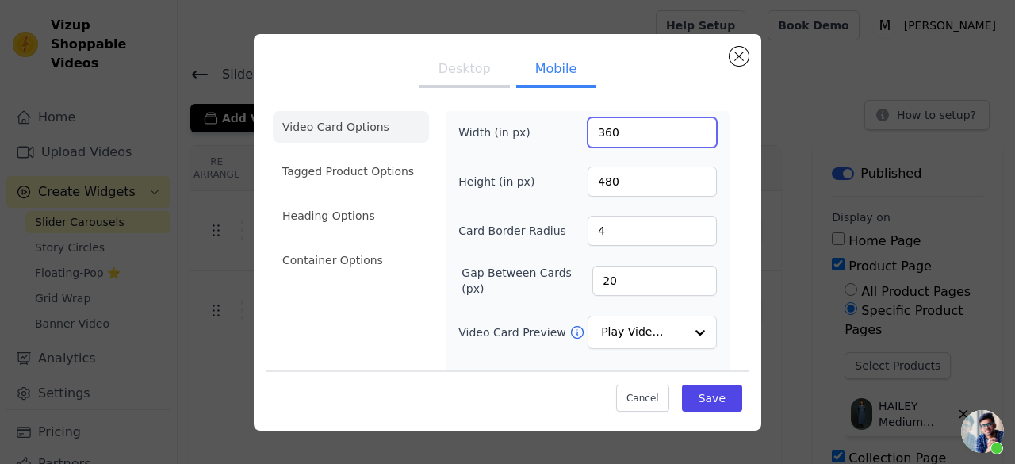
click at [648, 137] on input "360" at bounding box center [651, 132] width 129 height 30
click at [644, 135] on input "360" at bounding box center [651, 132] width 129 height 30
drag, startPoint x: 624, startPoint y: 134, endPoint x: 573, endPoint y: 131, distance: 50.8
click at [573, 131] on div "Width (in px) 360" at bounding box center [587, 132] width 258 height 30
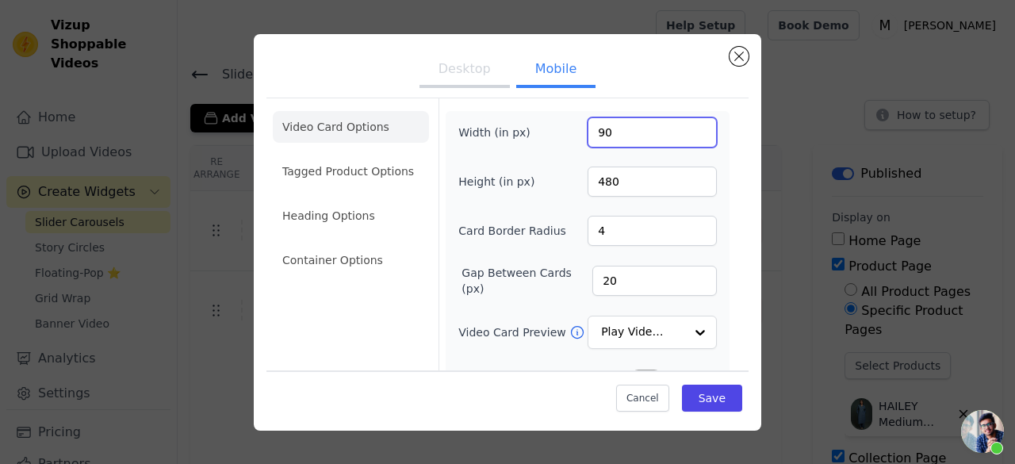
drag, startPoint x: 606, startPoint y: 124, endPoint x: 572, endPoint y: 129, distance: 33.6
click at [572, 129] on div "Width (in px) 90" at bounding box center [587, 132] width 258 height 30
type input "90"
click at [653, 139] on input "90" at bounding box center [651, 132] width 129 height 30
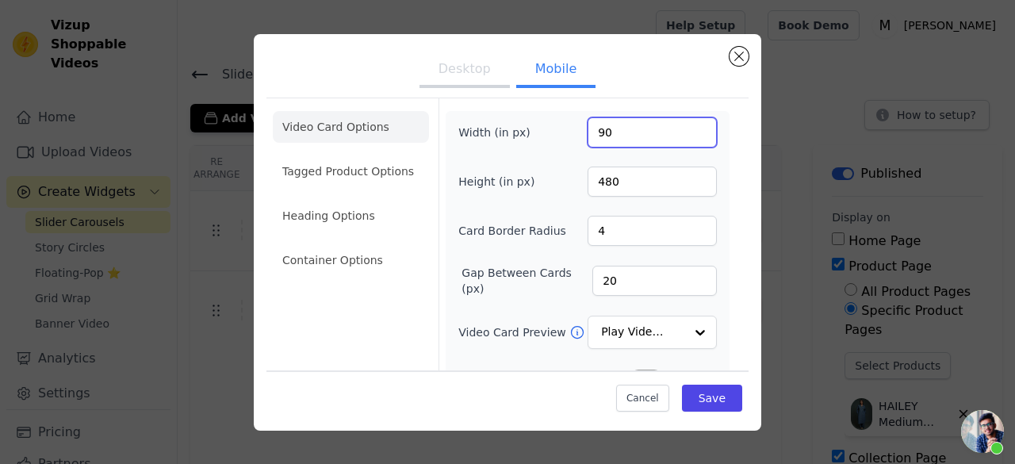
click at [653, 139] on input "90" at bounding box center [651, 132] width 129 height 30
type input "200"
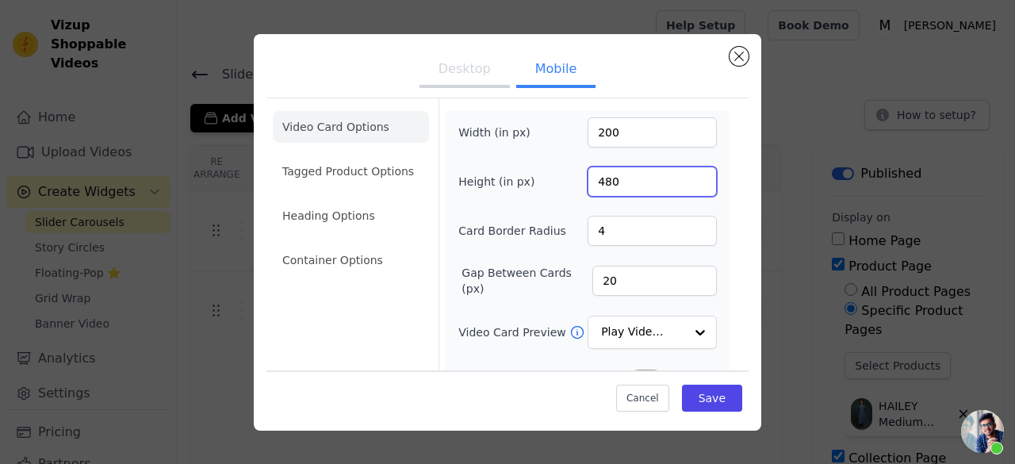
click at [618, 185] on input "480" at bounding box center [651, 181] width 129 height 30
click at [617, 185] on input "480" at bounding box center [651, 181] width 129 height 30
click at [616, 185] on input "480" at bounding box center [651, 181] width 129 height 30
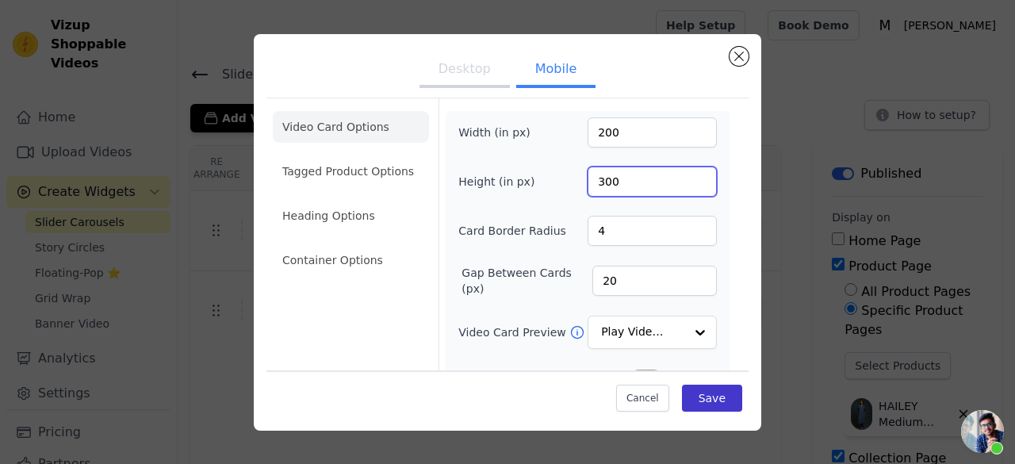
type input "300"
click at [682, 392] on button "Save" at bounding box center [712, 397] width 60 height 27
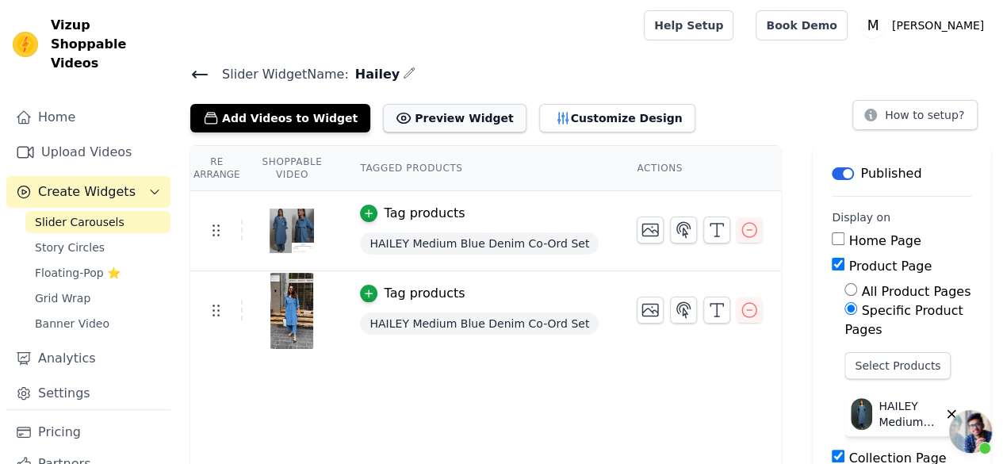
click at [458, 120] on button "Preview Widget" at bounding box center [454, 118] width 143 height 29
click at [579, 104] on button "Customize Design" at bounding box center [617, 118] width 156 height 29
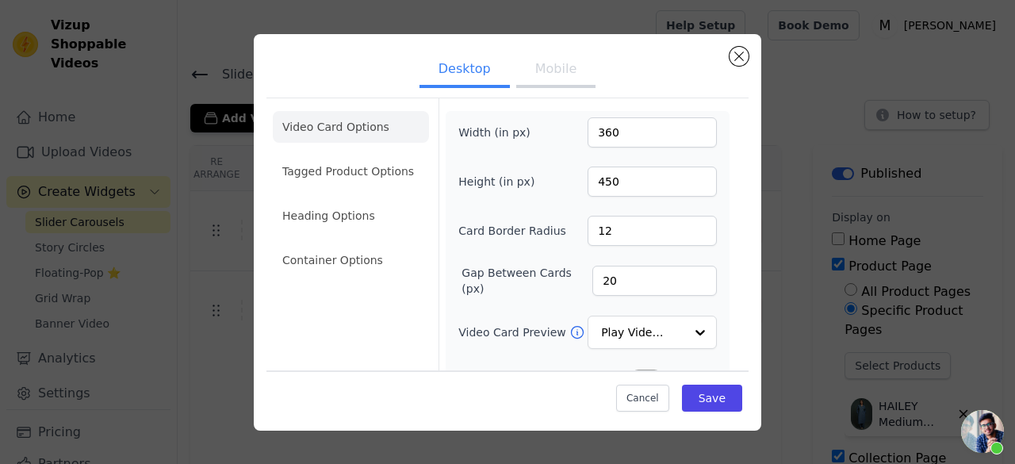
click at [352, 187] on ul "Video Card Options Tagged Product Options Heading Options Container Options" at bounding box center [351, 194] width 156 height 178
click at [355, 174] on li "Tagged Product Options" at bounding box center [351, 171] width 156 height 32
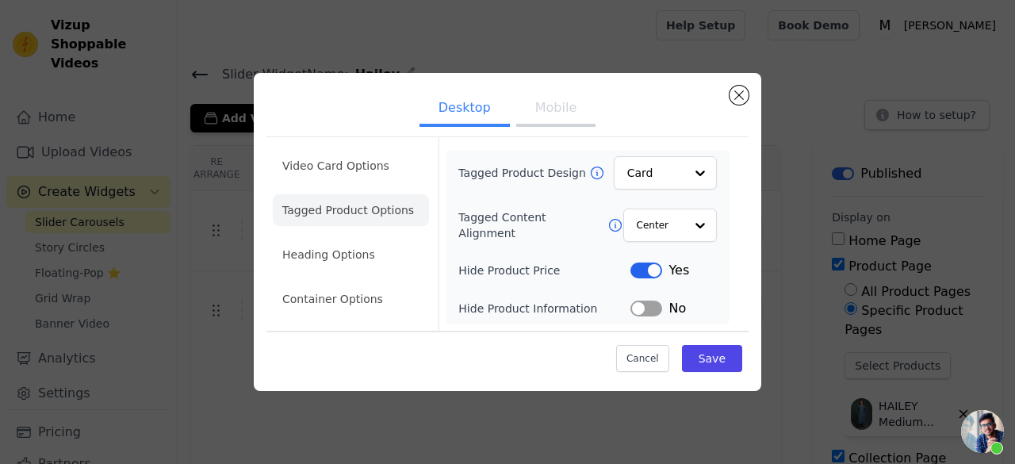
click at [355, 205] on li "Tagged Product Options" at bounding box center [351, 210] width 156 height 32
click at [357, 250] on li "Heading Options" at bounding box center [351, 255] width 156 height 32
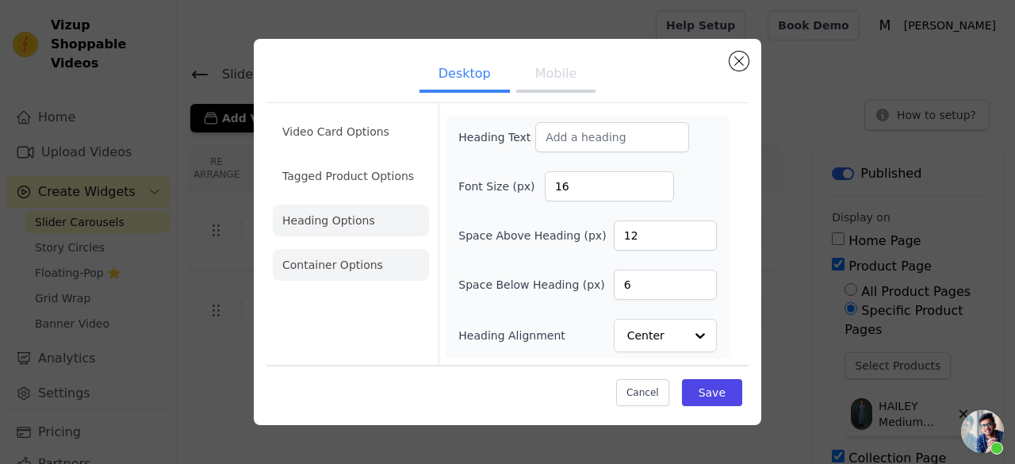
click at [344, 267] on li "Container Options" at bounding box center [351, 265] width 156 height 32
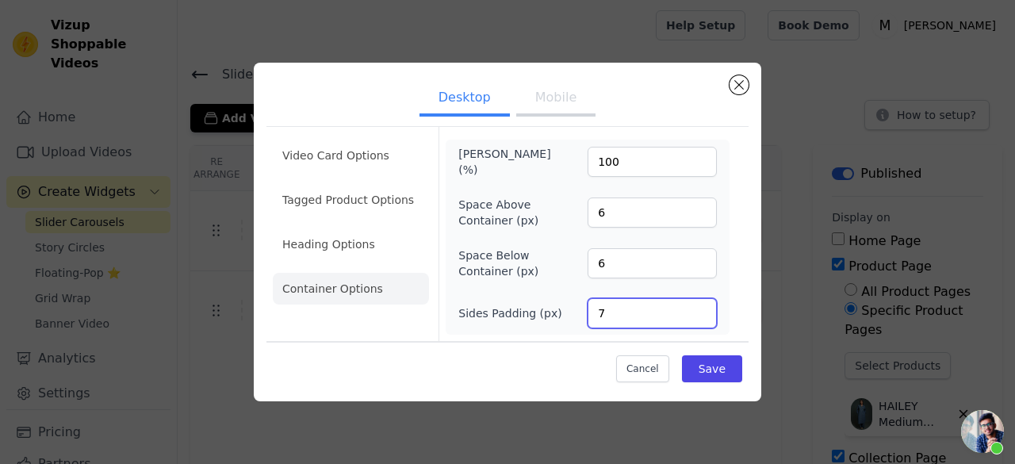
click at [703, 310] on input "7" at bounding box center [651, 313] width 129 height 30
click at [703, 310] on input "8" at bounding box center [651, 313] width 129 height 30
click at [703, 315] on input "7" at bounding box center [651, 313] width 129 height 30
click at [702, 315] on input "6" at bounding box center [651, 313] width 129 height 30
click at [702, 315] on input "5" at bounding box center [651, 313] width 129 height 30
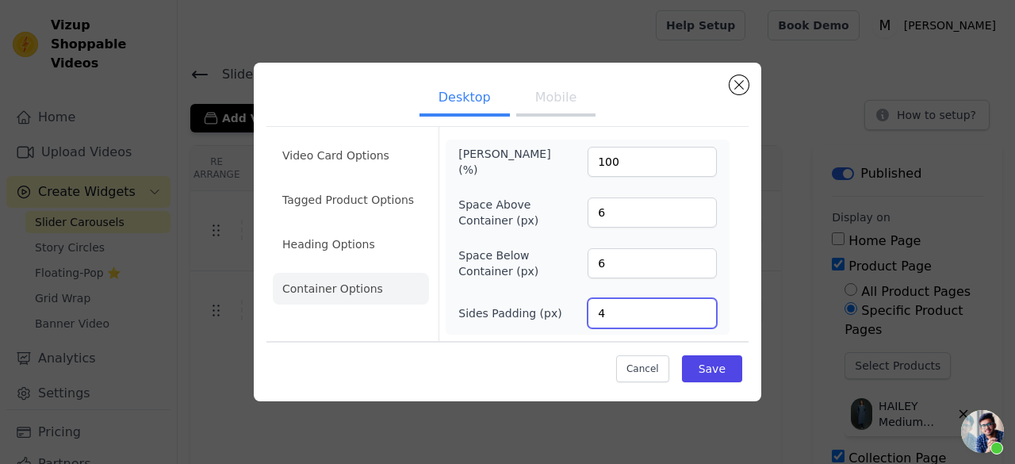
click at [702, 315] on input "4" at bounding box center [651, 313] width 129 height 30
click at [702, 315] on input "3" at bounding box center [651, 313] width 129 height 30
click at [702, 315] on input "2" at bounding box center [651, 313] width 129 height 30
click at [702, 315] on input "1" at bounding box center [651, 313] width 129 height 30
type input "2"
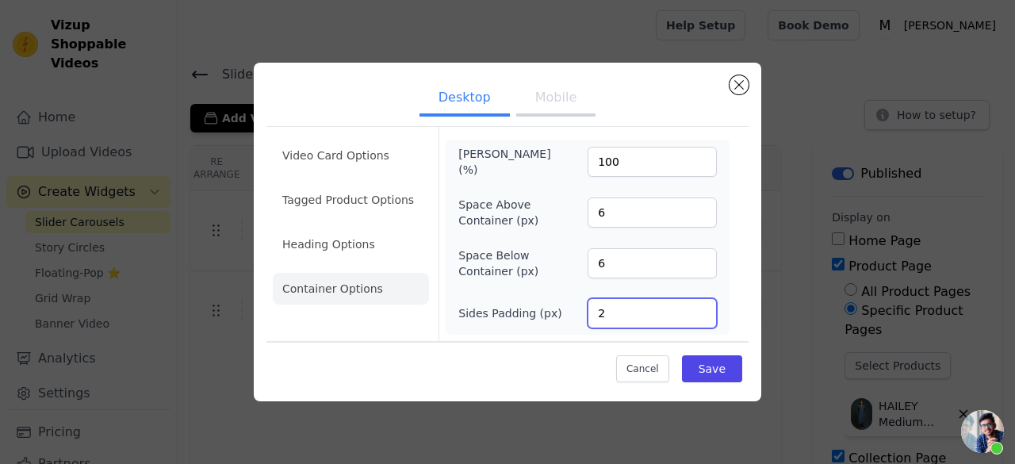
click at [702, 311] on input "2" at bounding box center [651, 313] width 129 height 30
click at [717, 364] on button "Save" at bounding box center [712, 368] width 60 height 27
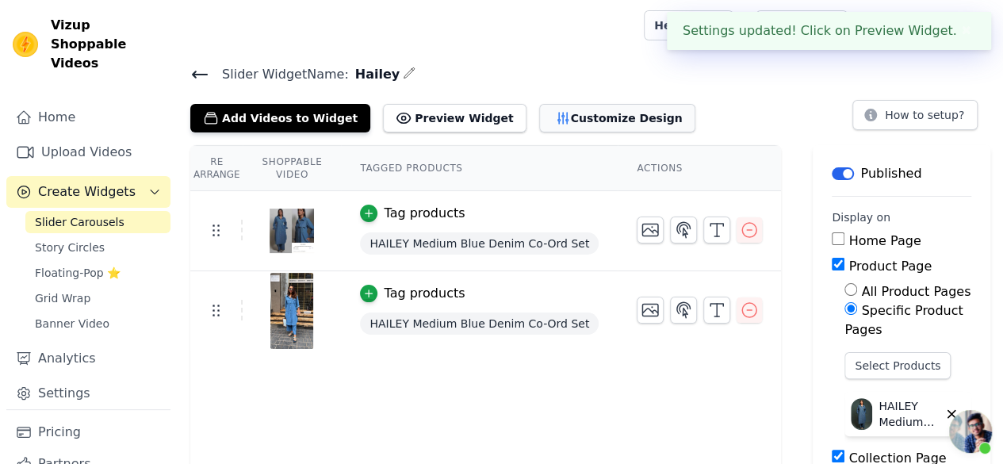
click at [555, 116] on button "Customize Design" at bounding box center [617, 118] width 156 height 29
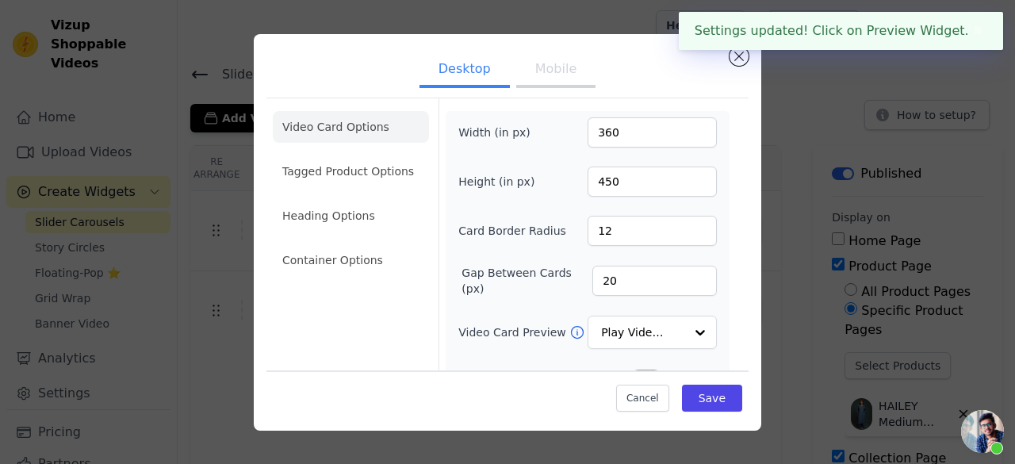
click at [567, 82] on button "Mobile" at bounding box center [555, 70] width 79 height 35
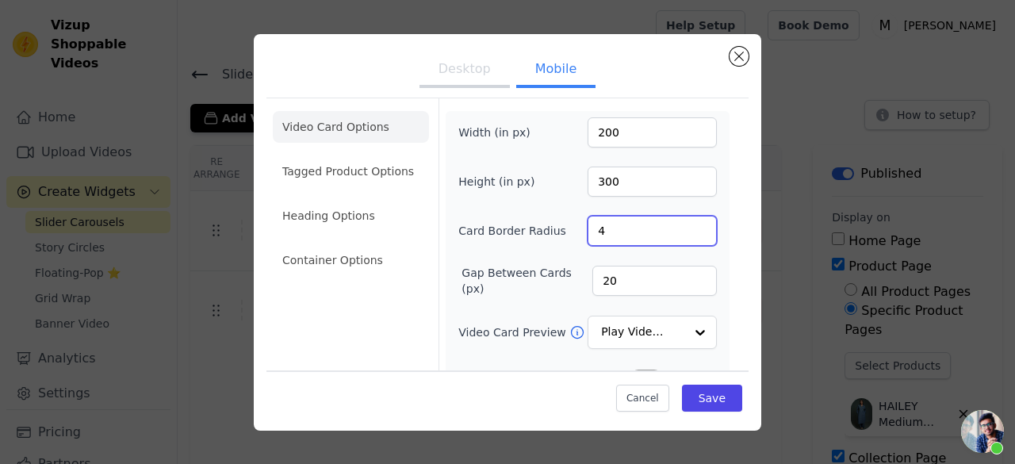
click at [608, 231] on input "4" at bounding box center [651, 231] width 129 height 30
click at [691, 223] on input "5" at bounding box center [651, 231] width 129 height 30
type input "6"
click at [691, 223] on input "6" at bounding box center [651, 231] width 129 height 30
click at [715, 415] on div "Cancel Save" at bounding box center [507, 394] width 482 height 48
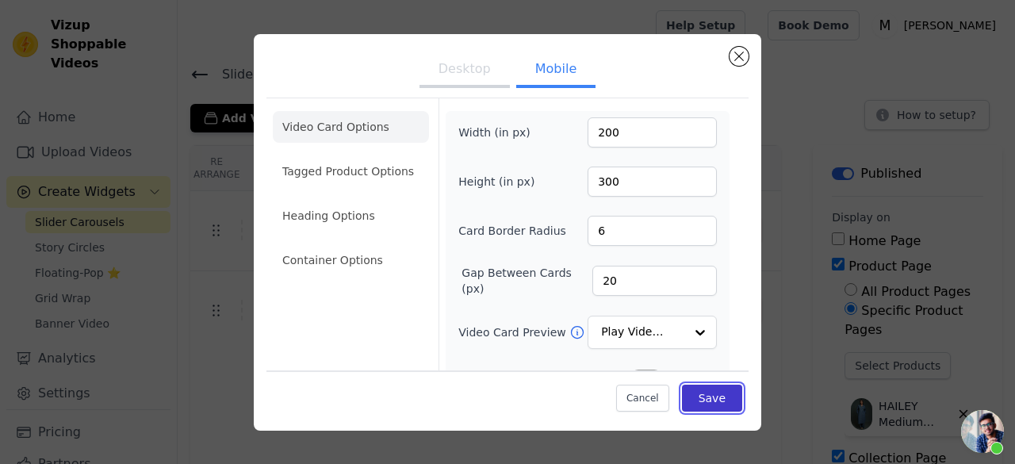
click at [707, 396] on button "Save" at bounding box center [712, 397] width 60 height 27
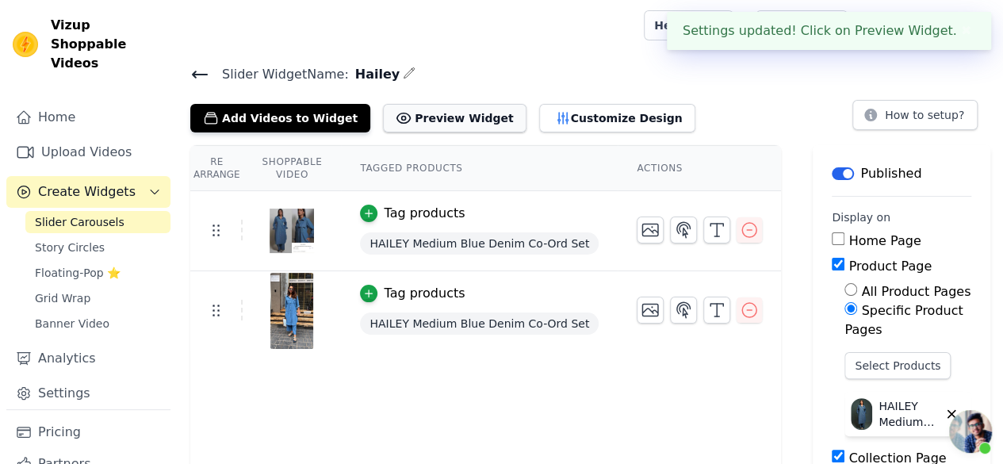
click at [446, 107] on button "Preview Widget" at bounding box center [454, 118] width 143 height 29
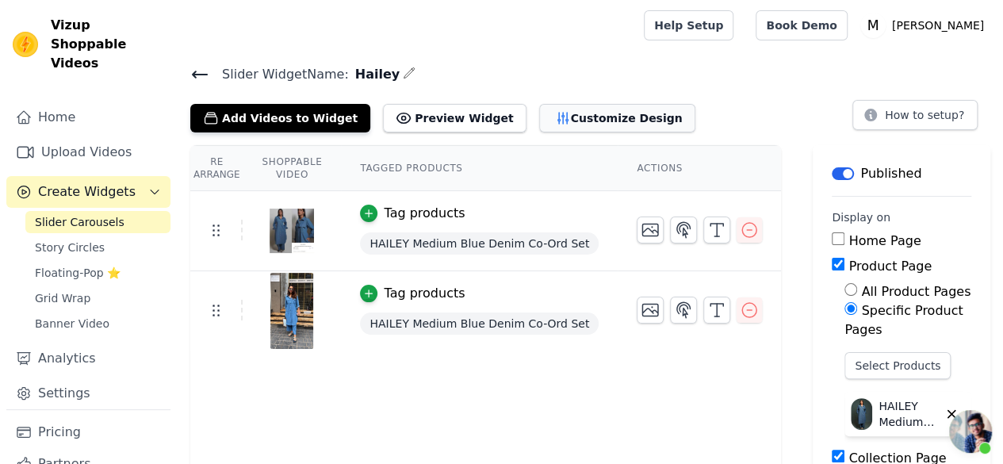
click at [539, 107] on button "Customize Design" at bounding box center [617, 118] width 156 height 29
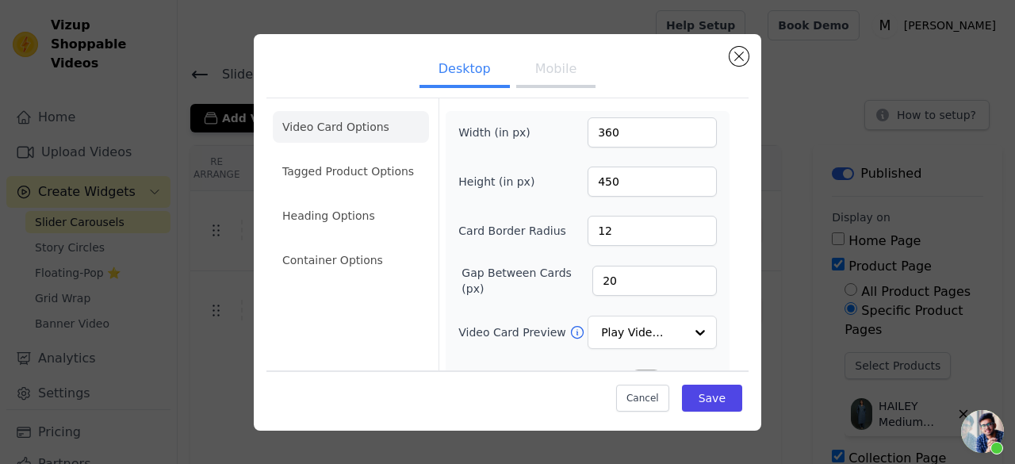
click at [548, 67] on button "Mobile" at bounding box center [555, 70] width 79 height 35
click at [482, 59] on button "Desktop" at bounding box center [464, 70] width 90 height 35
click at [686, 273] on input "21" at bounding box center [654, 281] width 124 height 30
click at [689, 284] on input "20" at bounding box center [654, 281] width 124 height 30
click at [687, 273] on input "21" at bounding box center [654, 281] width 124 height 30
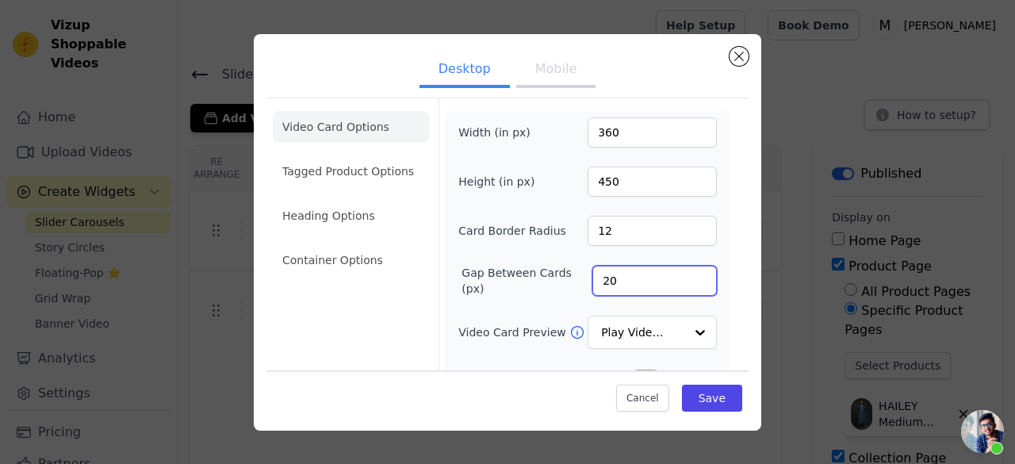
click at [686, 280] on input "20" at bounding box center [654, 281] width 124 height 30
click at [686, 280] on input "19" at bounding box center [654, 281] width 124 height 30
click at [686, 280] on input "18" at bounding box center [654, 281] width 124 height 30
click at [686, 280] on input "17" at bounding box center [654, 281] width 124 height 30
click at [686, 280] on input "16" at bounding box center [654, 281] width 124 height 30
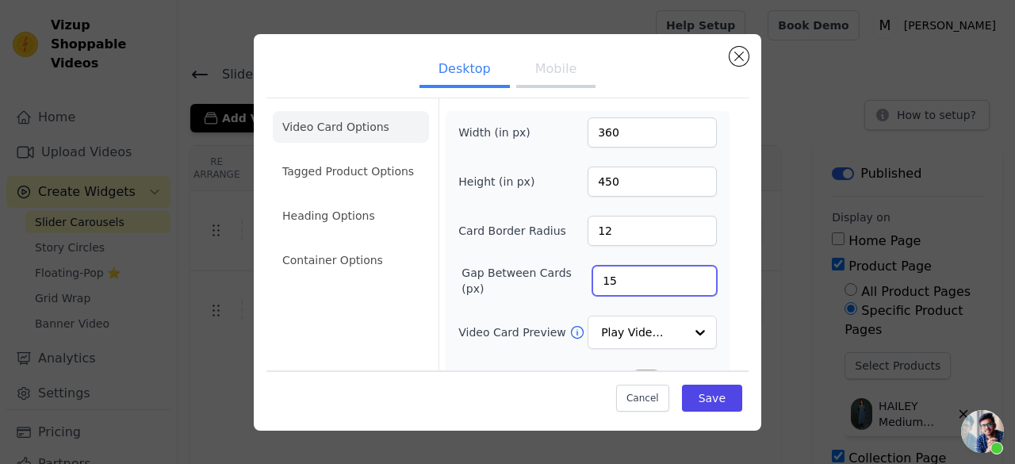
click at [686, 280] on input "15" at bounding box center [654, 281] width 124 height 30
click at [690, 272] on input "16" at bounding box center [654, 281] width 124 height 30
click at [690, 272] on input "17" at bounding box center [654, 281] width 124 height 30
click at [690, 272] on input "18" at bounding box center [654, 281] width 124 height 30
click at [688, 281] on input "17" at bounding box center [654, 281] width 124 height 30
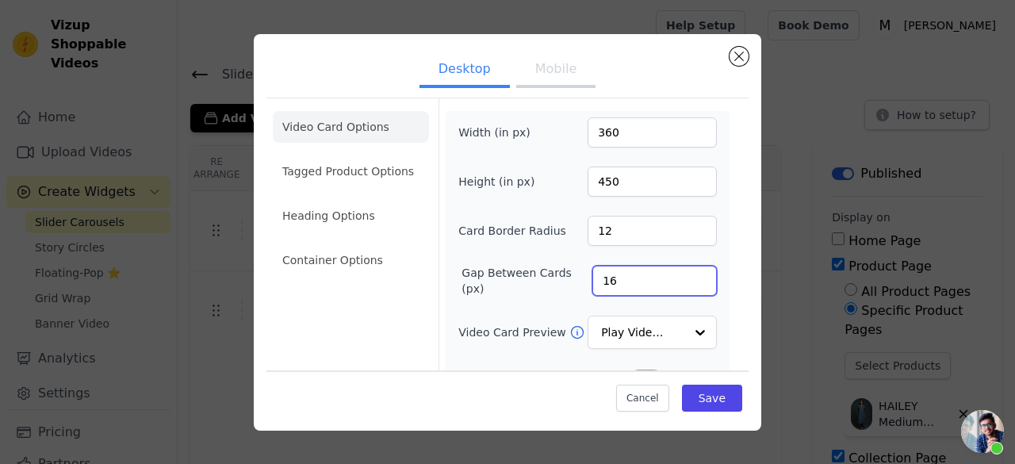
click at [688, 281] on input "16" at bounding box center [654, 281] width 124 height 30
type input "15"
click at [688, 281] on input "15" at bounding box center [654, 281] width 124 height 30
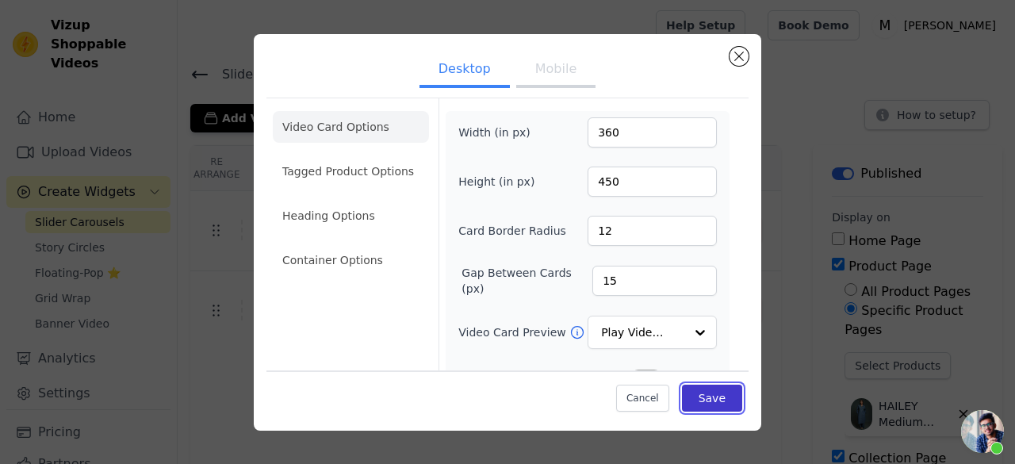
click at [696, 388] on button "Save" at bounding box center [712, 397] width 60 height 27
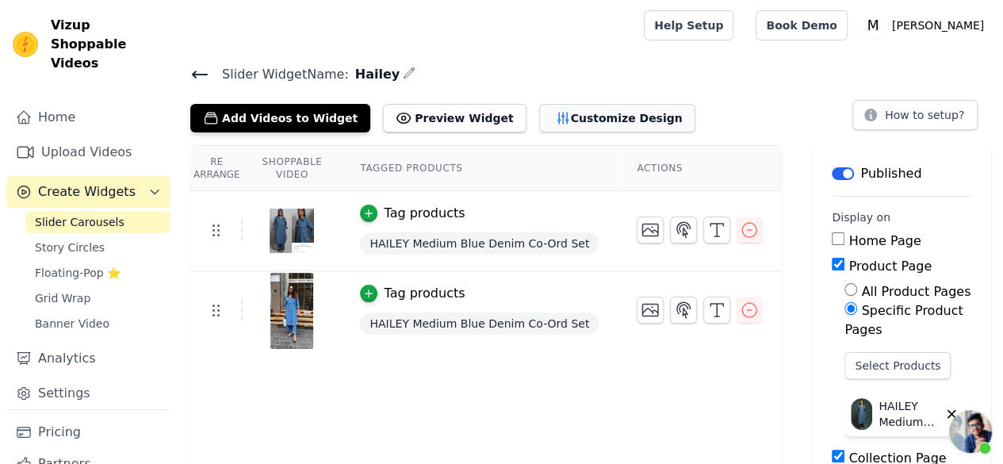
click at [551, 121] on button "Customize Design" at bounding box center [617, 118] width 156 height 29
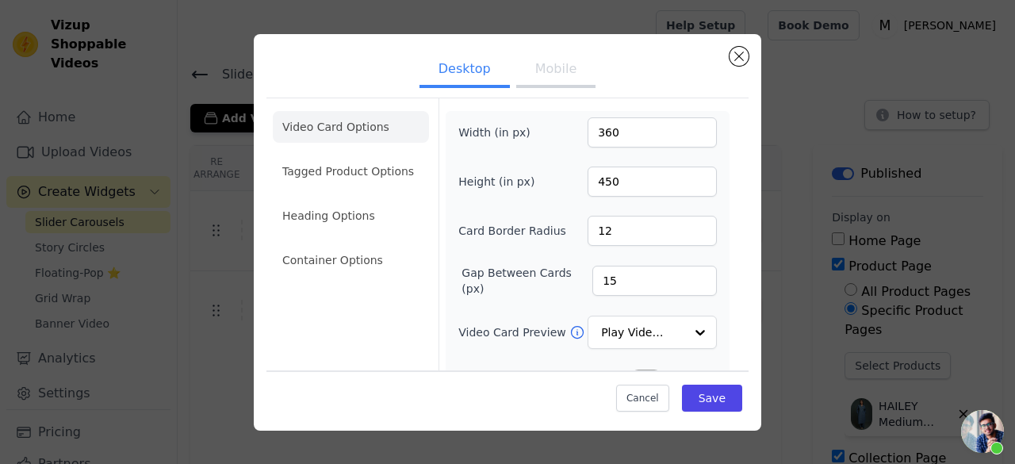
click at [552, 71] on button "Mobile" at bounding box center [555, 70] width 79 height 35
click at [468, 71] on button "Desktop" at bounding box center [464, 70] width 90 height 35
click at [541, 61] on button "Mobile" at bounding box center [555, 70] width 79 height 35
click at [477, 77] on button "Desktop" at bounding box center [464, 70] width 90 height 35
click at [602, 227] on input "12" at bounding box center [651, 231] width 129 height 30
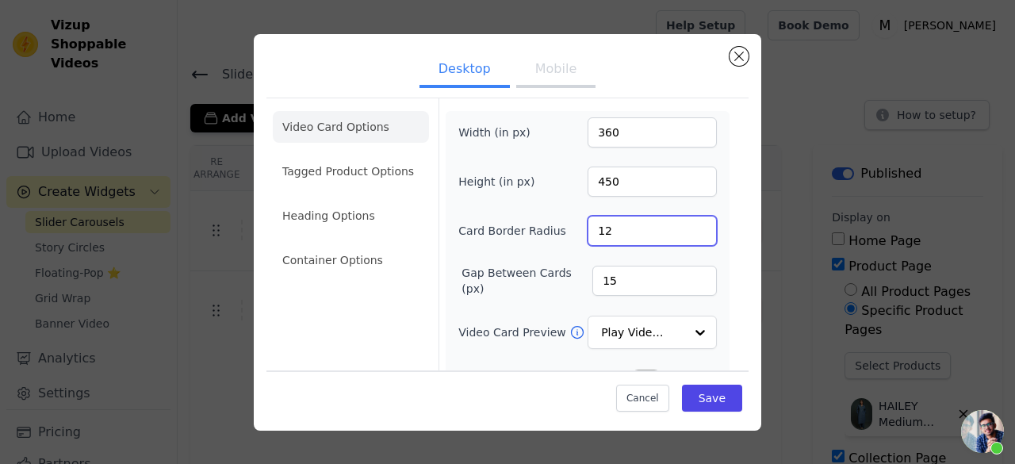
type input "1"
type input "7"
click at [560, 63] on button "Mobile" at bounding box center [555, 70] width 79 height 35
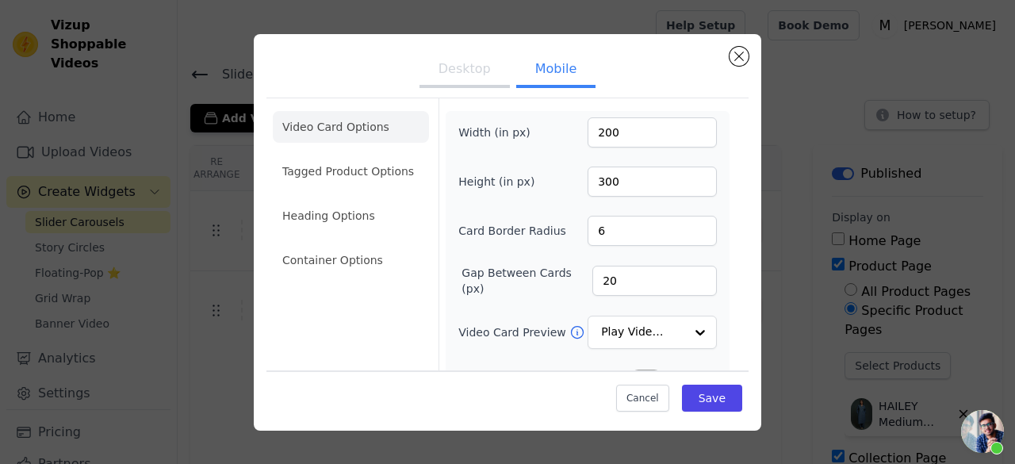
click at [483, 59] on button "Desktop" at bounding box center [464, 70] width 90 height 35
click at [553, 80] on button "Mobile" at bounding box center [555, 70] width 79 height 35
click at [455, 63] on button "Desktop" at bounding box center [464, 70] width 90 height 35
click at [560, 71] on button "Mobile" at bounding box center [555, 70] width 79 height 35
click at [350, 167] on li "Tagged Product Options" at bounding box center [351, 171] width 156 height 32
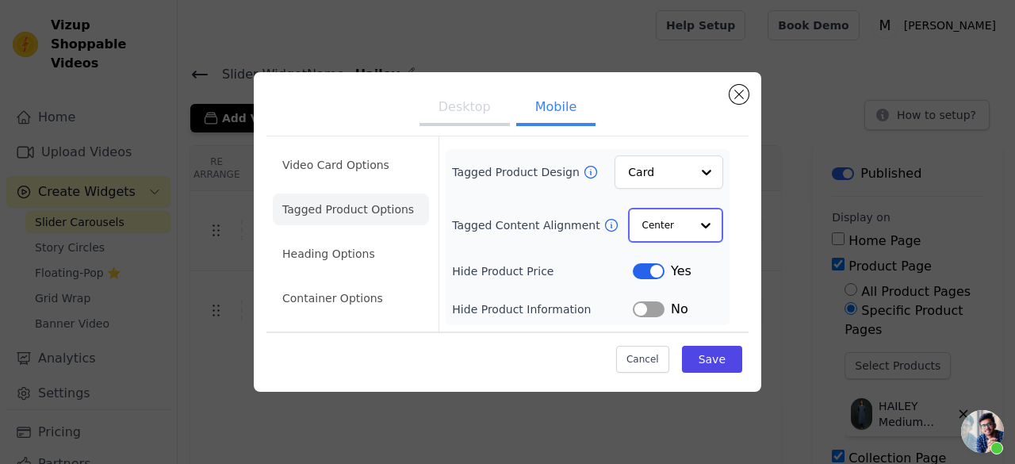
click at [677, 222] on input "Tagged Content Alignment" at bounding box center [666, 225] width 48 height 32
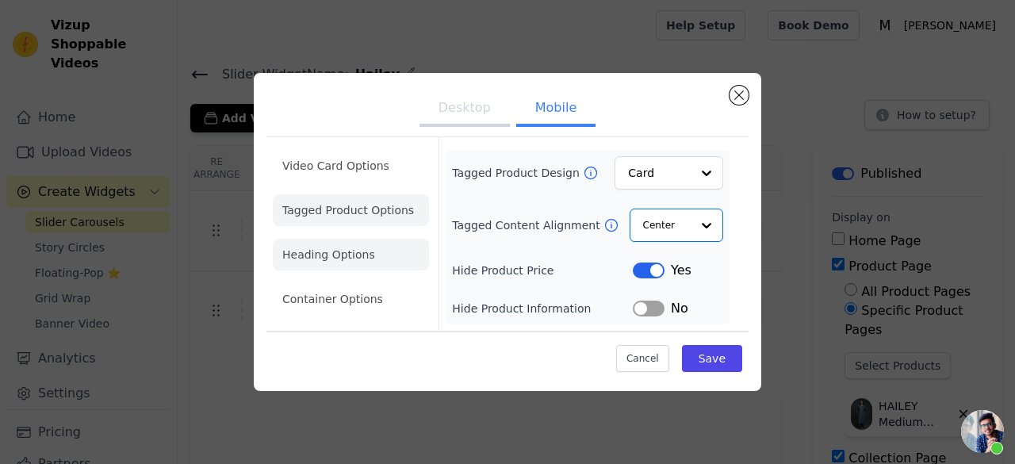
click at [352, 269] on li "Heading Options" at bounding box center [351, 255] width 156 height 32
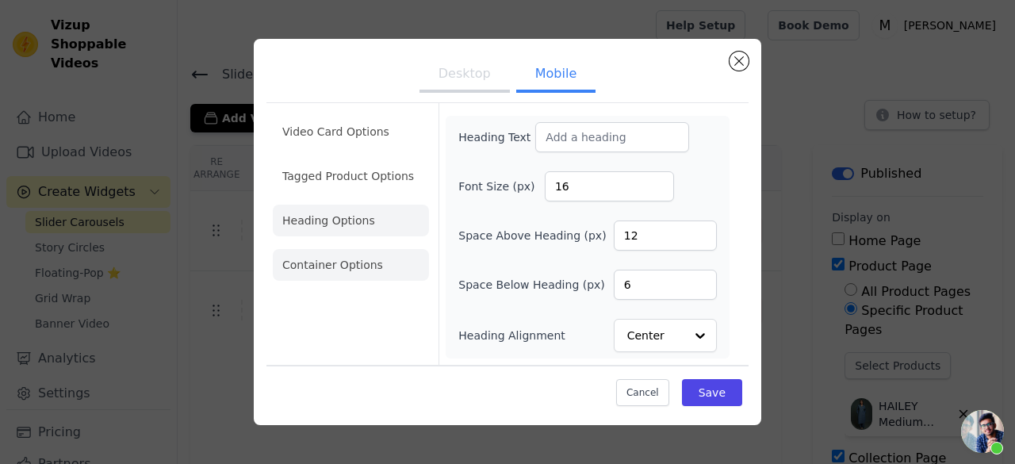
click at [331, 277] on li "Container Options" at bounding box center [351, 265] width 156 height 32
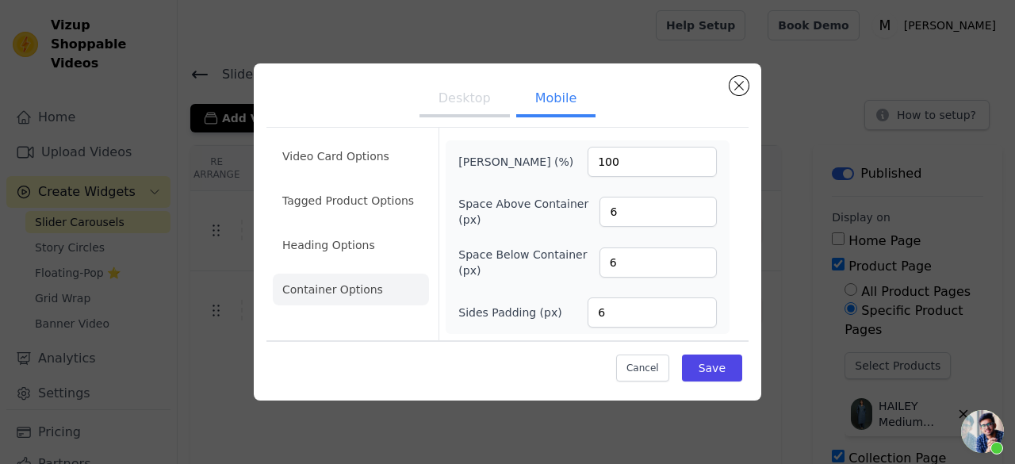
click at [484, 110] on button "Desktop" at bounding box center [464, 99] width 90 height 35
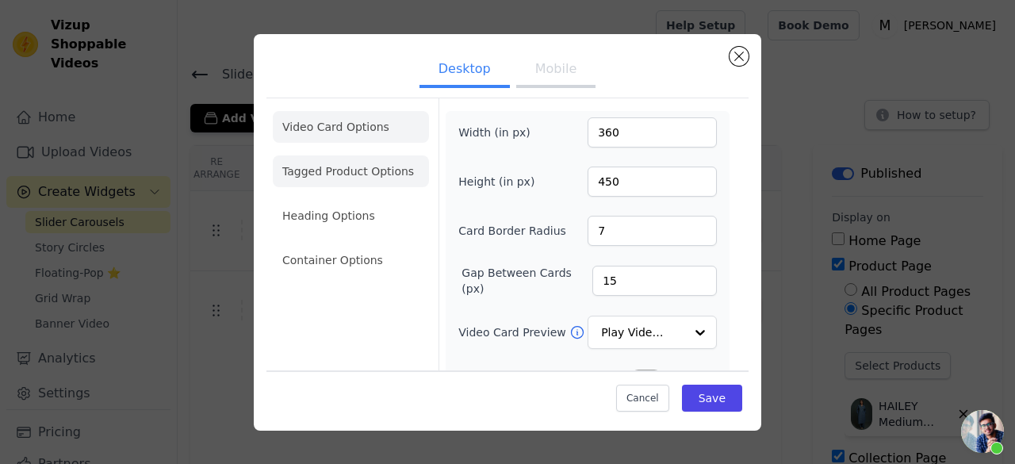
click at [327, 185] on li "Tagged Product Options" at bounding box center [351, 171] width 156 height 32
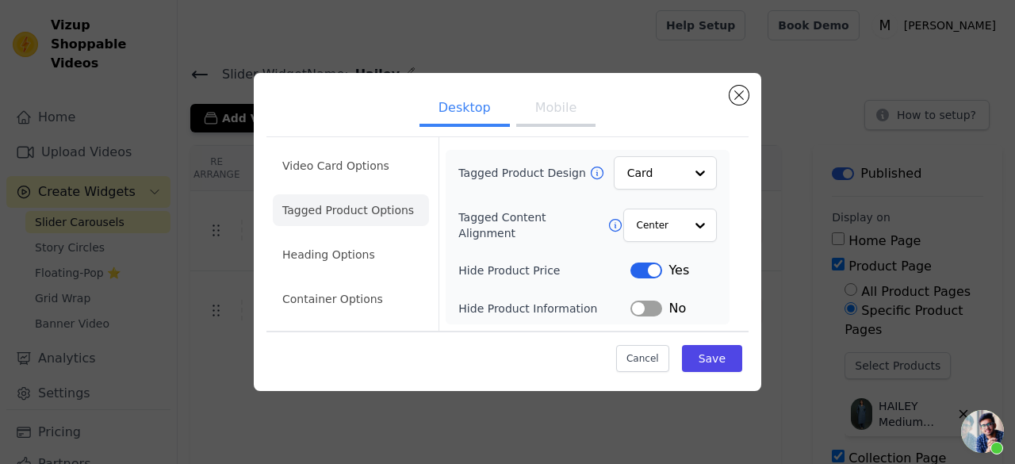
click at [327, 208] on li "Tagged Product Options" at bounding box center [351, 210] width 156 height 32
click at [325, 234] on ul "Video Card Options Tagged Product Options Heading Options Container Options" at bounding box center [351, 232] width 156 height 178
click at [325, 235] on ul "Video Card Options Tagged Product Options Heading Options Container Options" at bounding box center [351, 232] width 156 height 178
click at [328, 244] on li "Heading Options" at bounding box center [351, 255] width 156 height 32
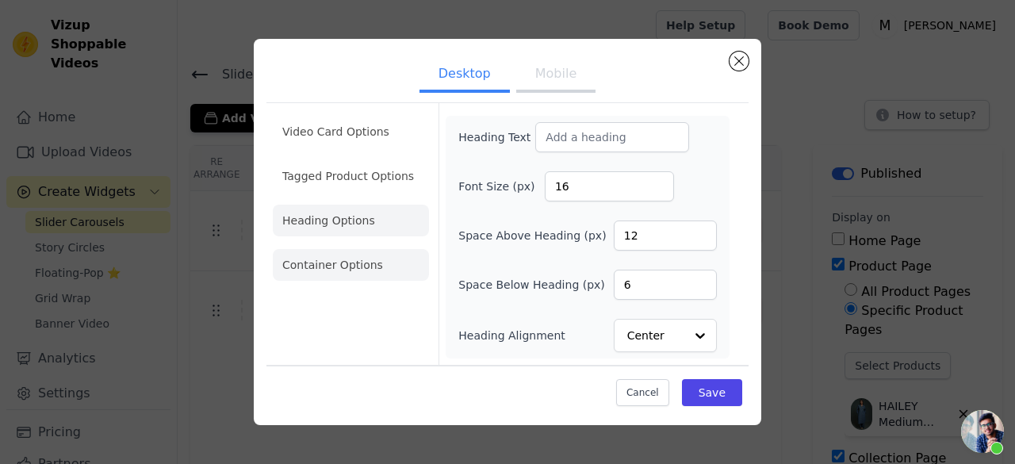
click at [358, 273] on li "Container Options" at bounding box center [351, 265] width 156 height 32
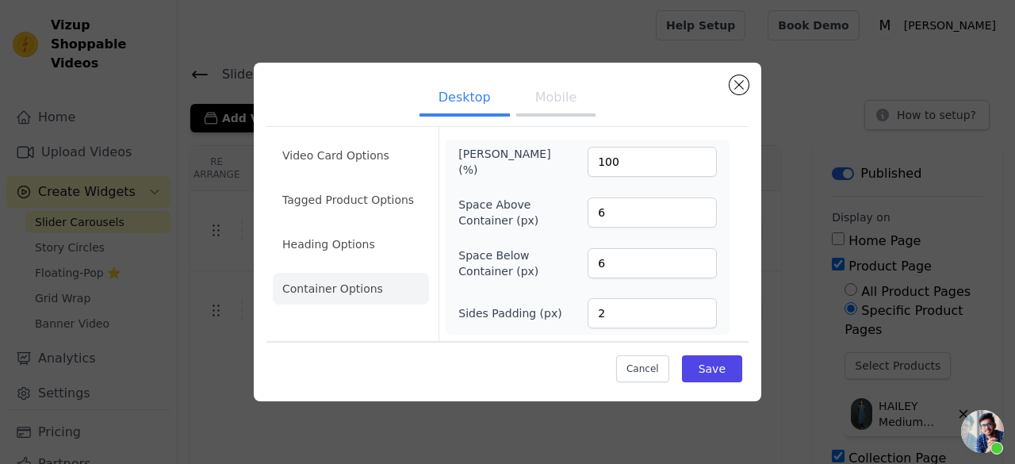
click at [572, 88] on button "Mobile" at bounding box center [555, 99] width 79 height 35
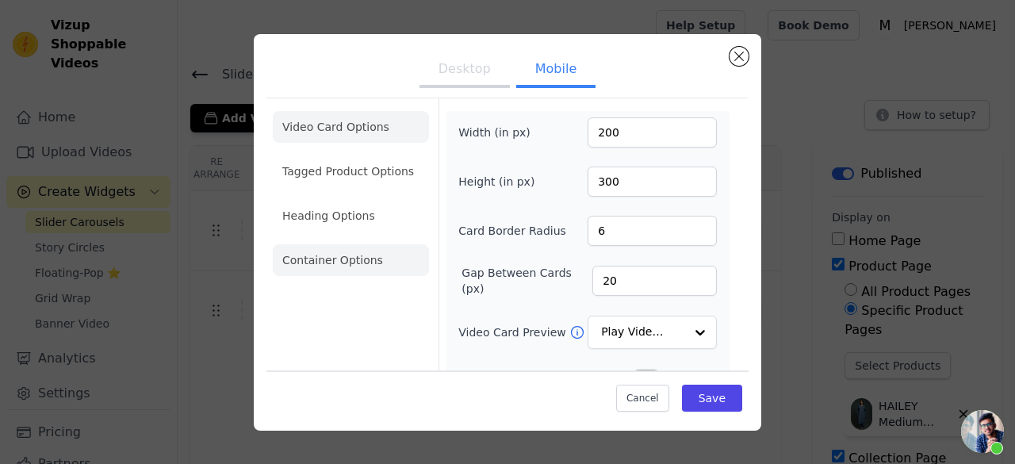
click at [289, 272] on li "Container Options" at bounding box center [351, 260] width 156 height 32
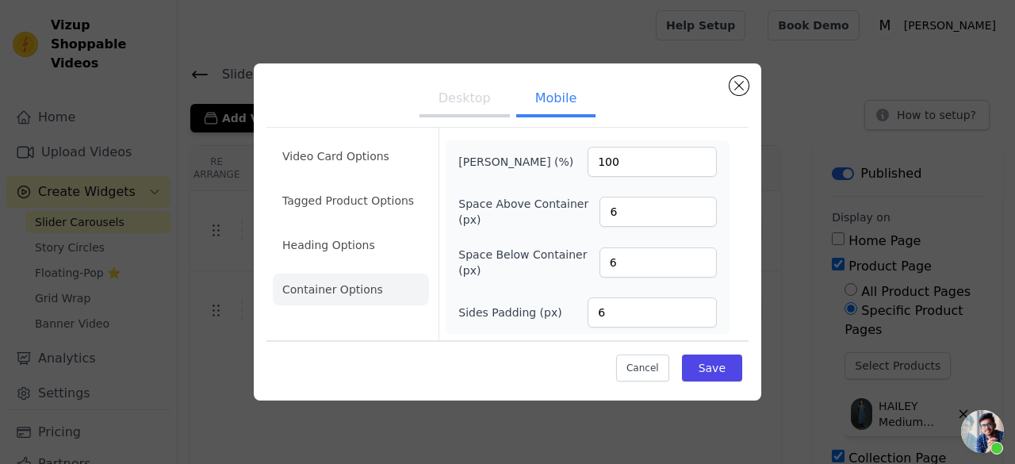
click at [460, 93] on button "Desktop" at bounding box center [464, 99] width 90 height 35
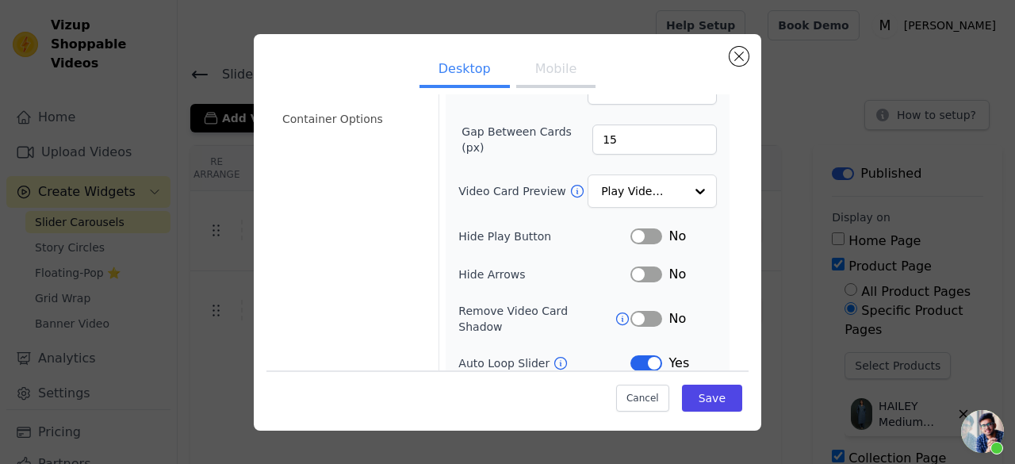
scroll to position [56, 0]
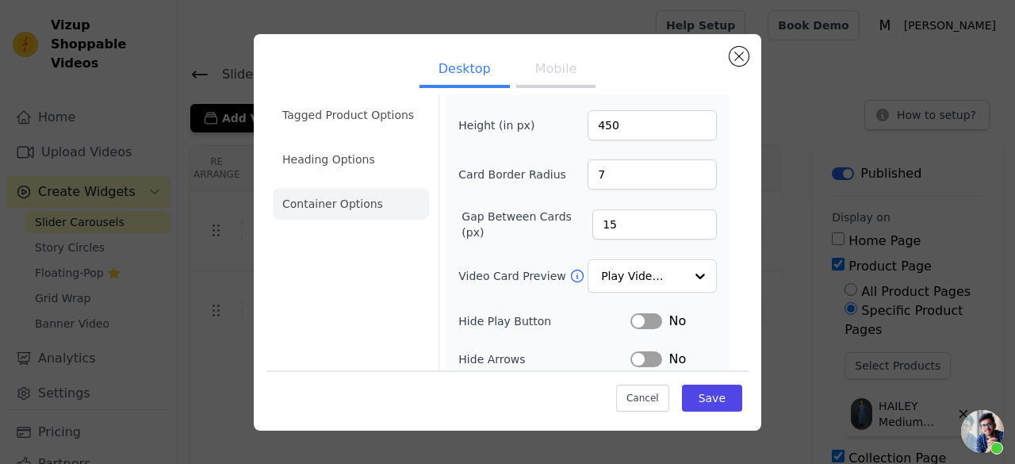
click at [350, 194] on li "Container Options" at bounding box center [351, 204] width 156 height 32
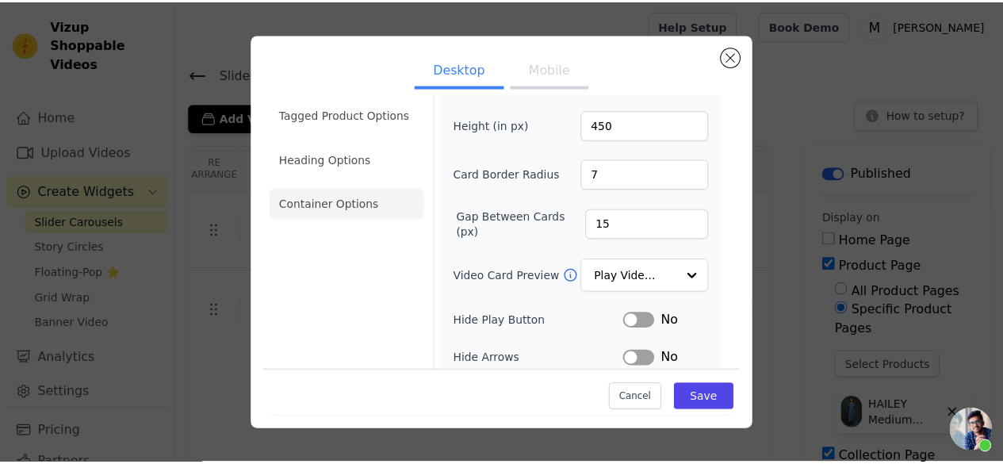
scroll to position [0, 0]
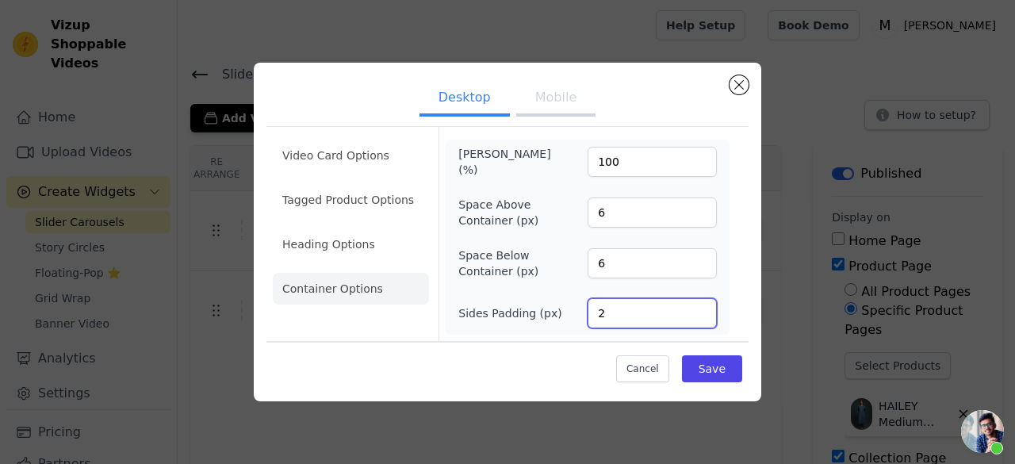
click at [606, 312] on input "2" at bounding box center [651, 313] width 129 height 30
type input "6"
click at [717, 361] on button "Save" at bounding box center [712, 368] width 60 height 27
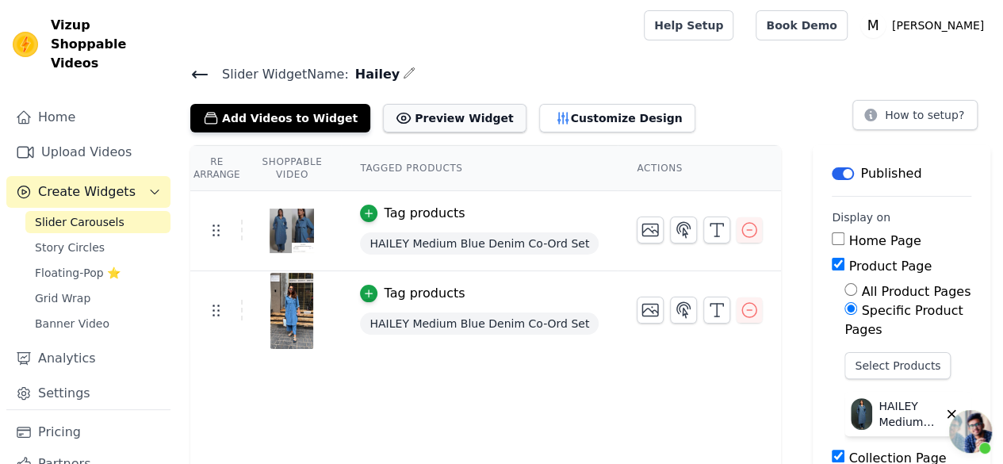
click at [439, 123] on button "Preview Widget" at bounding box center [454, 118] width 143 height 29
click at [740, 307] on icon "button" at bounding box center [749, 309] width 19 height 19
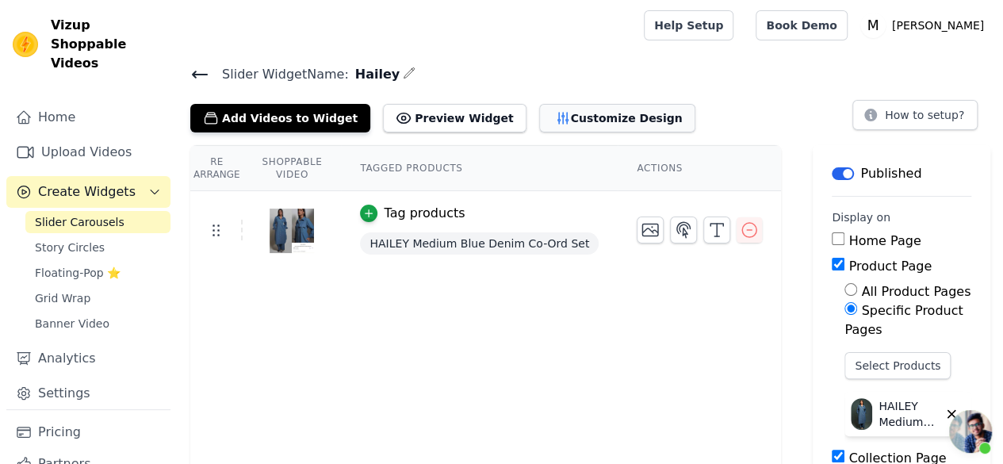
click at [569, 104] on button "Customize Design" at bounding box center [617, 118] width 156 height 29
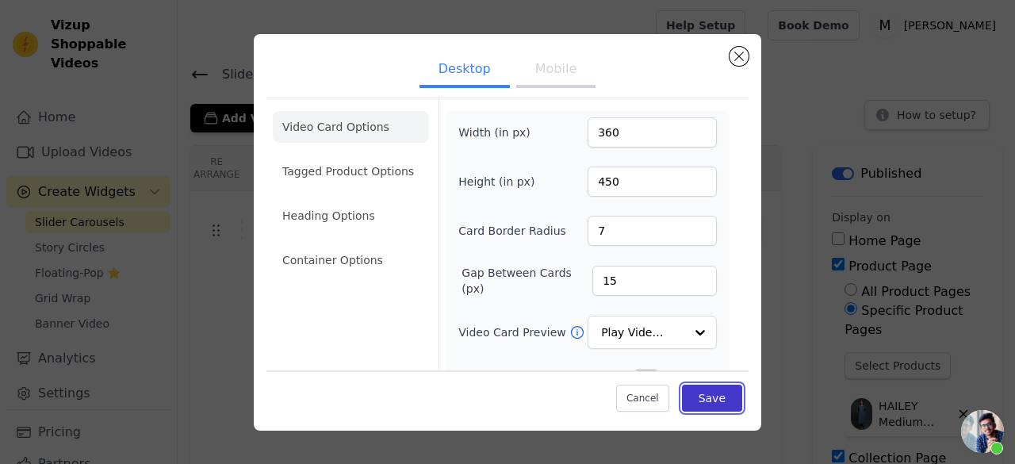
click at [711, 400] on button "Save" at bounding box center [712, 397] width 60 height 27
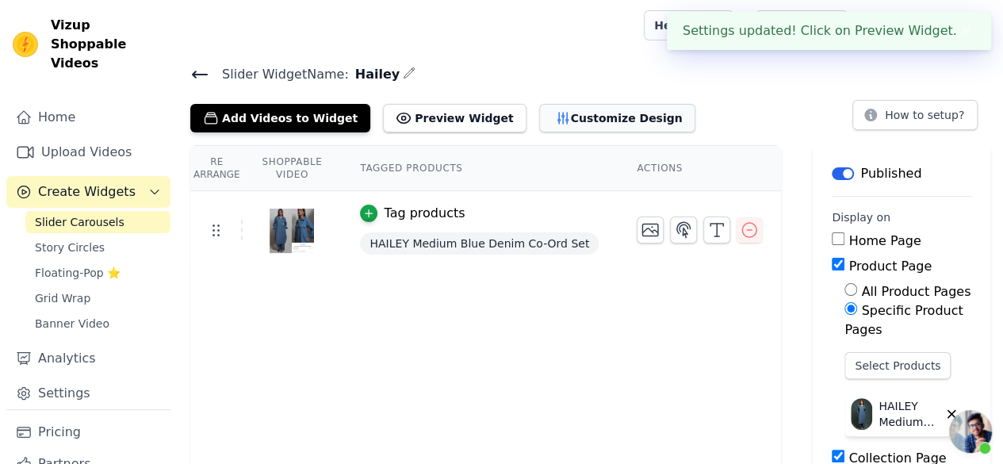
click at [560, 121] on button "Customize Design" at bounding box center [617, 118] width 156 height 29
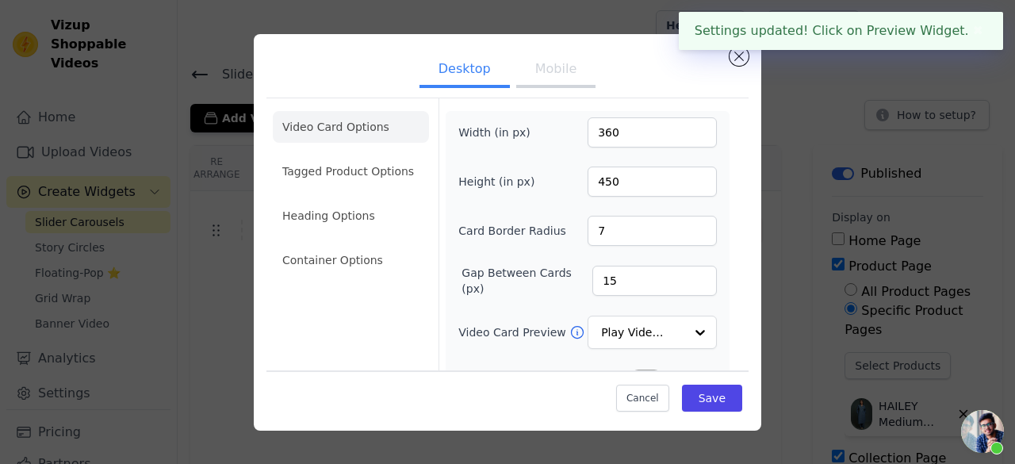
click at [545, 96] on div "Video Card Options Tagged Product Options Heading Options Container Options Wid…" at bounding box center [507, 372] width 482 height 556
click at [553, 70] on button "Mobile" at bounding box center [555, 70] width 79 height 35
click at [450, 83] on button "Desktop" at bounding box center [464, 70] width 90 height 35
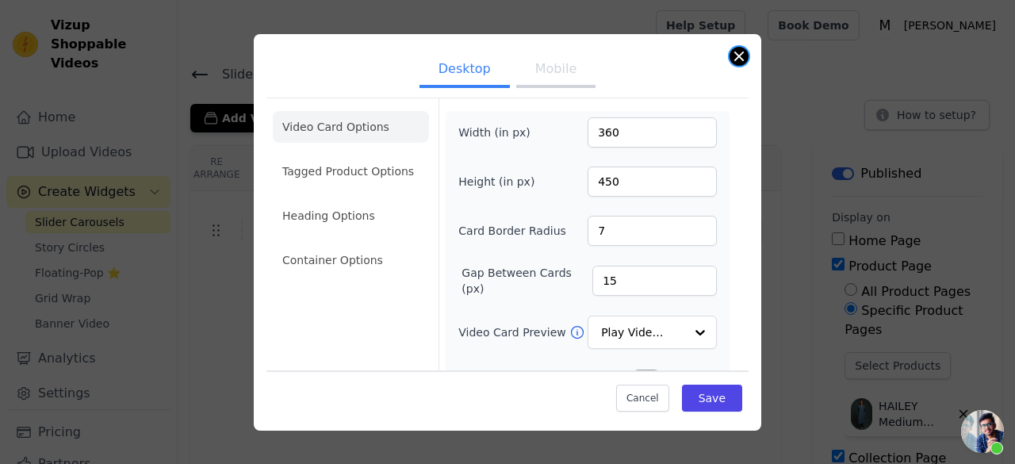
click at [729, 59] on div "Desktop Mobile Video Card Options Tagged Product Options Heading Options Contai…" at bounding box center [507, 232] width 507 height 396
click at [730, 55] on button "Close modal" at bounding box center [738, 56] width 19 height 19
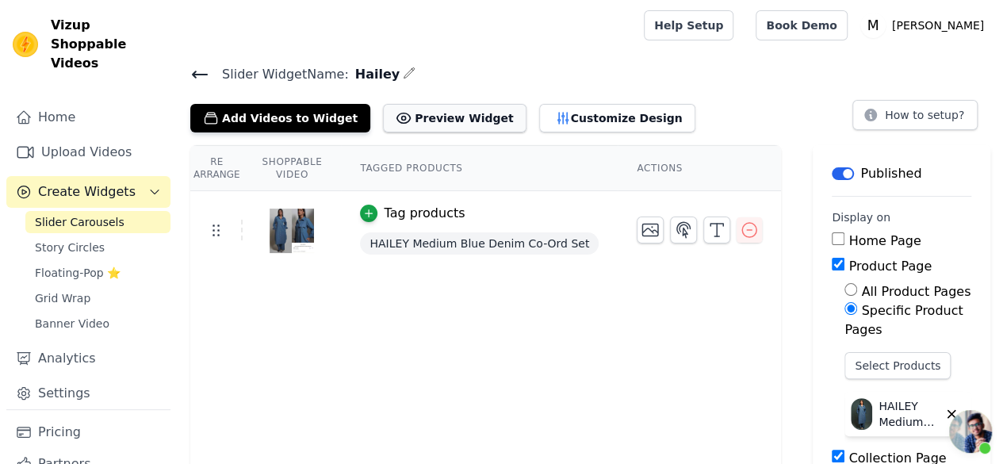
click at [438, 109] on button "Preview Widget" at bounding box center [454, 118] width 143 height 29
click at [569, 120] on button "Customize Design" at bounding box center [617, 118] width 156 height 29
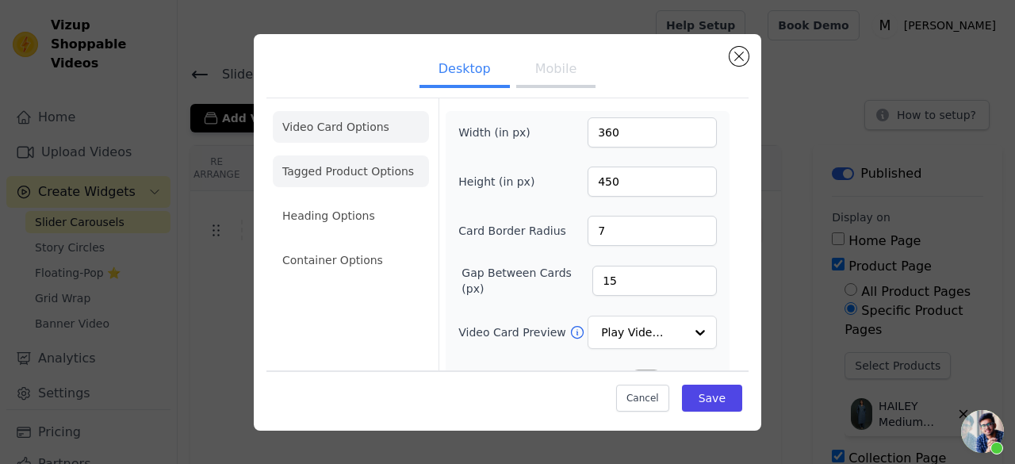
click at [349, 182] on li "Tagged Product Options" at bounding box center [351, 171] width 156 height 32
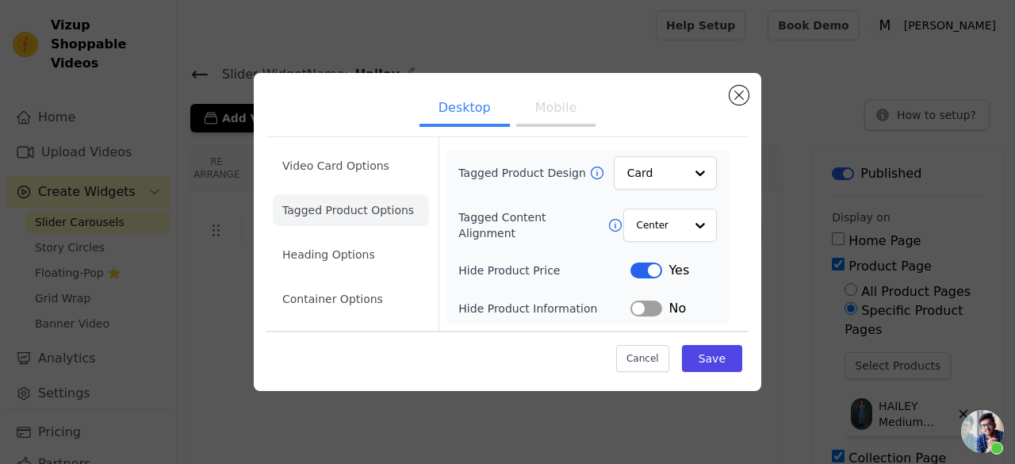
click at [562, 109] on button "Mobile" at bounding box center [555, 109] width 79 height 35
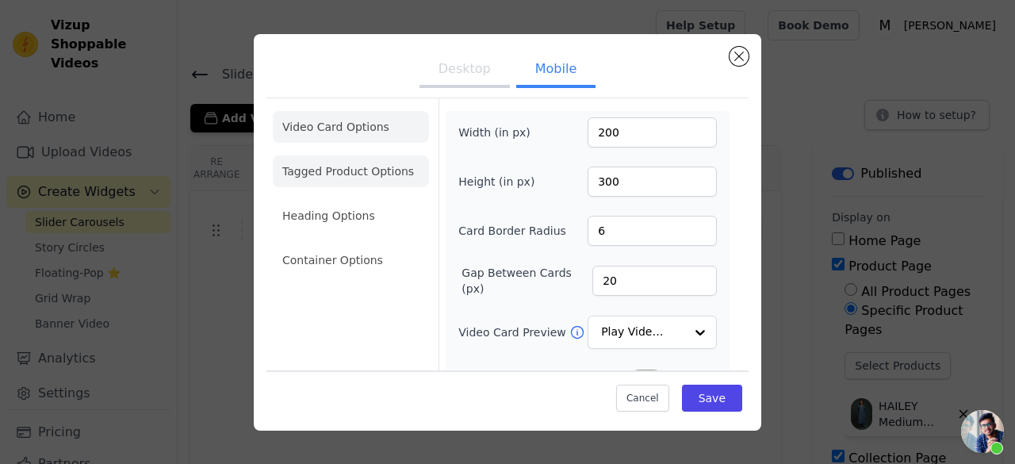
click at [350, 170] on li "Tagged Product Options" at bounding box center [351, 171] width 156 height 32
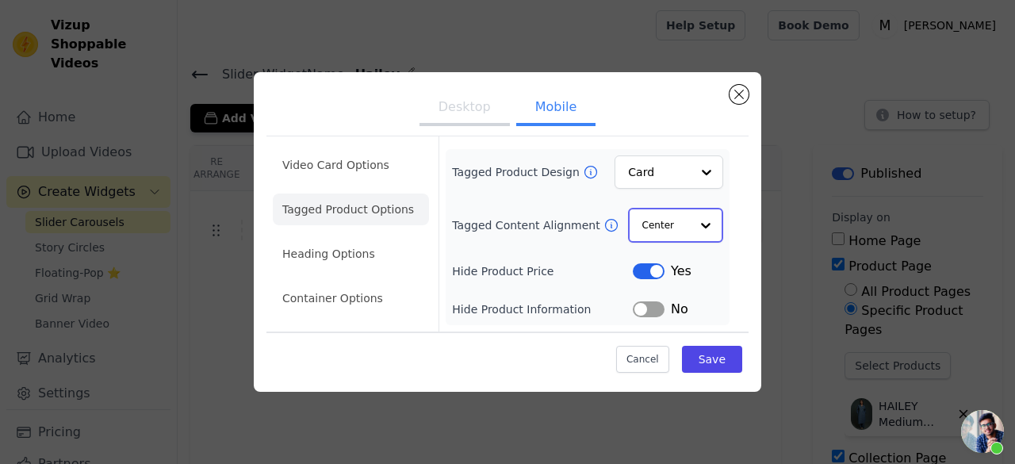
click at [665, 240] on input "Tagged Content Alignment" at bounding box center [666, 225] width 48 height 32
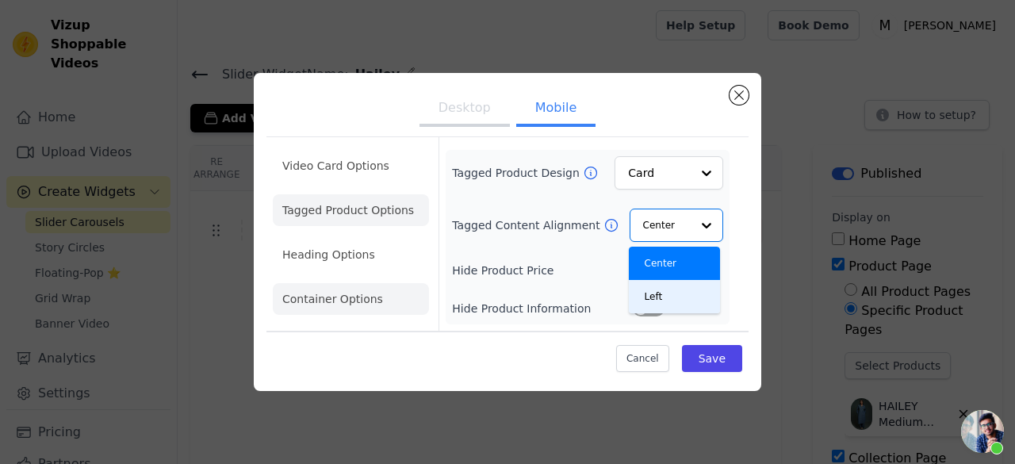
click at [358, 256] on li "Heading Options" at bounding box center [351, 255] width 156 height 32
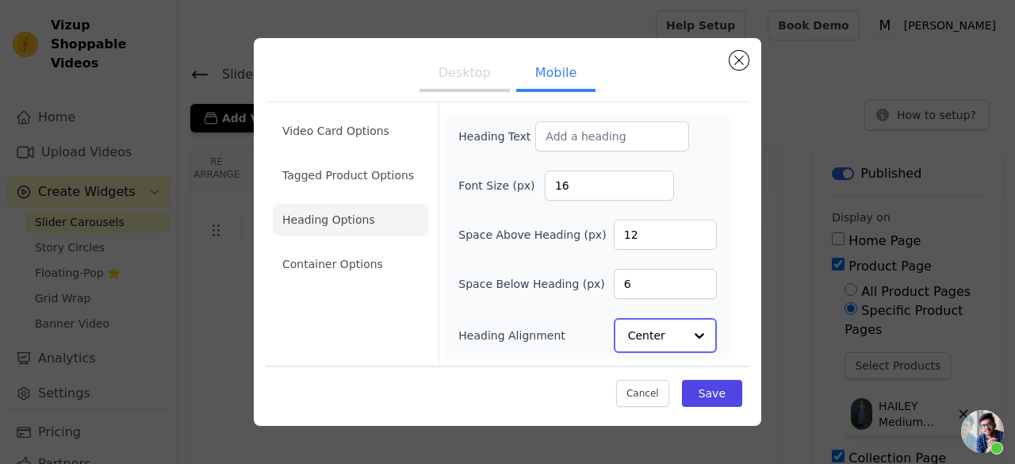
click at [649, 344] on input "Heading Alignment" at bounding box center [655, 335] width 55 height 32
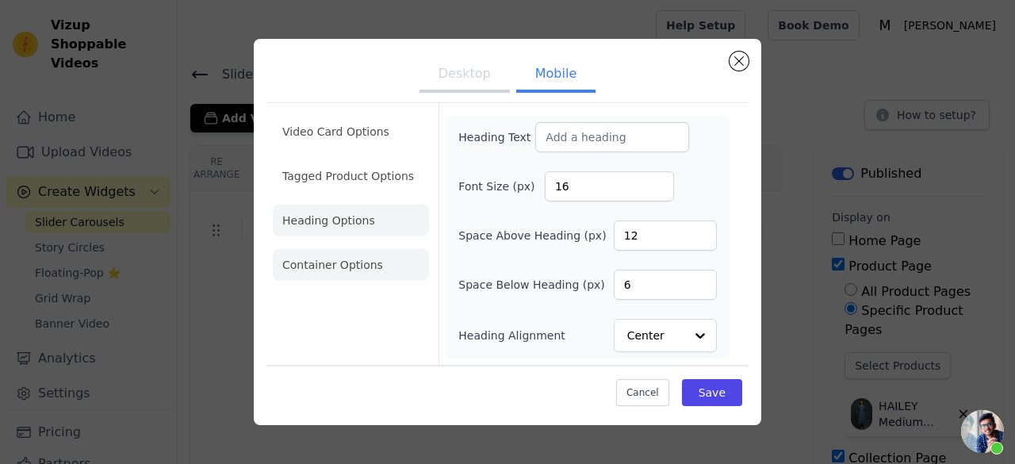
click at [328, 250] on li "Container Options" at bounding box center [351, 265] width 156 height 32
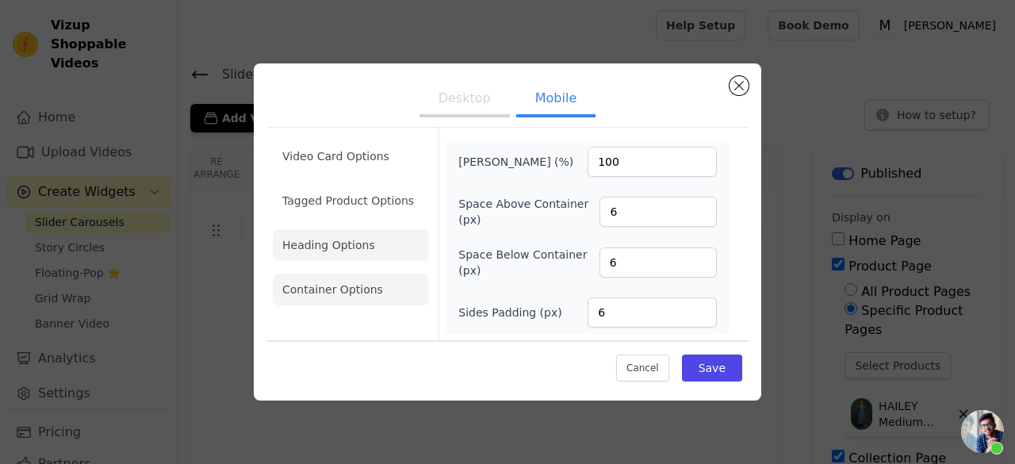
click at [355, 241] on li "Heading Options" at bounding box center [351, 245] width 156 height 32
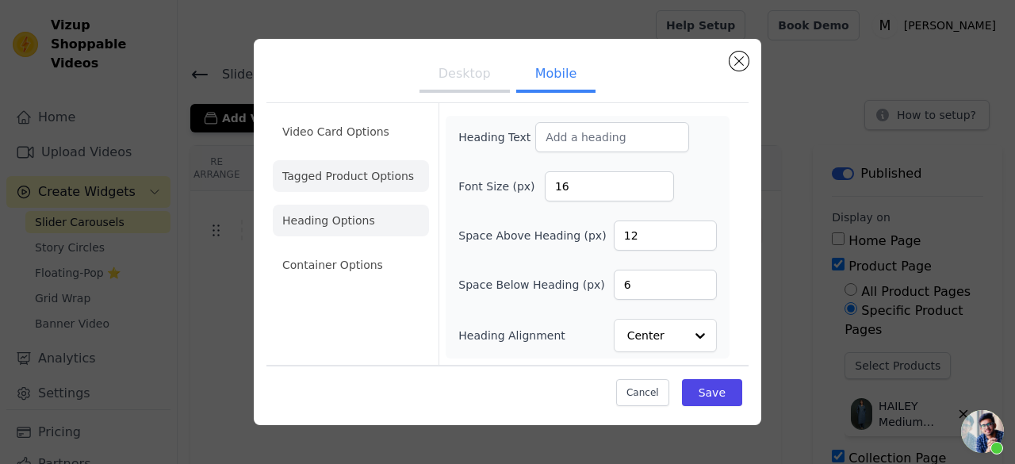
click at [388, 177] on li "Tagged Product Options" at bounding box center [351, 176] width 156 height 32
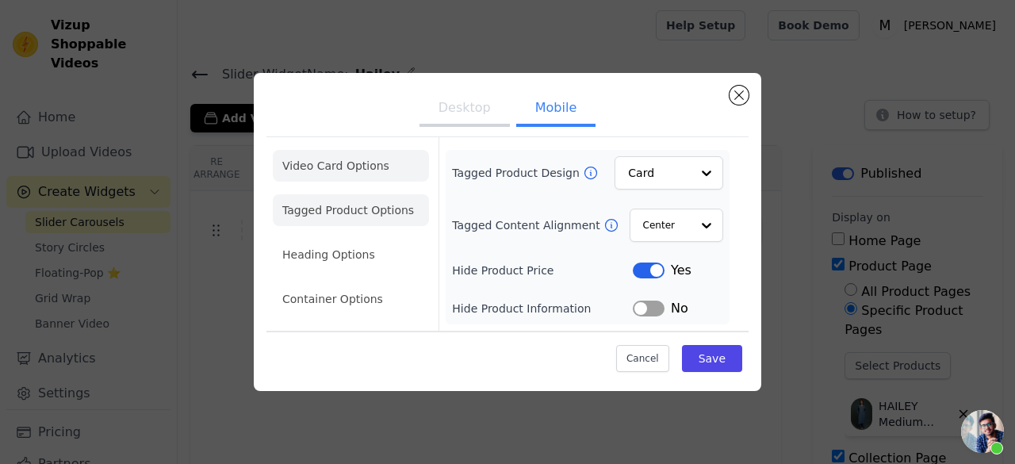
click at [351, 157] on li "Video Card Options" at bounding box center [351, 166] width 156 height 32
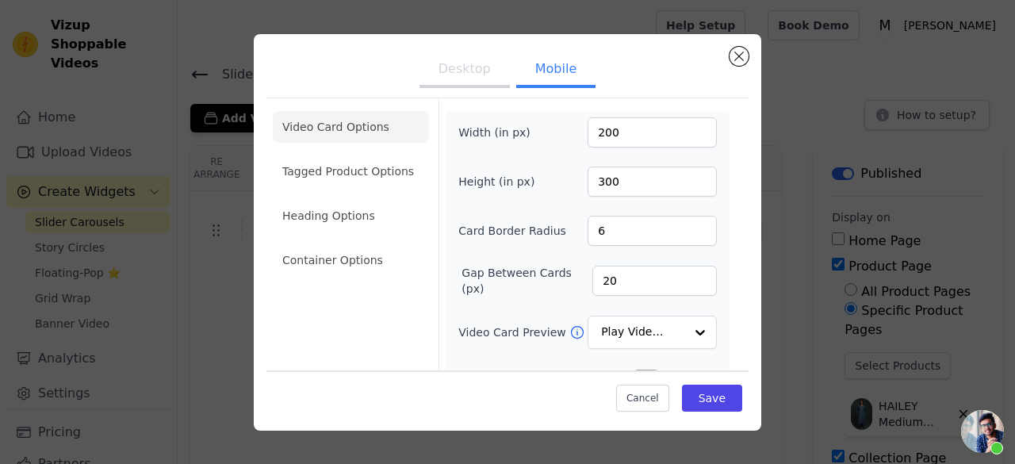
click at [480, 76] on button "Desktop" at bounding box center [464, 70] width 90 height 35
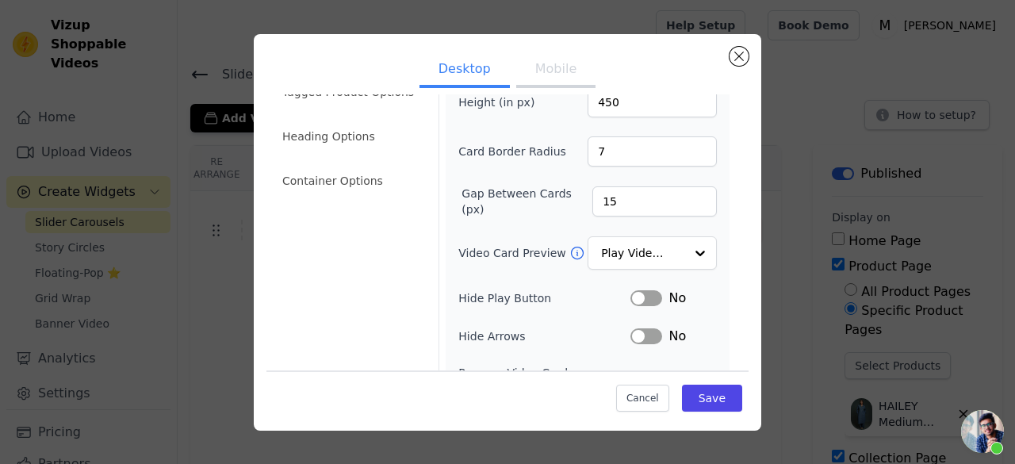
scroll to position [56, 0]
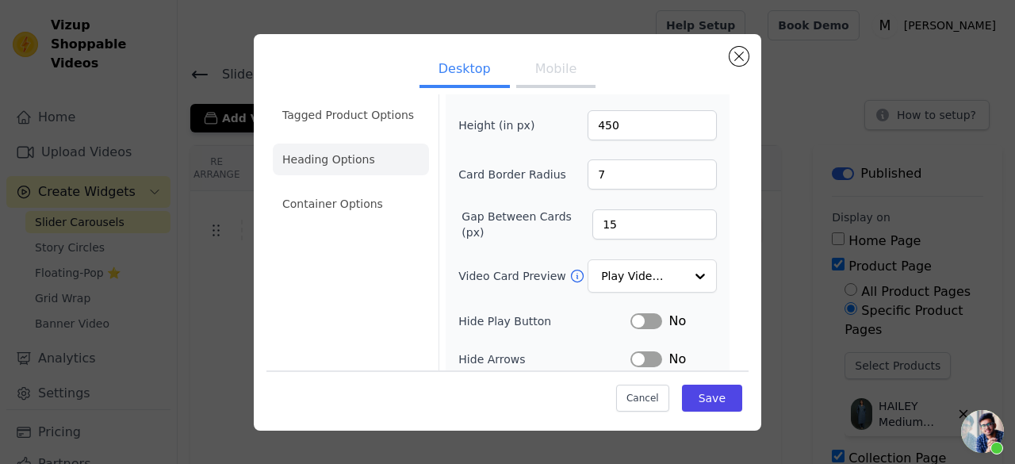
click at [337, 165] on li "Heading Options" at bounding box center [351, 159] width 156 height 32
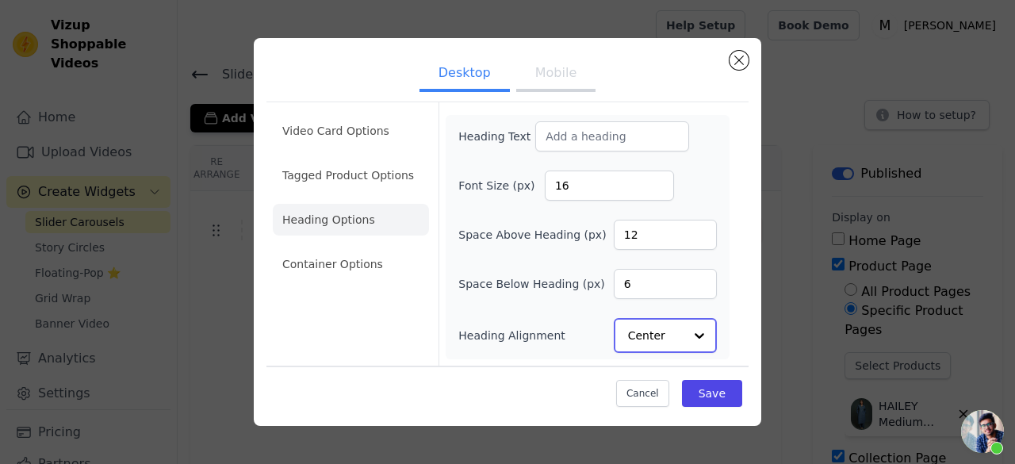
click at [653, 339] on input "Heading Alignment" at bounding box center [655, 335] width 55 height 32
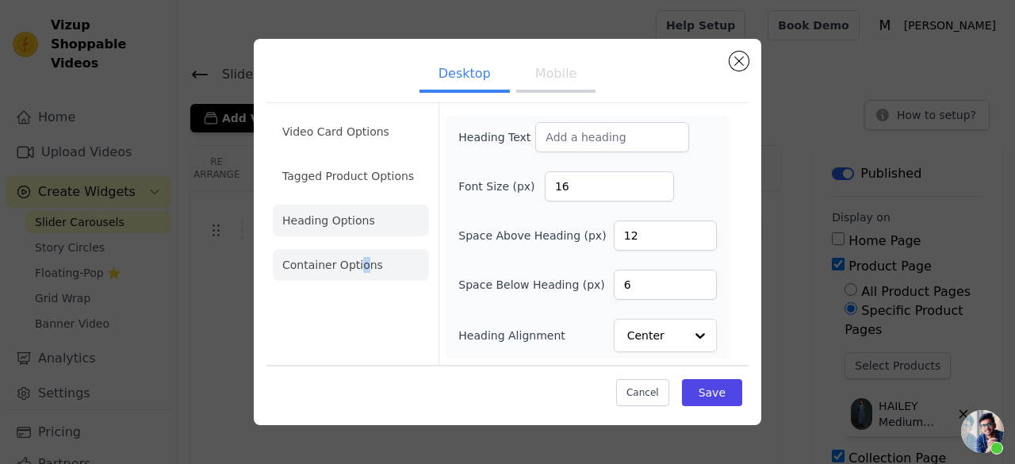
click at [360, 266] on li "Container Options" at bounding box center [351, 265] width 156 height 32
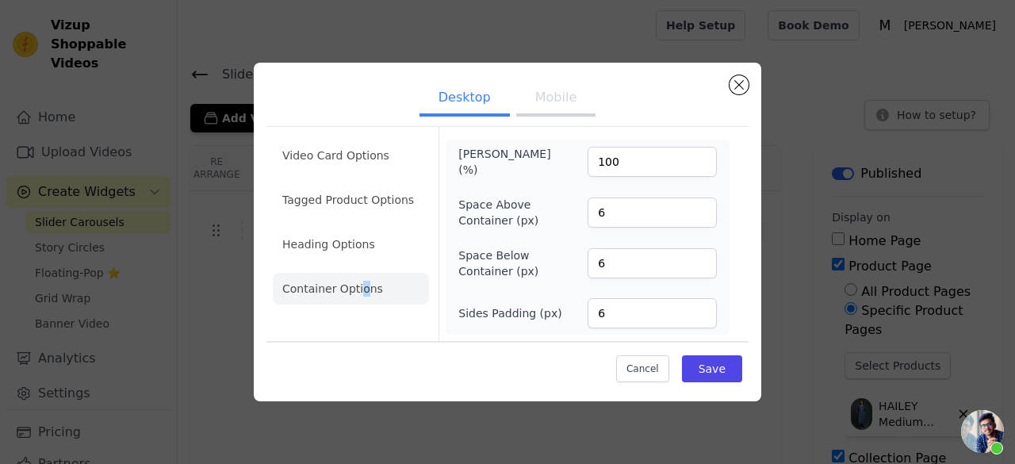
click at [553, 85] on button "Mobile" at bounding box center [555, 99] width 79 height 35
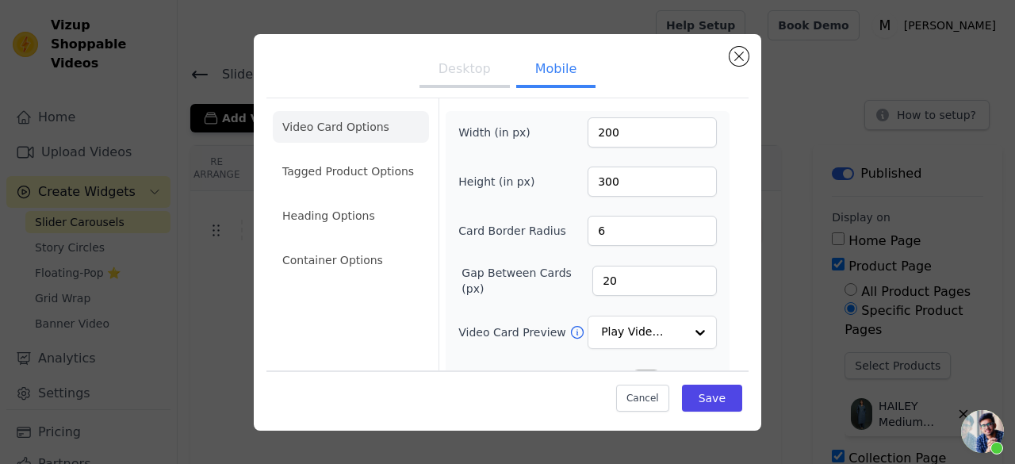
click at [483, 80] on button "Desktop" at bounding box center [464, 70] width 90 height 35
click at [553, 74] on button "Mobile" at bounding box center [555, 70] width 79 height 35
click at [342, 174] on li "Tagged Product Options" at bounding box center [351, 171] width 156 height 32
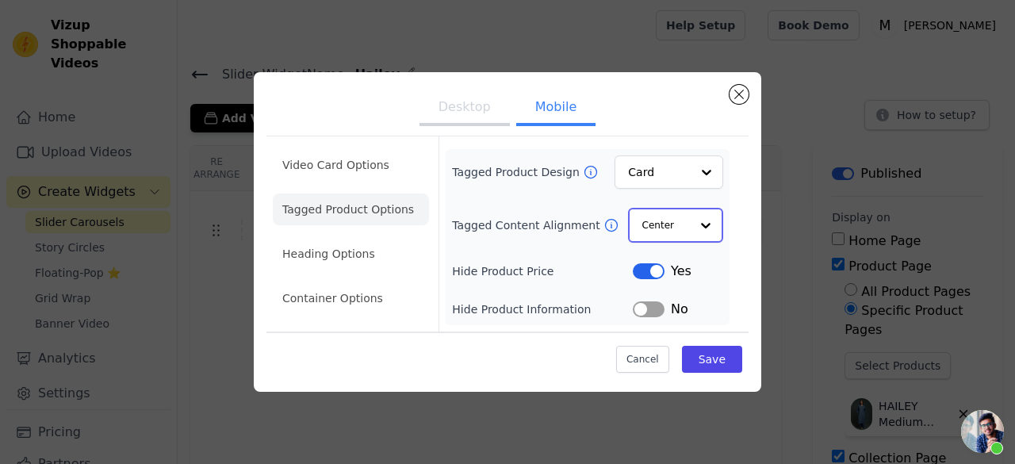
click at [660, 226] on input "Tagged Content Alignment" at bounding box center [666, 225] width 48 height 32
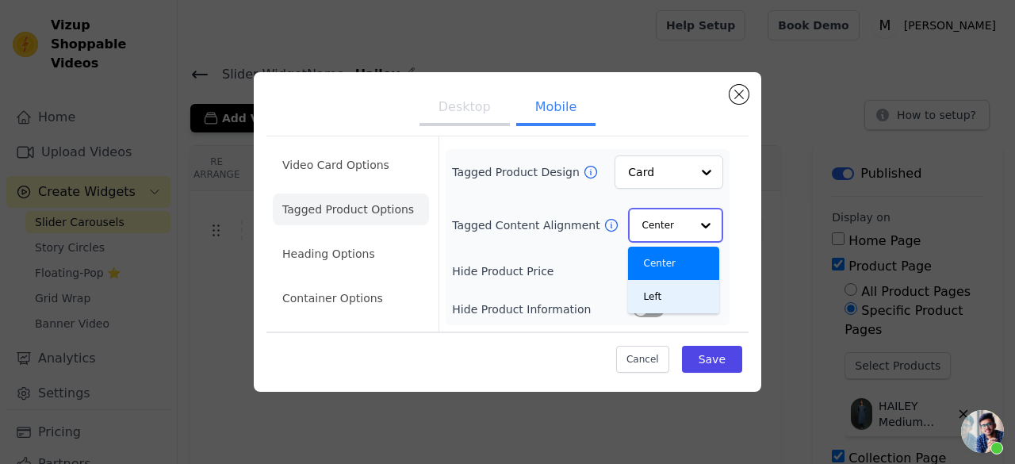
click at [669, 297] on div "Left" at bounding box center [673, 296] width 91 height 33
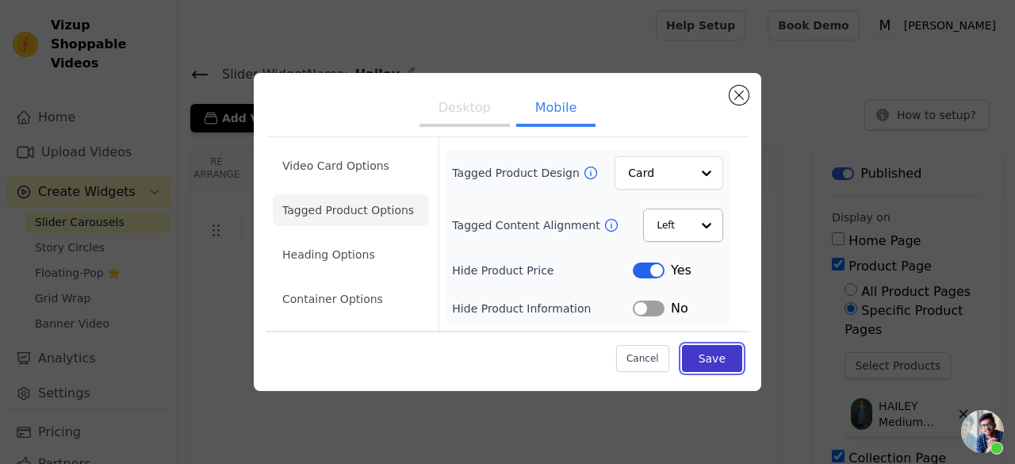
click at [701, 362] on button "Save" at bounding box center [712, 358] width 60 height 27
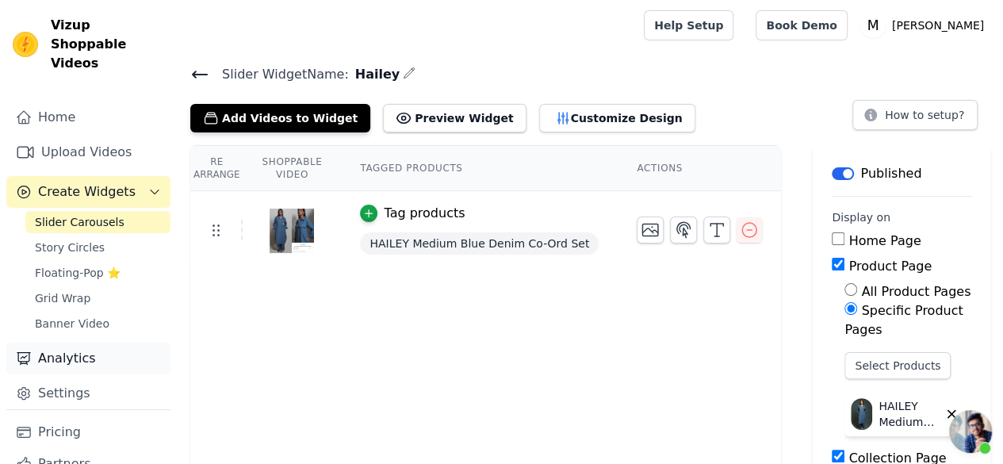
click at [88, 342] on link "Analytics" at bounding box center [88, 358] width 164 height 32
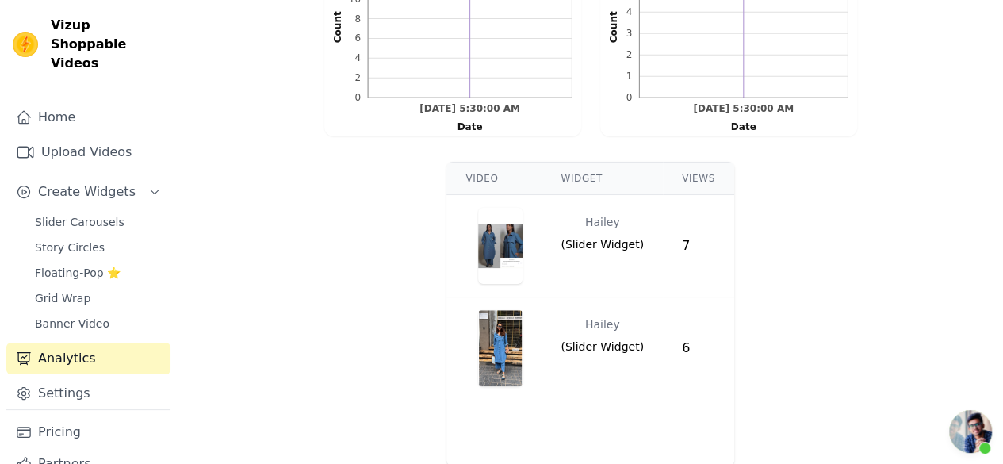
scroll to position [540, 0]
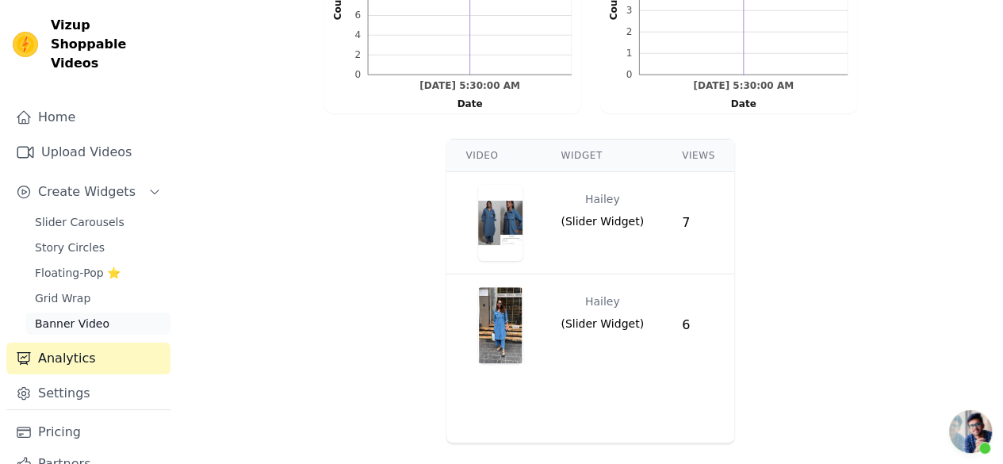
click at [75, 313] on link "Banner Video" at bounding box center [97, 323] width 145 height 22
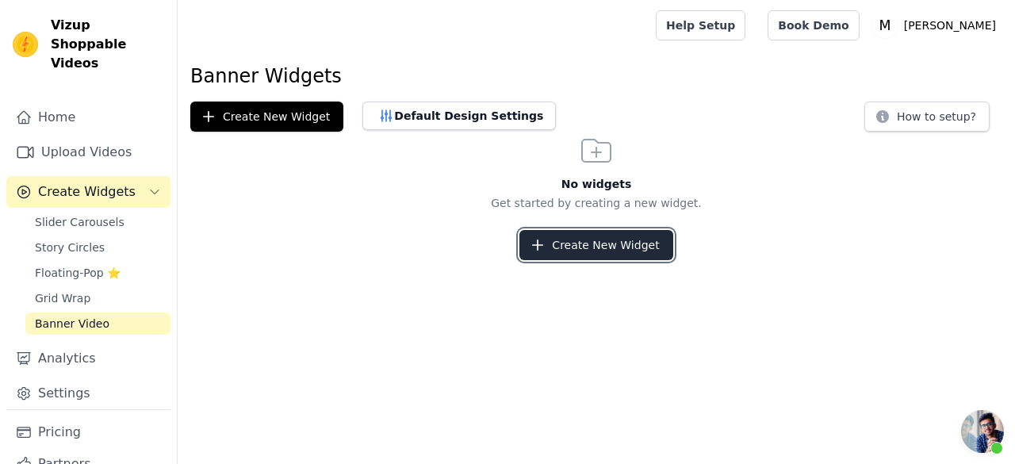
click at [610, 248] on button "Create New Widget" at bounding box center [595, 245] width 153 height 30
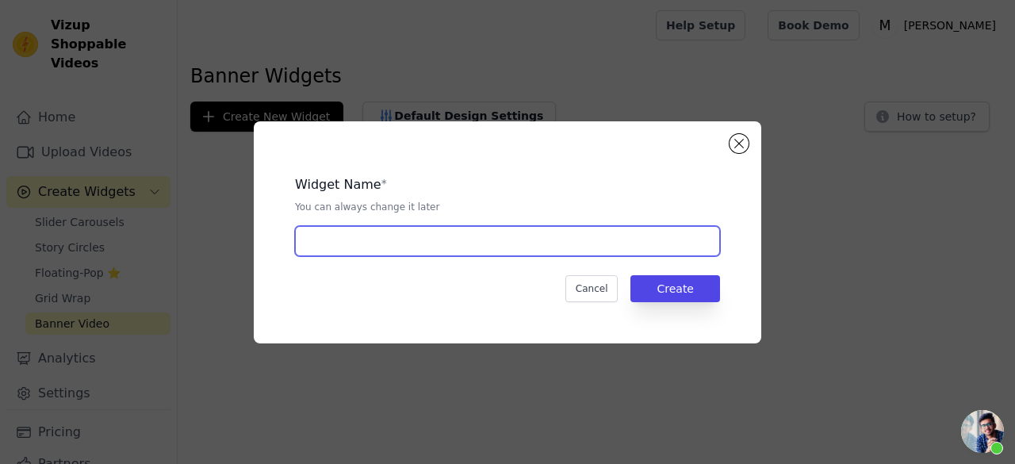
click at [491, 240] on input "text" at bounding box center [507, 241] width 425 height 30
type input "Hailey"
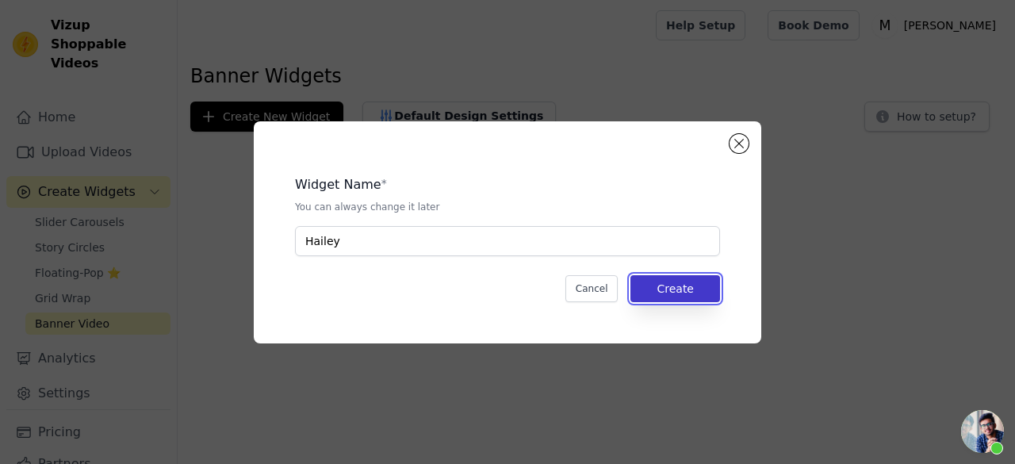
click at [702, 280] on button "Create" at bounding box center [675, 288] width 90 height 27
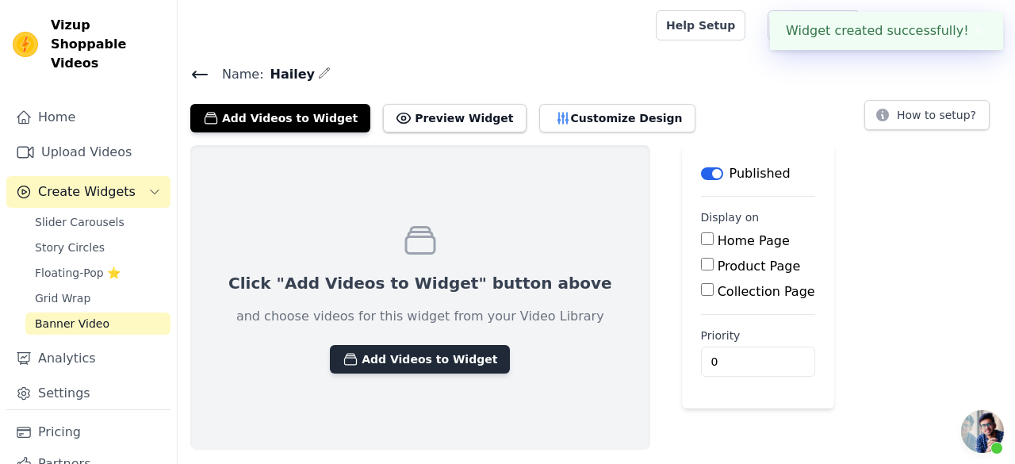
click at [380, 361] on button "Add Videos to Widget" at bounding box center [420, 359] width 180 height 29
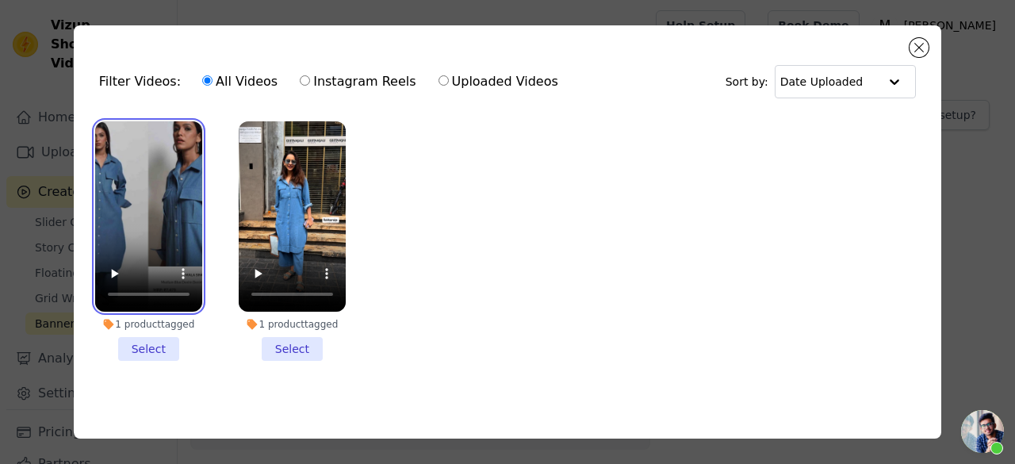
click at [165, 205] on video at bounding box center [148, 216] width 107 height 190
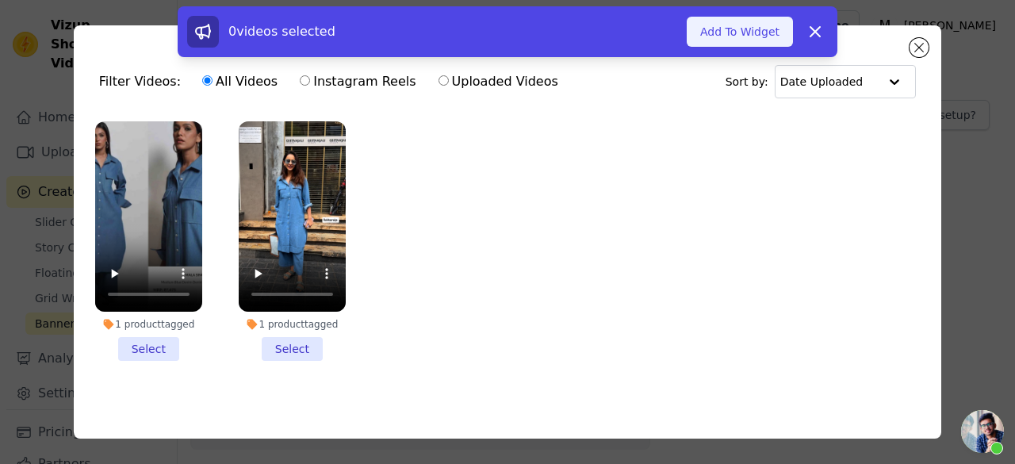
click at [749, 26] on button "Add To Widget" at bounding box center [740, 32] width 106 height 30
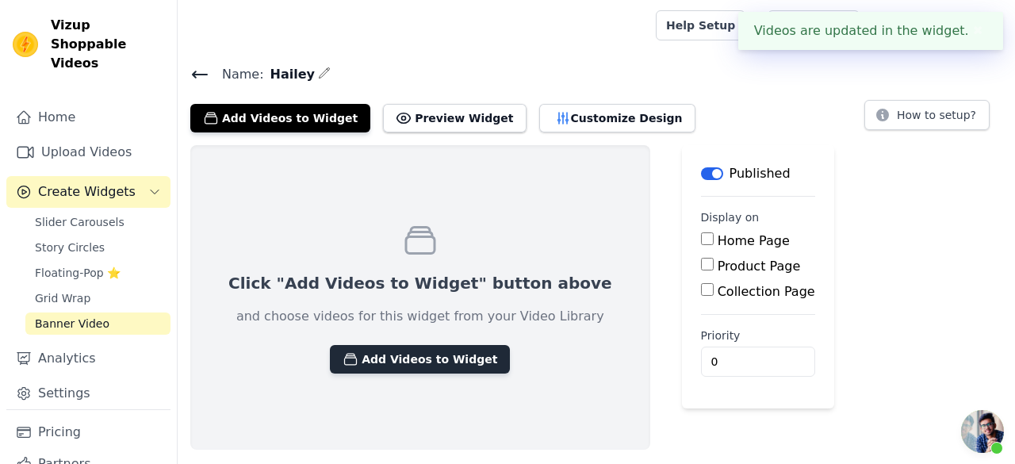
click at [430, 345] on button "Add Videos to Widget" at bounding box center [420, 359] width 180 height 29
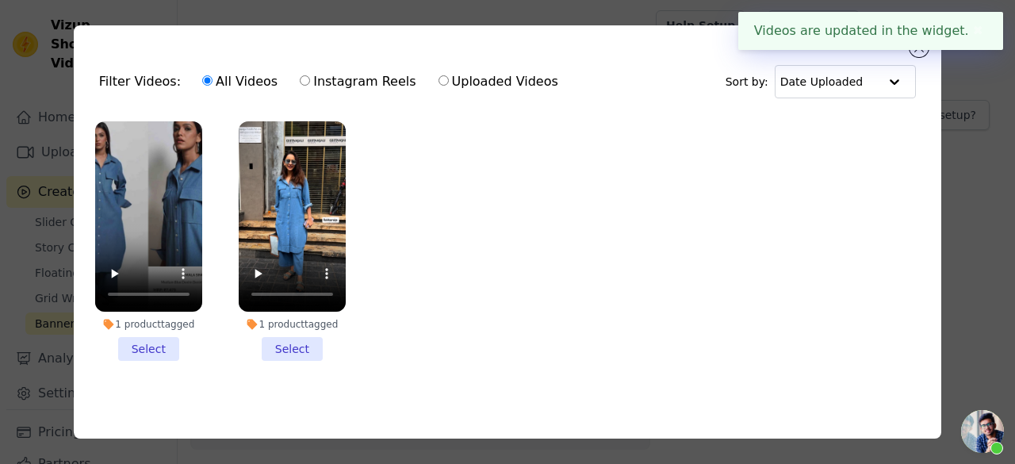
click at [142, 343] on li "1 product tagged Select" at bounding box center [148, 240] width 107 height 239
click at [0, 0] on input "1 product tagged Select" at bounding box center [0, 0] width 0 height 0
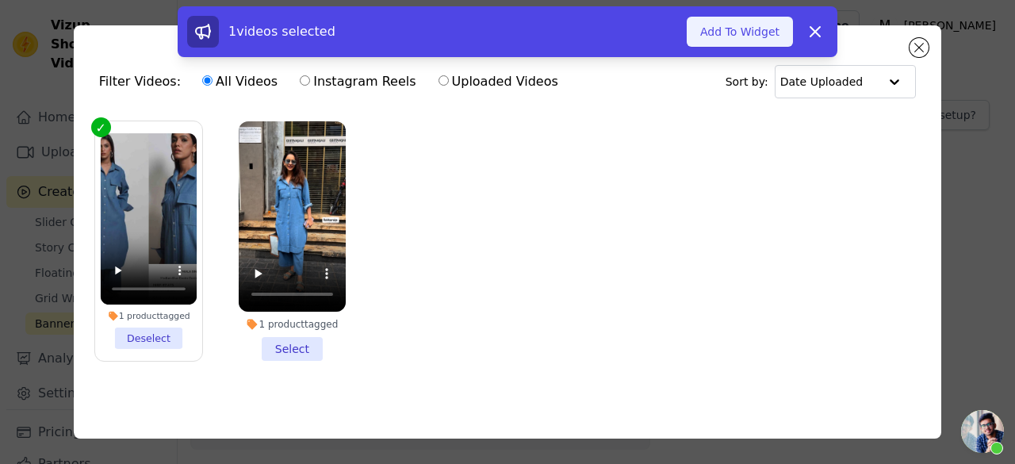
click at [715, 21] on button "Add To Widget" at bounding box center [740, 32] width 106 height 30
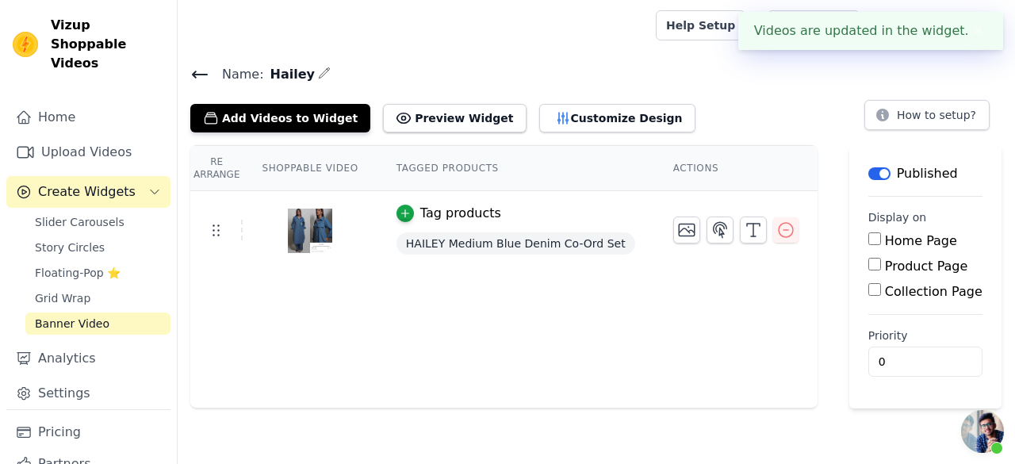
click at [889, 268] on label "Product Page" at bounding box center [926, 265] width 83 height 15
click at [881, 268] on input "Product Page" at bounding box center [874, 264] width 13 height 13
checkbox input "true"
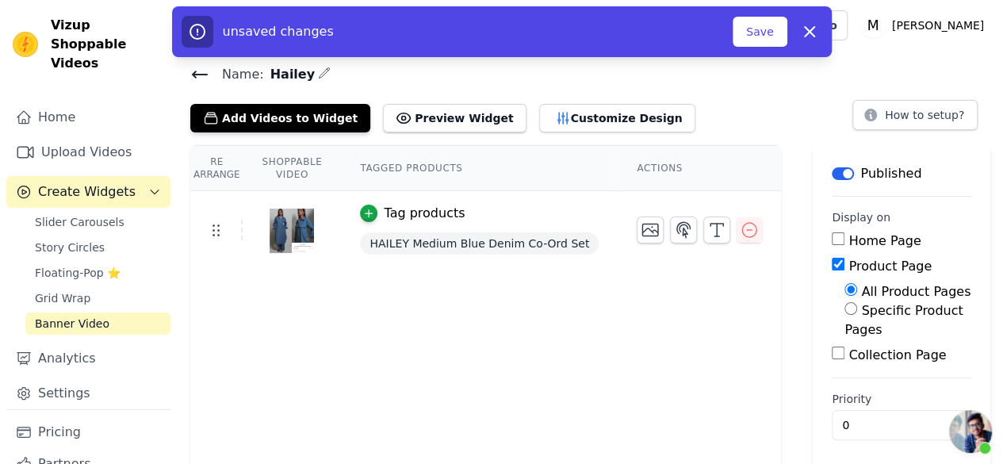
click at [853, 356] on label "Collection Page" at bounding box center [897, 354] width 98 height 15
click at [844, 356] on input "Collection Page" at bounding box center [838, 352] width 13 height 13
checkbox input "true"
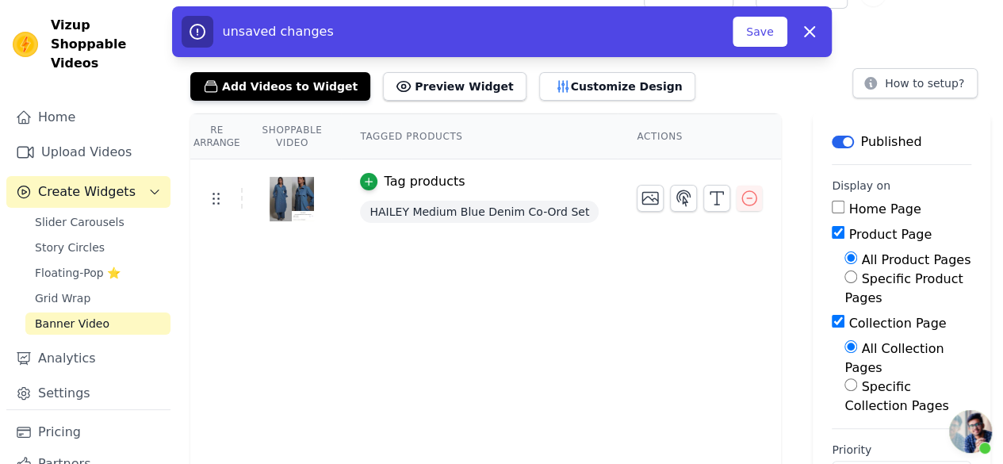
scroll to position [49, 0]
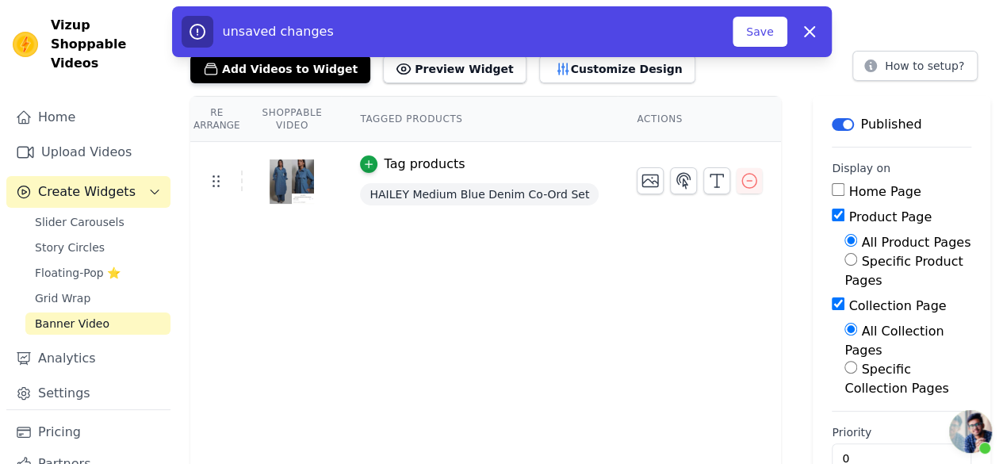
click at [866, 361] on label "Specific Collection Pages" at bounding box center [896, 378] width 104 height 34
click at [857, 361] on input "Specific Collection Pages" at bounding box center [850, 367] width 13 height 13
radio input "true"
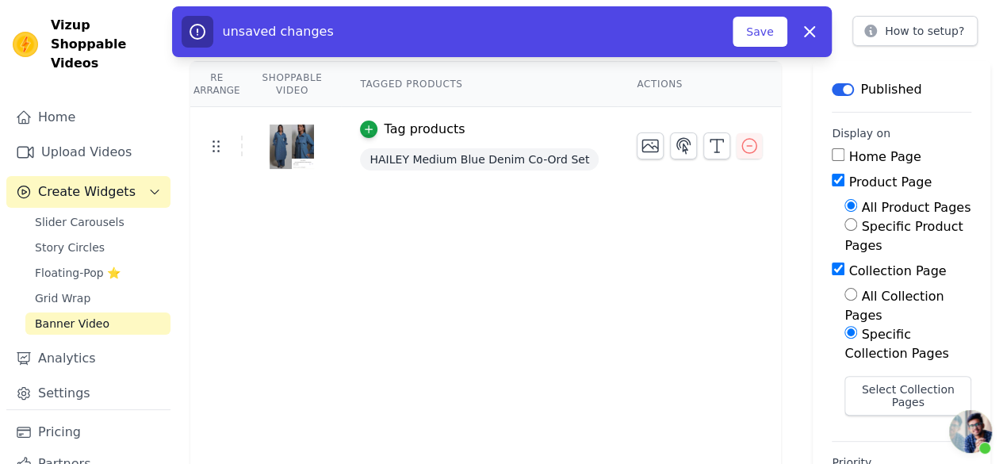
scroll to position [101, 0]
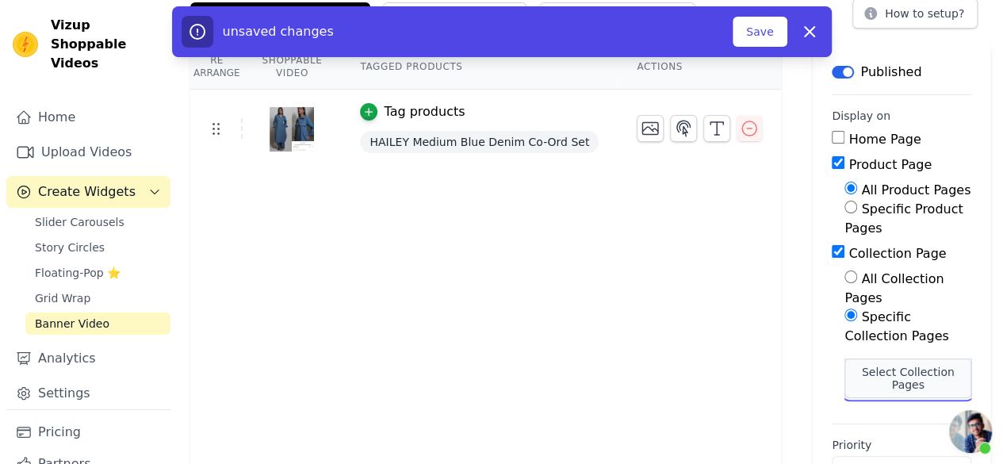
click at [882, 358] on button "Select Collection Pages" at bounding box center [907, 378] width 127 height 40
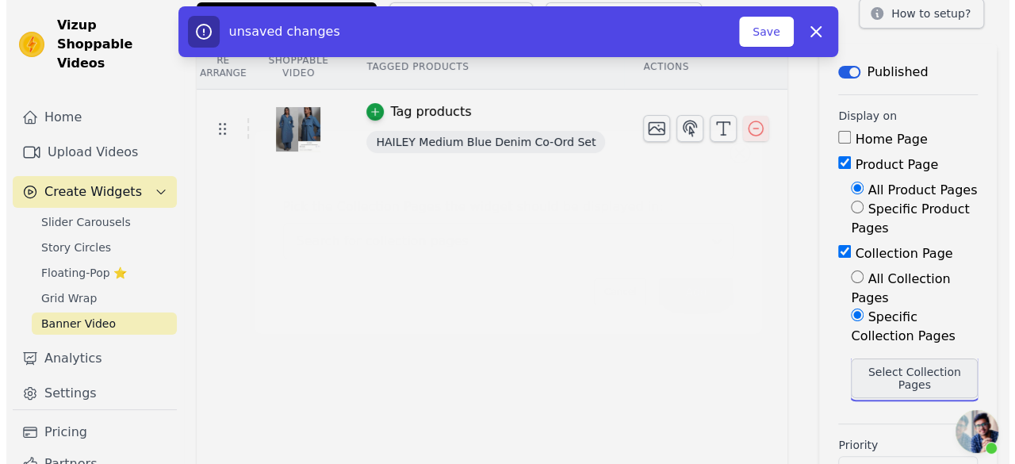
scroll to position [0, 0]
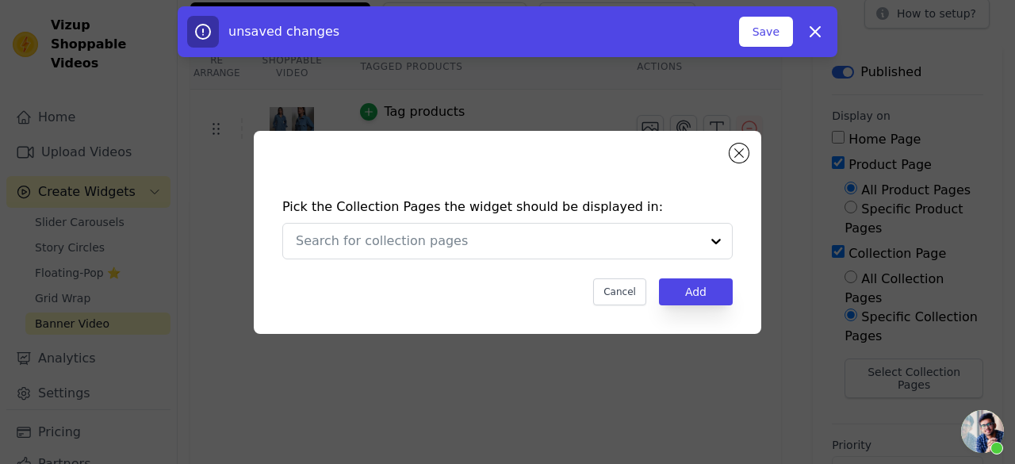
click at [536, 222] on div "Pick the Collection Pages the widget should be displayed in: Cancel Add" at bounding box center [507, 252] width 482 height 140
click at [530, 247] on input "text" at bounding box center [498, 240] width 404 height 19
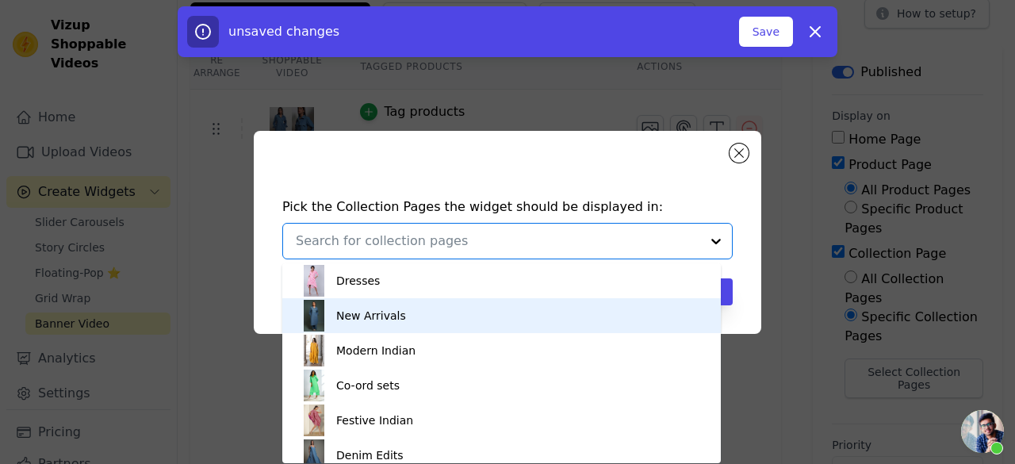
click at [367, 311] on div "New Arrivals" at bounding box center [371, 315] width 70 height 35
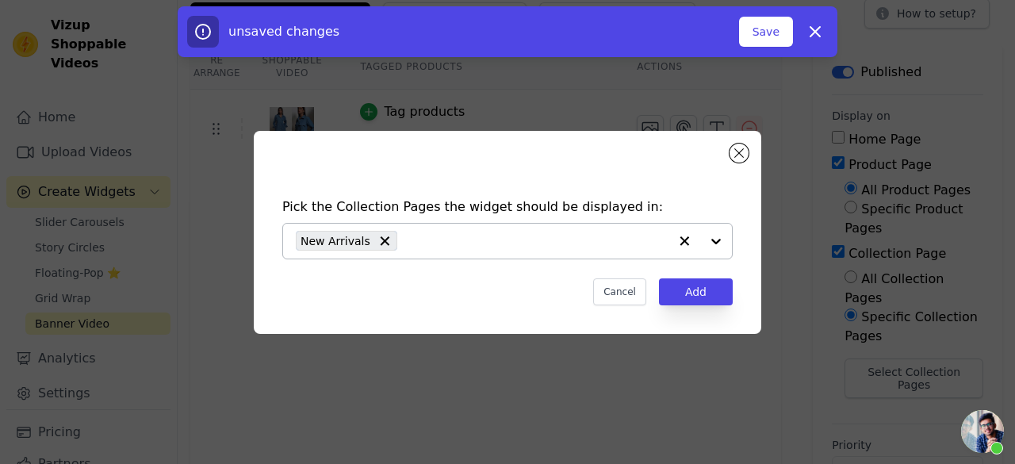
click at [712, 237] on div at bounding box center [699, 241] width 63 height 35
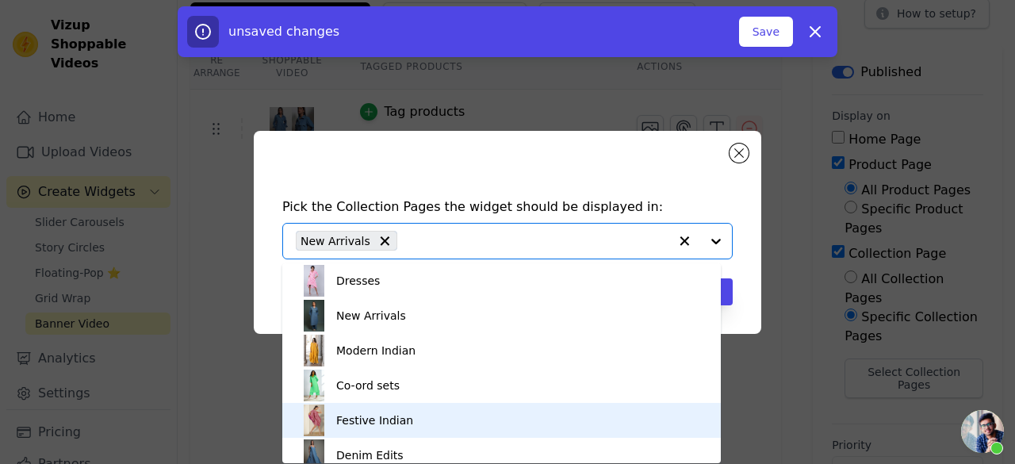
click at [383, 407] on div "Festive Indian" at bounding box center [374, 420] width 77 height 35
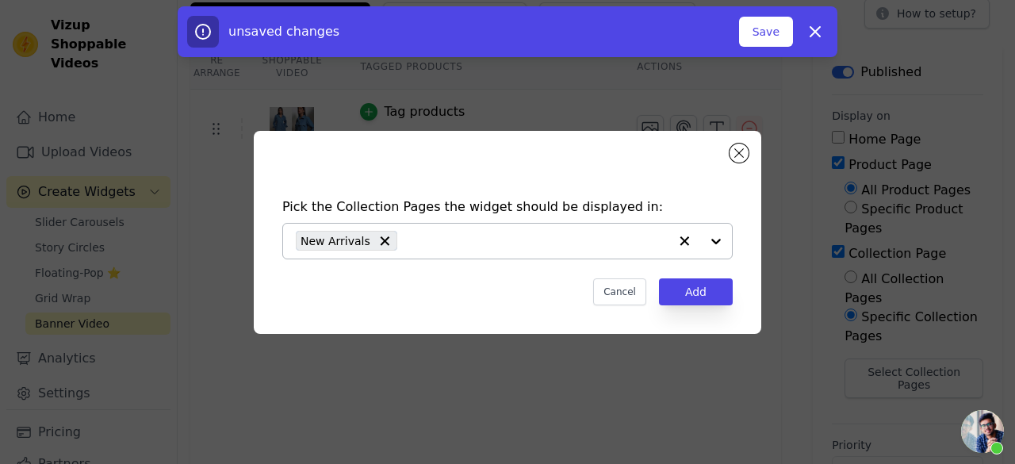
click at [721, 239] on div at bounding box center [699, 241] width 63 height 35
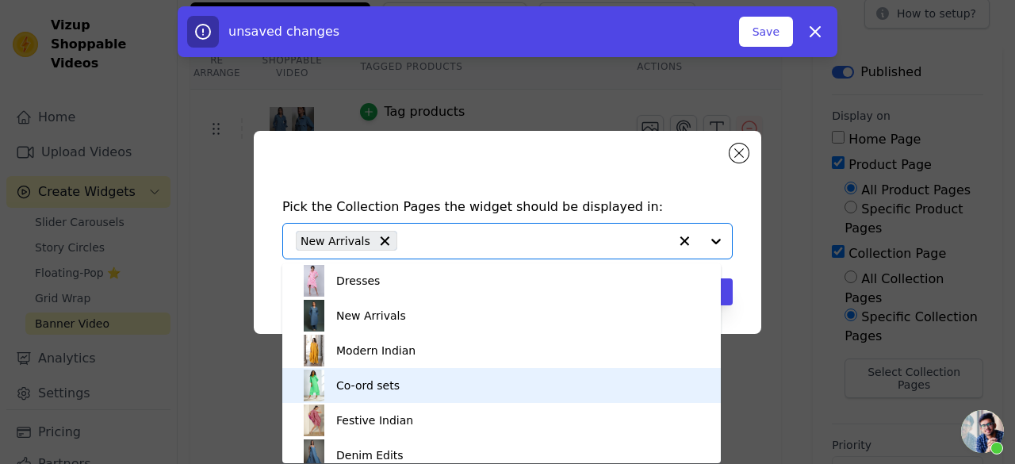
click at [403, 375] on div "Co-ord sets" at bounding box center [501, 385] width 407 height 35
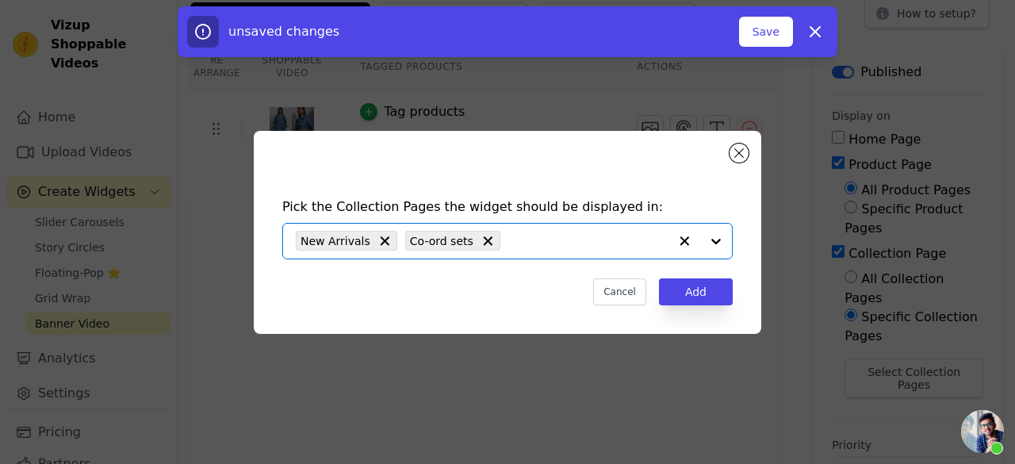
click at [599, 247] on input "text" at bounding box center [588, 240] width 160 height 19
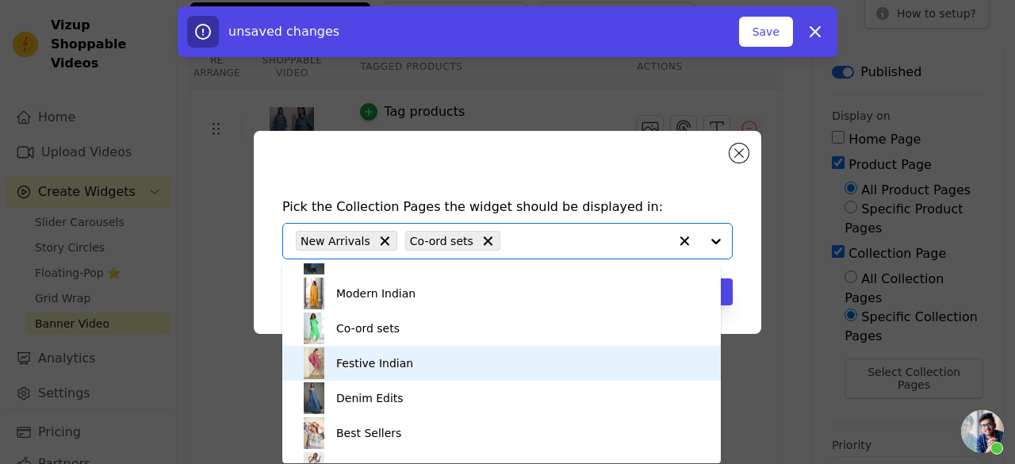
scroll to position [79, 0]
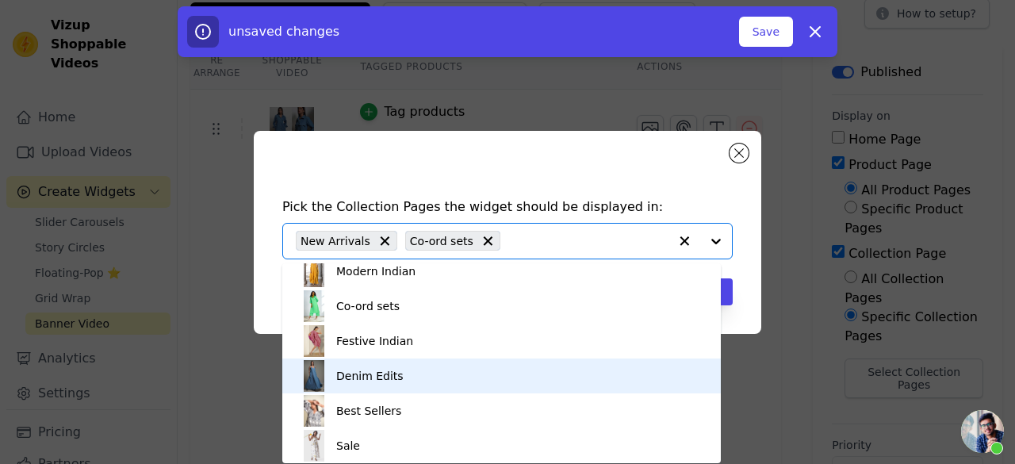
click at [389, 371] on div "Denim Edits" at bounding box center [369, 375] width 67 height 35
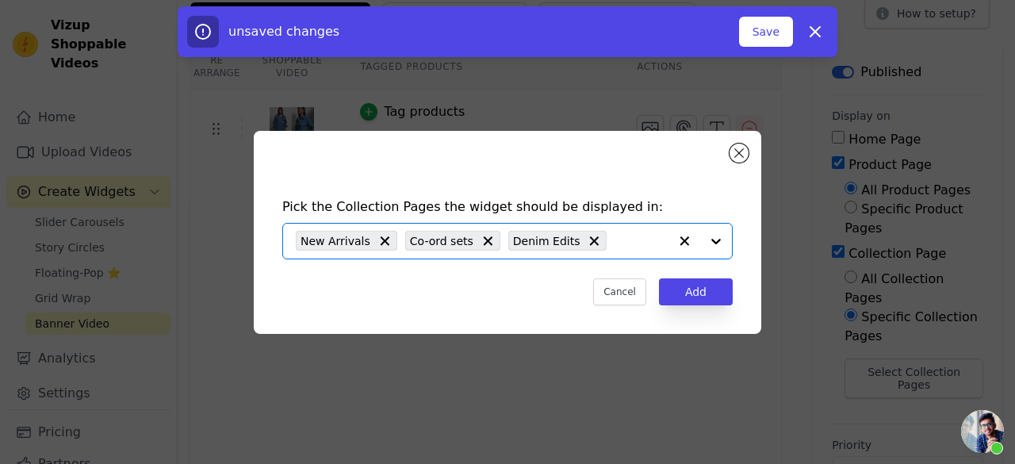
click at [614, 231] on input "text" at bounding box center [641, 240] width 54 height 19
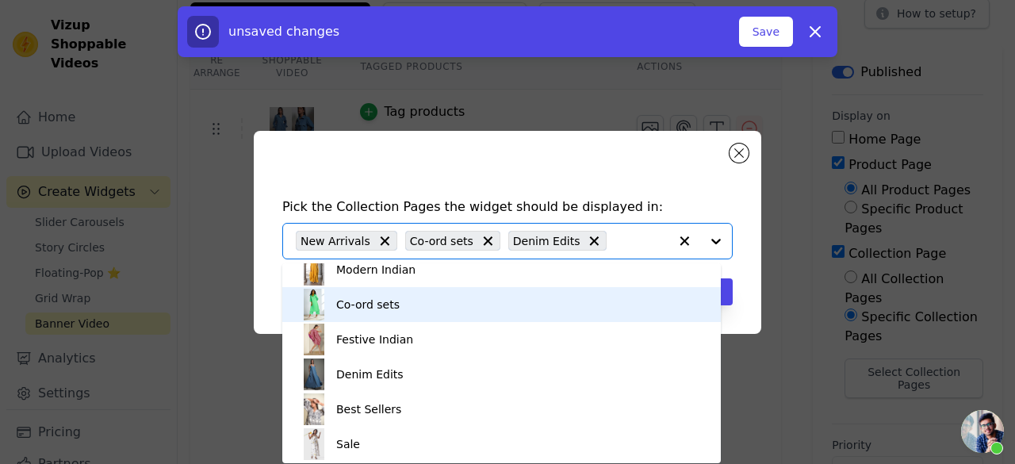
scroll to position [82, 0]
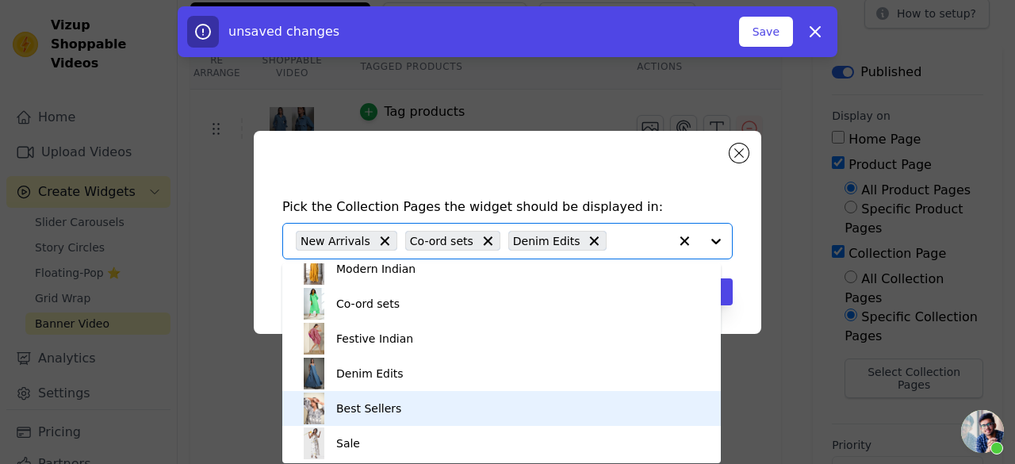
click at [371, 410] on div "Best Sellers" at bounding box center [368, 408] width 65 height 35
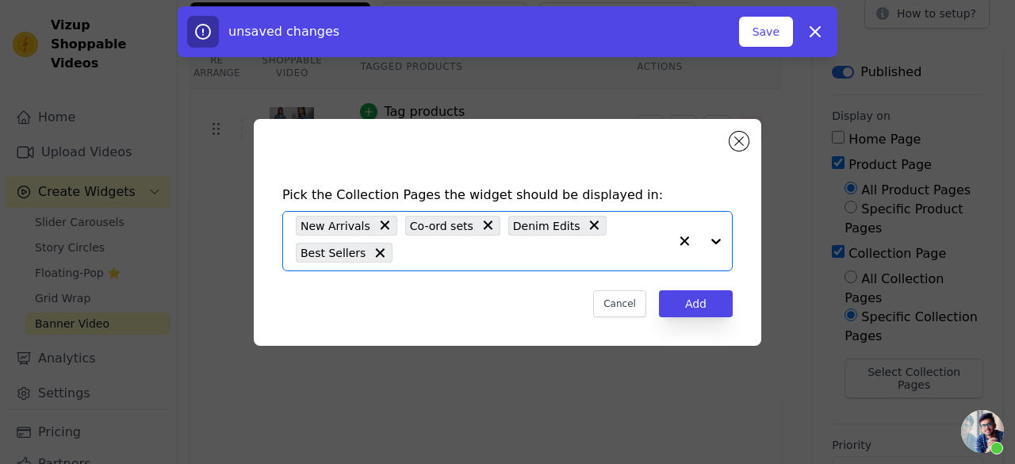
click at [684, 286] on div "Pick the Collection Pages the widget should be displayed in: Option New Arrival…" at bounding box center [507, 251] width 482 height 163
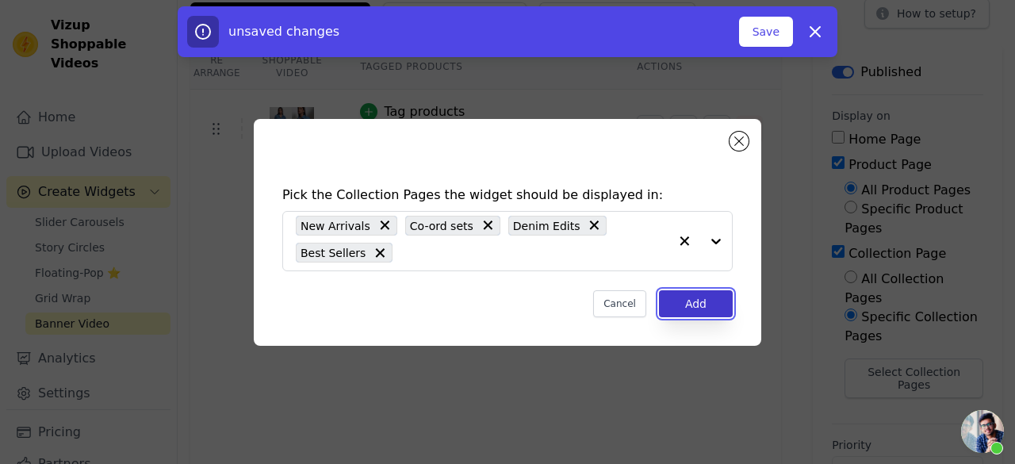
click at [690, 298] on button "Add" at bounding box center [696, 303] width 74 height 27
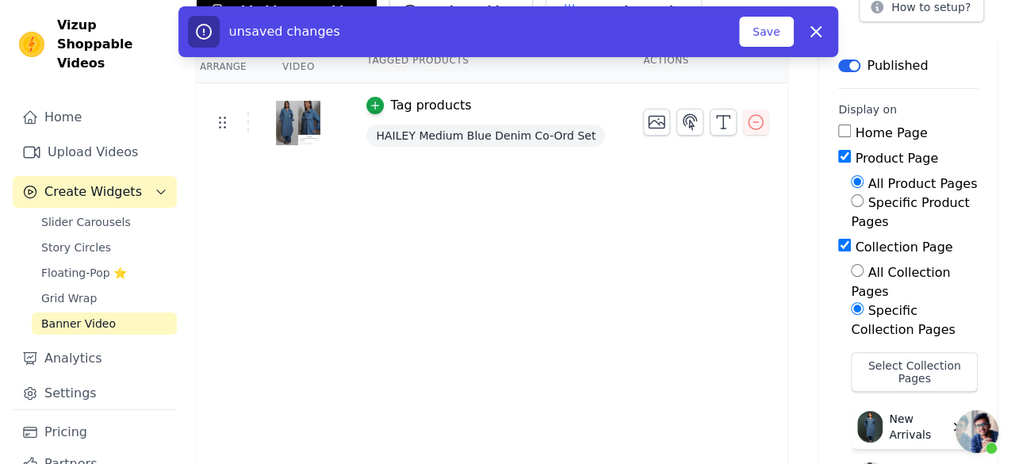
scroll to position [0, 0]
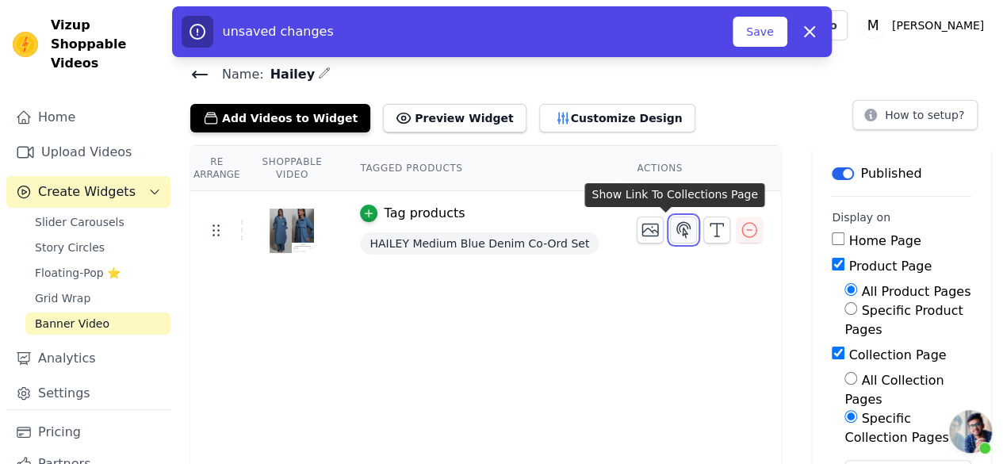
click at [674, 235] on icon "button" at bounding box center [683, 229] width 19 height 19
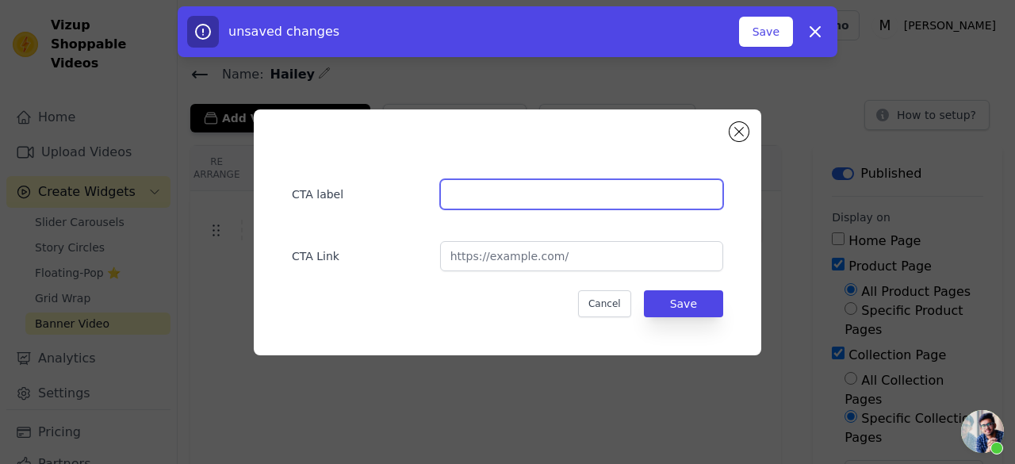
click at [485, 191] on input "text" at bounding box center [581, 194] width 283 height 30
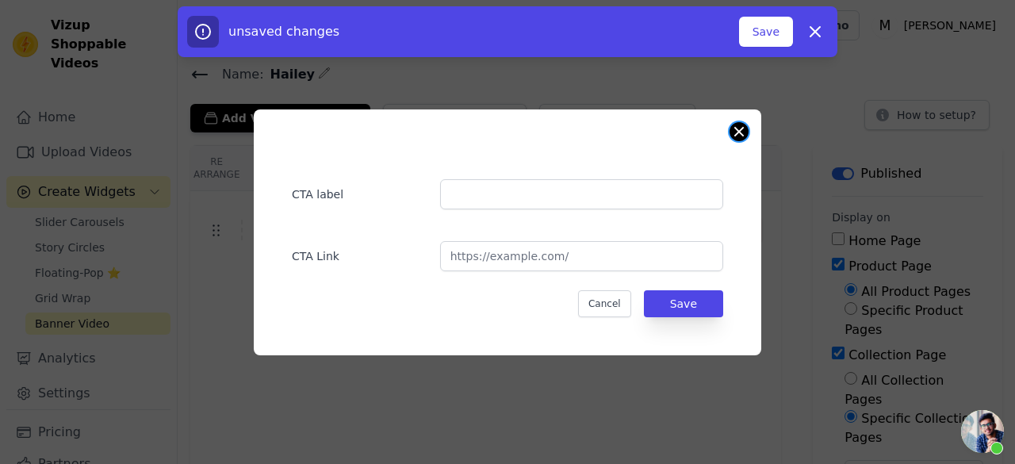
click at [740, 138] on button "Close modal" at bounding box center [738, 131] width 19 height 19
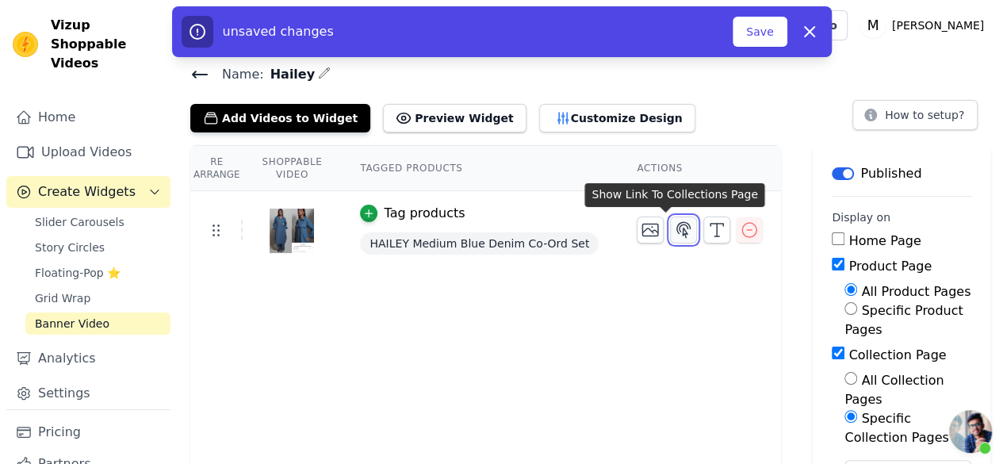
click at [674, 231] on icon "button" at bounding box center [683, 229] width 19 height 19
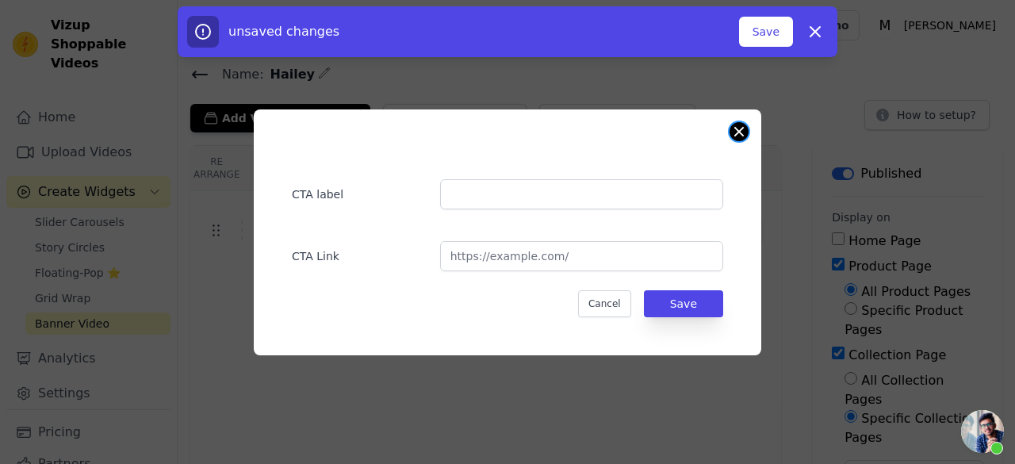
click at [736, 136] on button "Close modal" at bounding box center [738, 131] width 19 height 19
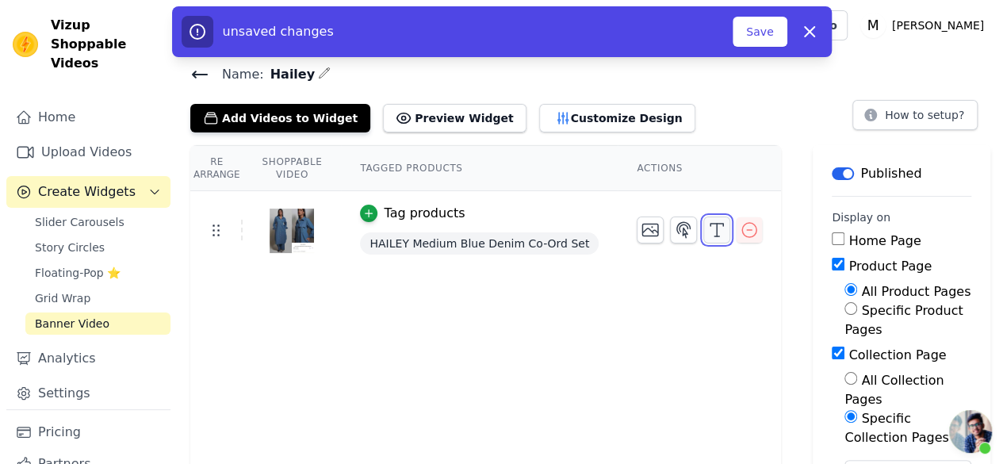
click at [707, 226] on icon "button" at bounding box center [716, 229] width 19 height 19
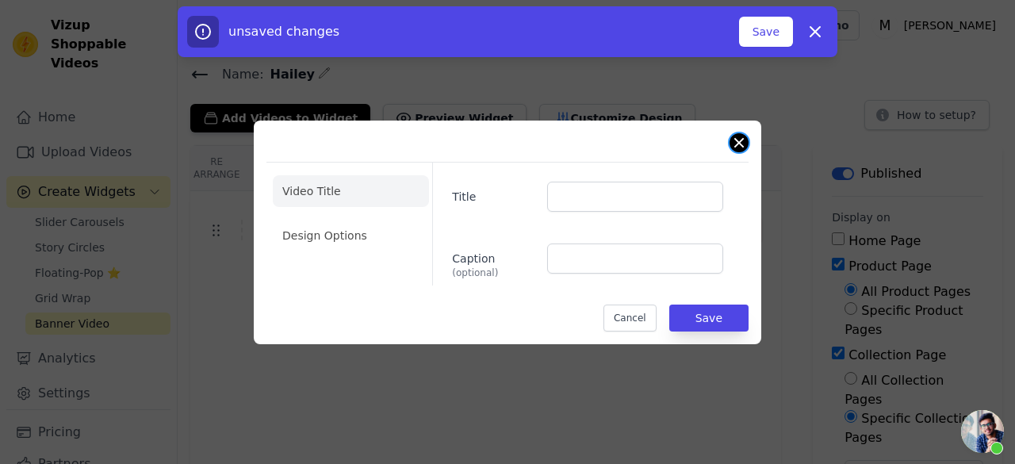
click at [732, 146] on button "Close modal" at bounding box center [738, 142] width 19 height 19
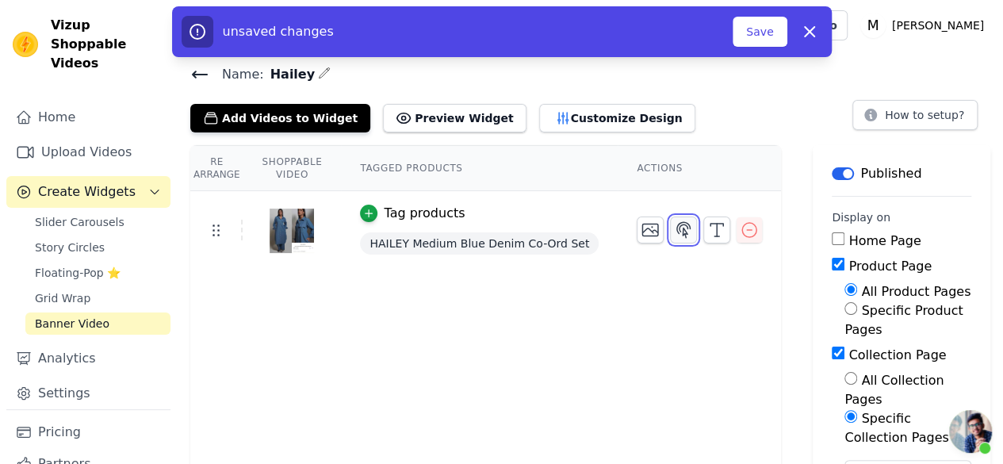
click at [675, 228] on button "button" at bounding box center [683, 229] width 27 height 27
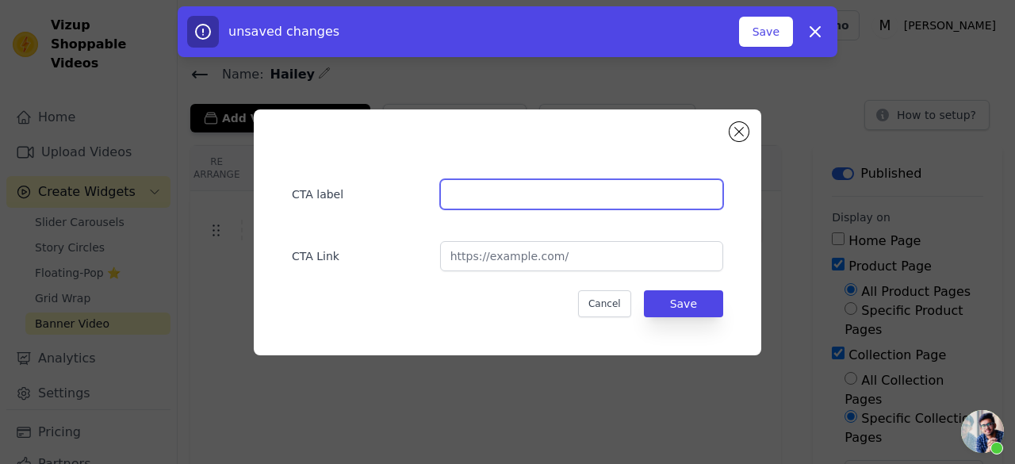
click at [521, 179] on input "text" at bounding box center [581, 194] width 283 height 30
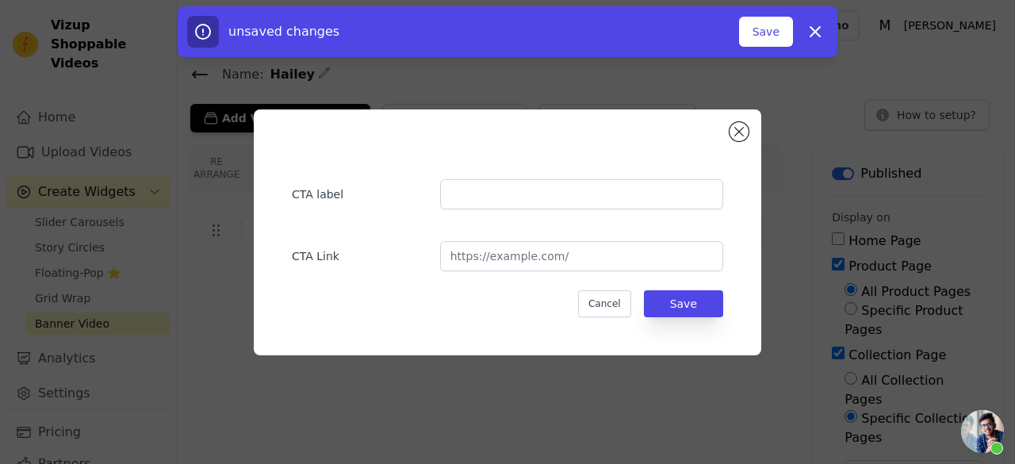
click at [543, 240] on div "CTA Link" at bounding box center [507, 248] width 431 height 46
click at [522, 260] on input "url" at bounding box center [581, 256] width 283 height 30
click at [740, 132] on button "Close modal" at bounding box center [738, 131] width 19 height 19
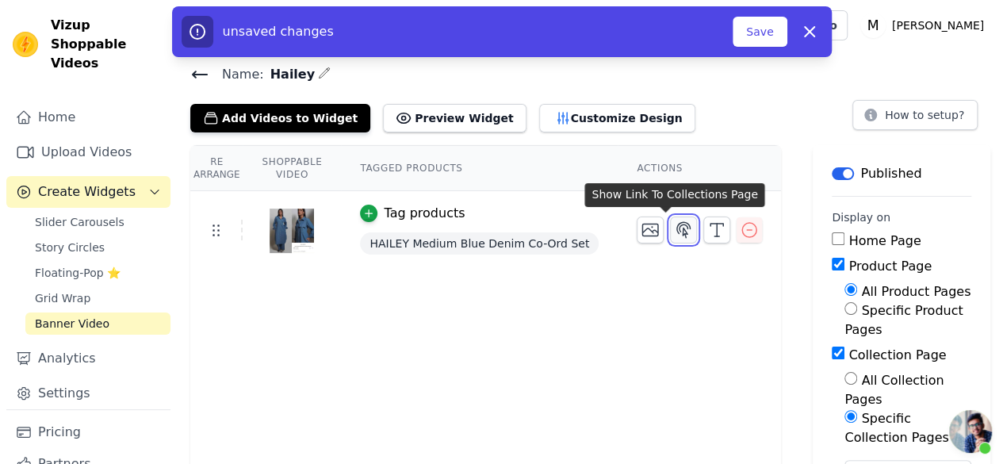
click at [674, 224] on icon "button" at bounding box center [683, 229] width 19 height 19
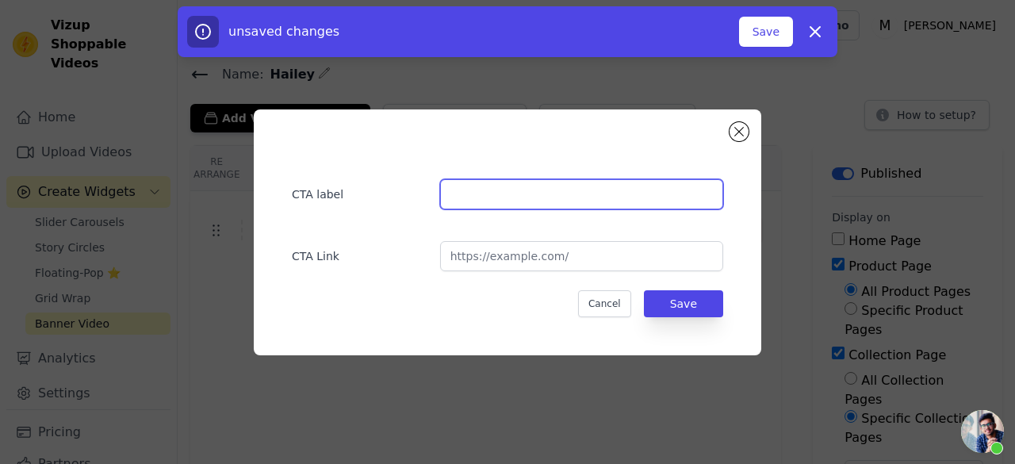
click at [510, 187] on input "text" at bounding box center [581, 194] width 283 height 30
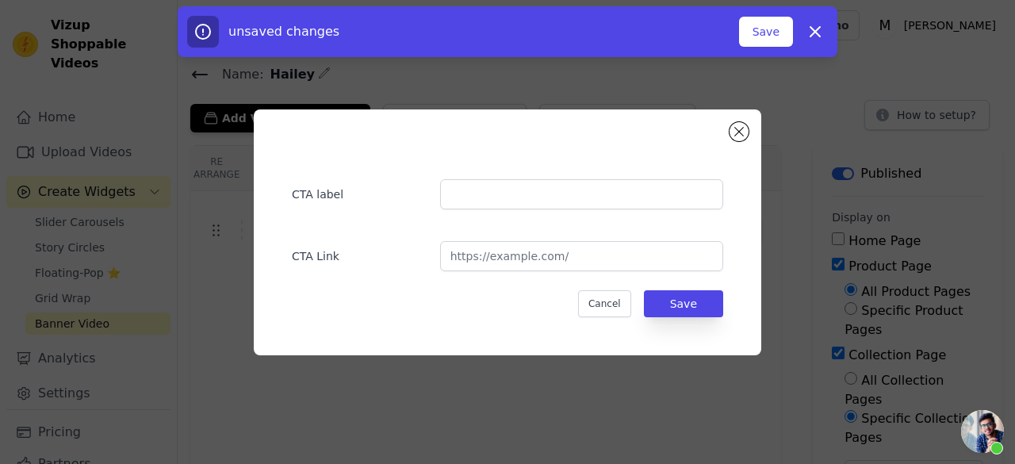
click at [726, 131] on div "CTA label CTA Link Cancel Save" at bounding box center [507, 232] width 507 height 246
click at [734, 137] on button "Close modal" at bounding box center [738, 131] width 19 height 19
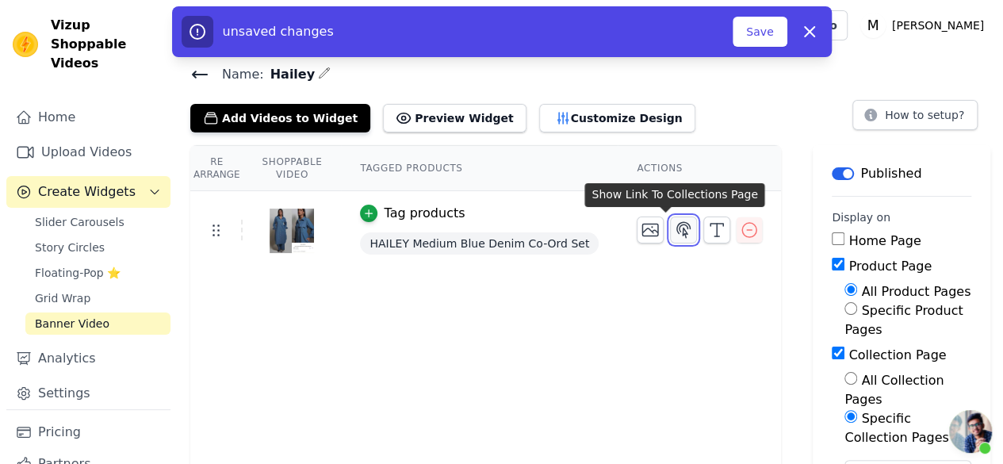
click at [670, 224] on button "button" at bounding box center [683, 229] width 27 height 27
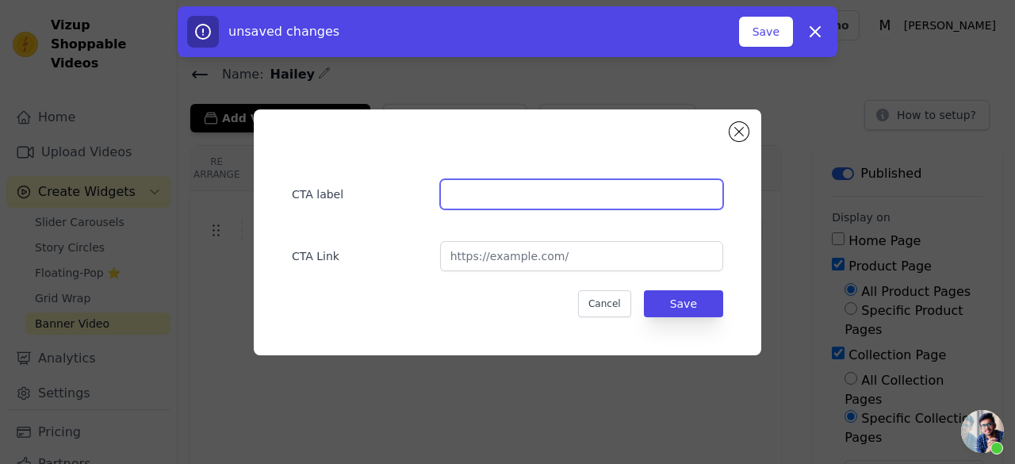
click at [518, 201] on input "text" at bounding box center [581, 194] width 283 height 30
type input "f"
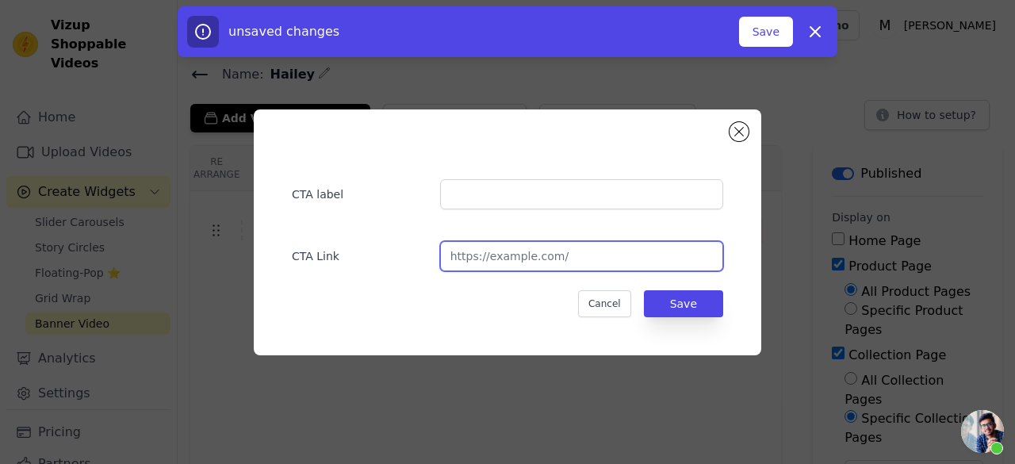
type input "c"
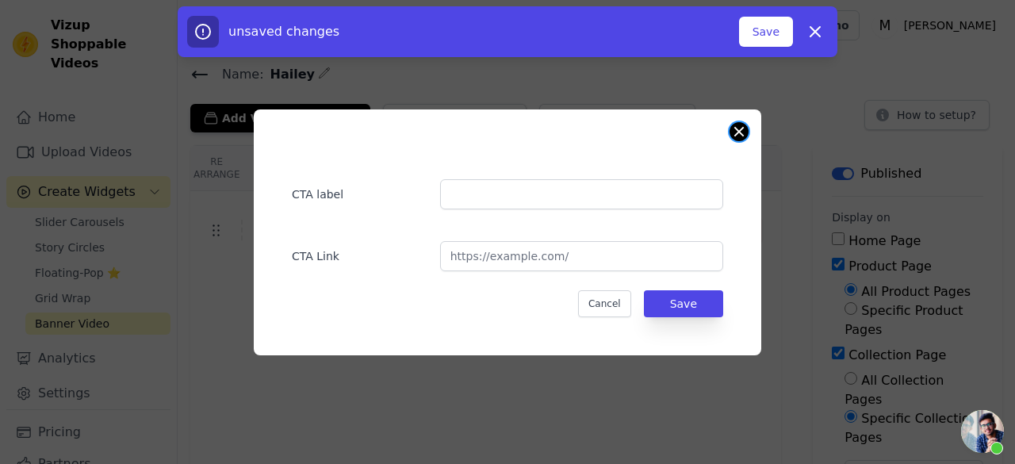
click at [732, 128] on button "Close modal" at bounding box center [738, 131] width 19 height 19
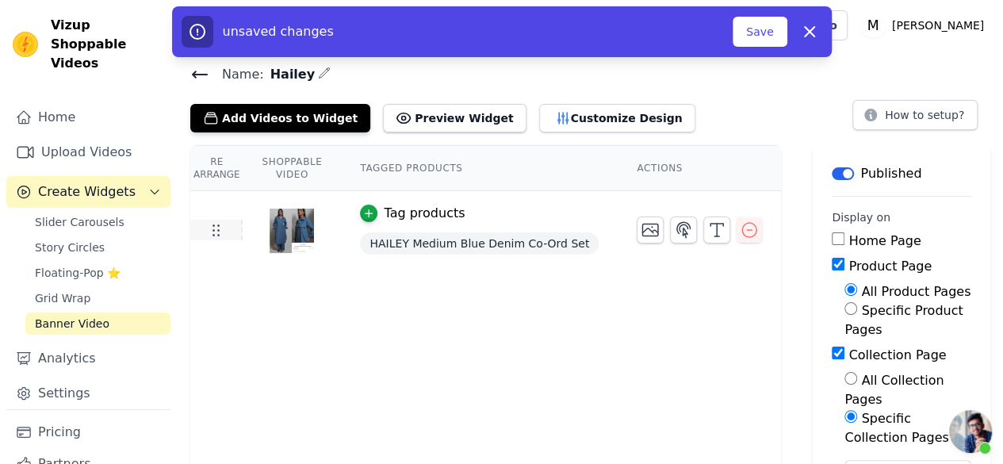
click at [212, 229] on icon at bounding box center [215, 229] width 19 height 19
click at [446, 112] on button "Preview Widget" at bounding box center [454, 118] width 143 height 29
click at [211, 226] on icon at bounding box center [215, 229] width 19 height 19
click at [558, 121] on button "Customize Design" at bounding box center [617, 118] width 156 height 29
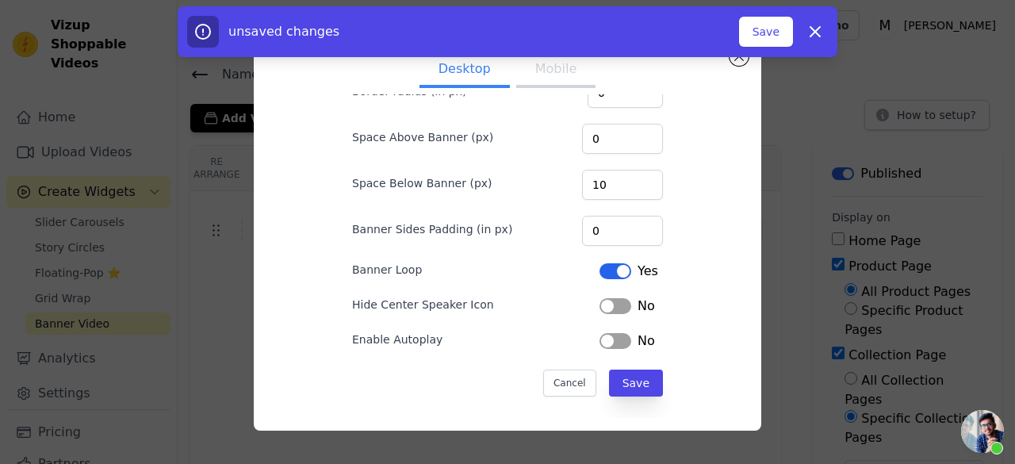
scroll to position [55, 0]
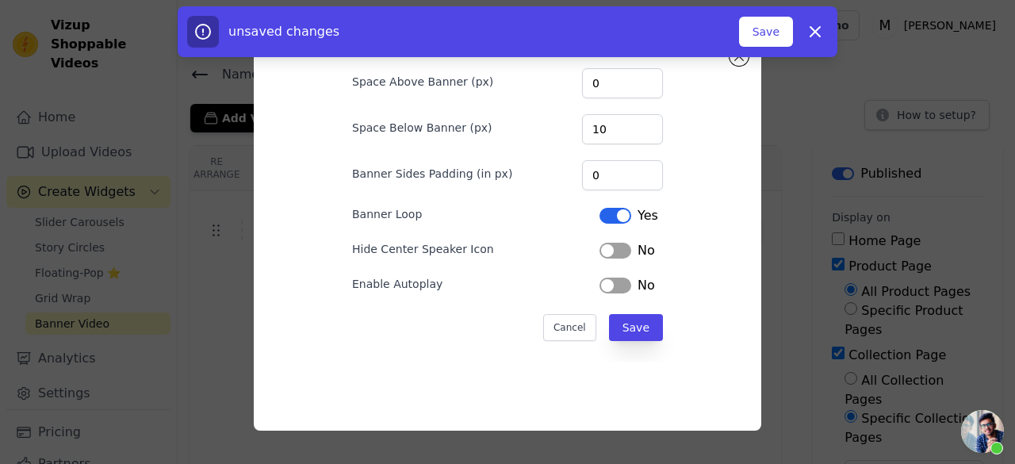
click at [602, 277] on button "Label" at bounding box center [615, 285] width 32 height 16
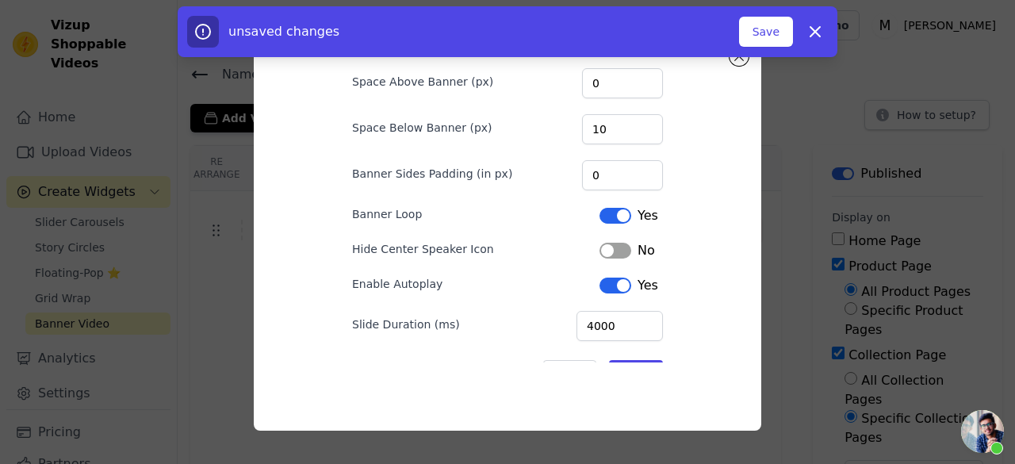
click at [603, 243] on button "Label" at bounding box center [615, 251] width 32 height 16
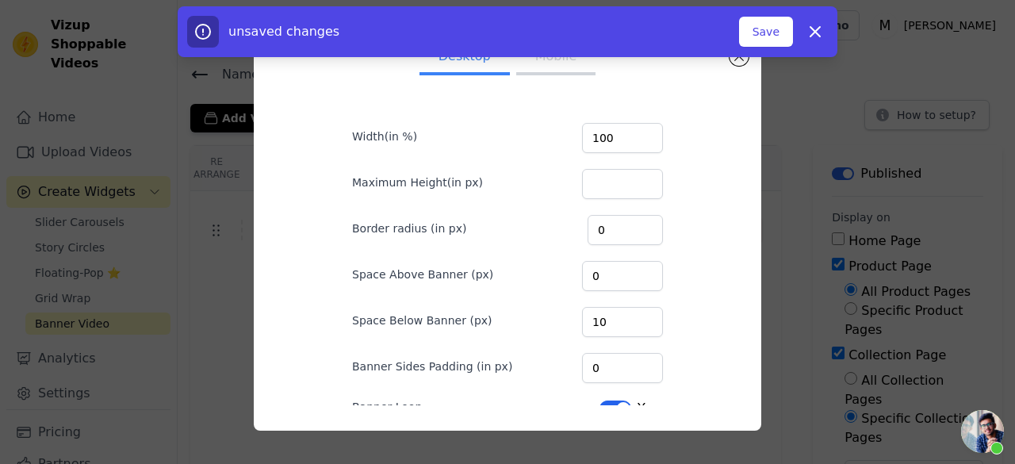
scroll to position [0, 0]
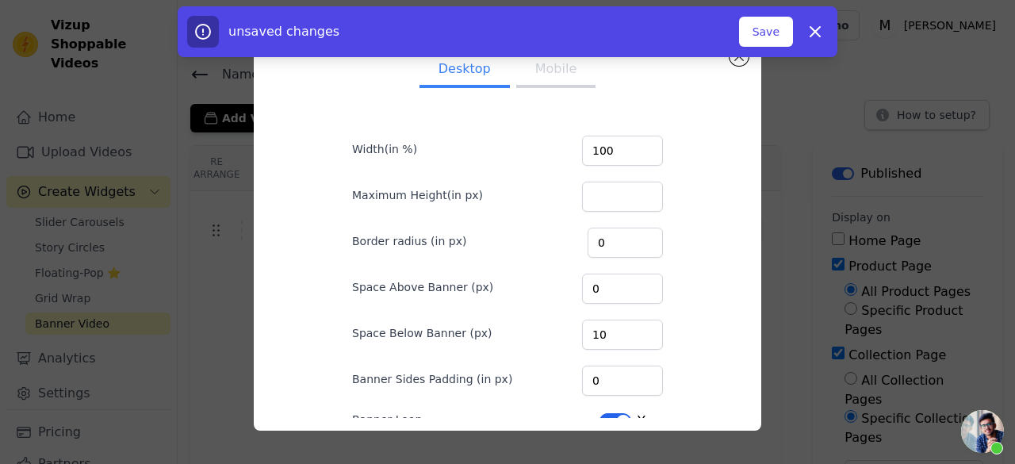
click at [534, 60] on button "Mobile" at bounding box center [555, 70] width 79 height 35
click at [739, 57] on button "Close modal" at bounding box center [738, 56] width 19 height 19
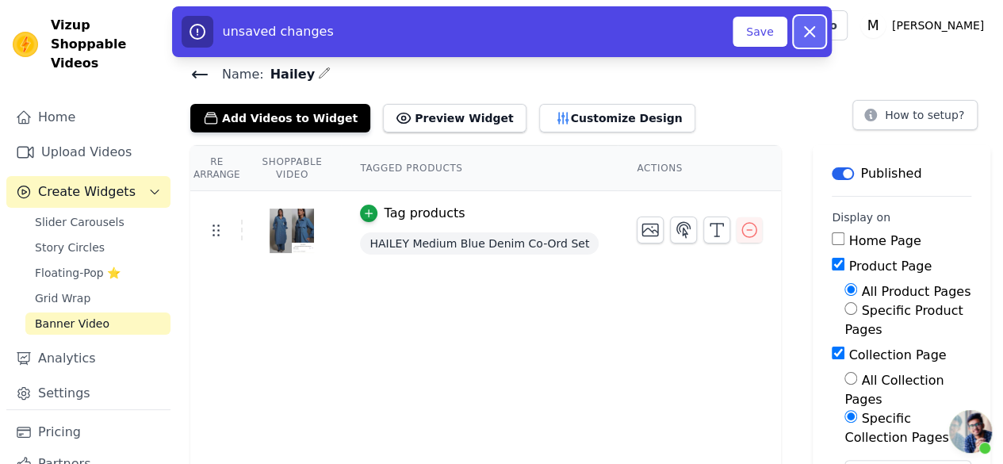
click at [815, 27] on icon "button" at bounding box center [809, 31] width 19 height 19
checkbox input "false"
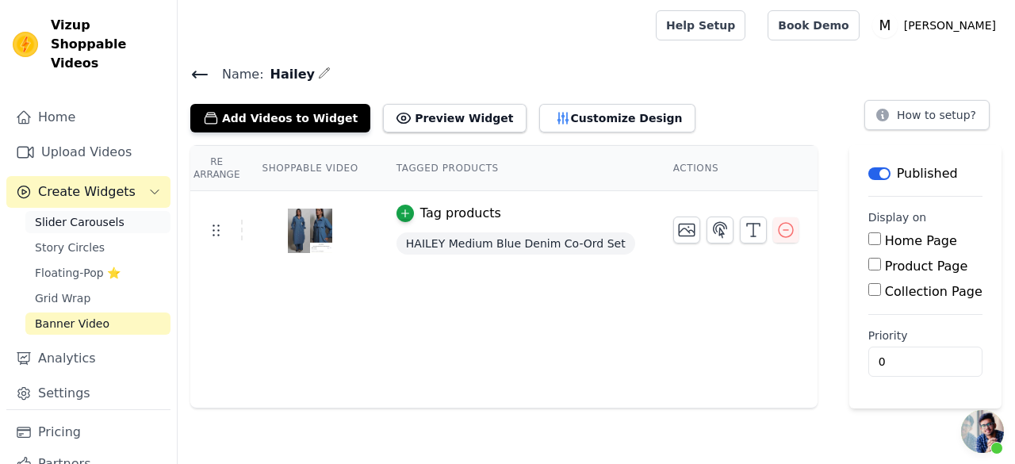
click at [120, 211] on link "Slider Carousels" at bounding box center [97, 222] width 145 height 22
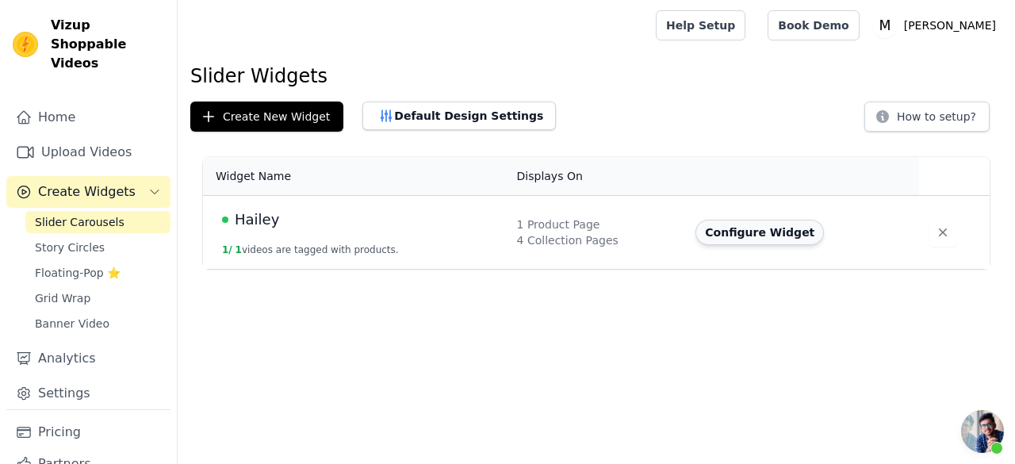
click at [755, 230] on button "Configure Widget" at bounding box center [759, 232] width 128 height 25
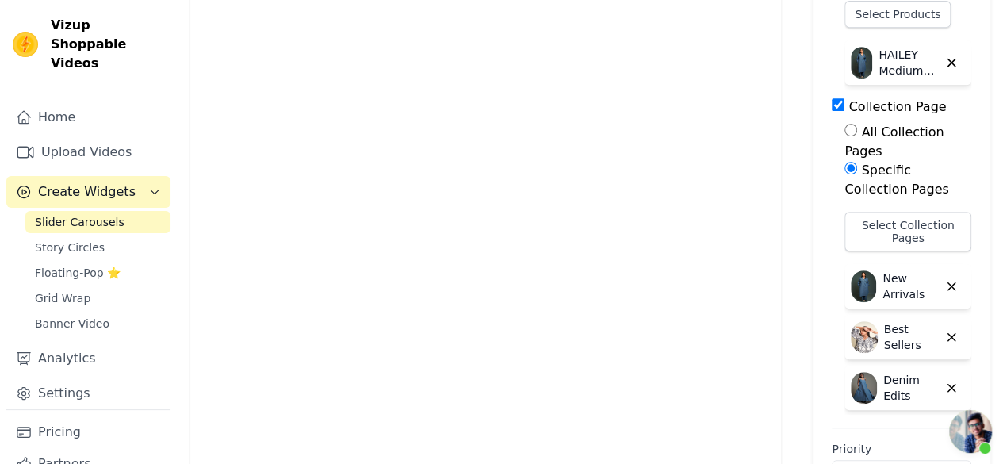
scroll to position [368, 0]
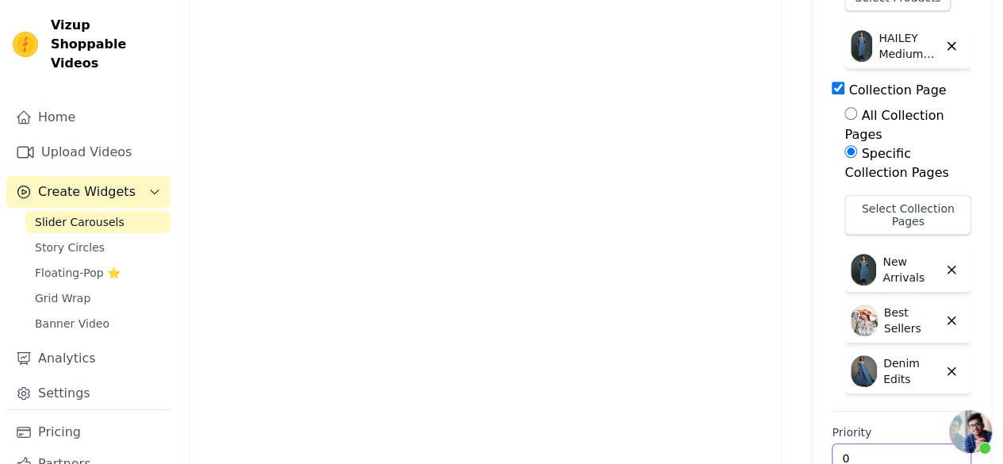
click at [859, 443] on input "0" at bounding box center [902, 458] width 140 height 30
click at [932, 443] on input "1" at bounding box center [902, 458] width 140 height 30
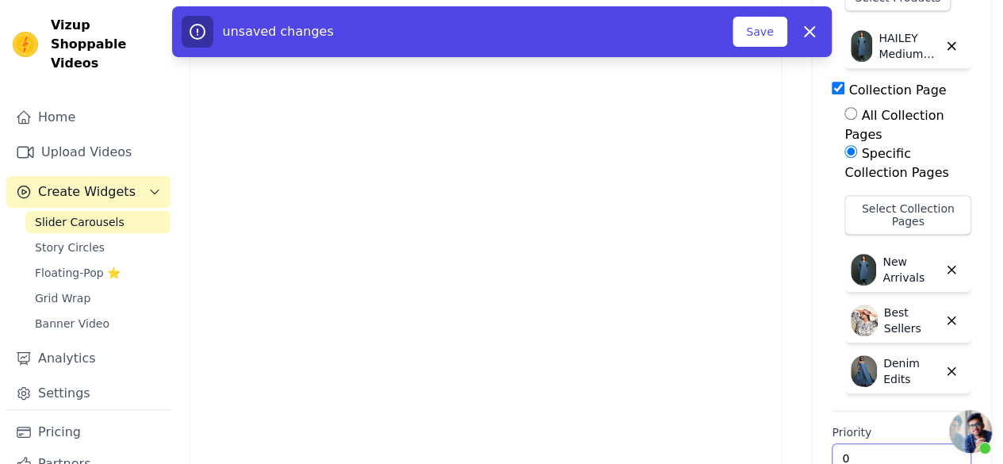
click at [931, 443] on input "0" at bounding box center [902, 458] width 140 height 30
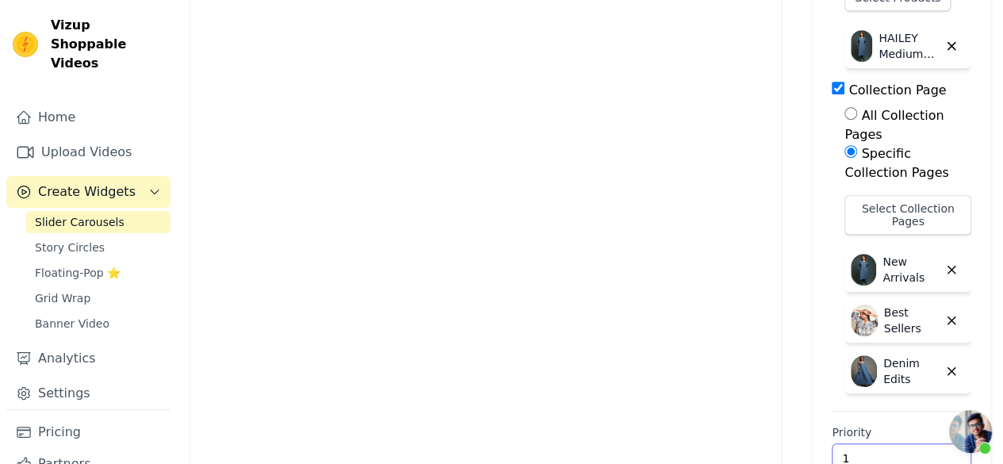
click at [932, 443] on input "1" at bounding box center [902, 458] width 140 height 30
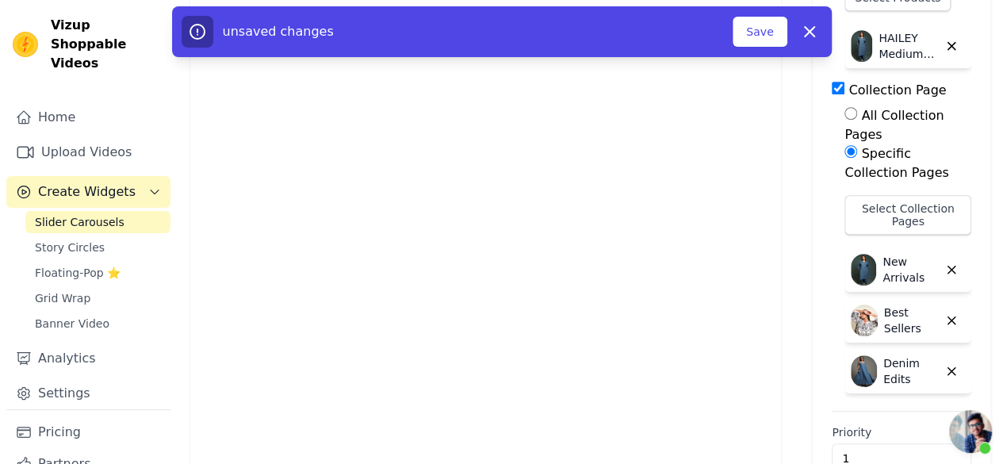
click at [982, 427] on span "Open chat" at bounding box center [970, 431] width 43 height 43
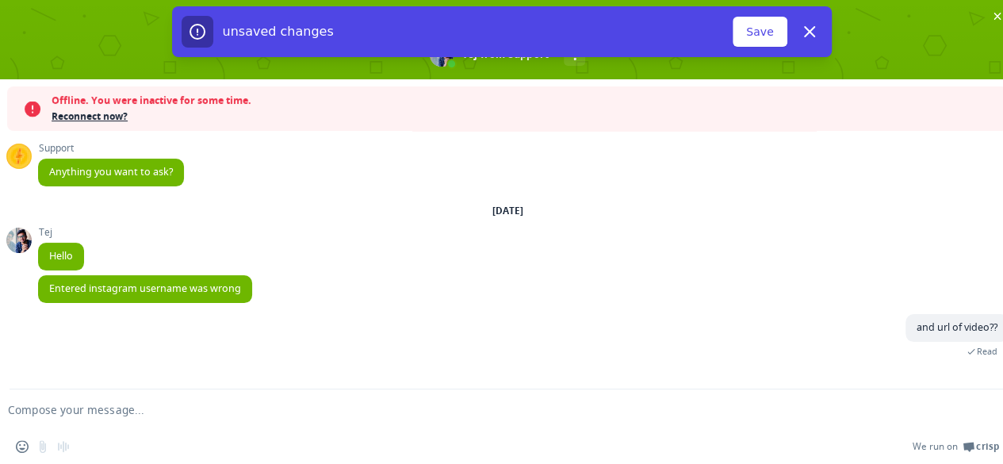
click at [997, 17] on div "unsaved changes Save Dismiss" at bounding box center [501, 31] width 1003 height 51
click at [996, 11] on div "unsaved changes Save Dismiss" at bounding box center [501, 31] width 1003 height 51
click at [998, 18] on div "unsaved changes Save Dismiss" at bounding box center [501, 31] width 1003 height 51
click at [821, 37] on button "Dismiss" at bounding box center [810, 32] width 32 height 32
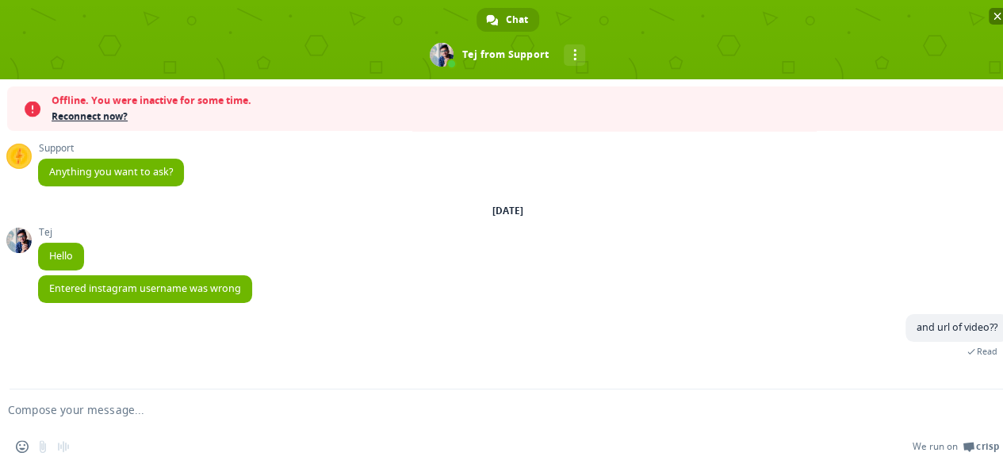
click at [996, 16] on span "Close chat" at bounding box center [997, 17] width 8 height 8
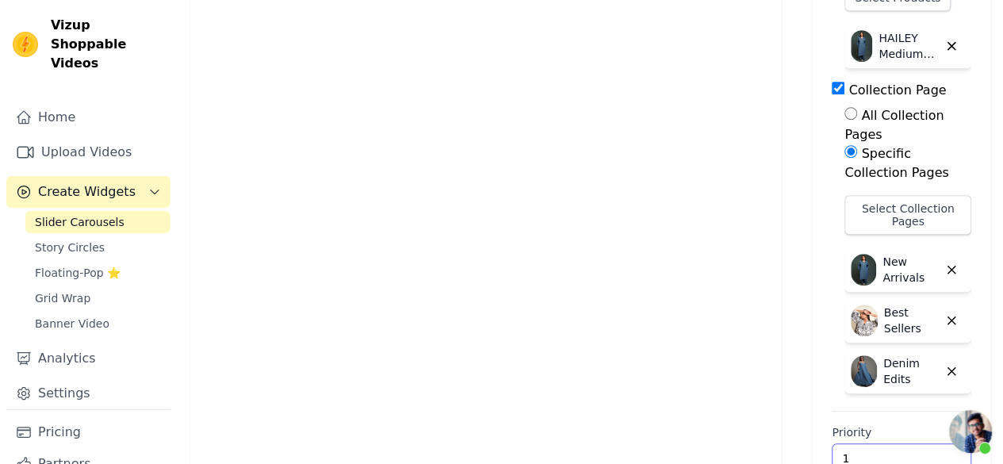
type input "1"
click at [931, 443] on input "1" at bounding box center [902, 458] width 140 height 30
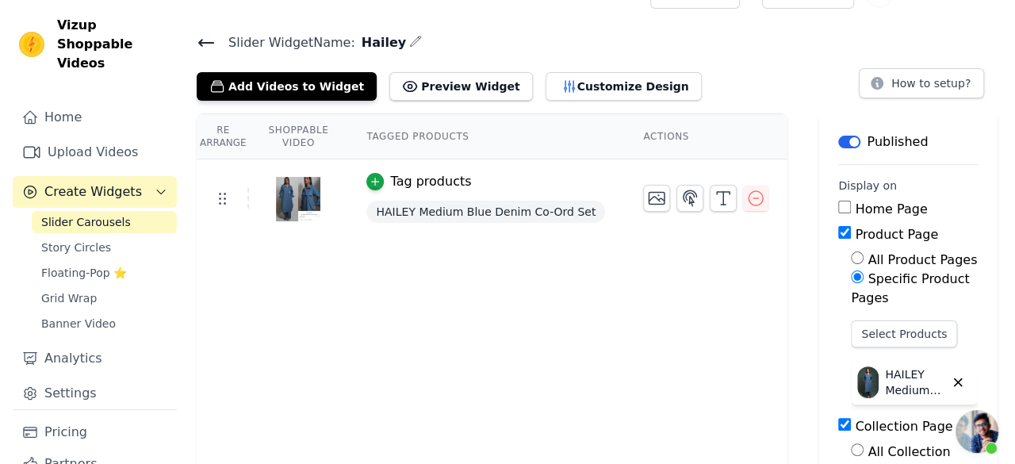
scroll to position [0, 0]
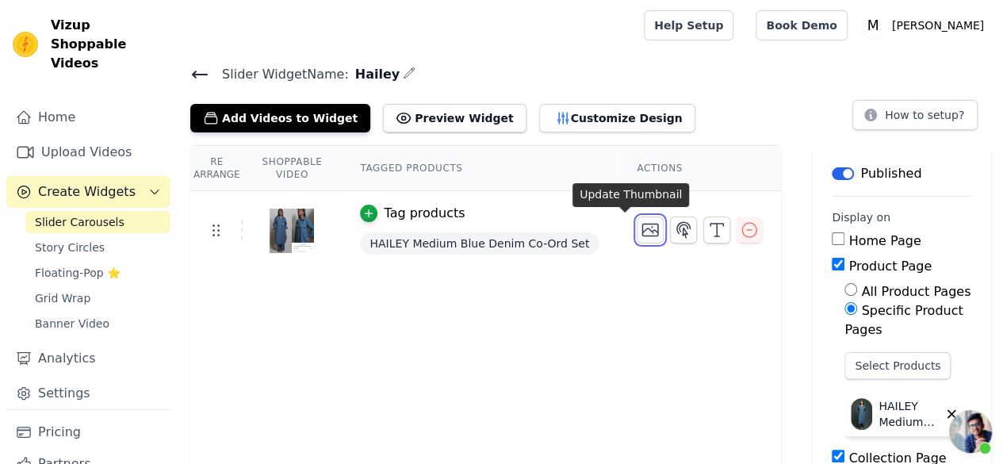
click at [641, 232] on icon "button" at bounding box center [650, 229] width 19 height 19
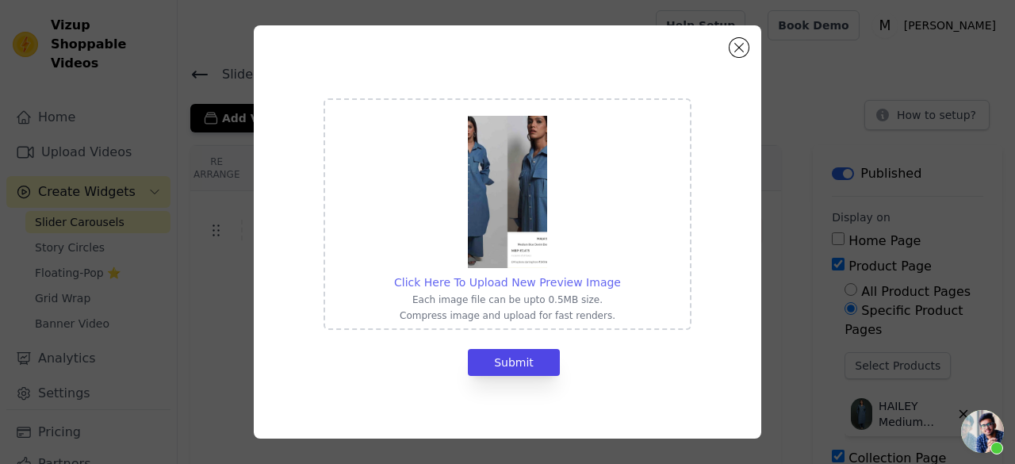
click at [510, 278] on span "Click Here To Upload New Preview Image" at bounding box center [507, 282] width 227 height 13
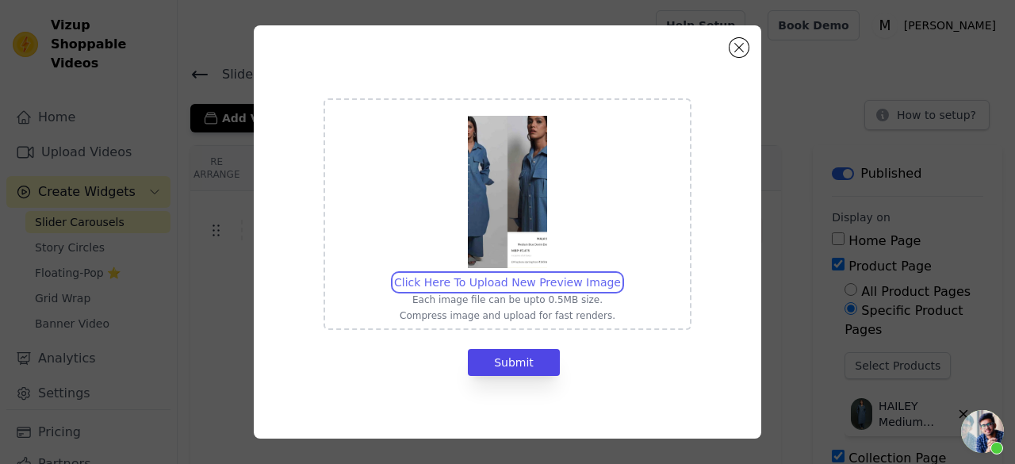
click at [620, 274] on input "Click Here To Upload New Preview Image Each image file can be upto 0.5MB size. …" at bounding box center [620, 273] width 1 height 1
type input "C:\fakepath\snapsave-app_3720827943716650735 (1).jpg"
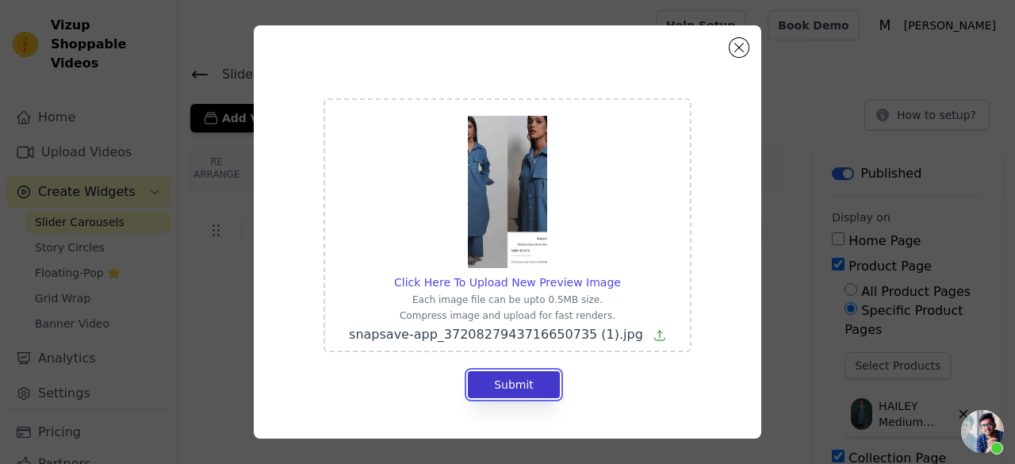
click at [534, 383] on button "Submit" at bounding box center [514, 384] width 92 height 27
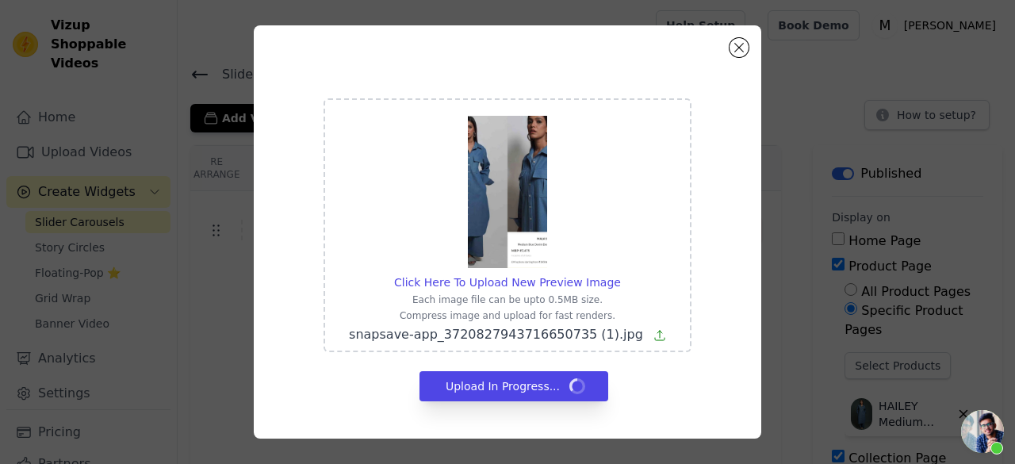
click at [653, 335] on icon at bounding box center [659, 335] width 13 height 13
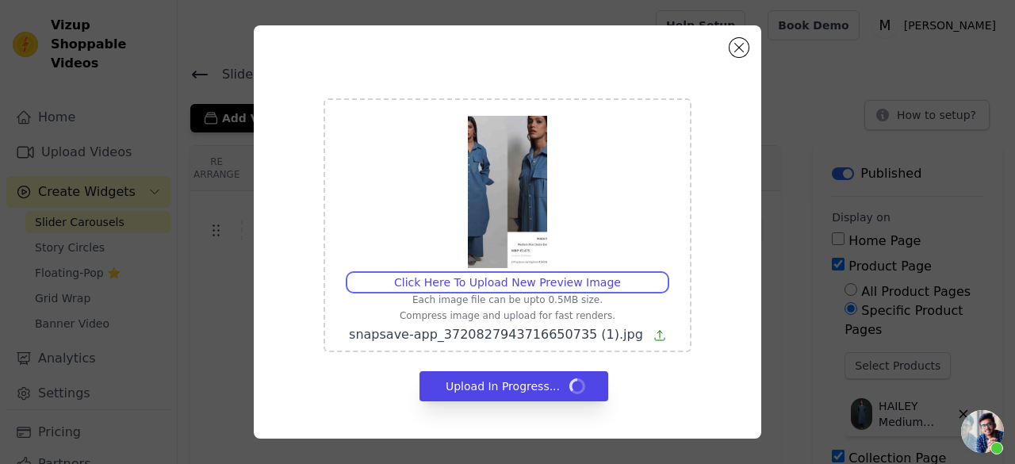
click at [621, 274] on input "Click Here To Upload New Preview Image Each image file can be upto 0.5MB size. …" at bounding box center [620, 273] width 1 height 1
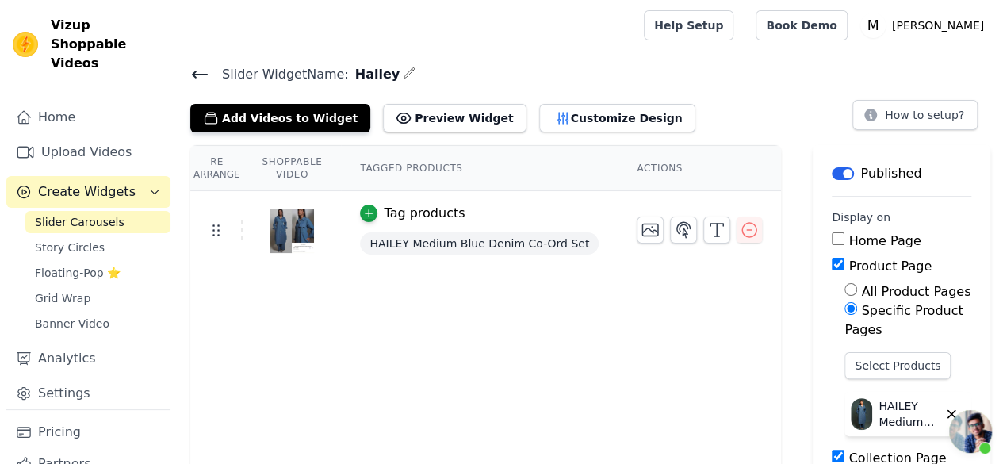
click at [300, 239] on img at bounding box center [292, 231] width 44 height 76
click at [363, 209] on icon "button" at bounding box center [368, 213] width 11 height 11
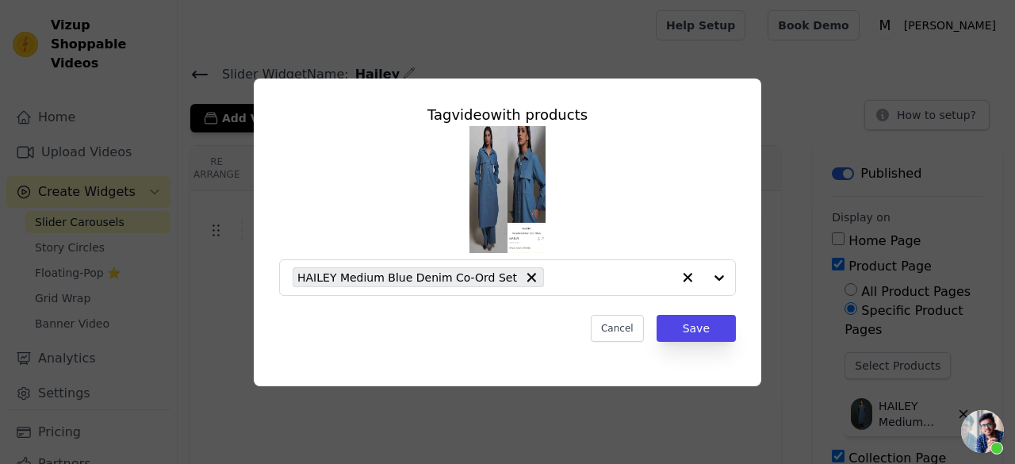
drag, startPoint x: 532, startPoint y: 162, endPoint x: 524, endPoint y: 158, distance: 8.9
click at [530, 162] on img at bounding box center [507, 189] width 76 height 127
click at [721, 281] on div at bounding box center [702, 277] width 63 height 35
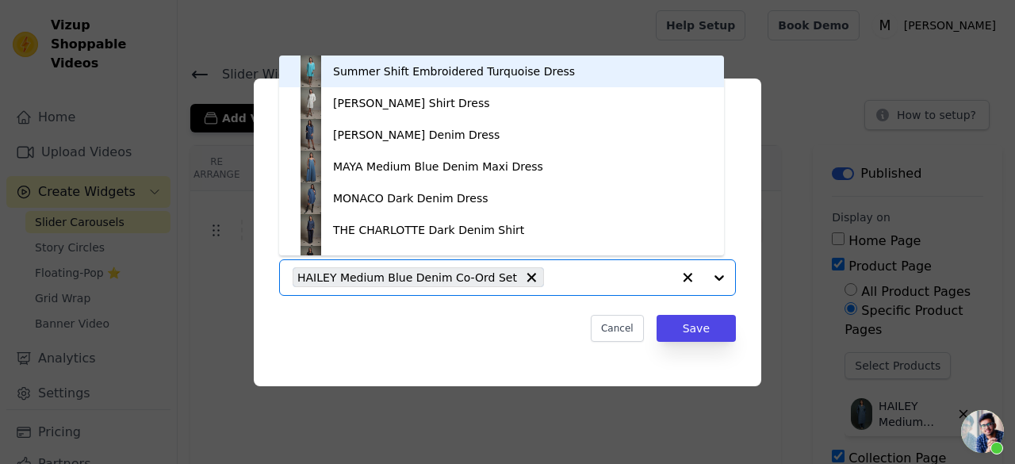
scroll to position [22, 0]
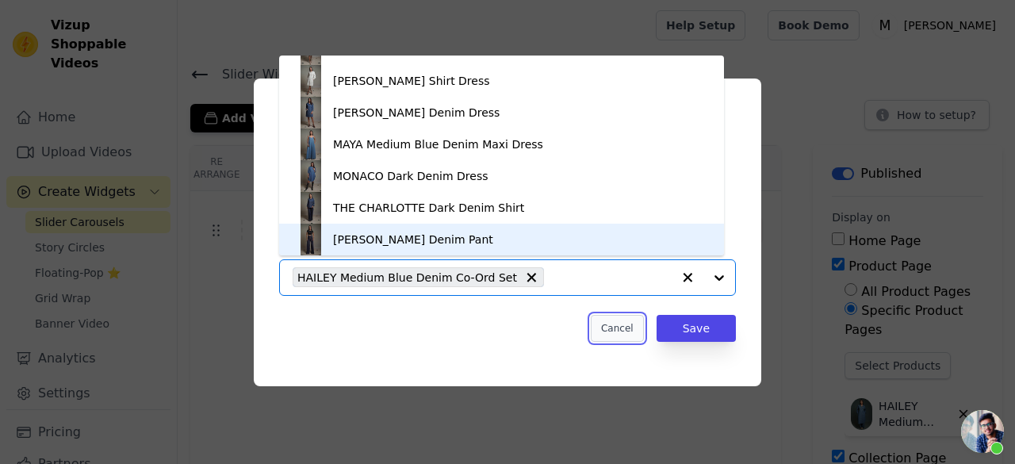
click at [605, 319] on button "Cancel" at bounding box center [617, 328] width 53 height 27
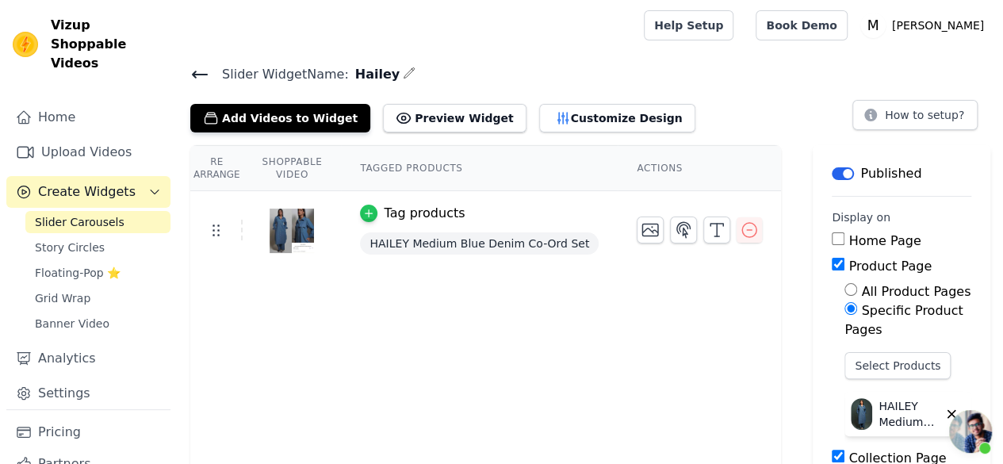
click at [360, 215] on div "button" at bounding box center [368, 213] width 17 height 17
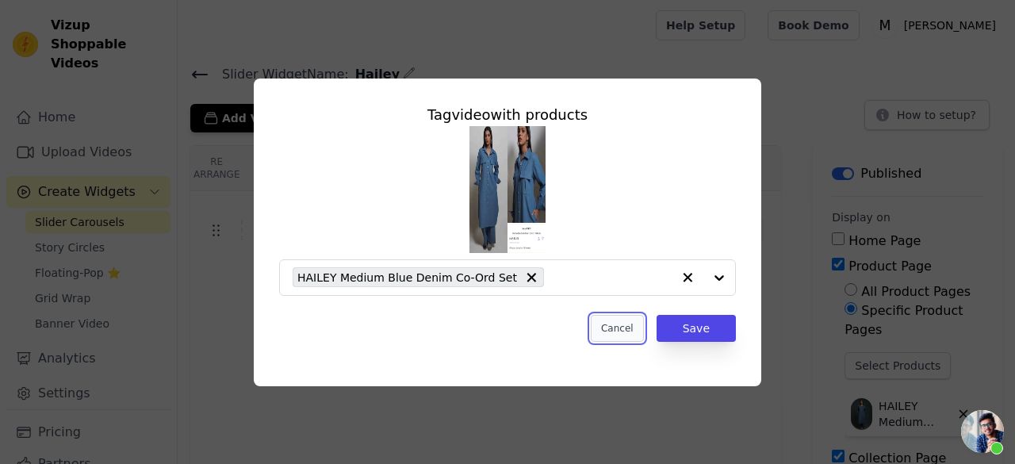
click at [637, 325] on button "Cancel" at bounding box center [617, 328] width 53 height 27
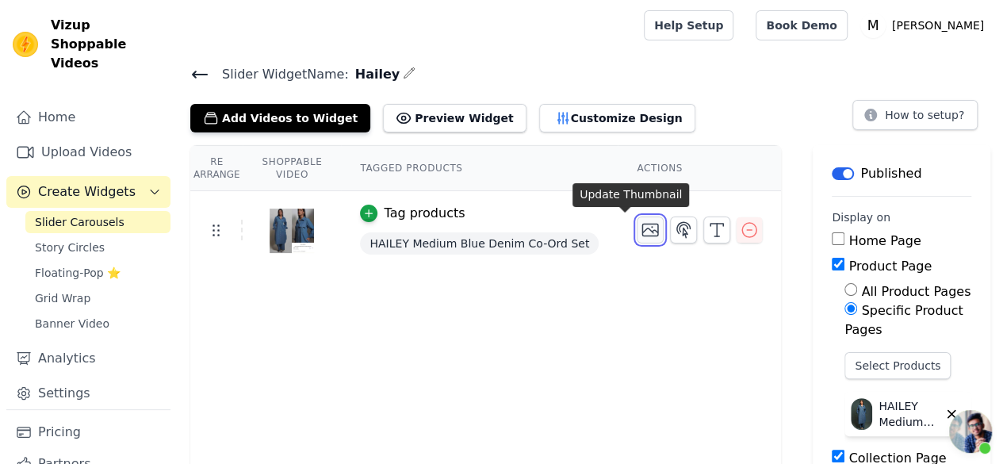
click at [643, 226] on icon "button" at bounding box center [651, 230] width 16 height 12
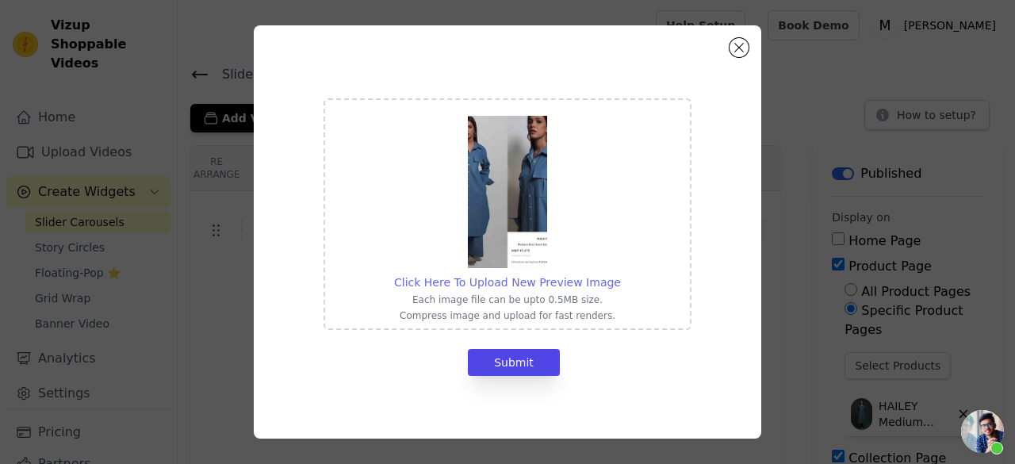
click at [574, 279] on span "Click Here To Upload New Preview Image" at bounding box center [507, 282] width 227 height 13
click at [620, 274] on input "Click Here To Upload New Preview Image Each image file can be upto 0.5MB size. …" at bounding box center [620, 273] width 1 height 1
click at [736, 47] on button "Close modal" at bounding box center [738, 47] width 19 height 19
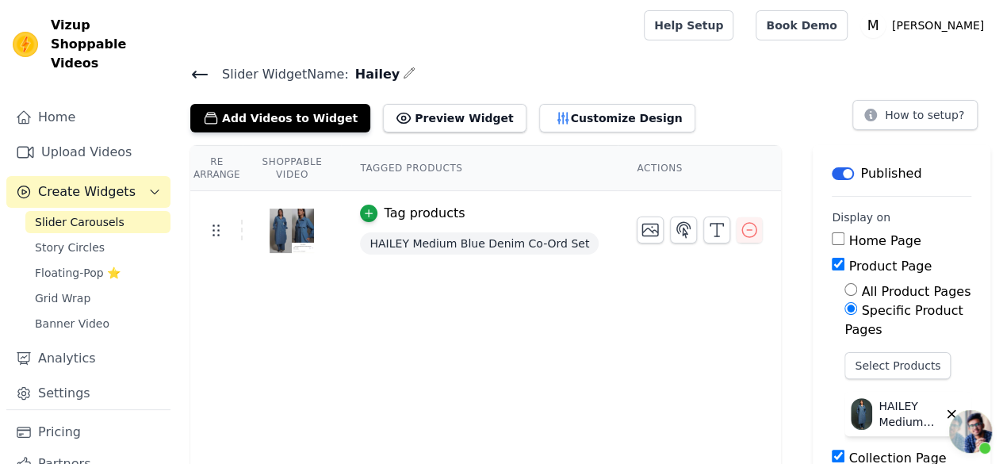
click at [197, 75] on icon at bounding box center [199, 74] width 19 height 19
click at [211, 61] on main "Slider Widget Name: [PERSON_NAME] Add Videos to Widget Preview Widget Customize…" at bounding box center [590, 462] width 825 height 822
click at [211, 70] on span "Slider Widget Name:" at bounding box center [279, 74] width 140 height 19
click at [203, 71] on icon at bounding box center [199, 74] width 19 height 19
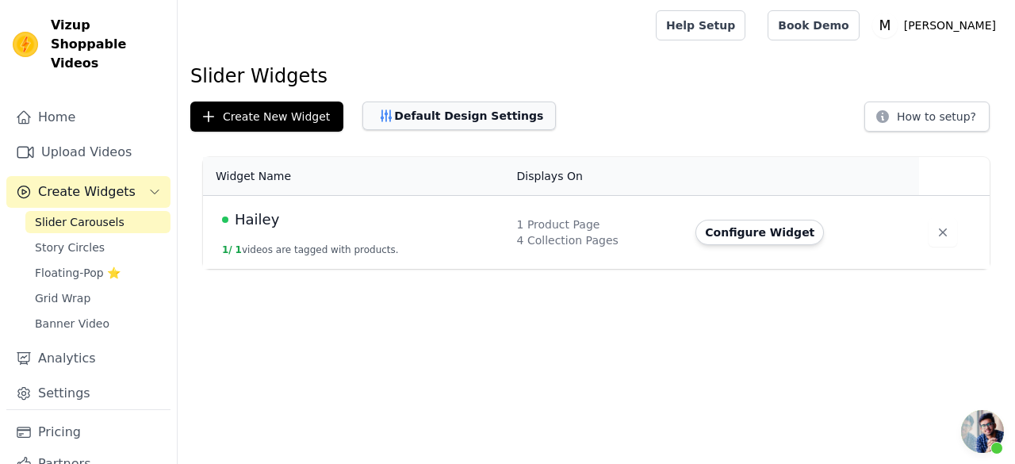
click at [377, 104] on button "Default Design Settings" at bounding box center [458, 115] width 193 height 29
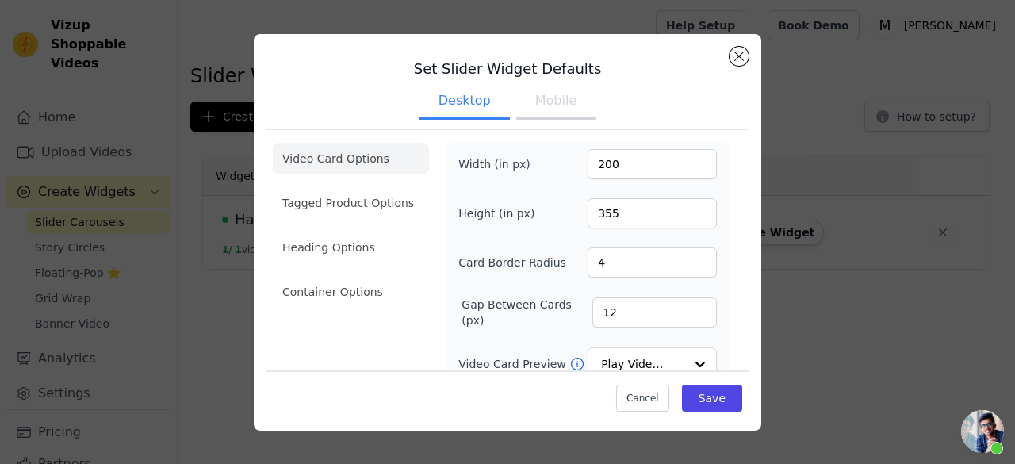
click at [558, 110] on button "Mobile" at bounding box center [555, 102] width 79 height 35
click at [465, 103] on button "Desktop" at bounding box center [464, 102] width 90 height 35
click at [530, 109] on button "Mobile" at bounding box center [555, 102] width 79 height 35
click at [732, 53] on button "Close modal" at bounding box center [738, 56] width 19 height 19
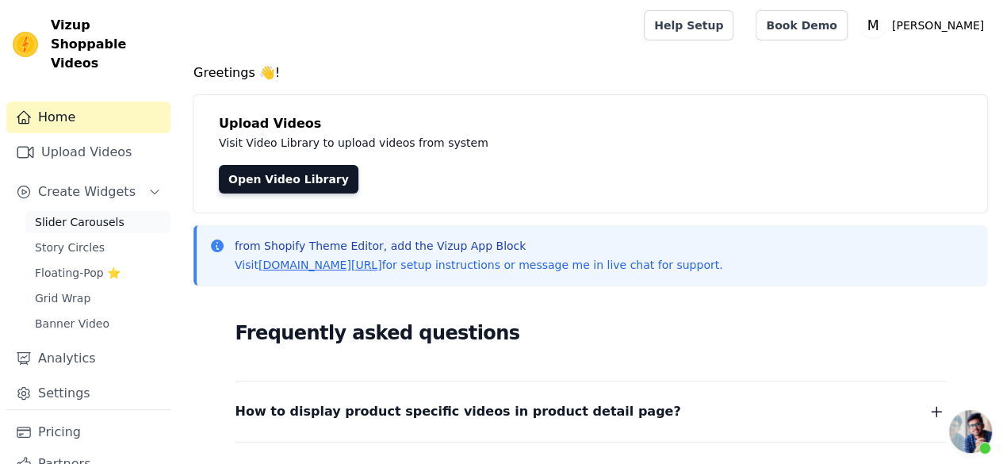
click at [108, 214] on span "Slider Carousels" at bounding box center [80, 222] width 90 height 16
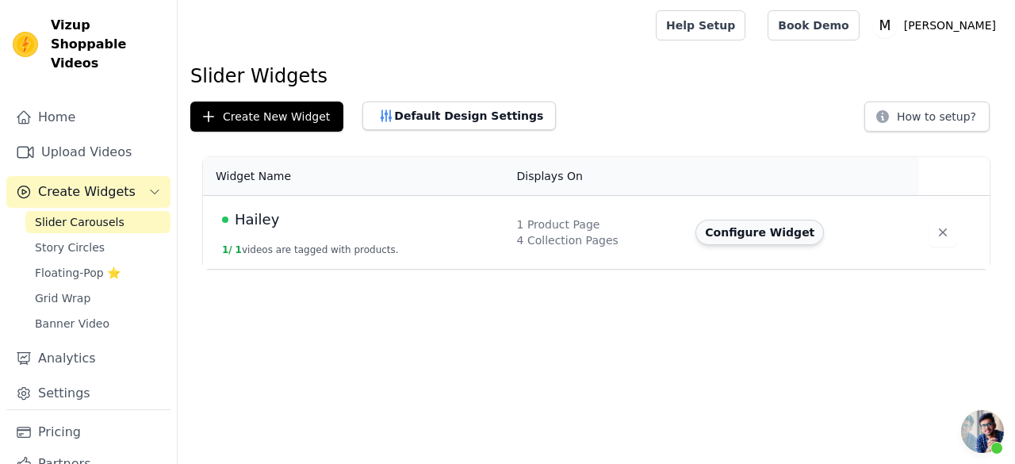
click at [710, 228] on button "Configure Widget" at bounding box center [759, 232] width 128 height 25
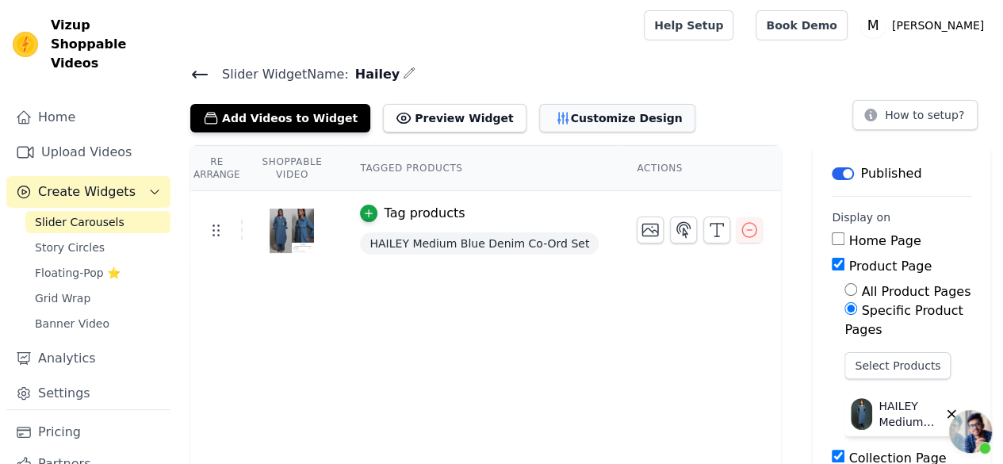
click at [566, 127] on button "Customize Design" at bounding box center [617, 118] width 156 height 29
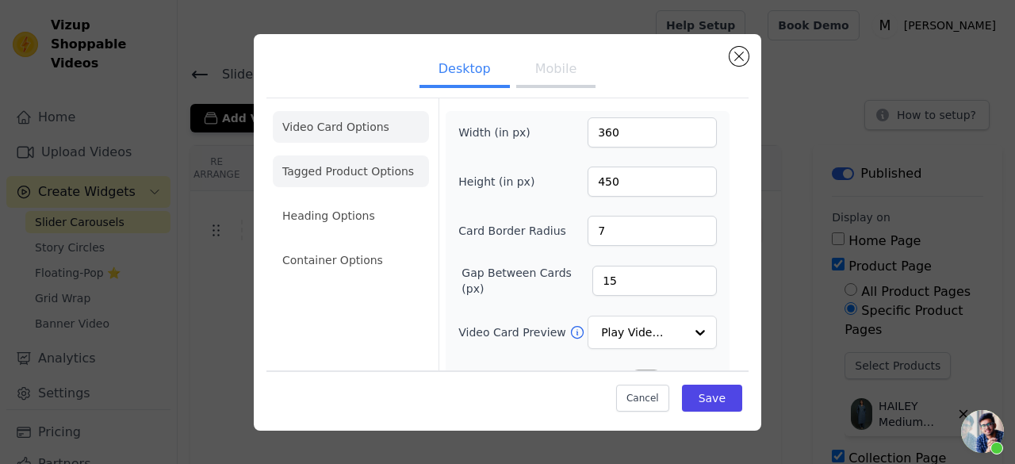
click at [370, 183] on li "Tagged Product Options" at bounding box center [351, 171] width 156 height 32
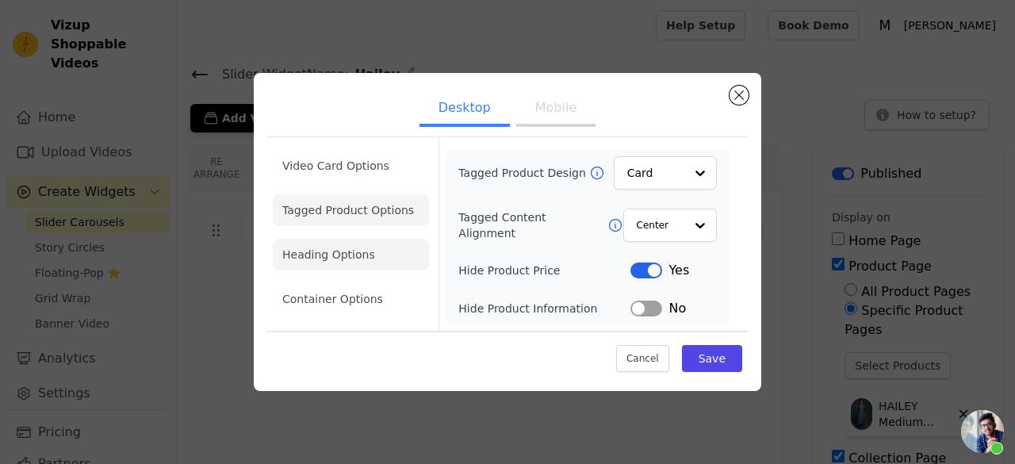
click at [389, 253] on li "Heading Options" at bounding box center [351, 255] width 156 height 32
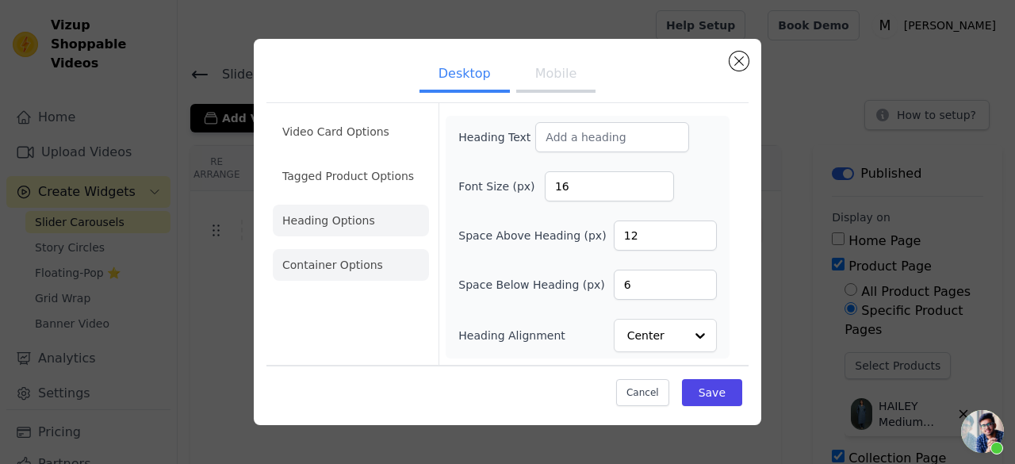
click at [374, 268] on li "Container Options" at bounding box center [351, 265] width 156 height 32
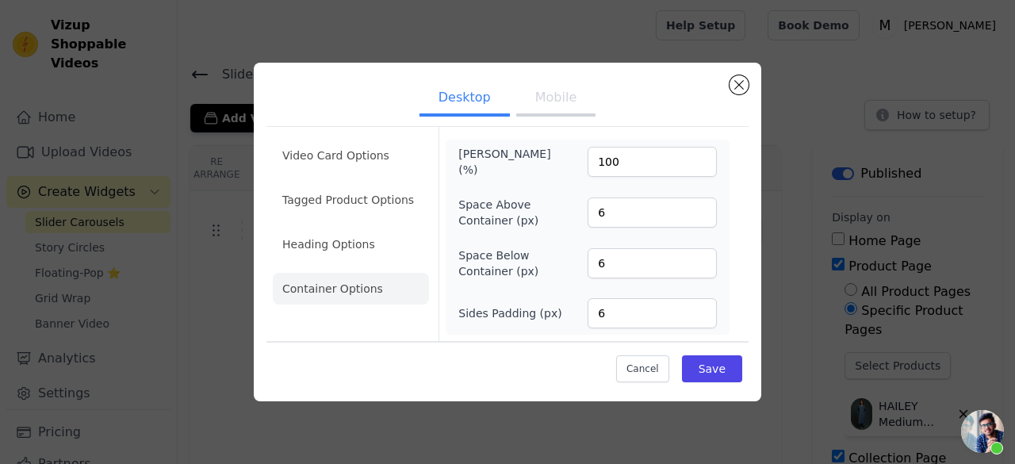
click at [377, 238] on li "Heading Options" at bounding box center [351, 244] width 156 height 32
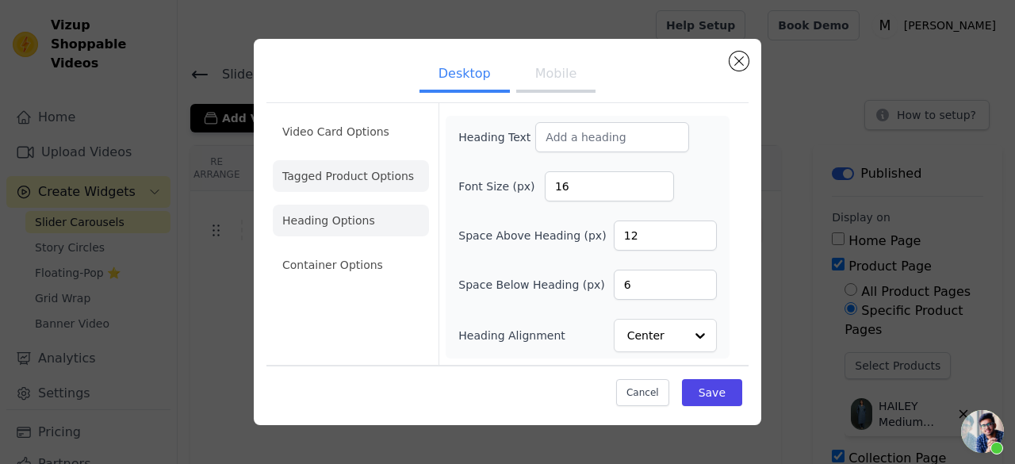
click at [384, 185] on li "Tagged Product Options" at bounding box center [351, 176] width 156 height 32
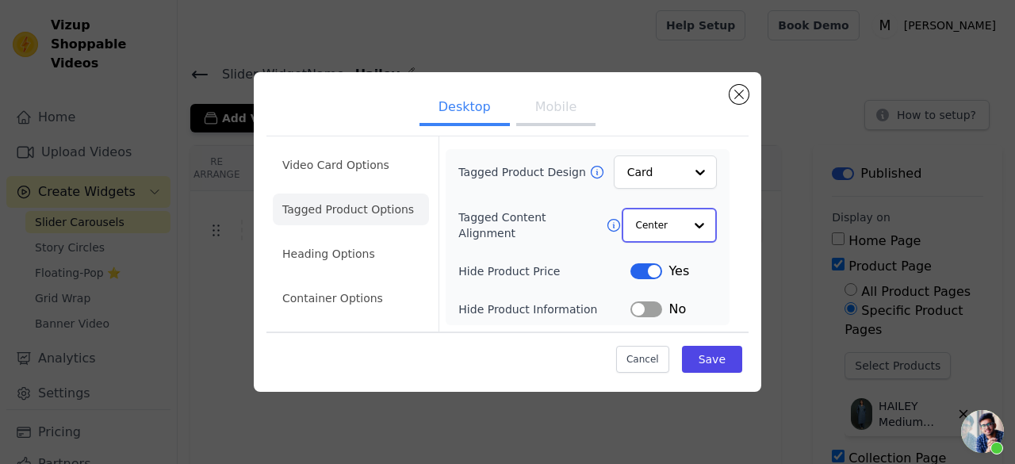
click at [664, 223] on input "Tagged Content Alignment" at bounding box center [660, 225] width 48 height 32
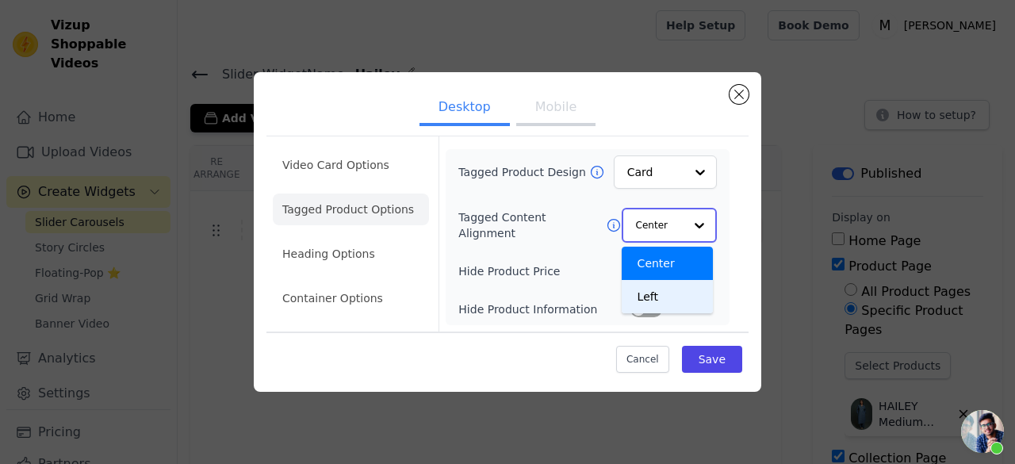
click at [656, 295] on div "Left" at bounding box center [667, 296] width 91 height 33
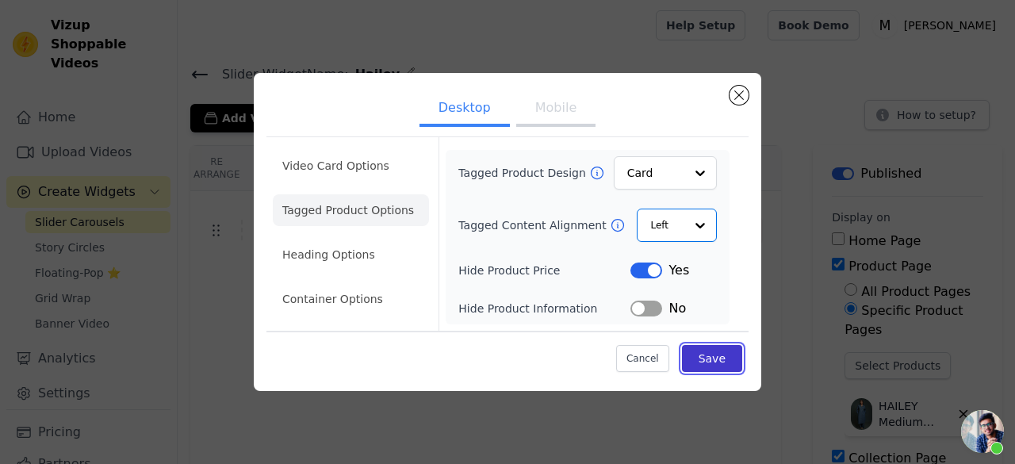
click at [717, 353] on button "Save" at bounding box center [712, 358] width 60 height 27
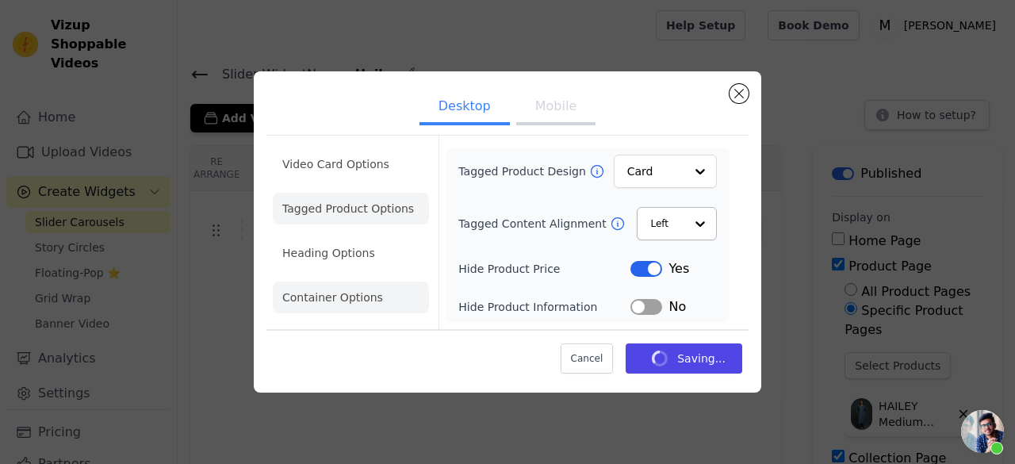
click at [352, 250] on li "Heading Options" at bounding box center [351, 253] width 156 height 32
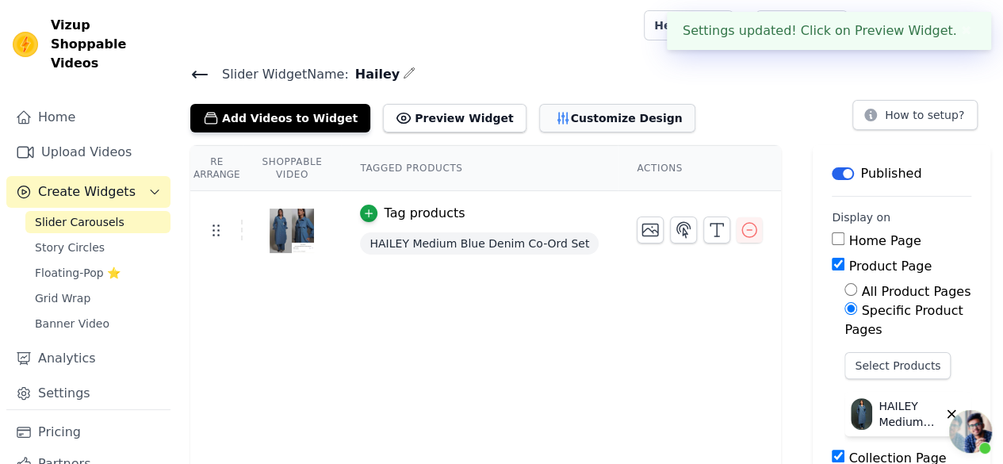
click at [557, 114] on icon "button" at bounding box center [562, 118] width 10 height 11
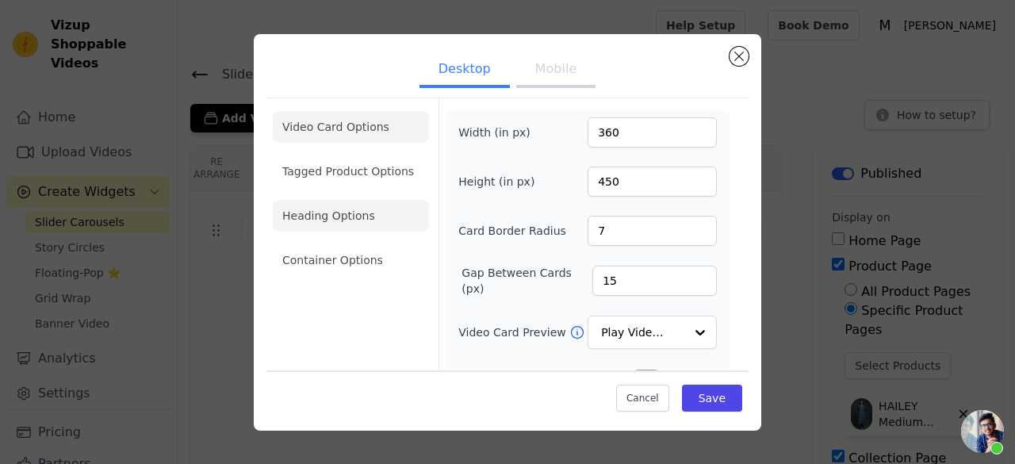
click at [388, 213] on li "Heading Options" at bounding box center [351, 216] width 156 height 32
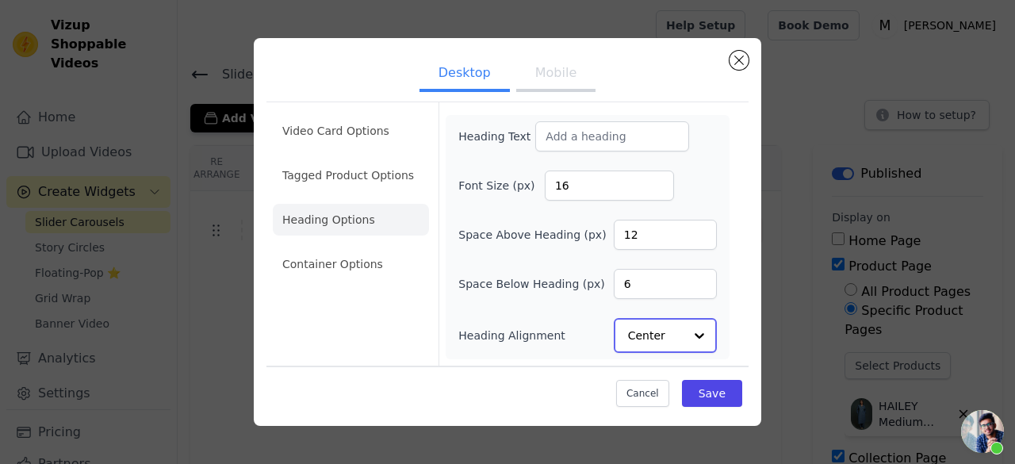
click at [669, 342] on input "Heading Alignment" at bounding box center [655, 335] width 55 height 32
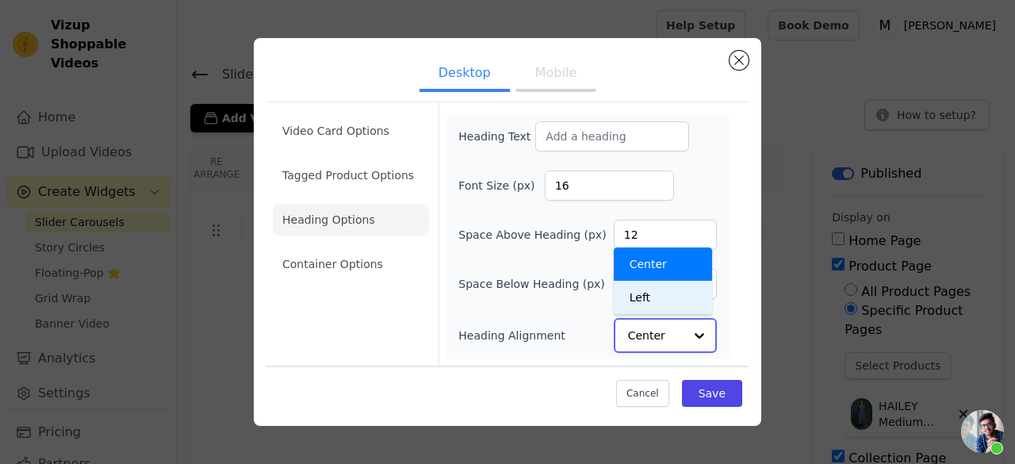
click at [656, 302] on div "Left" at bounding box center [663, 297] width 98 height 33
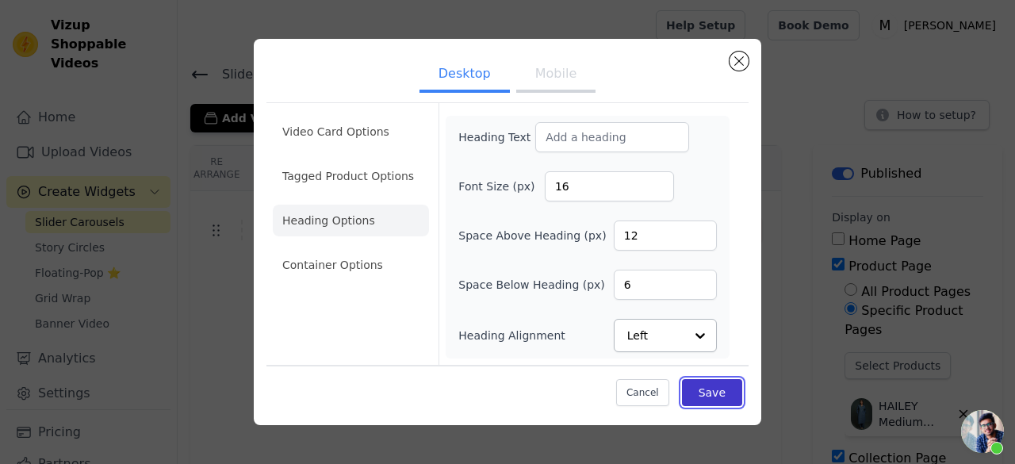
click at [696, 381] on button "Save" at bounding box center [712, 392] width 60 height 27
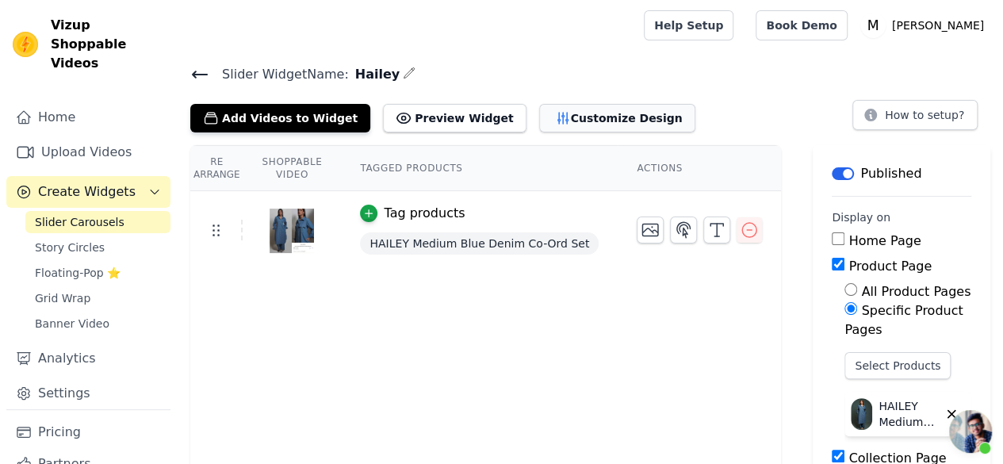
click at [544, 109] on button "Customize Design" at bounding box center [617, 118] width 156 height 29
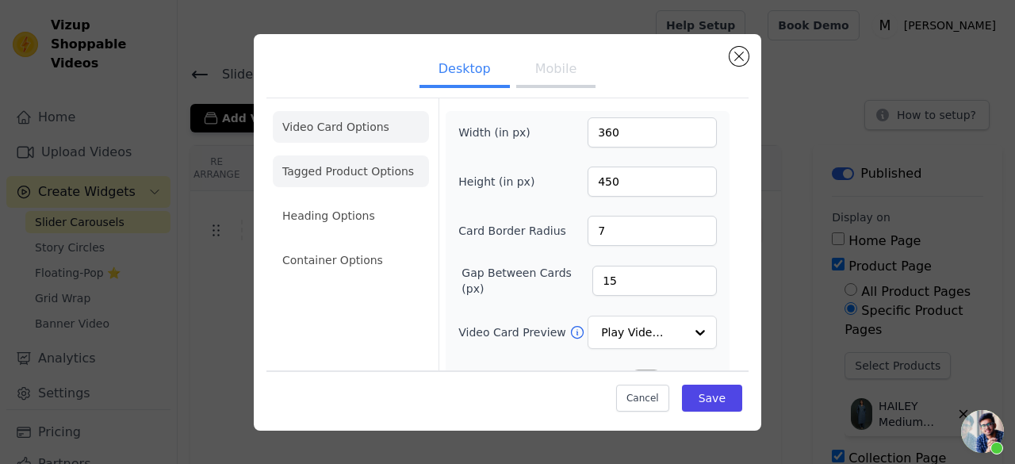
click at [360, 186] on ul "Video Card Options Tagged Product Options Heading Options Container Options" at bounding box center [351, 194] width 156 height 178
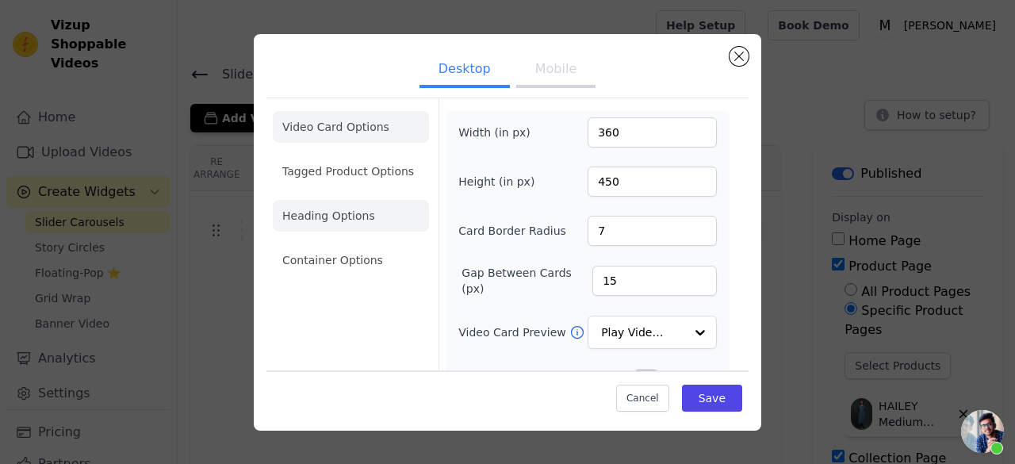
click at [361, 202] on li "Heading Options" at bounding box center [351, 216] width 156 height 32
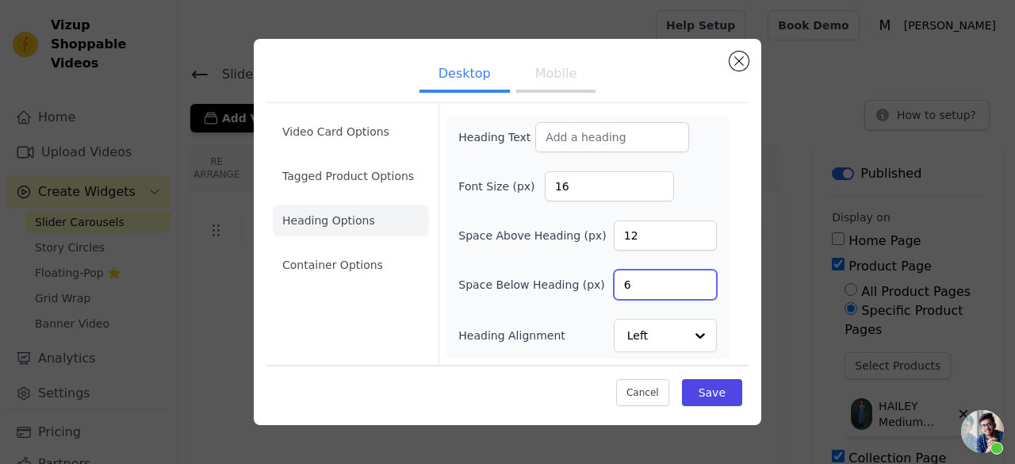
click at [636, 291] on input "6" at bounding box center [665, 285] width 103 height 30
click at [358, 288] on div "Video Card Options Tagged Product Options Heading Options Container Options" at bounding box center [351, 234] width 156 height 262
click at [358, 286] on ul "Video Card Options Tagged Product Options Heading Options Container Options" at bounding box center [351, 198] width 156 height 178
click at [366, 272] on li "Container Options" at bounding box center [351, 265] width 156 height 32
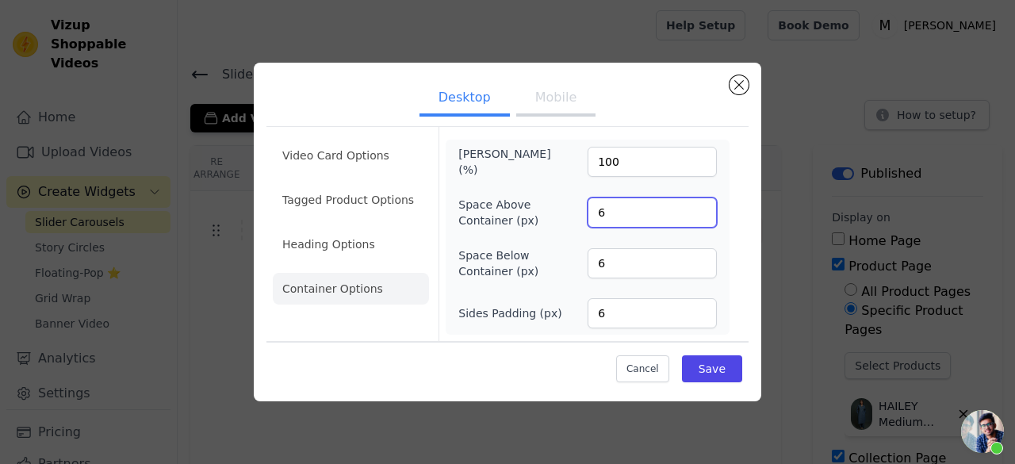
click at [656, 212] on input "6" at bounding box center [651, 212] width 129 height 30
click at [700, 202] on input "6" at bounding box center [651, 212] width 129 height 30
click at [700, 206] on input "7" at bounding box center [651, 212] width 129 height 30
click at [700, 206] on input "8" at bounding box center [651, 212] width 129 height 30
click at [701, 207] on input "9" at bounding box center [651, 212] width 129 height 30
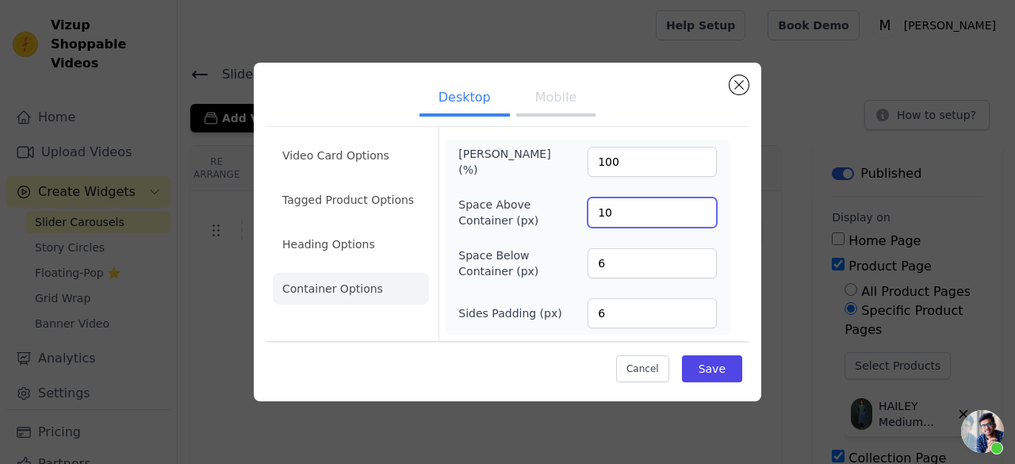
click at [702, 207] on input "10" at bounding box center [651, 212] width 129 height 30
type input "0"
click at [701, 216] on input "0" at bounding box center [651, 212] width 129 height 30
click at [695, 263] on input "5" at bounding box center [651, 263] width 129 height 30
type input "0"
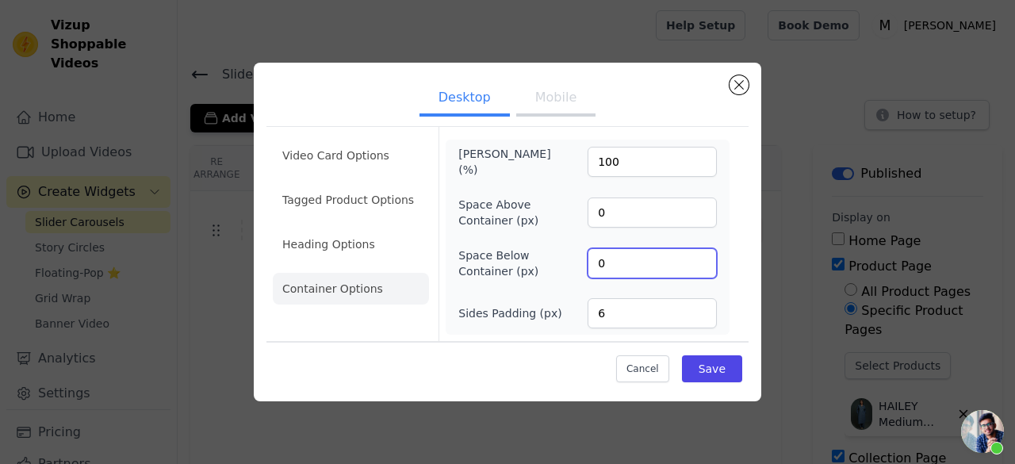
click at [701, 266] on input "0" at bounding box center [651, 263] width 129 height 30
type input "0"
click at [702, 314] on input "0" at bounding box center [651, 313] width 129 height 30
click at [680, 161] on input "100" at bounding box center [651, 162] width 129 height 30
click at [715, 358] on button "Save" at bounding box center [712, 368] width 60 height 27
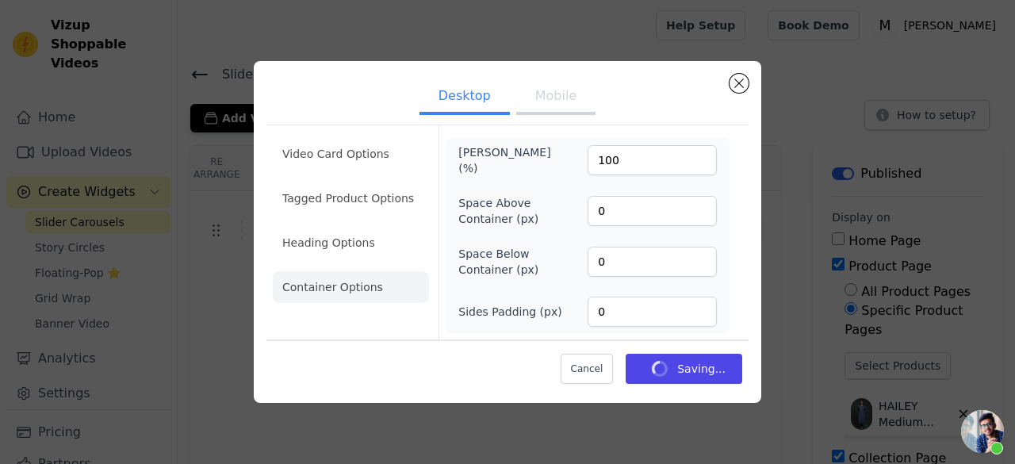
click at [556, 100] on button "Mobile" at bounding box center [555, 97] width 79 height 35
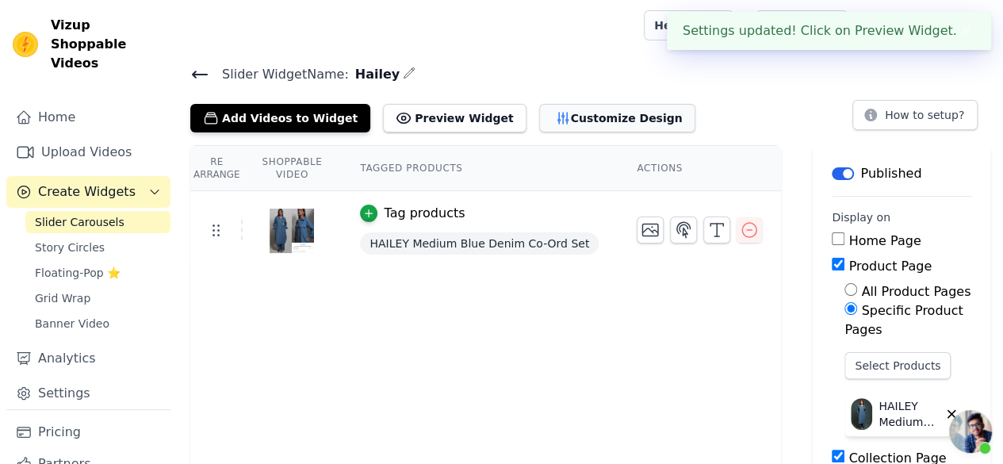
click at [552, 117] on button "Customize Design" at bounding box center [617, 118] width 156 height 29
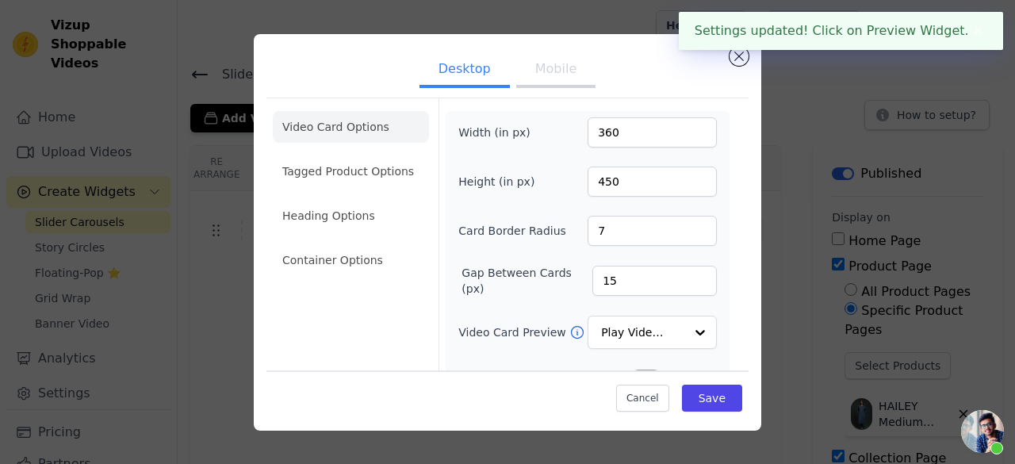
click at [557, 86] on button "Mobile" at bounding box center [555, 70] width 79 height 35
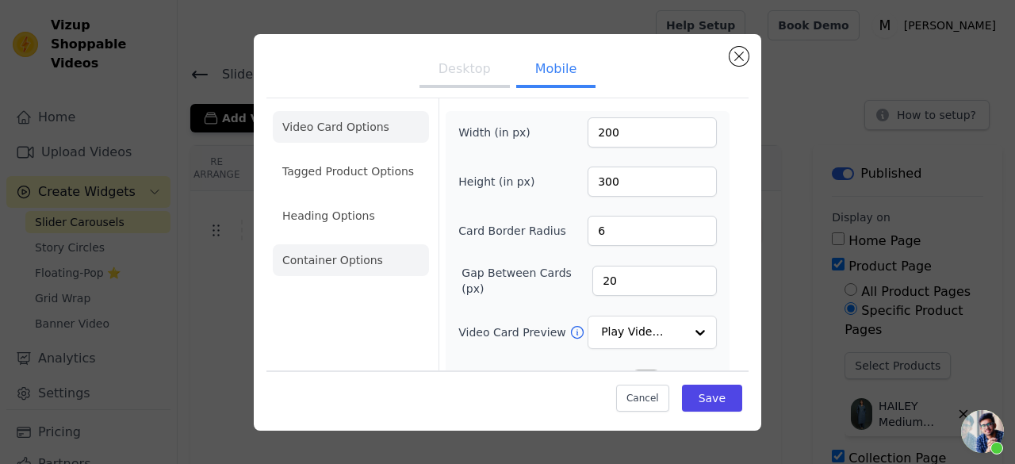
click at [360, 262] on li "Container Options" at bounding box center [351, 260] width 156 height 32
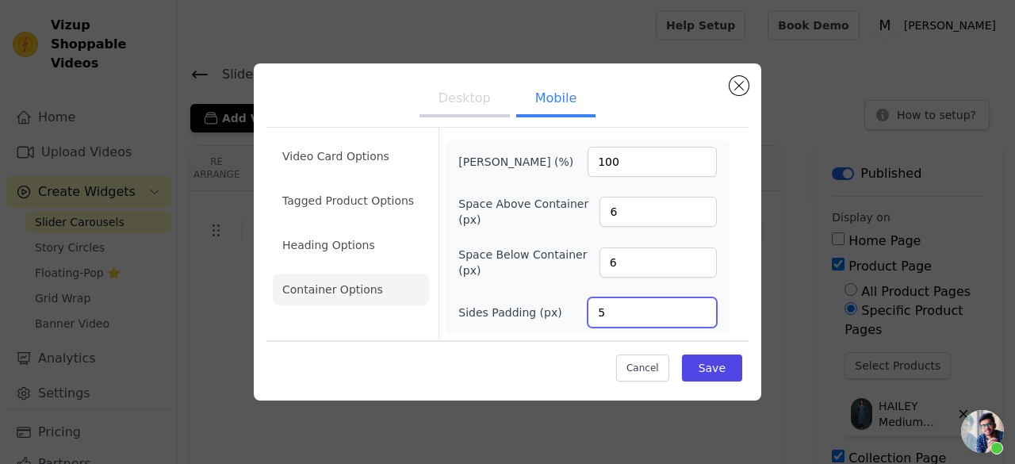
click at [702, 312] on input "5" at bounding box center [651, 312] width 129 height 30
type input "0"
click at [702, 315] on input "0" at bounding box center [651, 312] width 129 height 30
type input "0"
click at [696, 263] on input "0" at bounding box center [657, 262] width 117 height 30
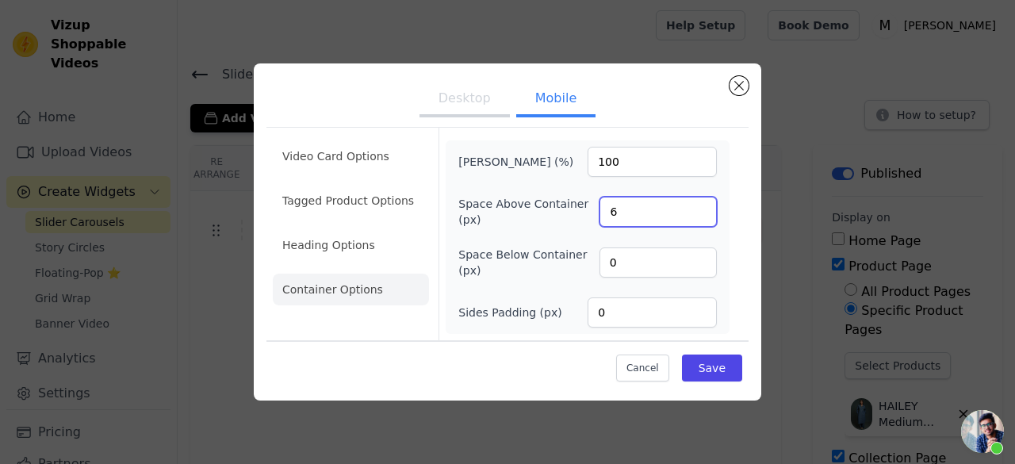
click at [692, 215] on input "6" at bounding box center [657, 212] width 117 height 30
type input "0"
click at [698, 218] on input "0" at bounding box center [657, 212] width 117 height 30
click at [723, 367] on button "Save" at bounding box center [712, 367] width 60 height 27
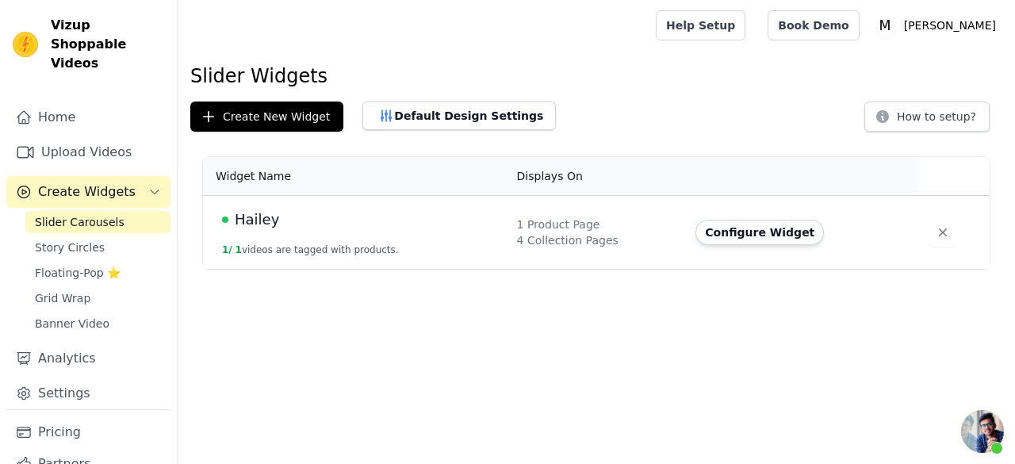
click at [719, 231] on button "Configure Widget" at bounding box center [759, 232] width 128 height 25
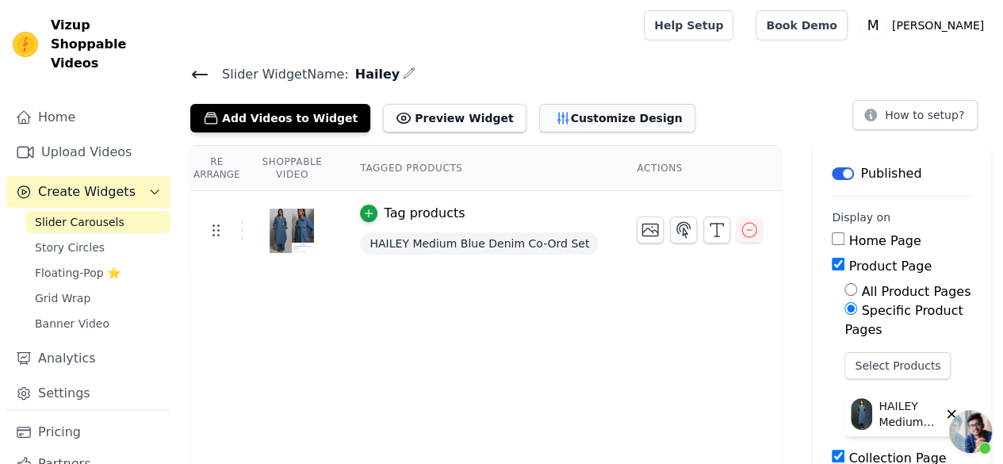
click at [566, 120] on button "Customize Design" at bounding box center [617, 118] width 156 height 29
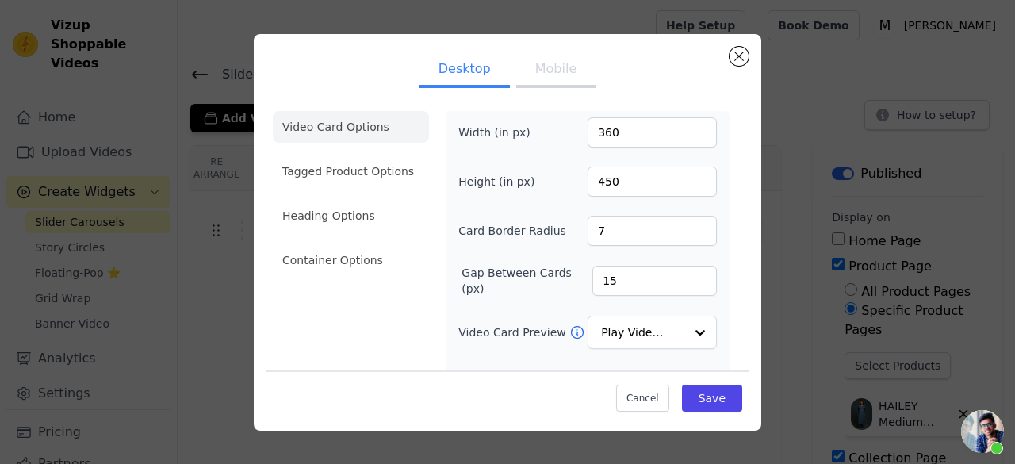
click at [534, 61] on button "Mobile" at bounding box center [555, 70] width 79 height 35
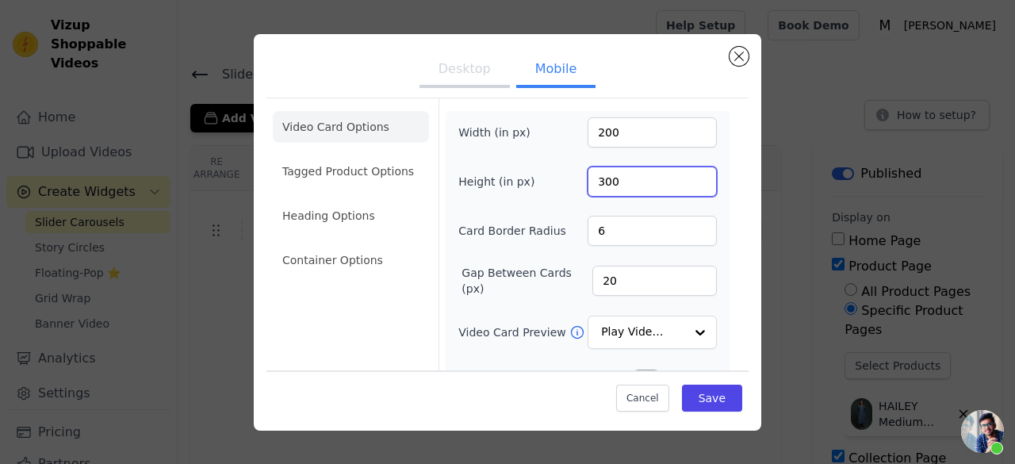
click at [653, 183] on input "300" at bounding box center [651, 181] width 129 height 30
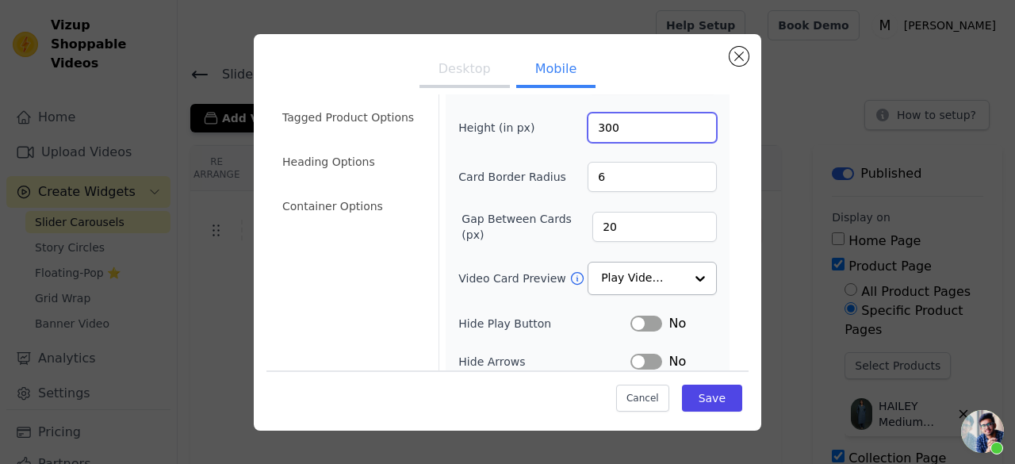
scroll to position [79, 0]
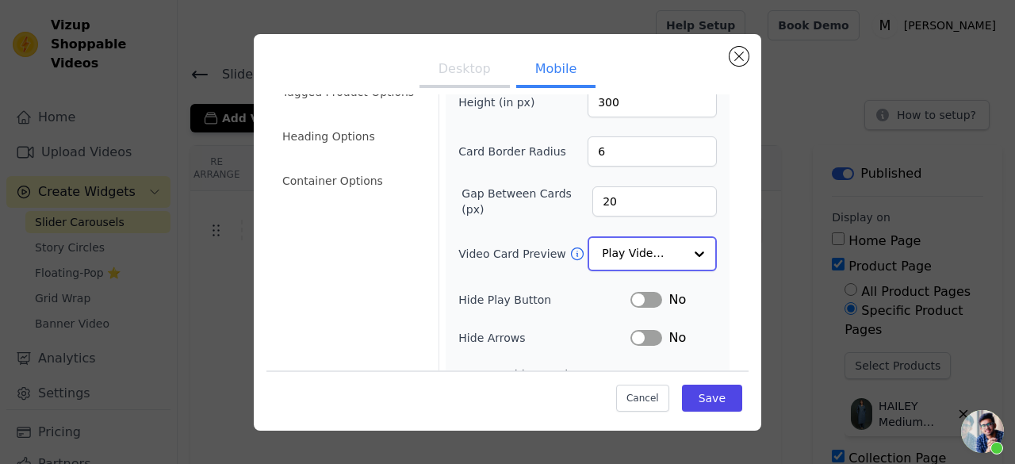
click at [617, 254] on input "Video Card Preview" at bounding box center [643, 254] width 82 height 32
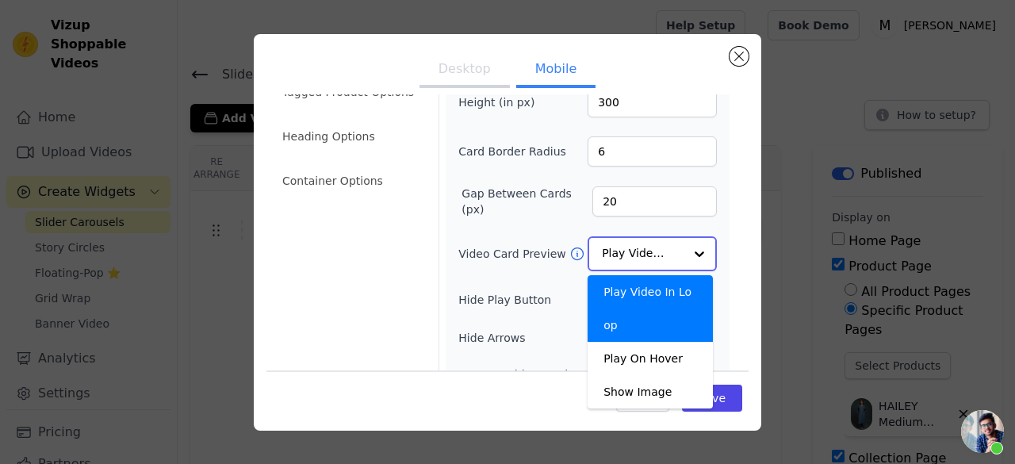
click at [618, 254] on input "Video Card Preview" at bounding box center [643, 254] width 82 height 32
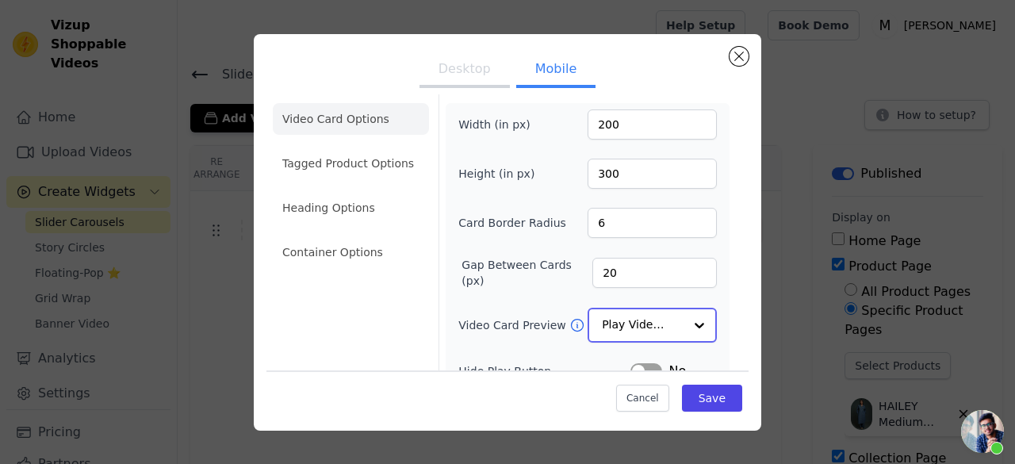
scroll to position [0, 0]
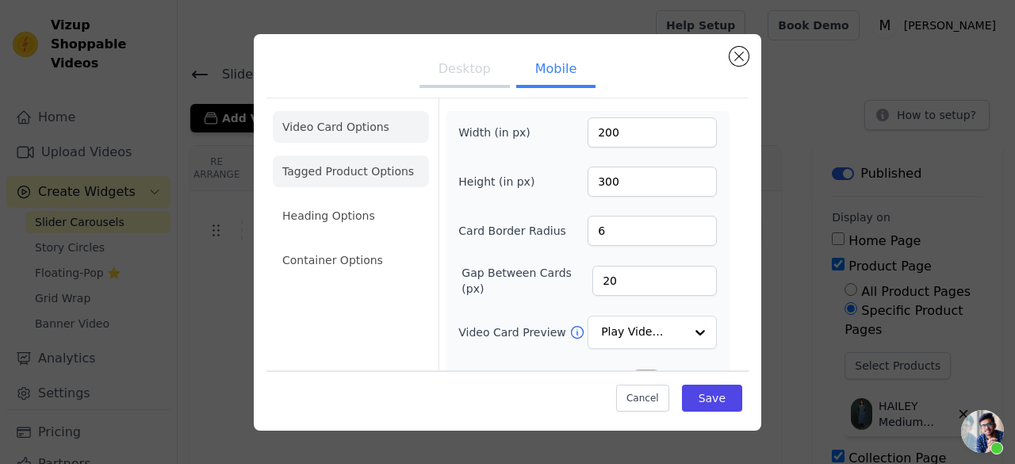
click at [349, 172] on li "Tagged Product Options" at bounding box center [351, 171] width 156 height 32
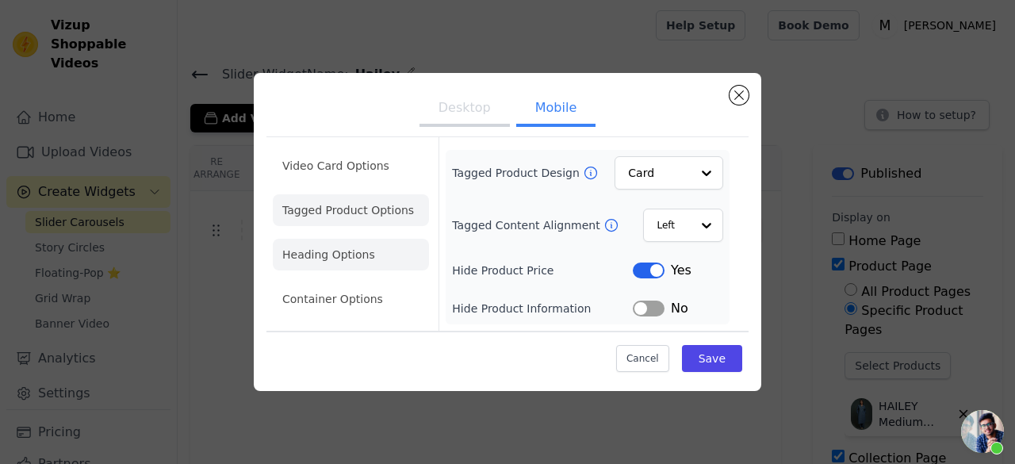
click at [388, 243] on li "Heading Options" at bounding box center [351, 255] width 156 height 32
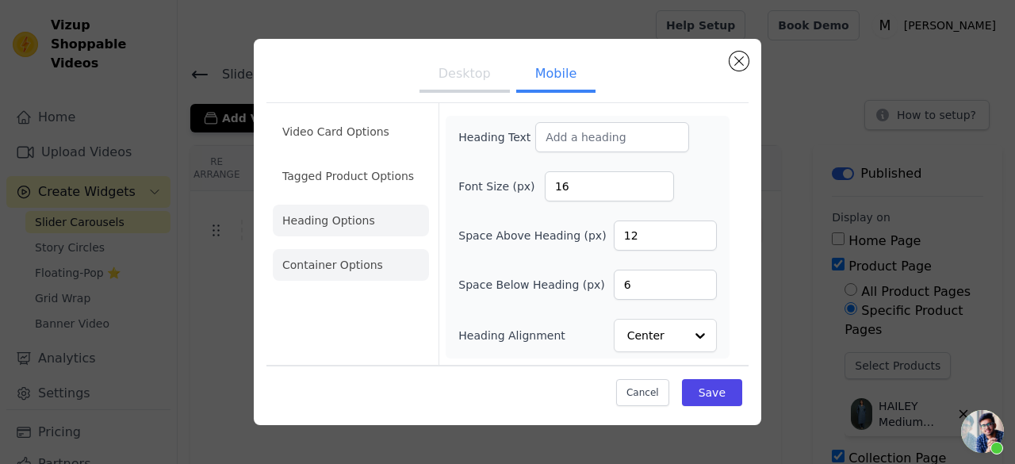
click at [396, 264] on li "Container Options" at bounding box center [351, 265] width 156 height 32
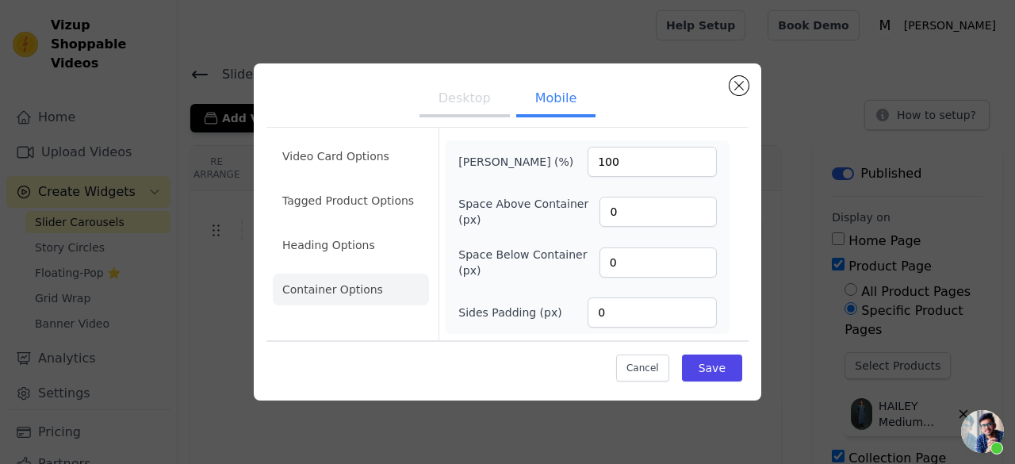
click at [384, 174] on ul "Video Card Options Tagged Product Options Heading Options Container Options" at bounding box center [351, 223] width 156 height 178
click at [389, 171] on li "Video Card Options" at bounding box center [351, 156] width 156 height 32
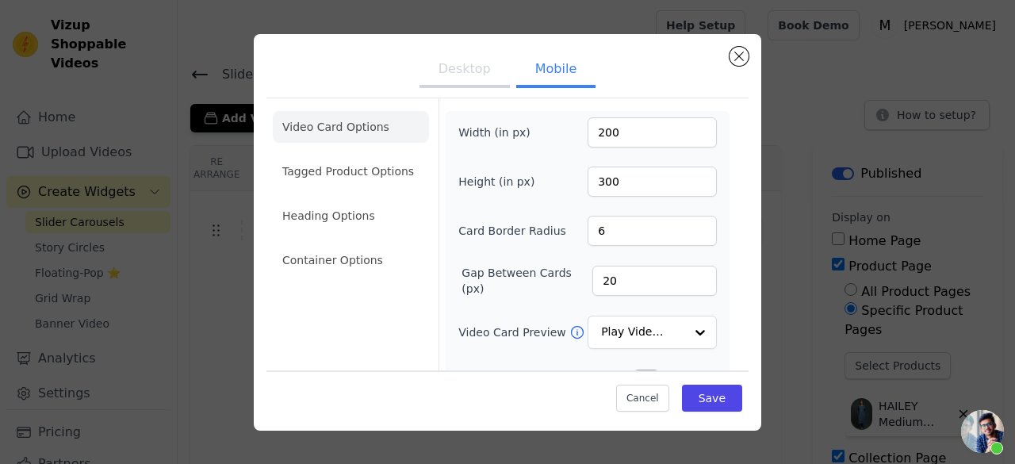
click at [365, 154] on ul "Video Card Options Tagged Product Options Heading Options Container Options" at bounding box center [351, 194] width 156 height 178
click at [358, 160] on li "Tagged Product Options" at bounding box center [351, 171] width 156 height 32
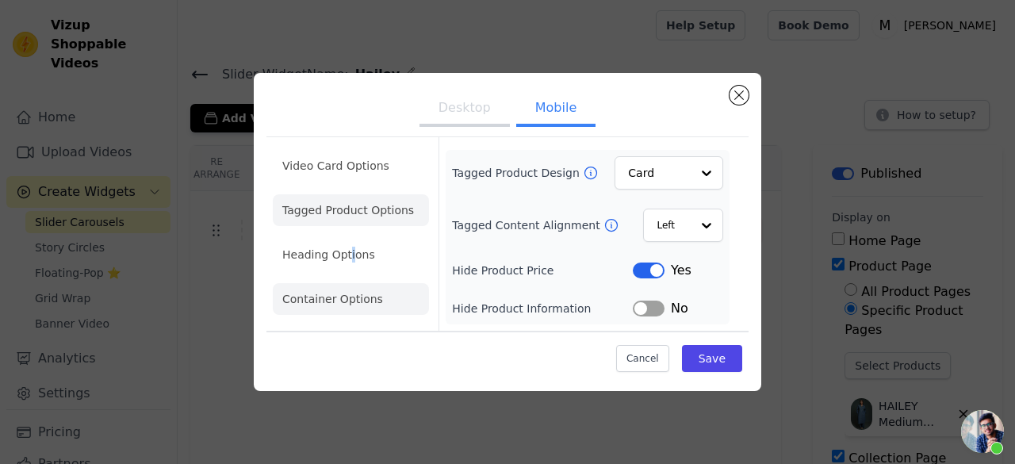
click at [349, 259] on li "Heading Options" at bounding box center [351, 255] width 156 height 32
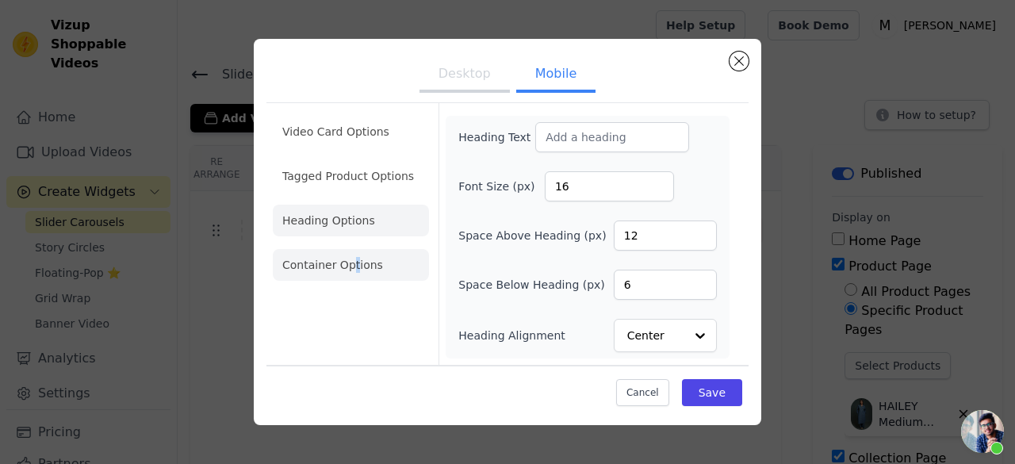
click at [355, 276] on li "Container Options" at bounding box center [351, 265] width 156 height 32
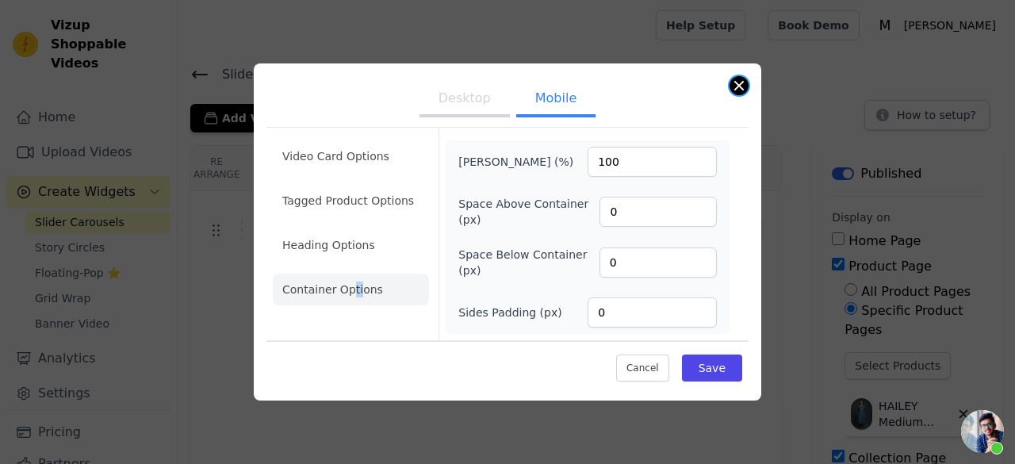
click at [746, 88] on button "Close modal" at bounding box center [738, 85] width 19 height 19
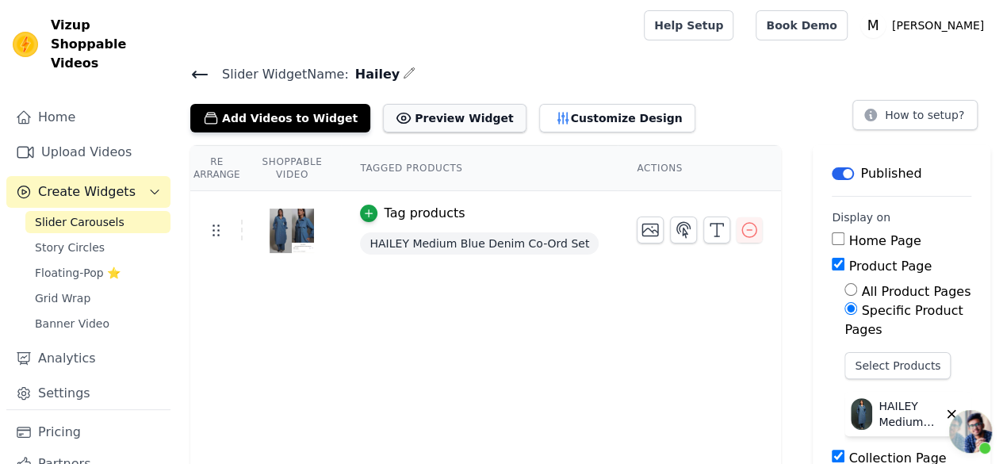
click at [433, 107] on button "Preview Widget" at bounding box center [454, 118] width 143 height 29
click at [403, 78] on icon "button" at bounding box center [409, 73] width 13 height 13
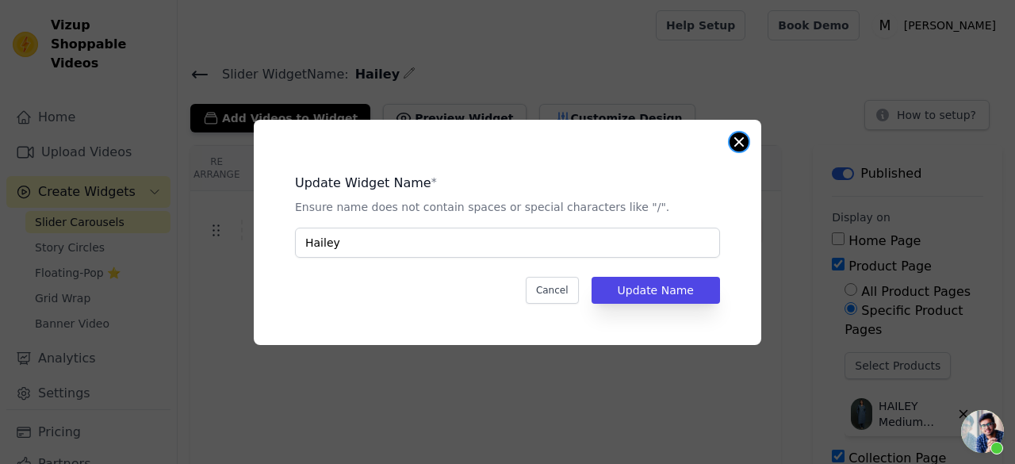
click at [732, 137] on button "Close modal" at bounding box center [738, 141] width 19 height 19
